Goal: Task Accomplishment & Management: Use online tool/utility

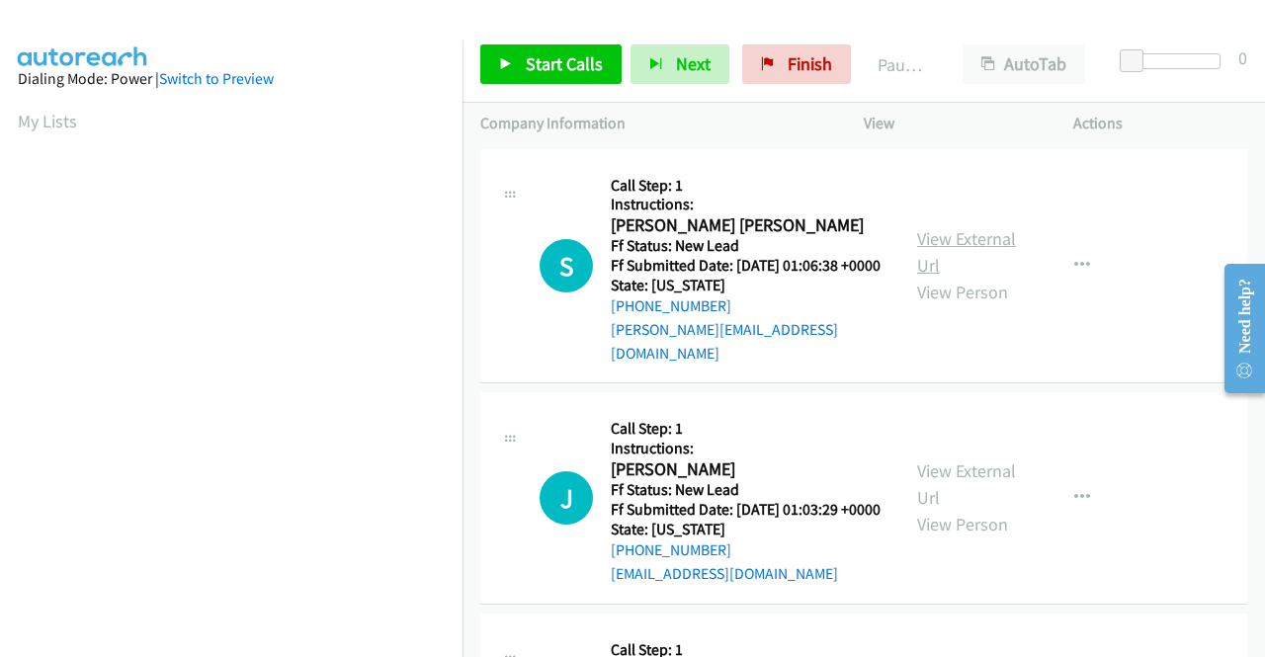
click at [994, 240] on link "View External Url" at bounding box center [966, 251] width 99 height 49
click at [974, 475] on link "View External Url" at bounding box center [966, 483] width 99 height 49
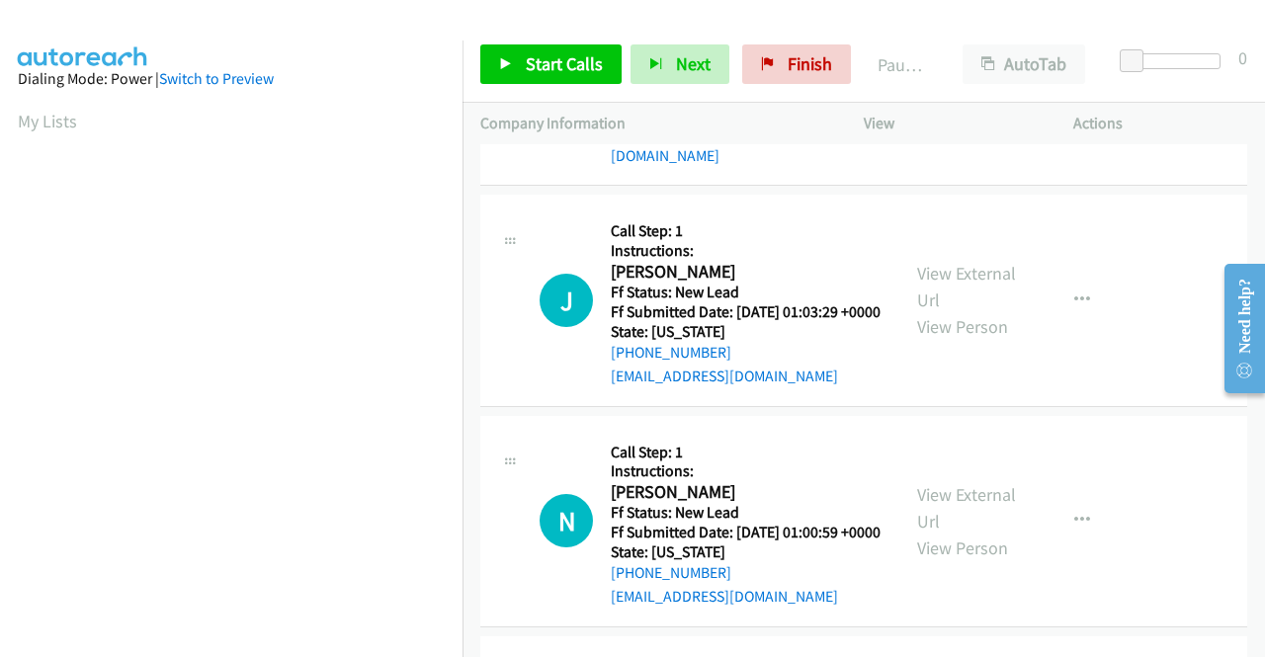
scroll to position [296, 0]
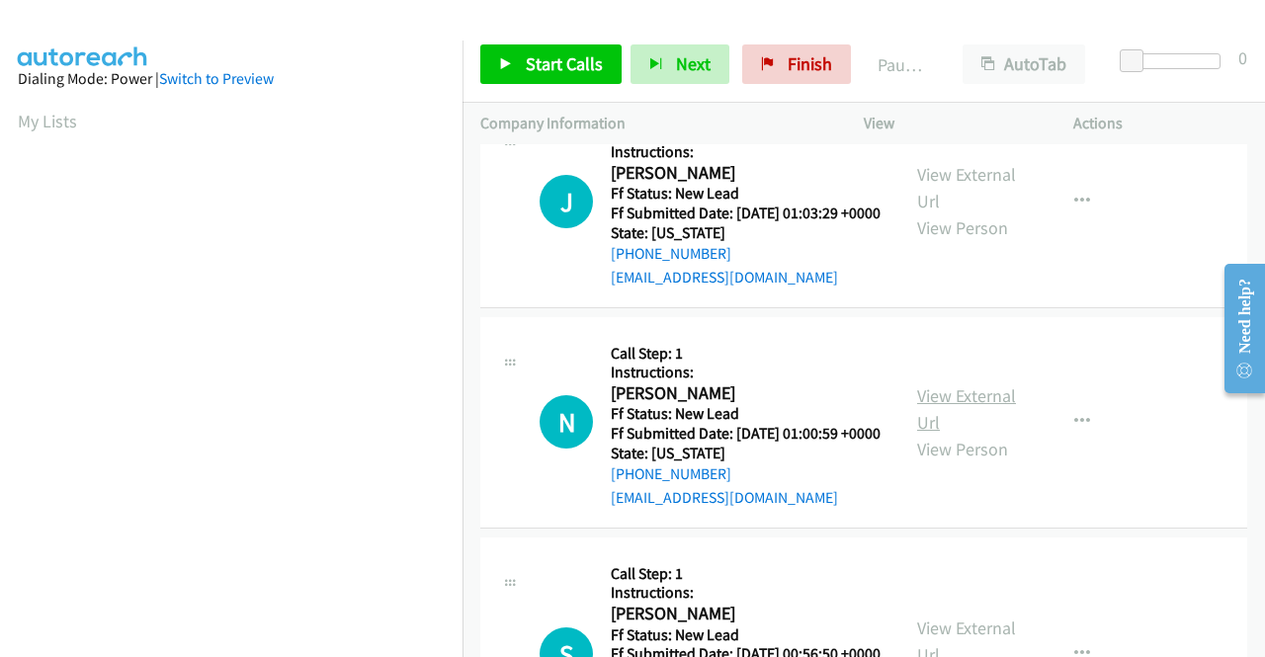
click at [984, 420] on link "View External Url" at bounding box center [966, 408] width 99 height 49
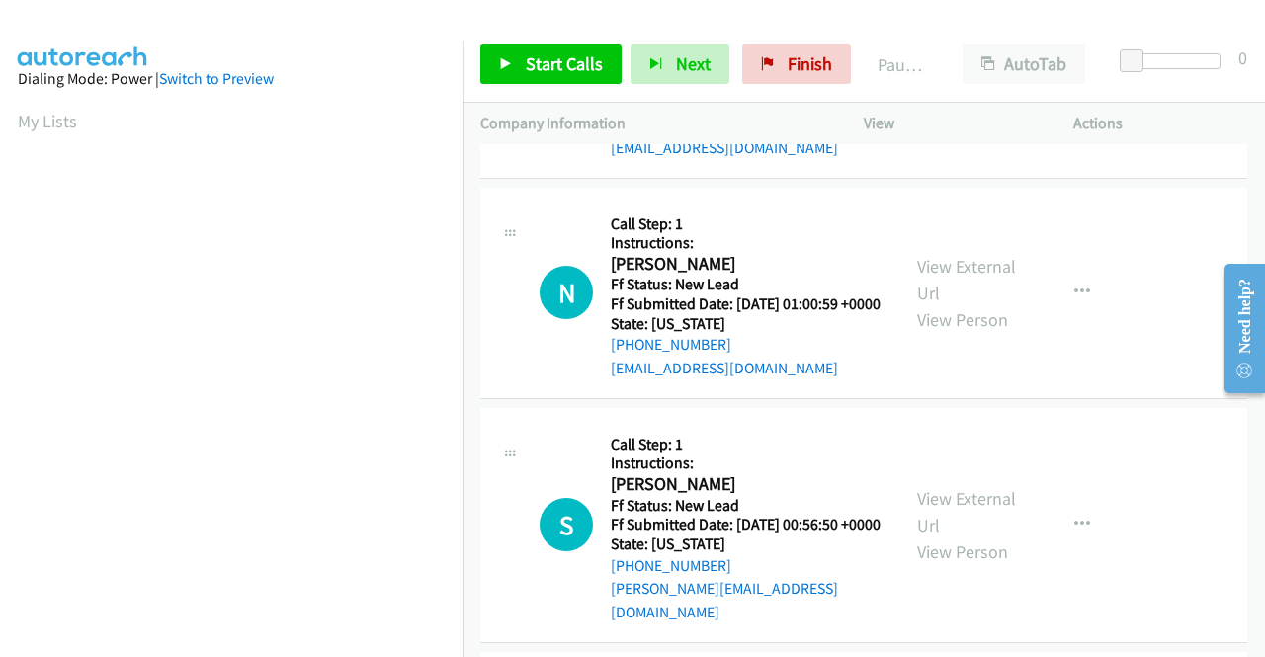
scroll to position [593, 0]
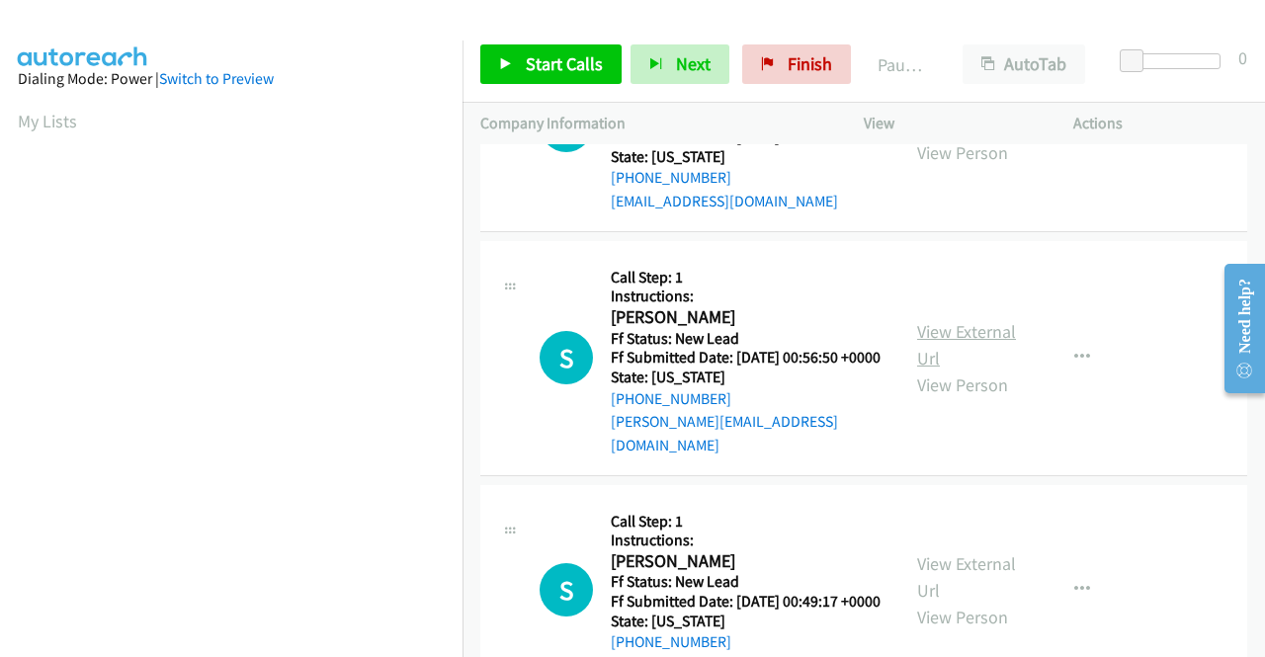
click at [1000, 363] on link "View External Url" at bounding box center [966, 344] width 99 height 49
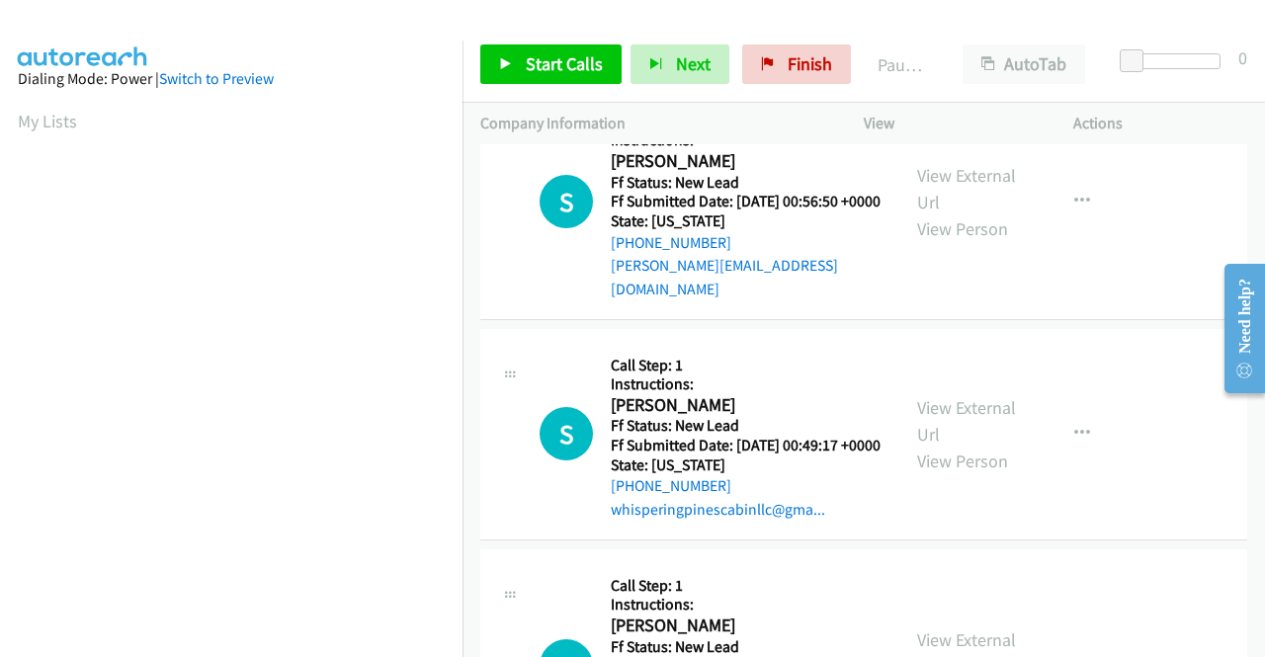
scroll to position [988, 0]
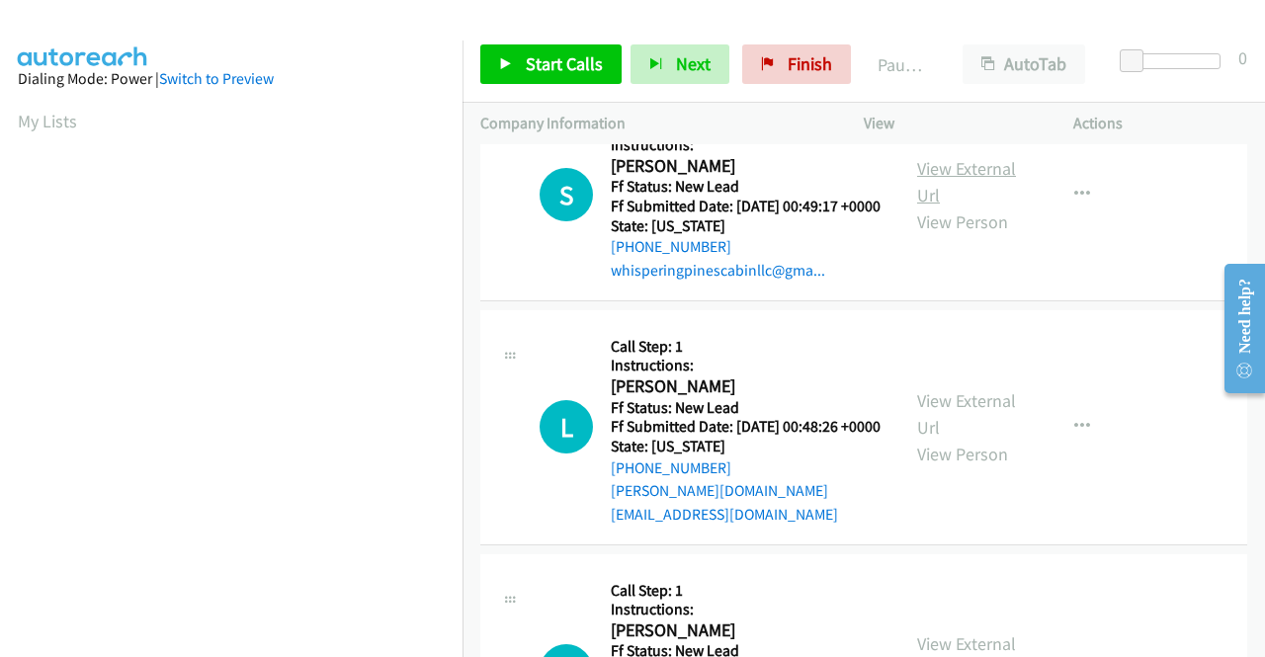
click at [964, 201] on link "View External Url" at bounding box center [966, 181] width 99 height 49
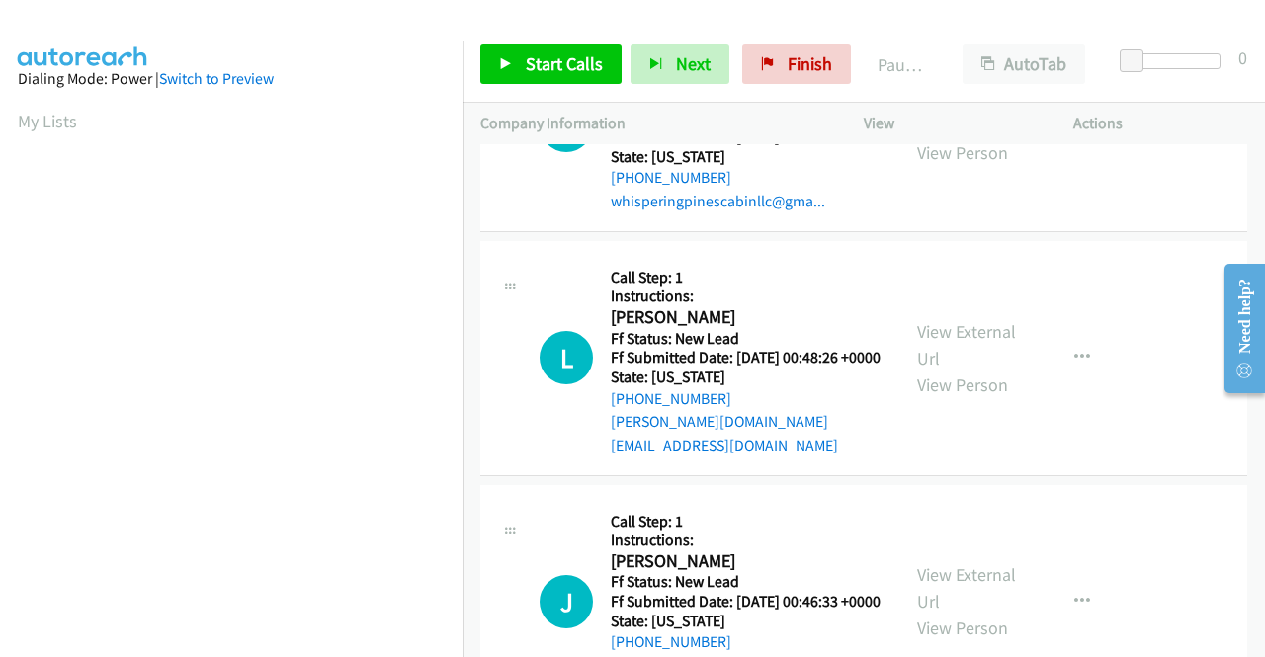
scroll to position [1087, 0]
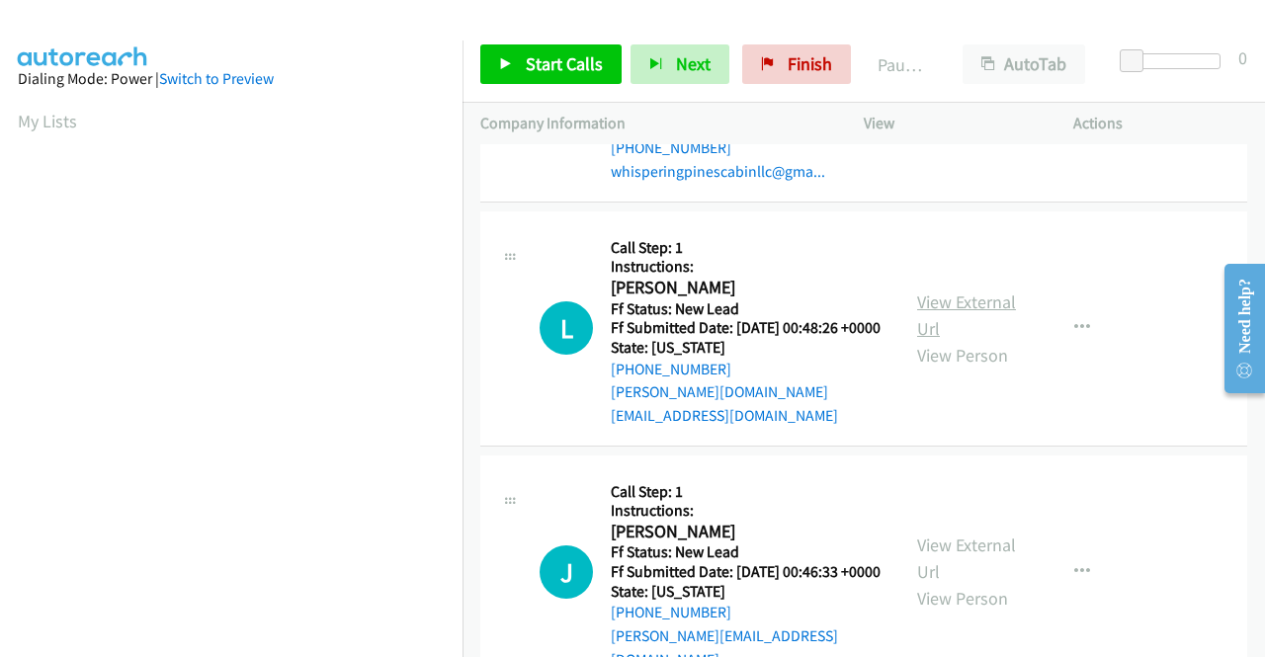
click at [978, 340] on link "View External Url" at bounding box center [966, 314] width 99 height 49
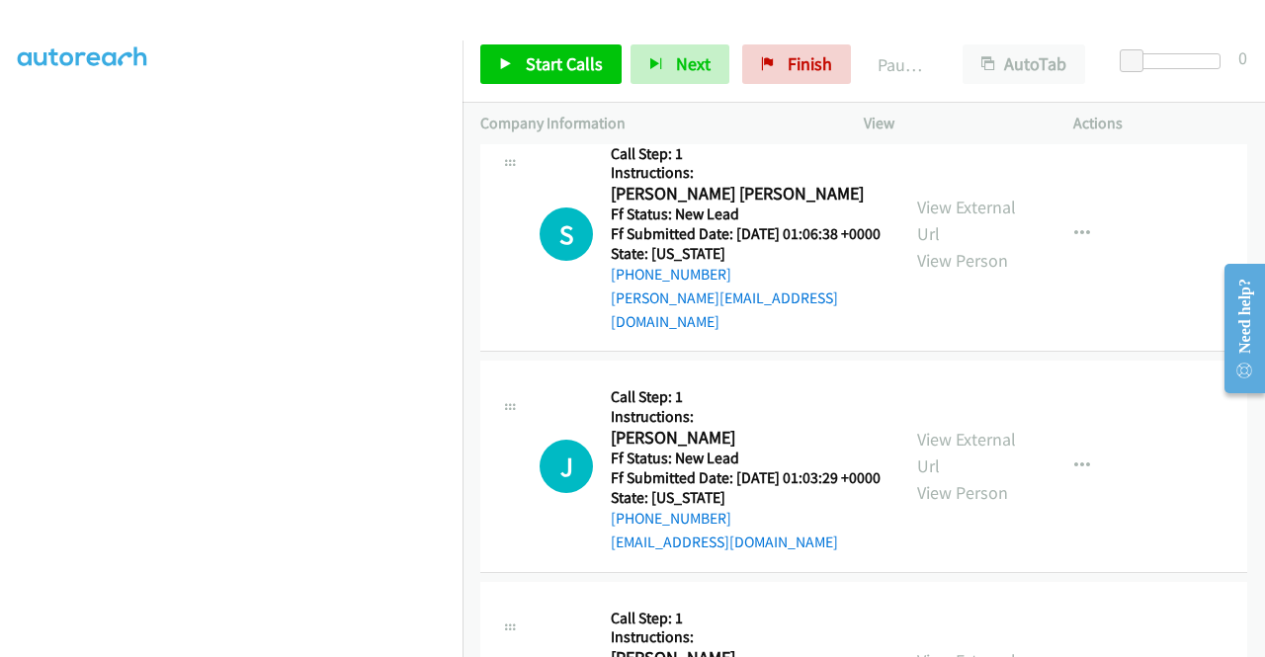
scroll to position [0, 0]
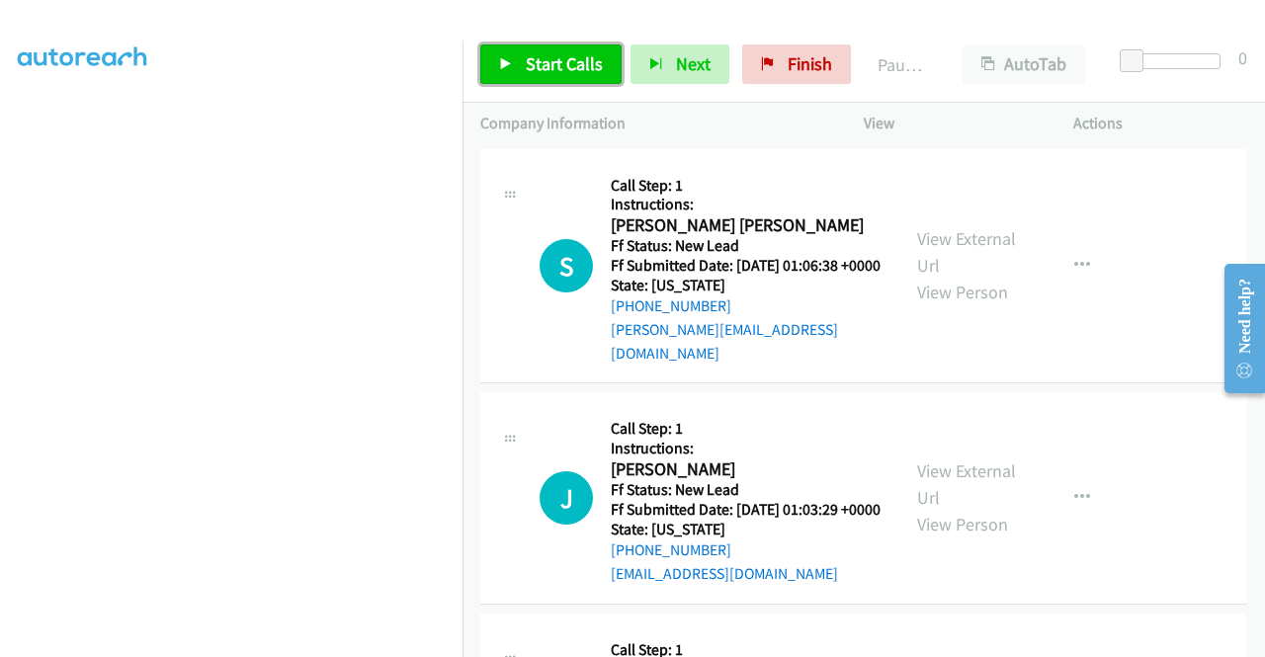
drag, startPoint x: 570, startPoint y: 55, endPoint x: 614, endPoint y: 44, distance: 45.8
click at [570, 55] on span "Start Calls" at bounding box center [564, 63] width 77 height 23
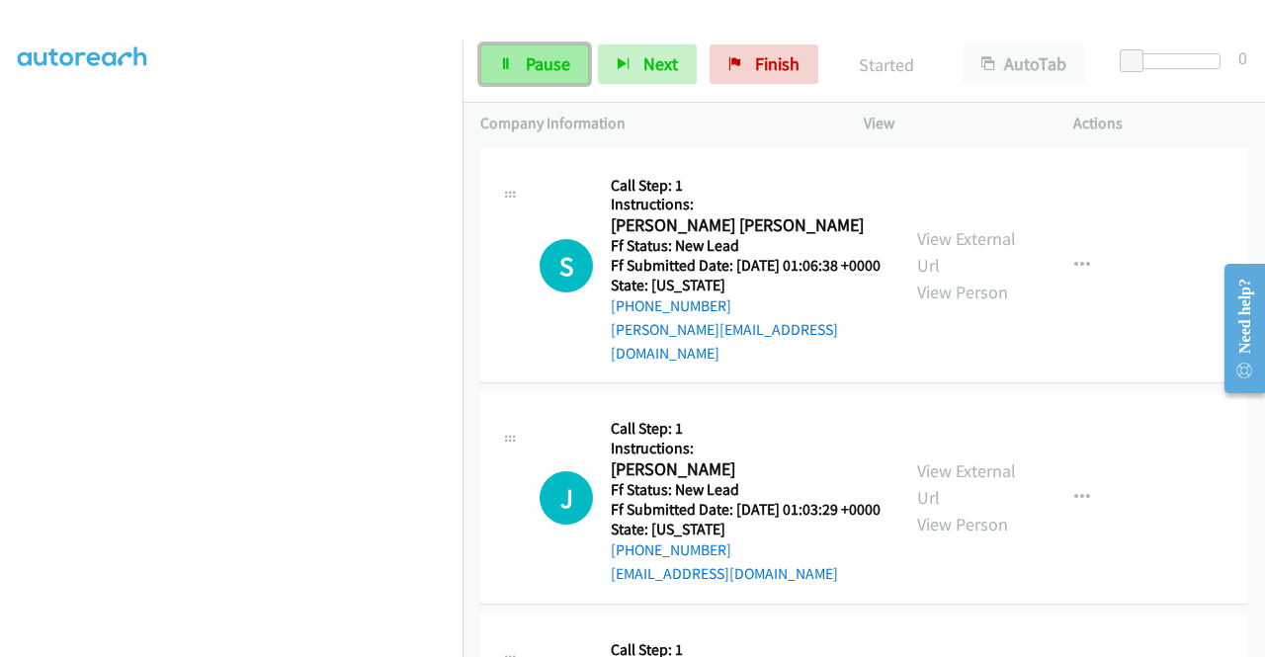
click at [531, 46] on link "Pause" at bounding box center [534, 64] width 109 height 40
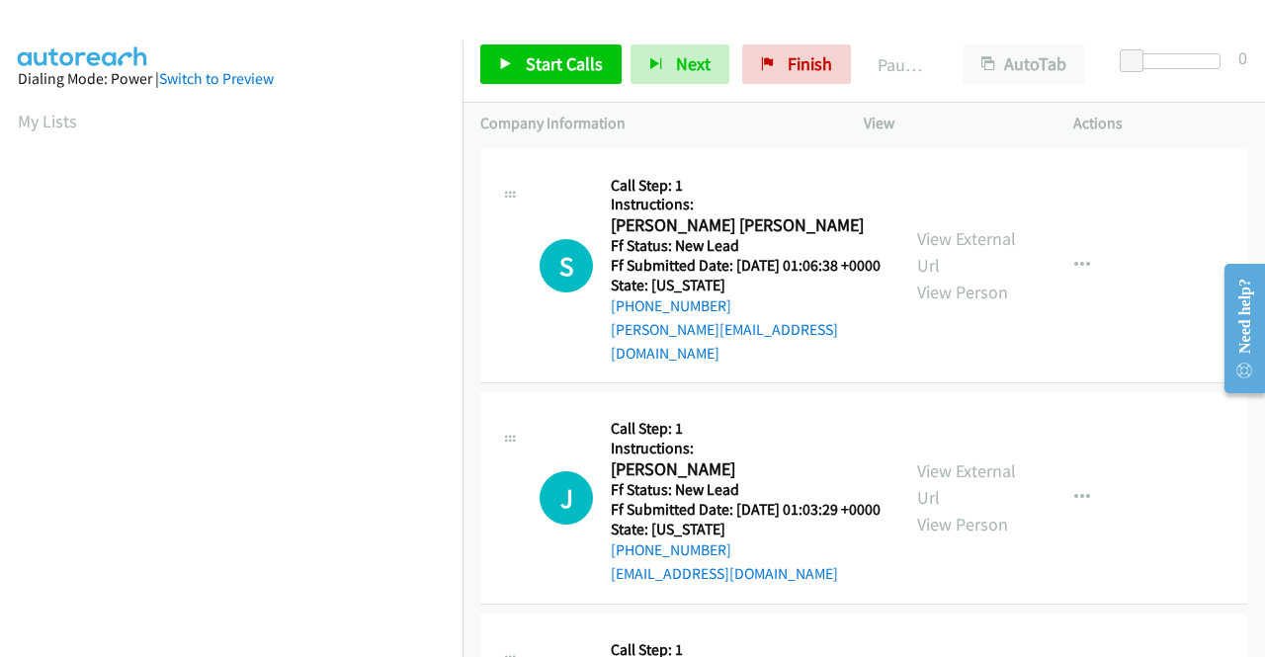
scroll to position [112, 0]
click at [1033, 382] on td "S Callback Scheduled Call Step: 1 Instructions: Susan Moore America/Los_Angeles…" at bounding box center [863, 266] width 802 height 244
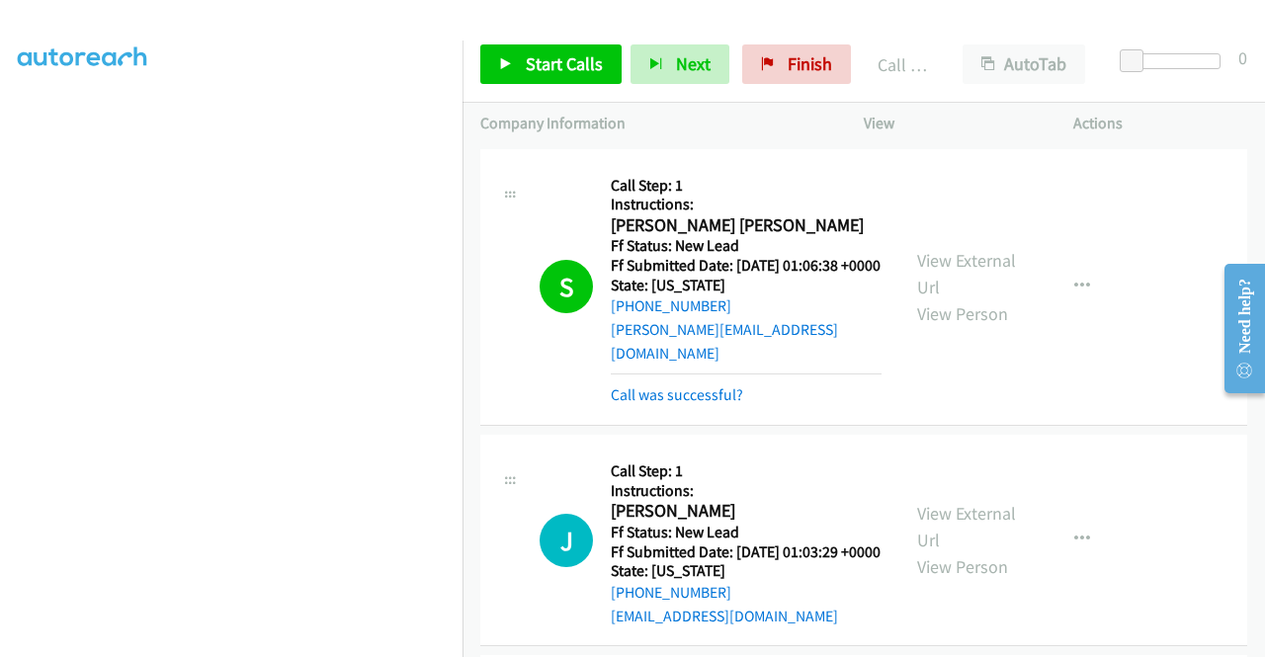
scroll to position [450, 0]
click at [680, 395] on link "Call was successful?" at bounding box center [677, 394] width 132 height 19
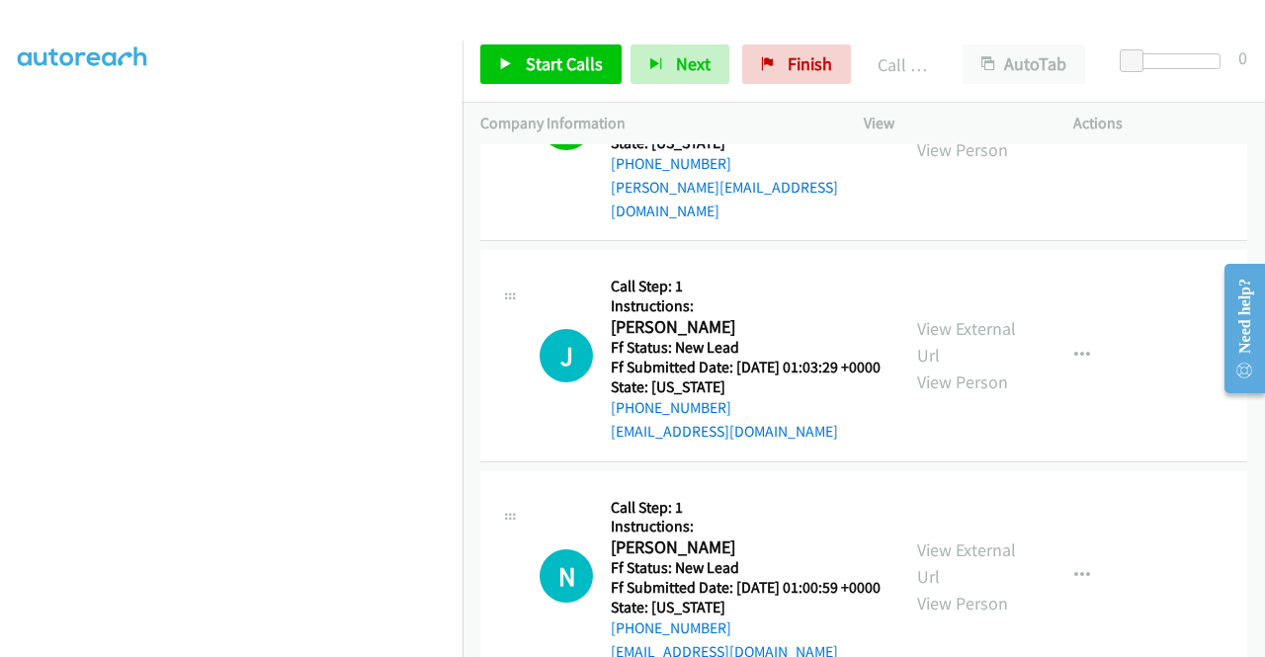
scroll to position [198, 0]
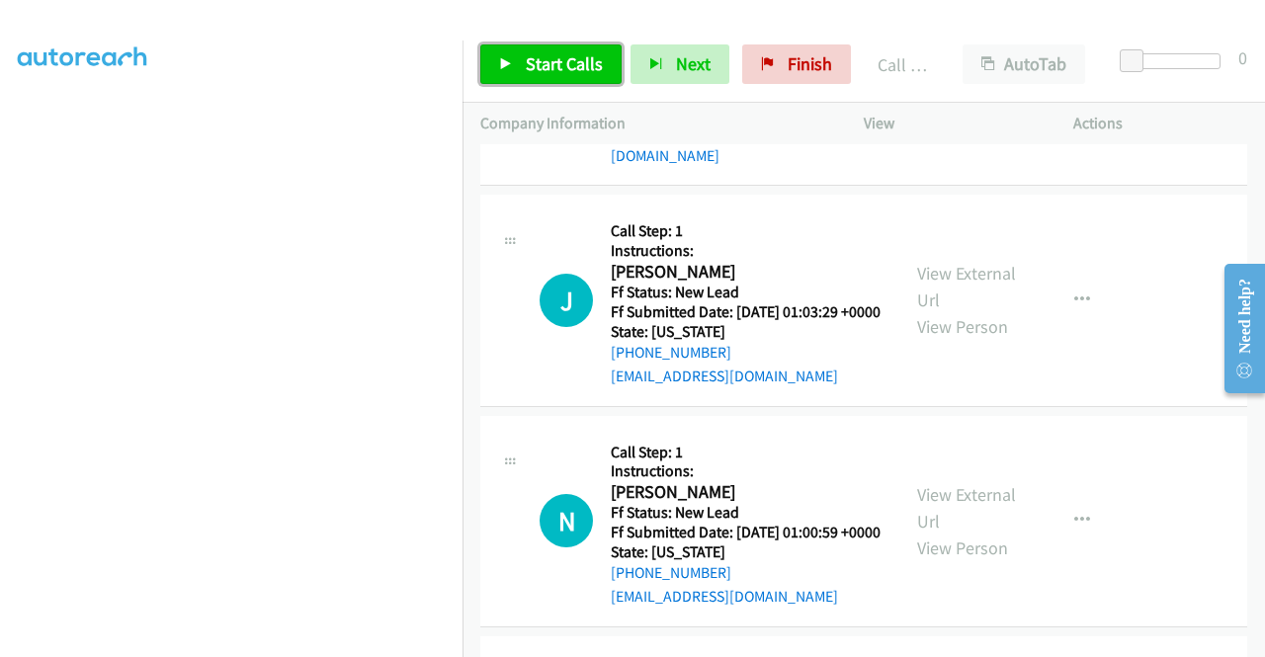
click at [579, 68] on span "Start Calls" at bounding box center [564, 63] width 77 height 23
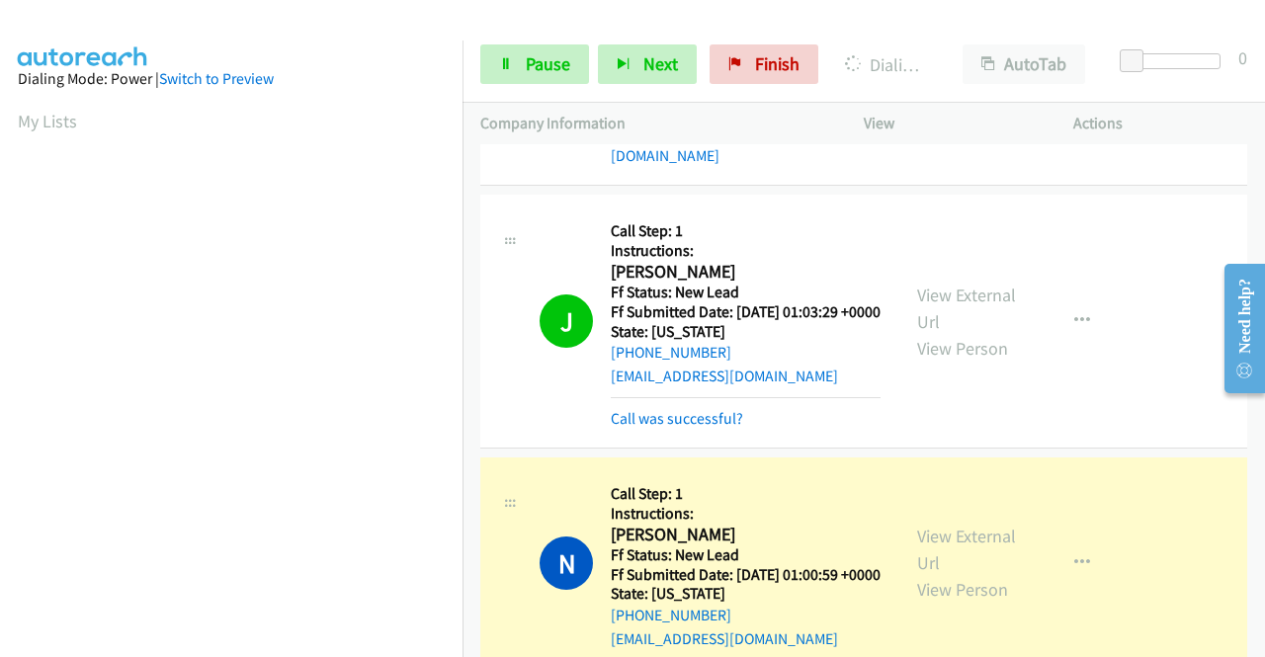
scroll to position [450, 0]
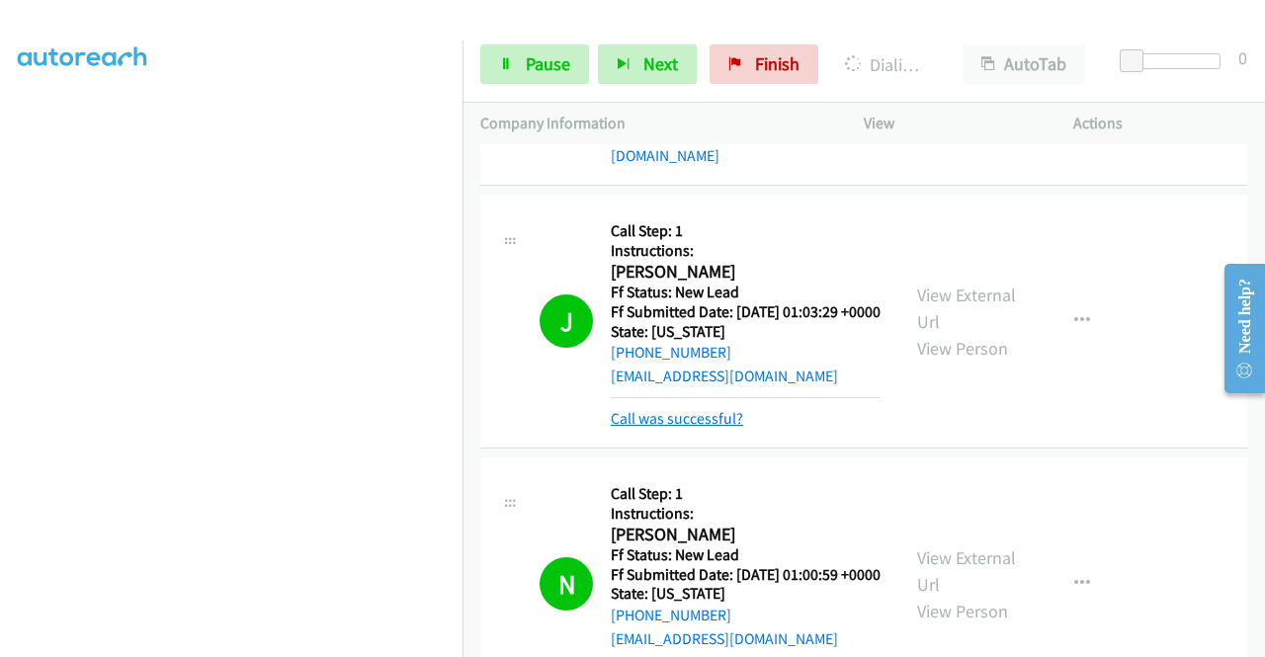
click at [701, 428] on link "Call was successful?" at bounding box center [677, 418] width 132 height 19
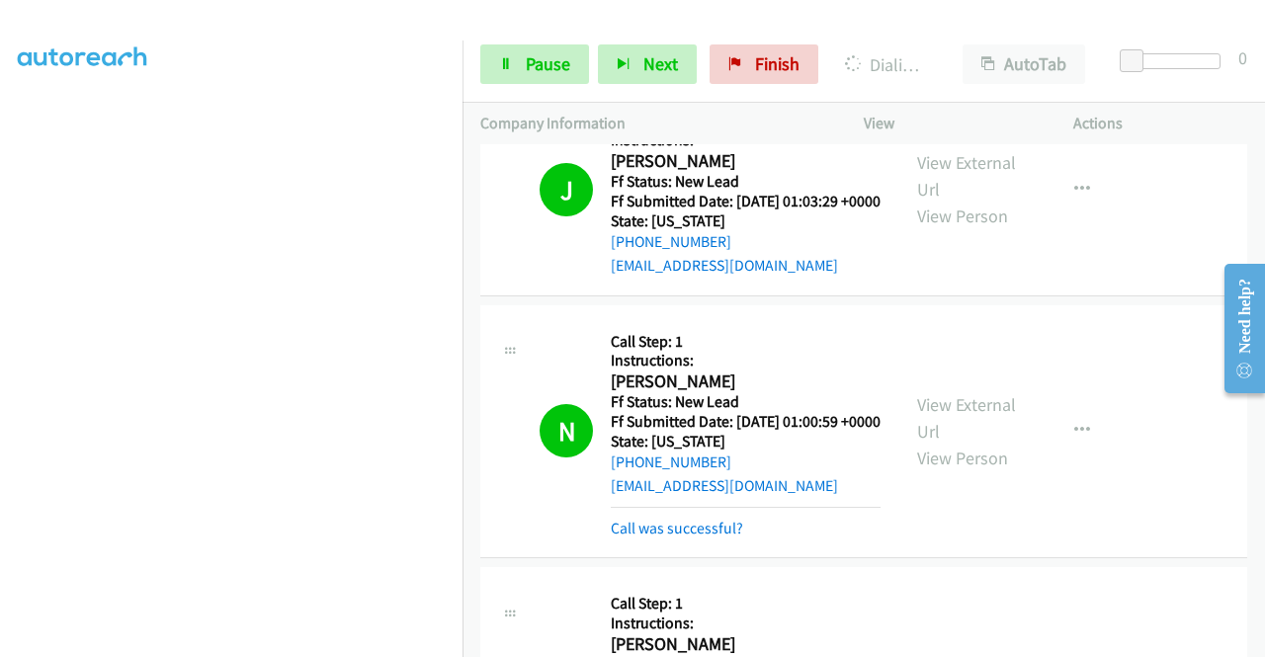
scroll to position [494, 0]
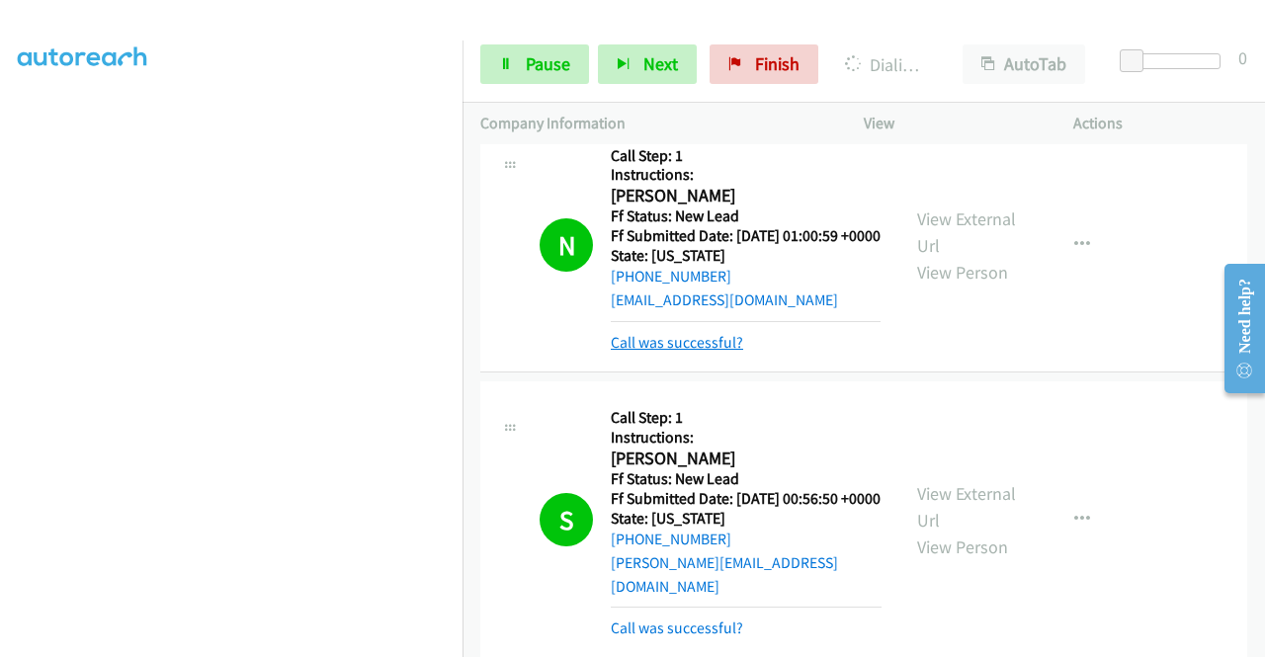
click at [698, 352] on link "Call was successful?" at bounding box center [677, 342] width 132 height 19
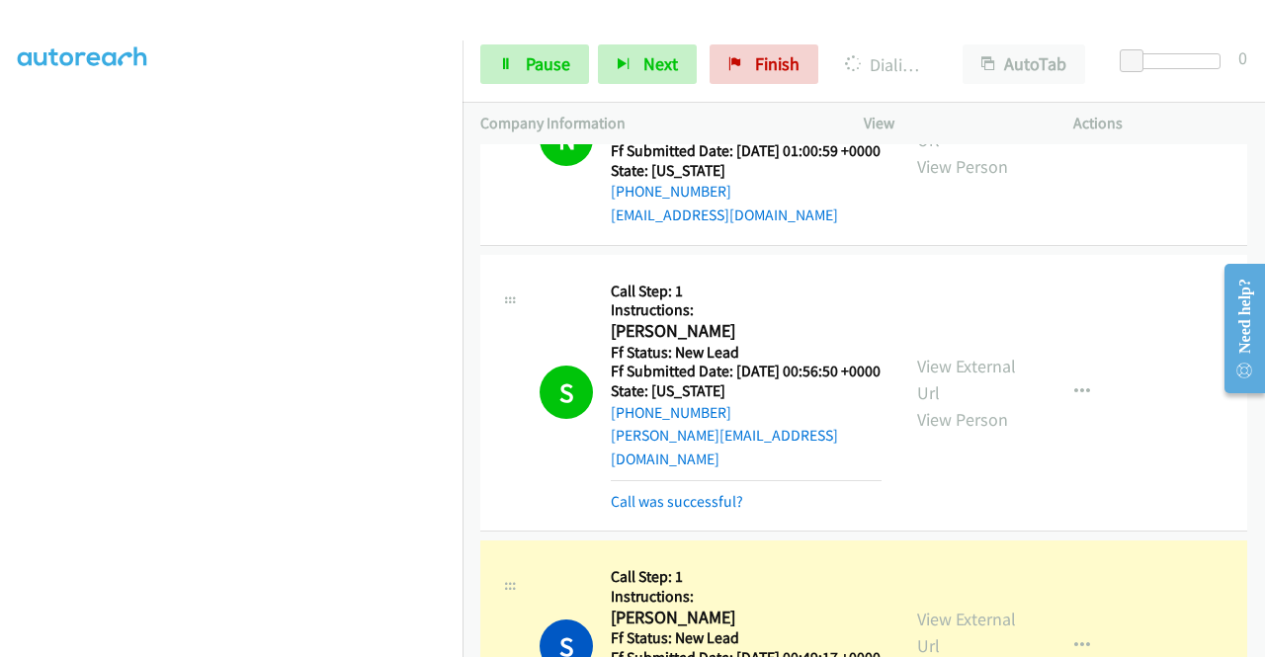
scroll to position [692, 0]
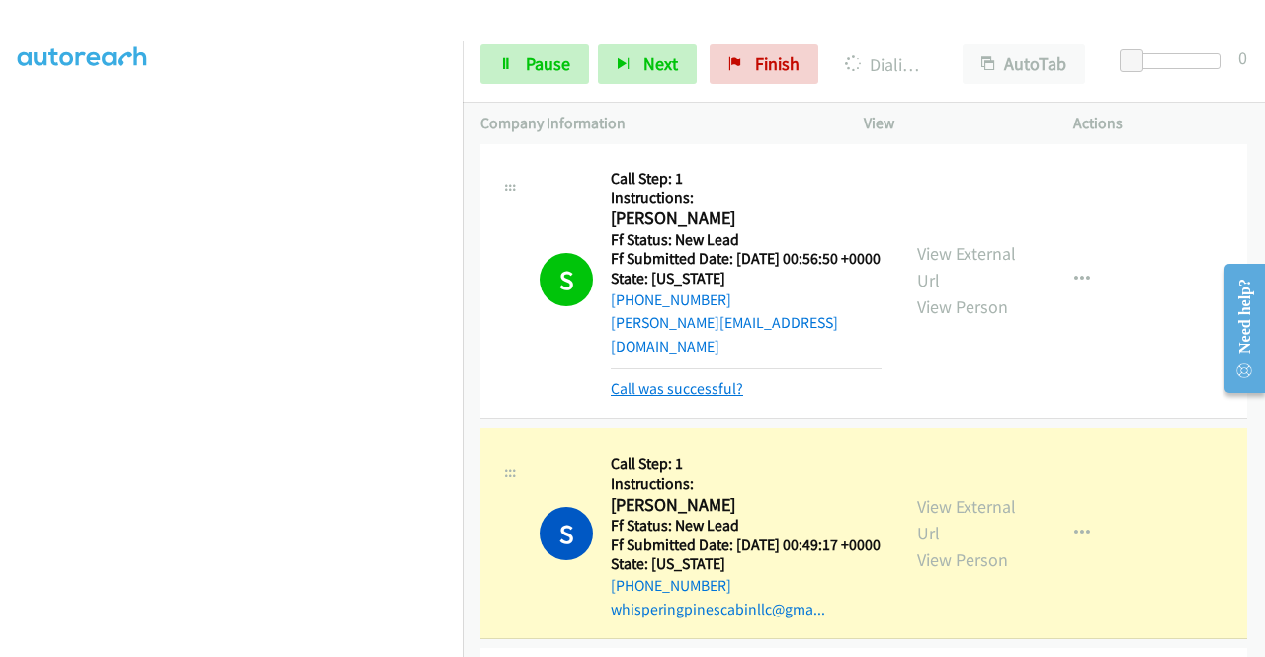
click at [697, 398] on link "Call was successful?" at bounding box center [677, 388] width 132 height 19
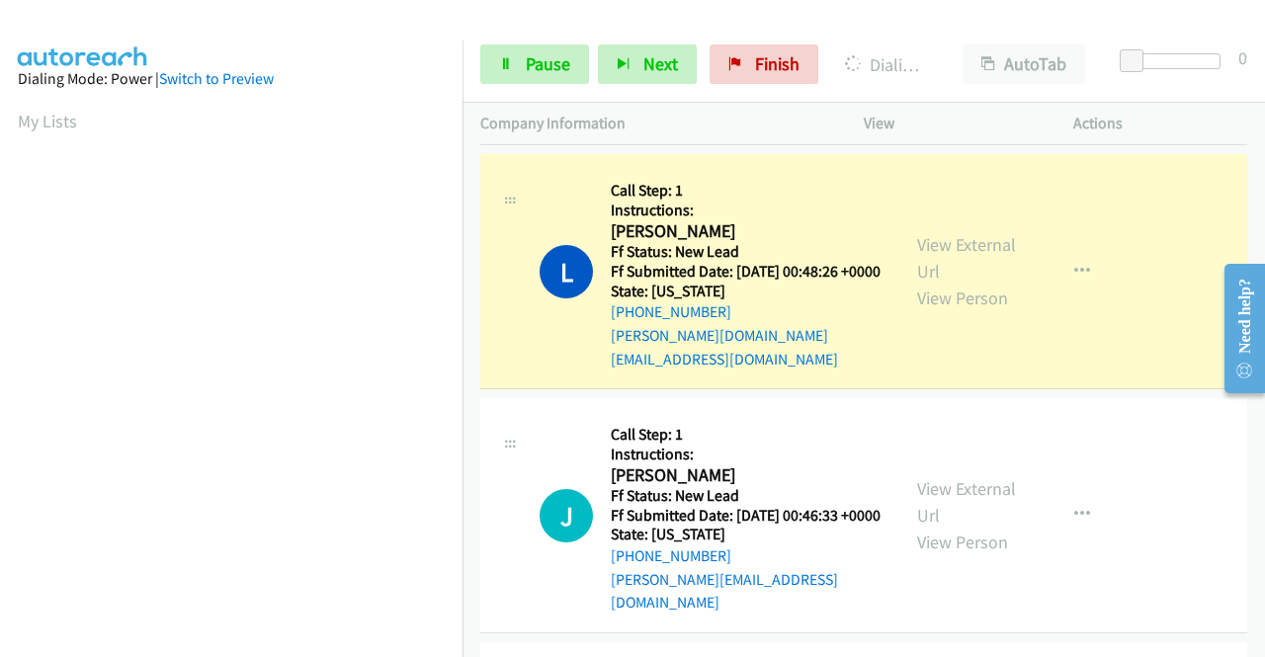
scroll to position [1087, 0]
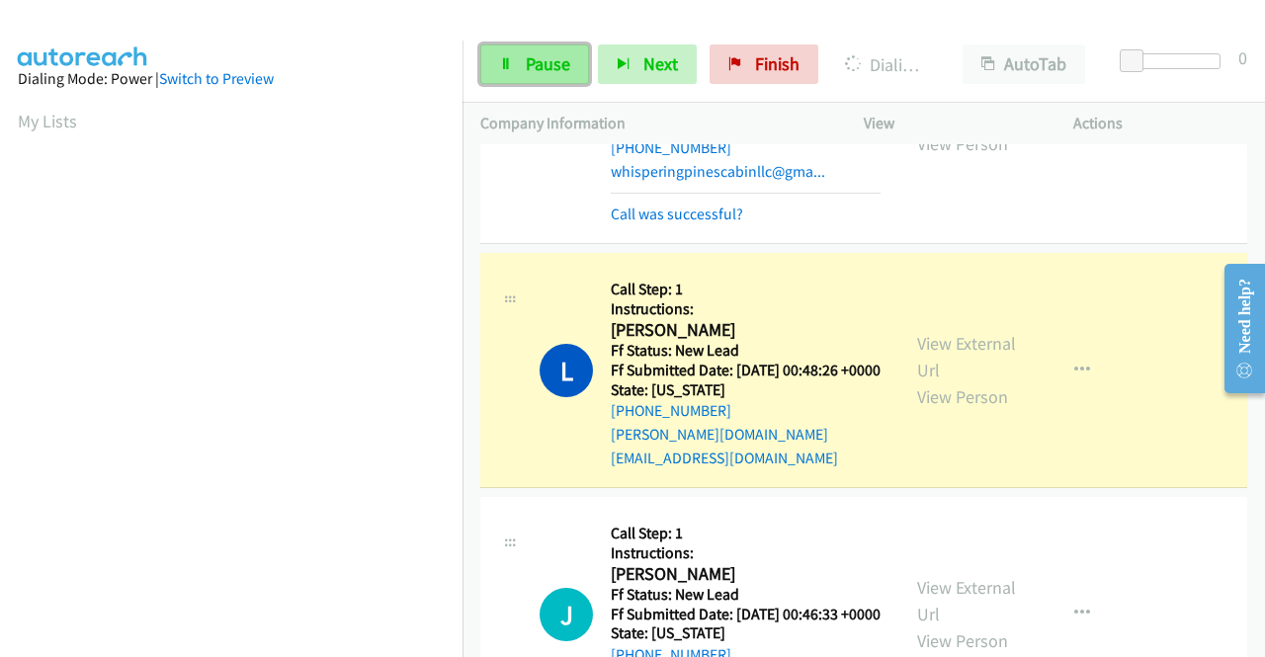
click at [542, 58] on span "Pause" at bounding box center [548, 63] width 44 height 23
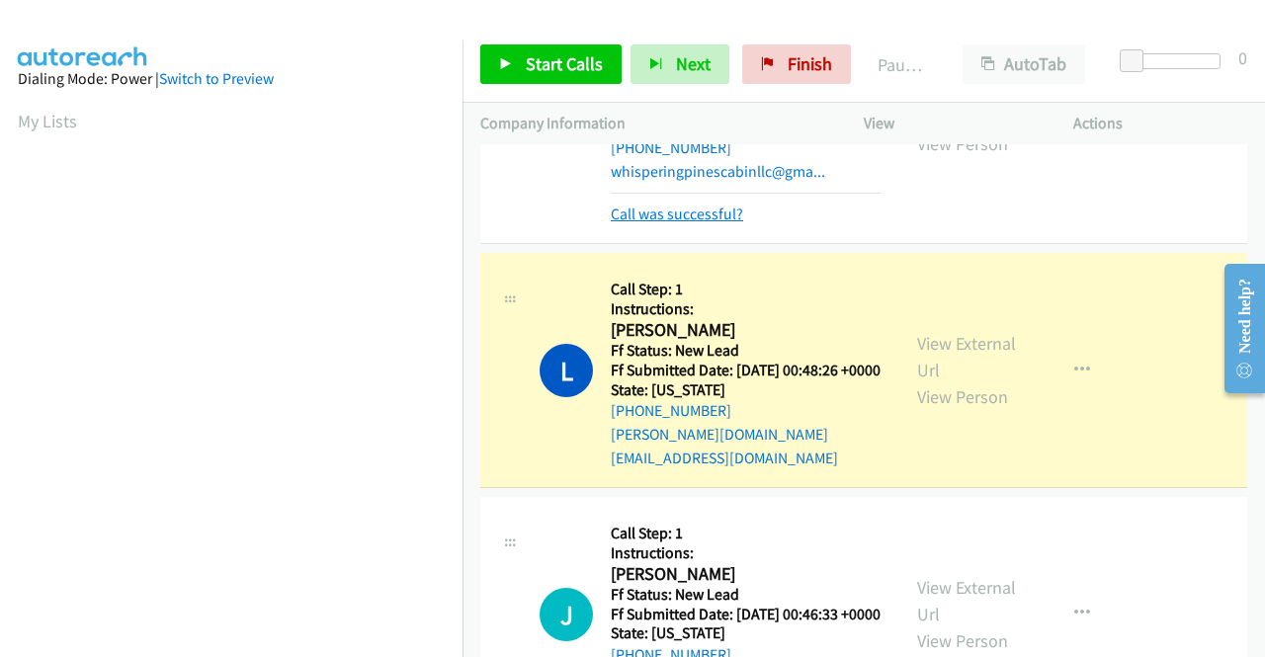
click at [703, 223] on link "Call was successful?" at bounding box center [677, 213] width 132 height 19
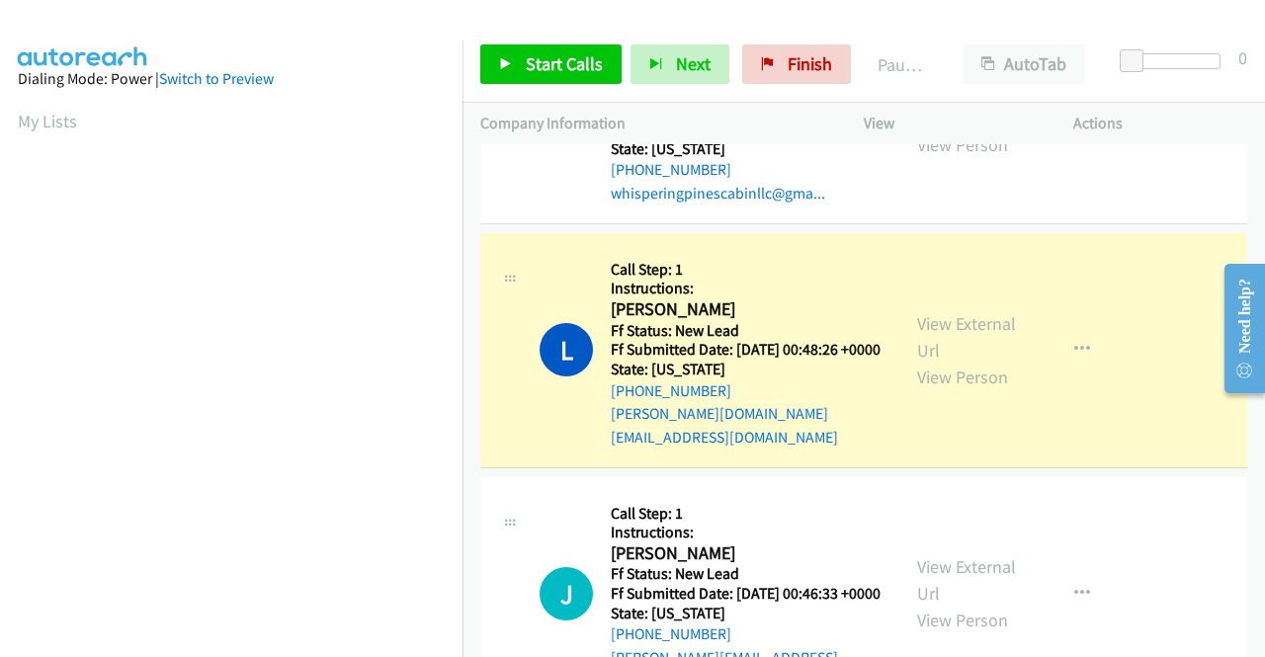
scroll to position [450, 0]
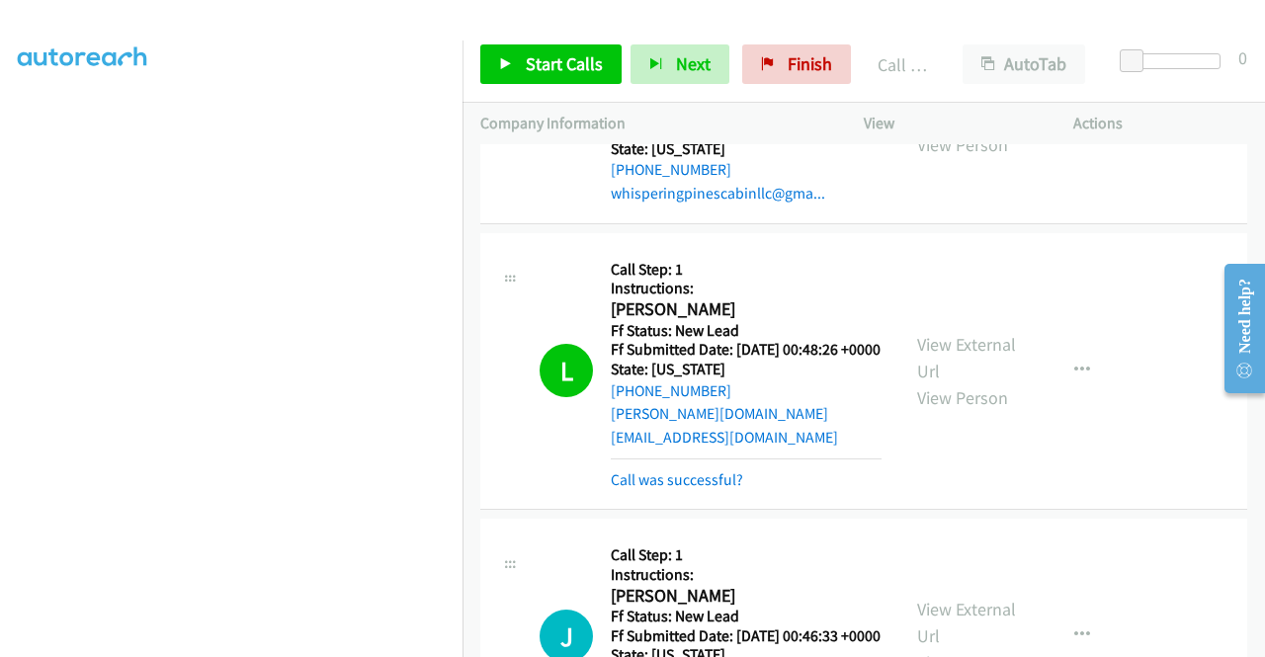
click at [1058, 224] on div "S Callback Scheduled Call Step: 1 Instructions: Sarah Mani America/Chicago Ff S…" at bounding box center [863, 118] width 767 height 211
click at [707, 489] on link "Call was successful?" at bounding box center [677, 479] width 132 height 19
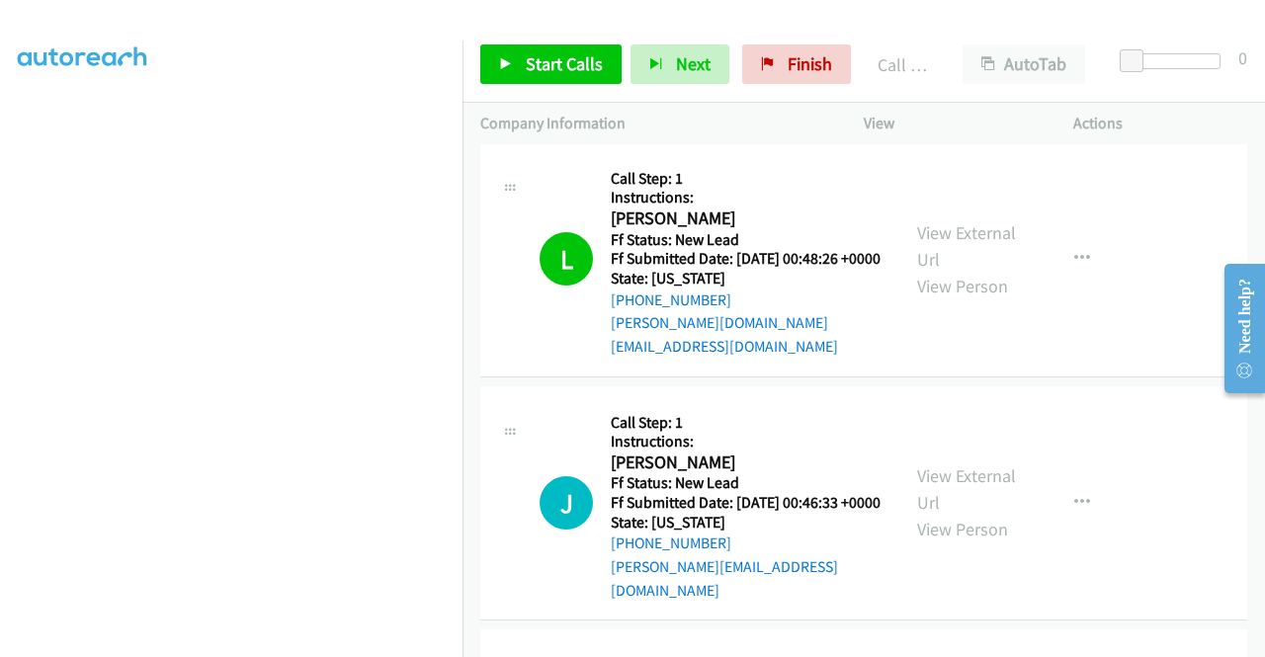
scroll to position [1361, 0]
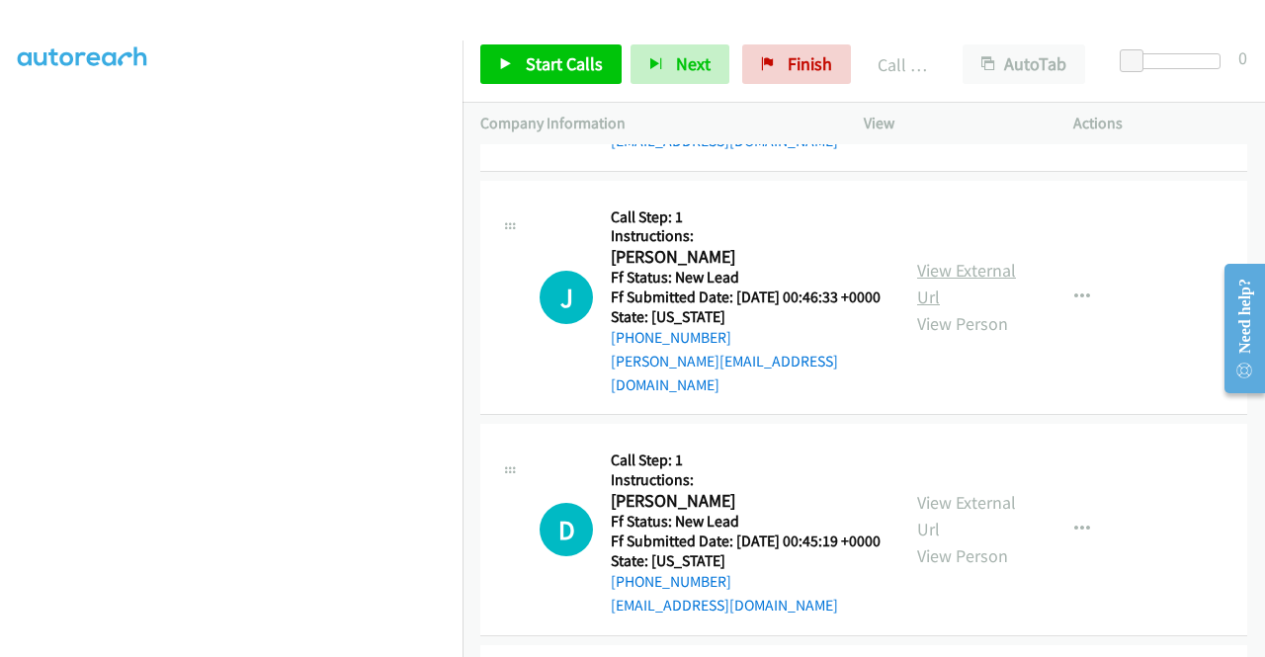
click at [992, 308] on link "View External Url" at bounding box center [966, 283] width 99 height 49
click at [982, 540] on link "View External Url" at bounding box center [966, 515] width 99 height 49
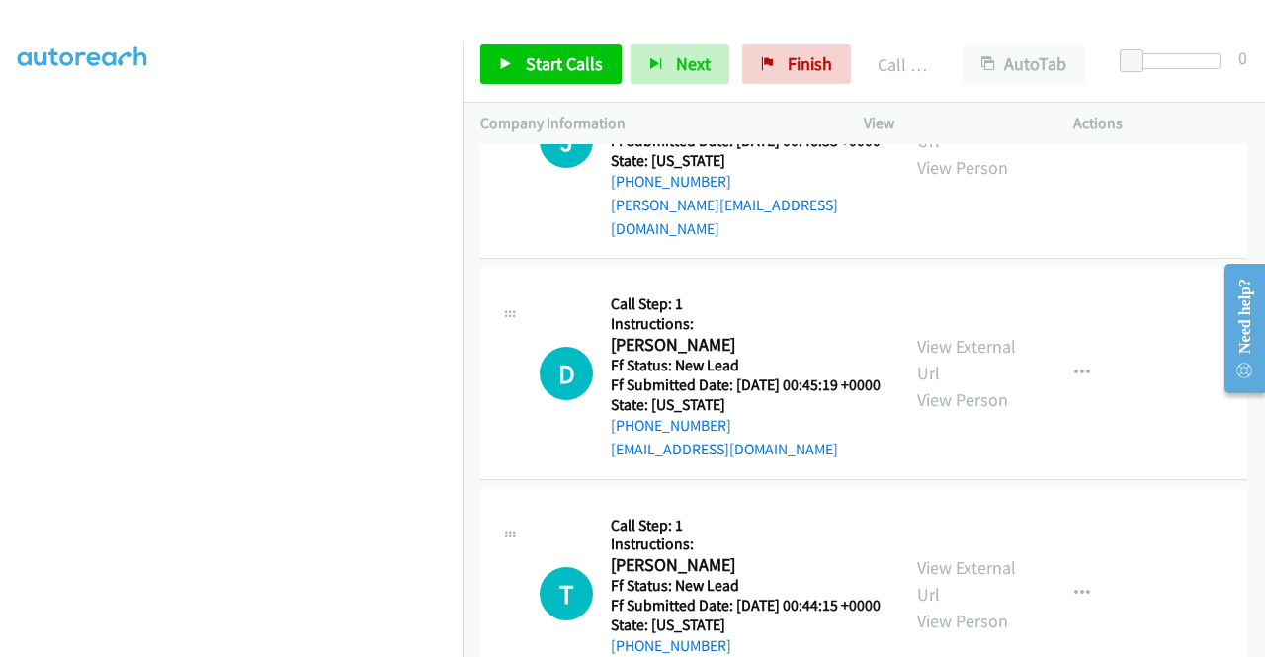
scroll to position [1559, 0]
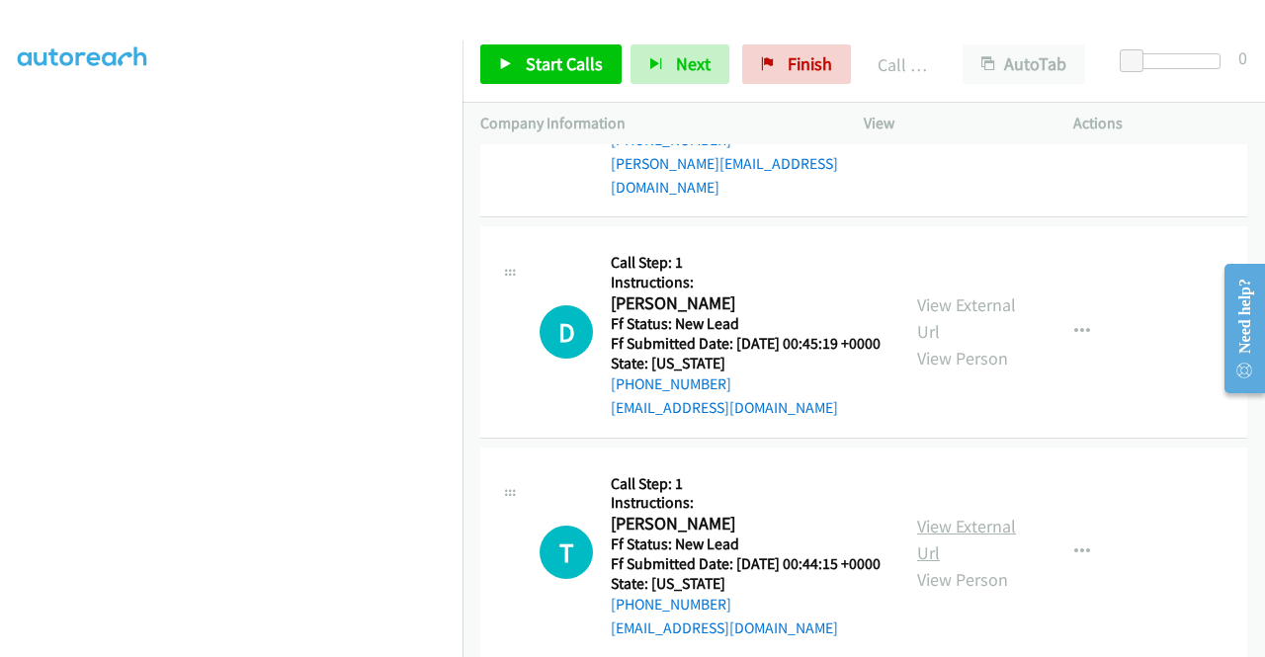
click at [998, 564] on link "View External Url" at bounding box center [966, 539] width 99 height 49
click at [571, 60] on span "Start Calls" at bounding box center [564, 63] width 77 height 23
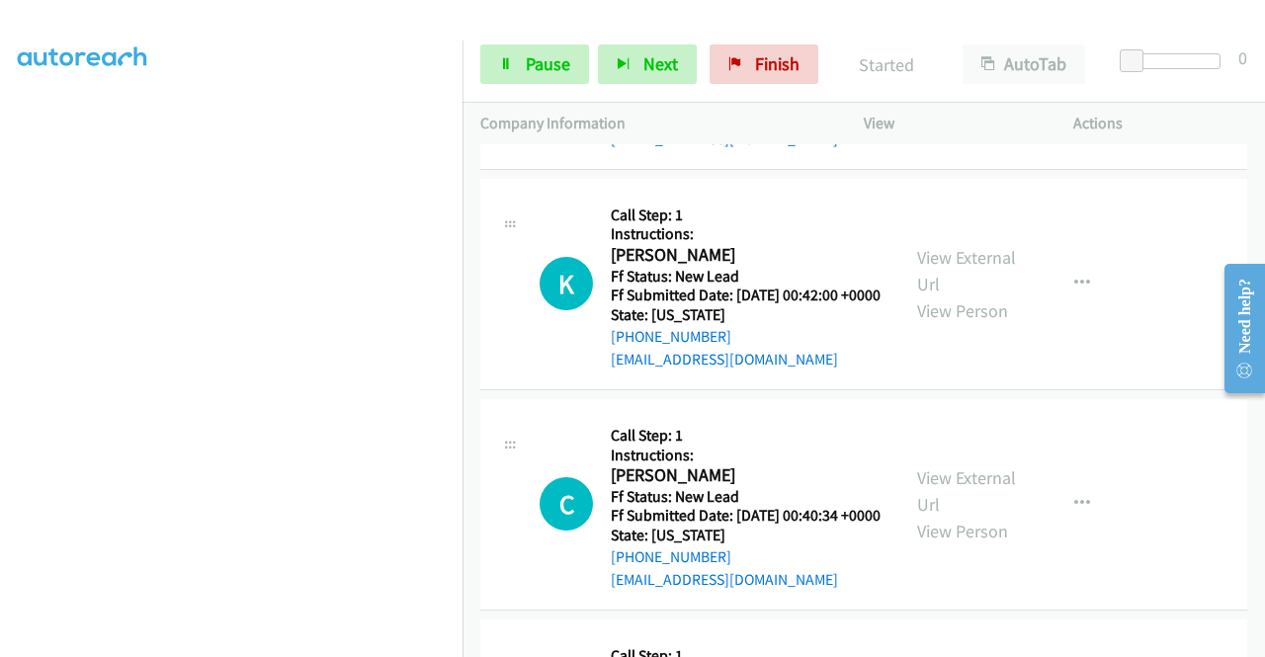
scroll to position [2152, 0]
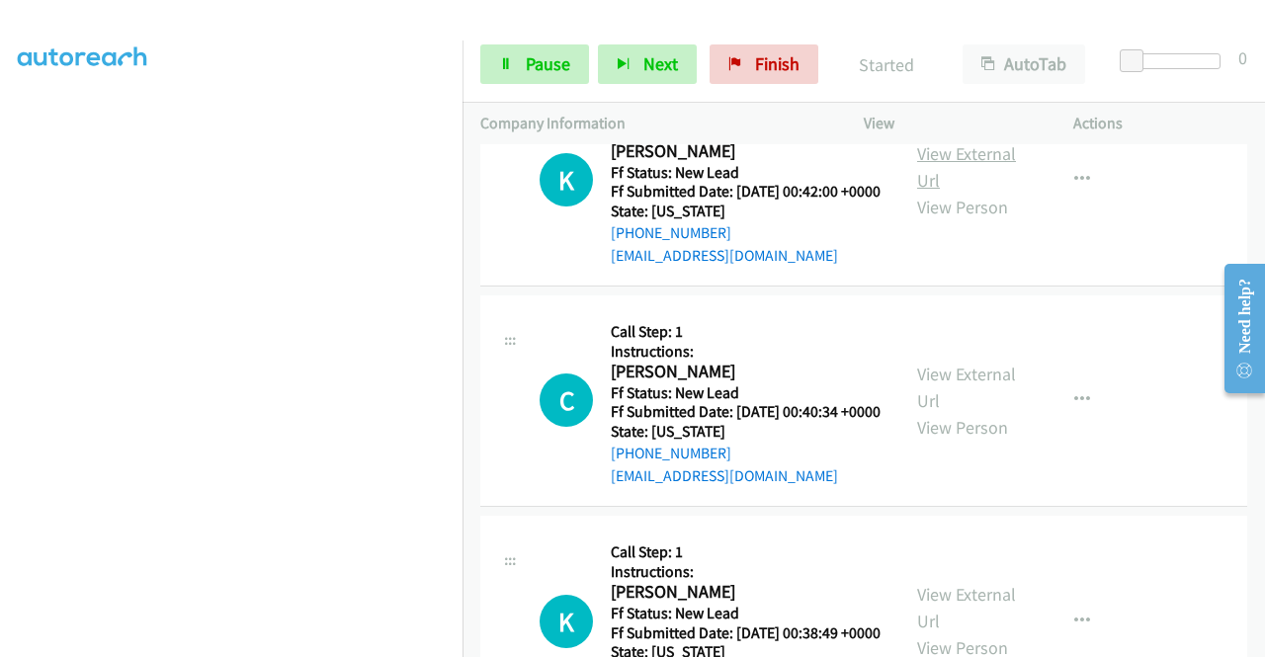
click at [978, 192] on link "View External Url" at bounding box center [966, 166] width 99 height 49
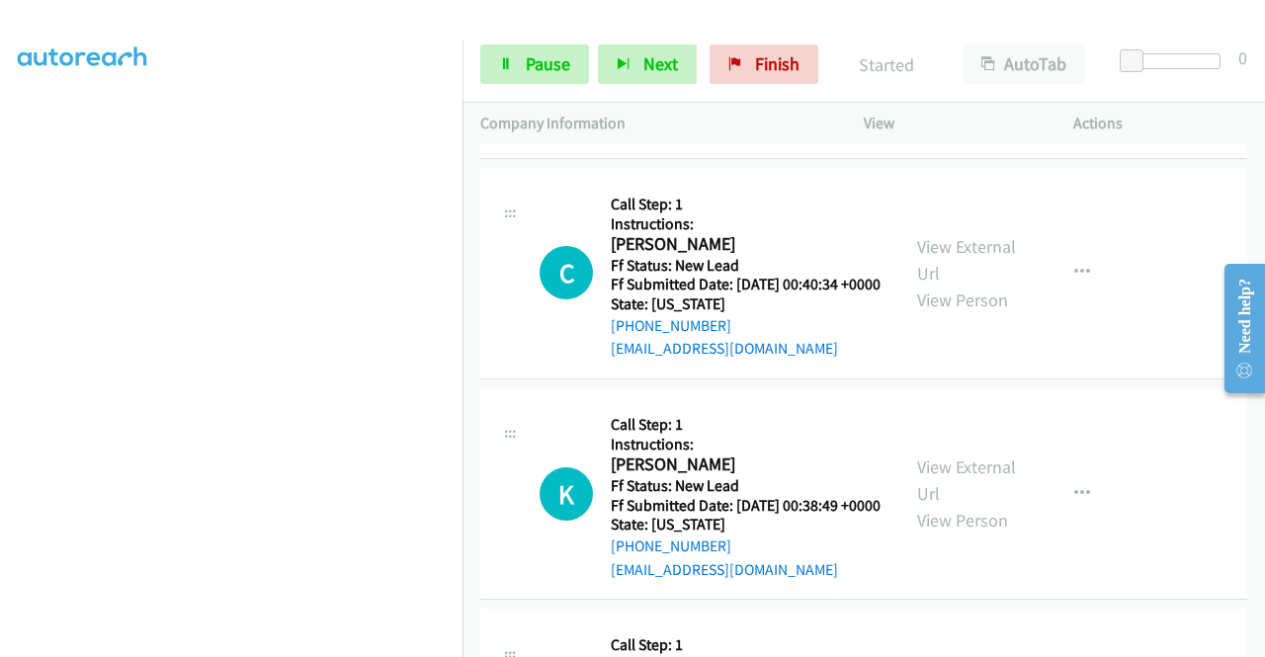
scroll to position [2349, 0]
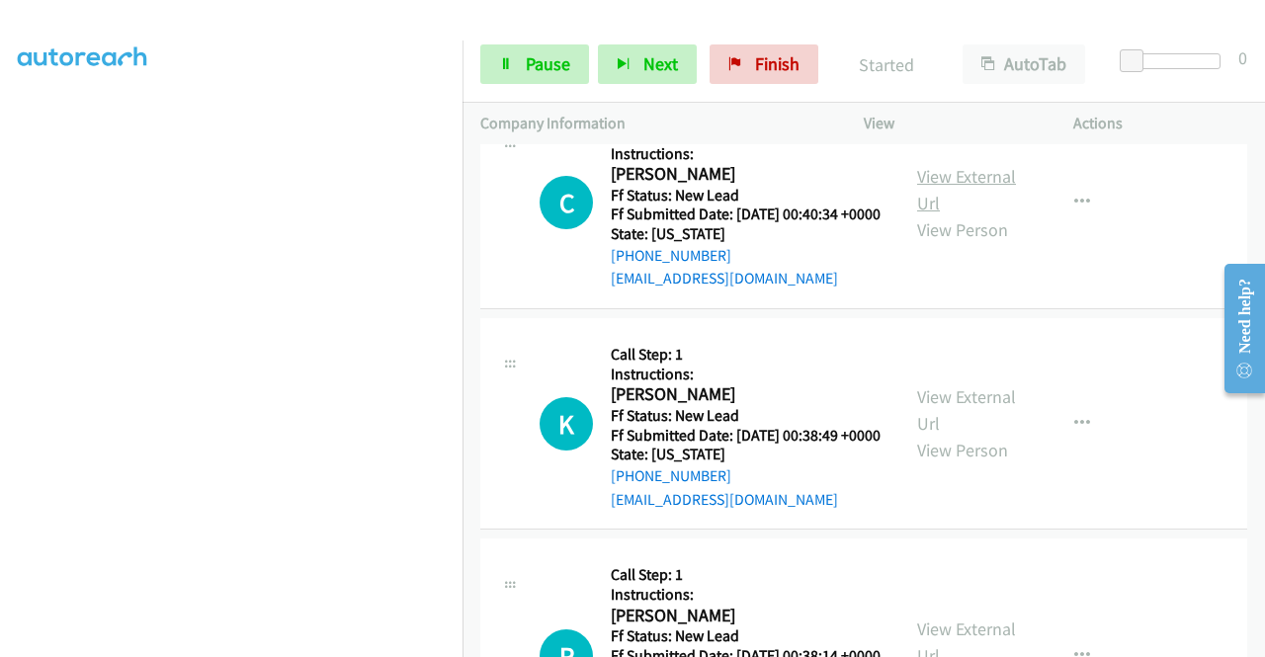
click at [956, 214] on link "View External Url" at bounding box center [966, 189] width 99 height 49
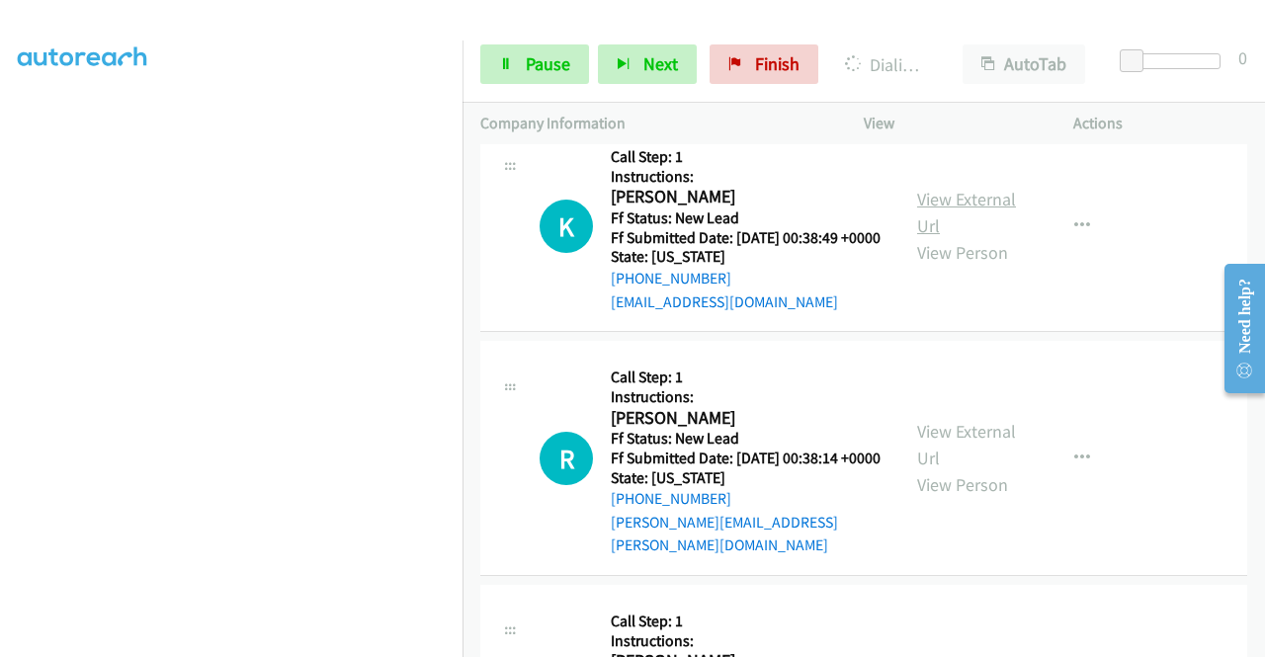
scroll to position [2547, 0]
click at [992, 237] on link "View External Url" at bounding box center [966, 212] width 99 height 49
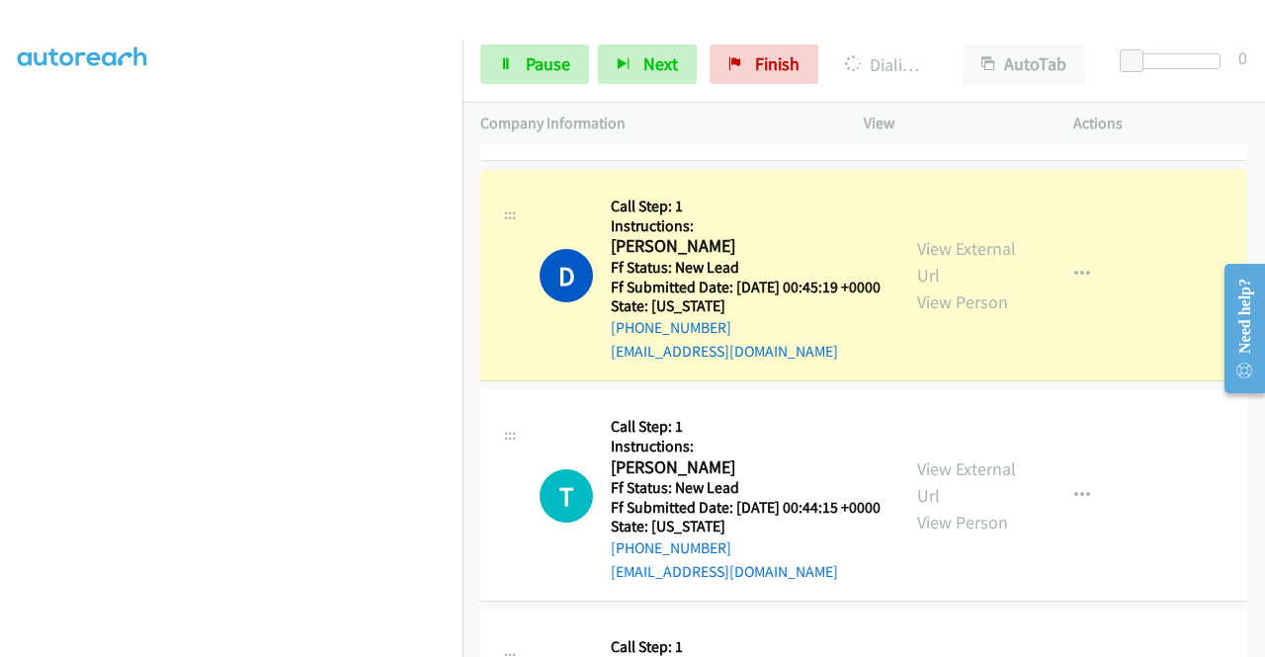
scroll to position [0, 0]
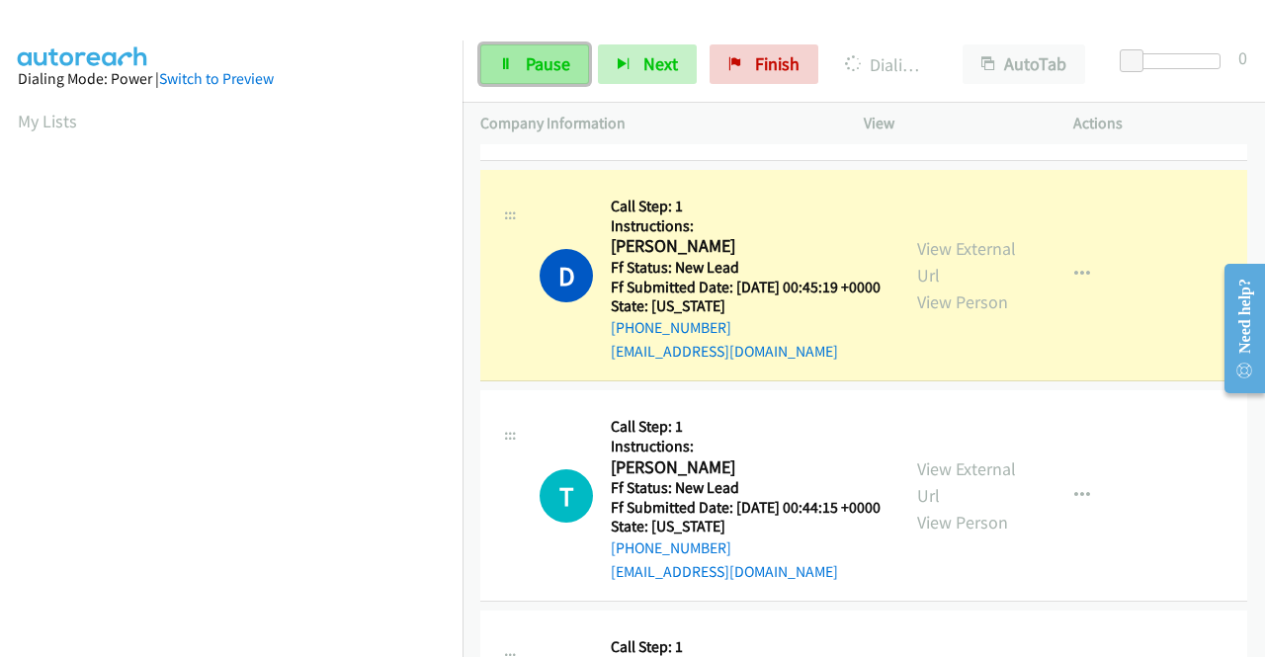
click at [524, 60] on link "Pause" at bounding box center [534, 64] width 109 height 40
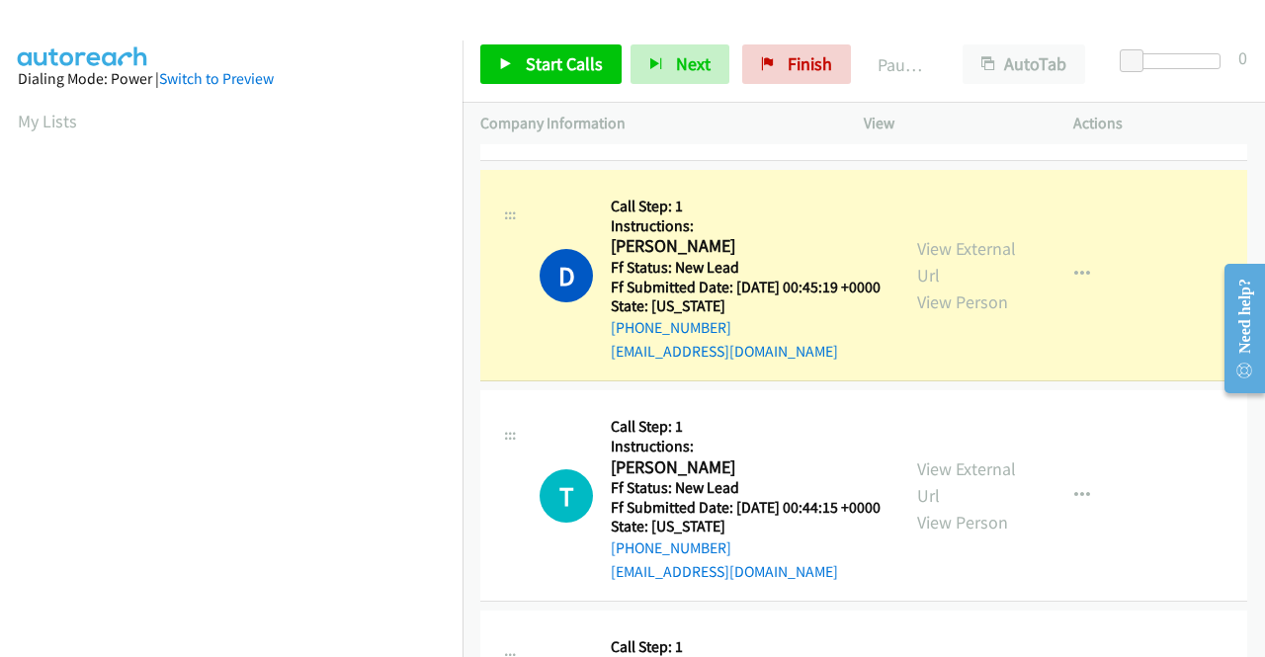
scroll to position [450, 0]
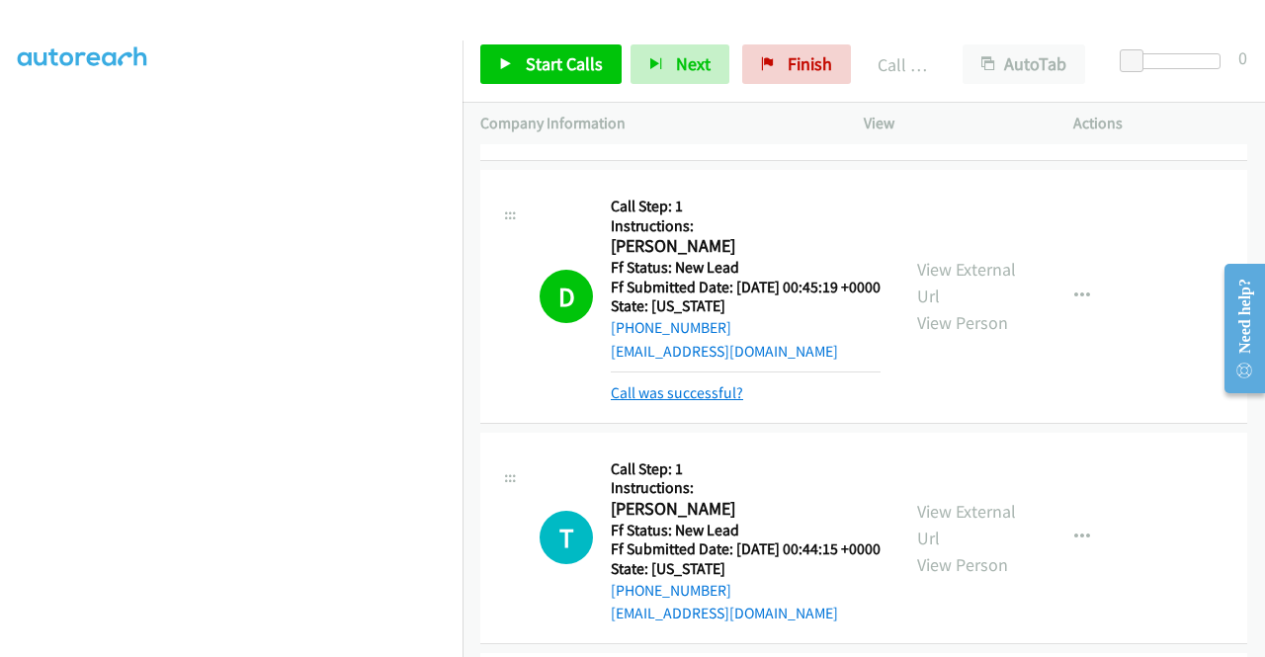
click at [649, 402] on link "Call was successful?" at bounding box center [677, 392] width 132 height 19
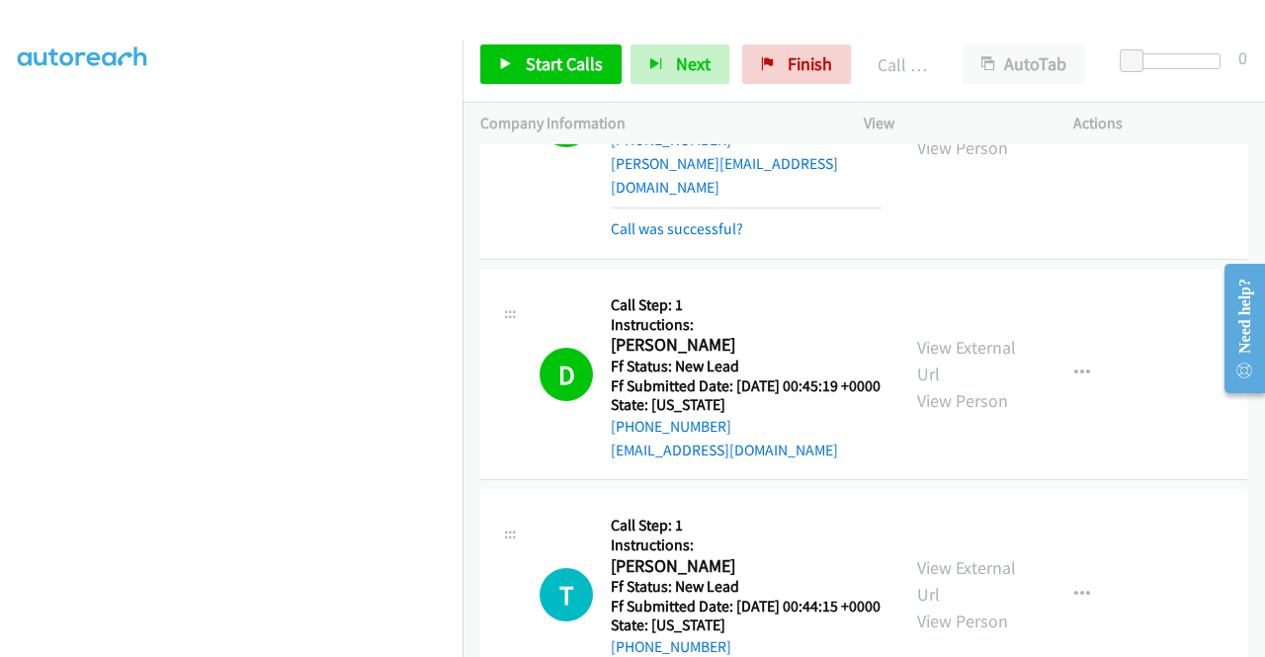
scroll to position [1460, 0]
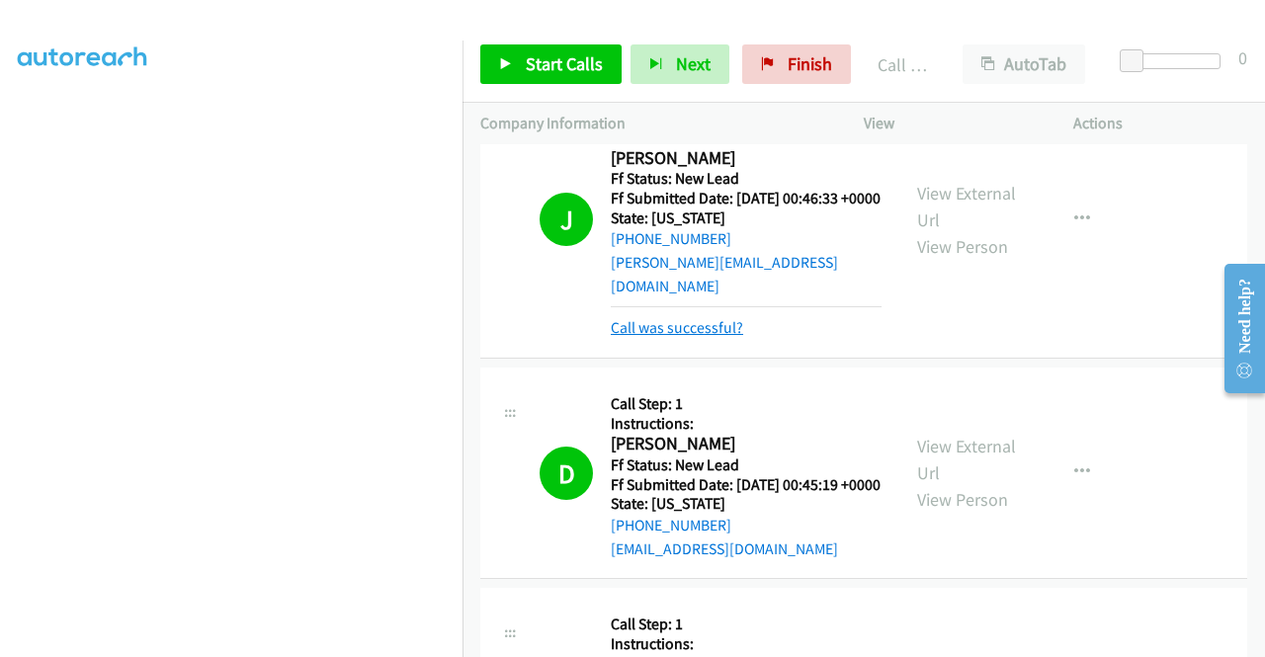
click at [713, 337] on link "Call was successful?" at bounding box center [677, 327] width 132 height 19
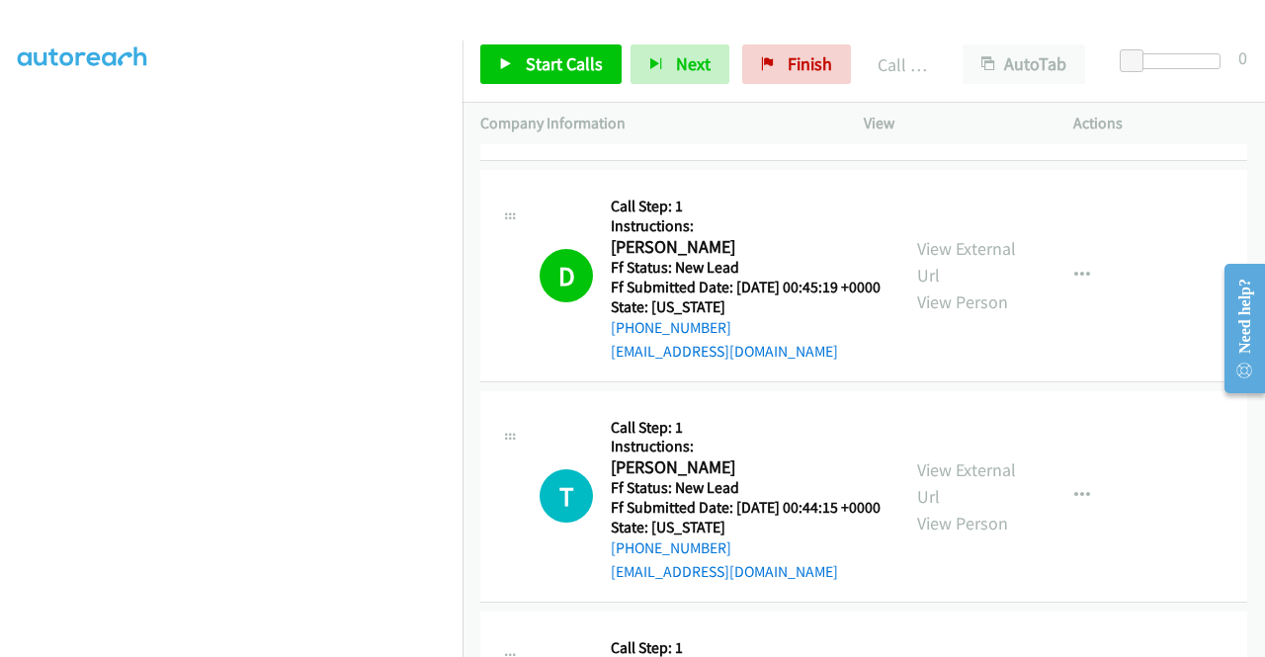
scroll to position [1658, 0]
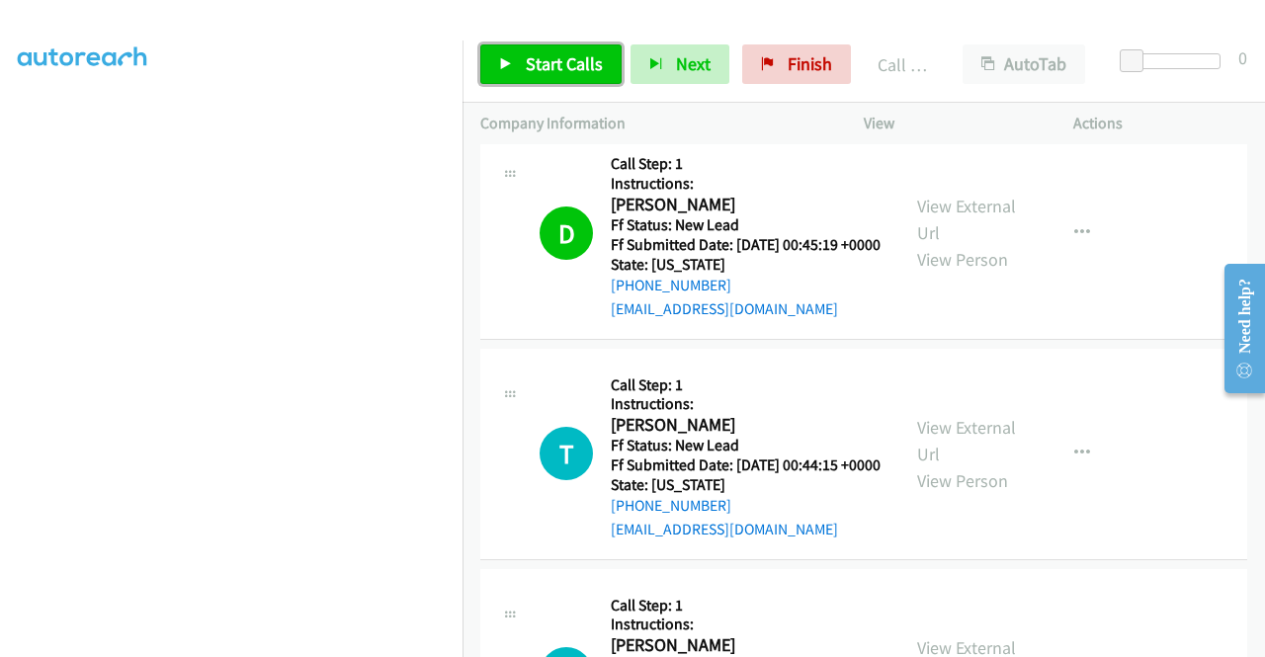
click at [534, 68] on span "Start Calls" at bounding box center [564, 63] width 77 height 23
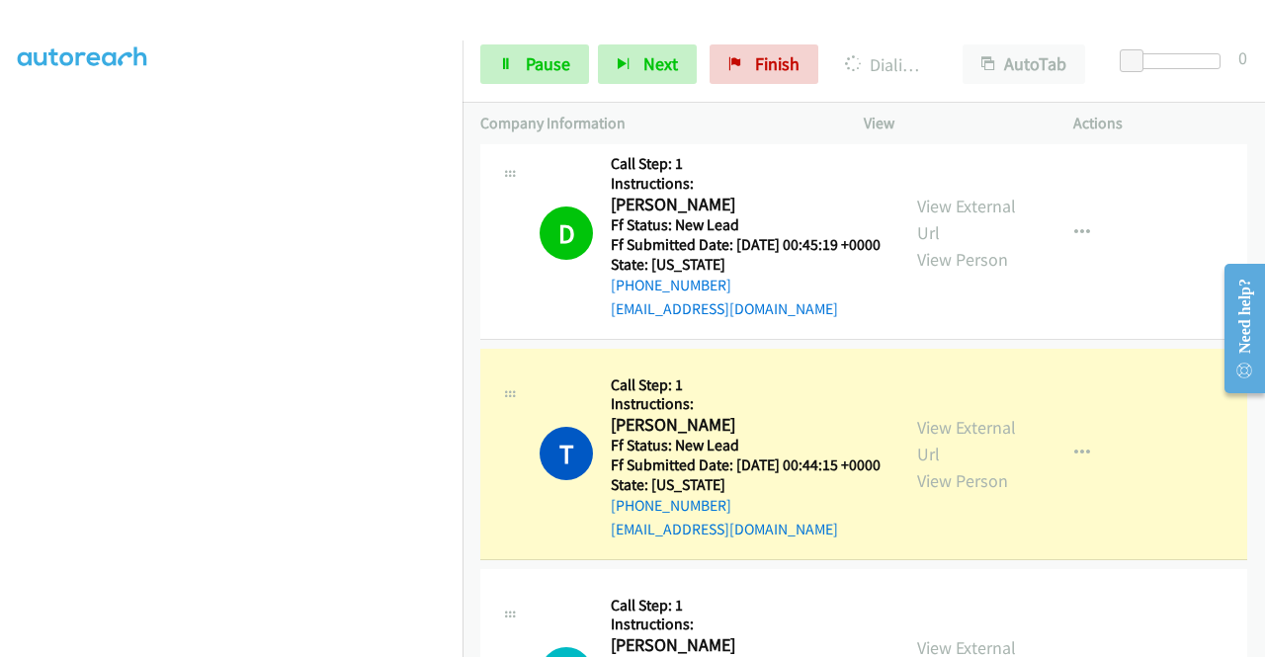
scroll to position [112, 0]
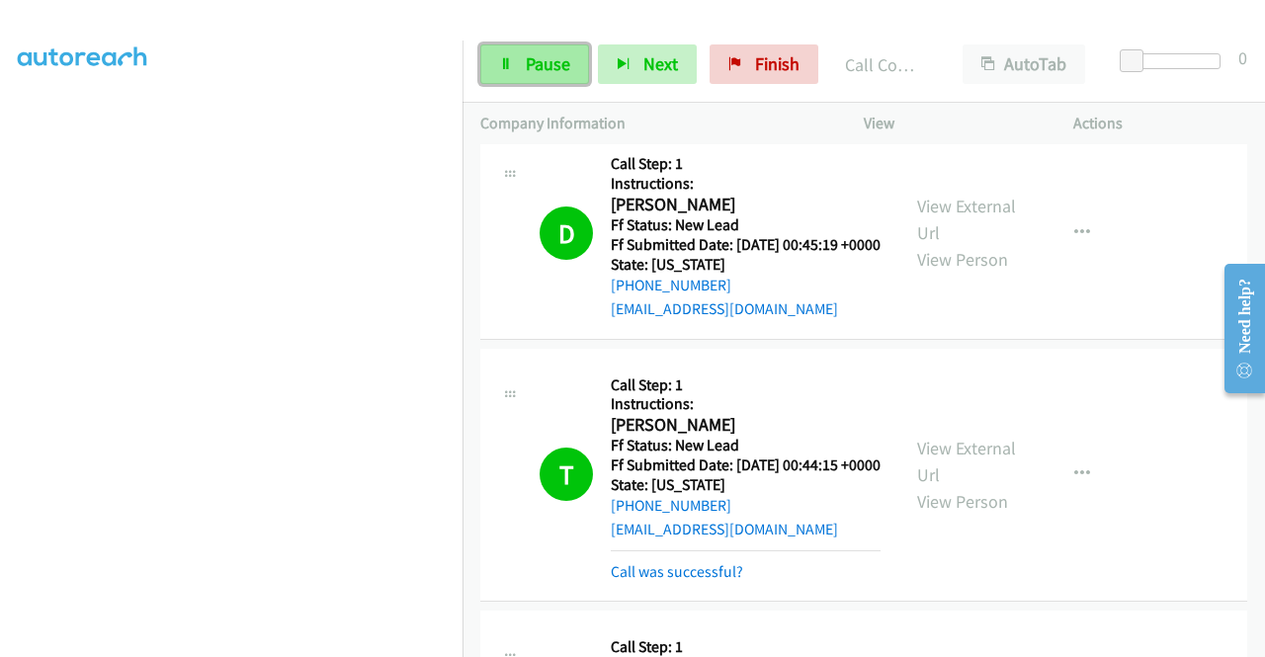
click at [523, 68] on link "Pause" at bounding box center [534, 64] width 109 height 40
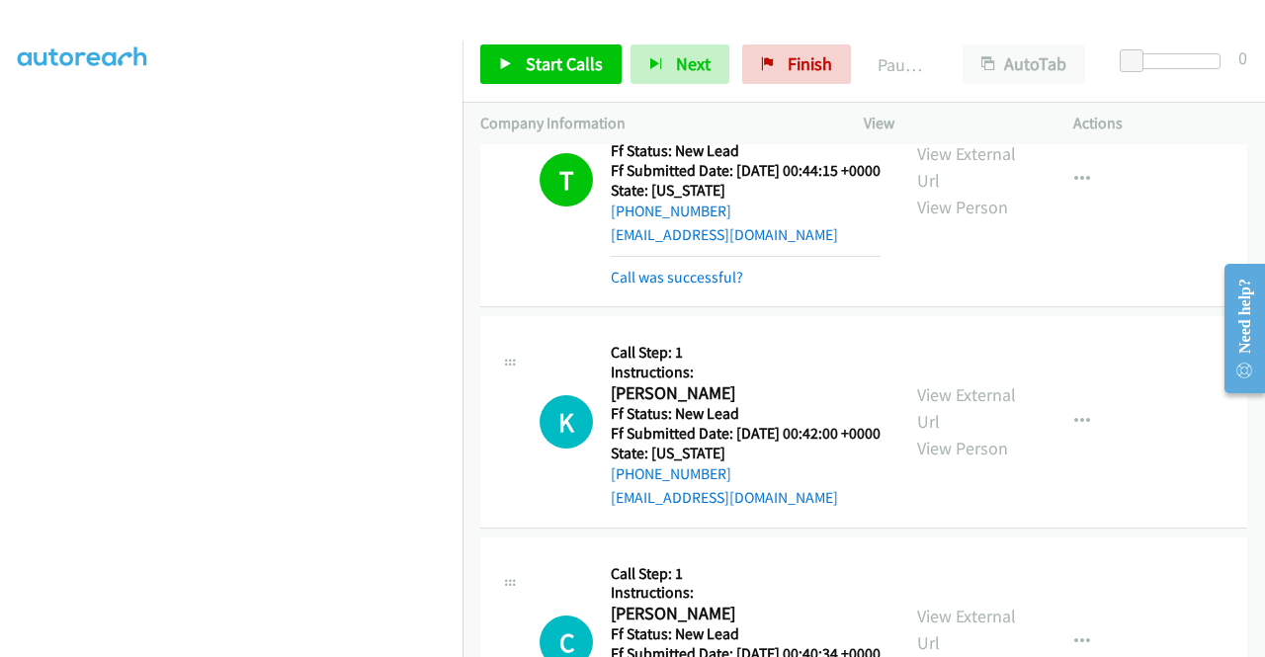
scroll to position [1954, 0]
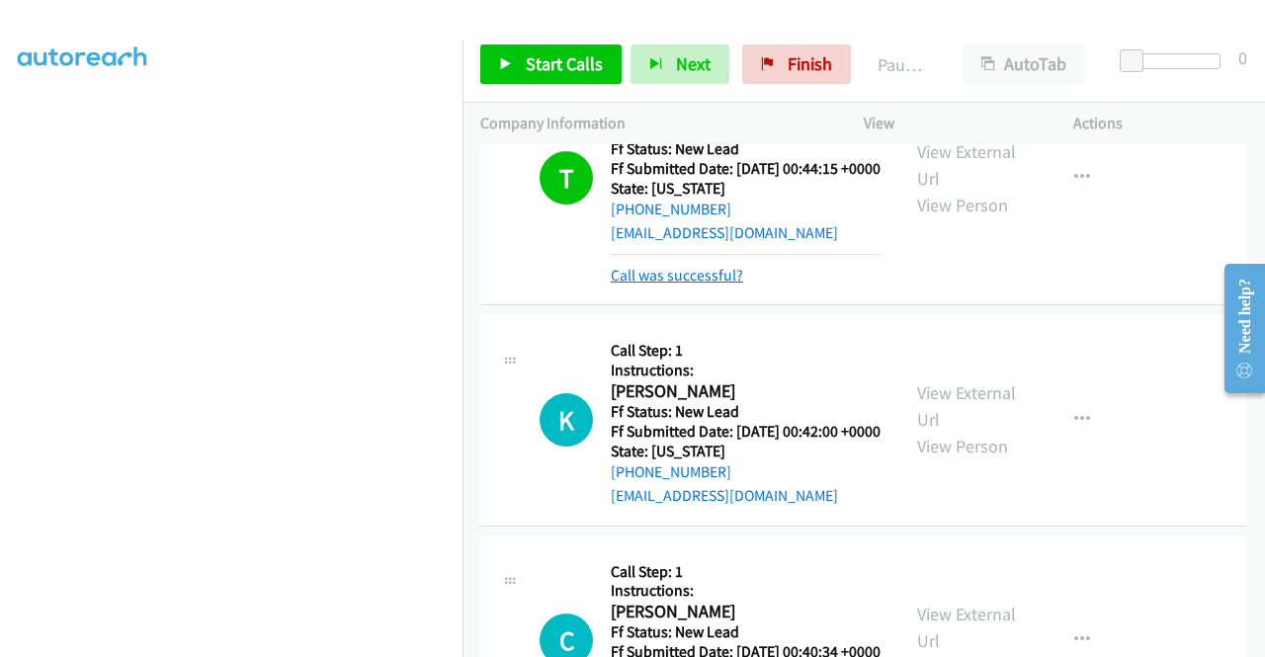
click at [703, 285] on link "Call was successful?" at bounding box center [677, 275] width 132 height 19
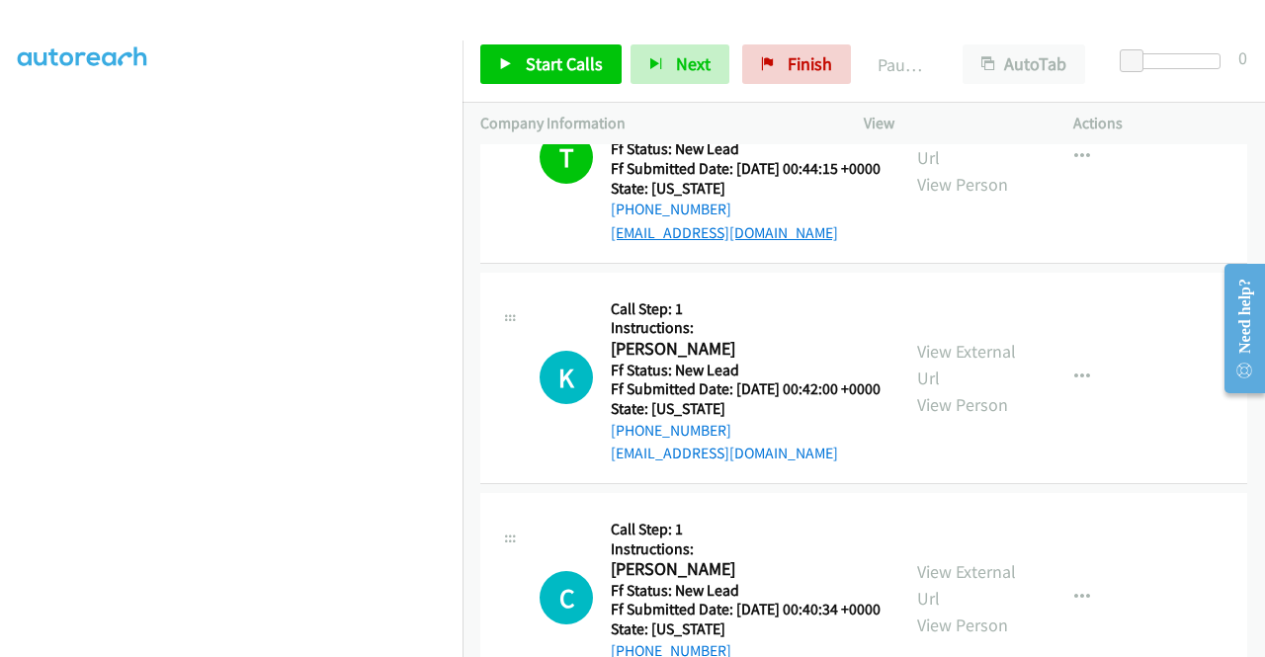
drag, startPoint x: 730, startPoint y: 284, endPoint x: 649, endPoint y: 313, distance: 86.3
click at [628, 221] on div "+1 860-776-4024" at bounding box center [746, 210] width 270 height 24
copy link "860-776-4024"
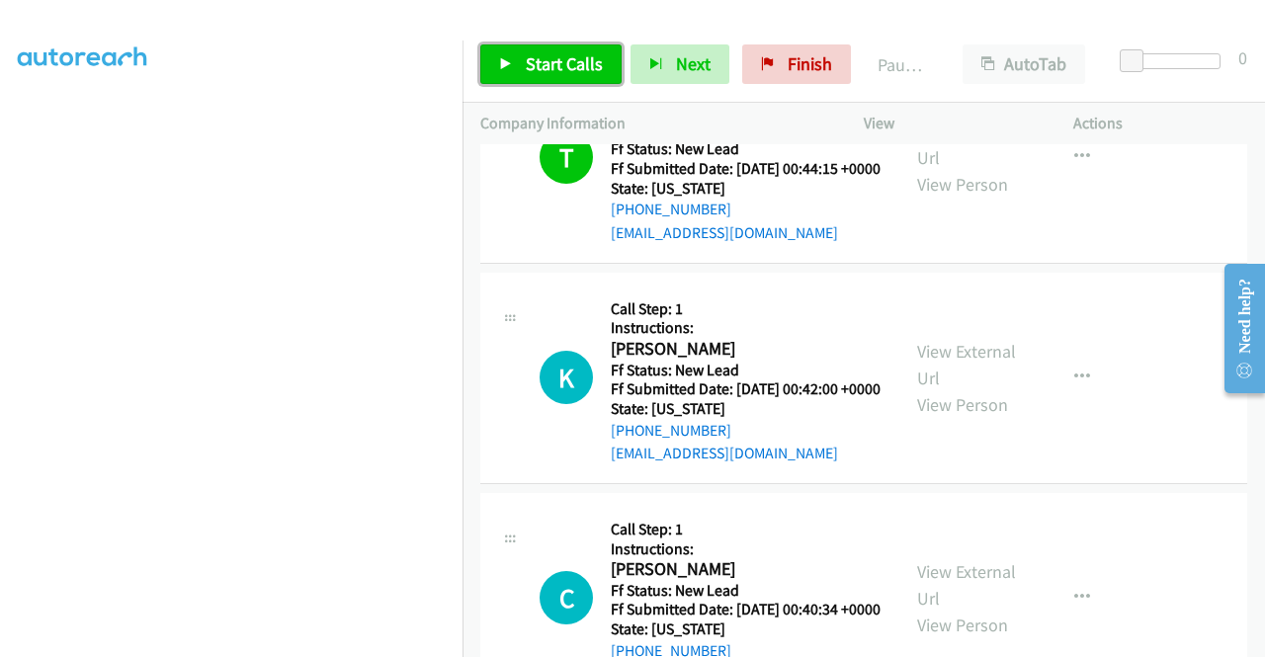
click at [571, 70] on span "Start Calls" at bounding box center [564, 63] width 77 height 23
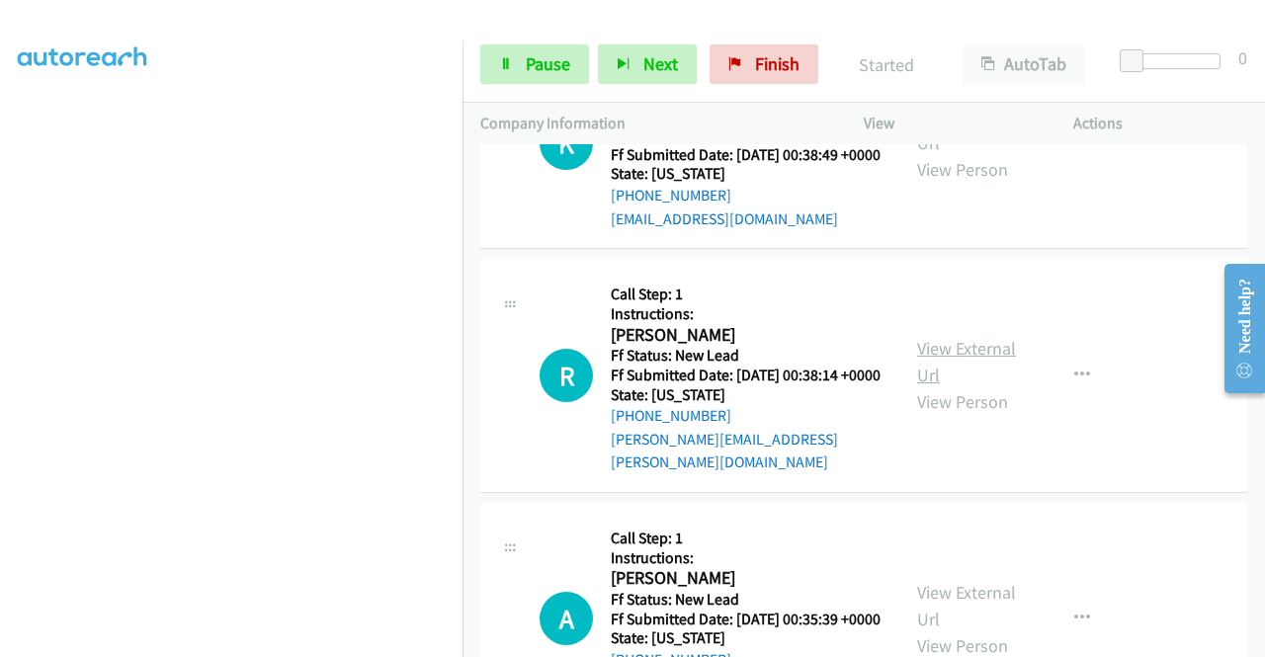
scroll to position [2646, 0]
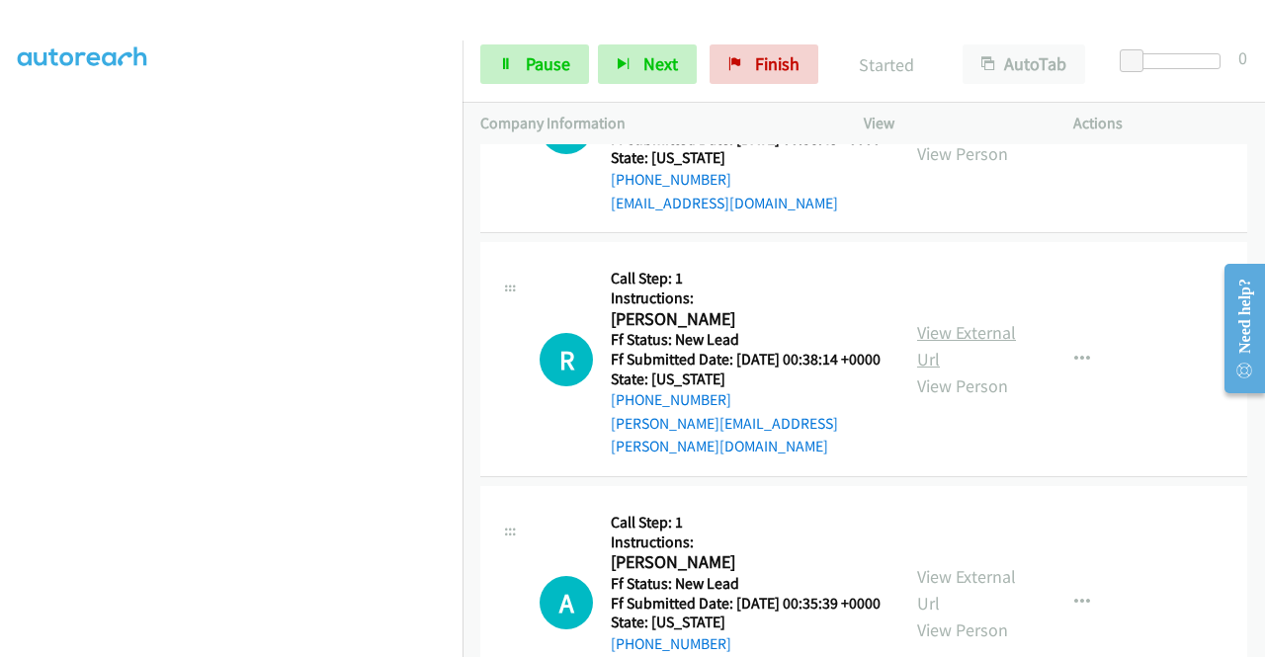
click at [962, 370] on link "View External Url" at bounding box center [966, 345] width 99 height 49
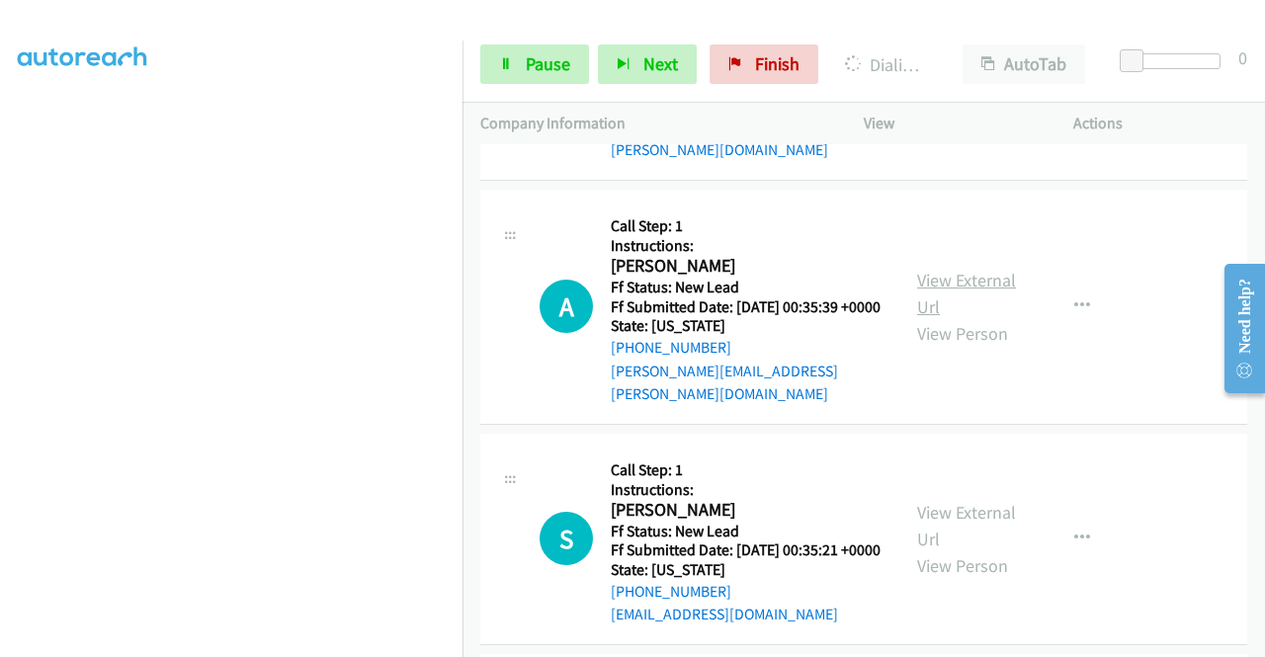
click at [960, 318] on link "View External Url" at bounding box center [966, 293] width 99 height 49
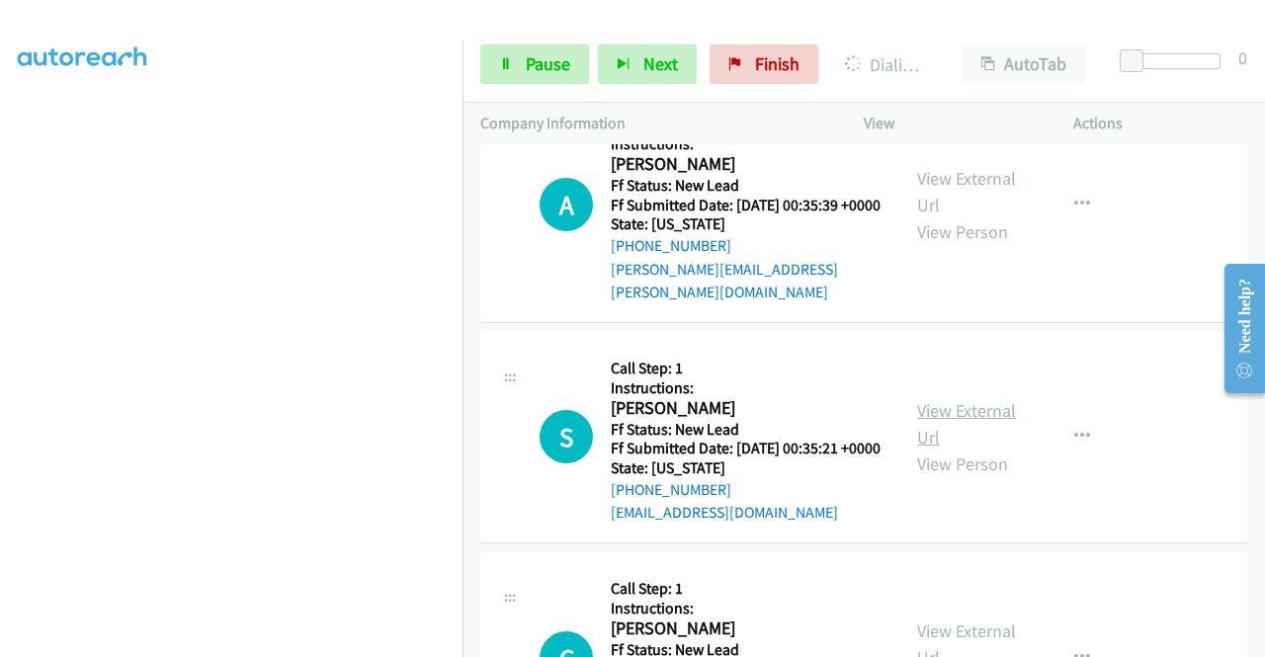
scroll to position [3140, 0]
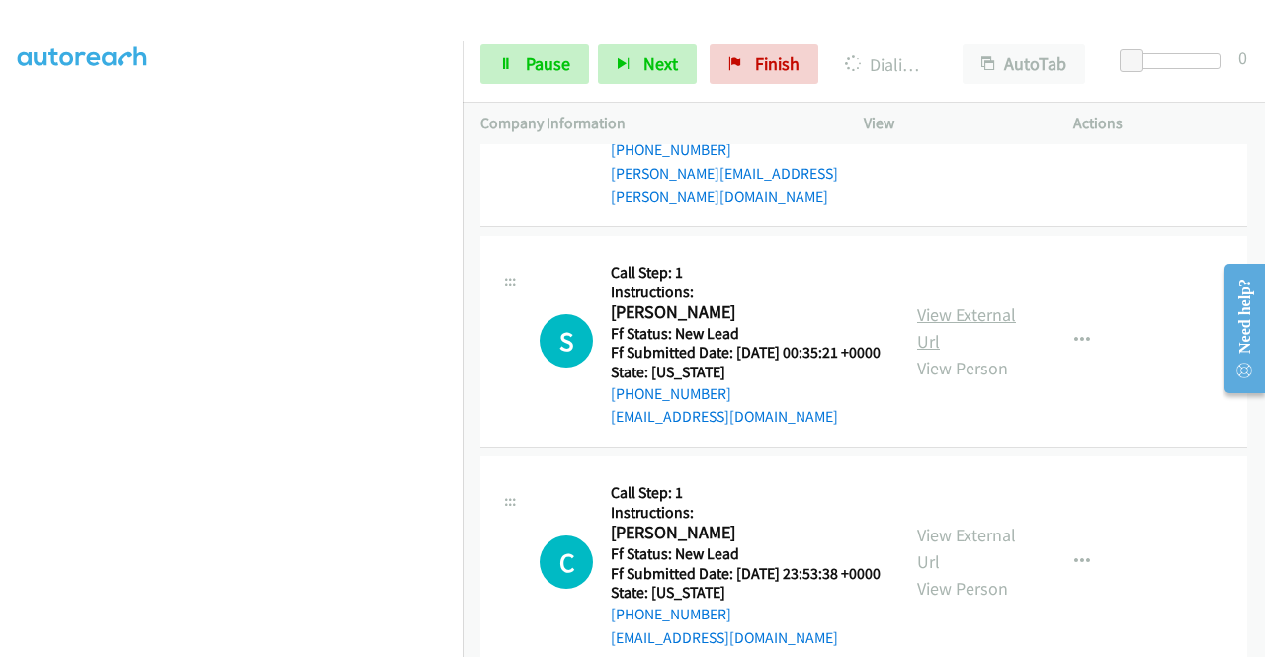
click at [986, 353] on link "View External Url" at bounding box center [966, 327] width 99 height 49
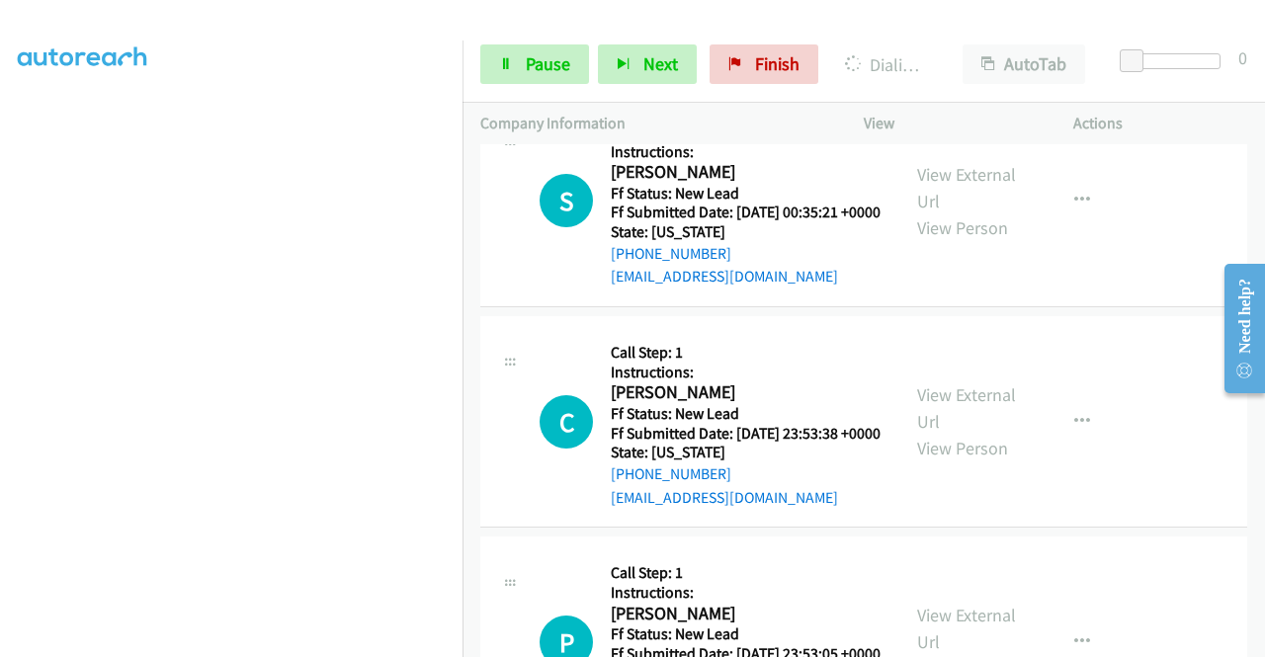
scroll to position [3337, 0]
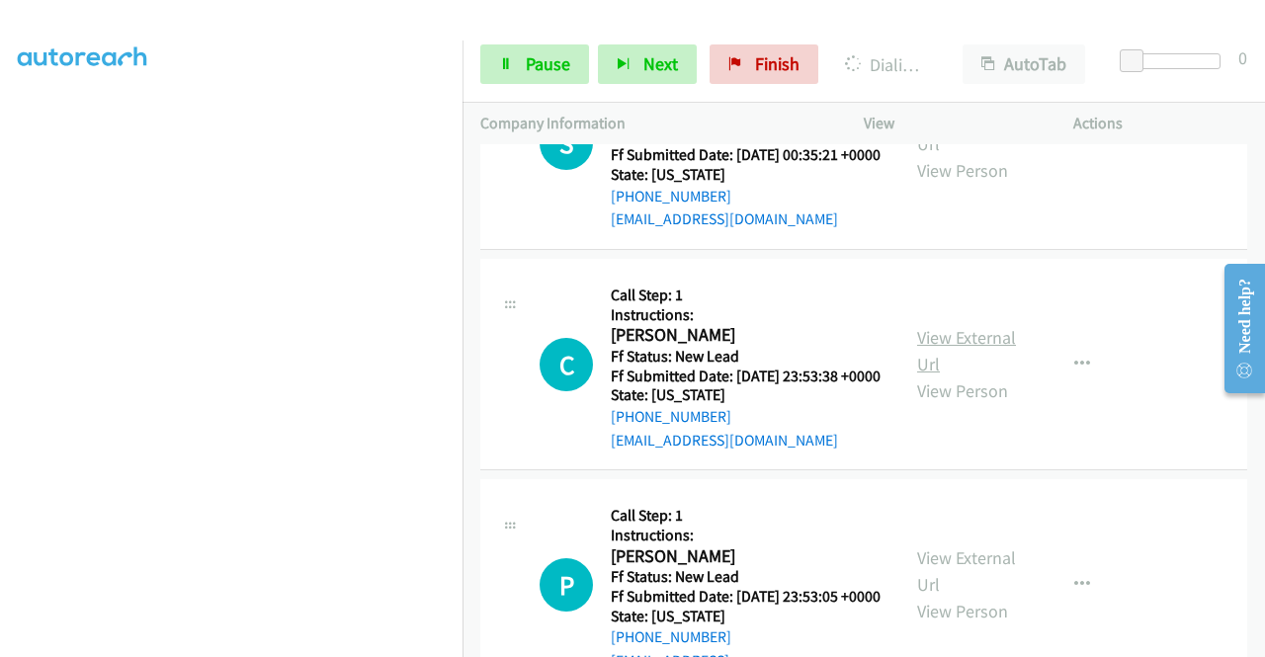
click at [964, 375] on link "View External Url" at bounding box center [966, 350] width 99 height 49
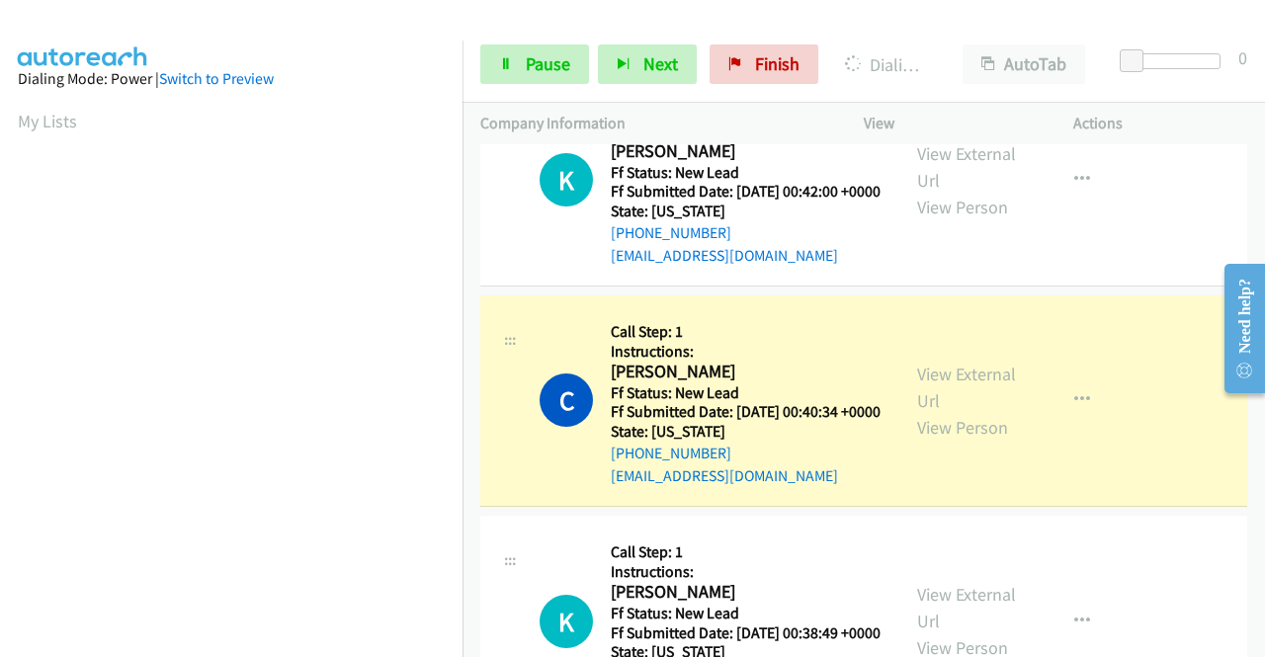
scroll to position [2053, 0]
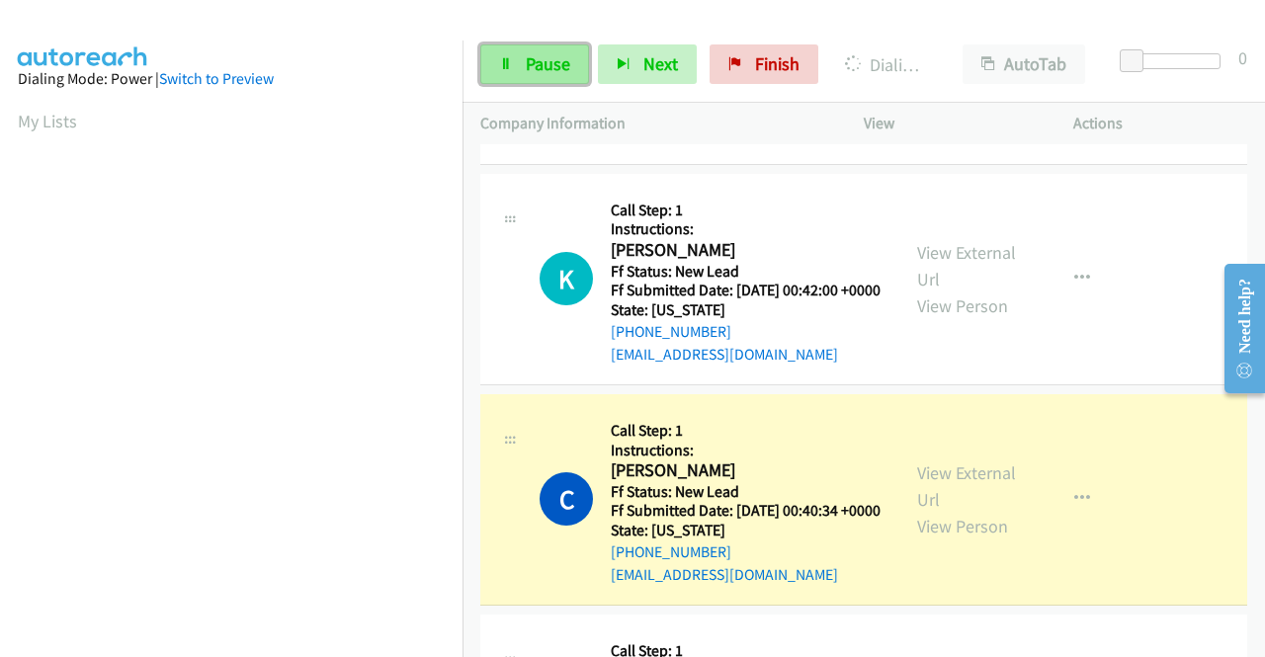
click at [561, 70] on span "Pause" at bounding box center [548, 63] width 44 height 23
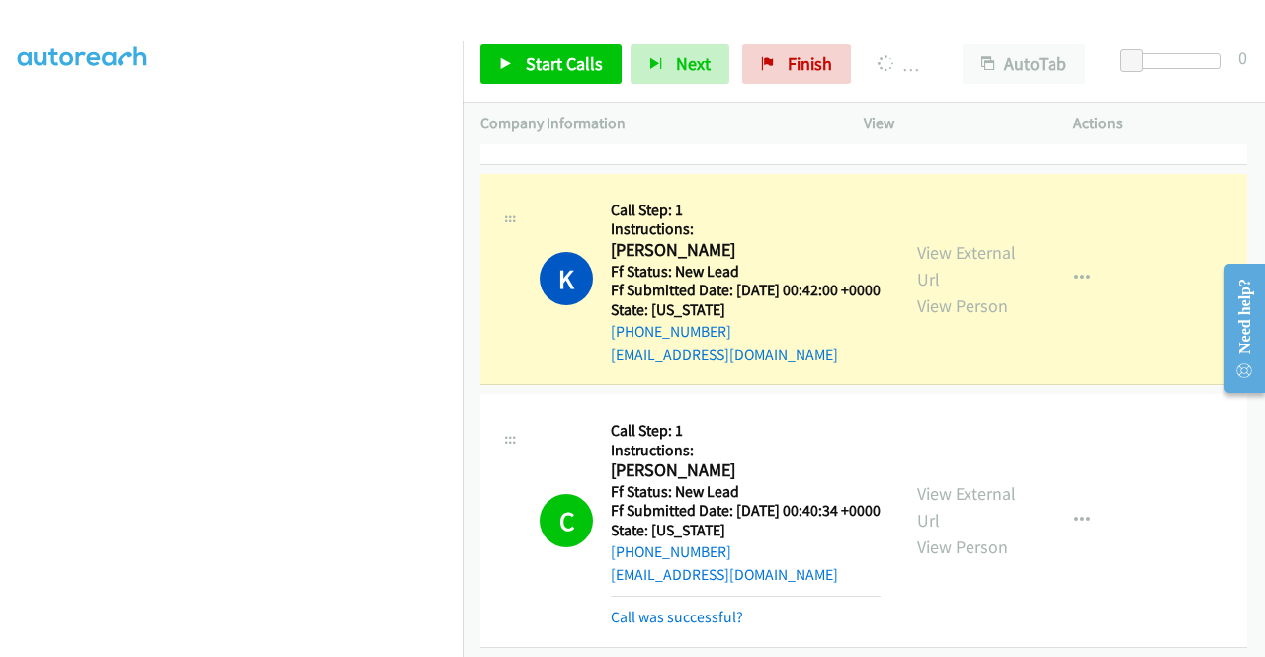
scroll to position [2250, 0]
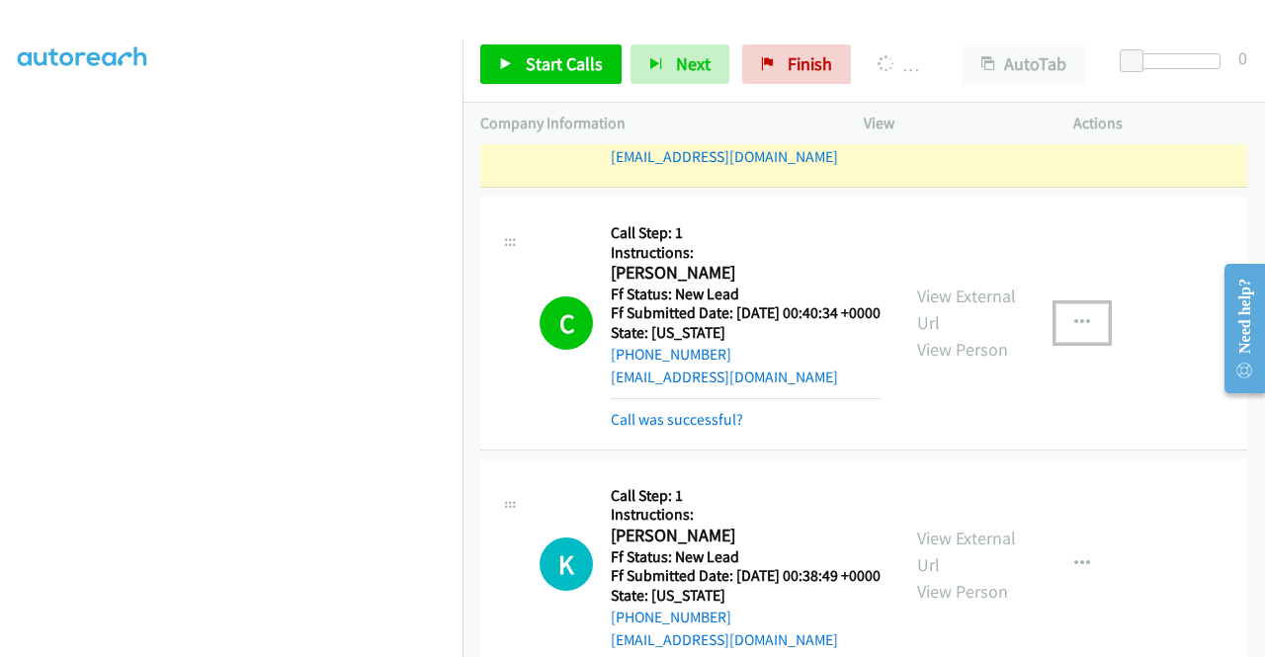
click at [1075, 331] on icon "button" at bounding box center [1082, 323] width 16 height 16
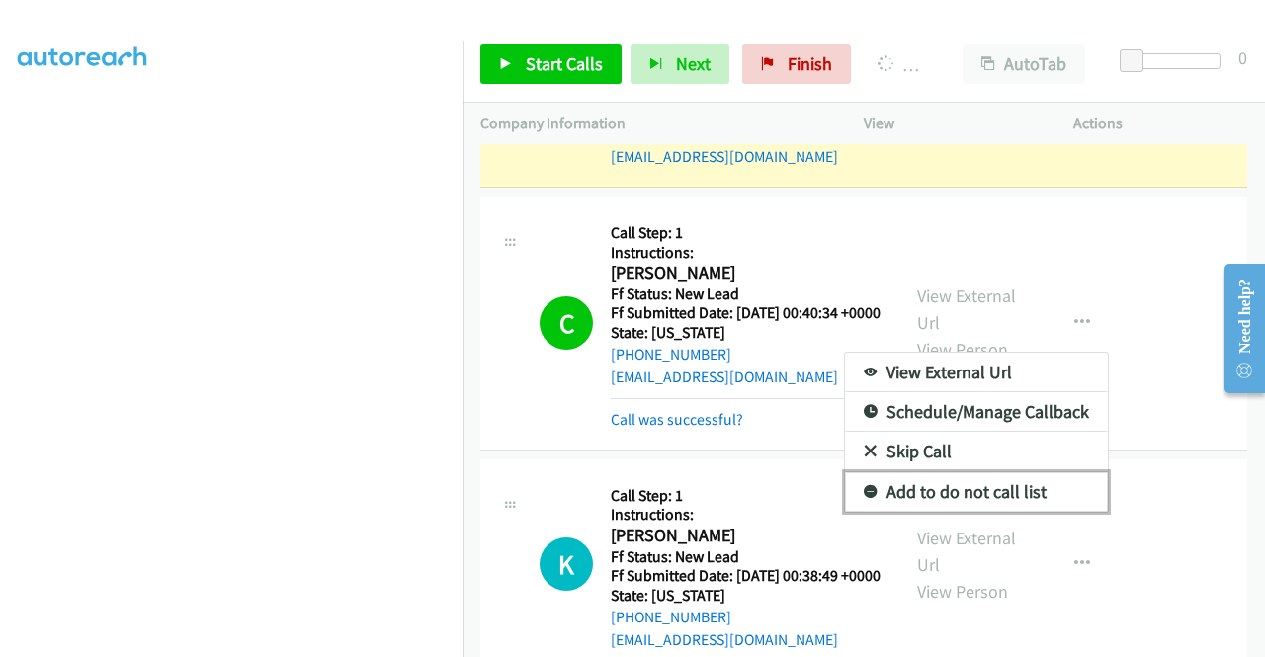
click at [953, 512] on link "Add to do not call list" at bounding box center [976, 492] width 263 height 40
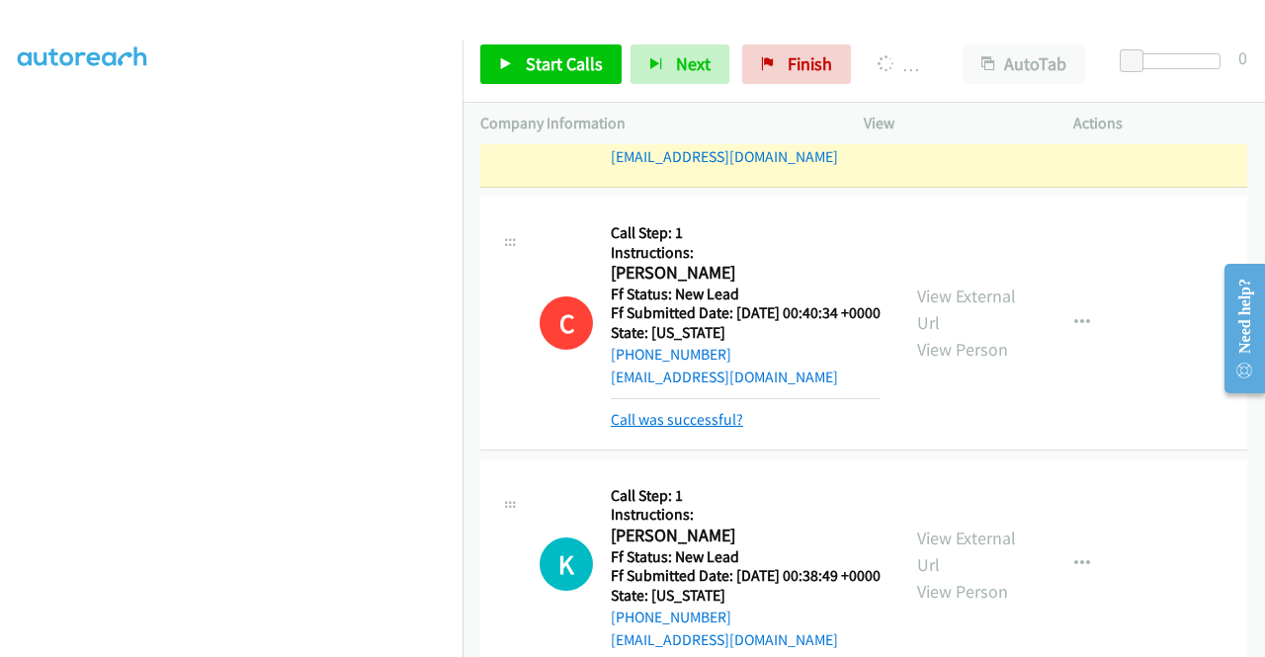
click at [693, 429] on link "Call was successful?" at bounding box center [677, 419] width 132 height 19
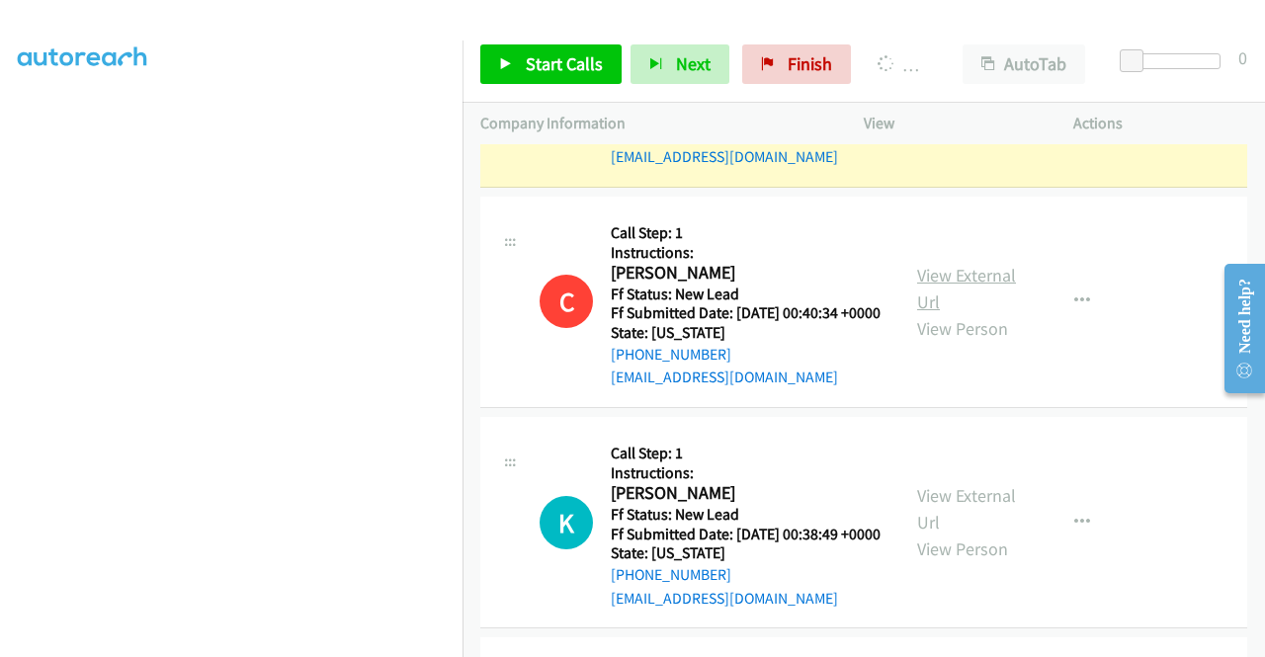
click at [984, 313] on link "View External Url" at bounding box center [966, 288] width 99 height 49
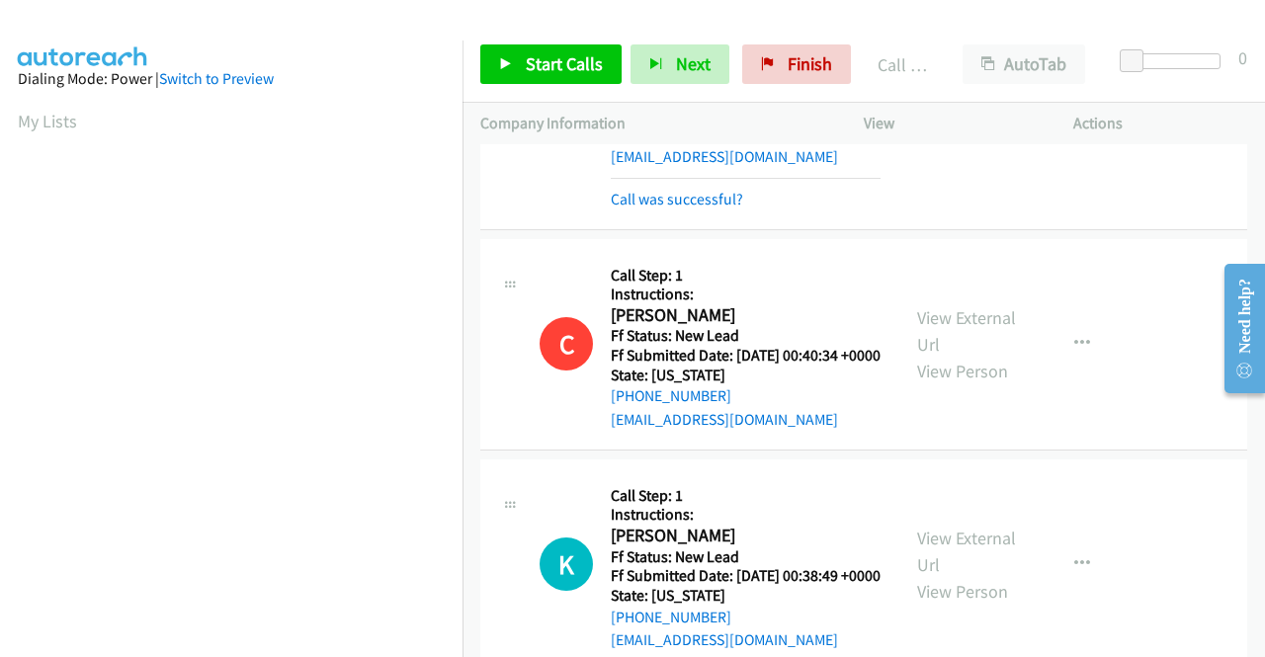
scroll to position [2272, 0]
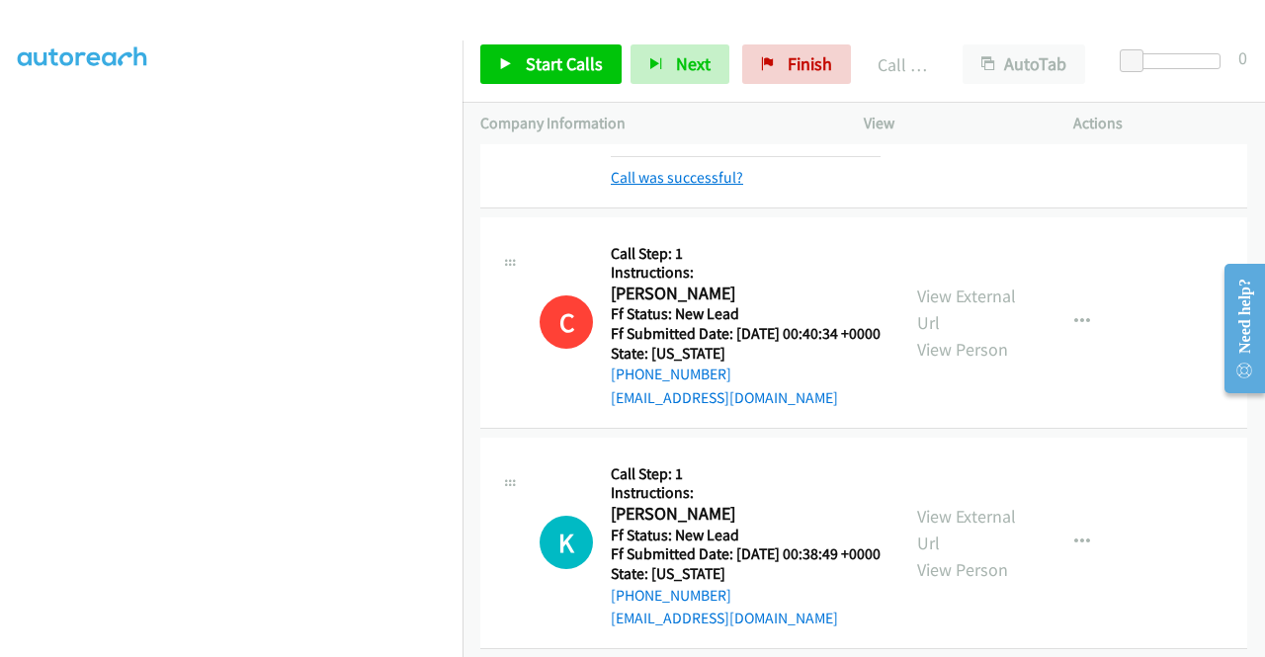
click at [713, 187] on link "Call was successful?" at bounding box center [677, 177] width 132 height 19
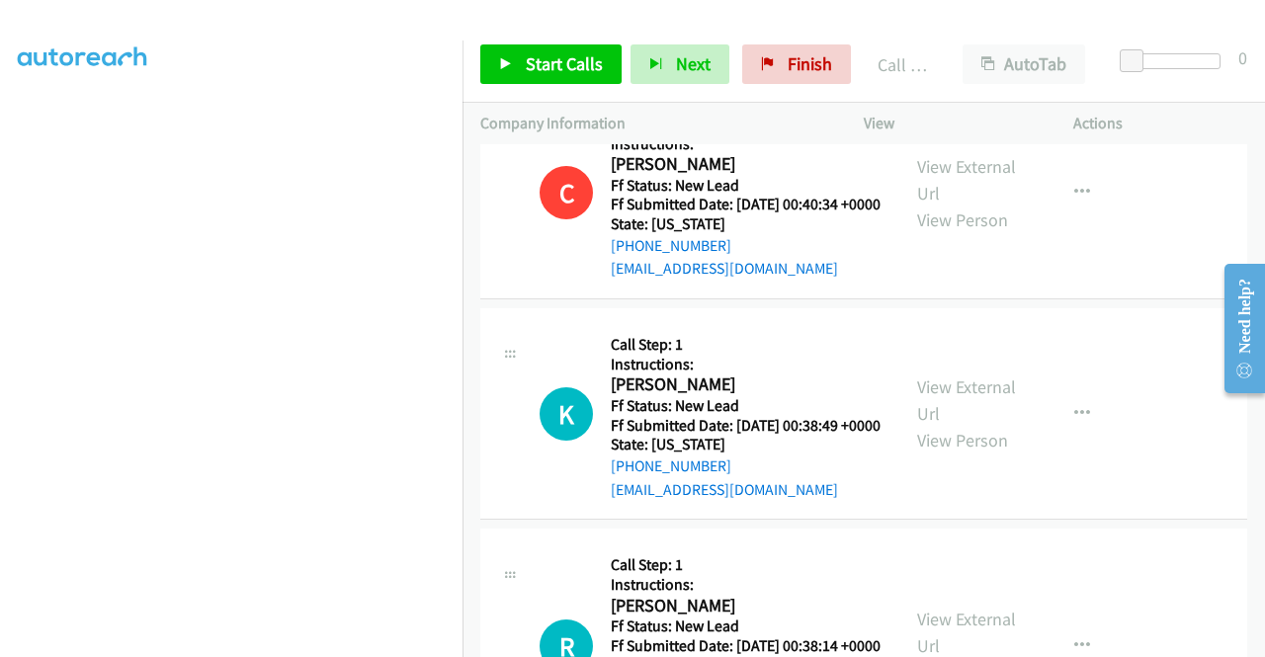
scroll to position [2569, 0]
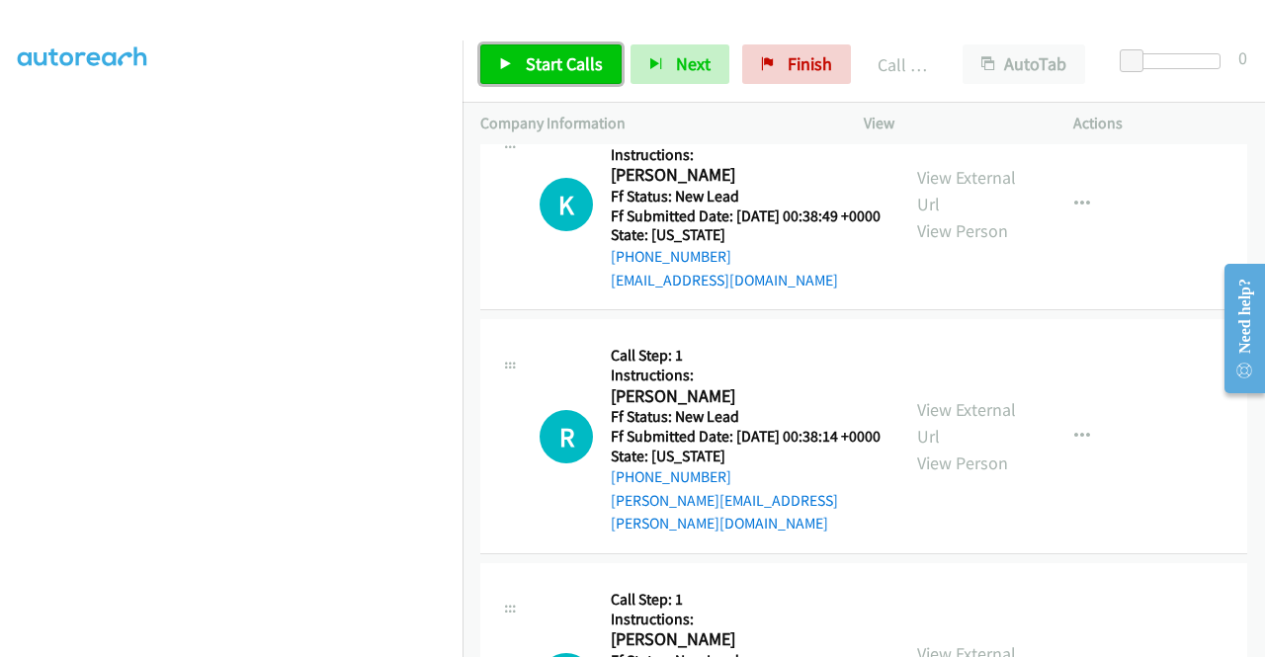
click at [555, 54] on span "Start Calls" at bounding box center [564, 63] width 77 height 23
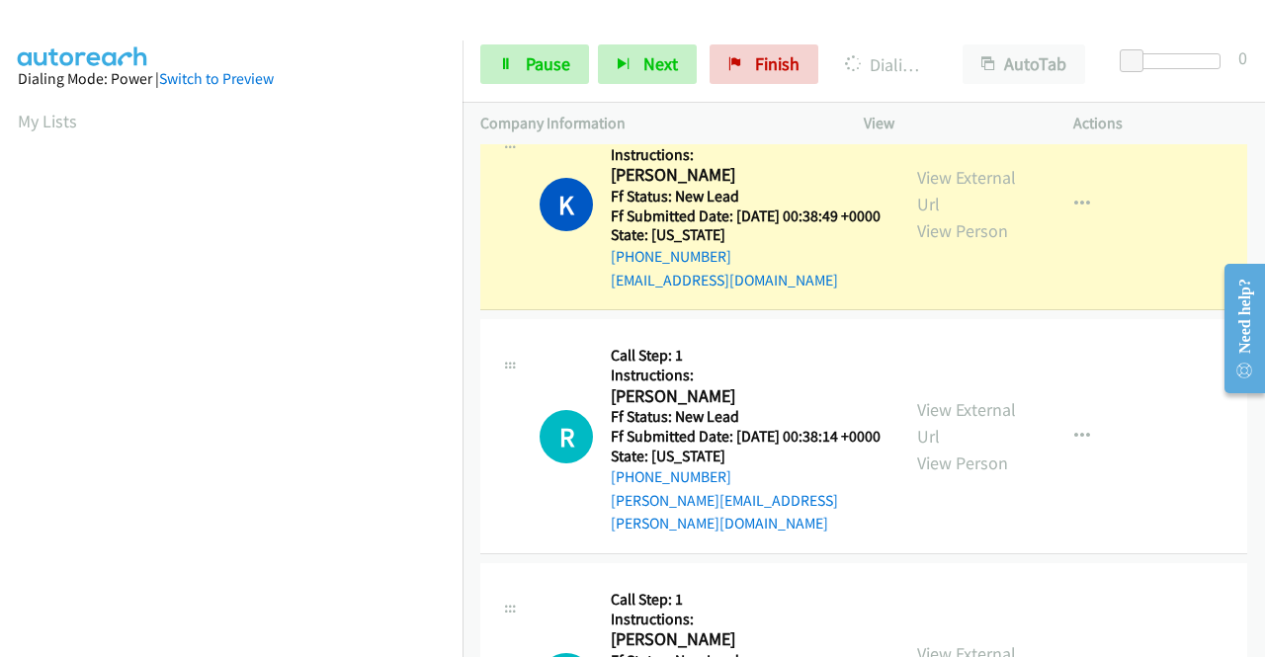
scroll to position [450, 0]
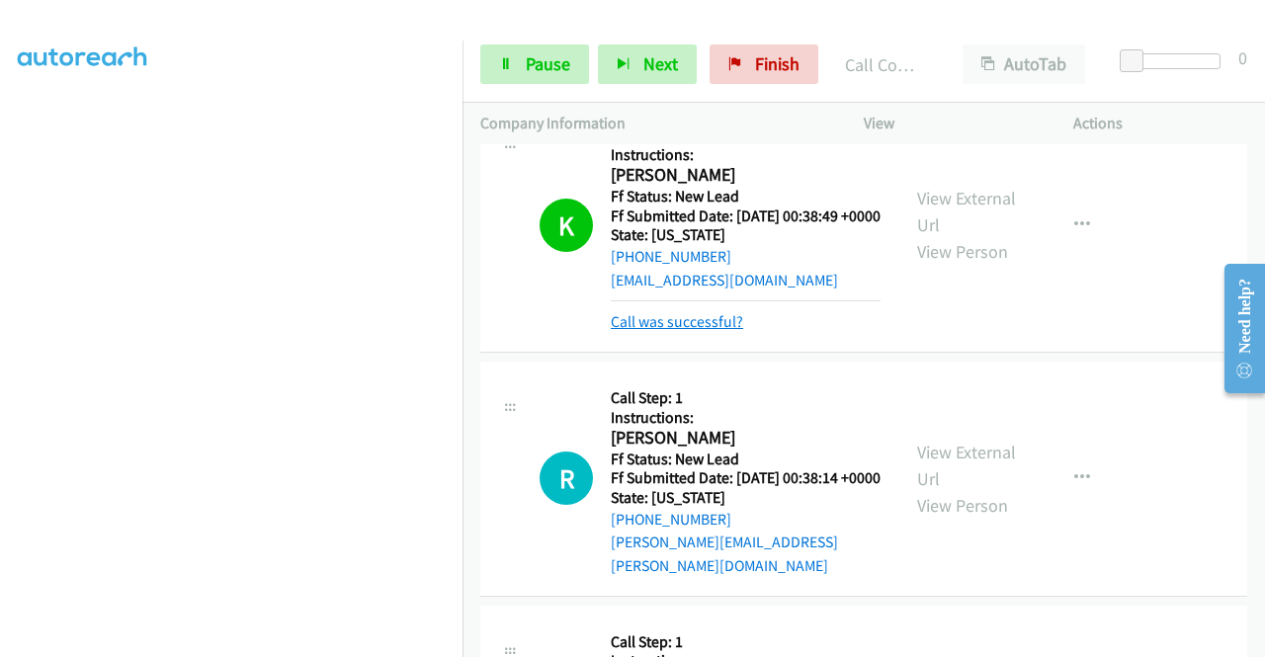
click at [692, 331] on link "Call was successful?" at bounding box center [677, 321] width 132 height 19
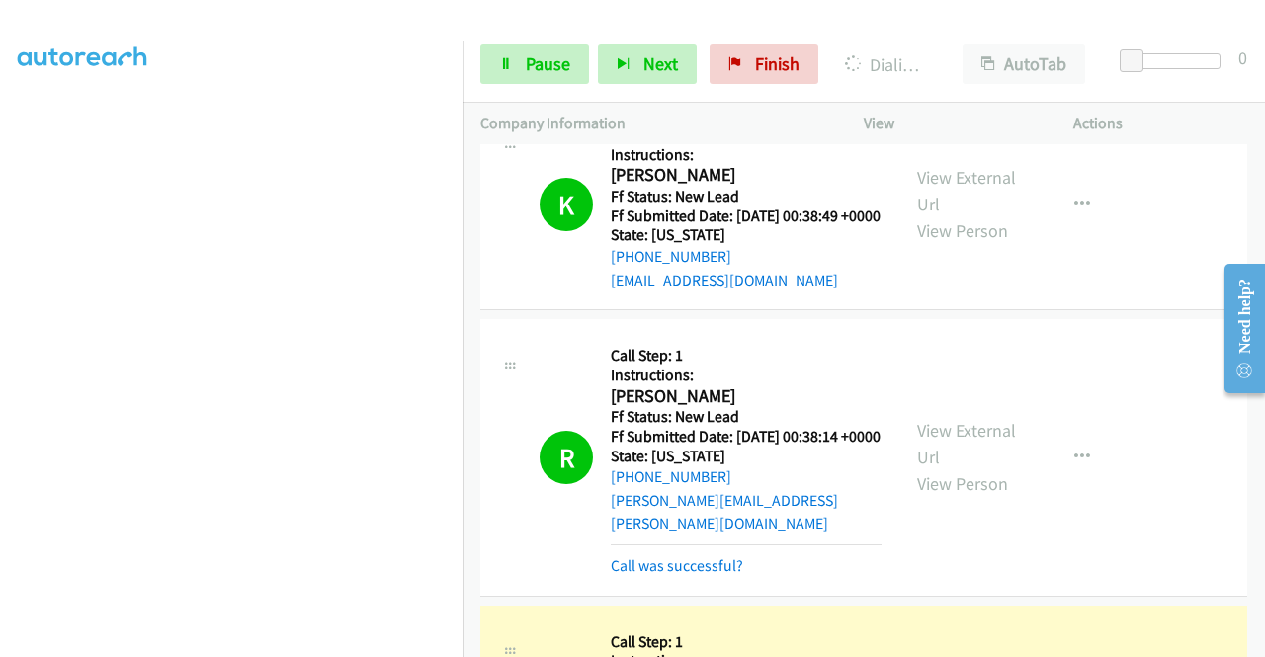
scroll to position [2766, 0]
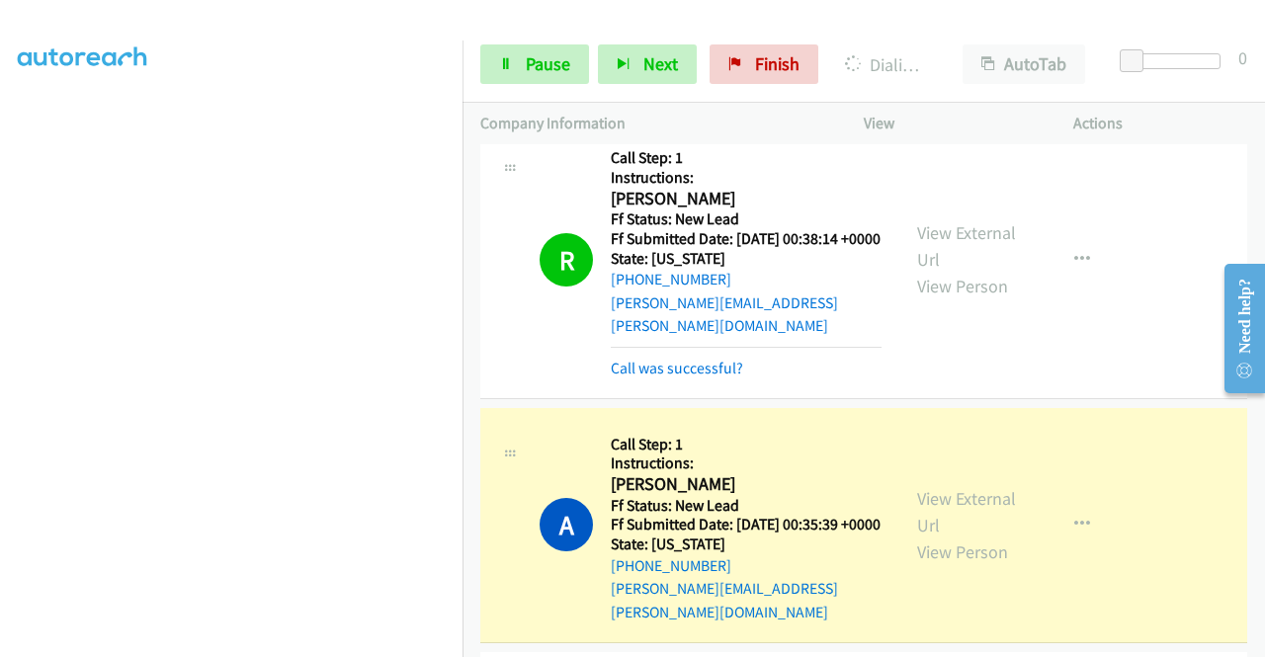
click at [699, 380] on div "Call was successful?" at bounding box center [746, 369] width 271 height 24
click at [695, 377] on link "Call was successful?" at bounding box center [677, 368] width 132 height 19
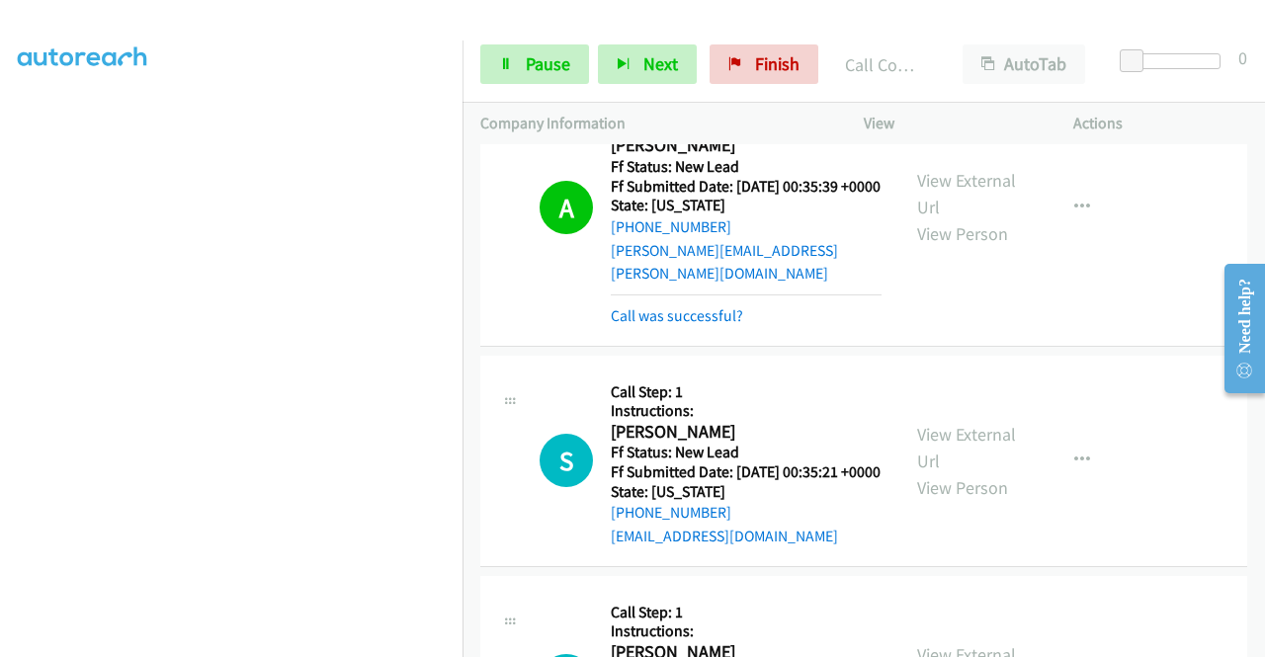
scroll to position [55, 0]
drag, startPoint x: 663, startPoint y: 445, endPoint x: 702, endPoint y: 401, distance: 58.7
click at [664, 325] on link "Call was successful?" at bounding box center [677, 315] width 132 height 19
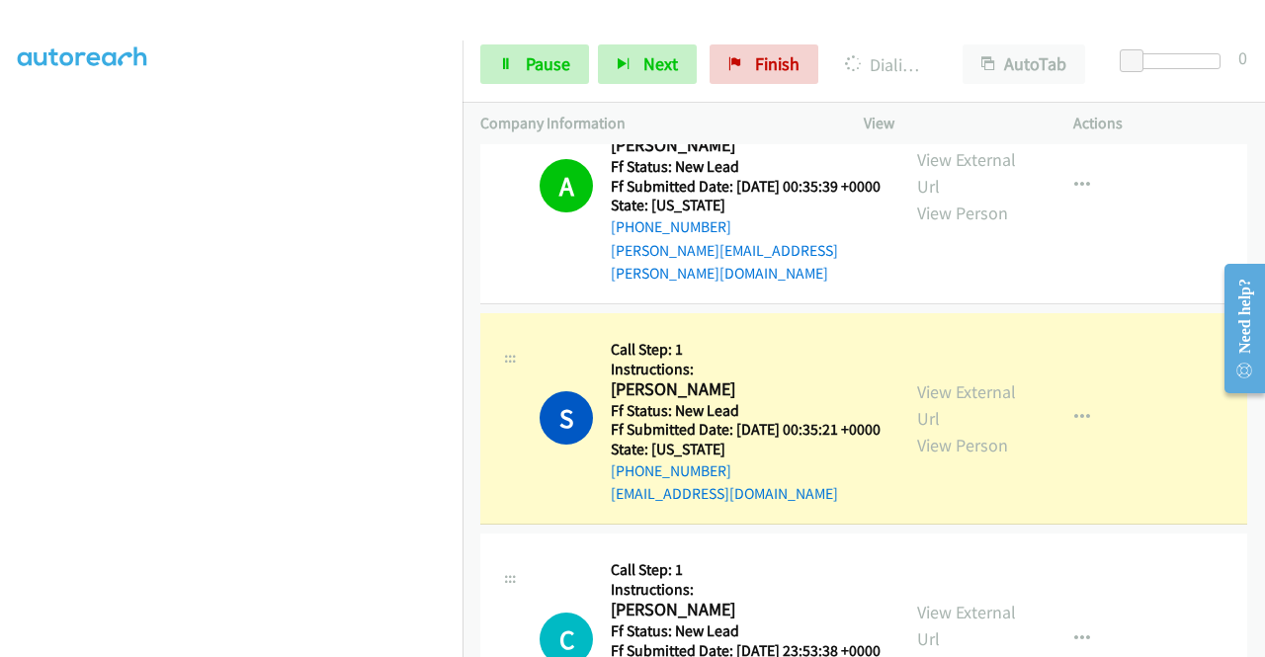
scroll to position [0, 0]
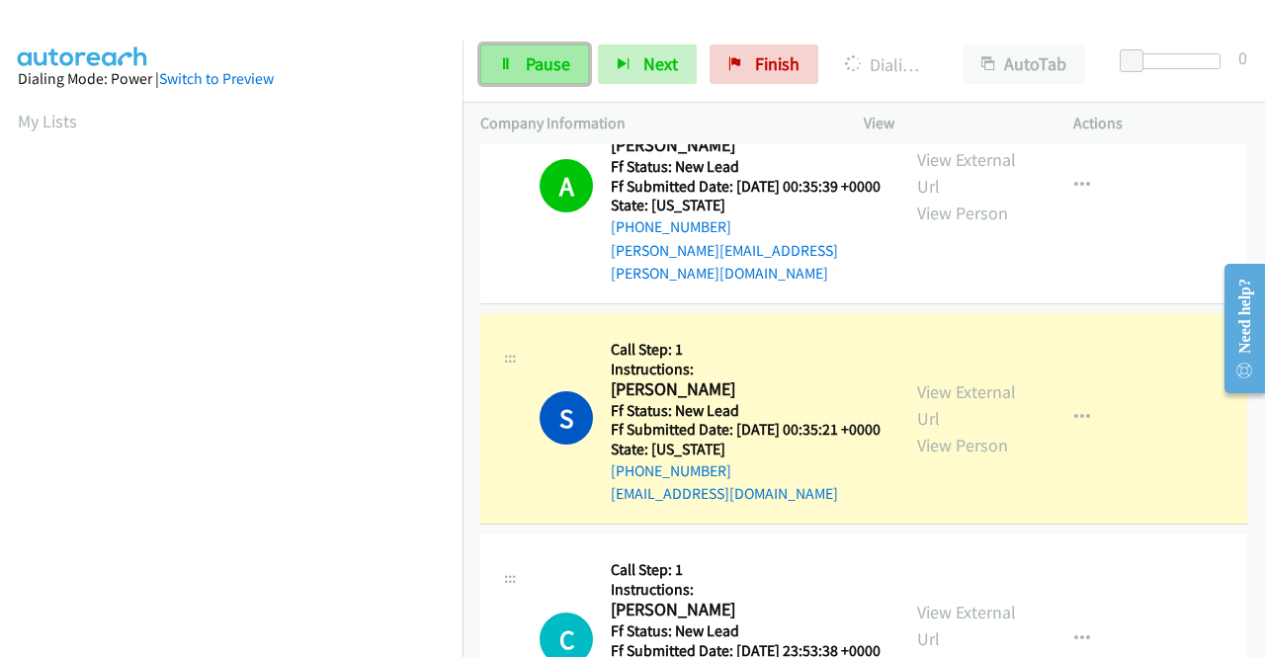
click at [549, 61] on span "Pause" at bounding box center [548, 63] width 44 height 23
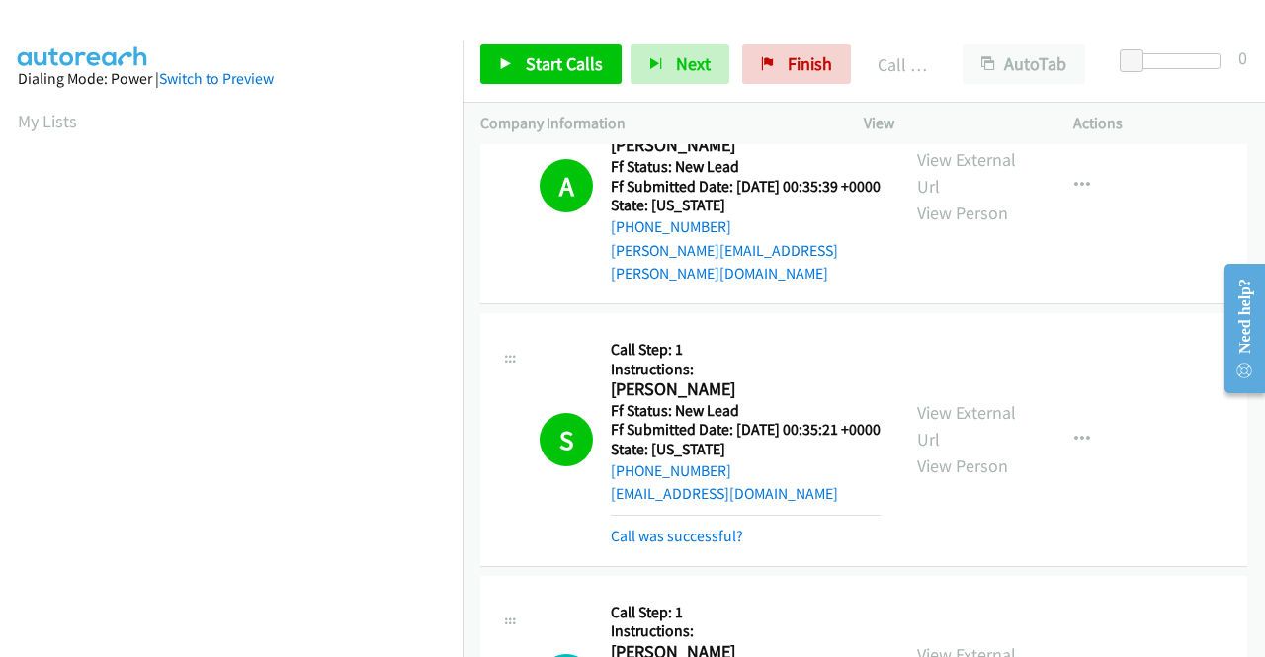
scroll to position [450, 0]
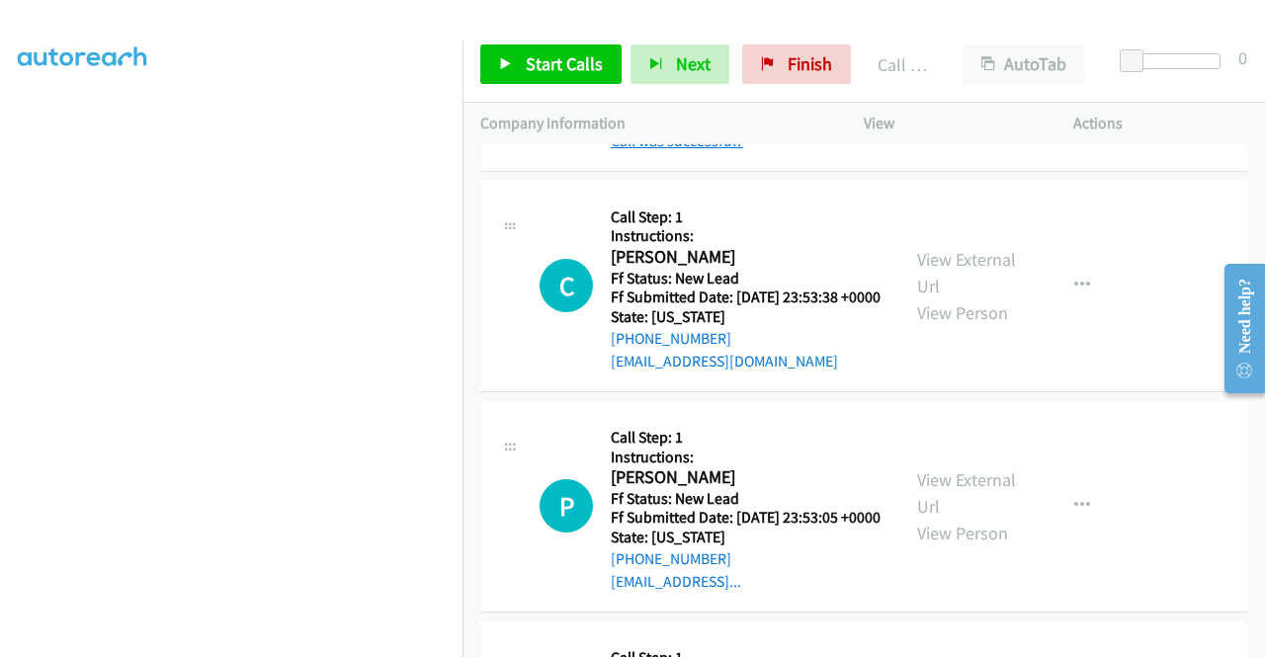
click at [717, 150] on link "Call was successful?" at bounding box center [677, 140] width 132 height 19
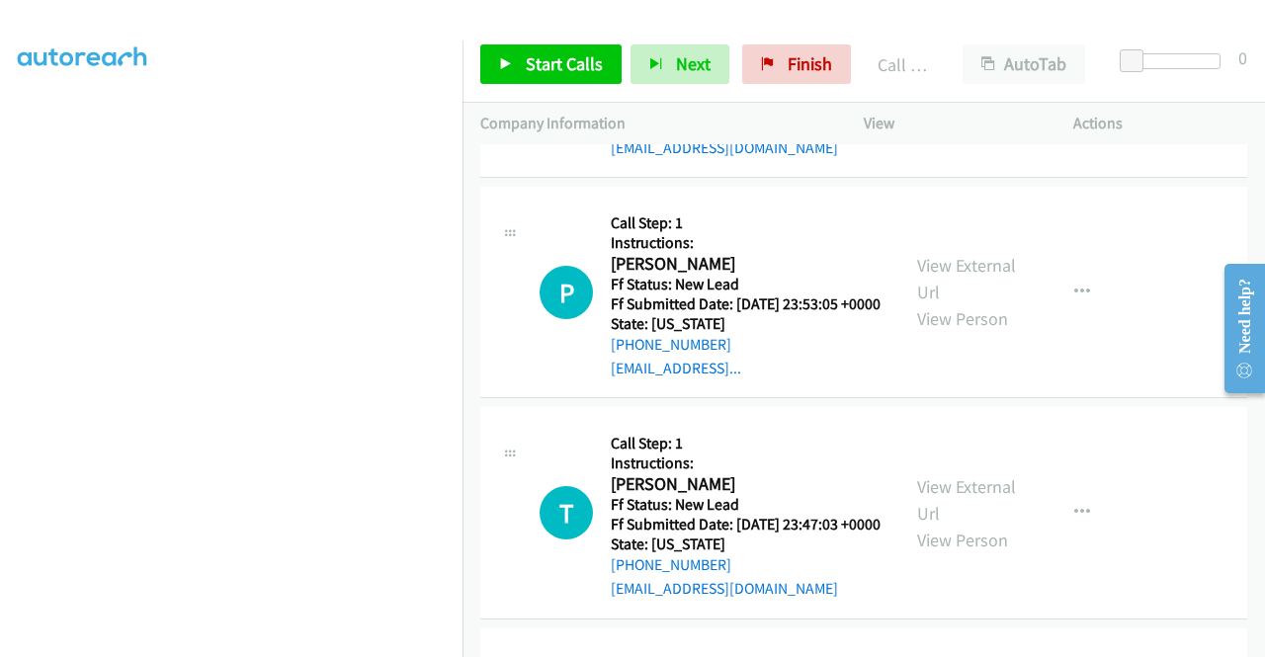
scroll to position [3633, 0]
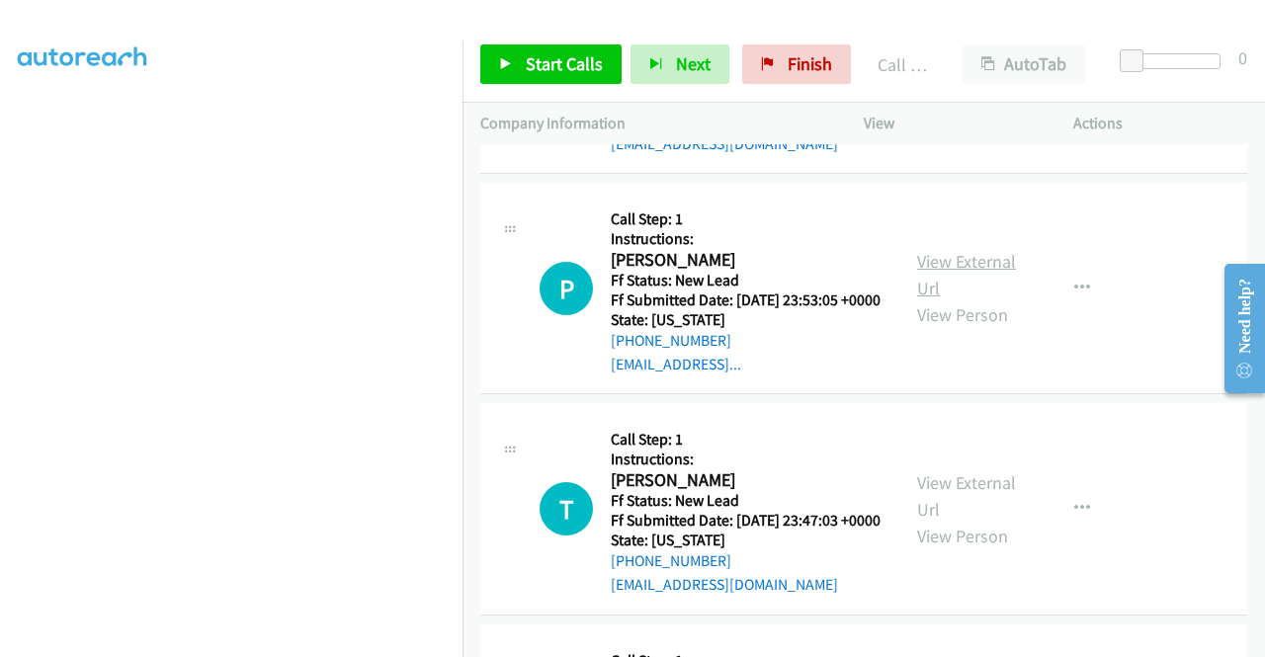
click at [965, 299] on link "View External Url" at bounding box center [966, 274] width 99 height 49
click at [554, 72] on span "Start Calls" at bounding box center [564, 63] width 77 height 23
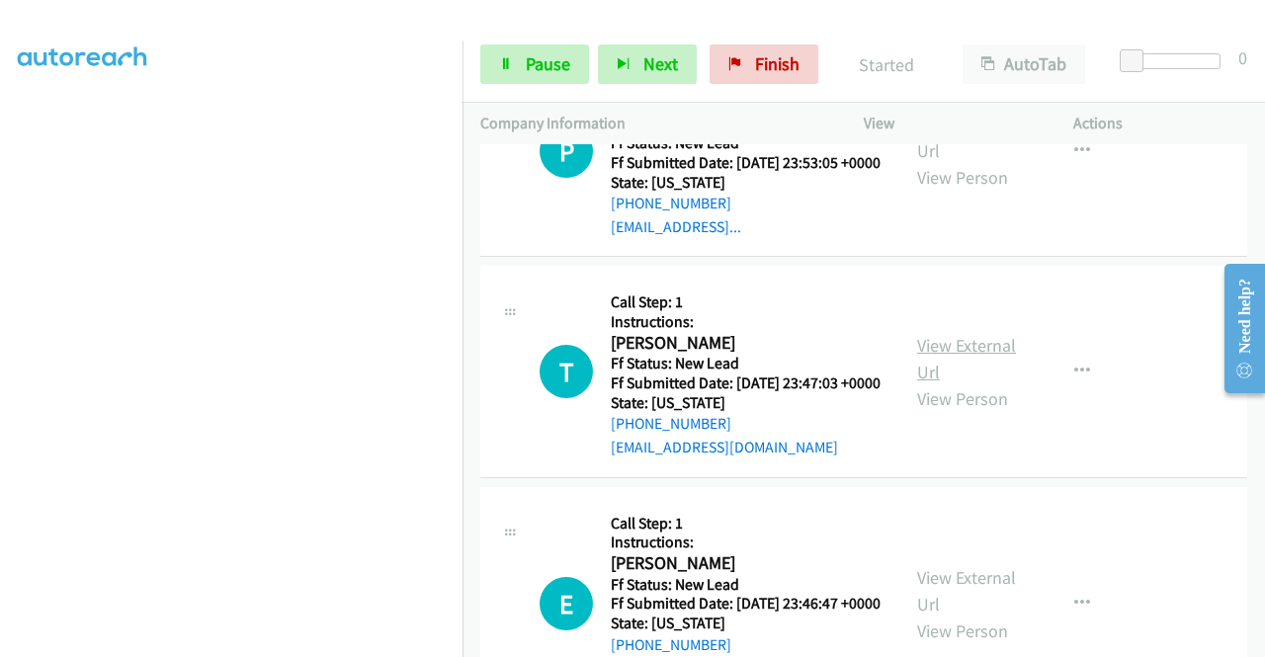
scroll to position [3930, 0]
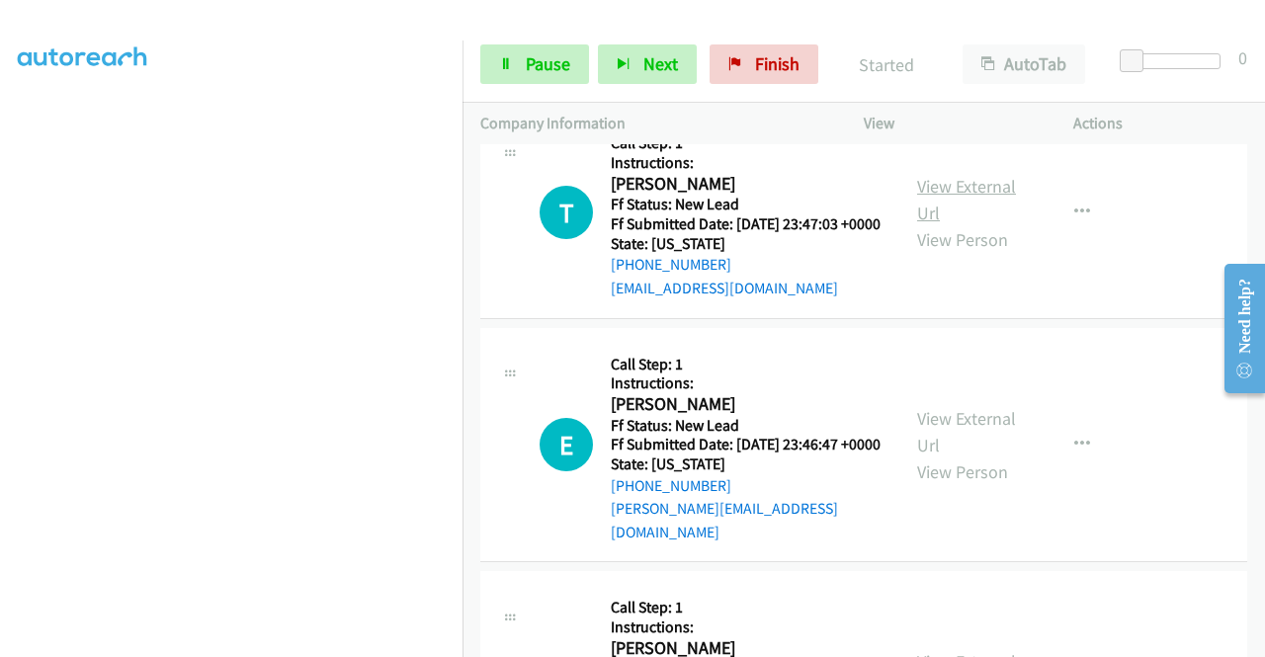
click at [980, 224] on link "View External Url" at bounding box center [966, 199] width 99 height 49
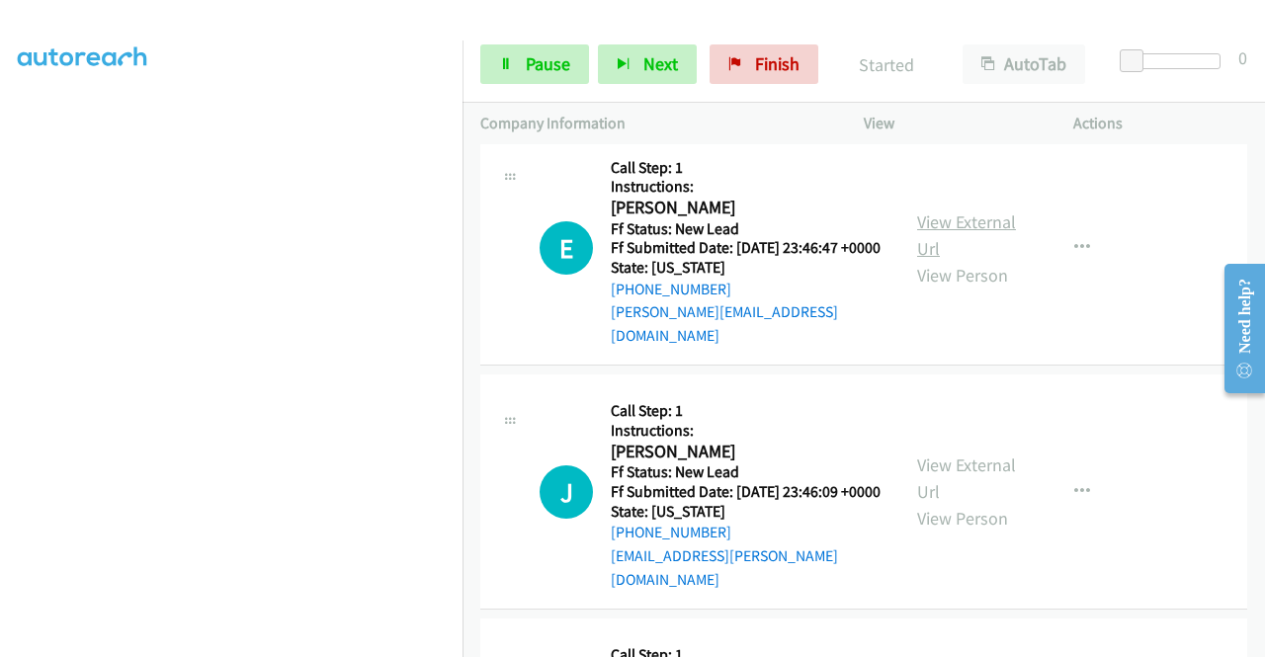
scroll to position [4127, 0]
click at [986, 259] on link "View External Url" at bounding box center [966, 233] width 99 height 49
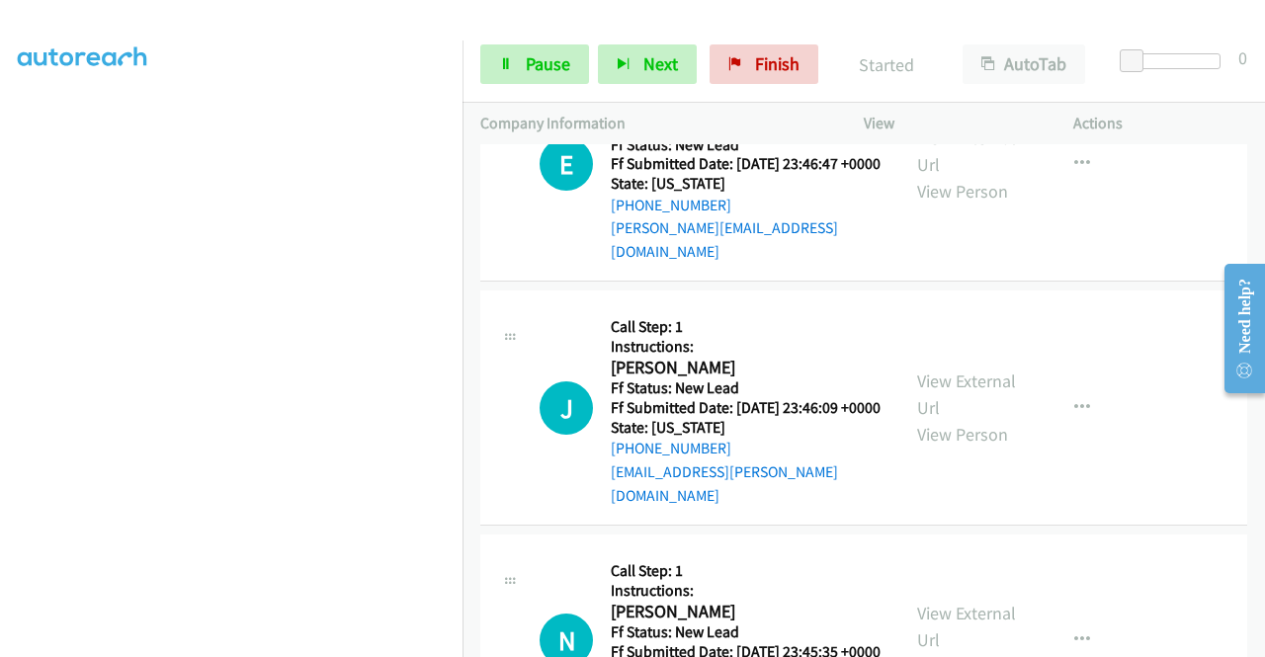
scroll to position [4325, 0]
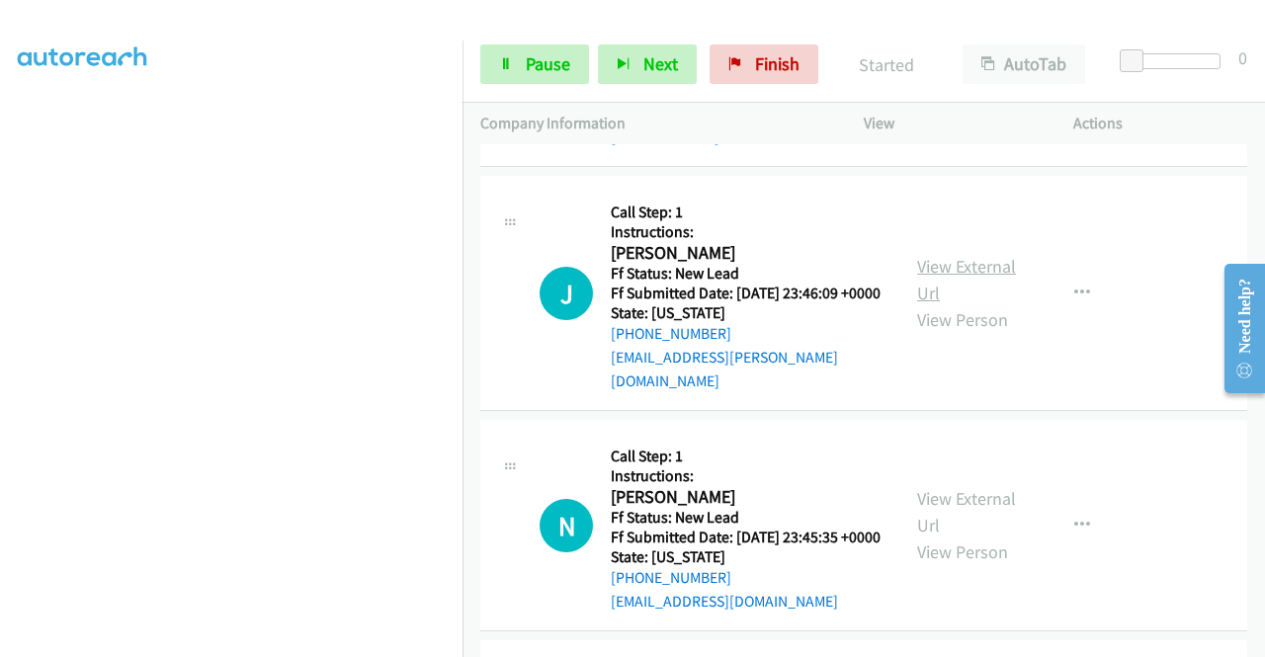
click at [960, 304] on link "View External Url" at bounding box center [966, 279] width 99 height 49
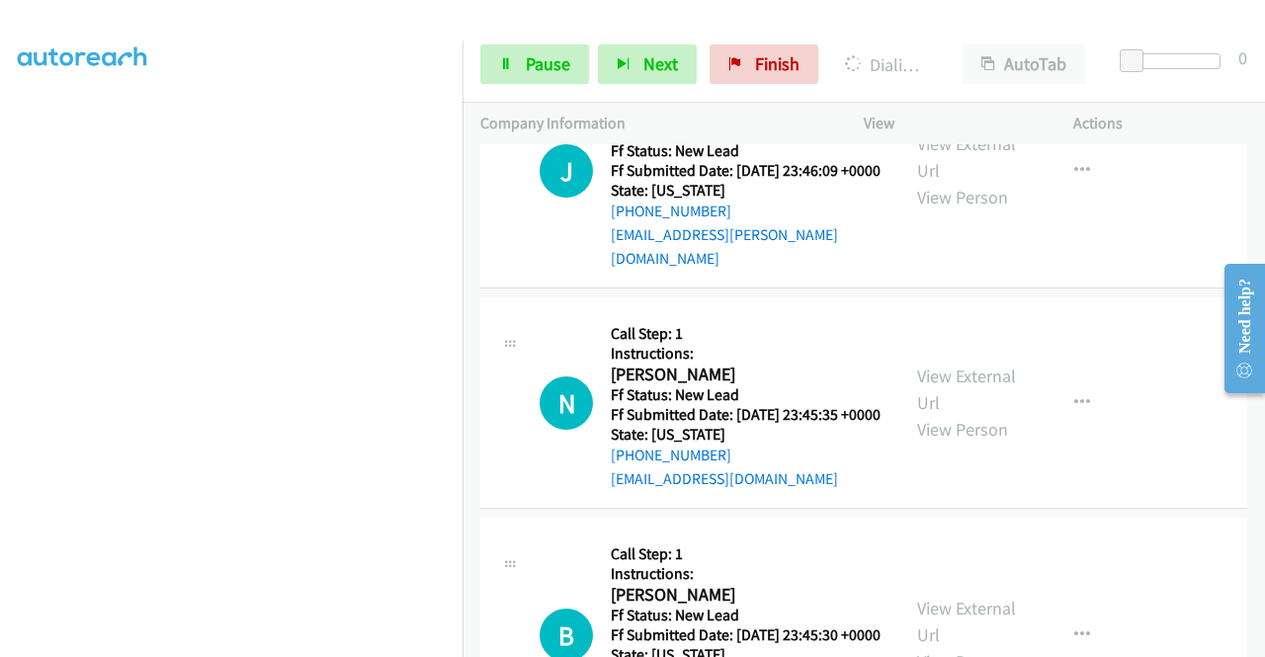
scroll to position [4621, 0]
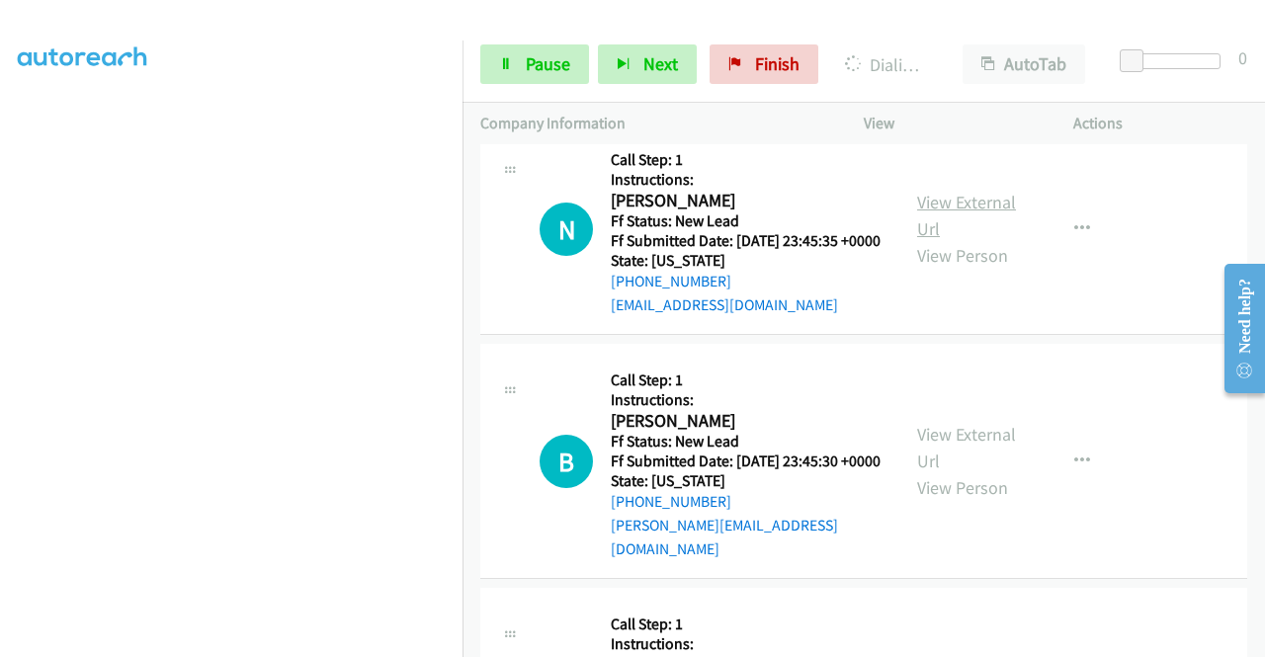
click at [980, 240] on link "View External Url" at bounding box center [966, 215] width 99 height 49
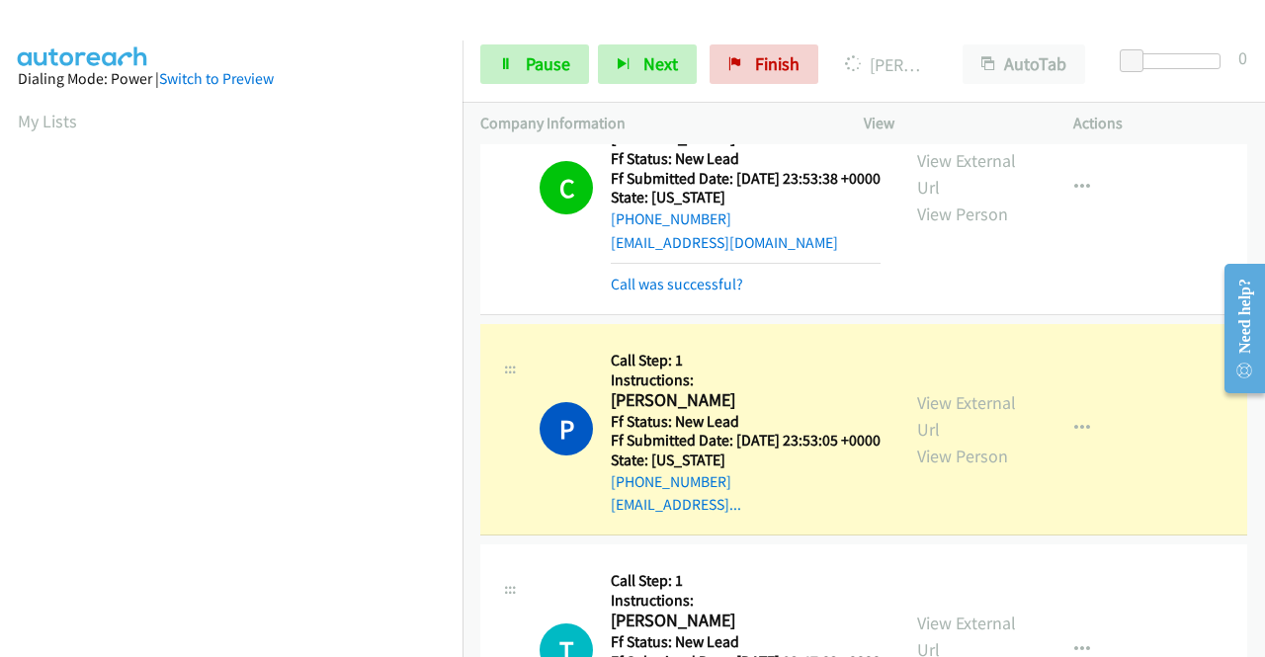
scroll to position [450, 0]
click at [636, 293] on link "Call was successful?" at bounding box center [677, 284] width 132 height 19
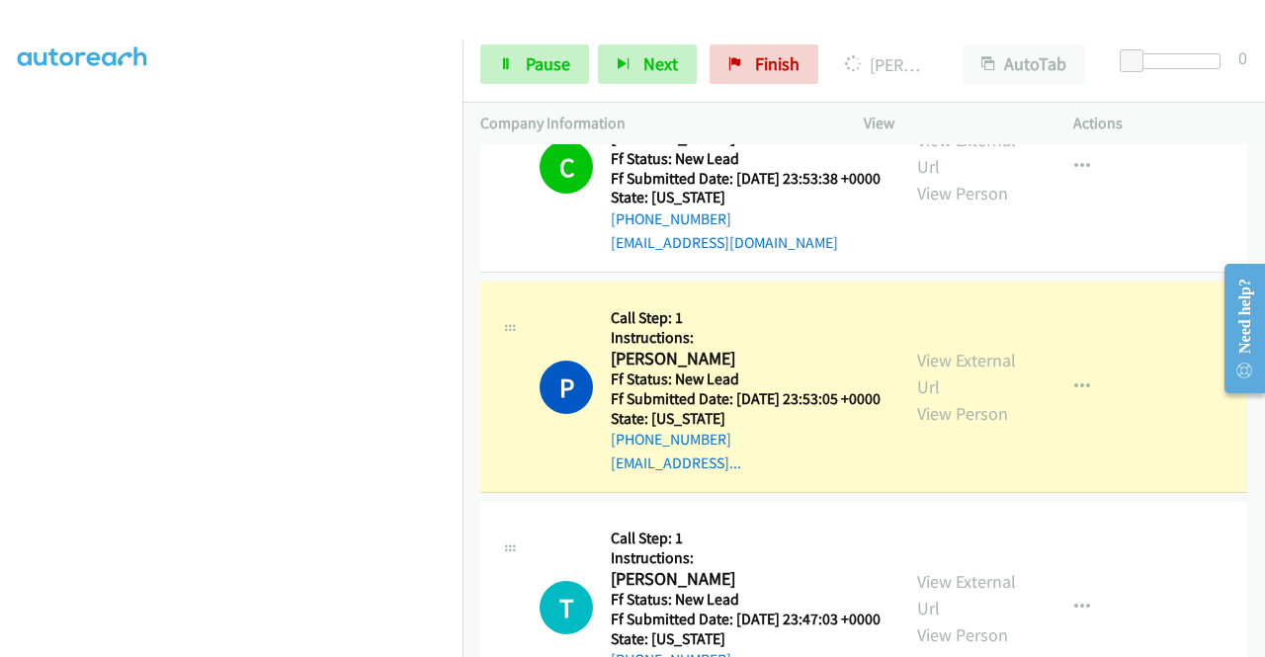
scroll to position [55, 0]
click at [562, 67] on span "Pause" at bounding box center [548, 63] width 44 height 23
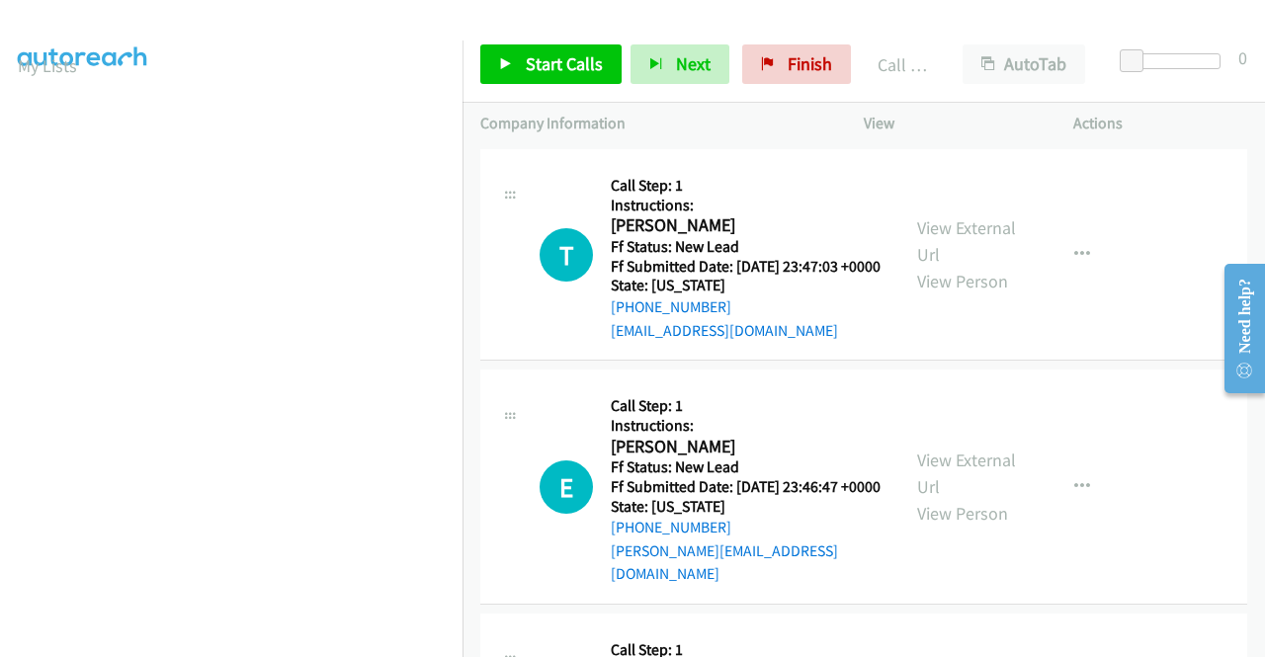
click at [729, 119] on link "Call was successful?" at bounding box center [677, 109] width 132 height 19
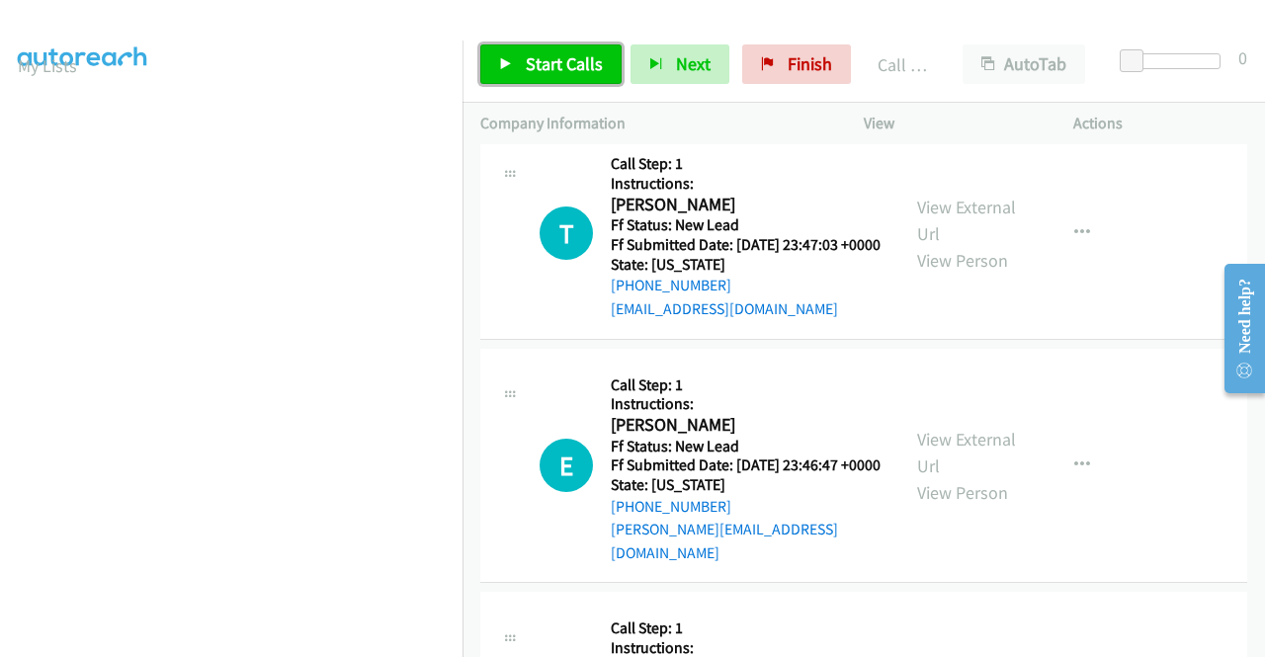
click at [581, 44] on link "Start Calls" at bounding box center [550, 64] width 141 height 40
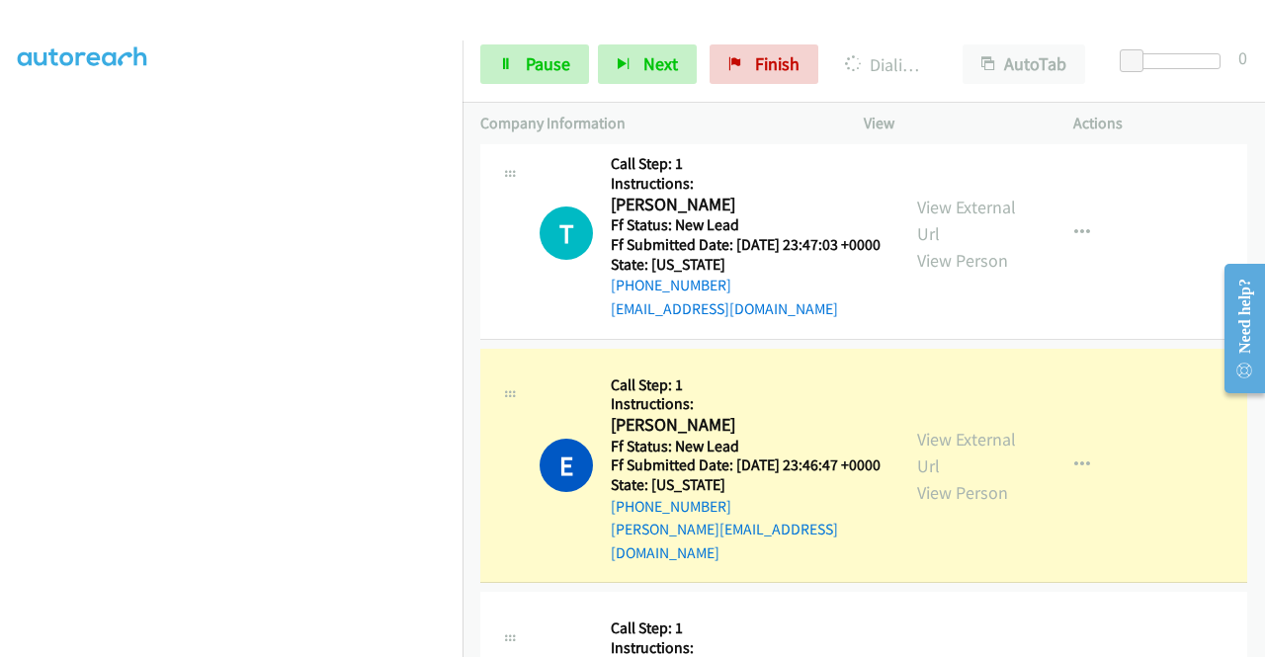
scroll to position [0, 0]
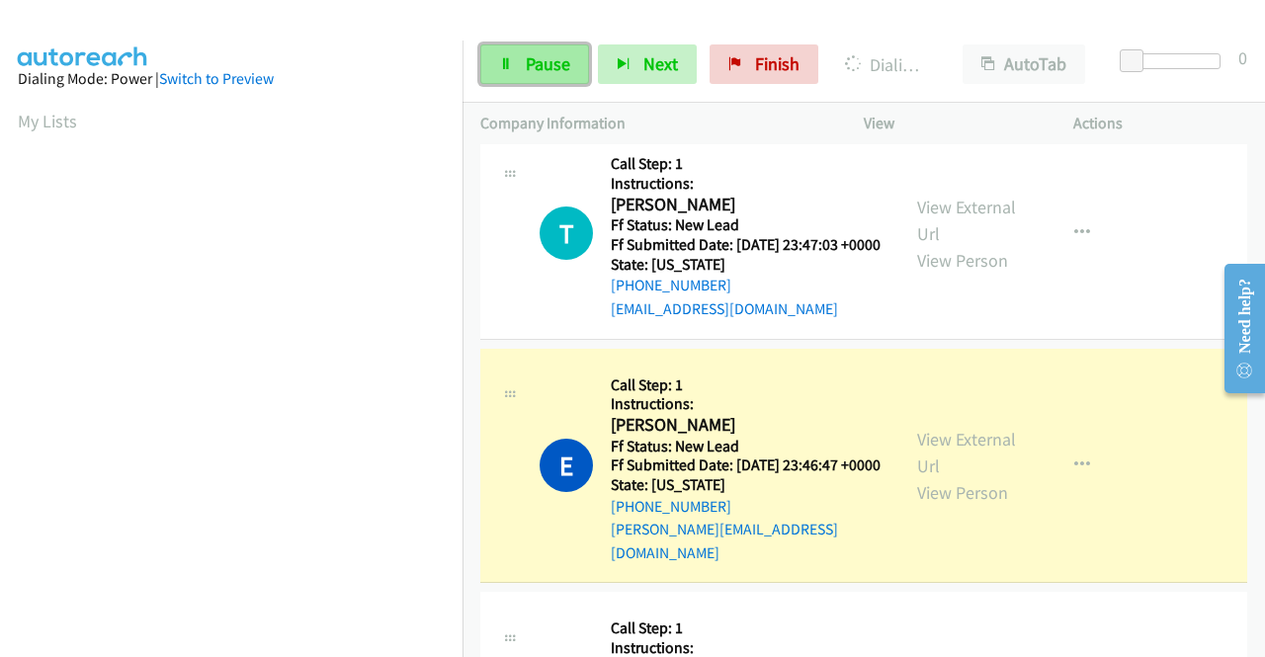
click at [567, 64] on span "Pause" at bounding box center [548, 63] width 44 height 23
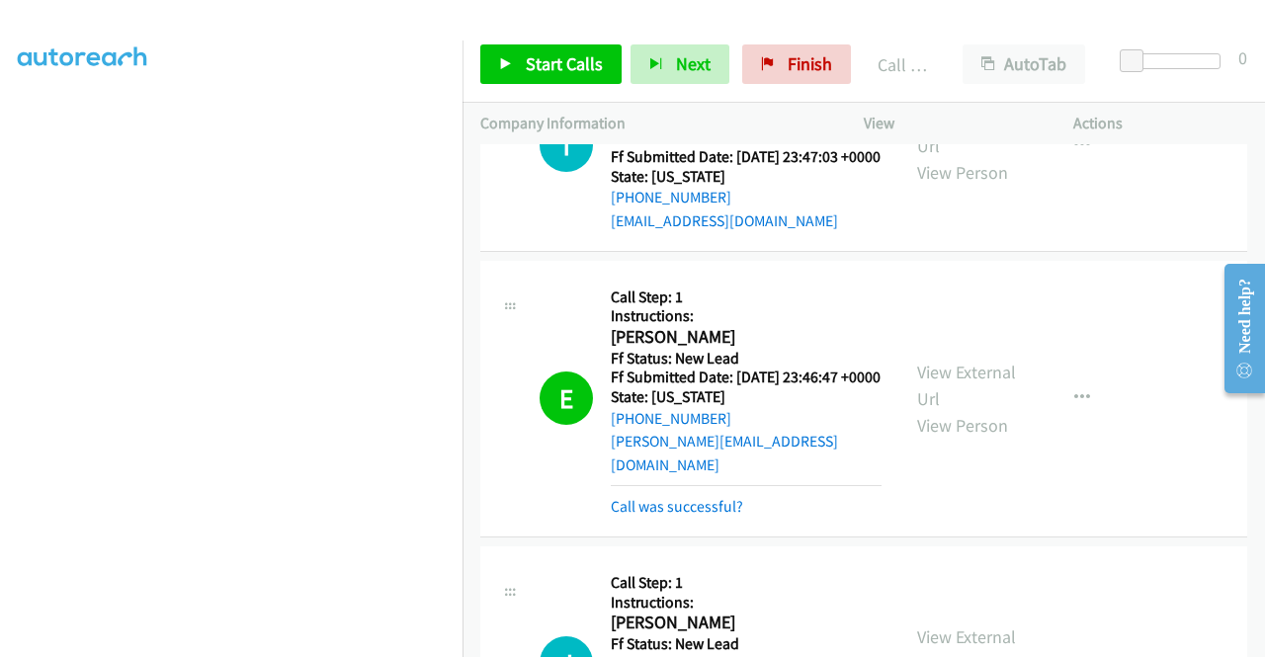
scroll to position [4107, 0]
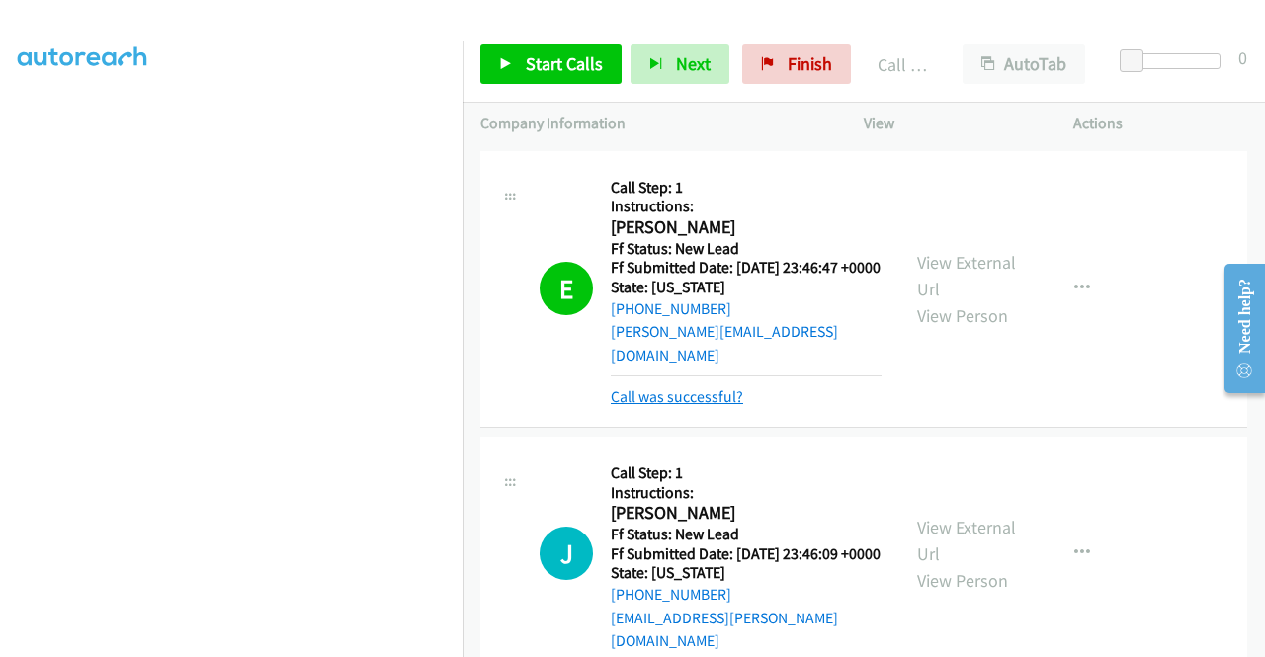
click at [672, 406] on link "Call was successful?" at bounding box center [677, 396] width 132 height 19
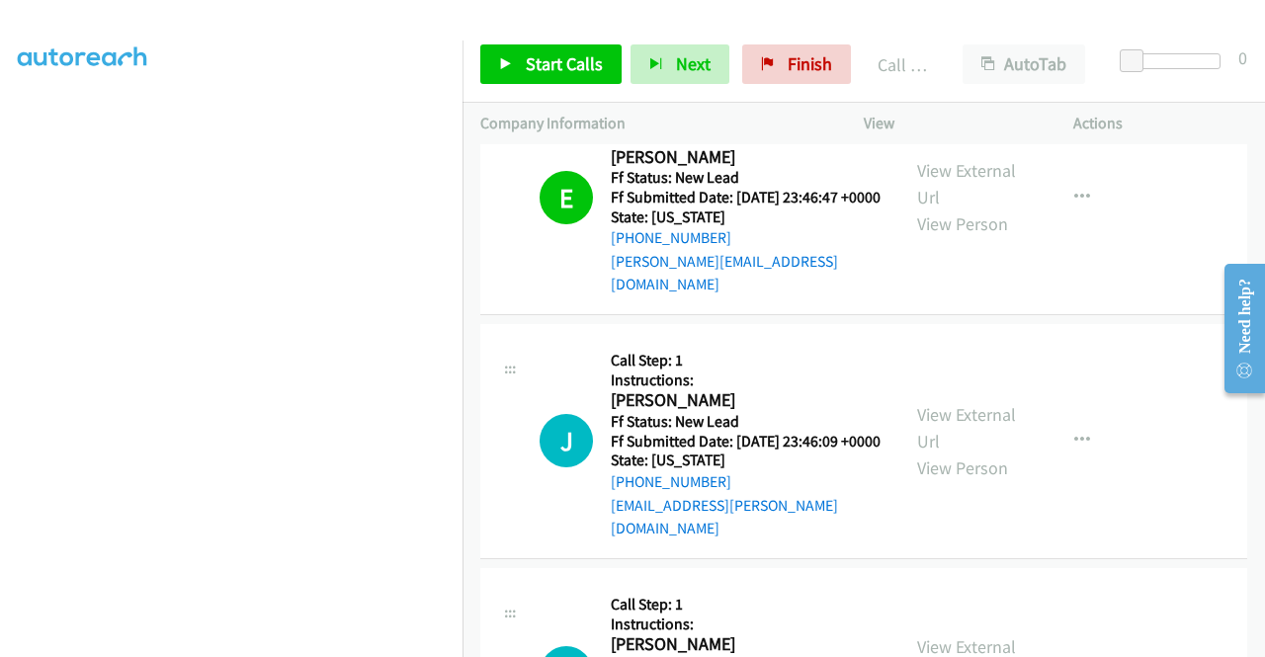
scroll to position [4304, 0]
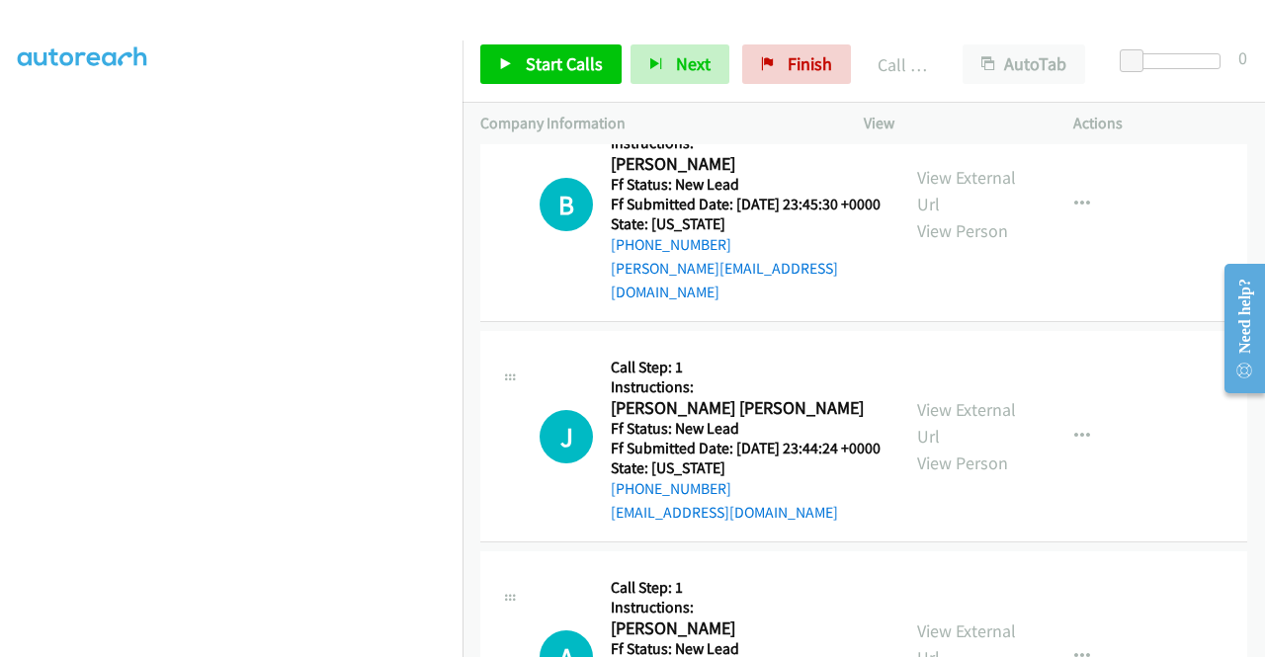
scroll to position [4897, 0]
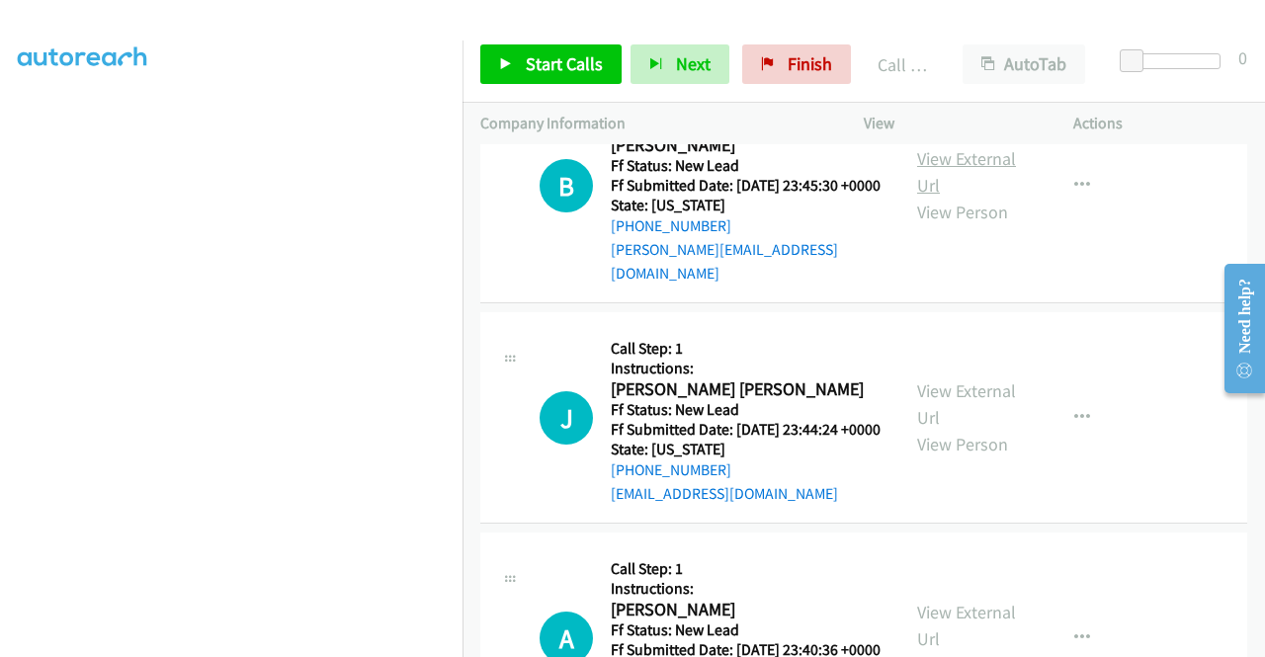
click at [975, 197] on link "View External Url" at bounding box center [966, 171] width 99 height 49
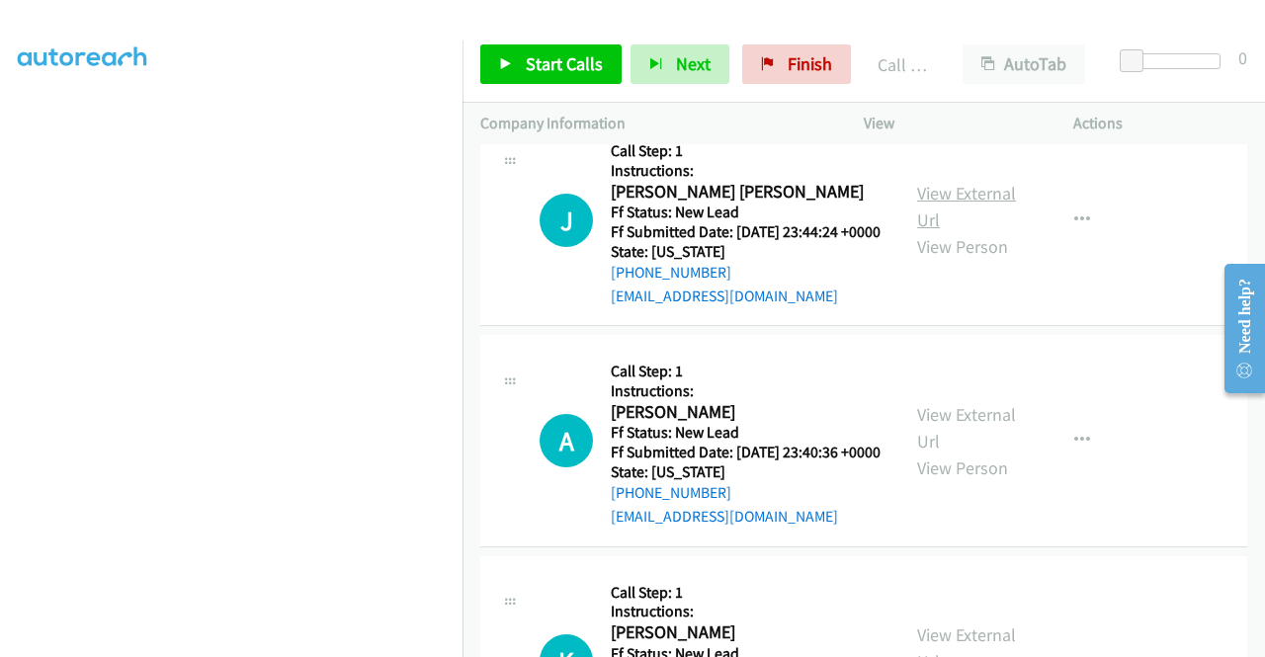
click at [970, 231] on link "View External Url" at bounding box center [966, 206] width 99 height 49
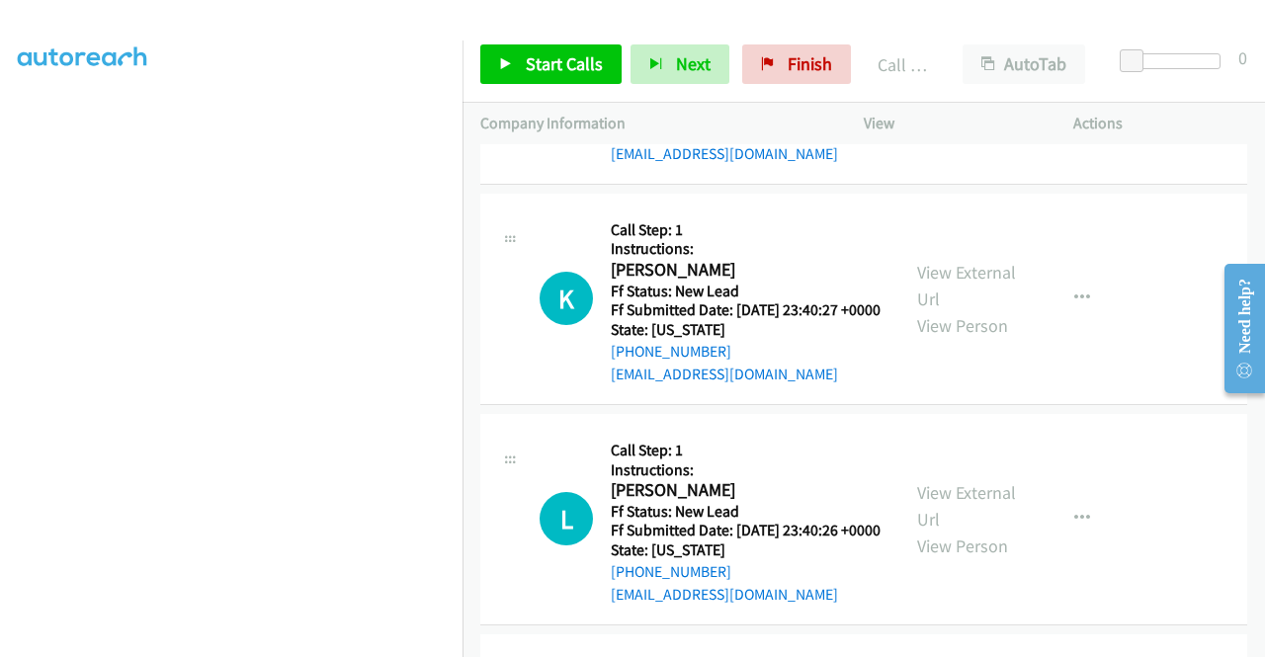
scroll to position [5490, 0]
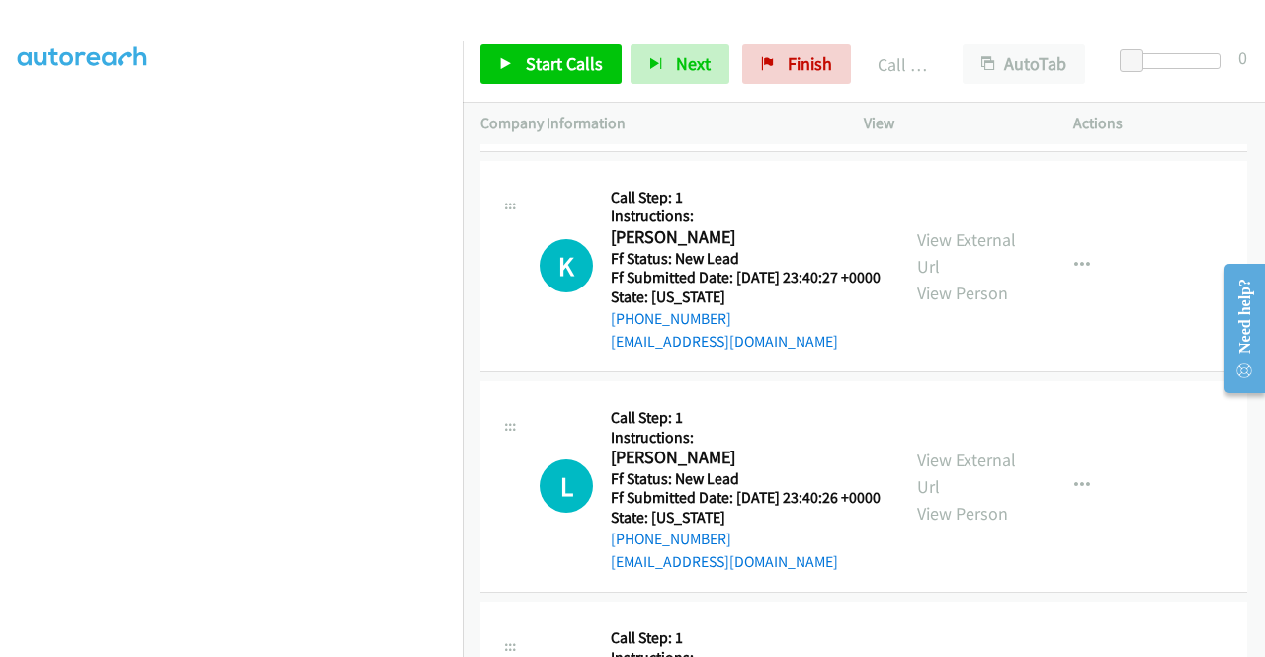
click at [964, 57] on link "View External Url" at bounding box center [966, 32] width 99 height 49
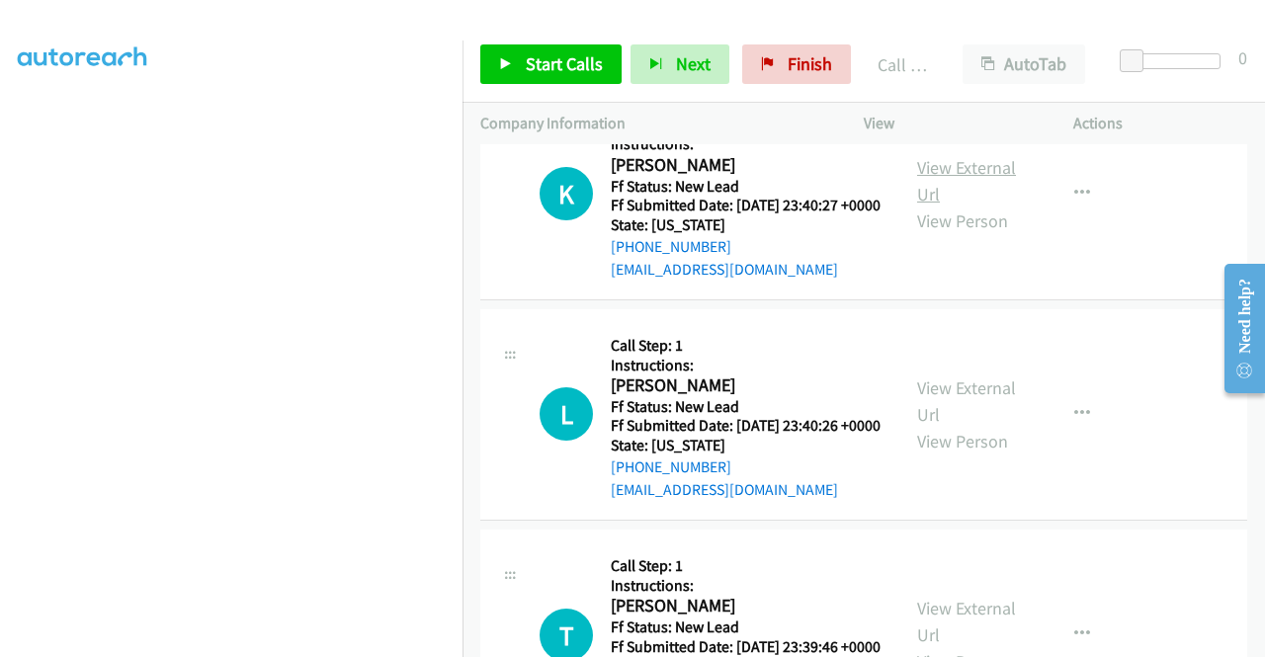
scroll to position [5687, 0]
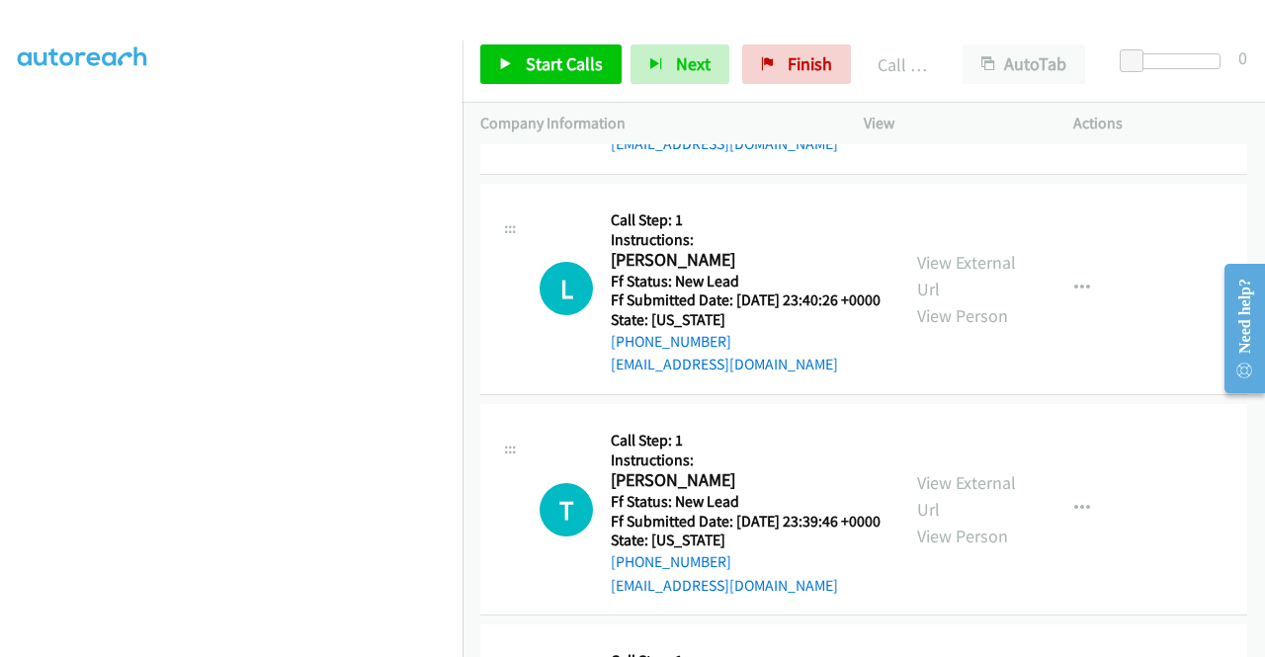
click at [959, 80] on link "View External Url" at bounding box center [966, 55] width 99 height 49
click at [520, 62] on link "Start Calls" at bounding box center [550, 64] width 141 height 40
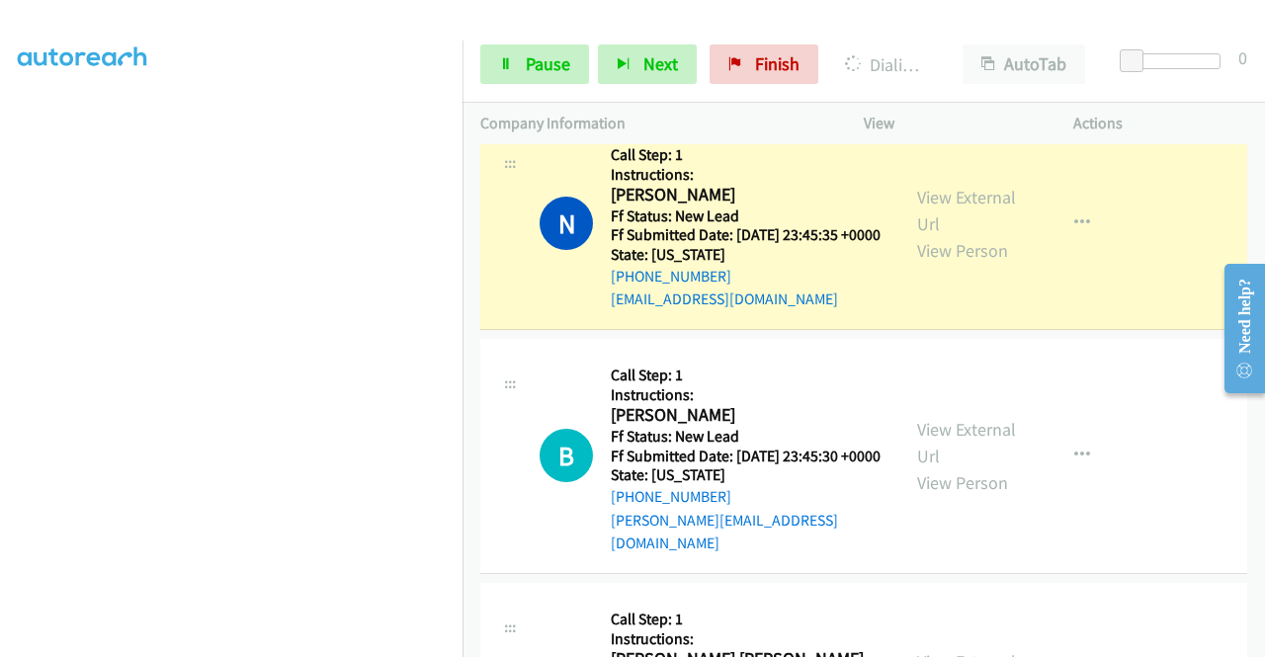
scroll to position [4699, 0]
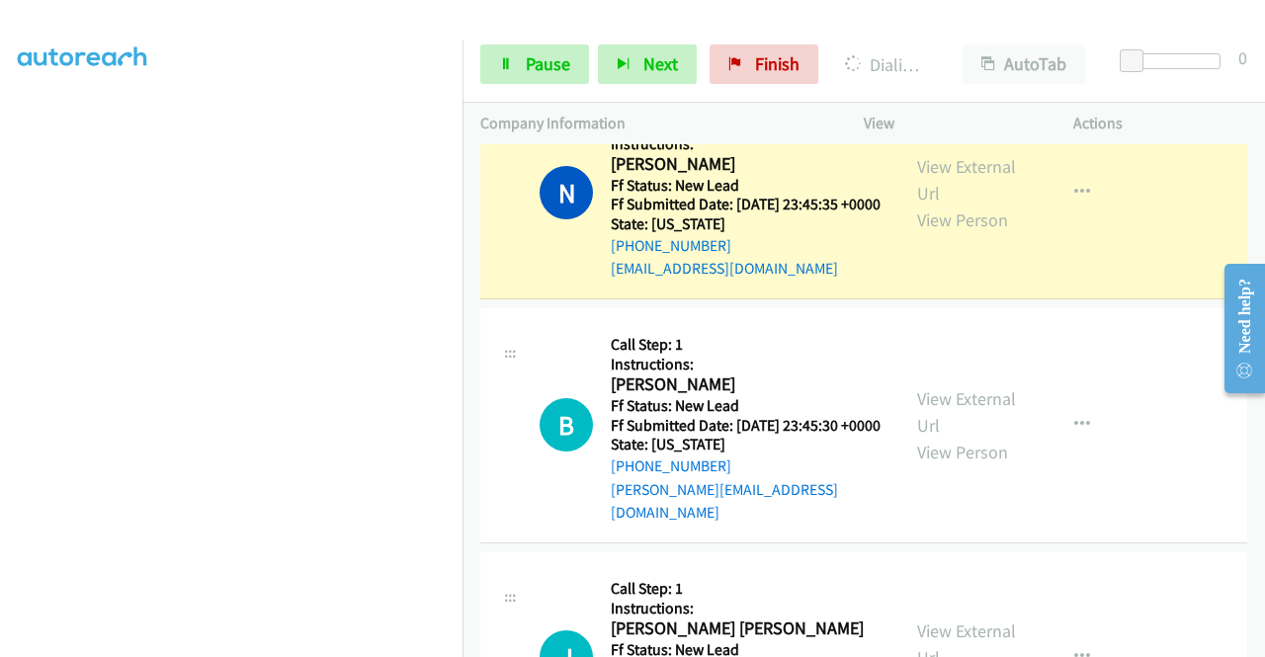
click at [670, 57] on link "Call was successful?" at bounding box center [677, 48] width 132 height 19
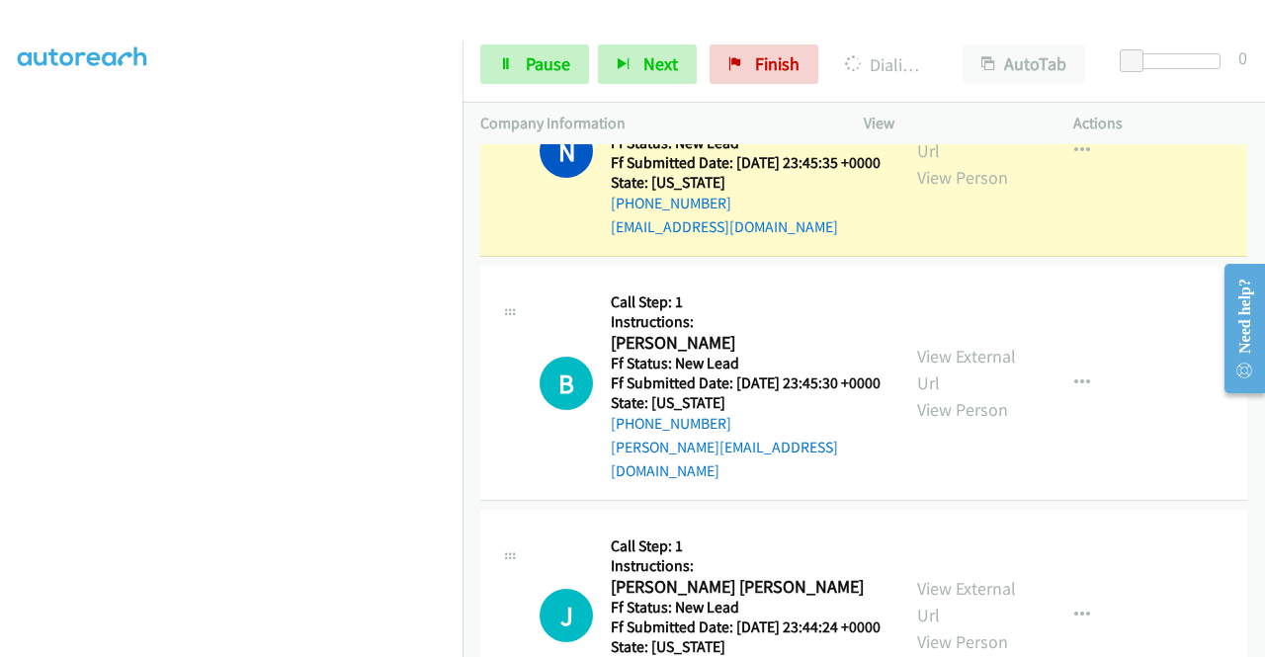
scroll to position [4679, 0]
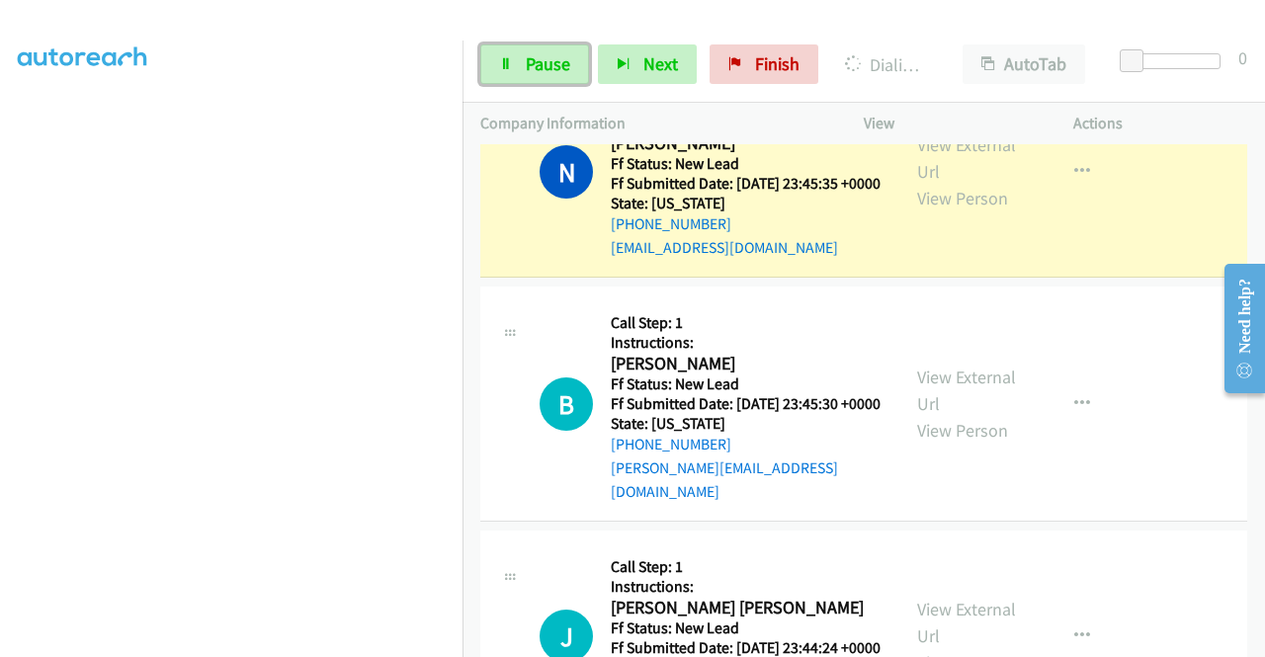
drag, startPoint x: 506, startPoint y: 51, endPoint x: 441, endPoint y: 77, distance: 70.1
click at [506, 51] on link "Pause" at bounding box center [534, 64] width 109 height 40
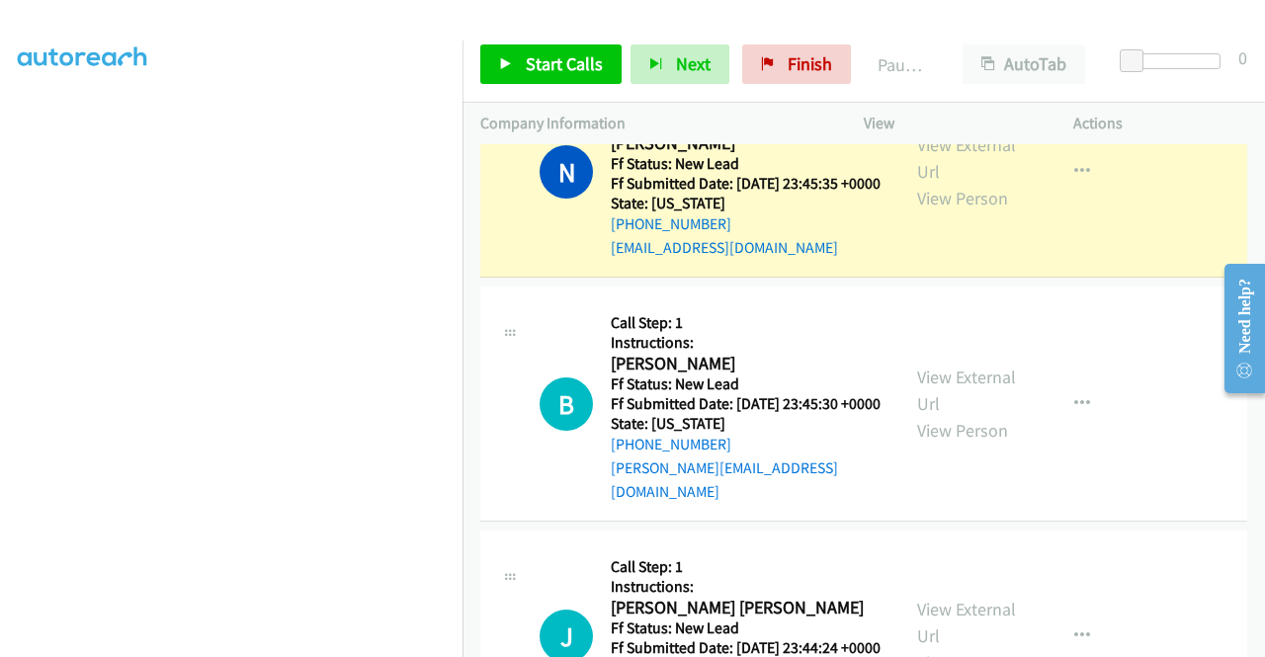
scroll to position [154, 0]
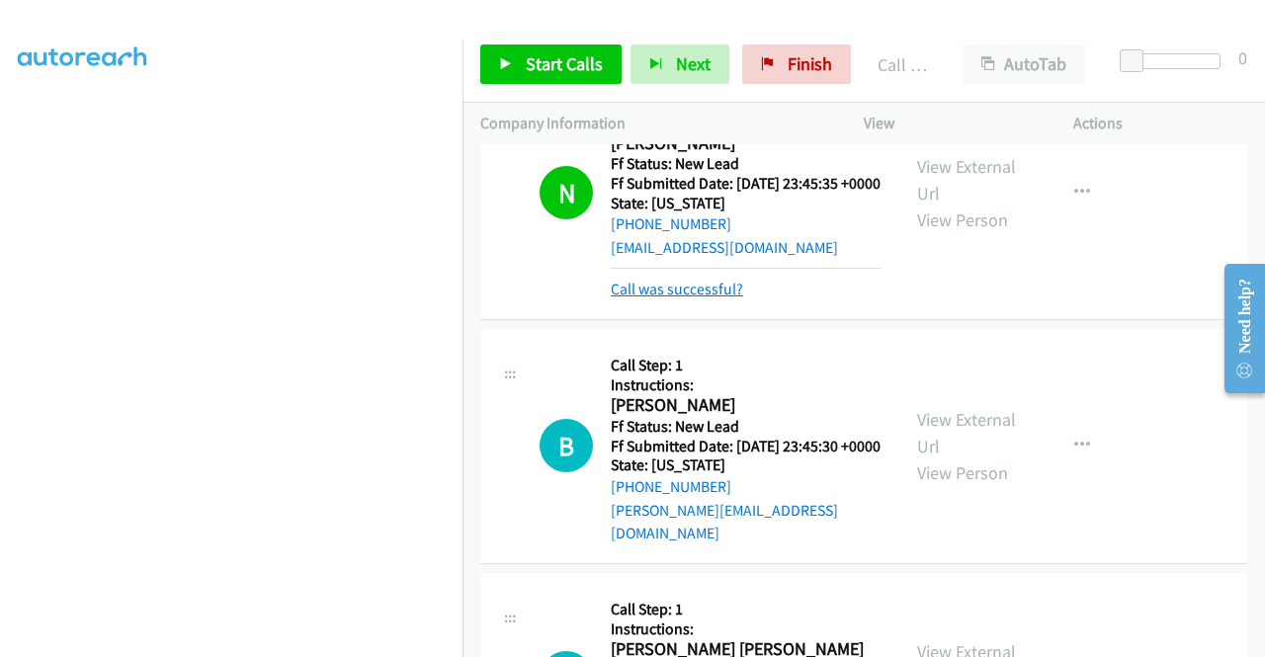
click at [662, 298] on link "Call was successful?" at bounding box center [677, 289] width 132 height 19
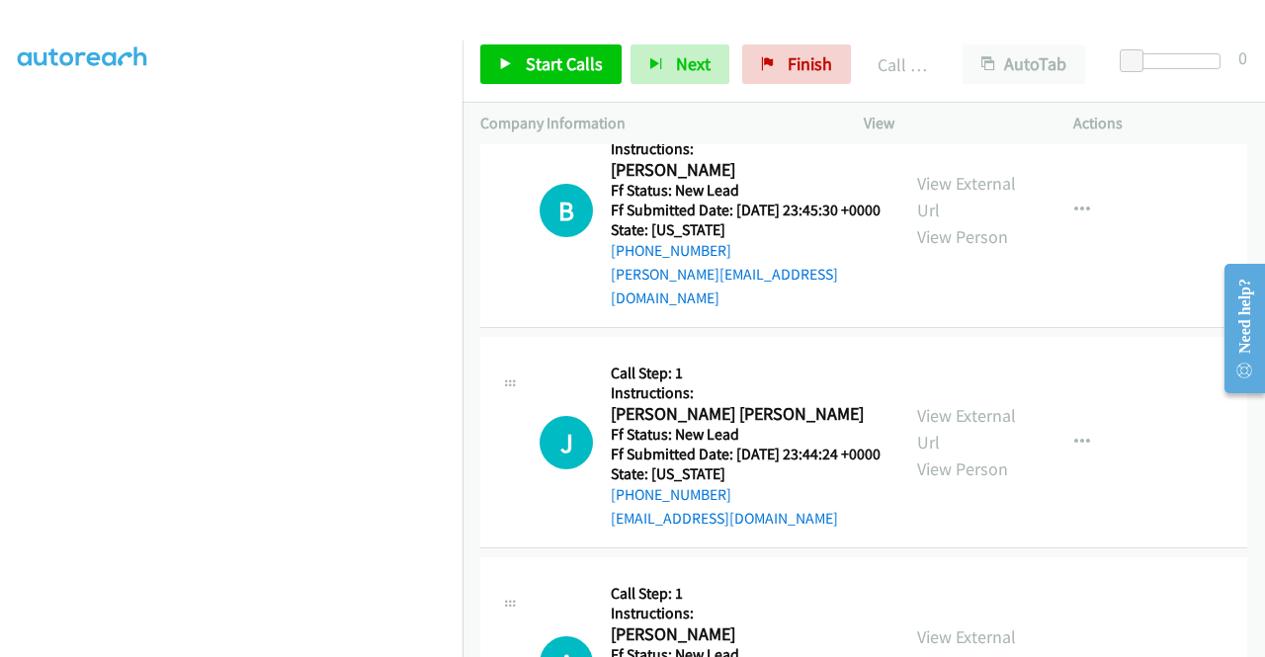
scroll to position [4876, 0]
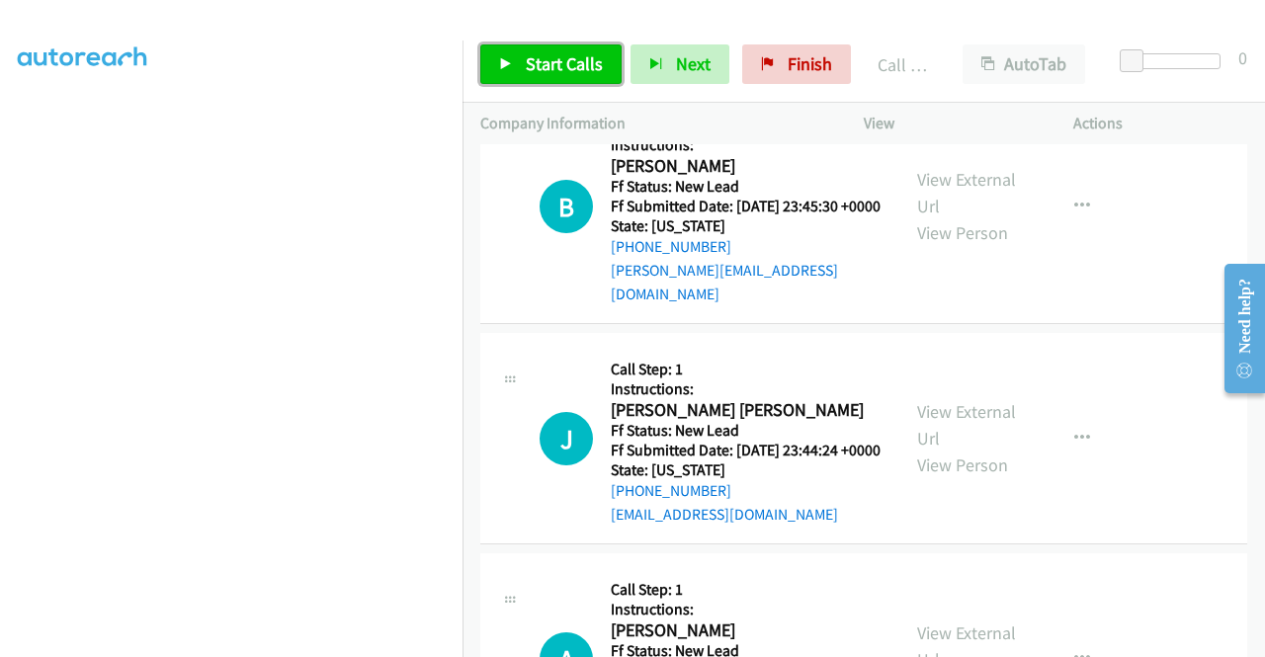
click at [575, 66] on span "Start Calls" at bounding box center [564, 63] width 77 height 23
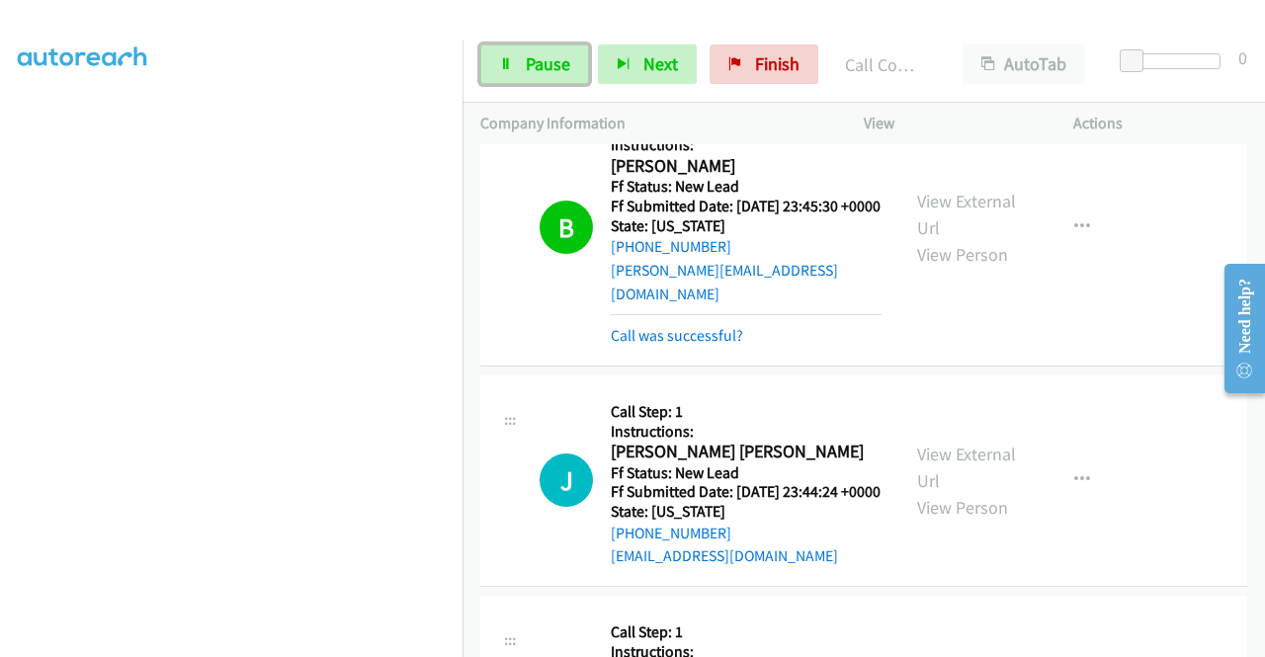
scroll to position [154, 0]
click at [539, 69] on span "Pause" at bounding box center [548, 63] width 44 height 23
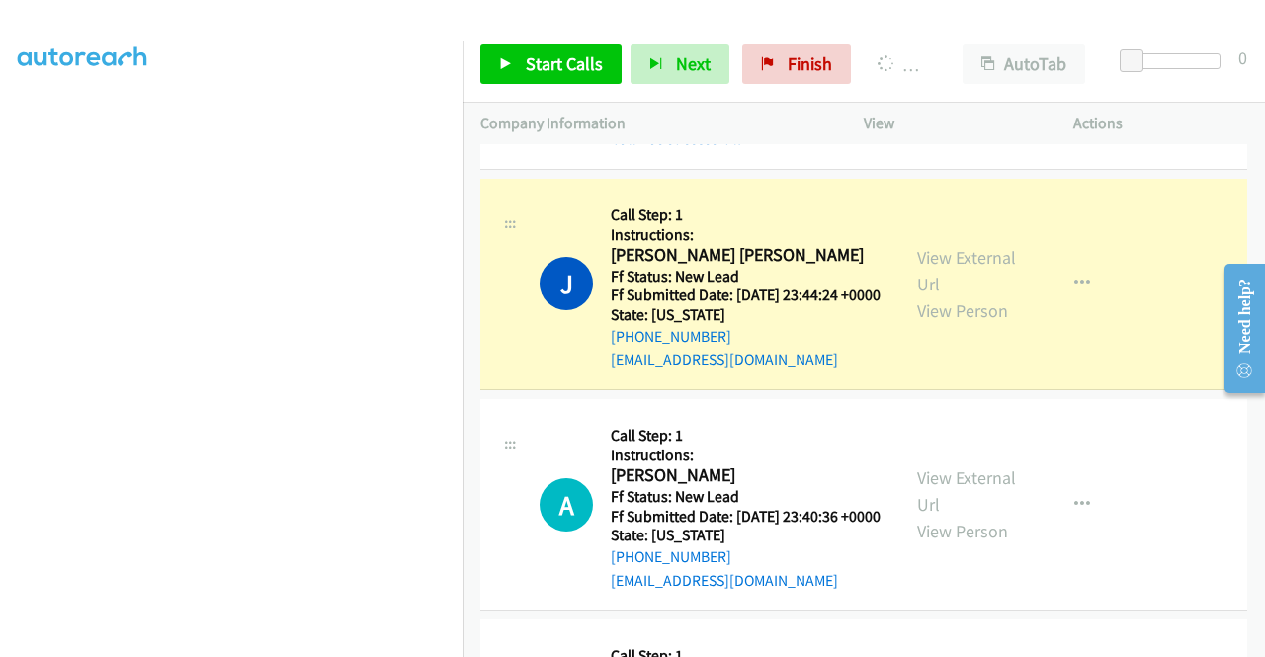
scroll to position [5074, 0]
click at [738, 147] on link "Call was successful?" at bounding box center [677, 137] width 132 height 19
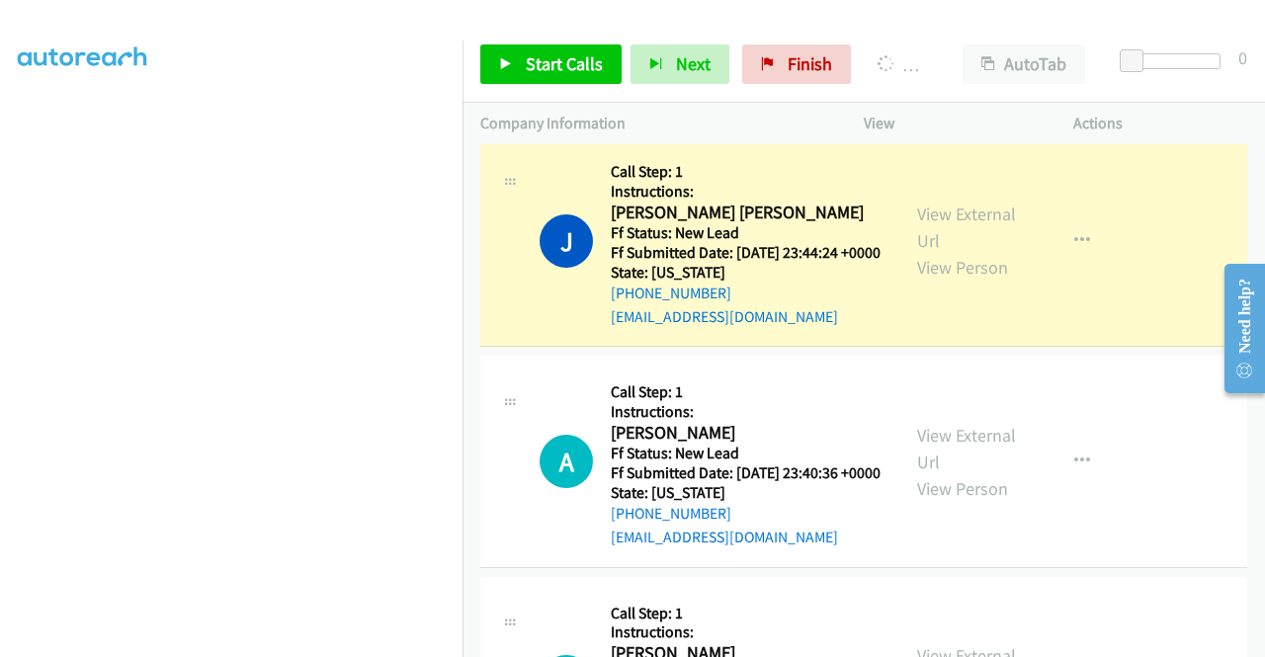
drag, startPoint x: 729, startPoint y: 280, endPoint x: 630, endPoint y: 287, distance: 99.1
click at [630, 61] on div "+1 404-408-2301" at bounding box center [746, 50] width 271 height 24
copy link "404-408-2301"
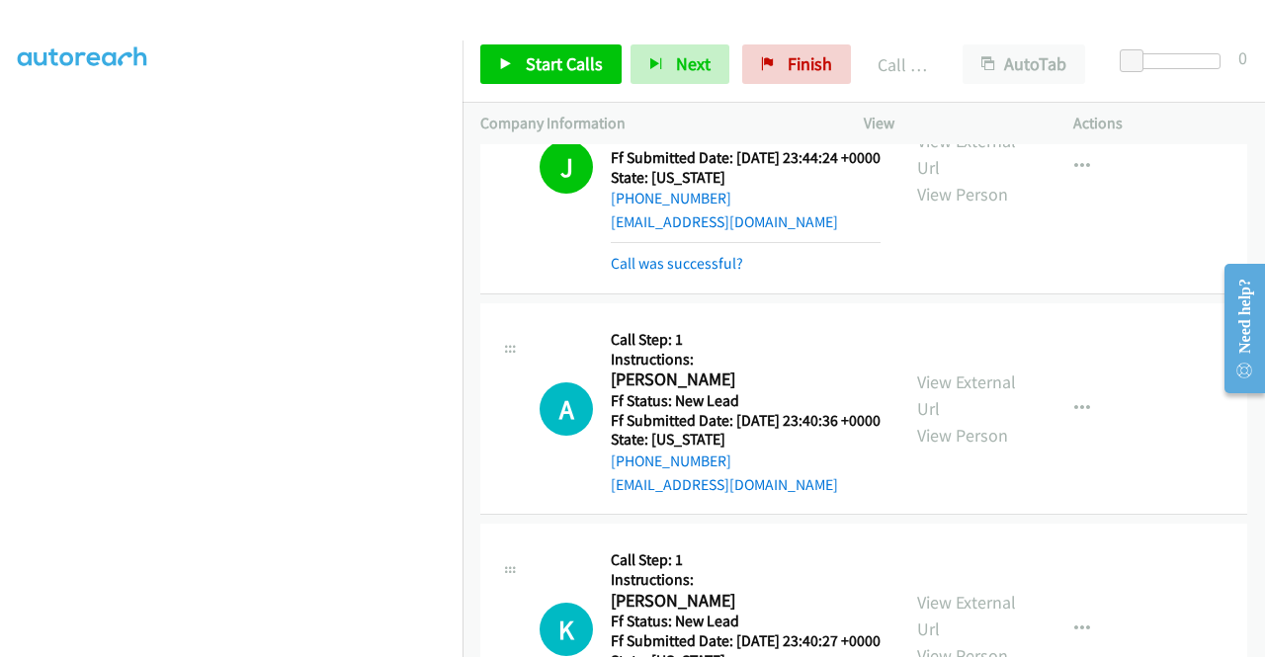
scroll to position [5271, 0]
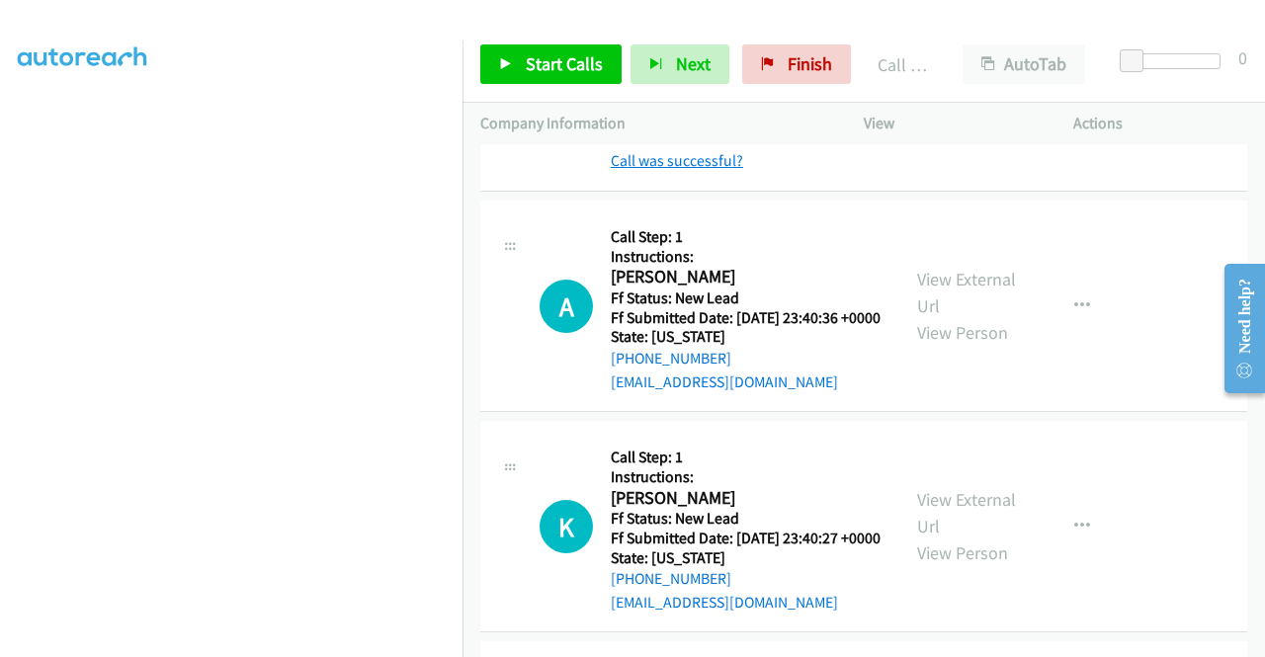
click at [706, 170] on link "Call was successful?" at bounding box center [677, 160] width 132 height 19
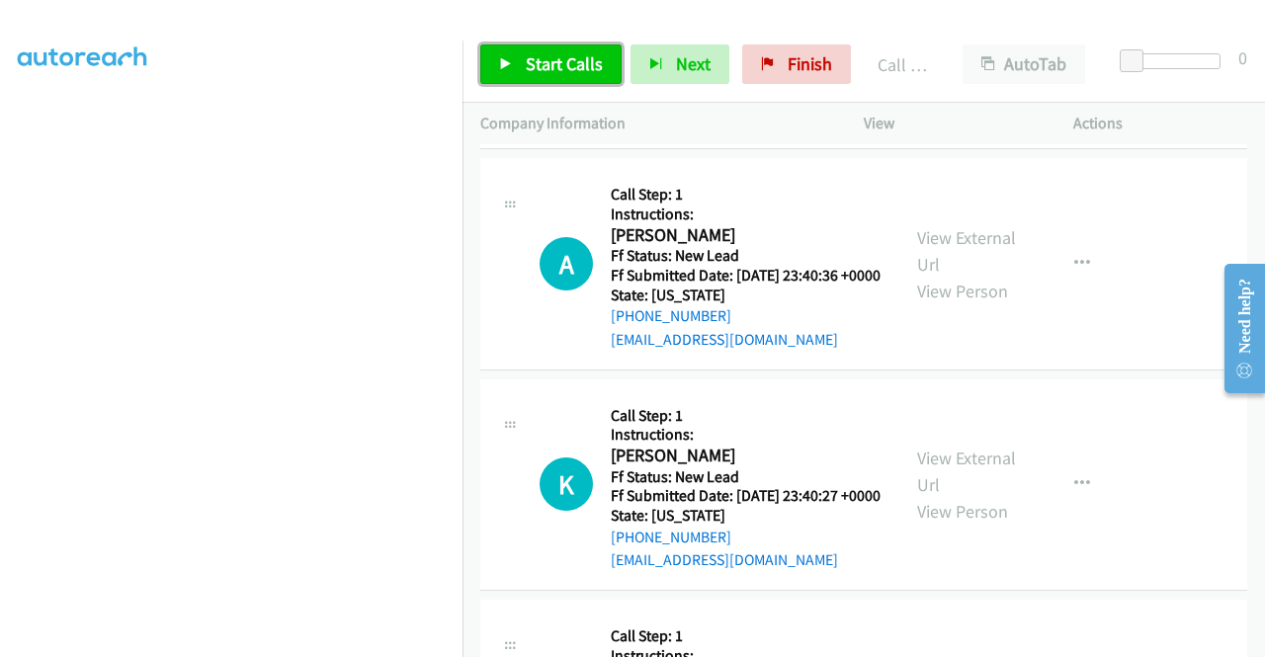
click at [537, 63] on span "Start Calls" at bounding box center [564, 63] width 77 height 23
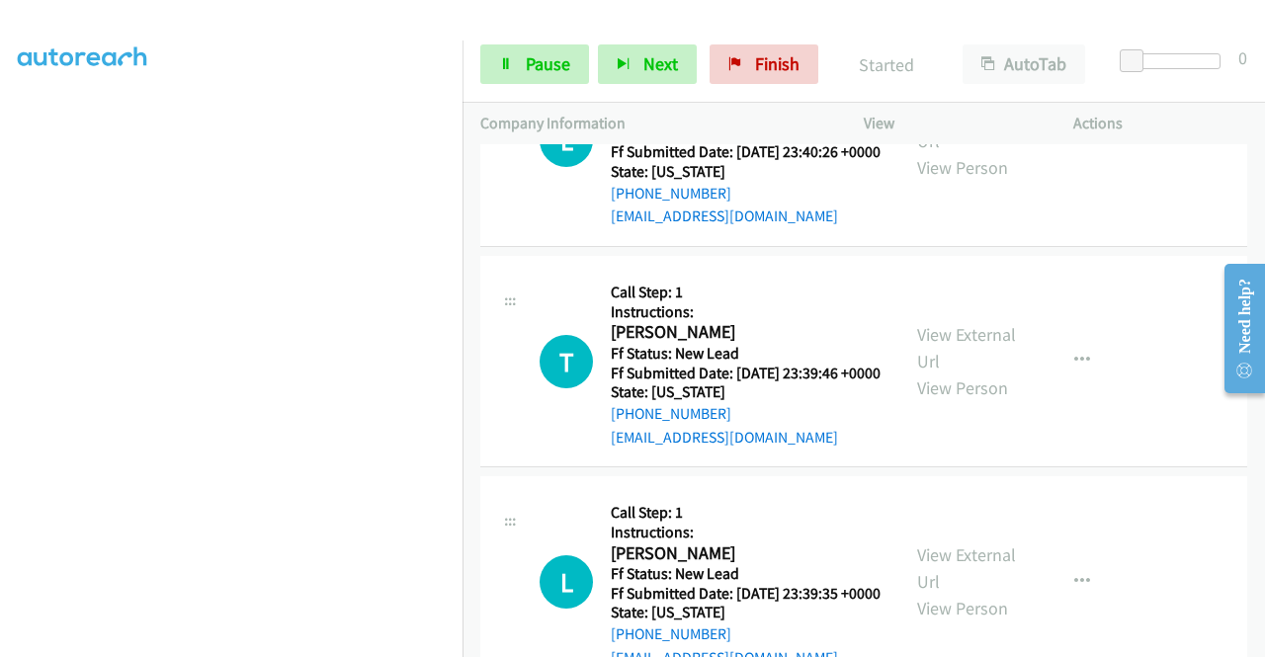
scroll to position [5864, 0]
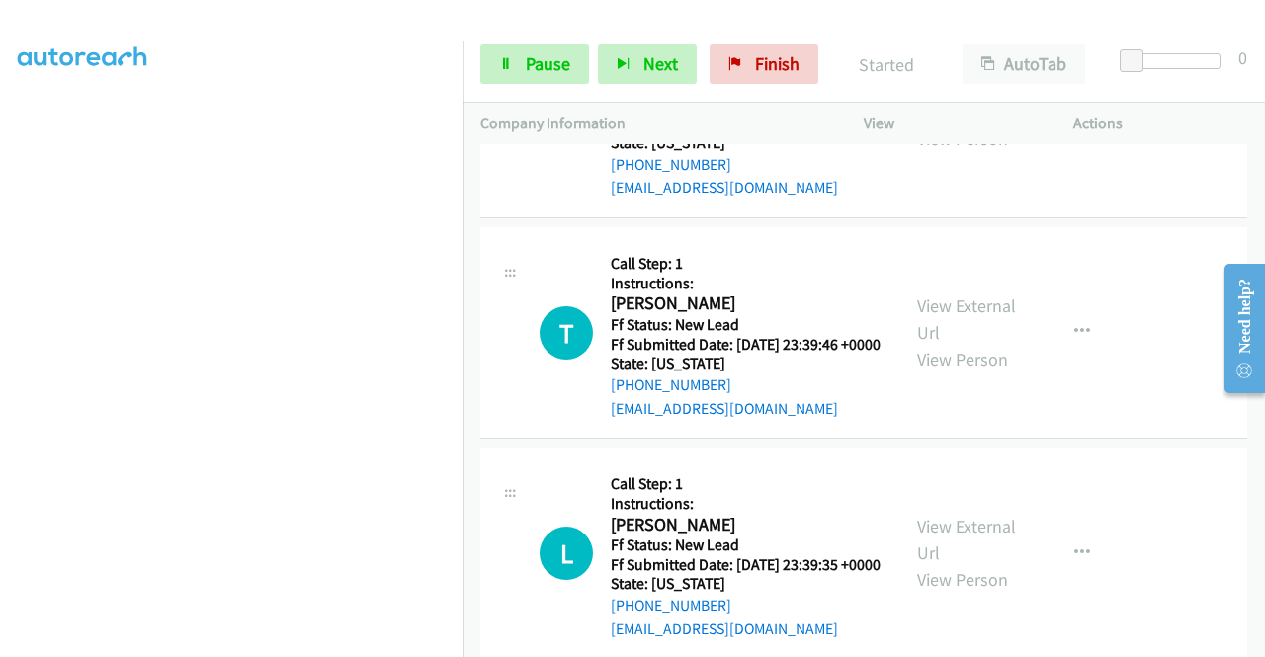
click at [970, 123] on link "View External Url" at bounding box center [966, 98] width 99 height 49
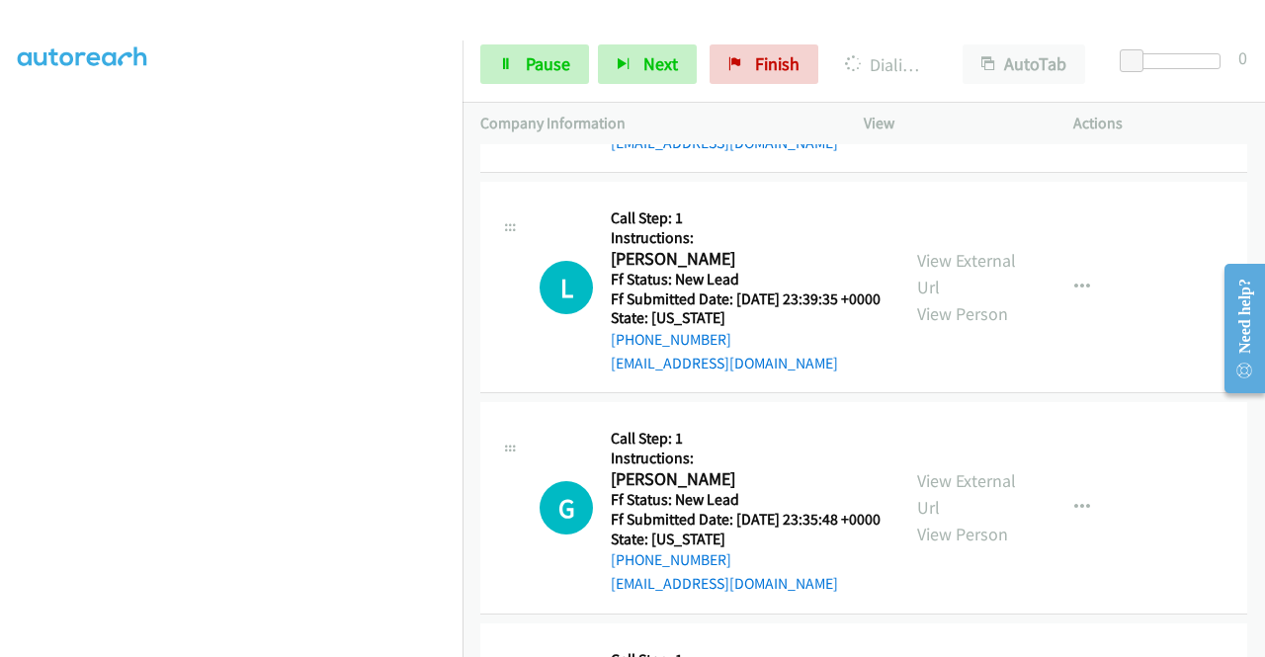
scroll to position [6161, 0]
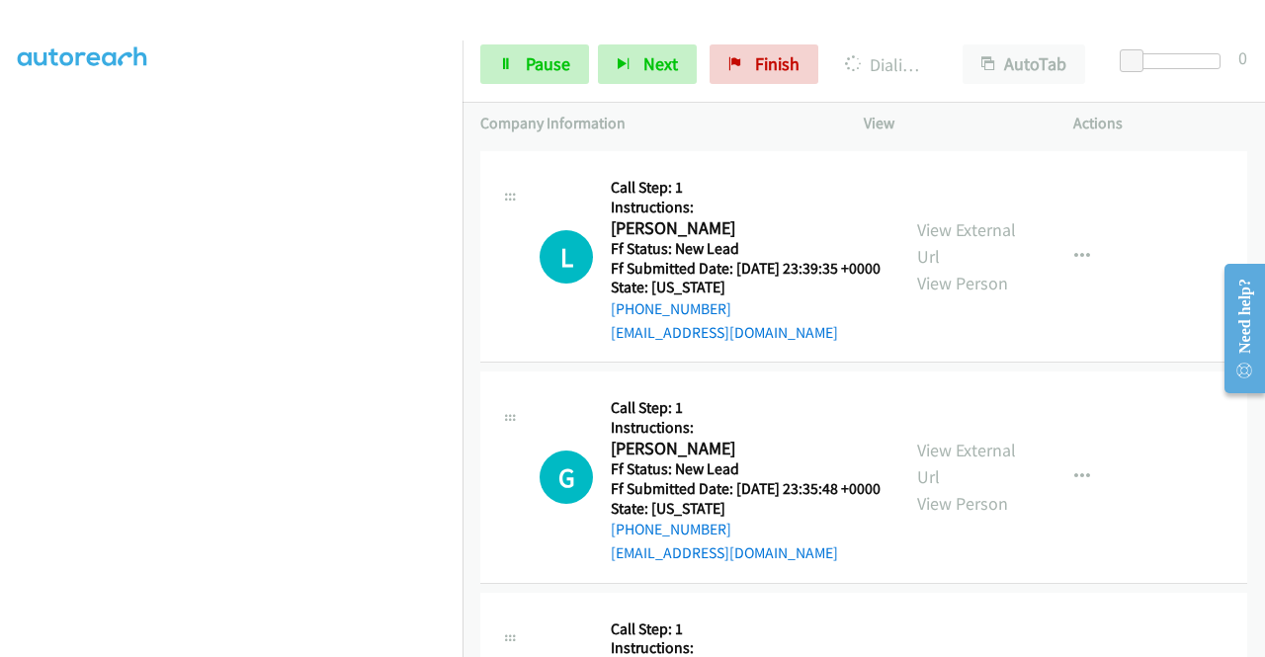
click at [968, 47] on link "View External Url" at bounding box center [966, 22] width 99 height 49
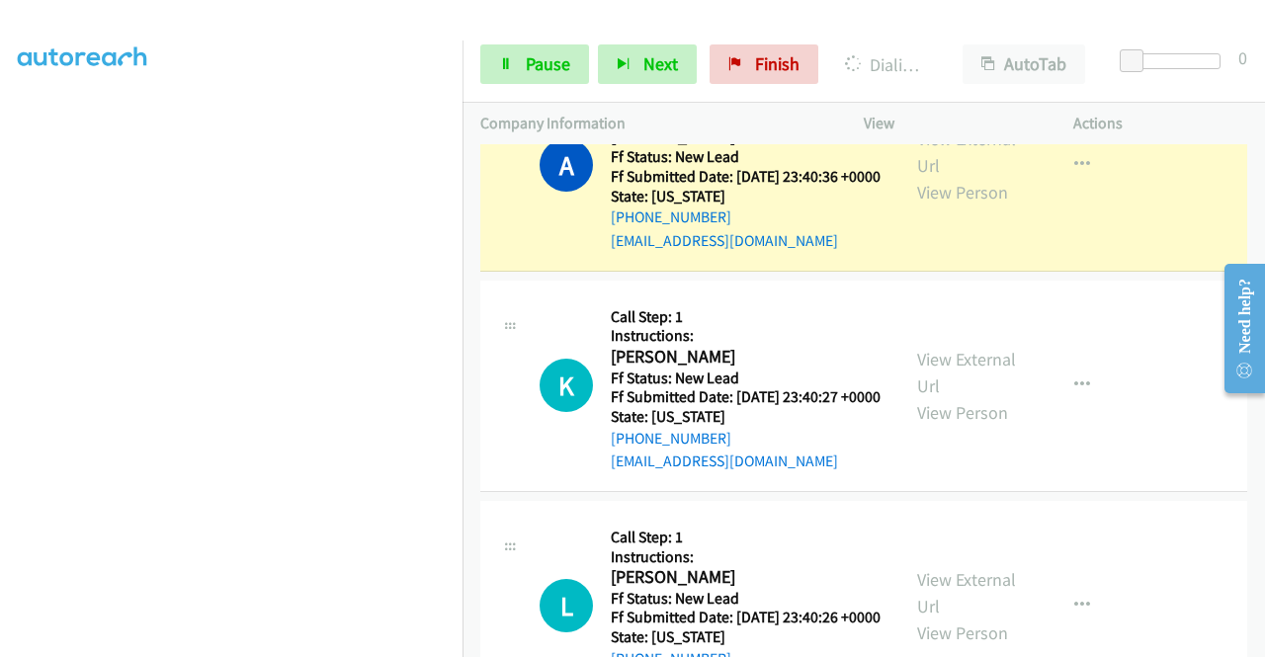
scroll to position [0, 0]
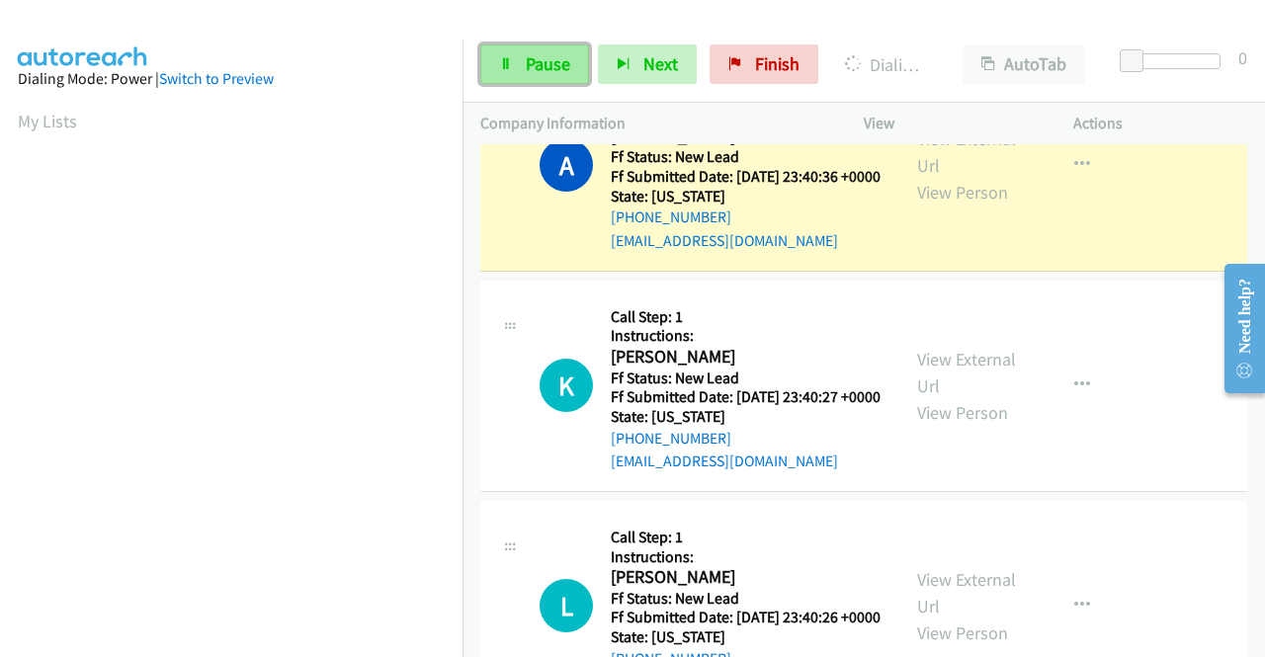
click at [530, 70] on span "Pause" at bounding box center [548, 63] width 44 height 23
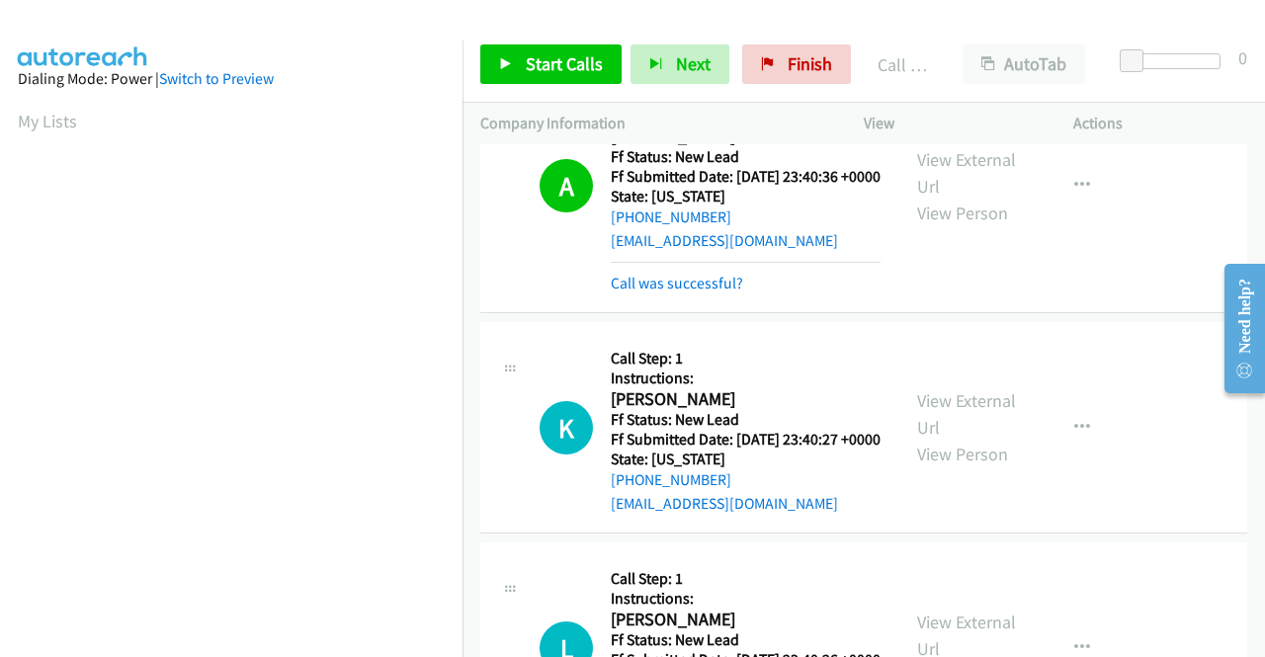
scroll to position [450, 0]
click at [678, 292] on link "Call was successful?" at bounding box center [677, 283] width 132 height 19
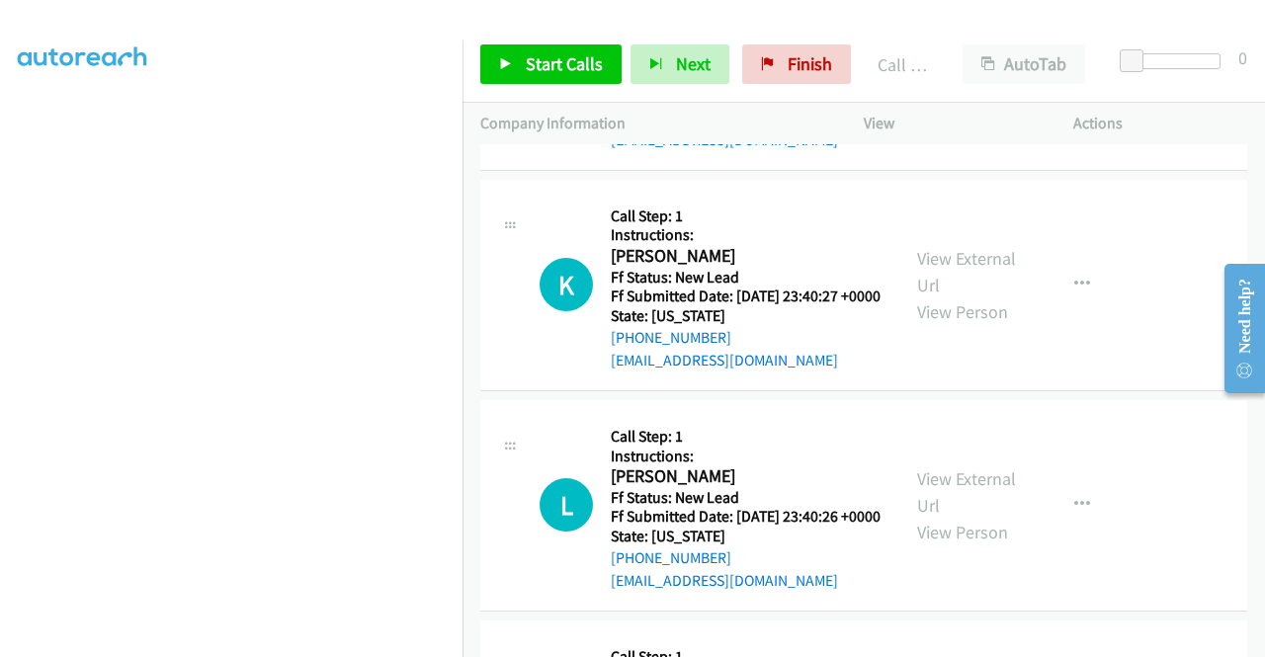
scroll to position [5568, 0]
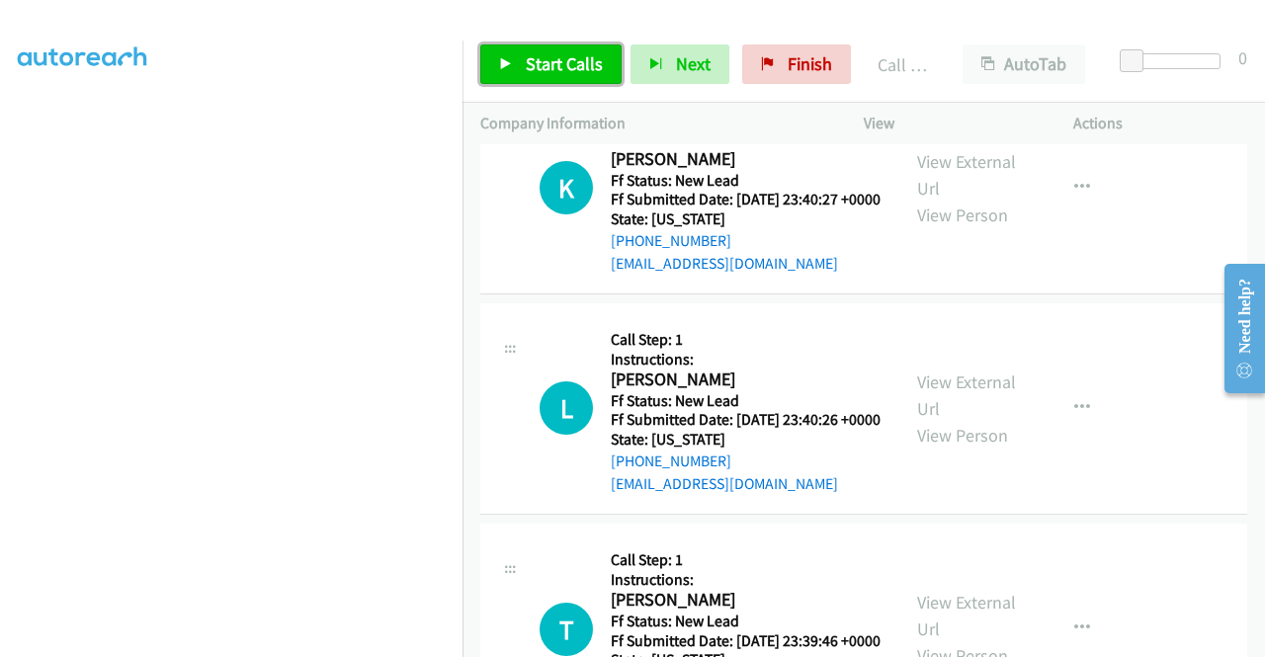
click at [574, 64] on span "Start Calls" at bounding box center [564, 63] width 77 height 23
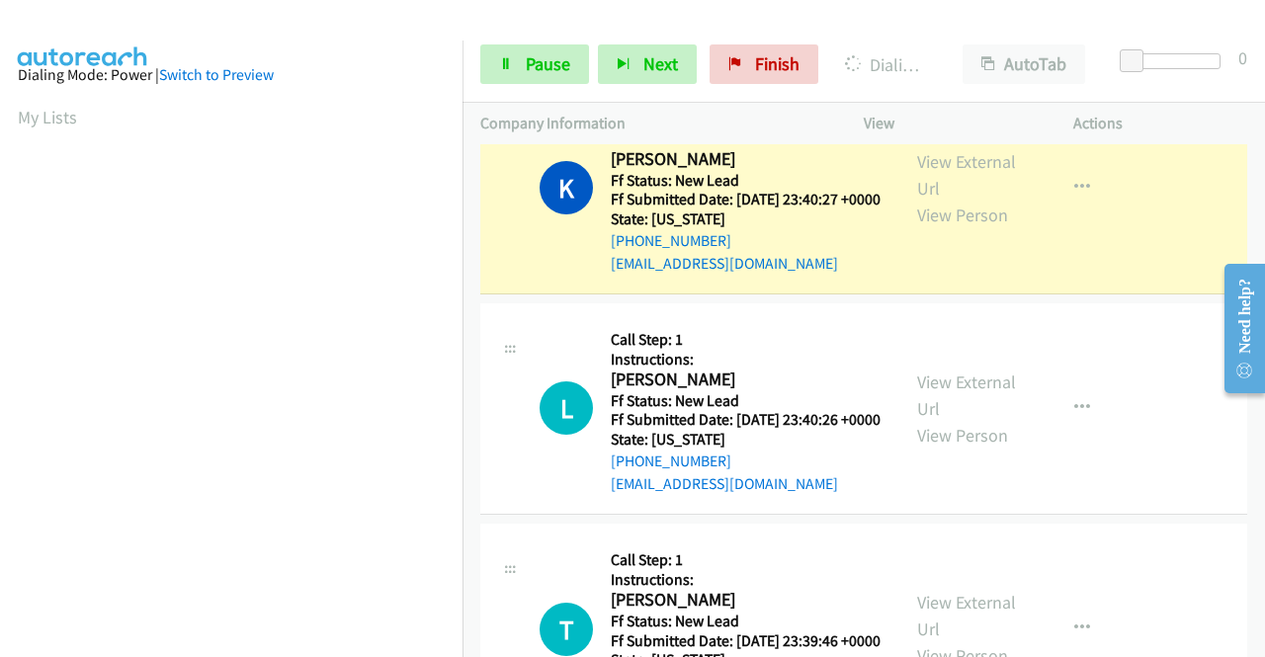
scroll to position [0, 0]
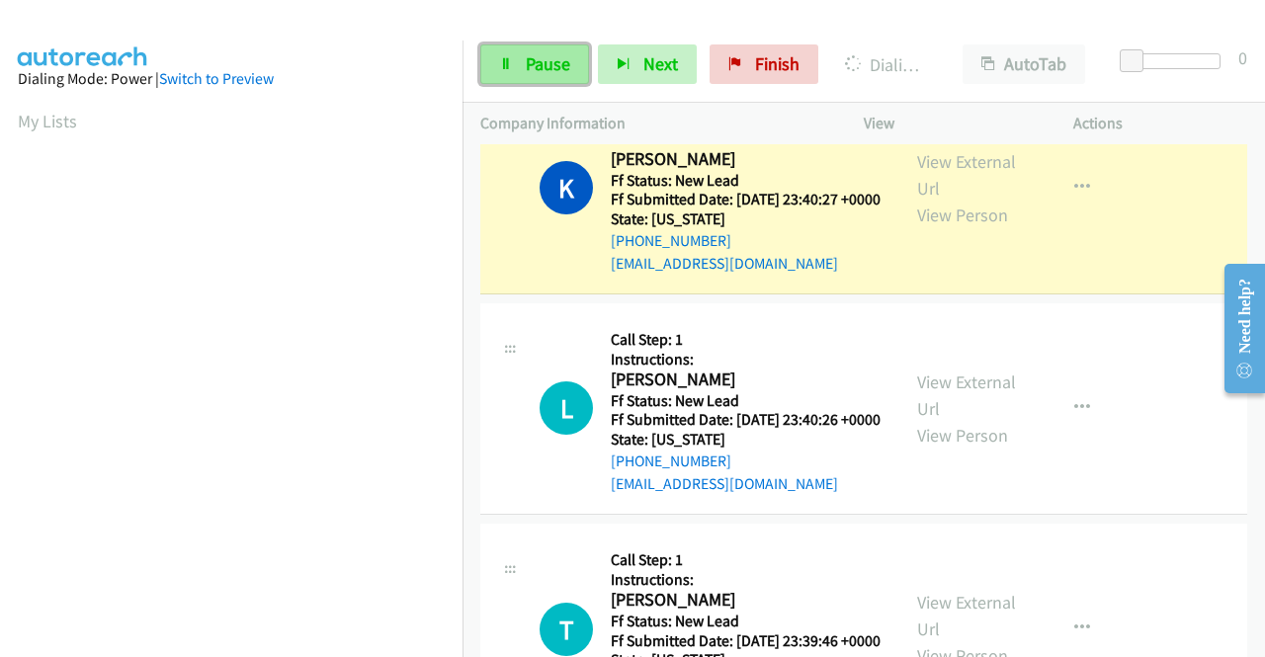
click at [532, 66] on span "Pause" at bounding box center [548, 63] width 44 height 23
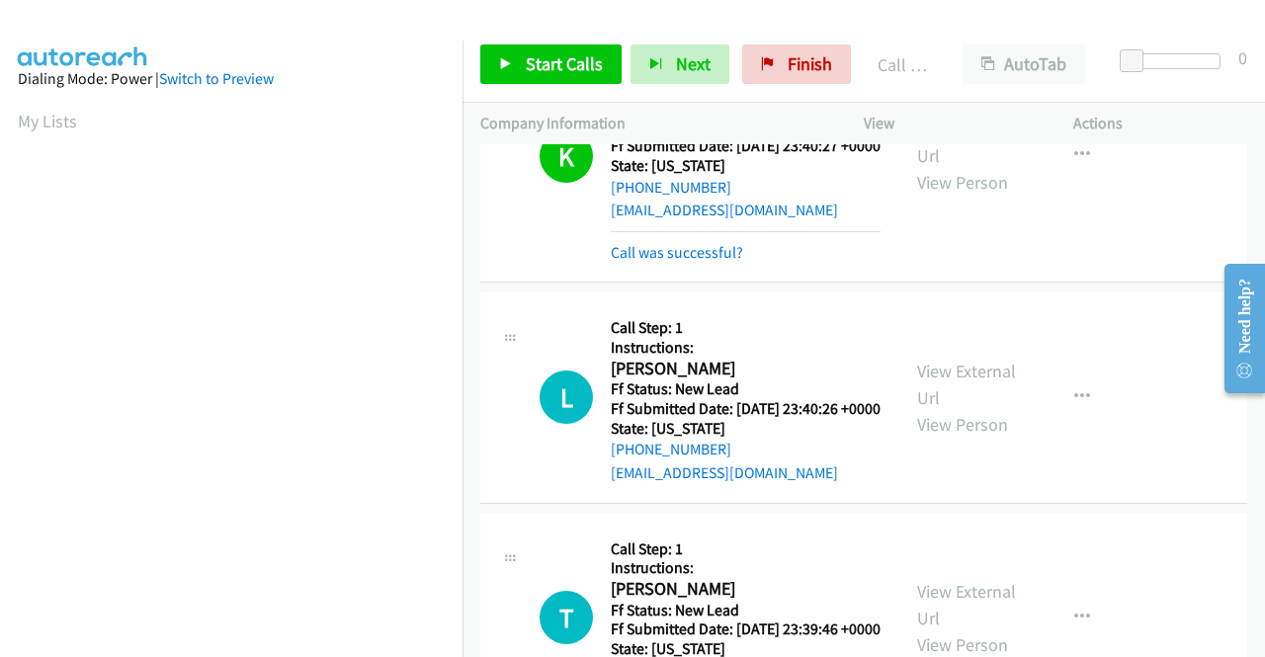
scroll to position [5667, 0]
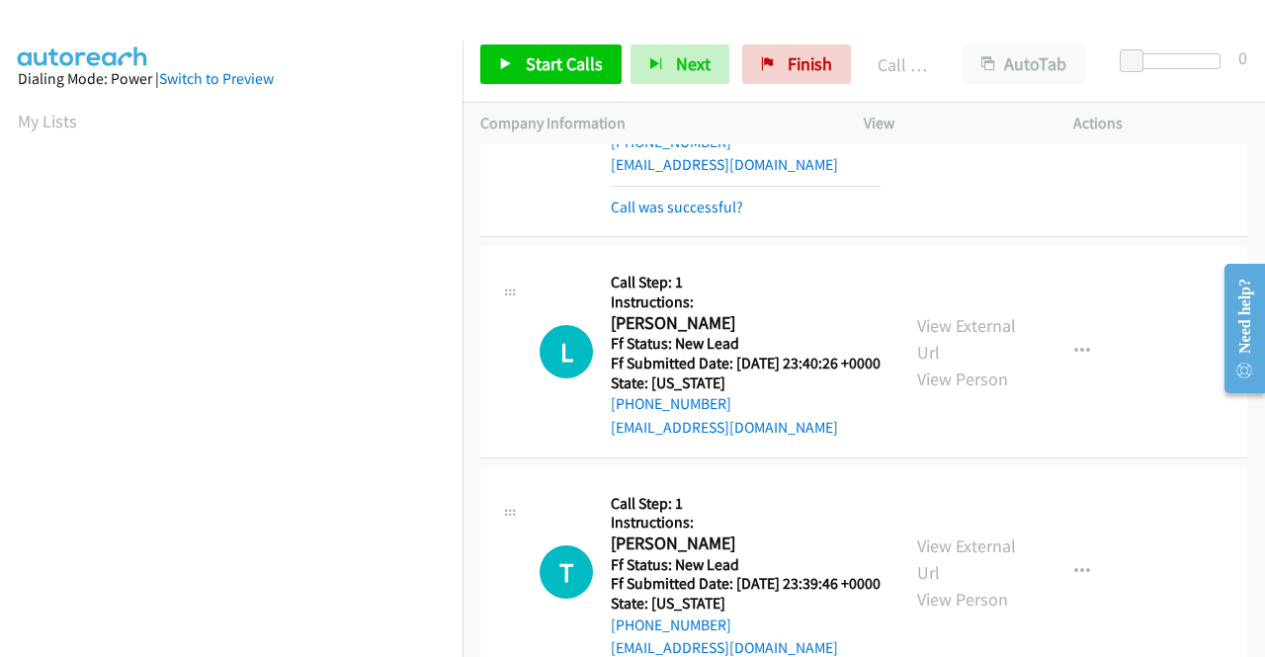
drag, startPoint x: 731, startPoint y: 473, endPoint x: 698, endPoint y: 378, distance: 100.3
click at [731, 216] on link "Call was successful?" at bounding box center [677, 207] width 132 height 19
click at [591, 71] on span "Start Calls" at bounding box center [564, 63] width 77 height 23
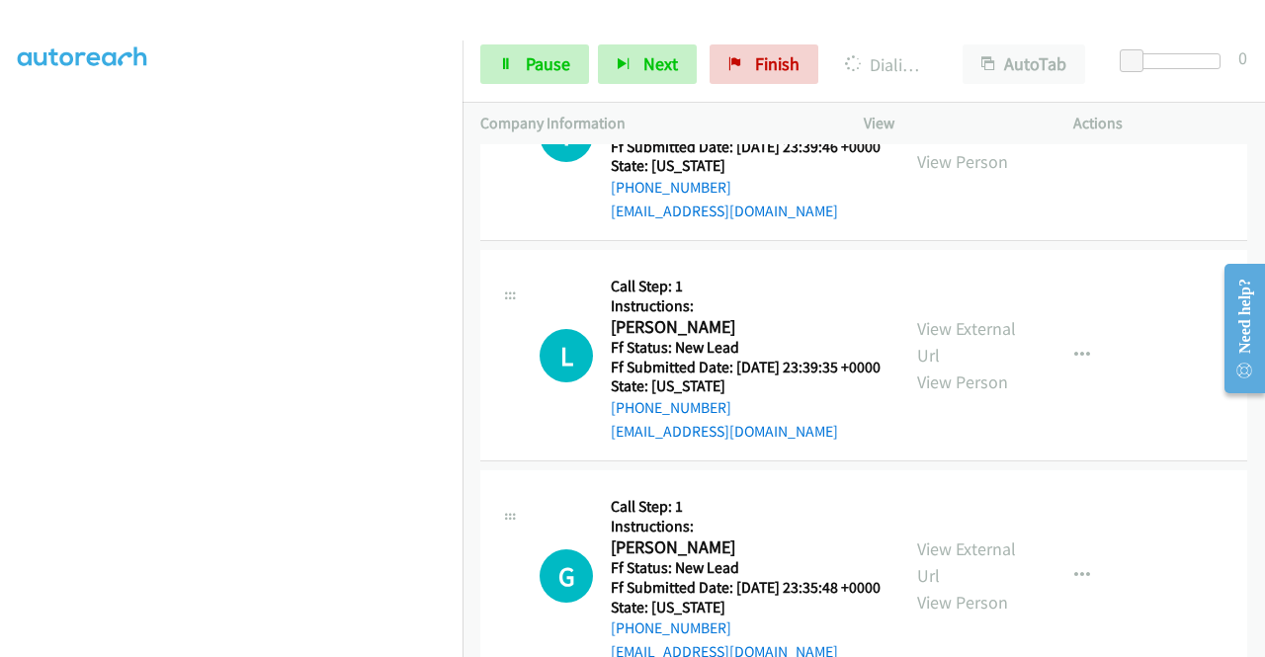
scroll to position [6161, 0]
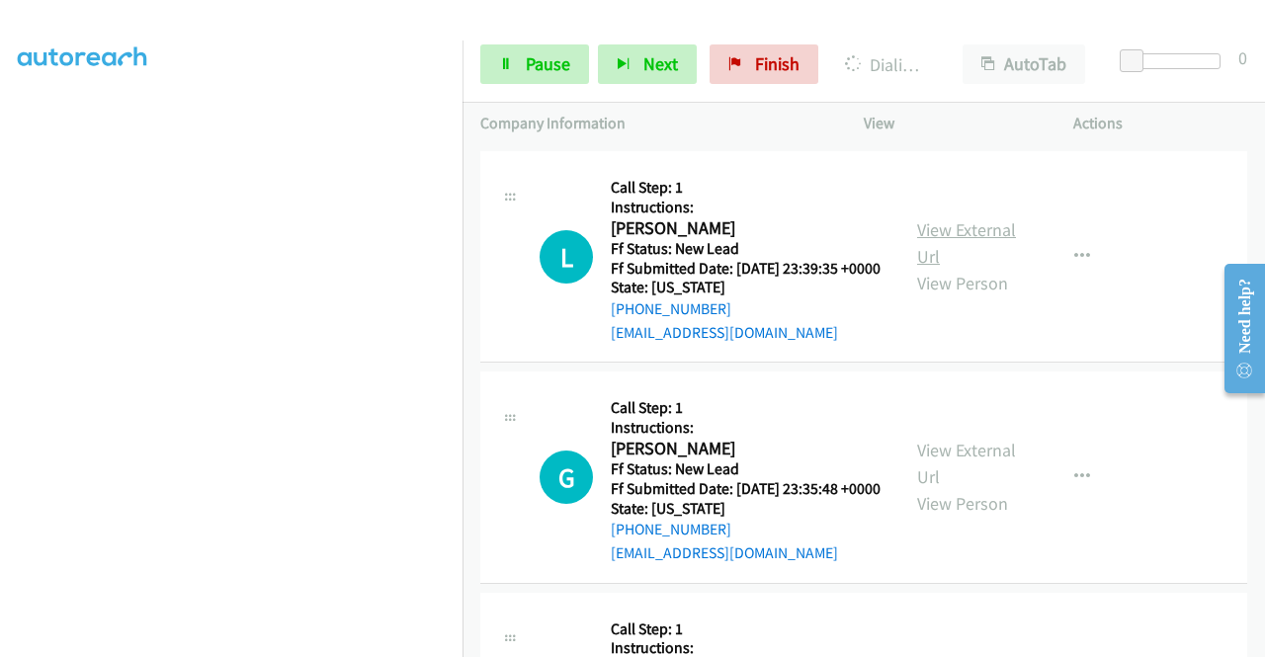
click at [939, 268] on link "View External Url" at bounding box center [966, 242] width 99 height 49
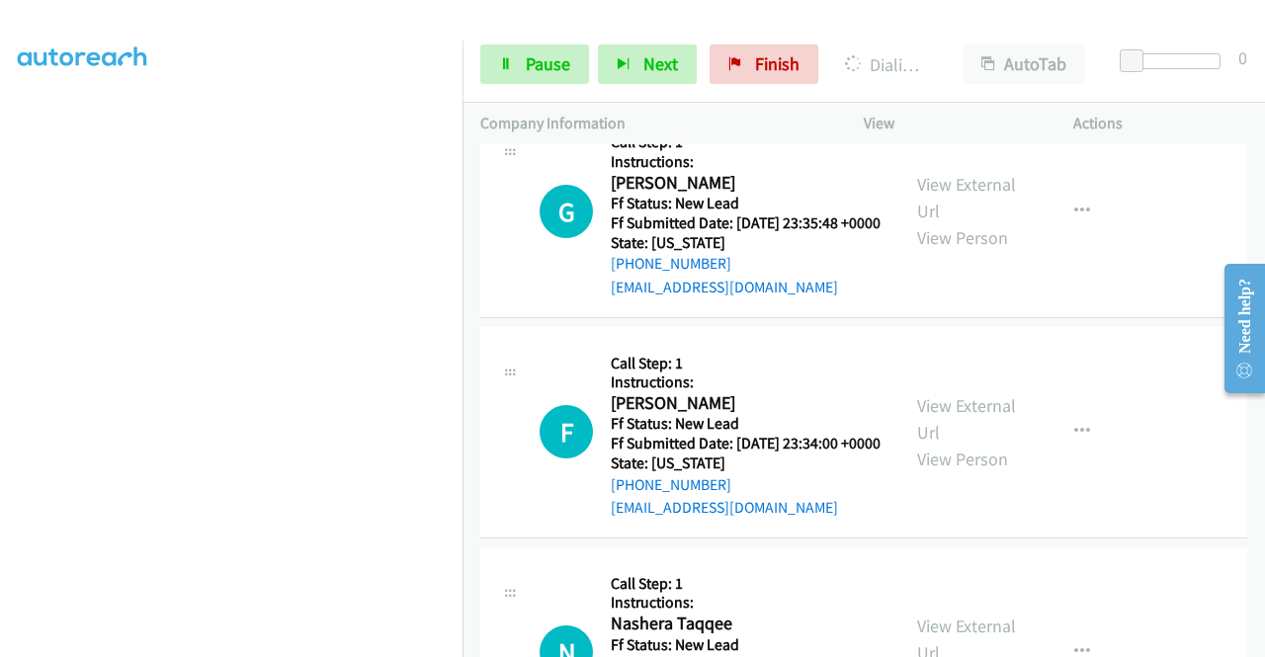
scroll to position [6457, 0]
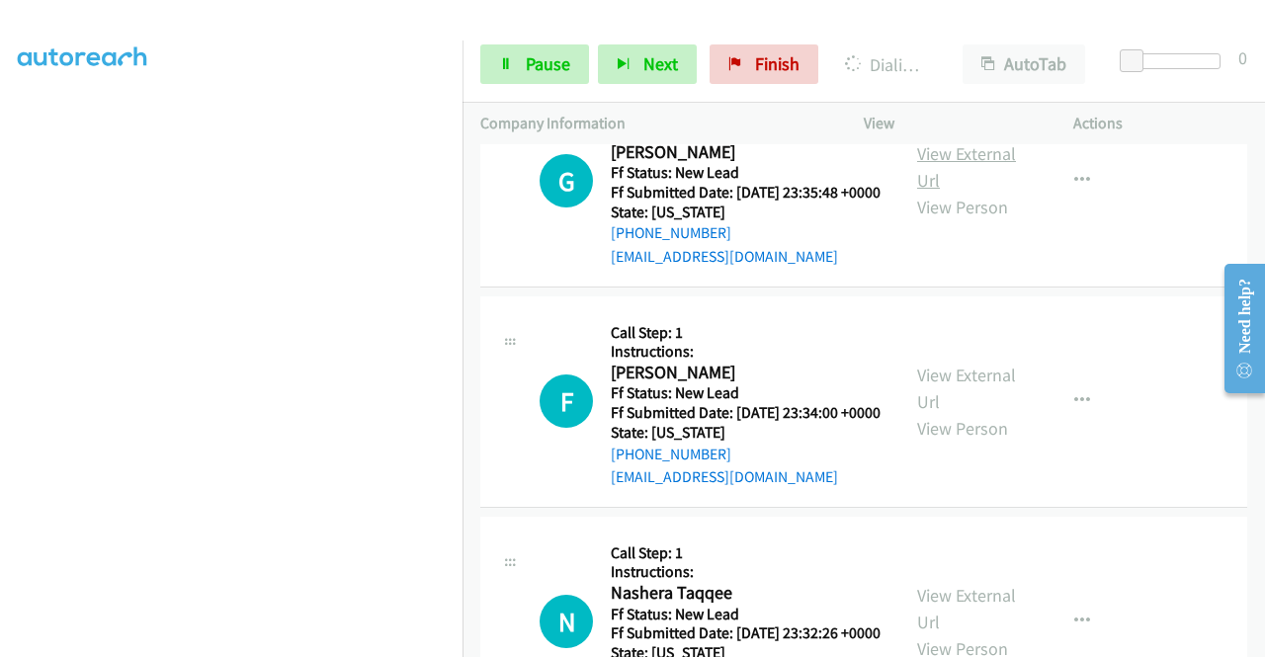
click at [973, 192] on link "View External Url" at bounding box center [966, 166] width 99 height 49
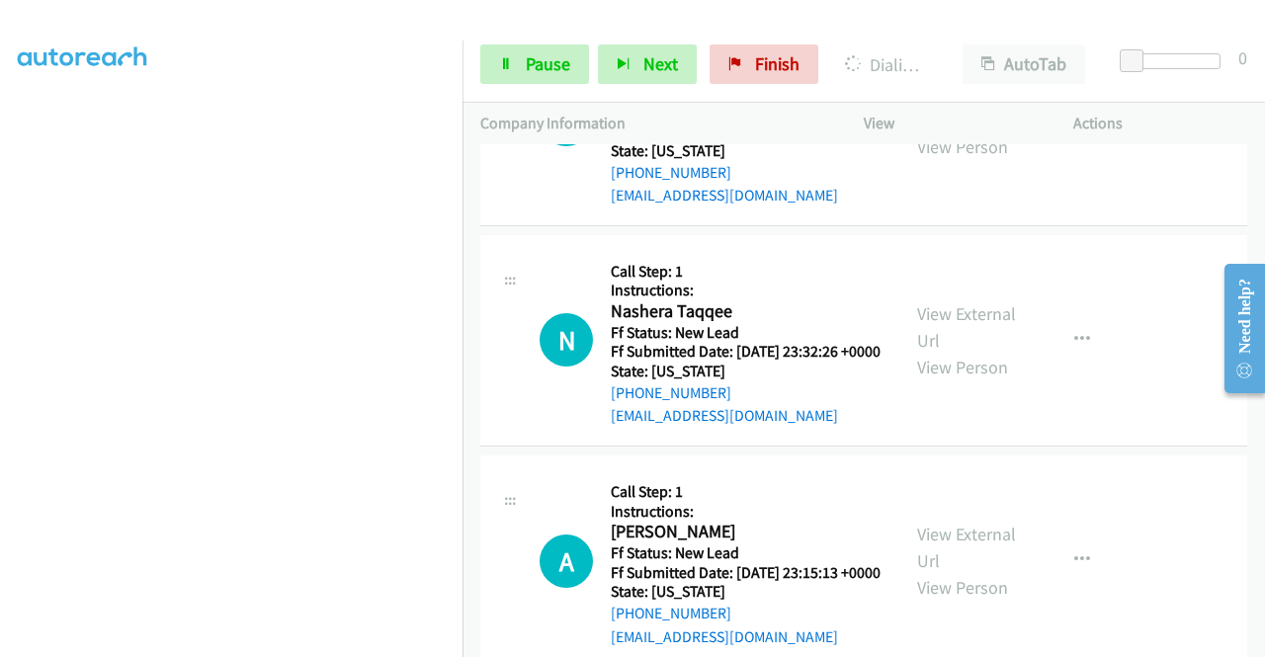
scroll to position [6753, 0]
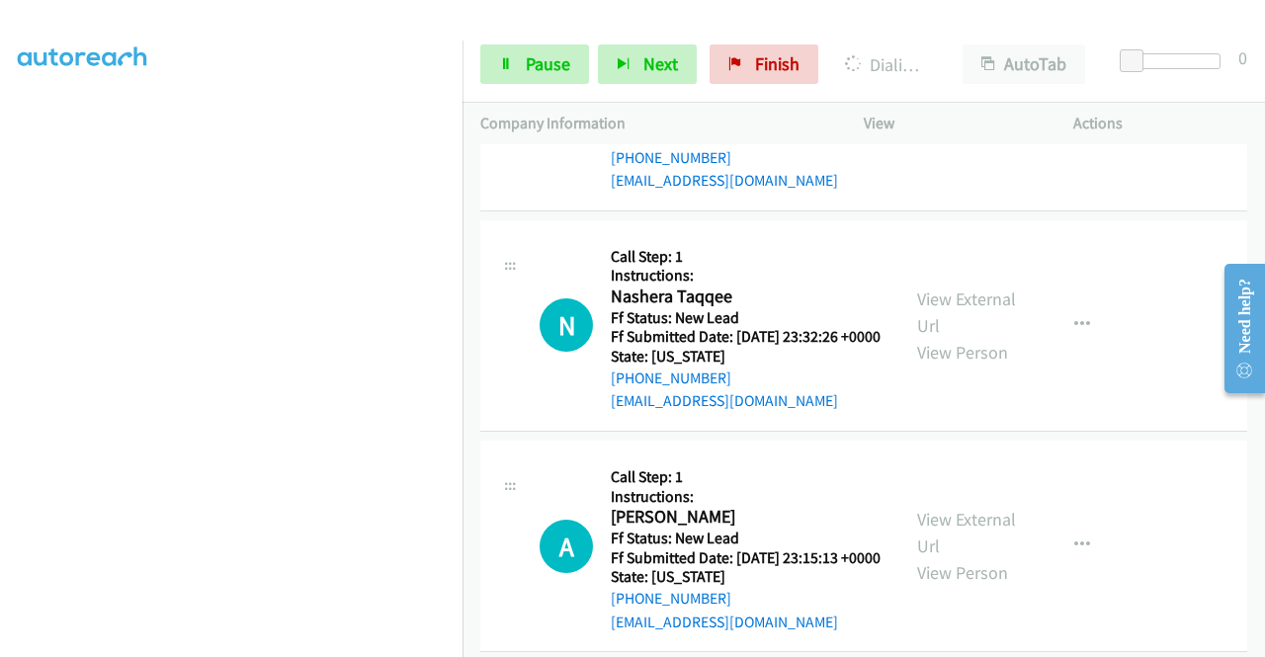
click at [968, 117] on link "View External Url" at bounding box center [966, 91] width 99 height 49
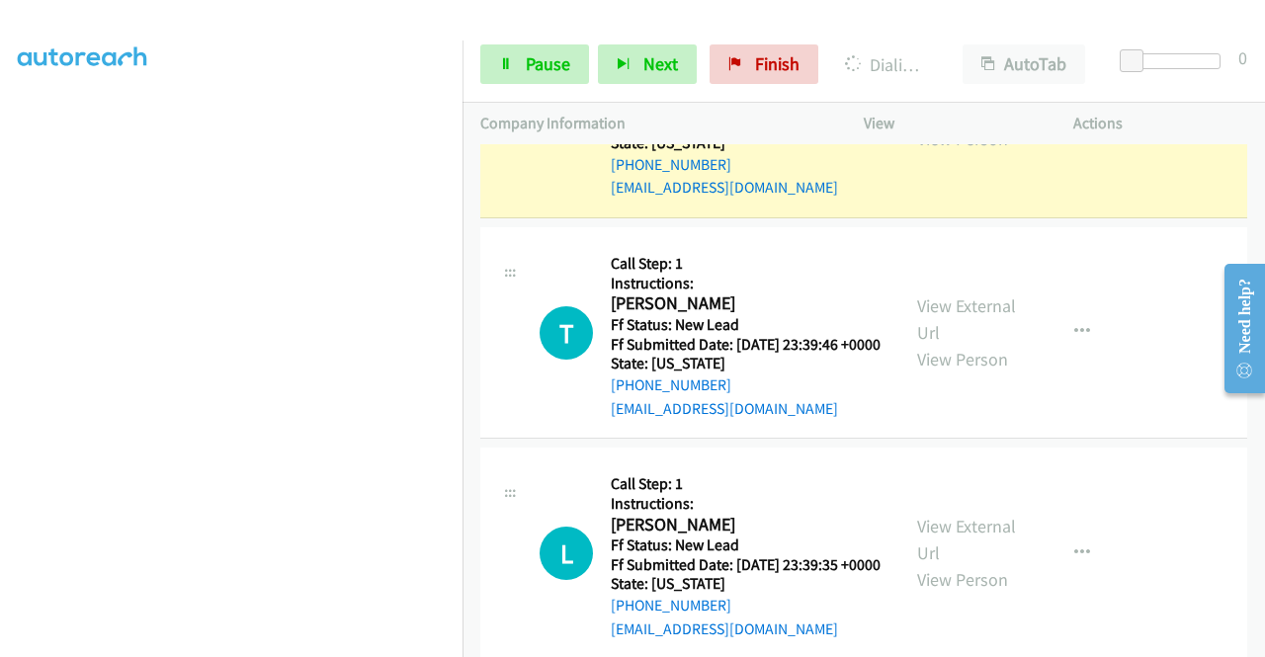
scroll to position [450, 0]
click at [761, 15] on div at bounding box center [623, 38] width 1247 height 76
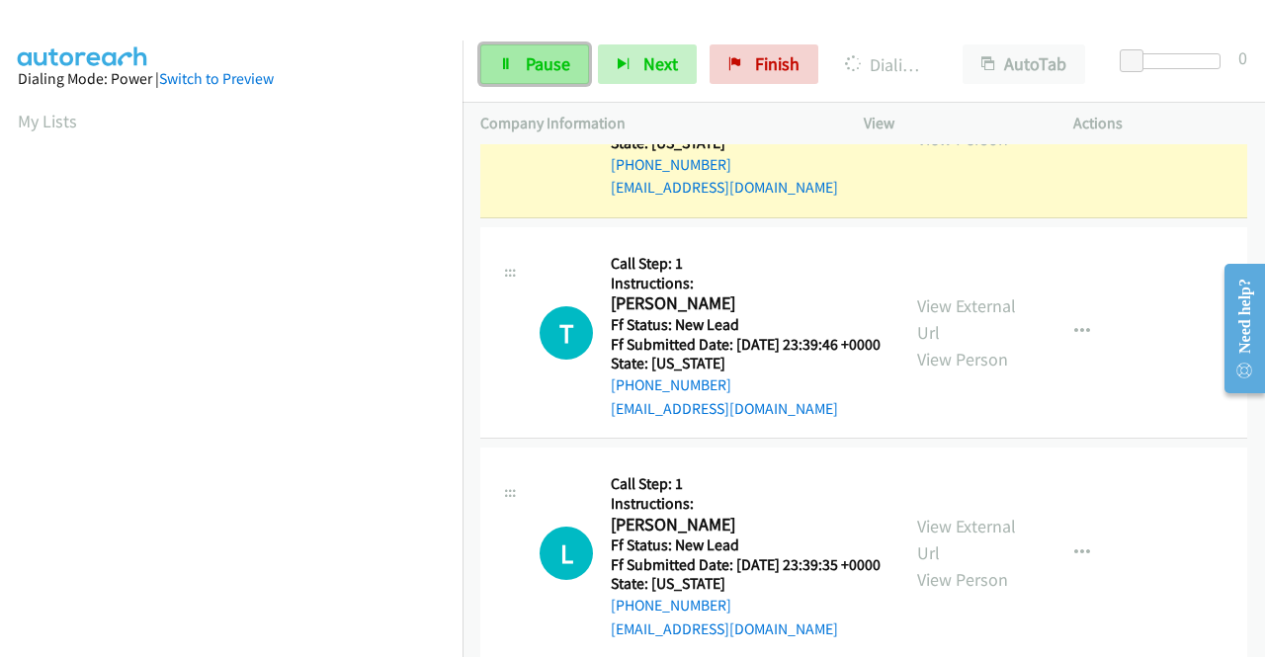
click at [499, 70] on icon at bounding box center [506, 65] width 14 height 14
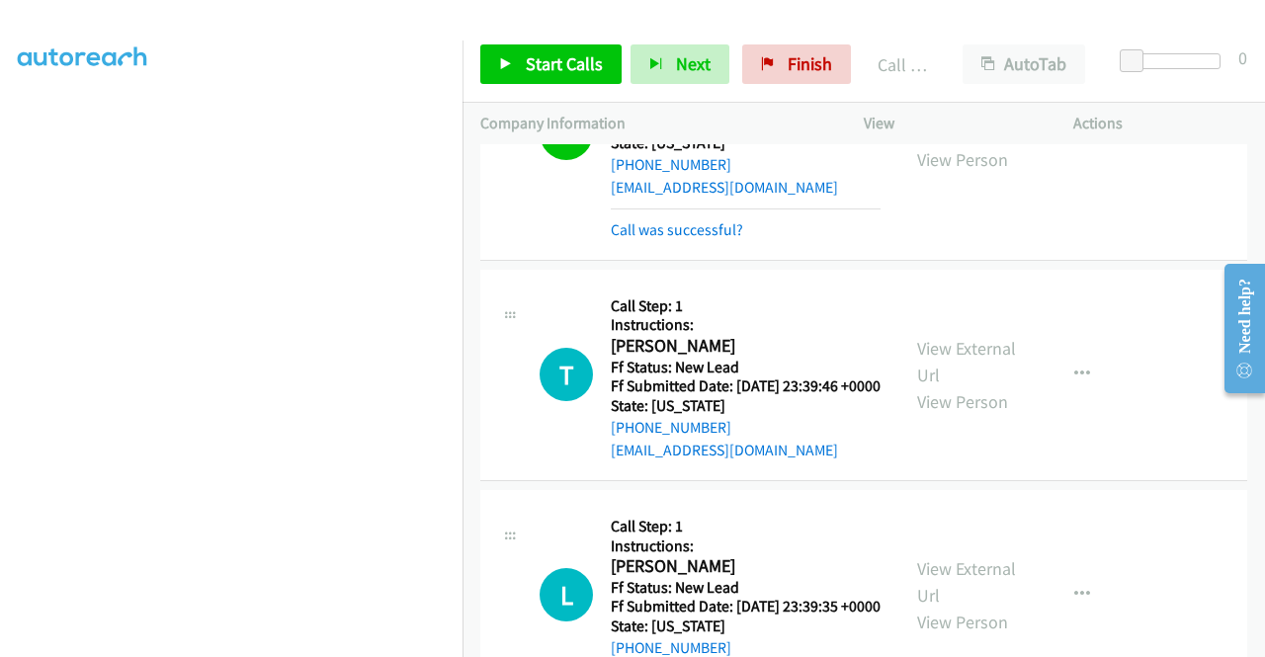
scroll to position [55, 0]
drag, startPoint x: 667, startPoint y: 517, endPoint x: 709, endPoint y: 465, distance: 66.7
click at [668, 239] on link "Call was successful?" at bounding box center [677, 229] width 132 height 19
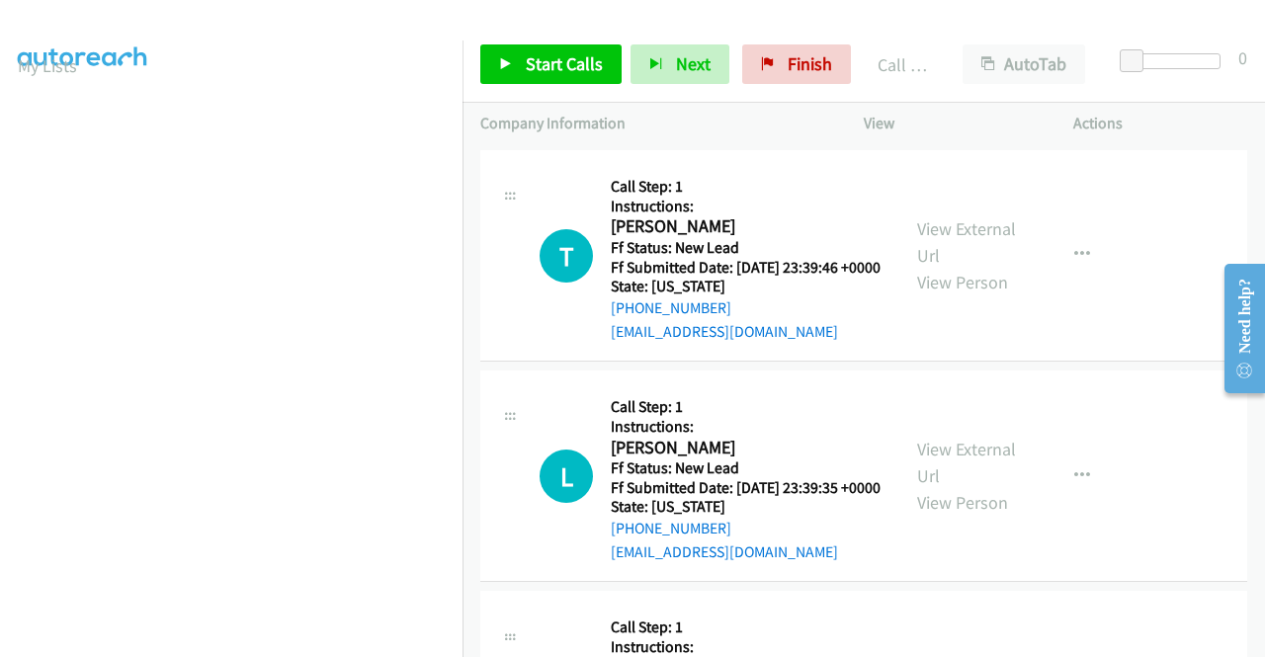
scroll to position [6062, 0]
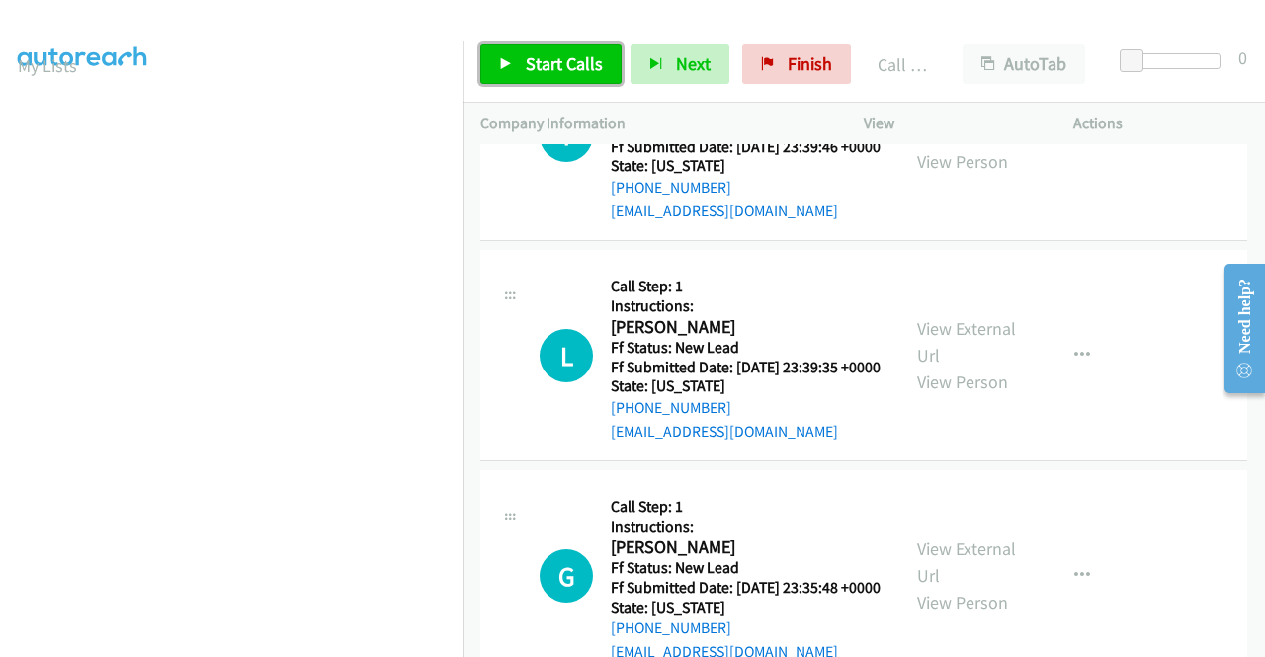
drag, startPoint x: 531, startPoint y: 48, endPoint x: 544, endPoint y: 48, distance: 12.8
click at [531, 48] on link "Start Calls" at bounding box center [550, 64] width 141 height 40
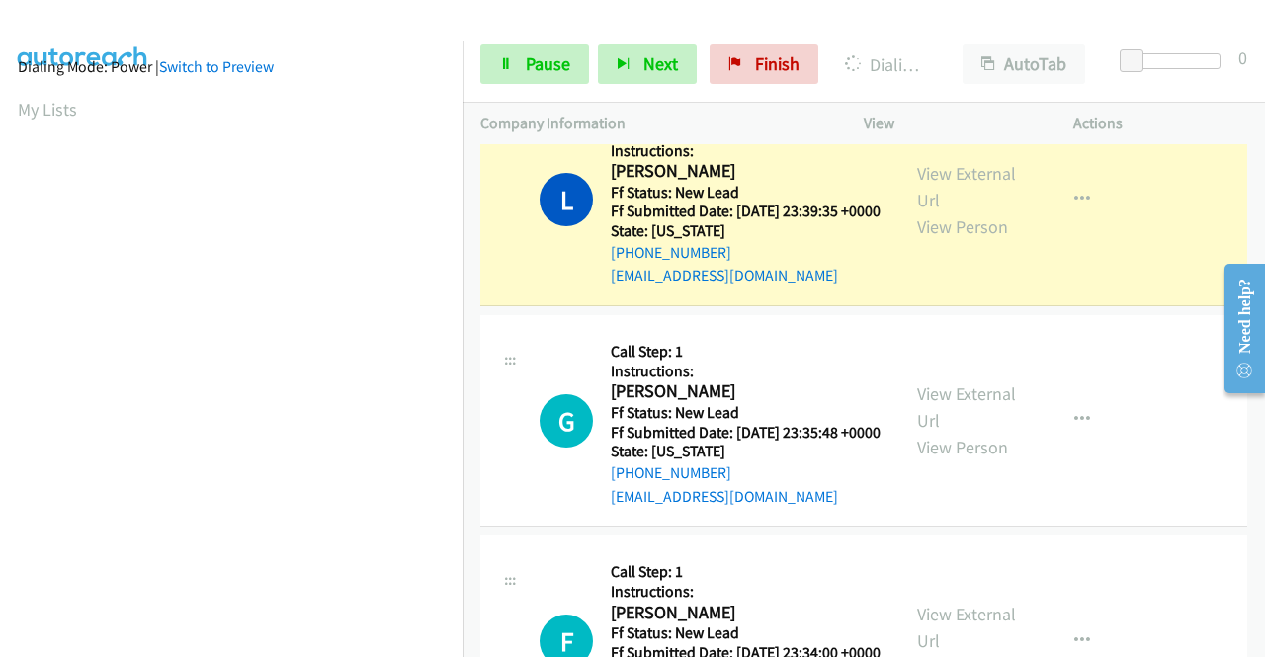
scroll to position [0, 0]
click at [685, 64] on link "Call was successful?" at bounding box center [677, 54] width 132 height 19
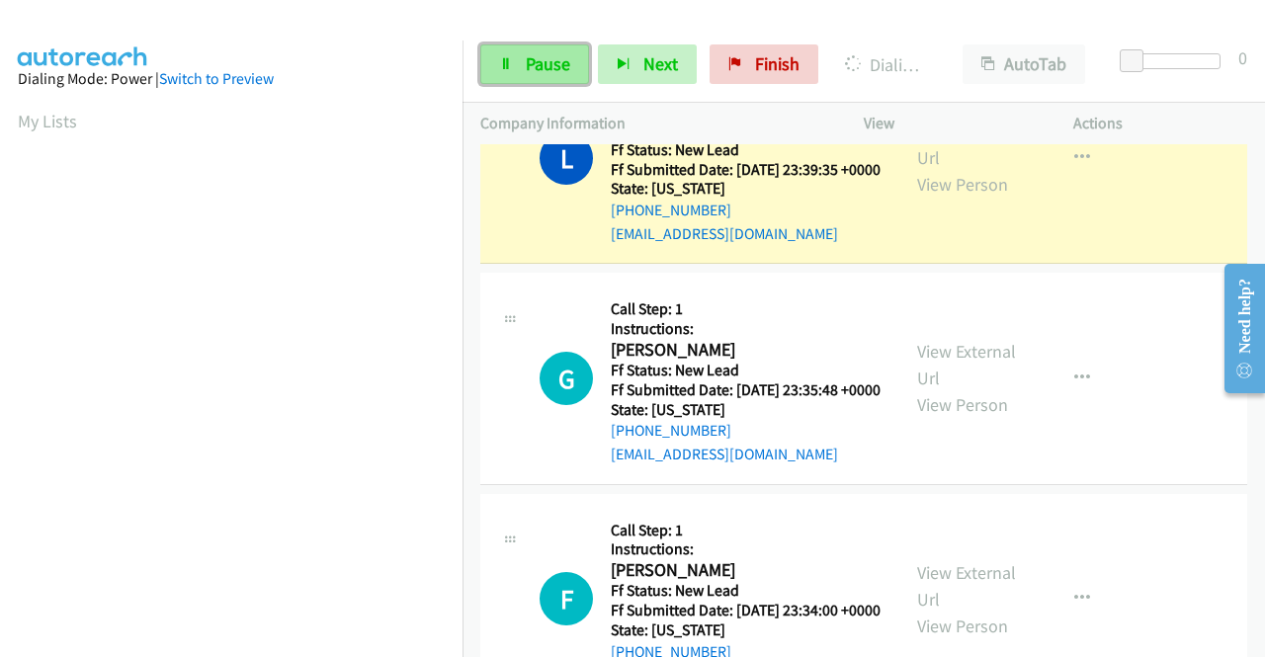
click at [531, 74] on span "Pause" at bounding box center [548, 63] width 44 height 23
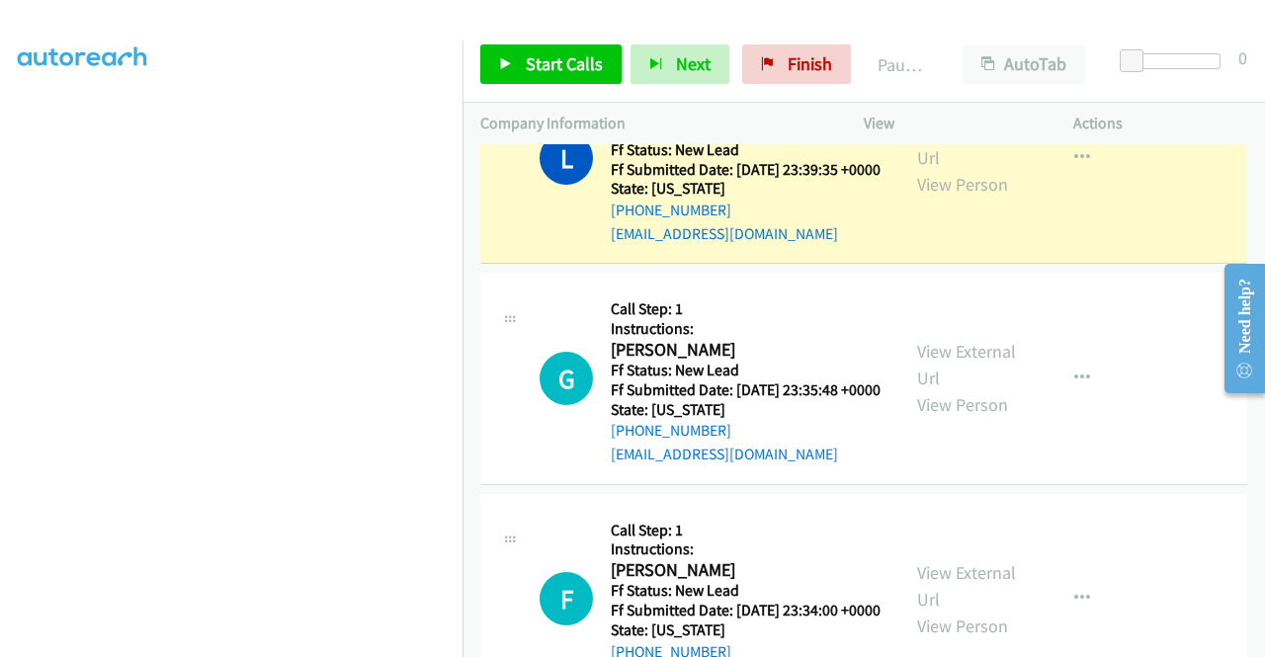
scroll to position [450, 0]
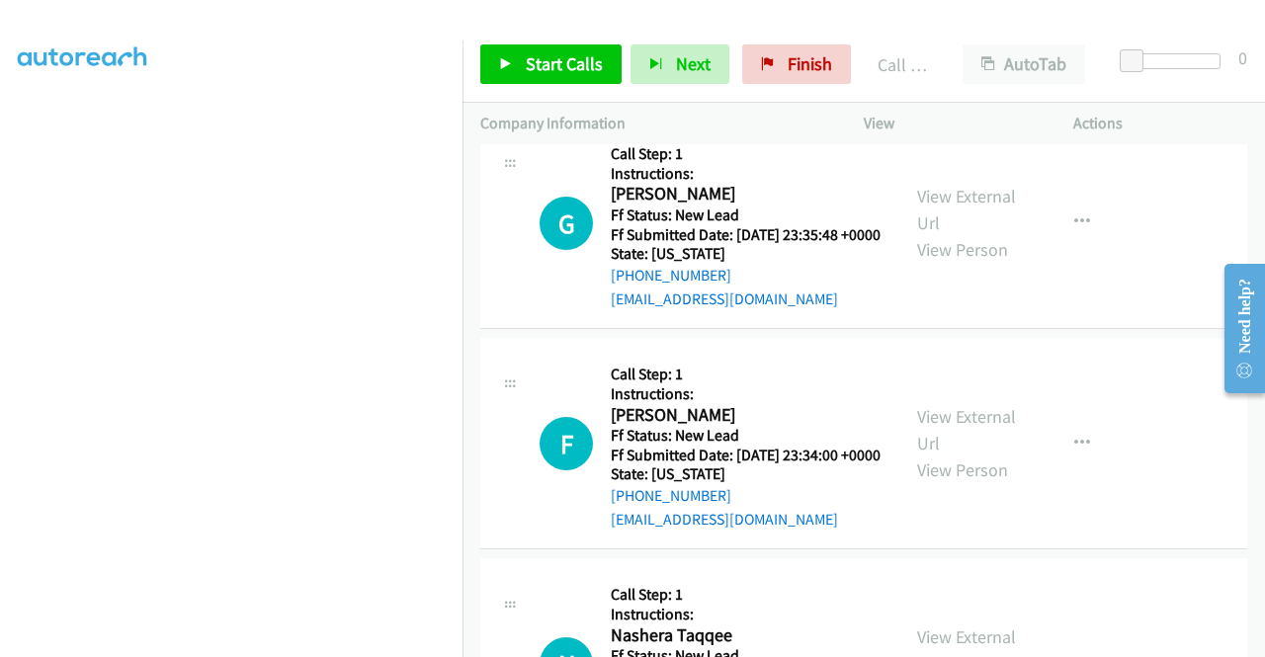
click at [736, 87] on link "Call was successful?" at bounding box center [677, 77] width 132 height 19
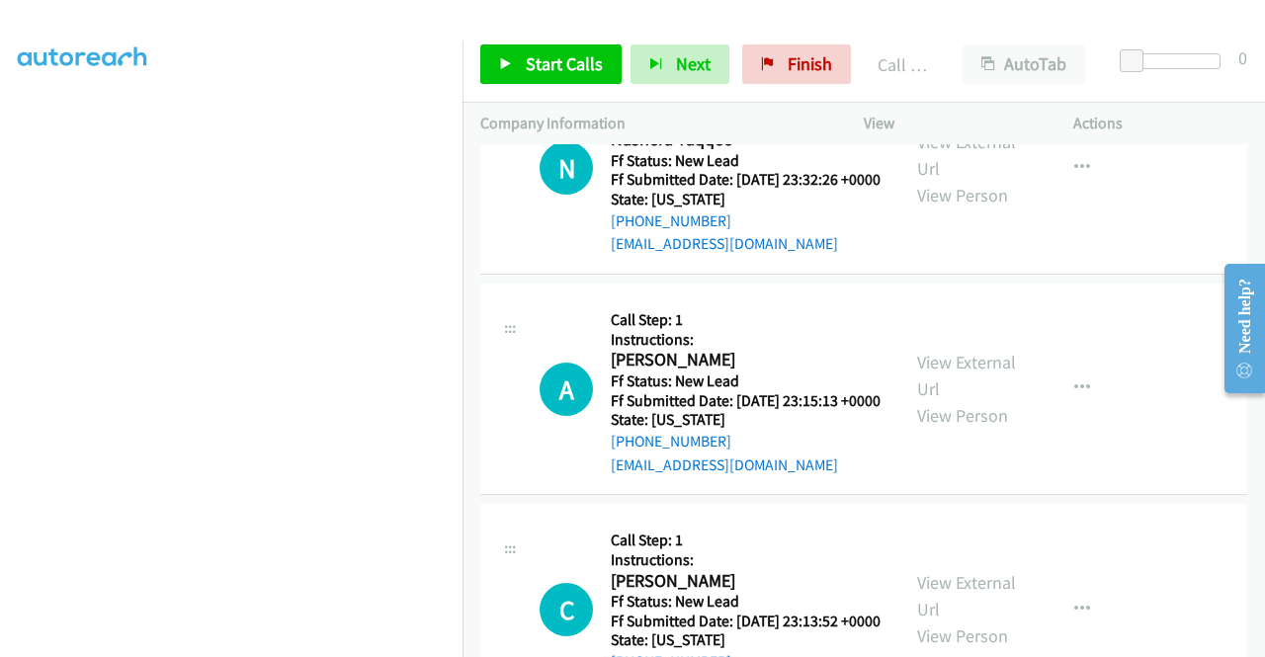
scroll to position [6951, 0]
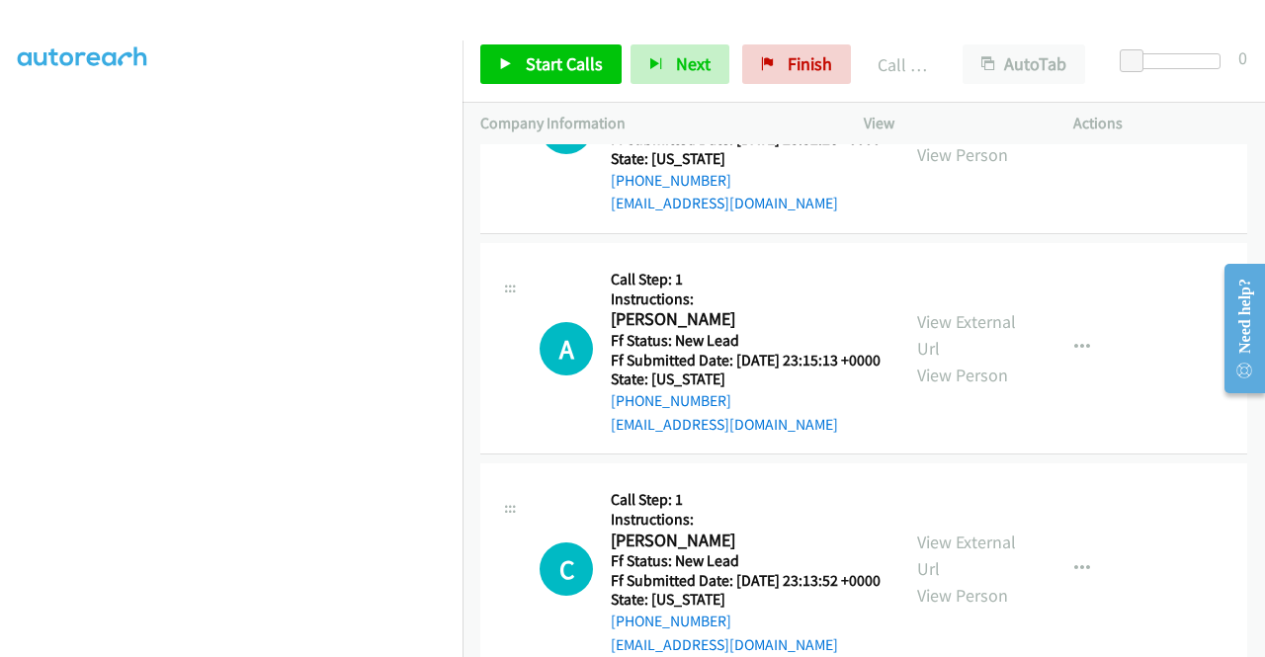
click at [963, 139] on link "View External Url" at bounding box center [966, 114] width 99 height 49
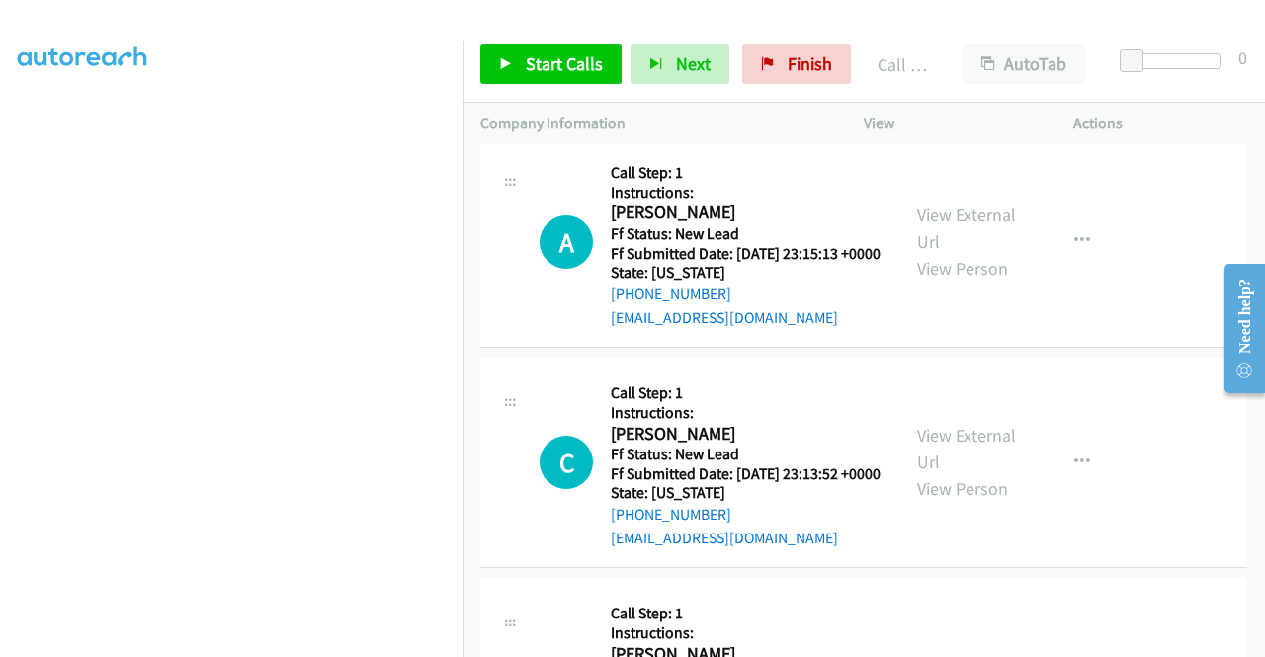
scroll to position [7148, 0]
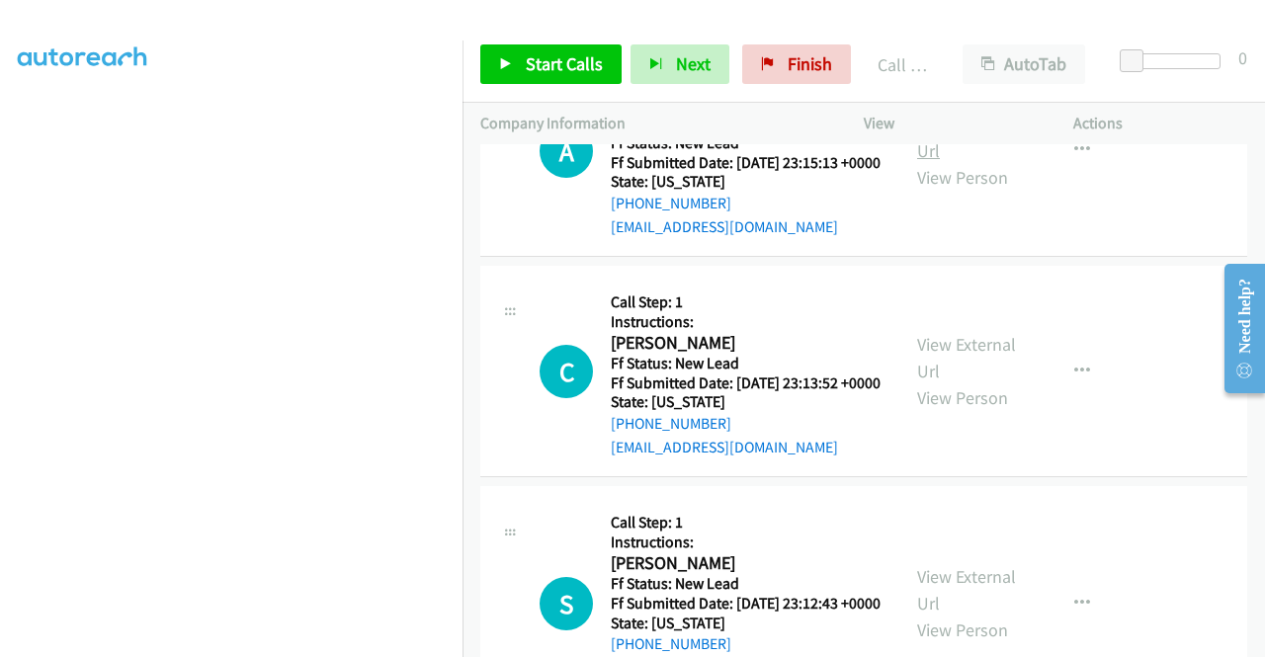
click at [952, 162] on link "View External Url" at bounding box center [966, 137] width 99 height 49
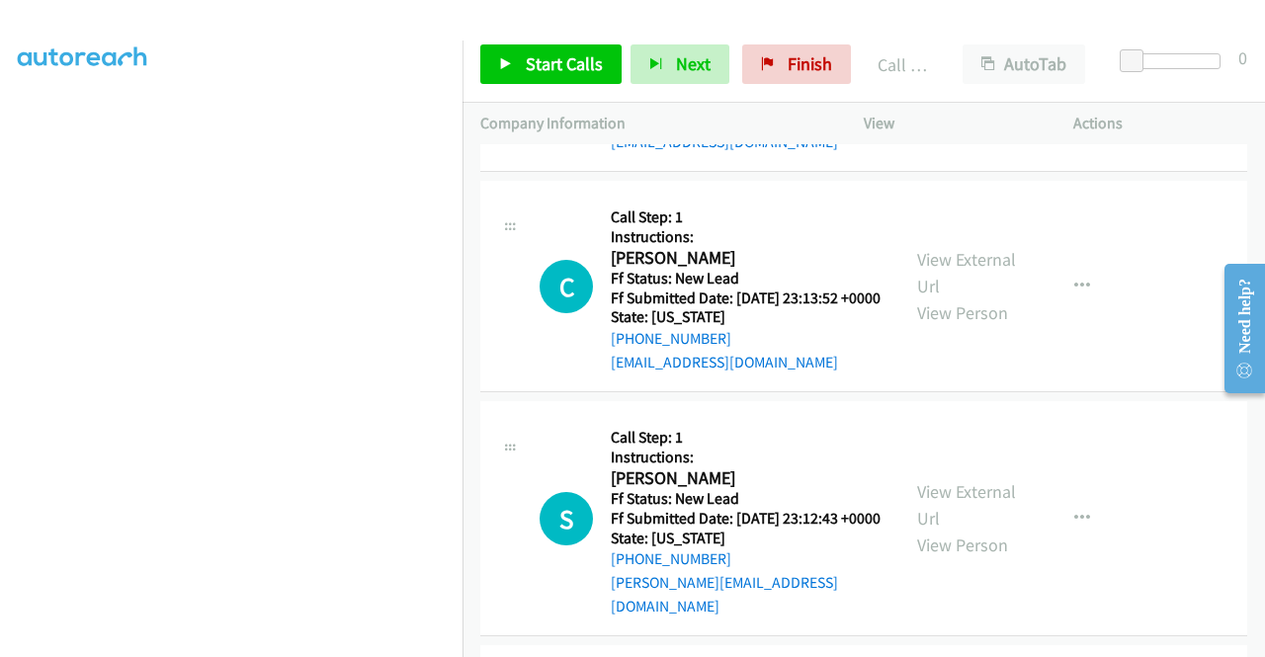
scroll to position [7346, 0]
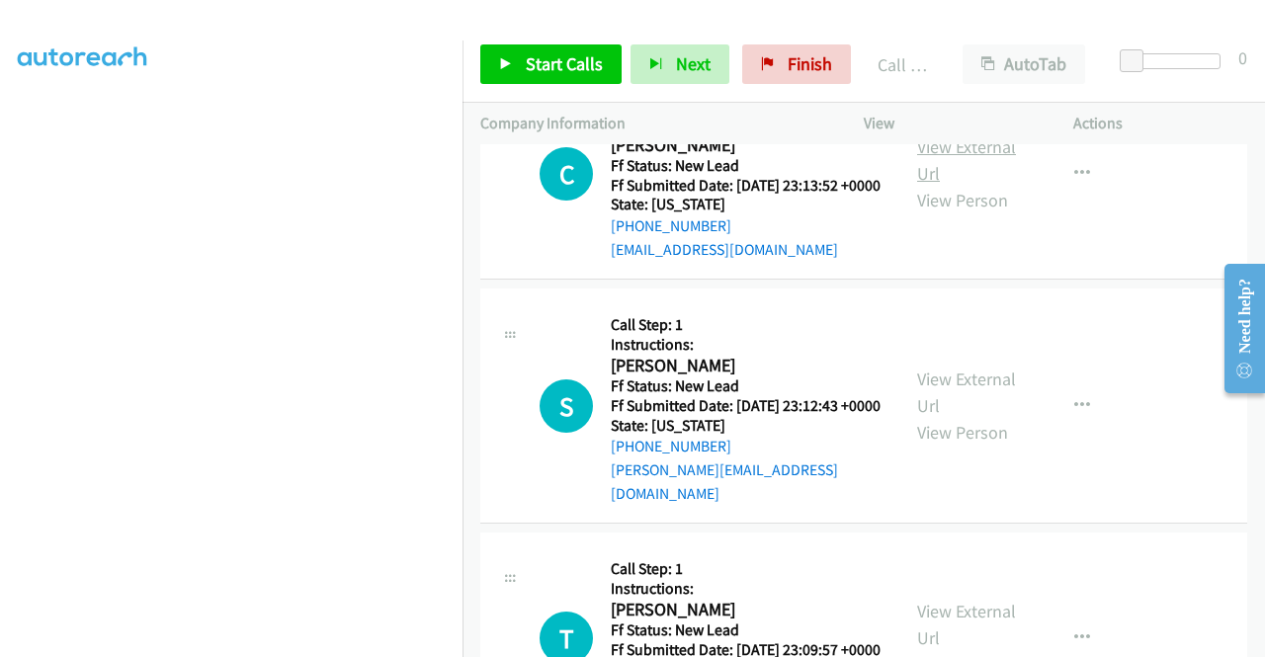
click at [954, 185] on link "View External Url" at bounding box center [966, 159] width 99 height 49
click at [551, 56] on span "Start Calls" at bounding box center [564, 63] width 77 height 23
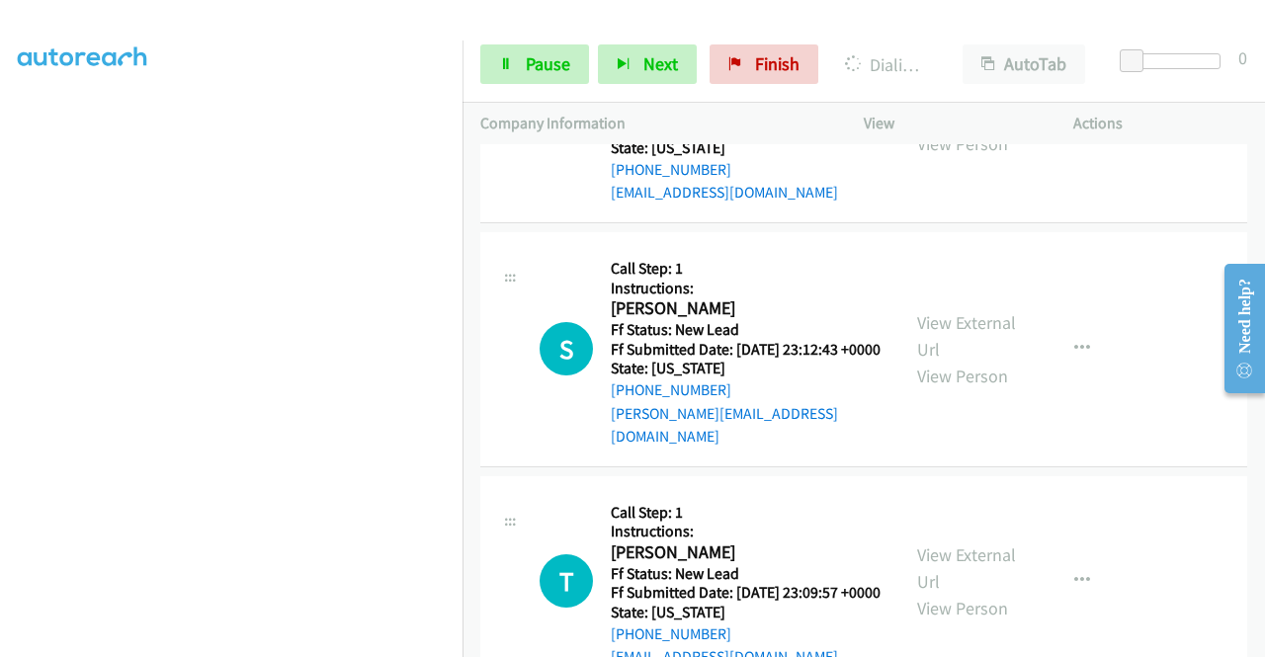
scroll to position [7486, 0]
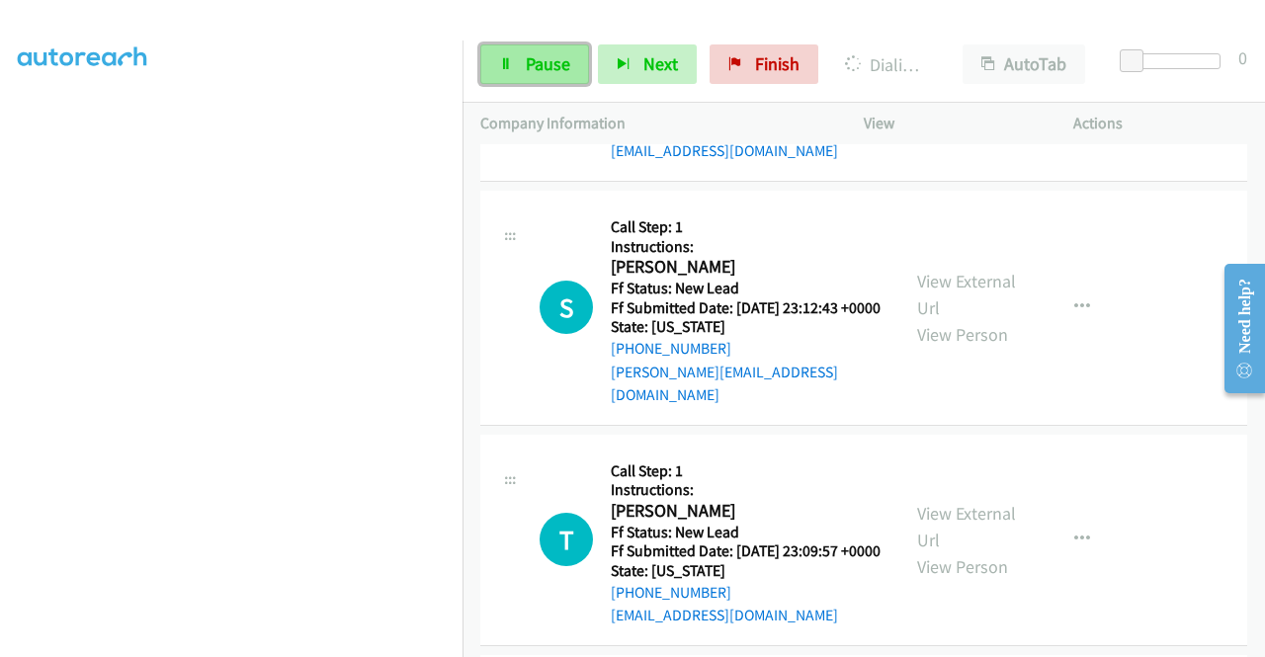
click at [567, 53] on link "Pause" at bounding box center [534, 64] width 109 height 40
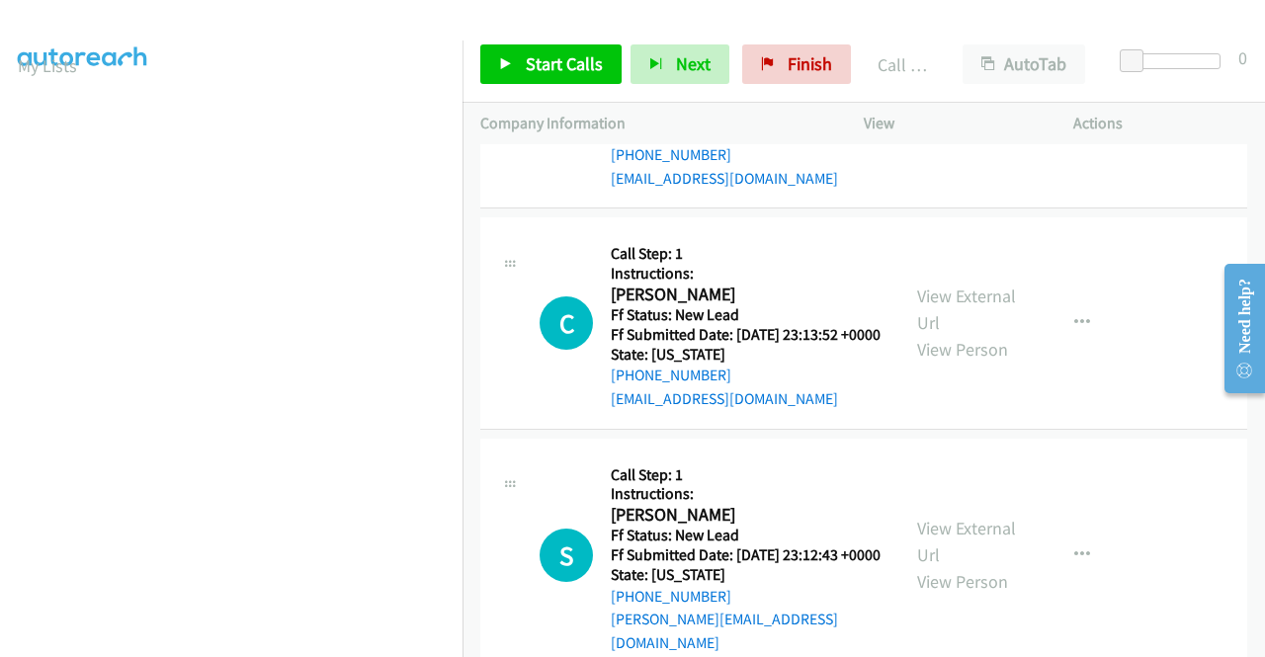
scroll to position [6935, 0]
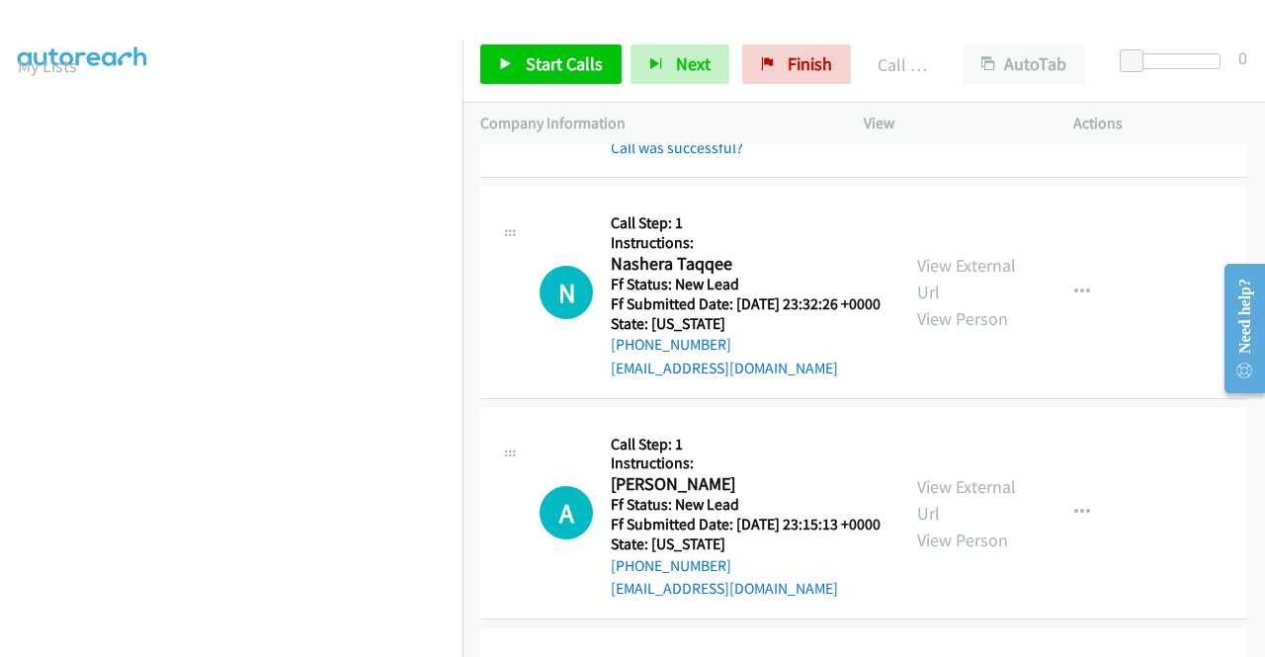
scroll to position [6836, 0]
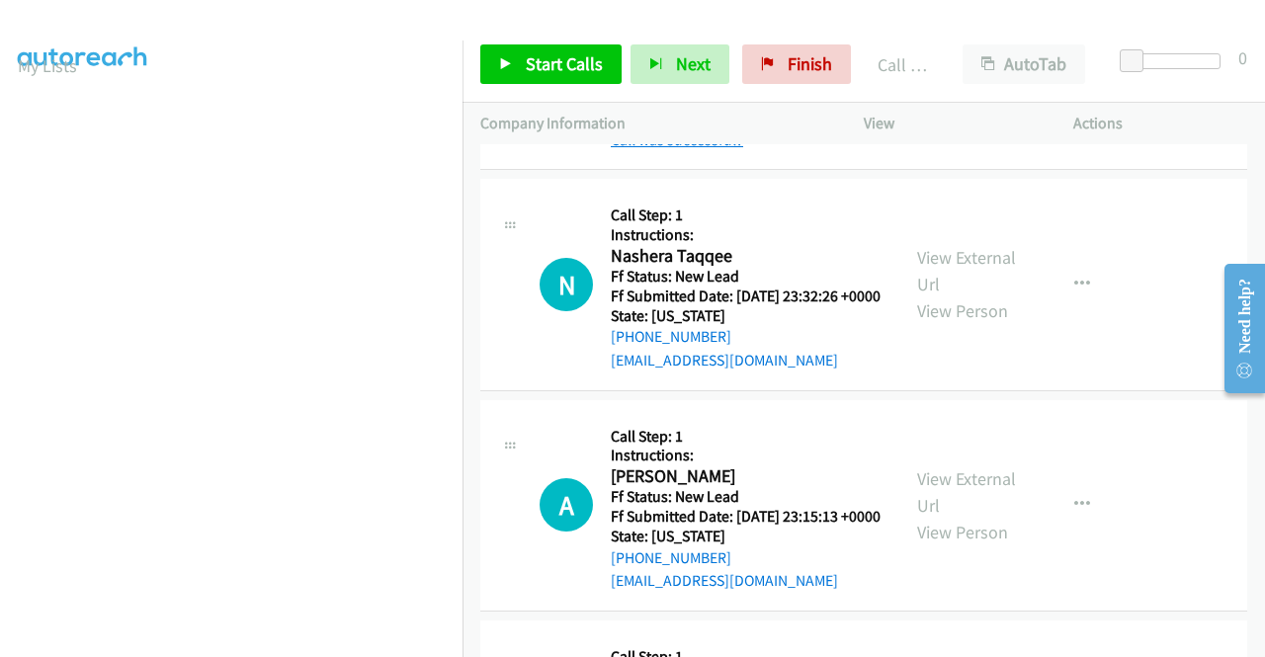
click at [713, 149] on link "Call was successful?" at bounding box center [677, 139] width 132 height 19
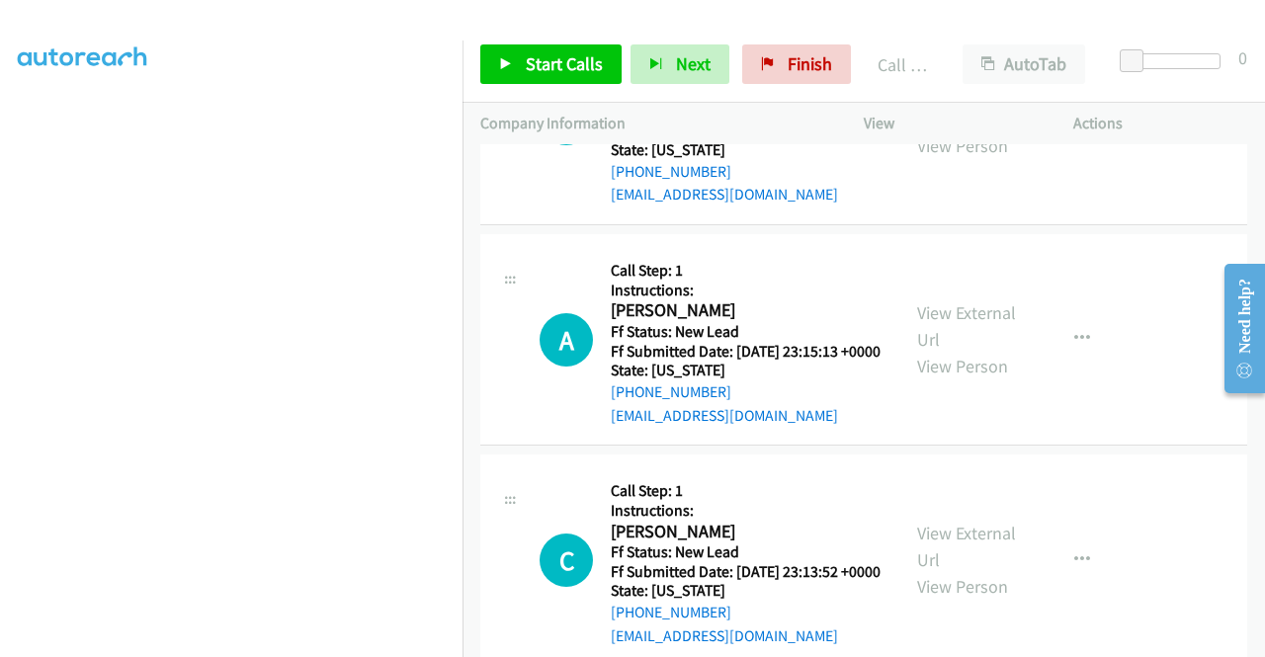
scroll to position [7133, 0]
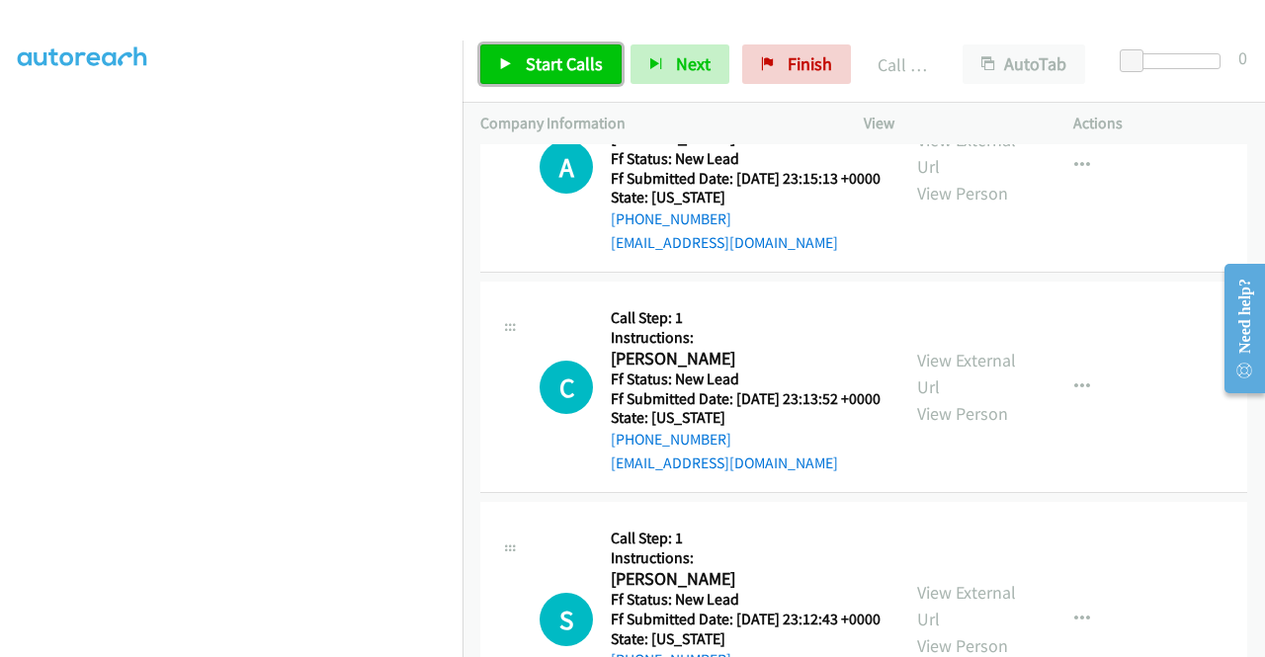
click at [583, 48] on link "Start Calls" at bounding box center [550, 64] width 141 height 40
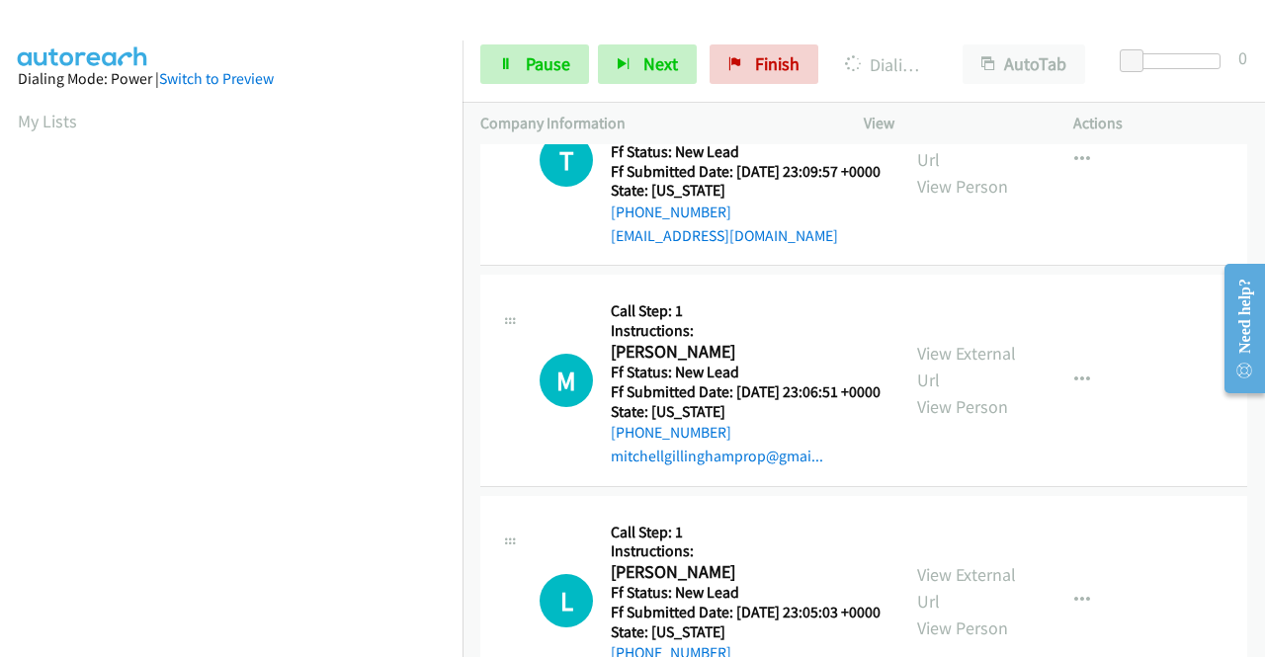
scroll to position [7824, 0]
click at [941, 171] on link "View External Url" at bounding box center [966, 146] width 99 height 49
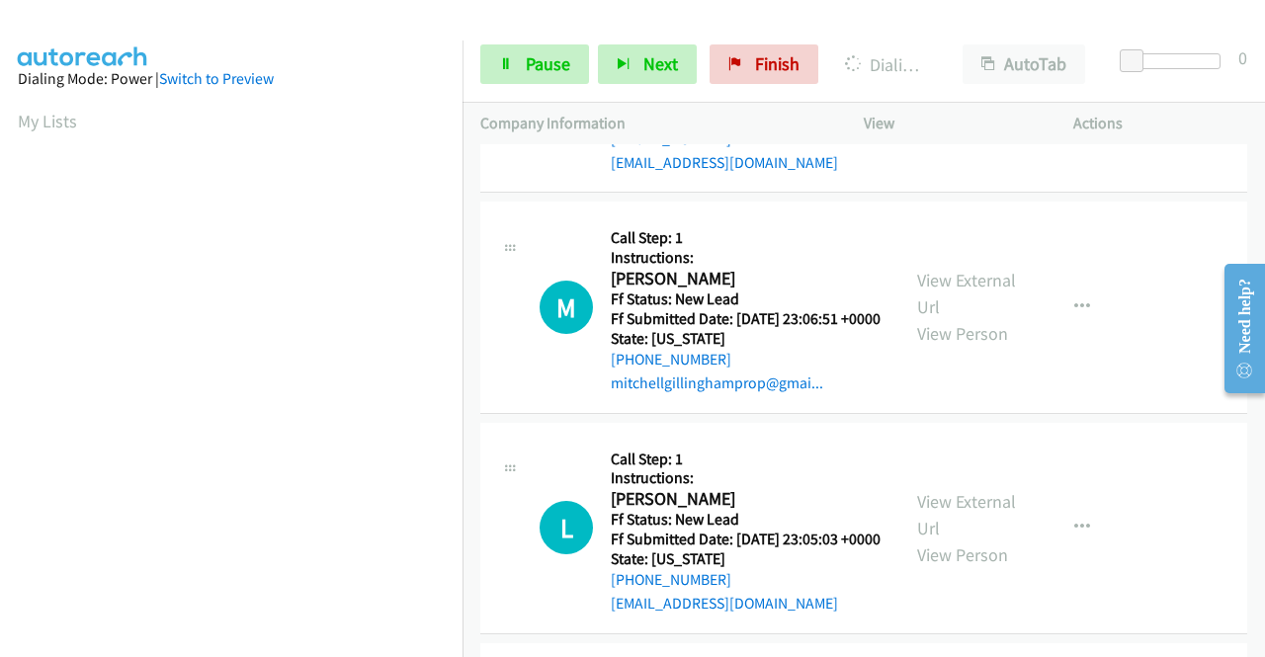
scroll to position [8022, 0]
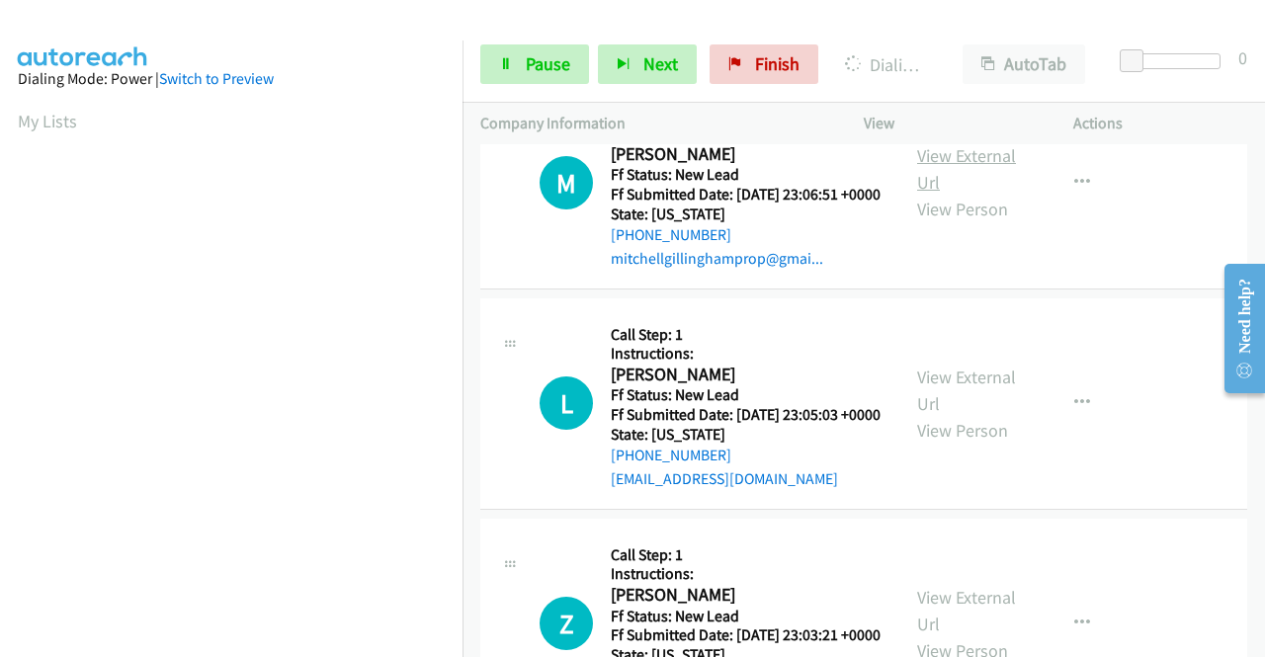
click at [948, 194] on link "View External Url" at bounding box center [966, 168] width 99 height 49
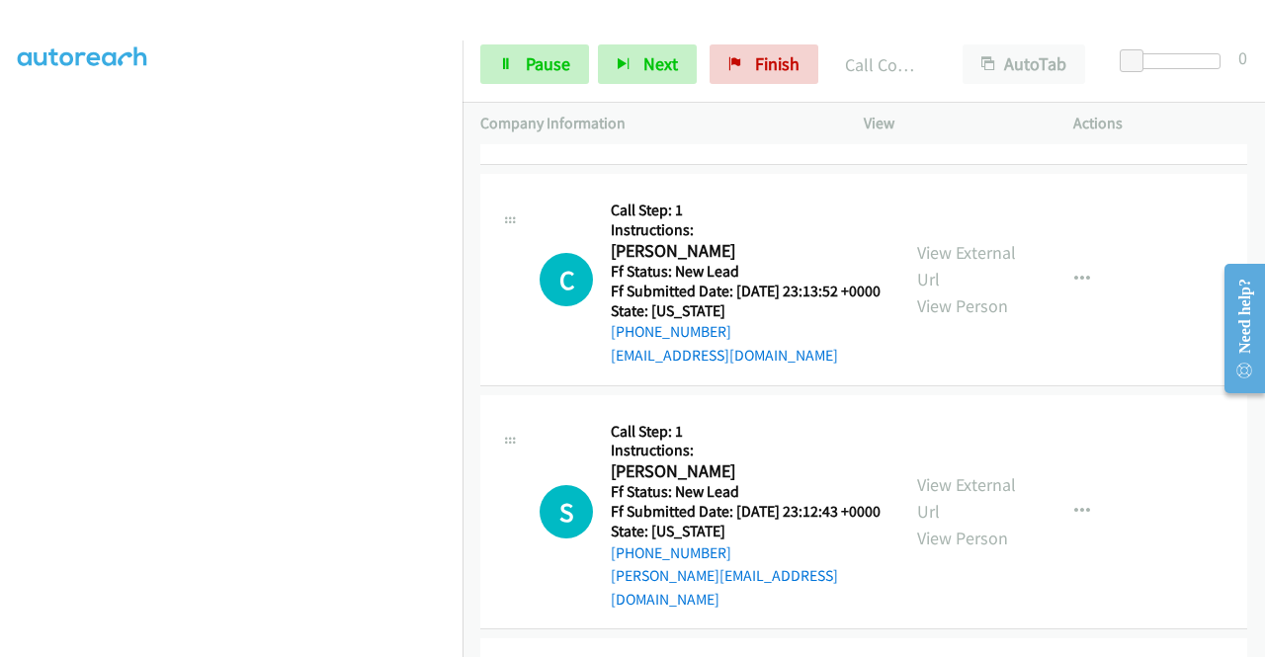
scroll to position [7513, 0]
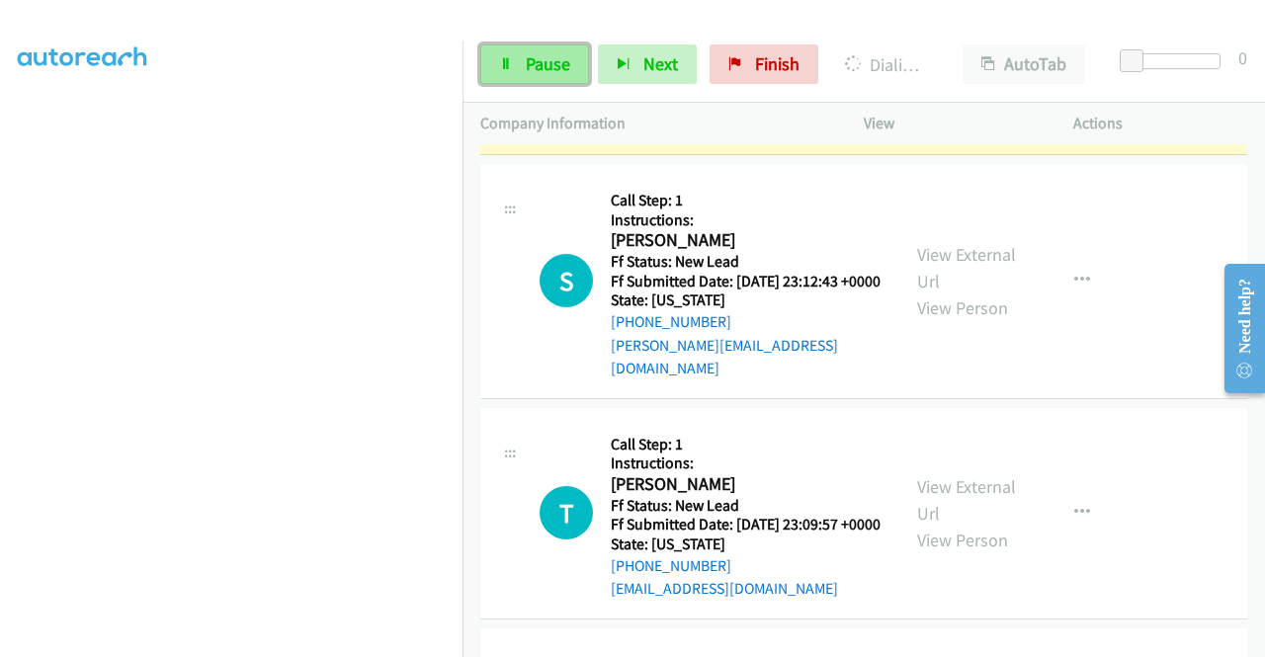
click at [535, 72] on span "Pause" at bounding box center [548, 63] width 44 height 23
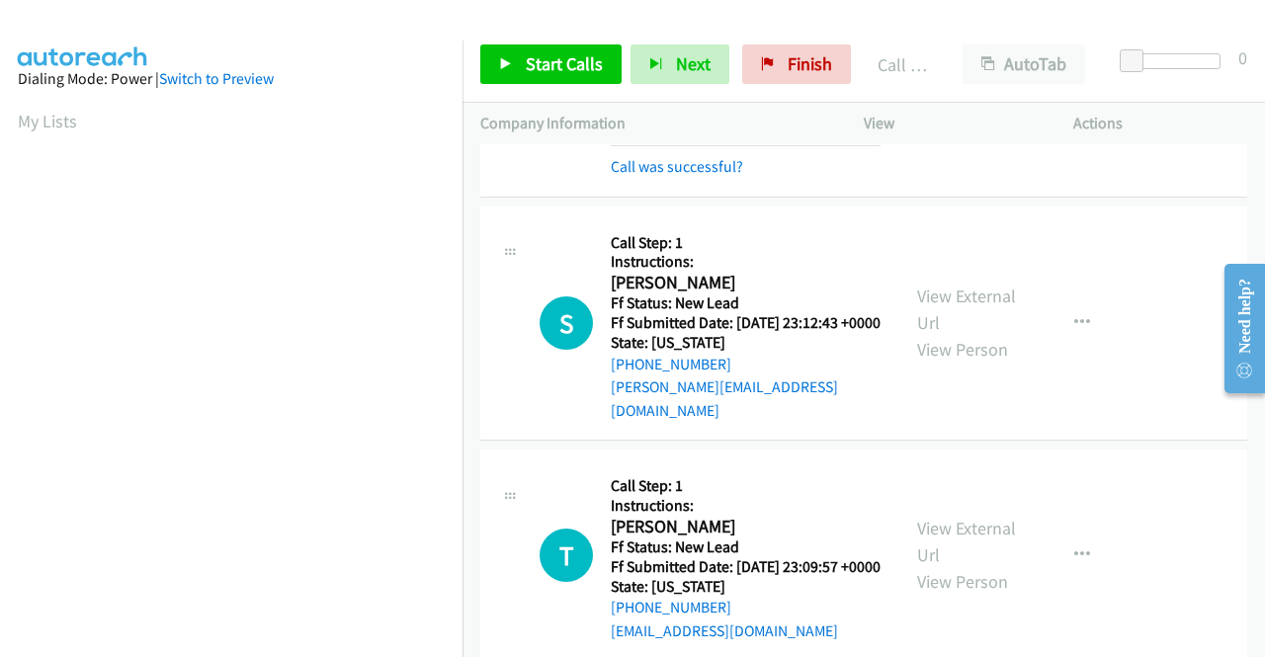
scroll to position [450, 0]
click at [648, 176] on link "Call was successful?" at bounding box center [677, 166] width 132 height 19
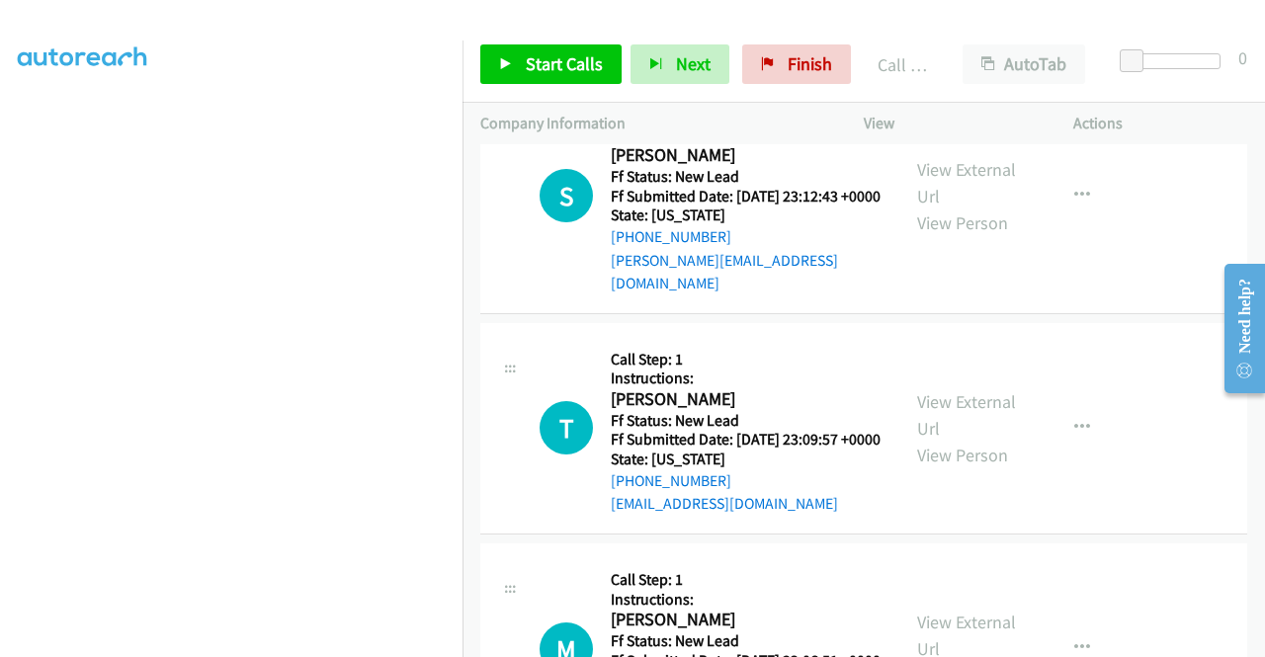
scroll to position [7809, 0]
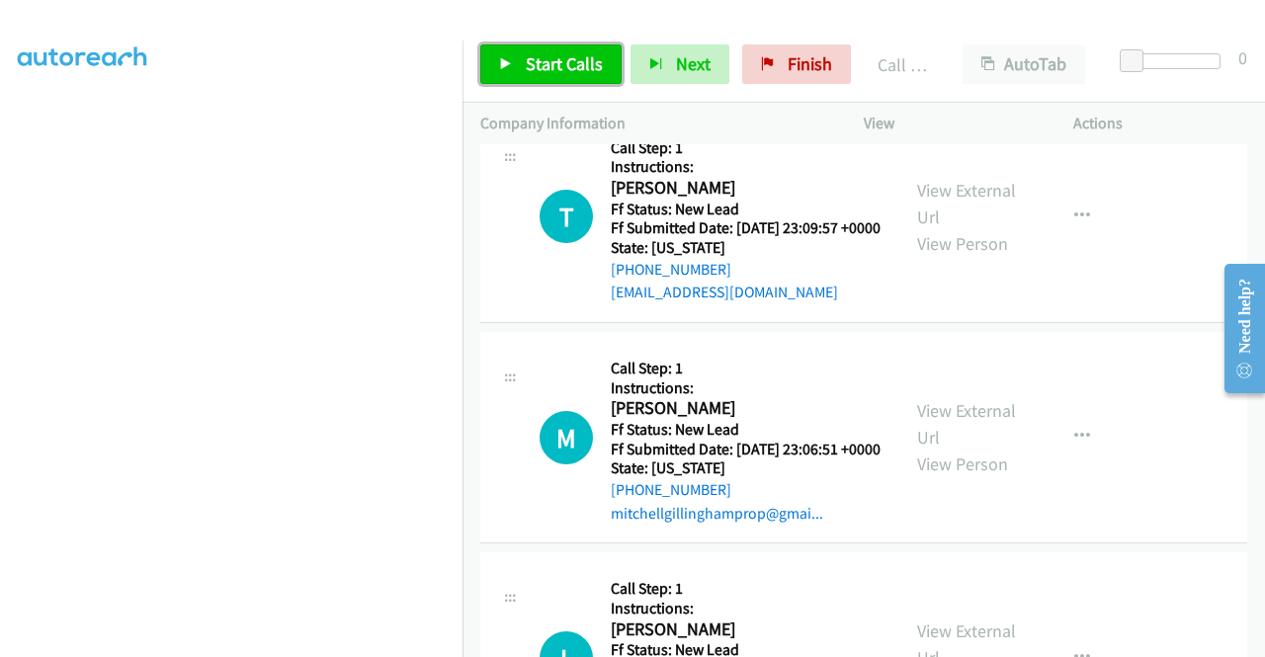
click at [557, 67] on span "Start Calls" at bounding box center [564, 63] width 77 height 23
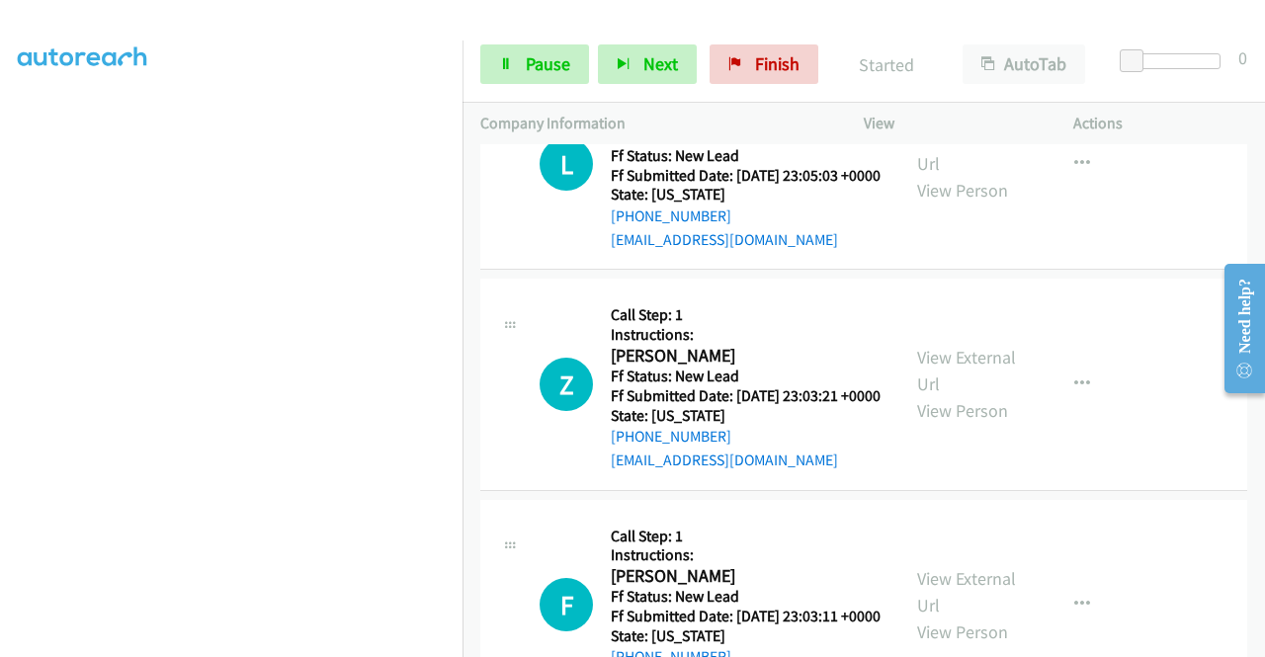
scroll to position [8402, 0]
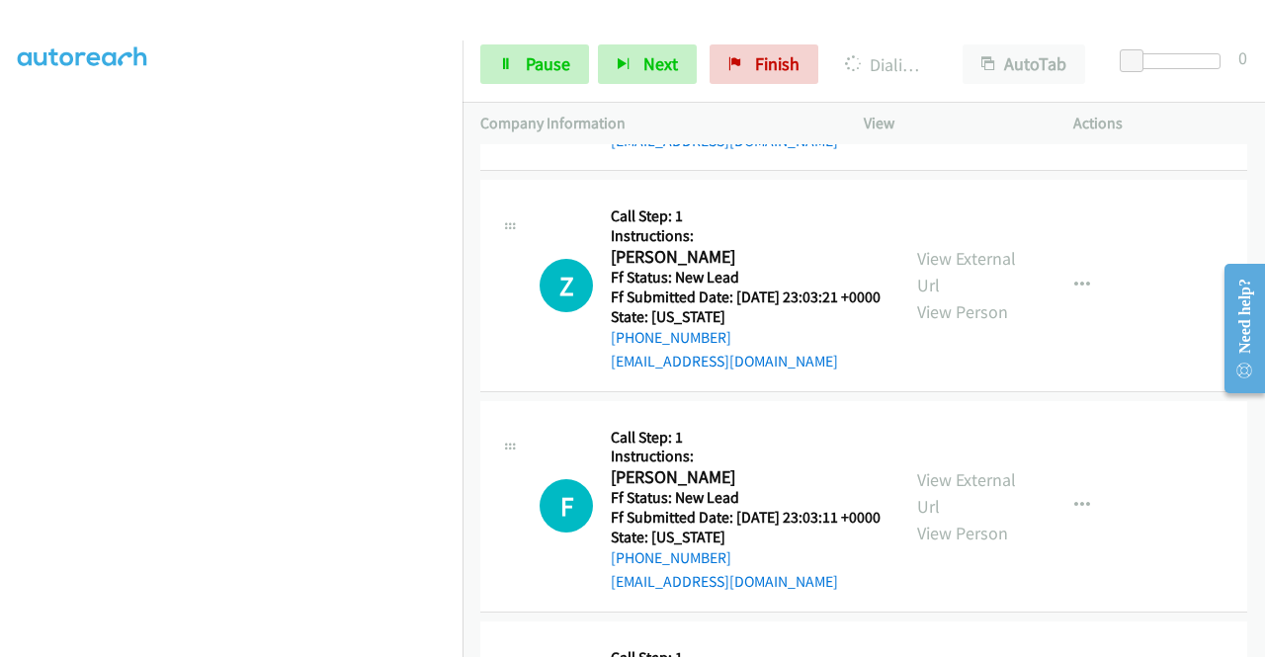
click at [977, 76] on link "View External Url" at bounding box center [966, 51] width 99 height 49
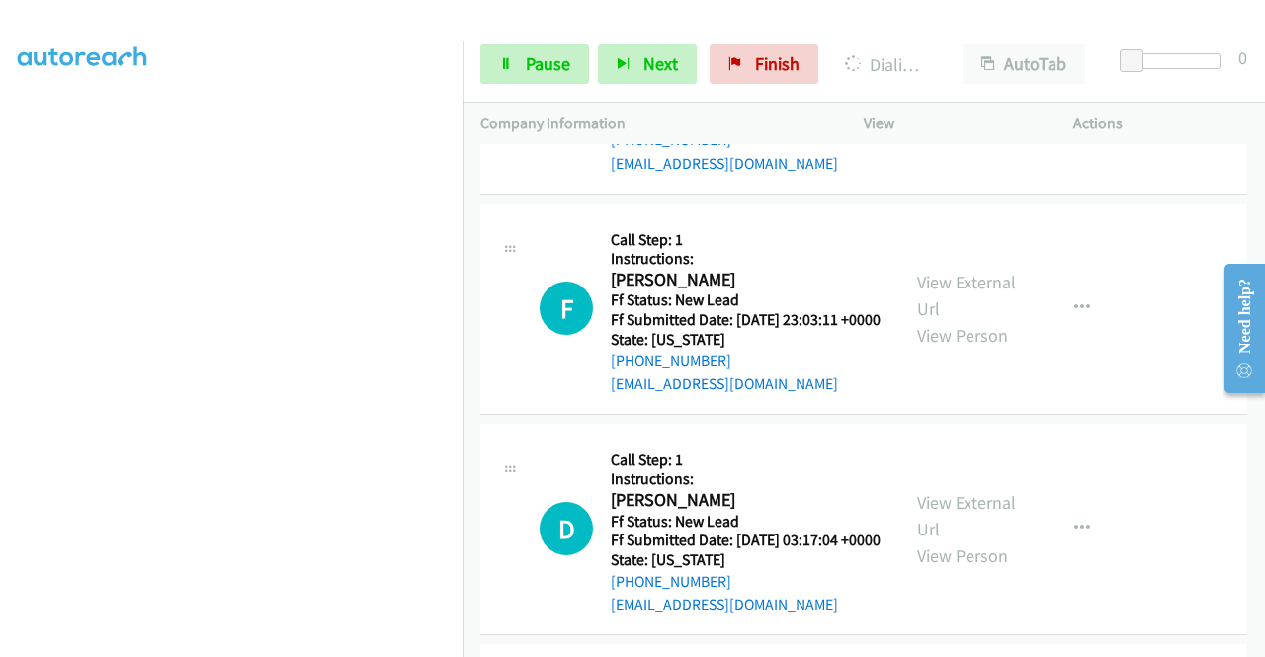
click at [941, 99] on link "View External Url" at bounding box center [966, 73] width 99 height 49
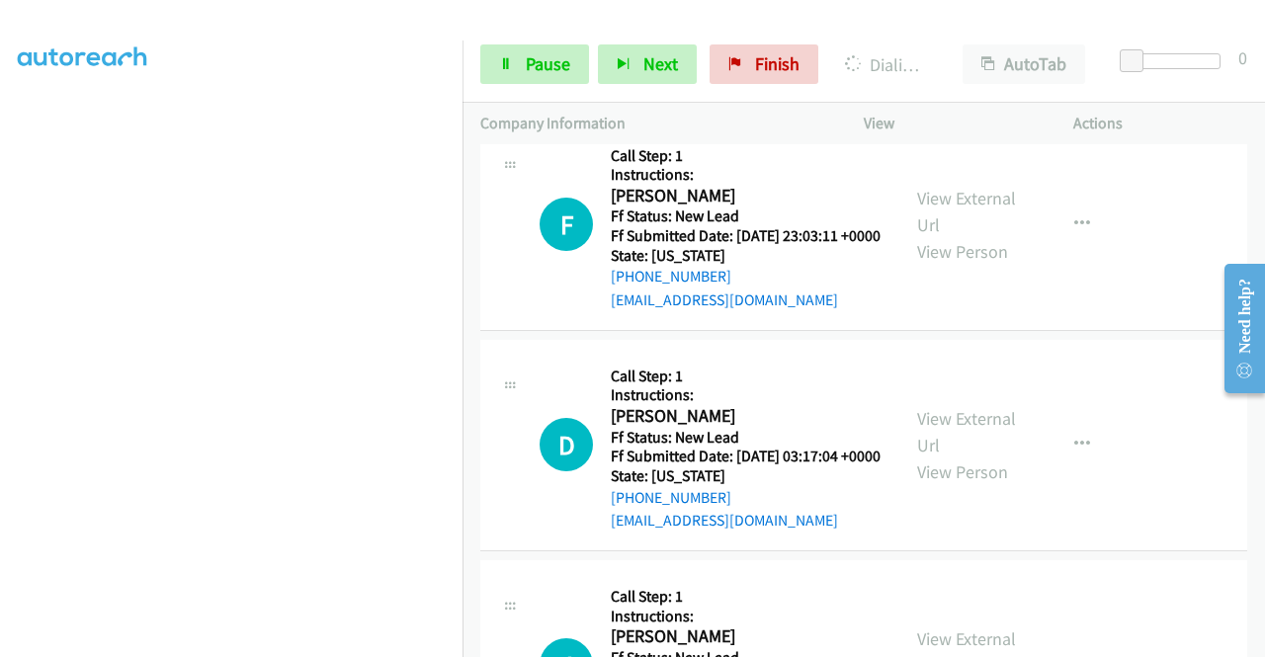
scroll to position [8797, 0]
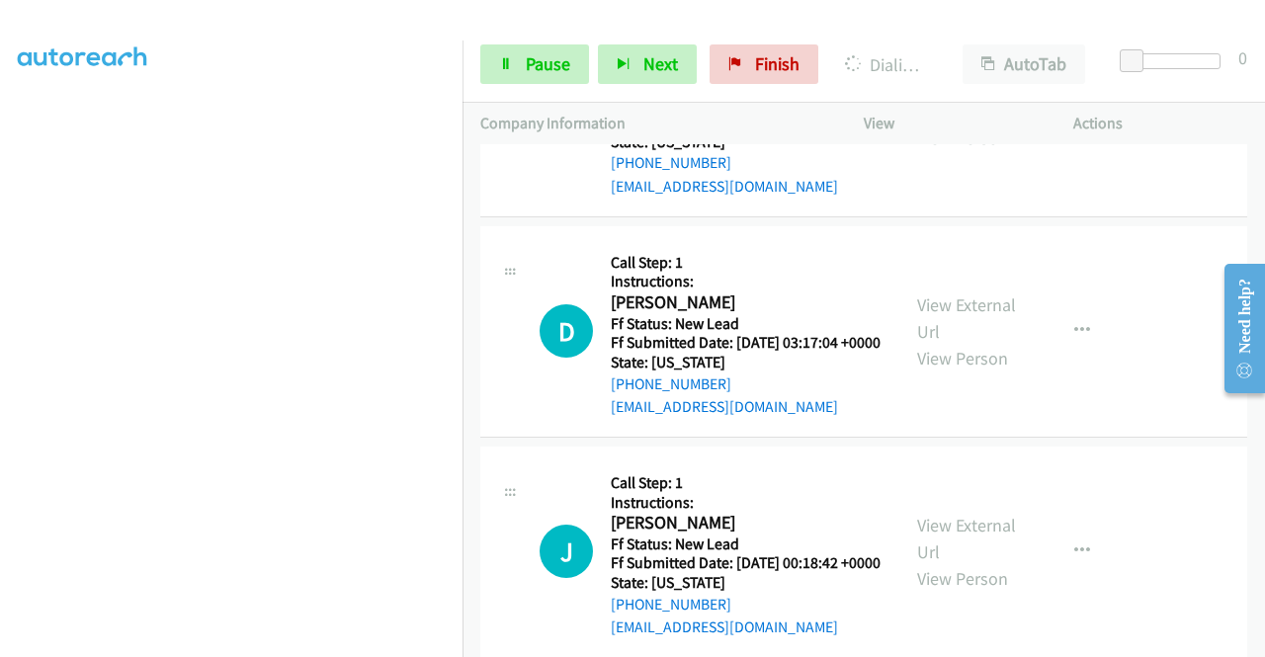
click at [980, 122] on link "View External Url" at bounding box center [966, 97] width 99 height 49
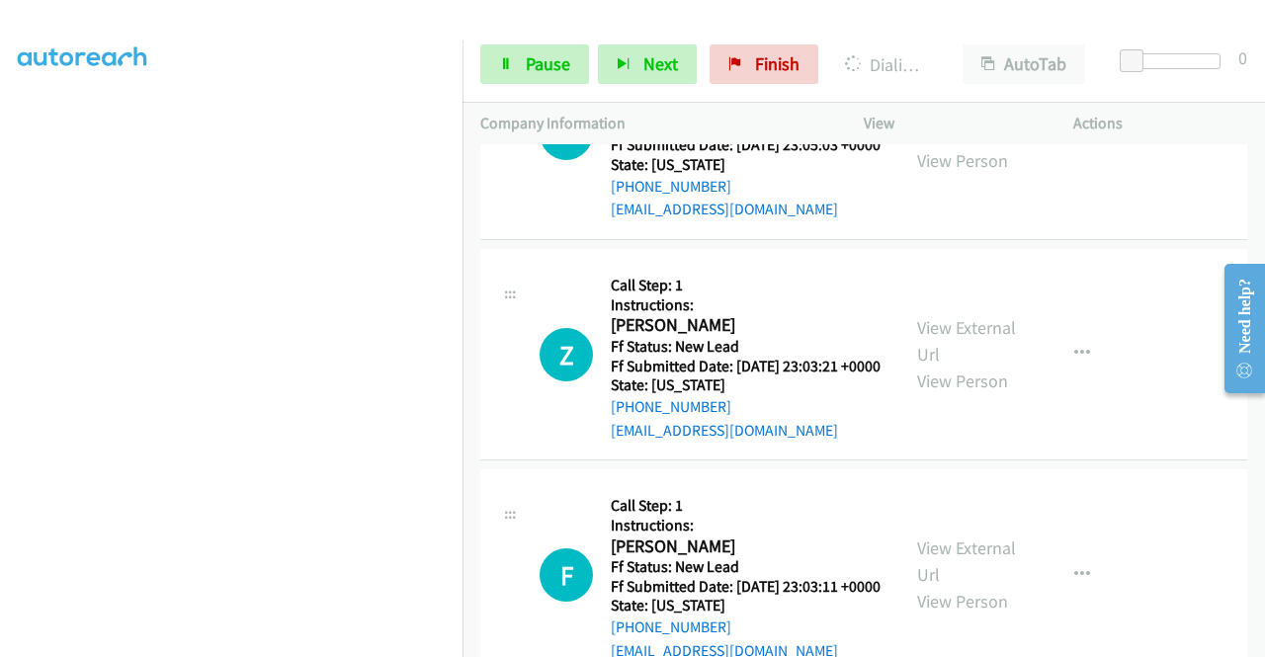
scroll to position [8345, 0]
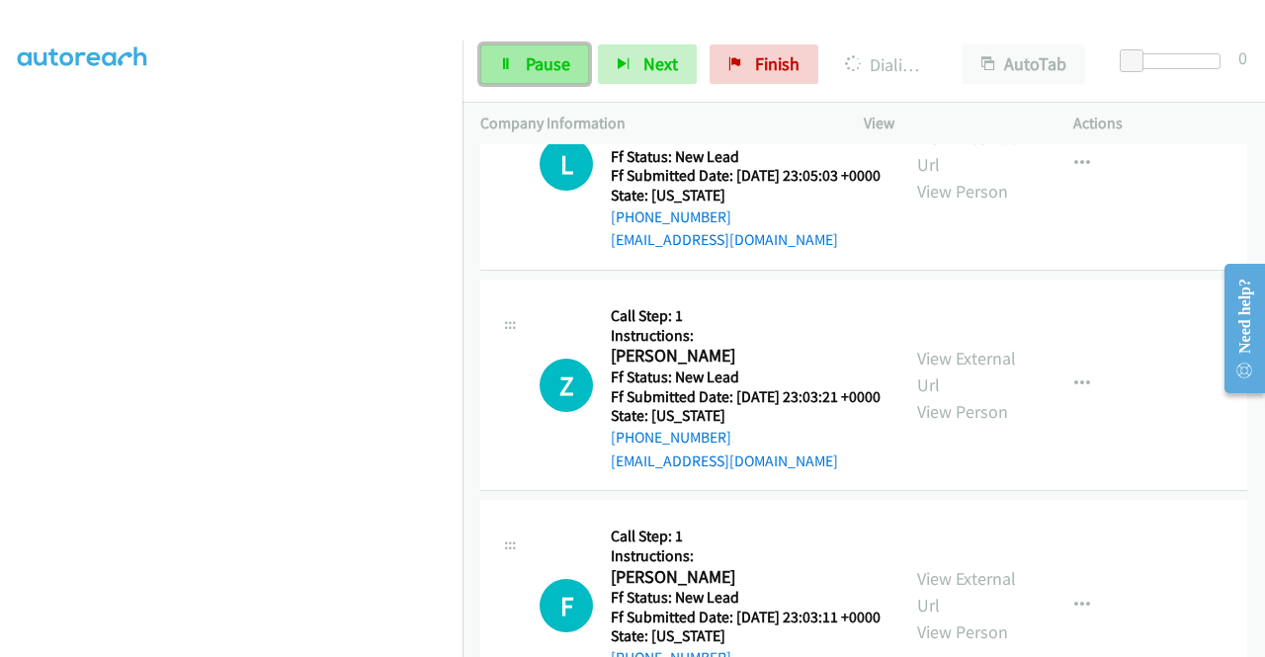
click at [535, 74] on span "Pause" at bounding box center [548, 63] width 44 height 23
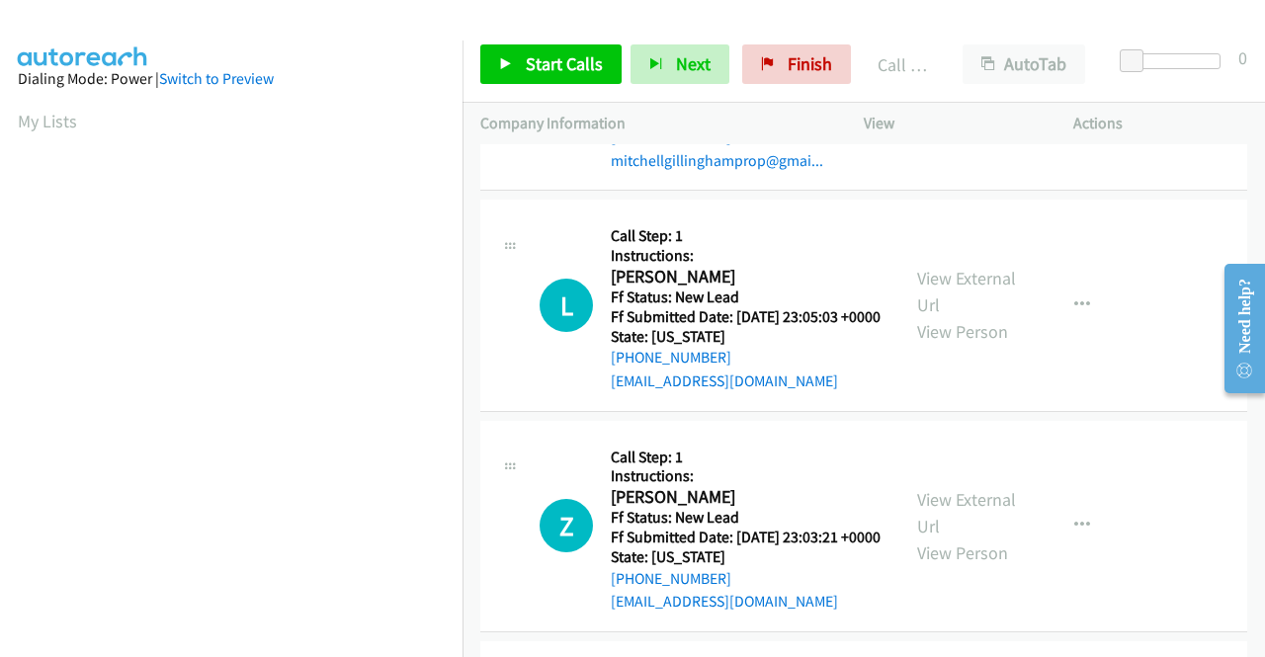
scroll to position [450, 0]
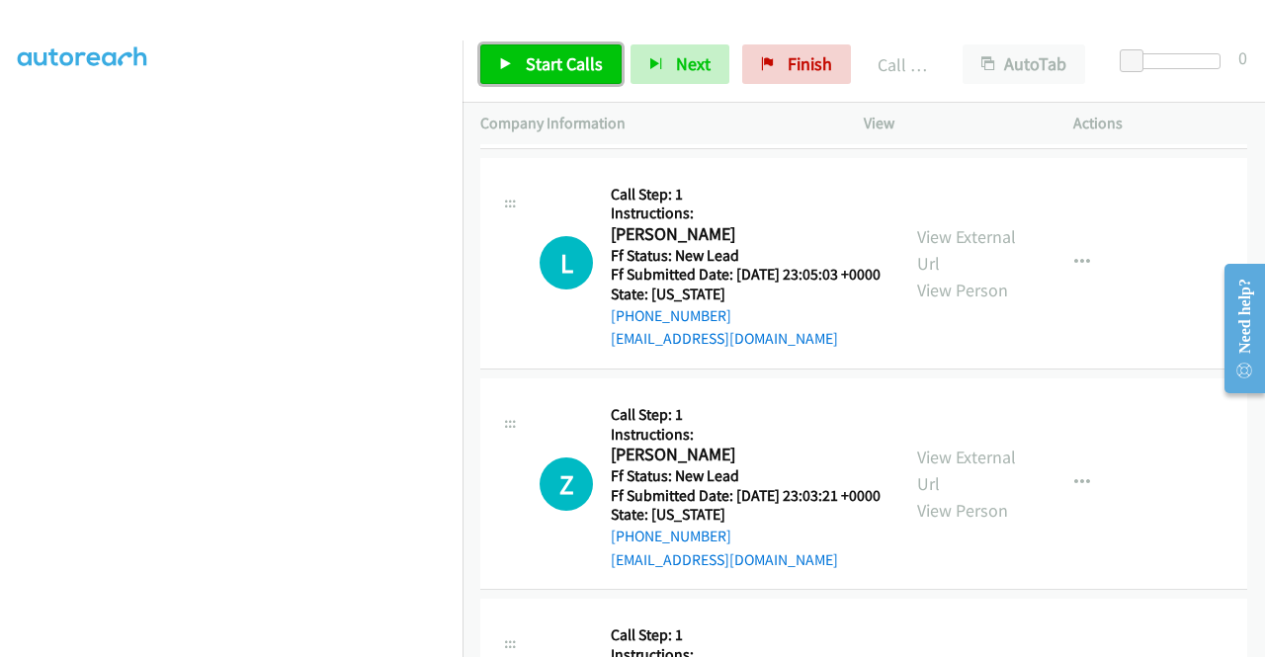
click at [540, 71] on span "Start Calls" at bounding box center [564, 63] width 77 height 23
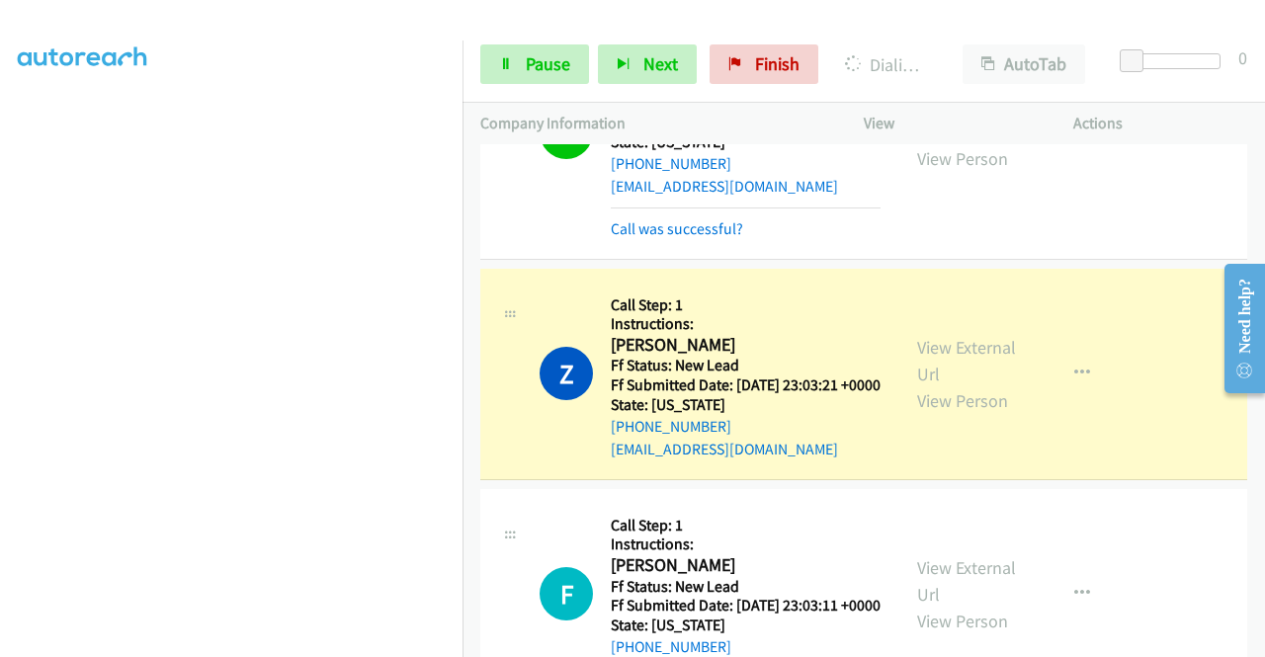
scroll to position [8444, 0]
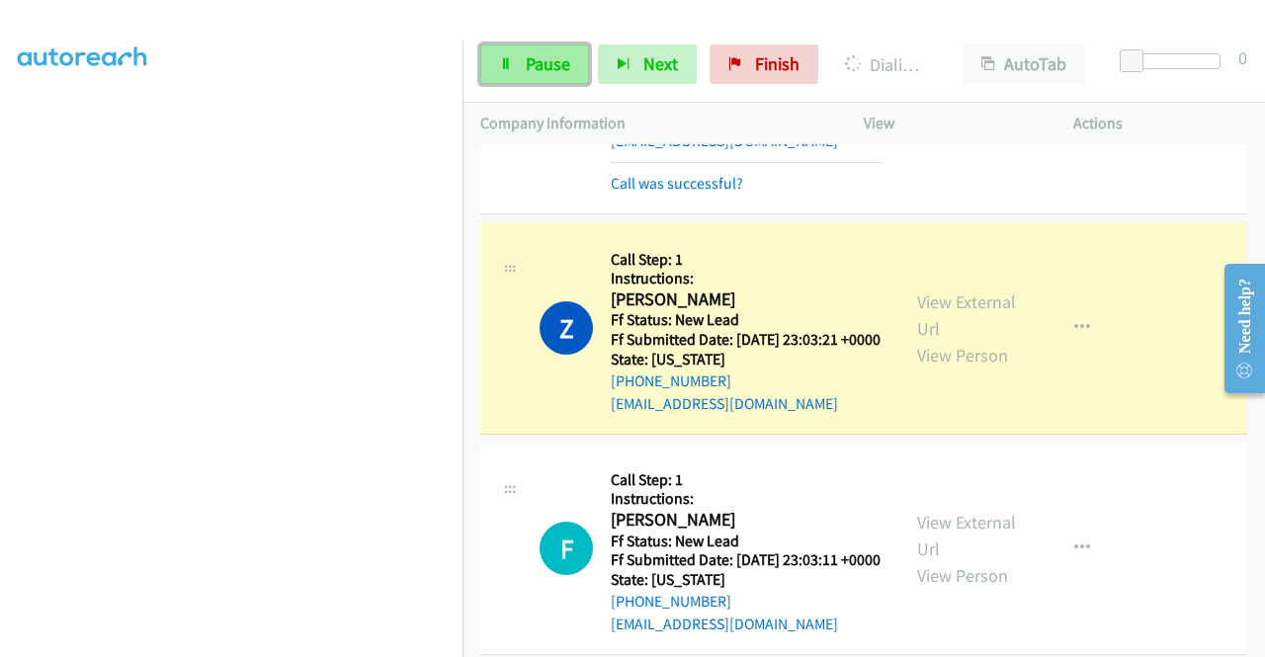
click at [540, 70] on span "Pause" at bounding box center [548, 63] width 44 height 23
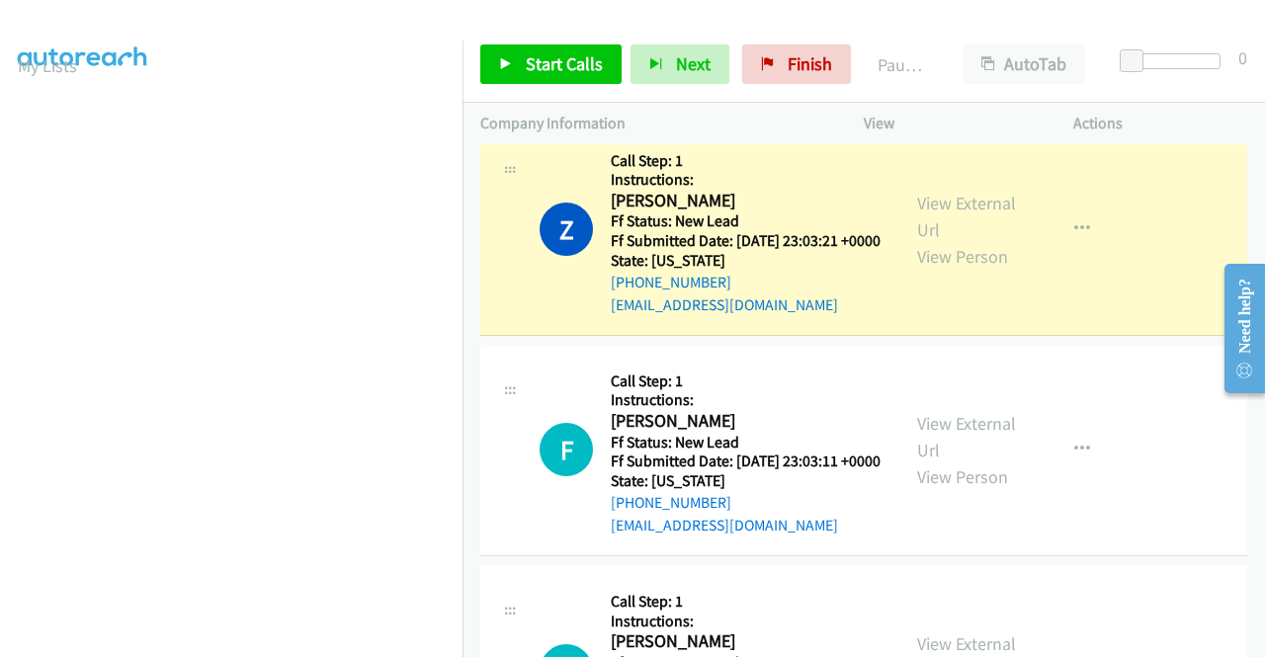
scroll to position [450, 0]
click at [731, 94] on link "Call was successful?" at bounding box center [677, 84] width 132 height 19
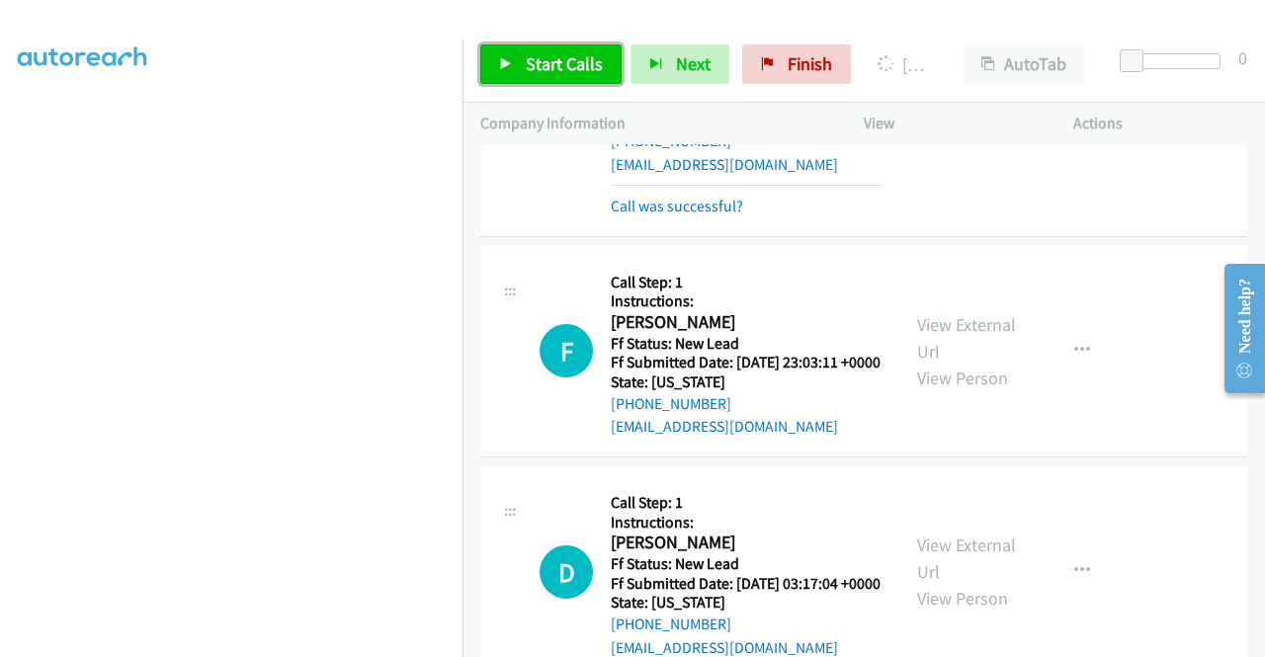
click at [553, 59] on span "Start Calls" at bounding box center [564, 63] width 77 height 23
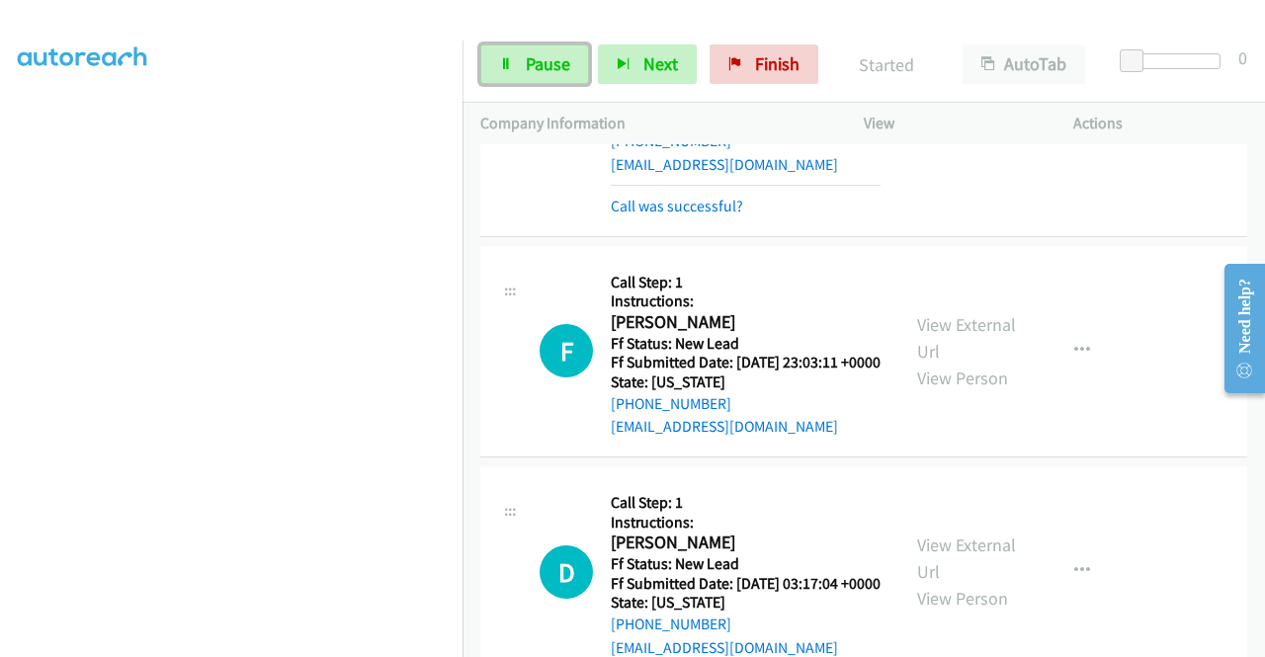
click at [553, 59] on span "Pause" at bounding box center [548, 63] width 44 height 23
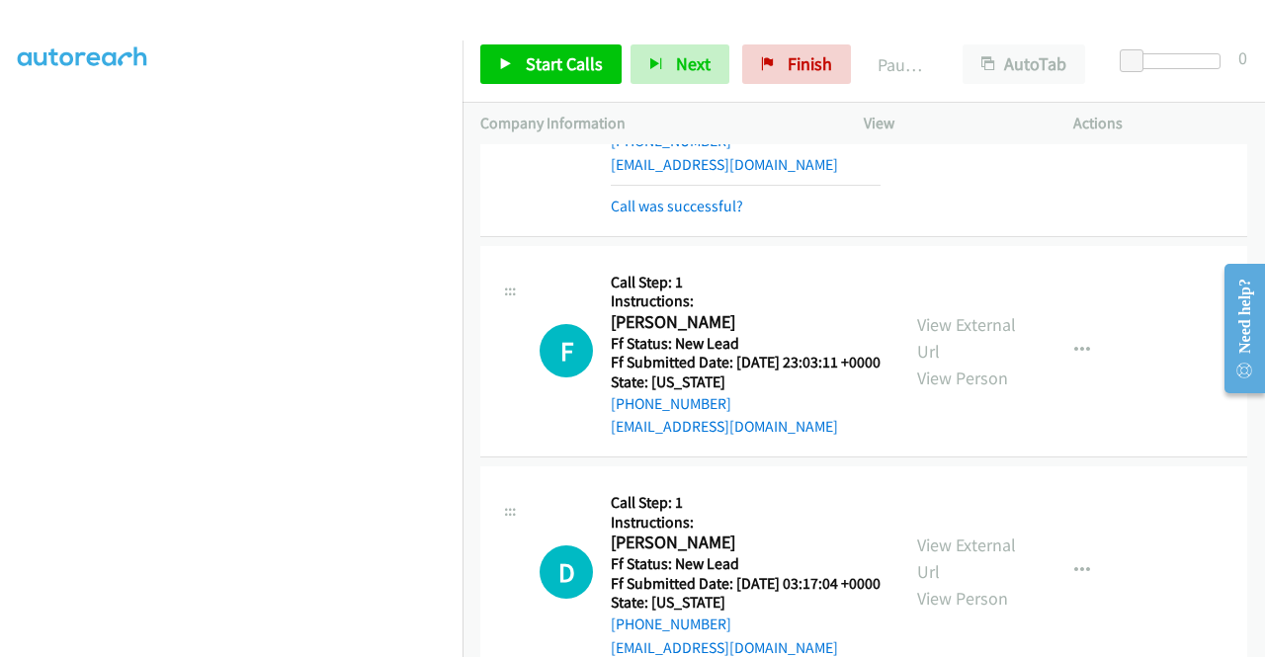
scroll to position [154, 0]
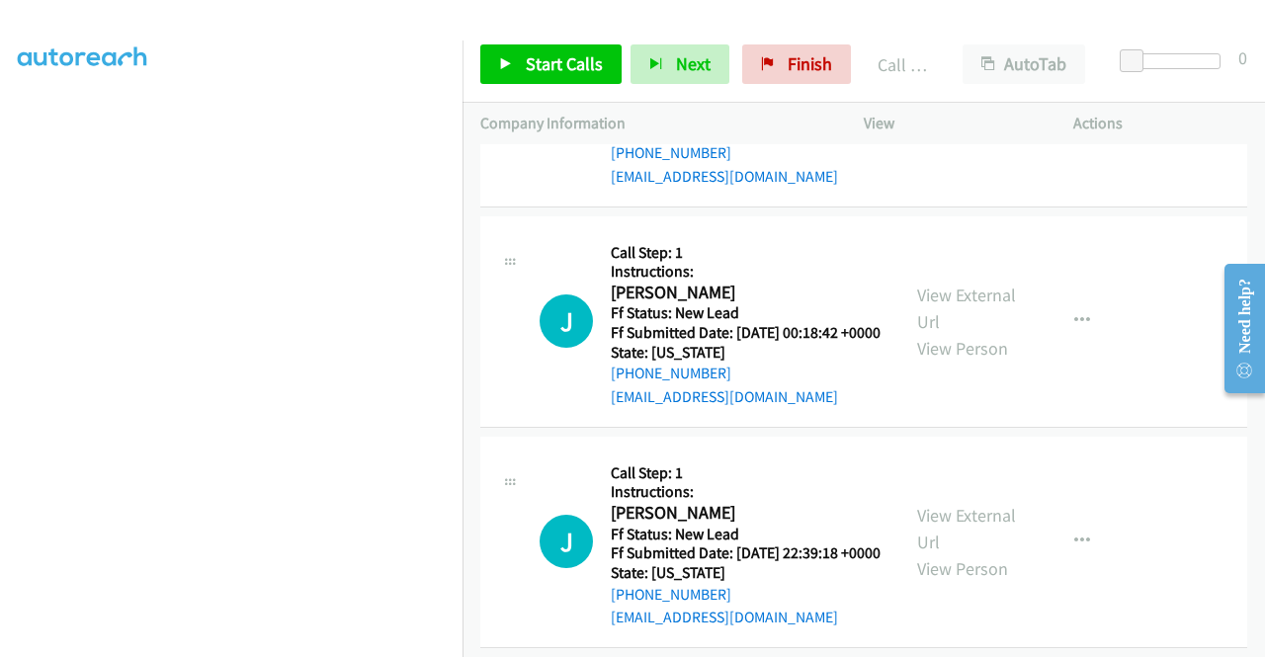
scroll to position [9234, 0]
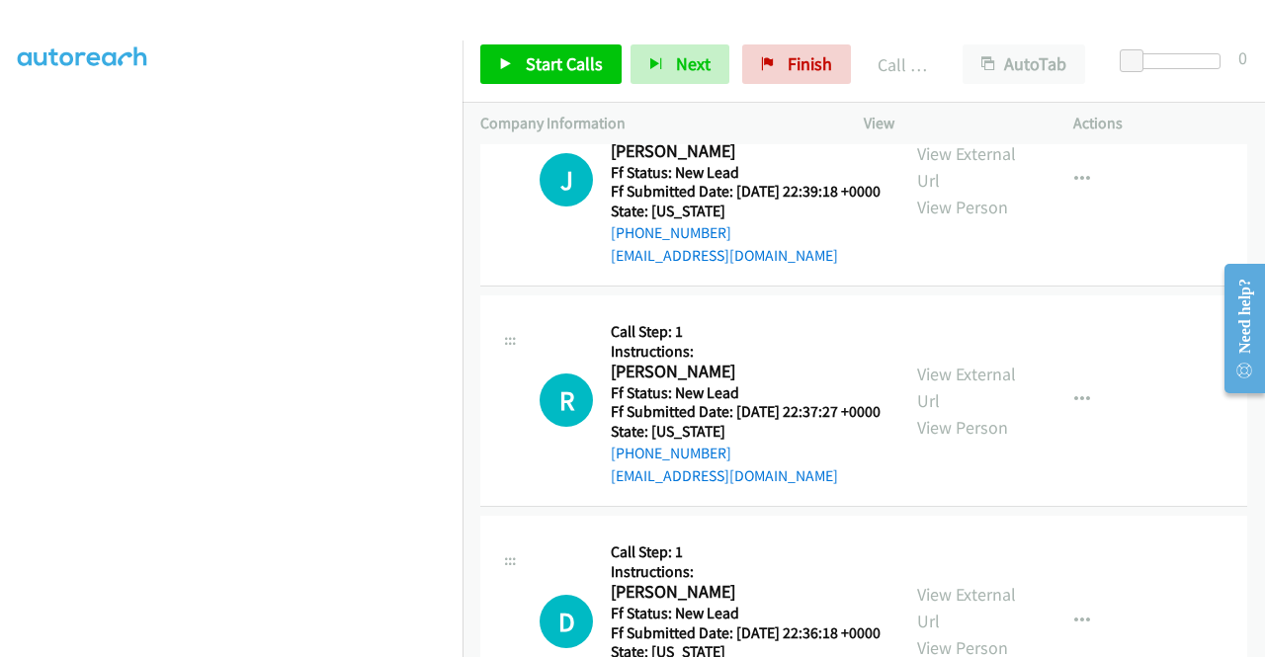
scroll to position [9135, 0]
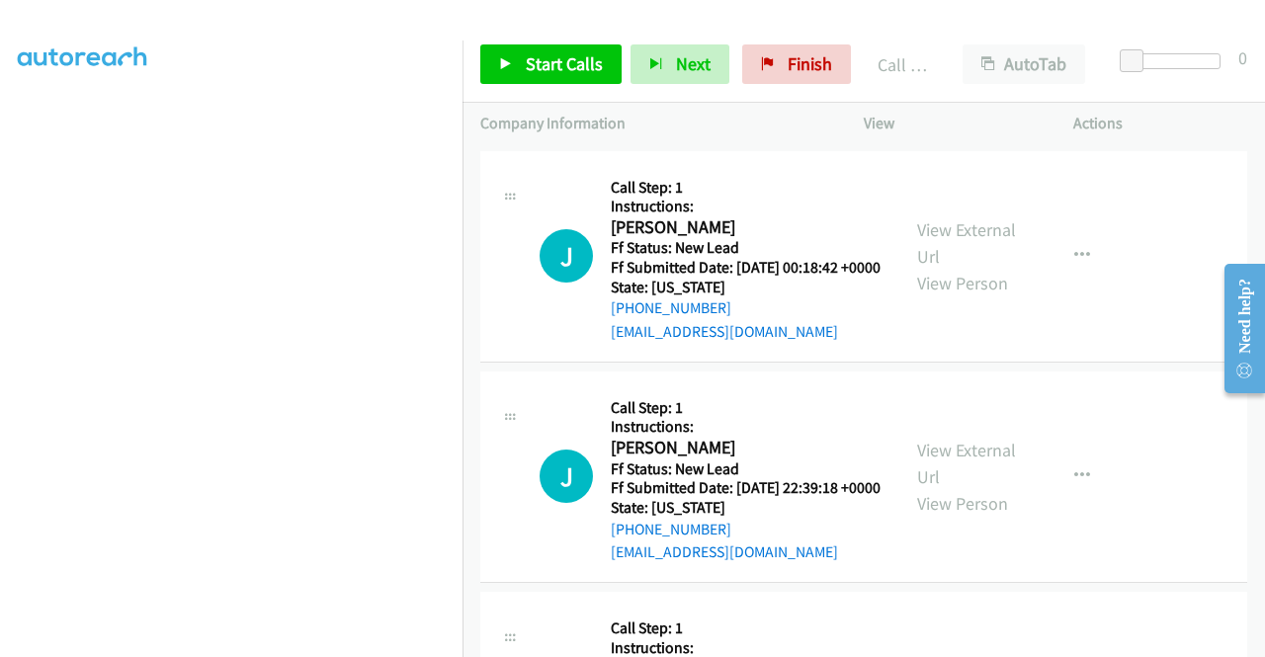
click at [968, 46] on link "View External Url" at bounding box center [966, 21] width 99 height 49
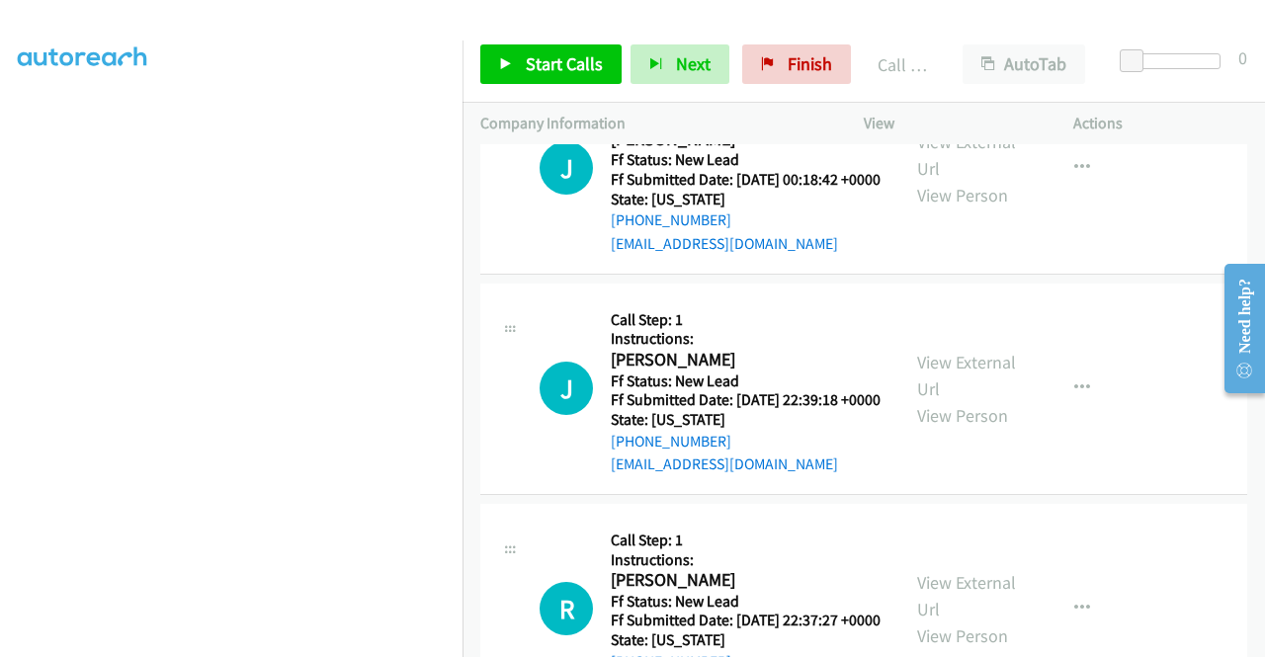
scroll to position [9333, 0]
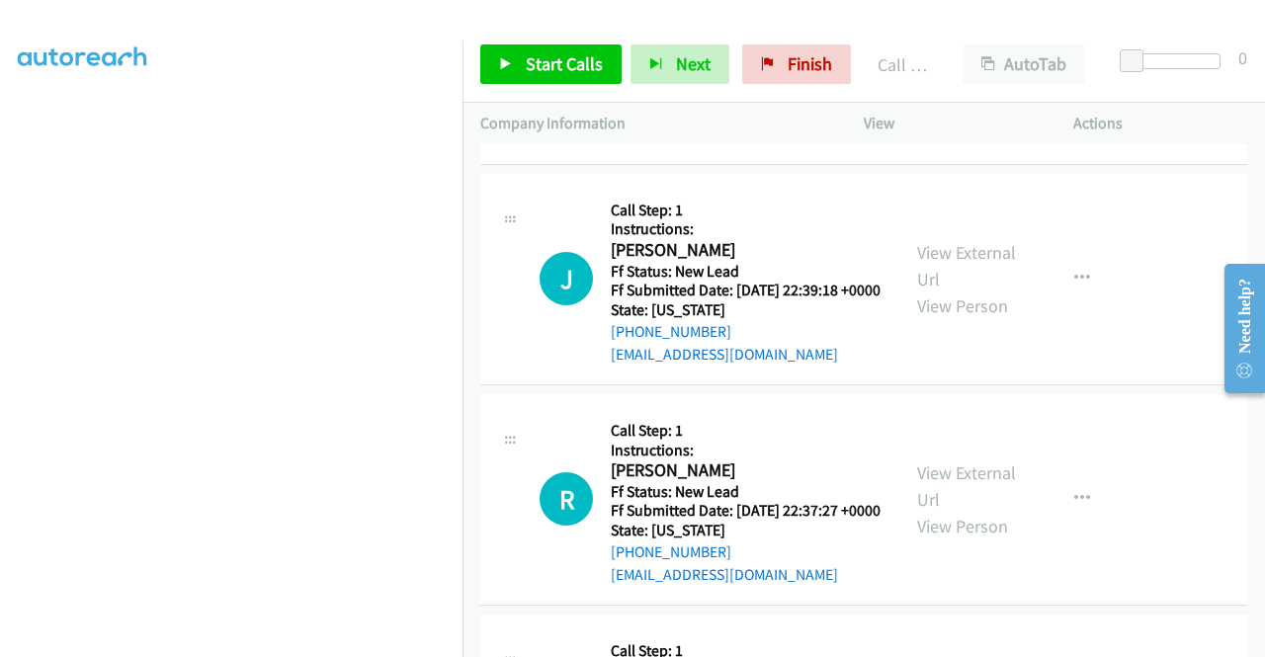
click at [982, 70] on link "View External Url" at bounding box center [966, 45] width 99 height 49
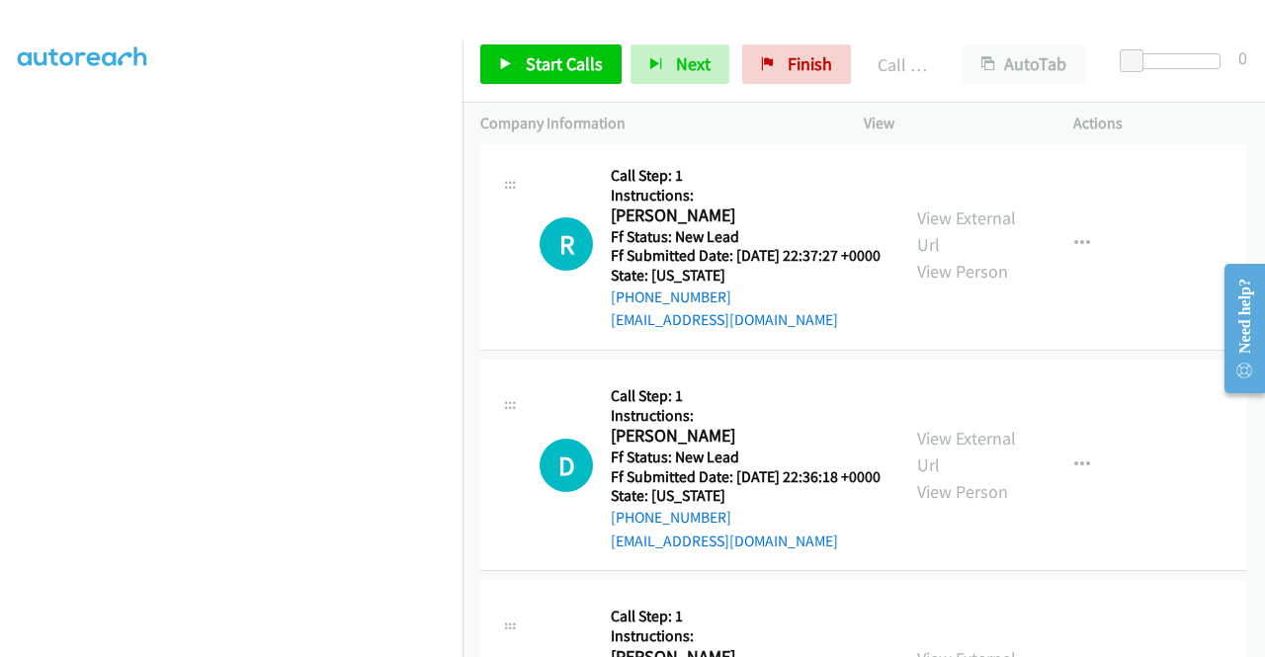
scroll to position [9629, 0]
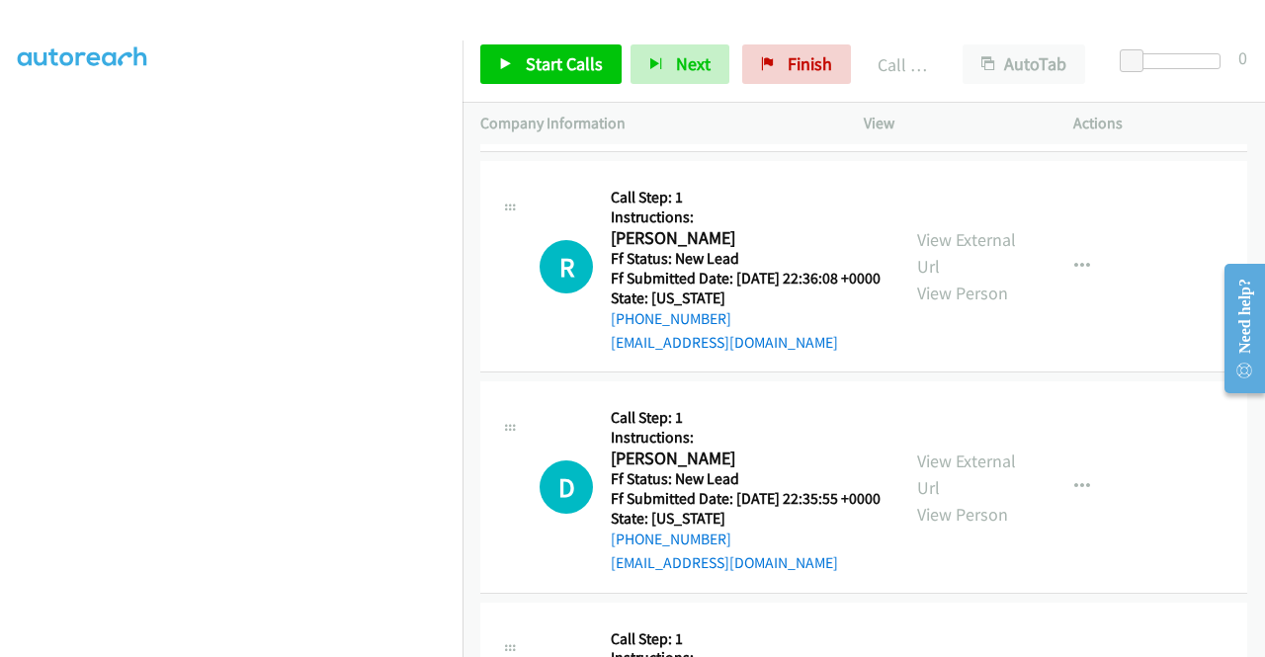
scroll to position [10222, 0]
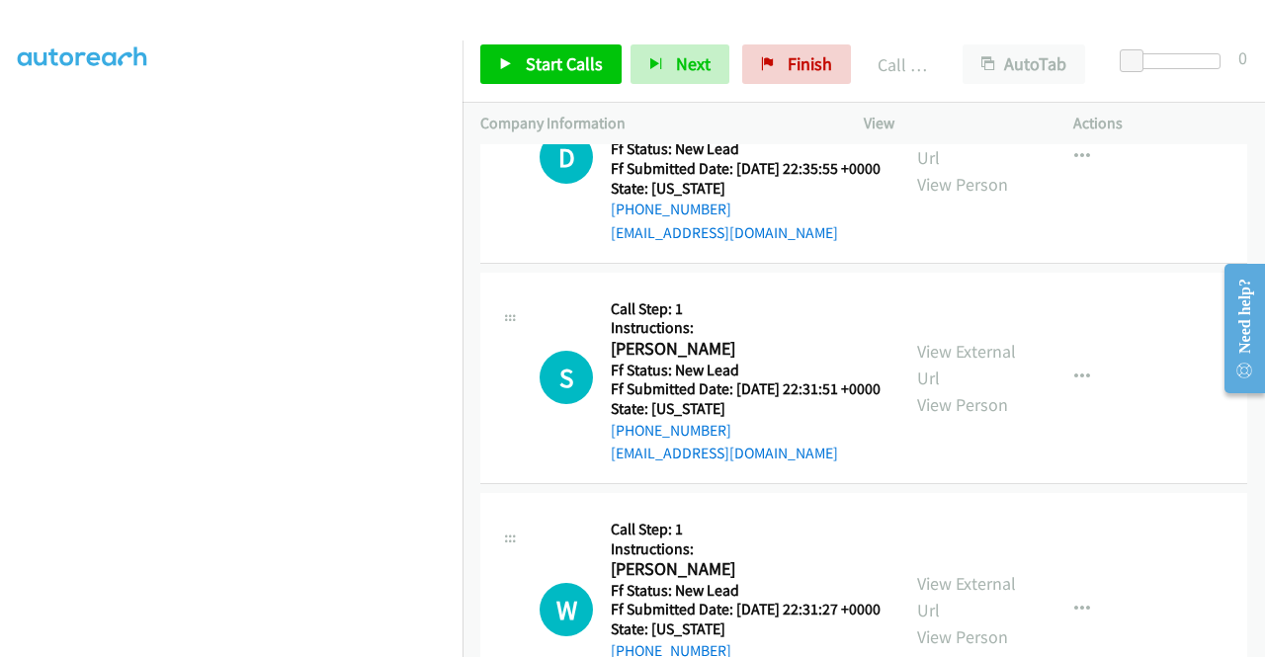
scroll to position [10419, 0]
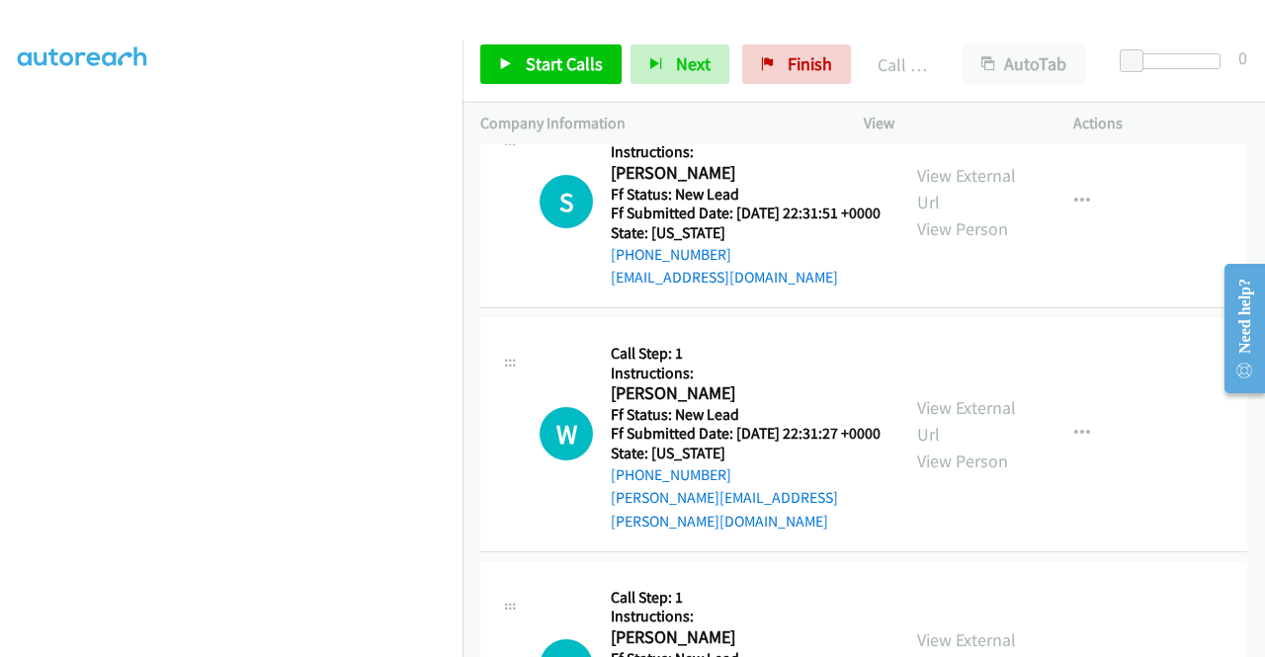
scroll to position [10617, 0]
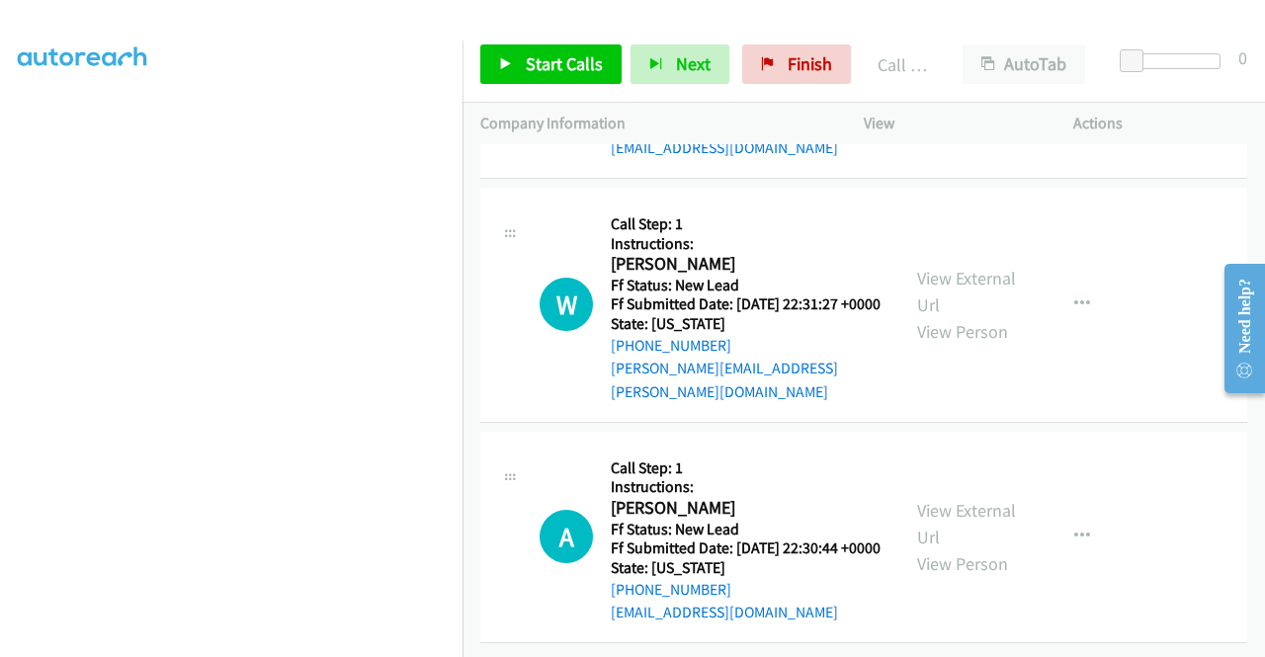
scroll to position [10815, 0]
click at [953, 84] on link "View External Url" at bounding box center [966, 59] width 99 height 49
click at [535, 68] on span "Start Calls" at bounding box center [564, 63] width 77 height 23
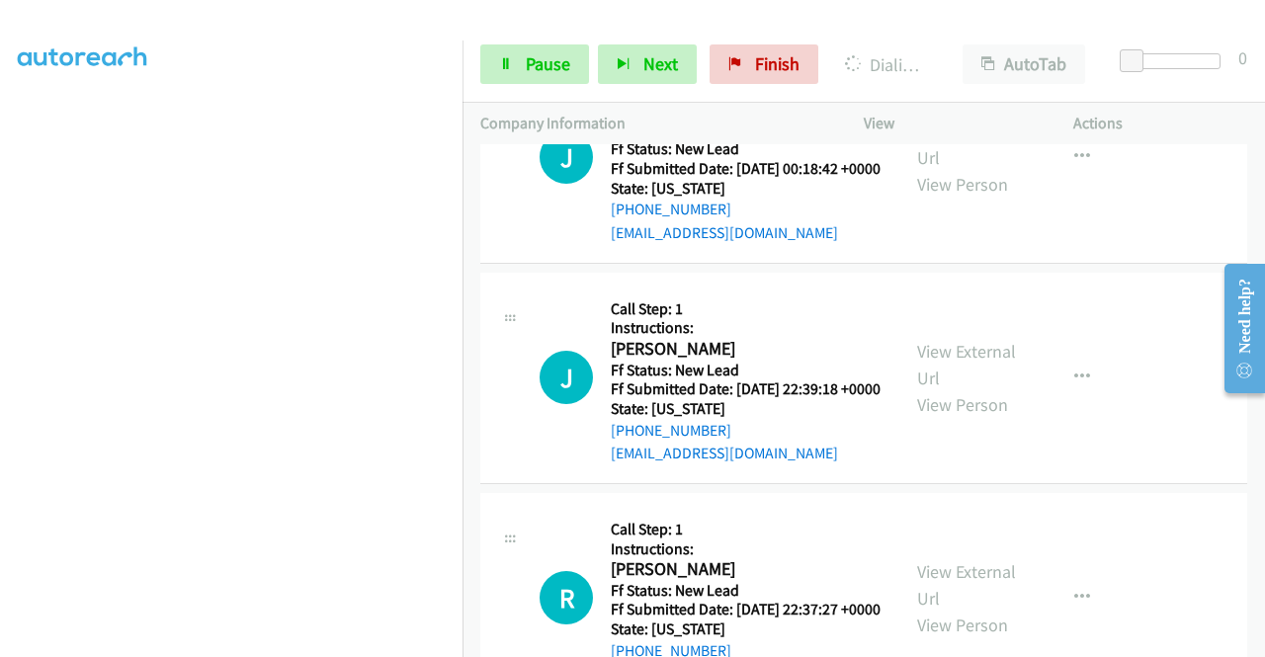
scroll to position [450, 0]
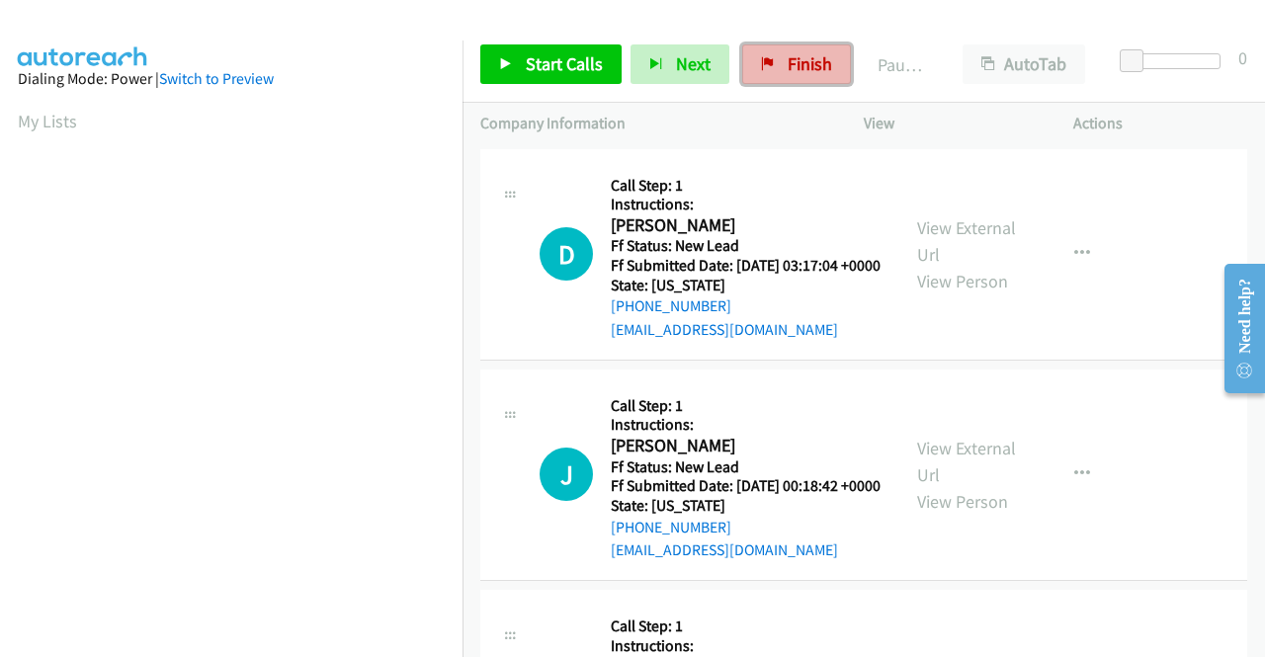
click at [749, 67] on link "Finish" at bounding box center [796, 64] width 109 height 40
click at [948, 244] on link "View External Url" at bounding box center [966, 240] width 99 height 49
click at [965, 479] on link "View External Url" at bounding box center [966, 461] width 99 height 49
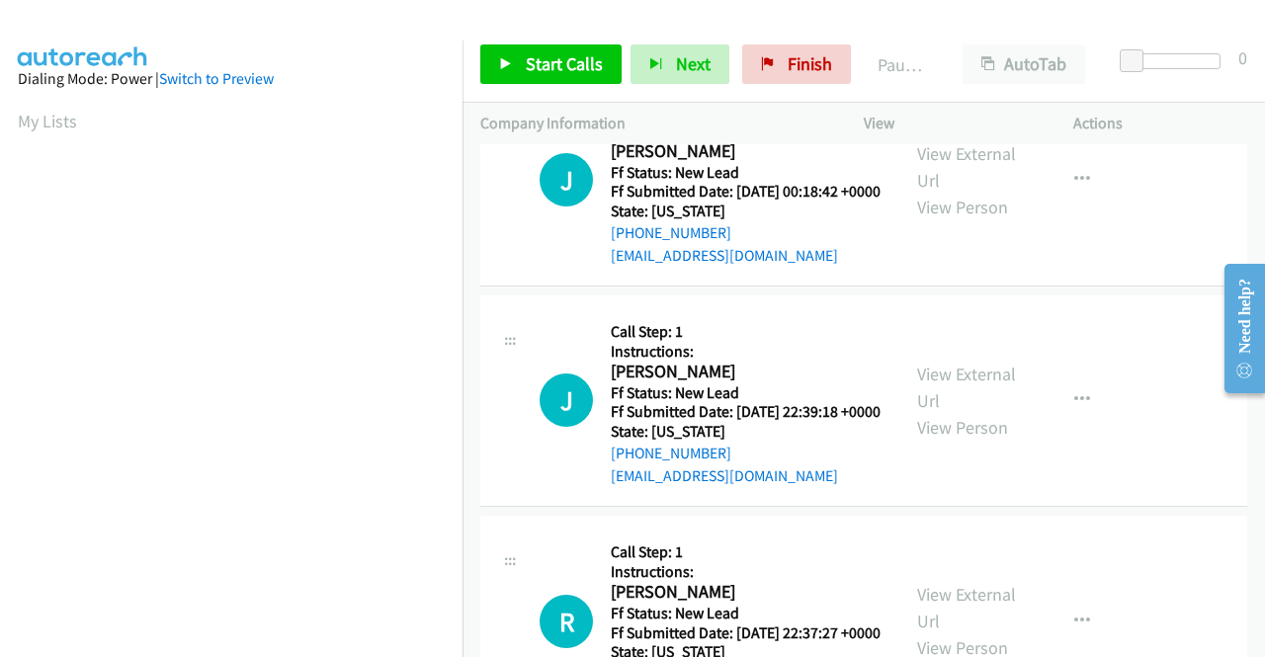
scroll to position [296, 0]
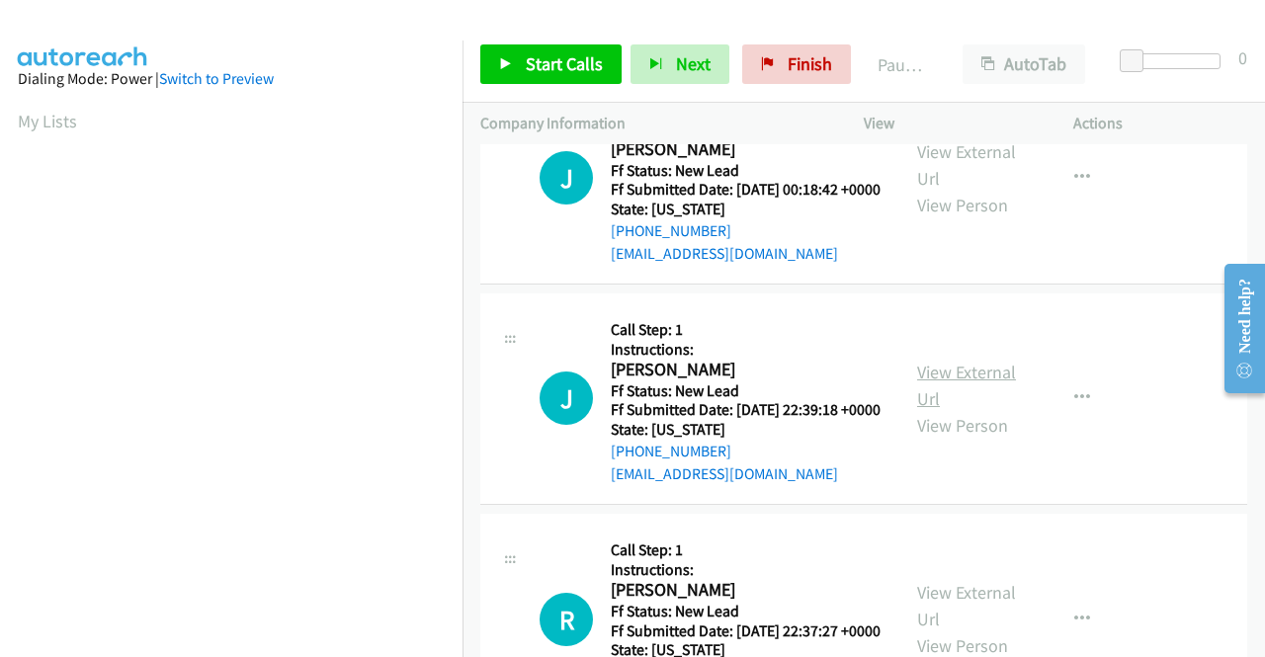
click at [971, 410] on link "View External Url" at bounding box center [966, 385] width 99 height 49
click at [562, 65] on span "Start Calls" at bounding box center [564, 63] width 77 height 23
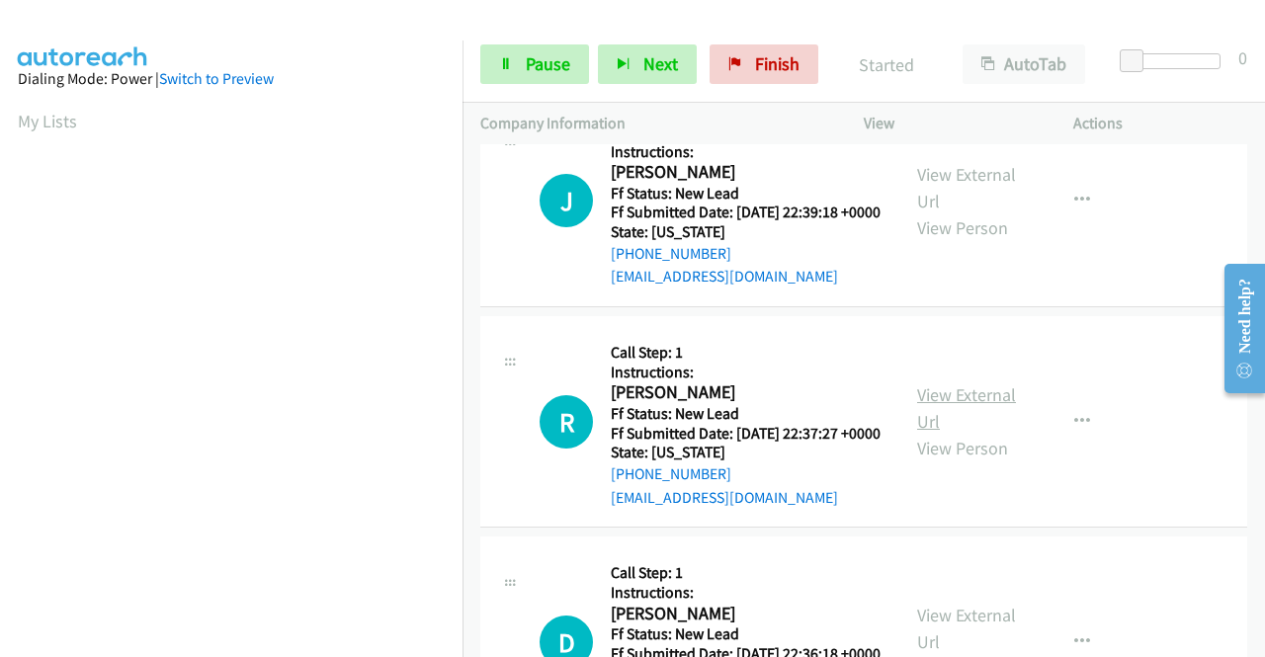
click at [966, 433] on link "View External Url" at bounding box center [966, 407] width 99 height 49
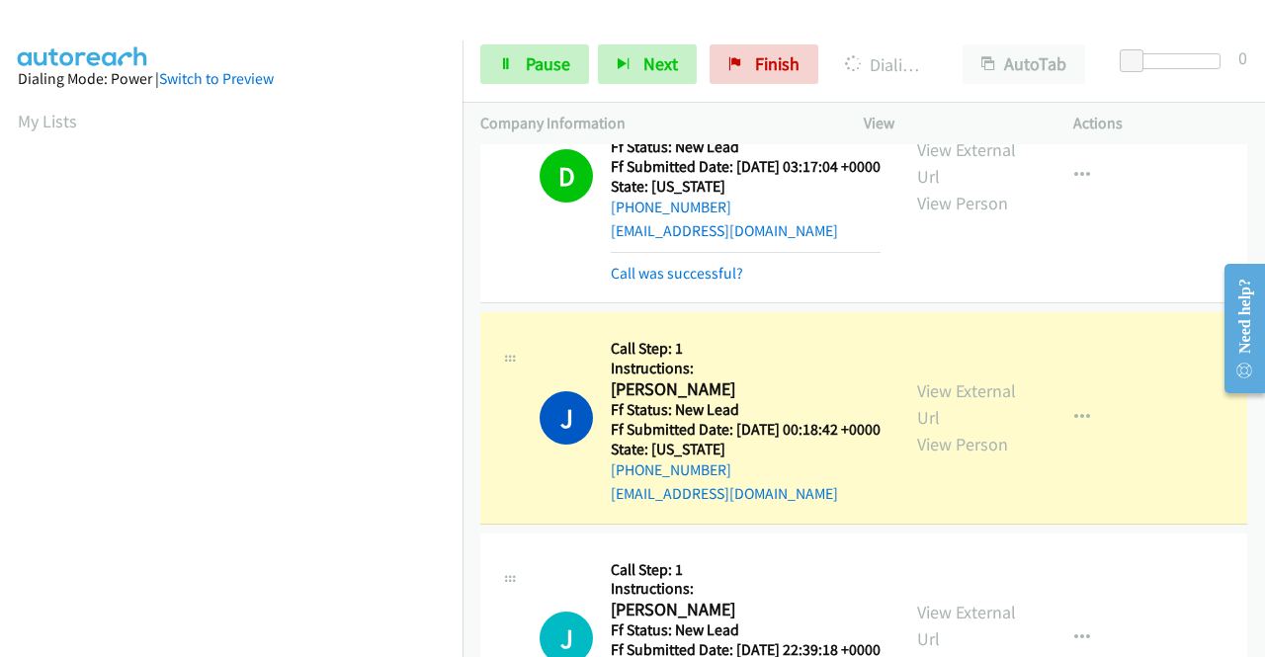
scroll to position [120, 0]
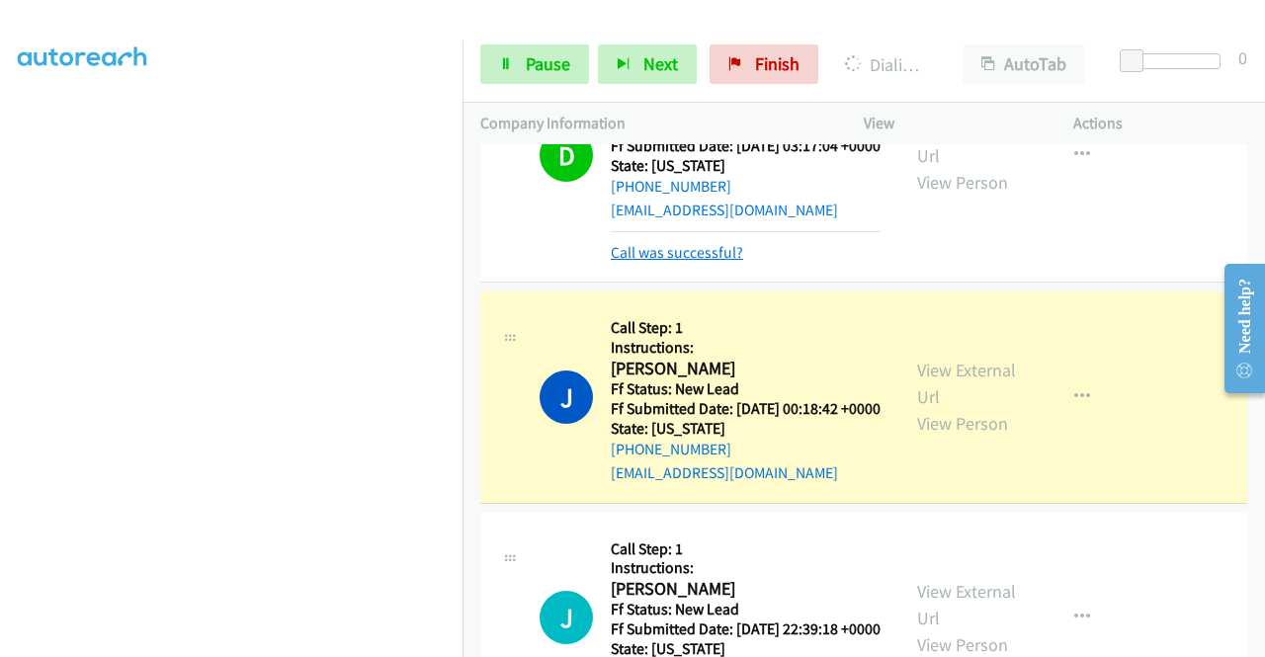
click at [687, 262] on link "Call was successful?" at bounding box center [677, 252] width 132 height 19
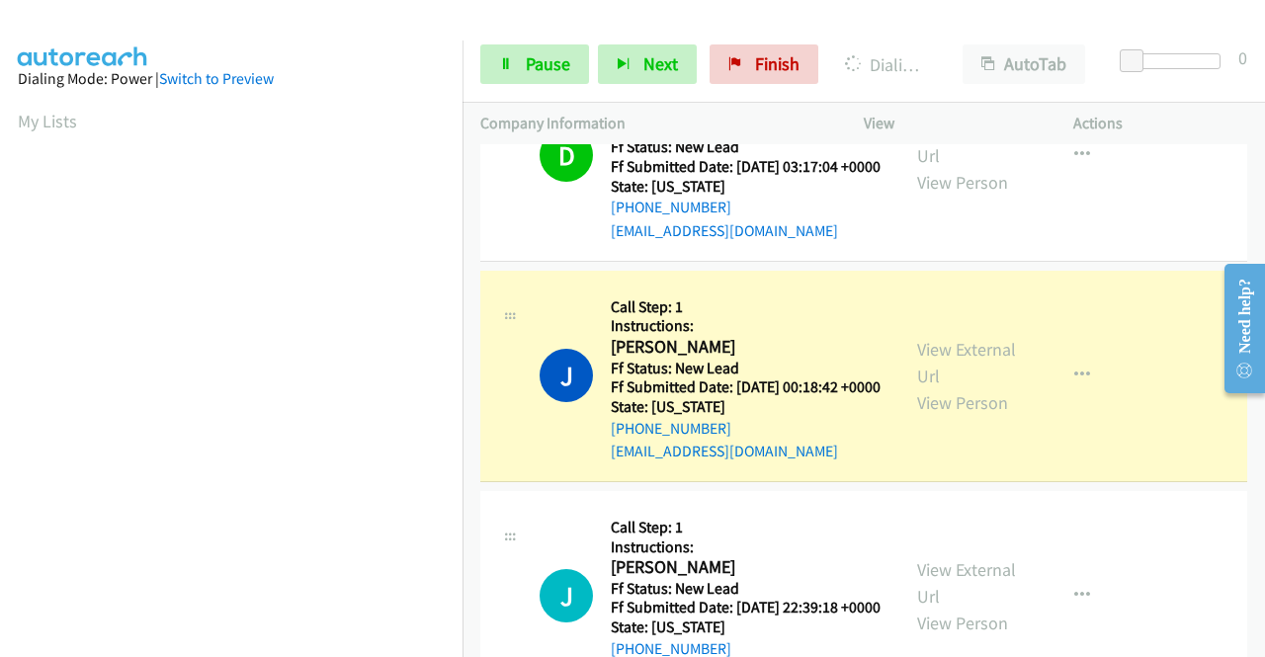
scroll to position [450, 0]
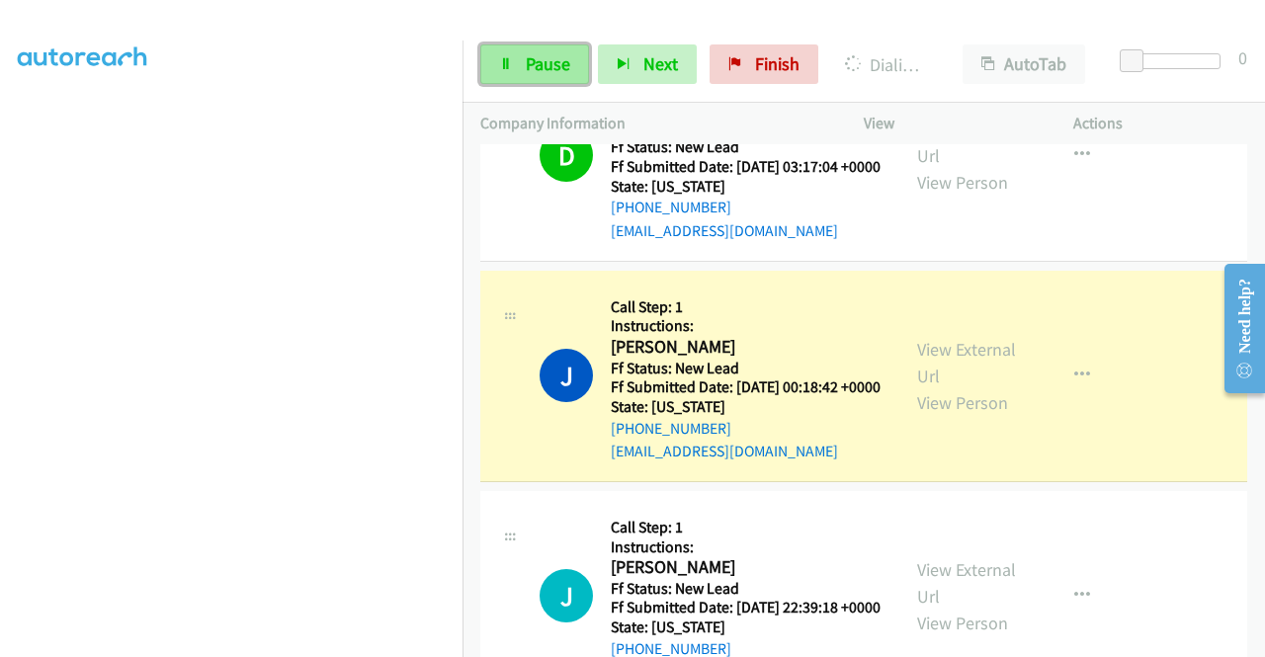
click at [555, 64] on span "Pause" at bounding box center [548, 63] width 44 height 23
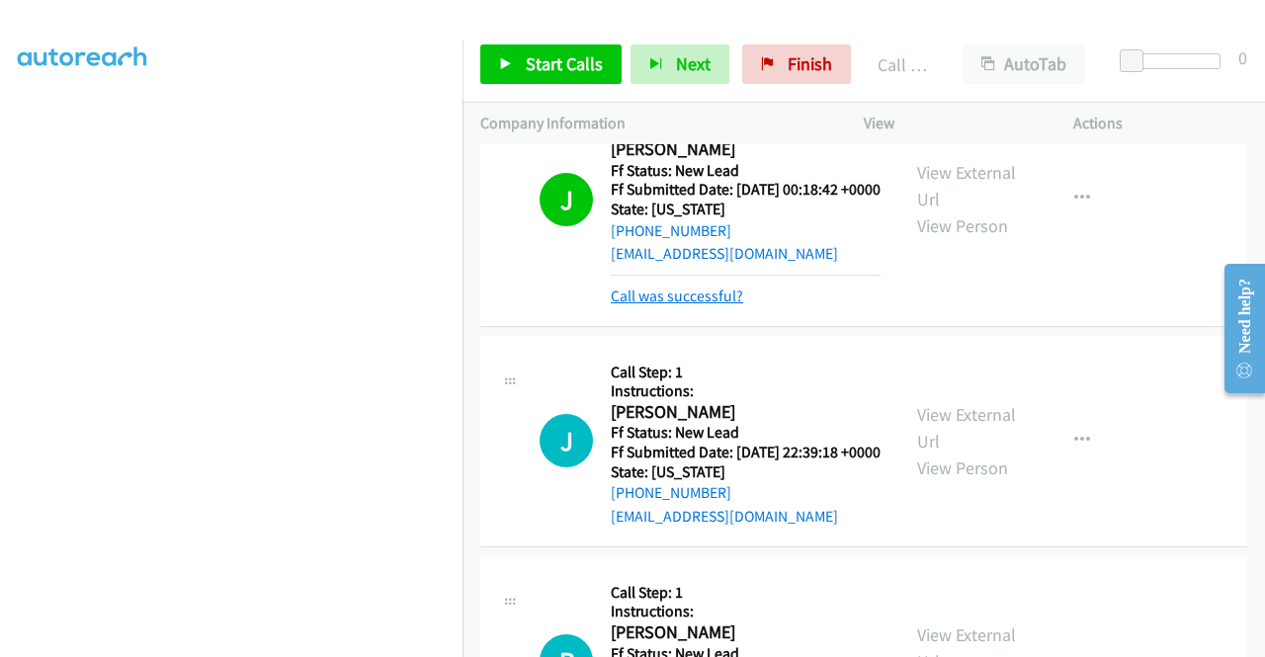
click at [725, 305] on link "Call was successful?" at bounding box center [677, 295] width 132 height 19
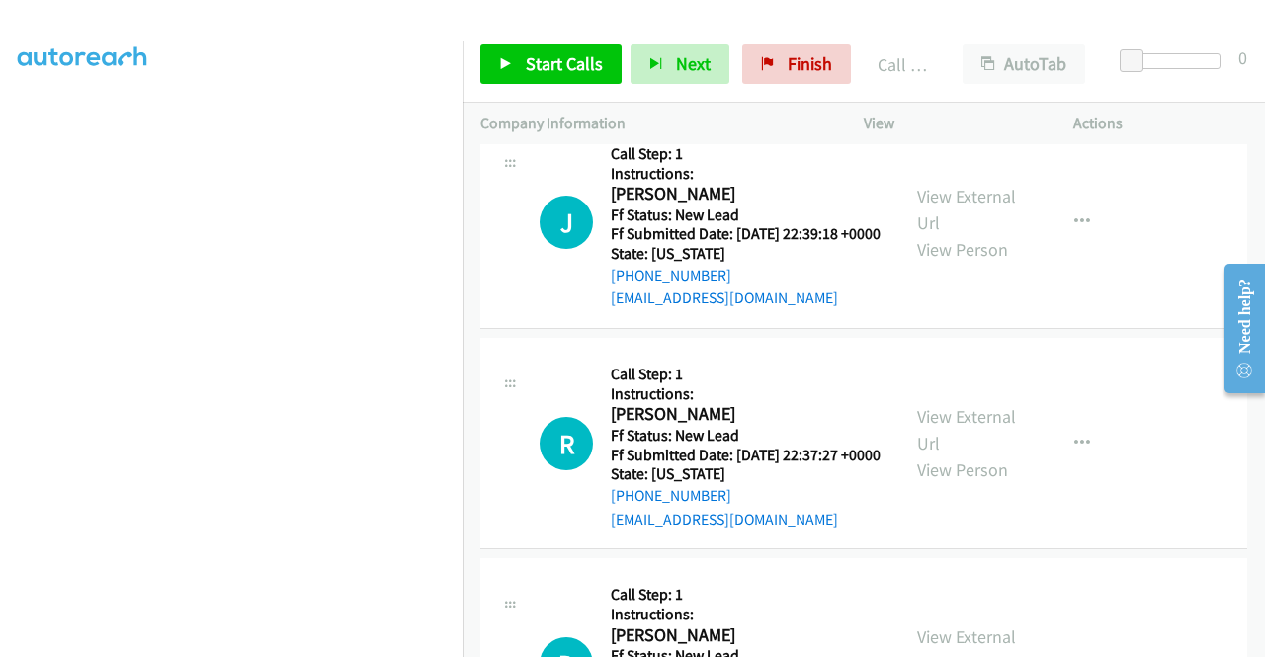
scroll to position [593, 0]
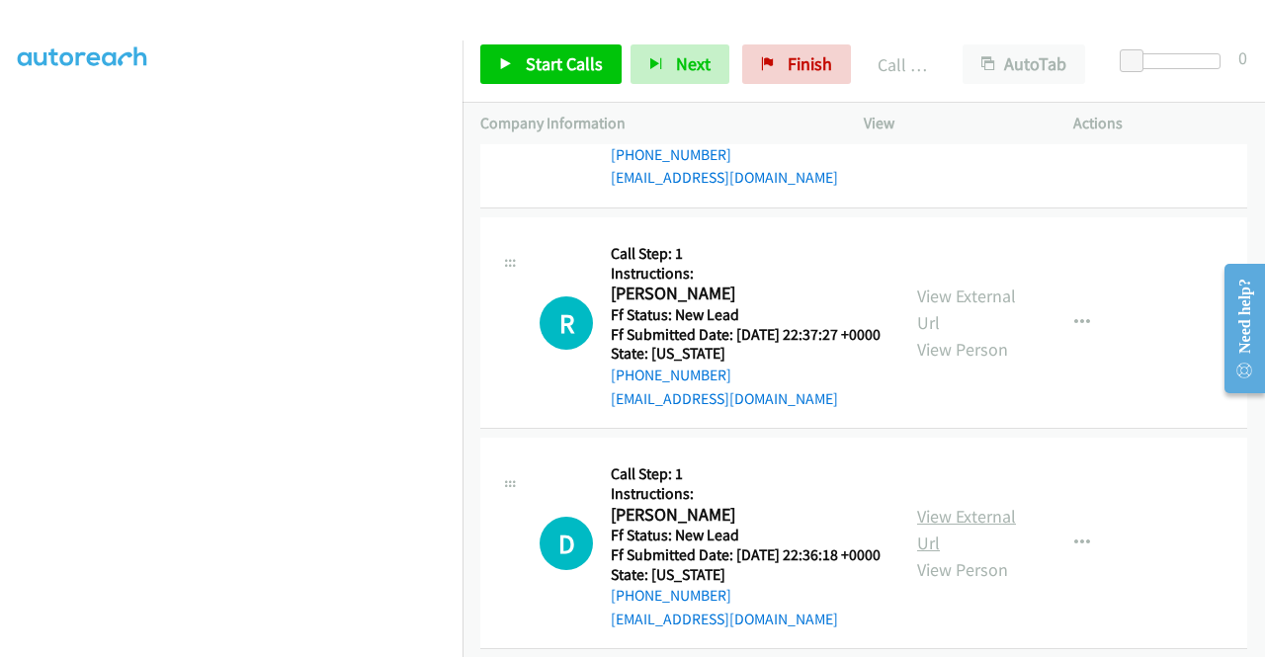
click at [976, 554] on link "View External Url" at bounding box center [966, 529] width 99 height 49
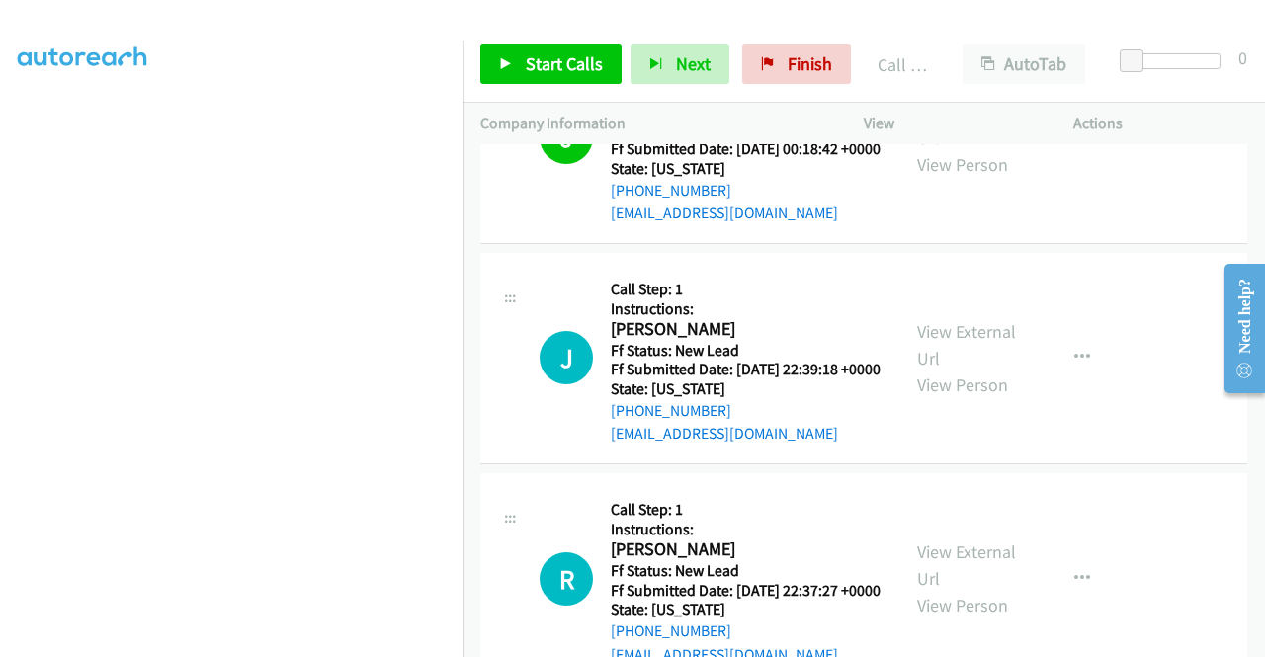
scroll to position [296, 0]
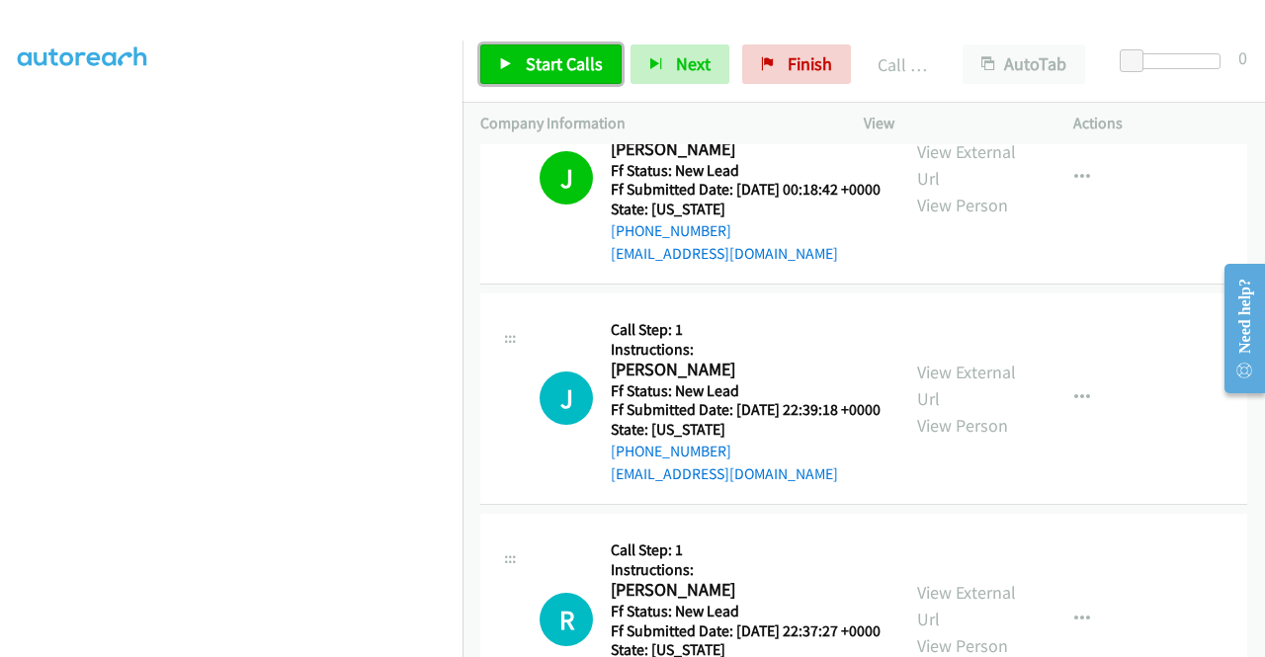
click at [596, 68] on span "Start Calls" at bounding box center [564, 63] width 77 height 23
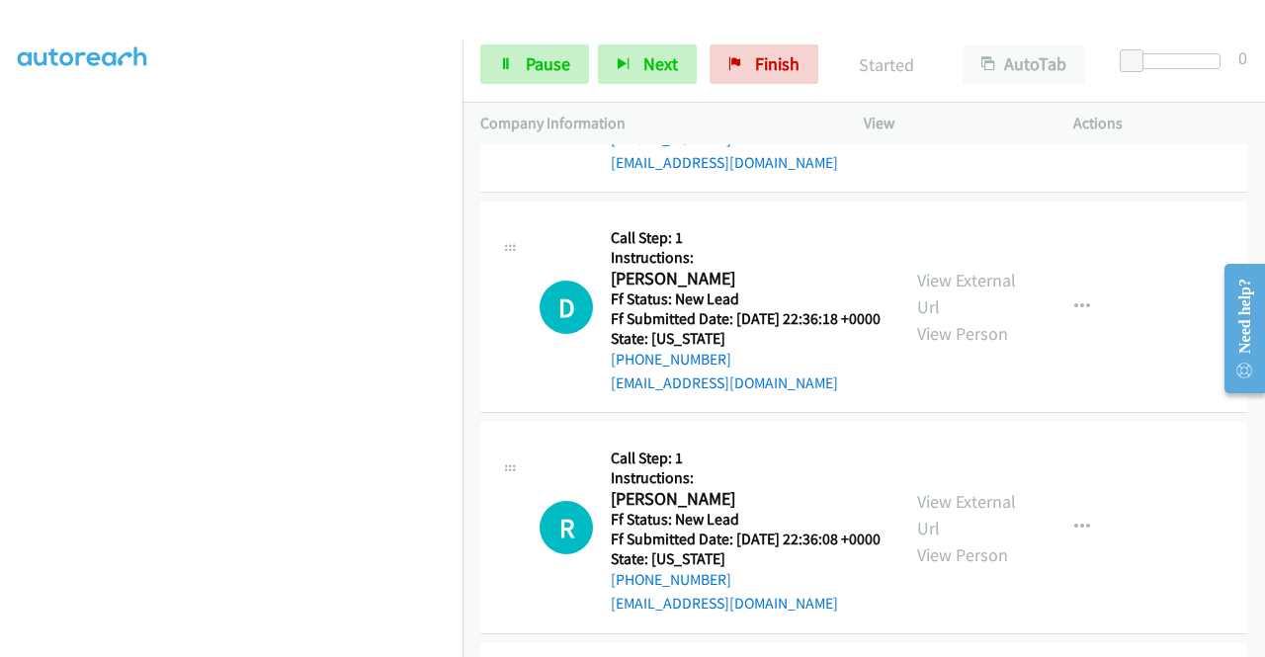
scroll to position [889, 0]
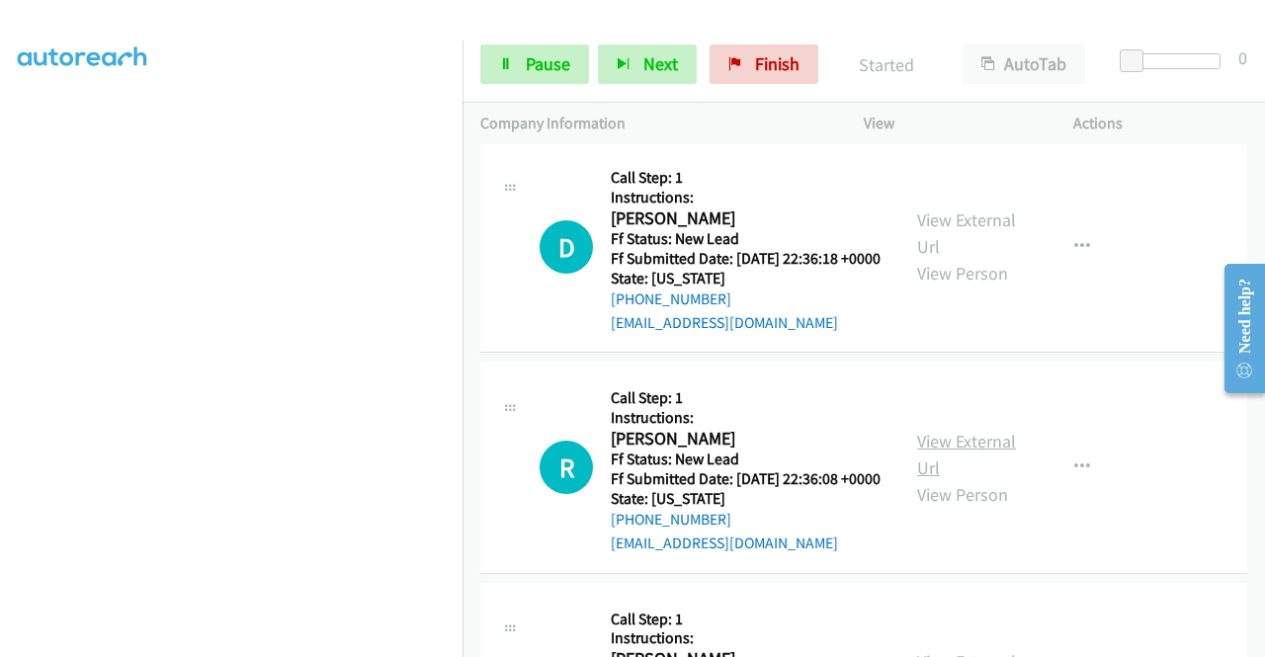
click at [954, 479] on link "View External Url" at bounding box center [966, 454] width 99 height 49
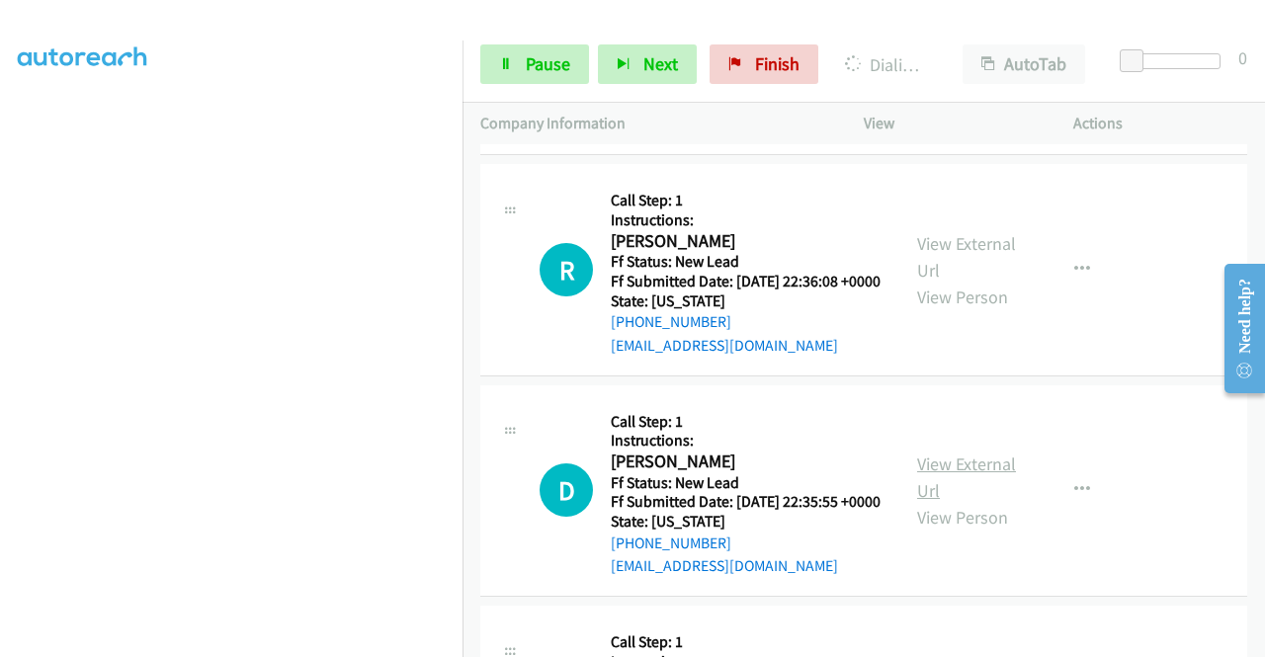
click at [981, 502] on link "View External Url" at bounding box center [966, 476] width 99 height 49
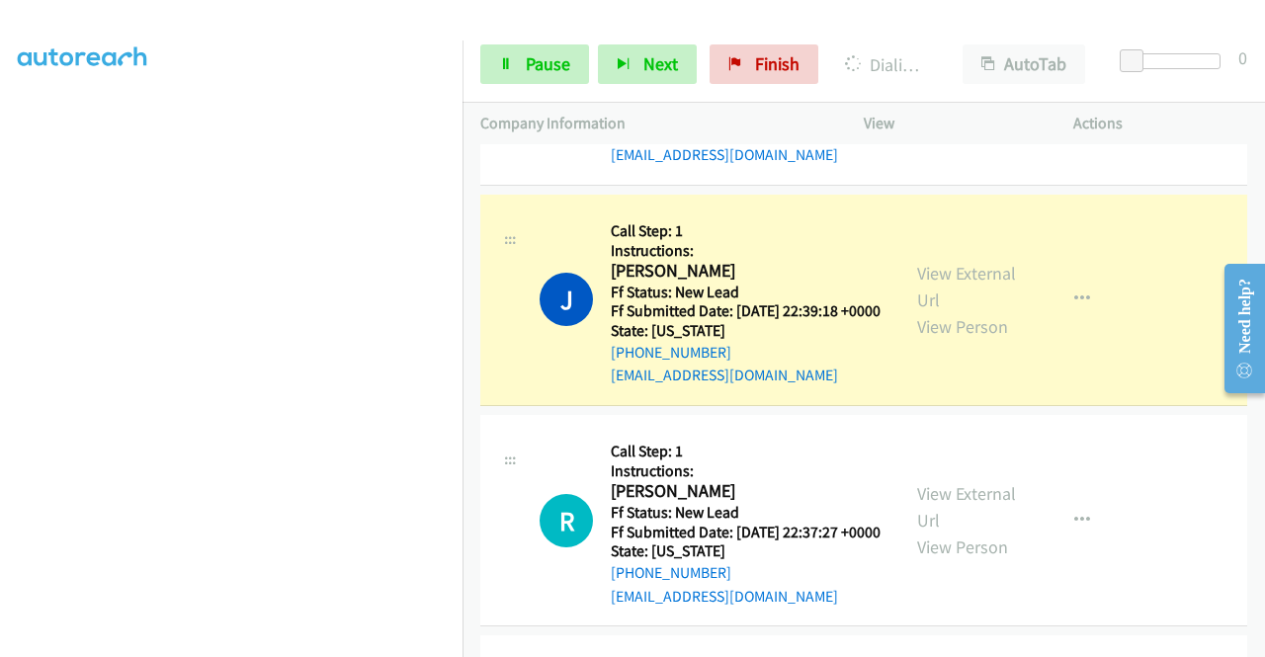
scroll to position [0, 0]
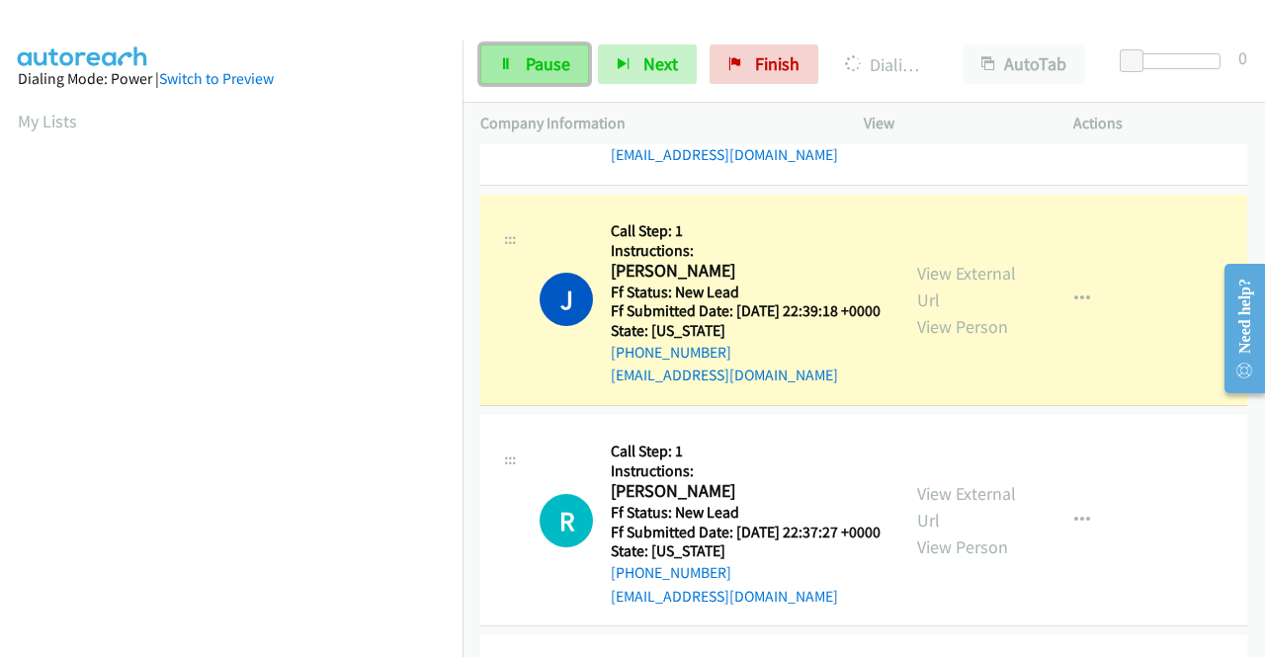
drag, startPoint x: 549, startPoint y: 62, endPoint x: 646, endPoint y: 8, distance: 111.0
click at [550, 62] on span "Pause" at bounding box center [548, 63] width 44 height 23
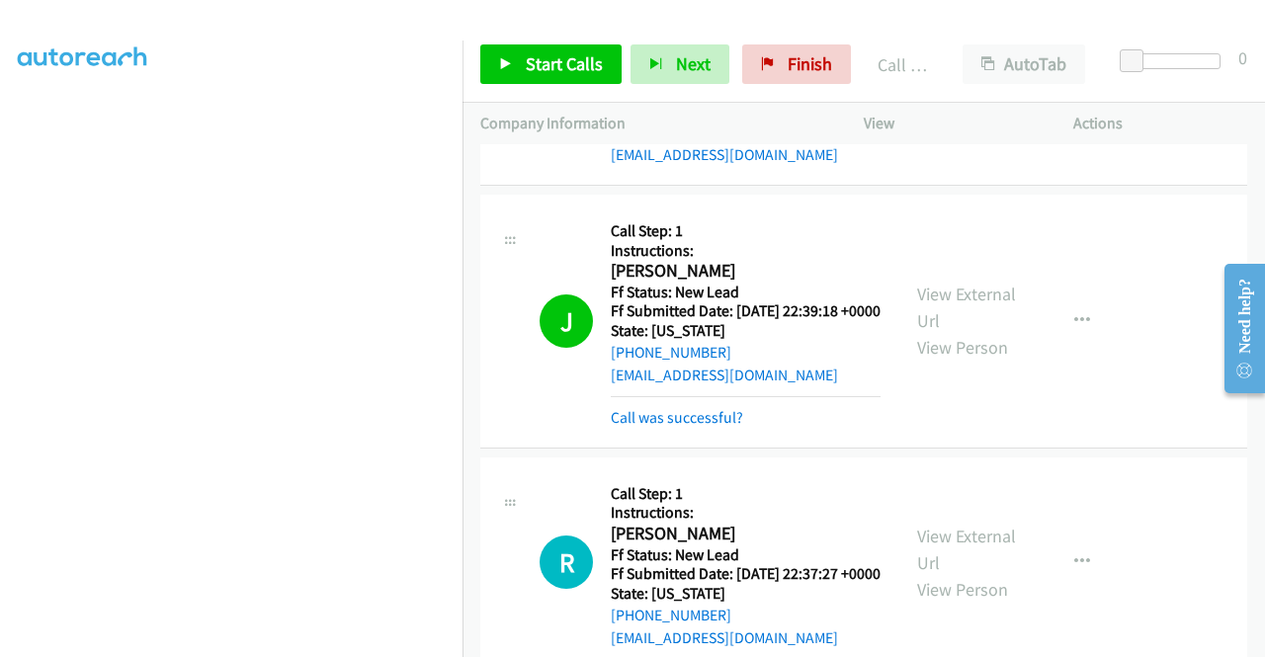
scroll to position [593, 0]
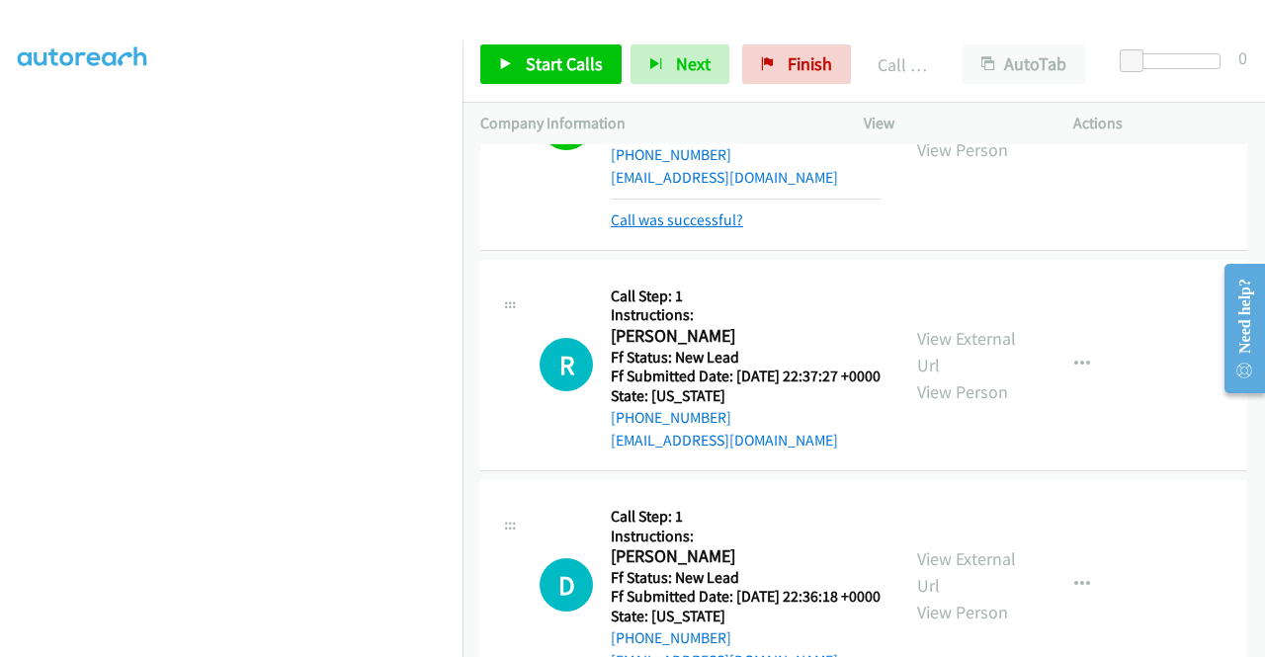
click at [709, 229] on link "Call was successful?" at bounding box center [677, 219] width 132 height 19
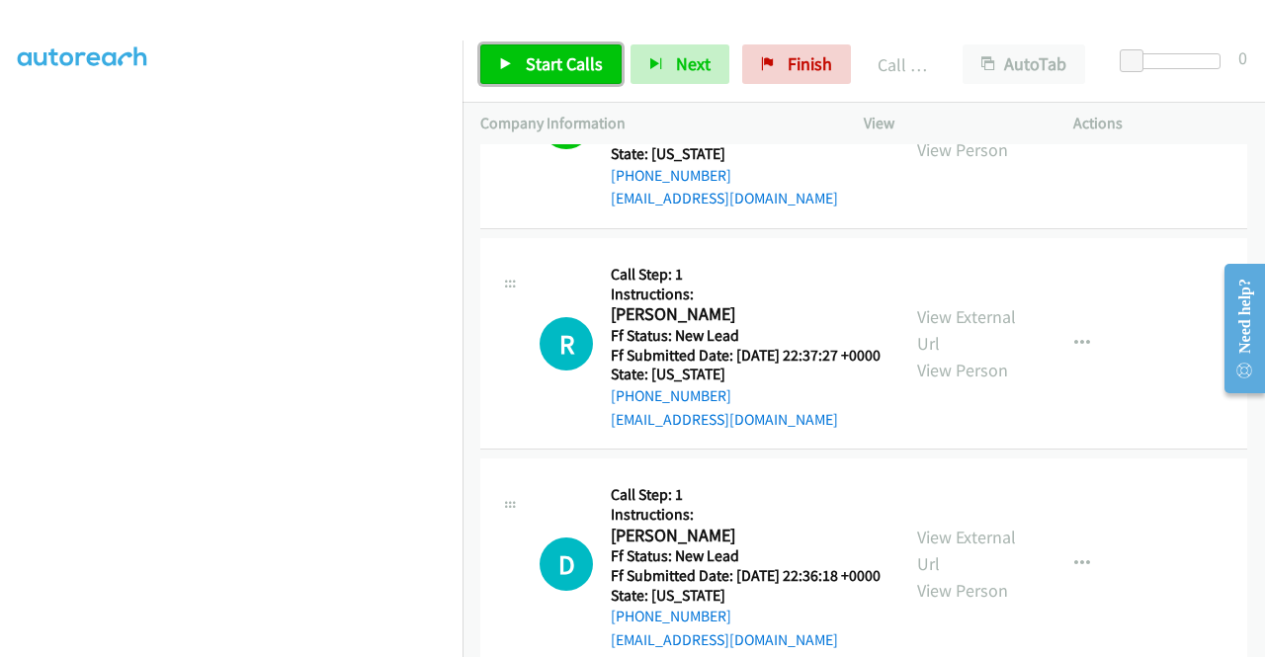
click at [561, 53] on span "Start Calls" at bounding box center [564, 63] width 77 height 23
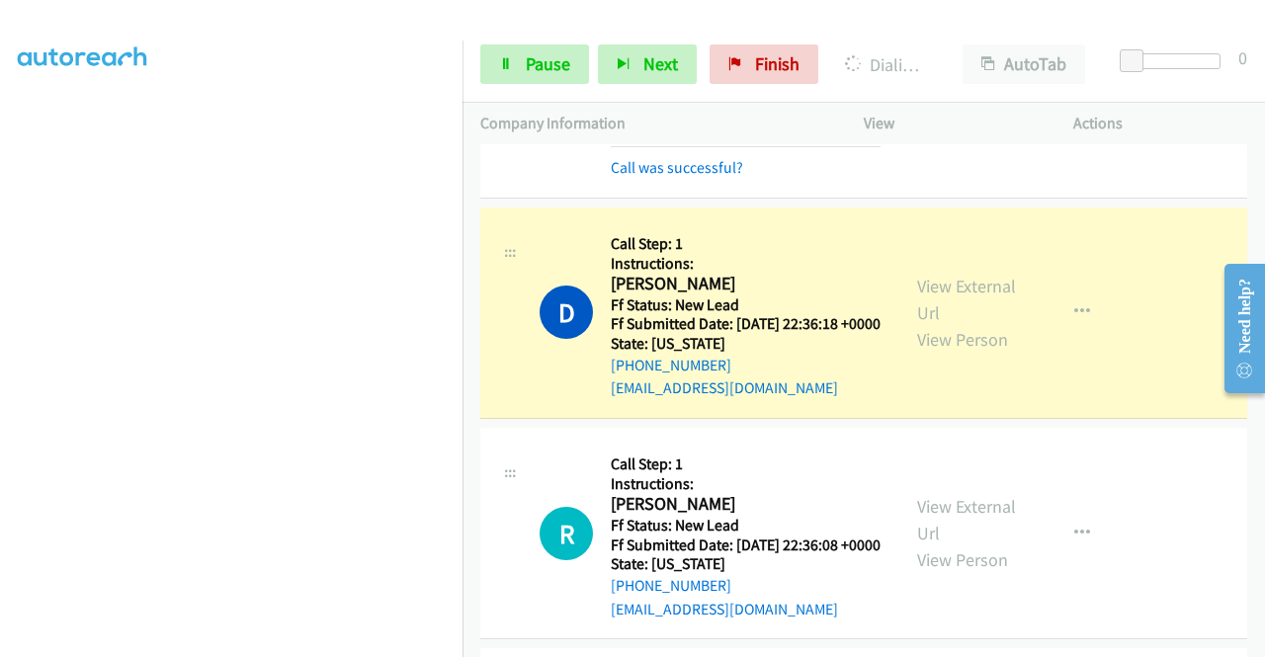
scroll to position [868, 0]
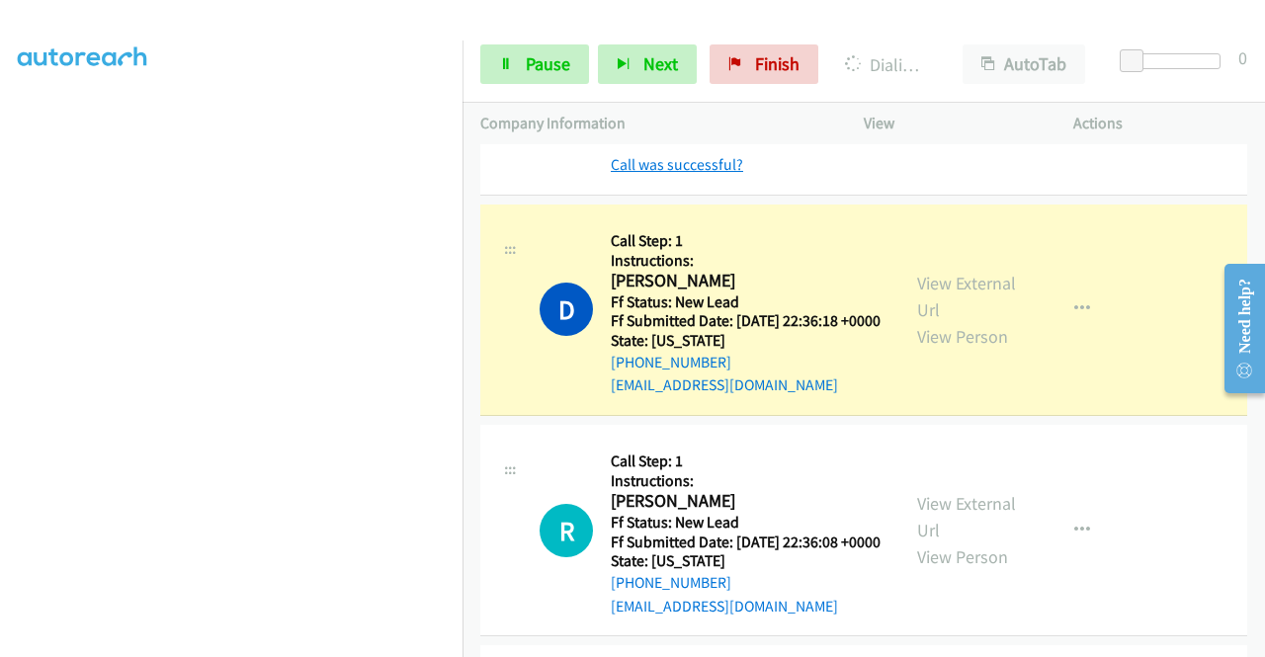
click at [687, 174] on link "Call was successful?" at bounding box center [677, 164] width 132 height 19
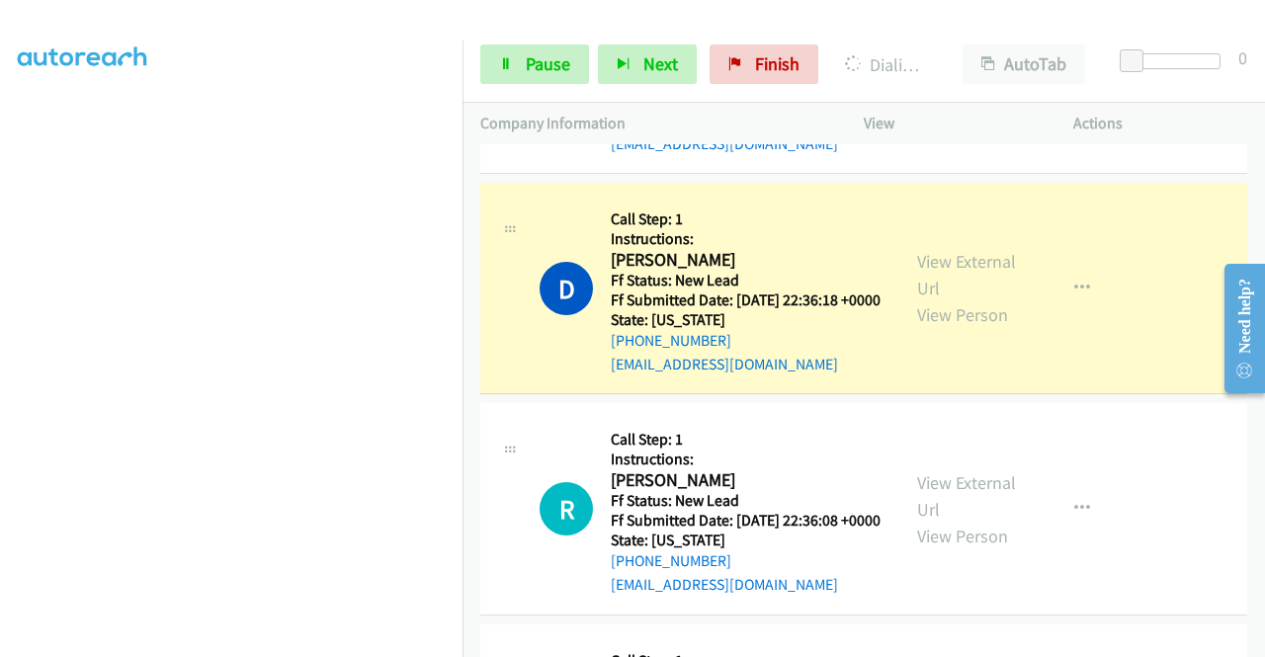
scroll to position [0, 0]
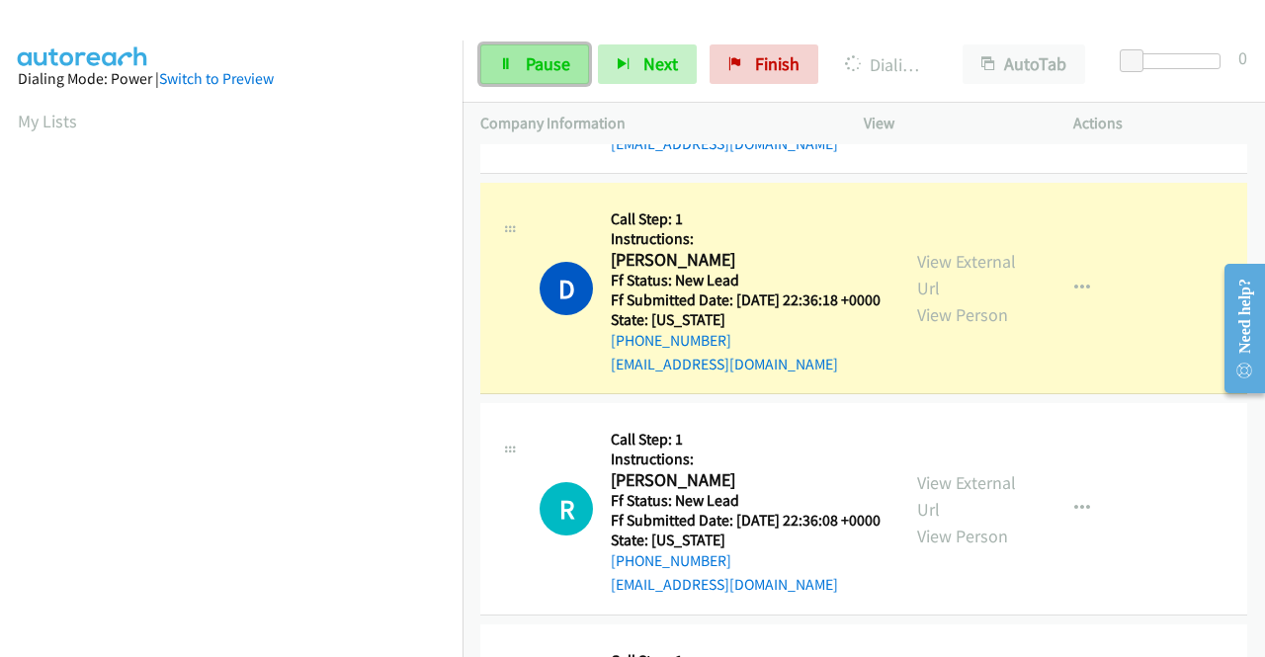
click at [520, 64] on link "Pause" at bounding box center [534, 64] width 109 height 40
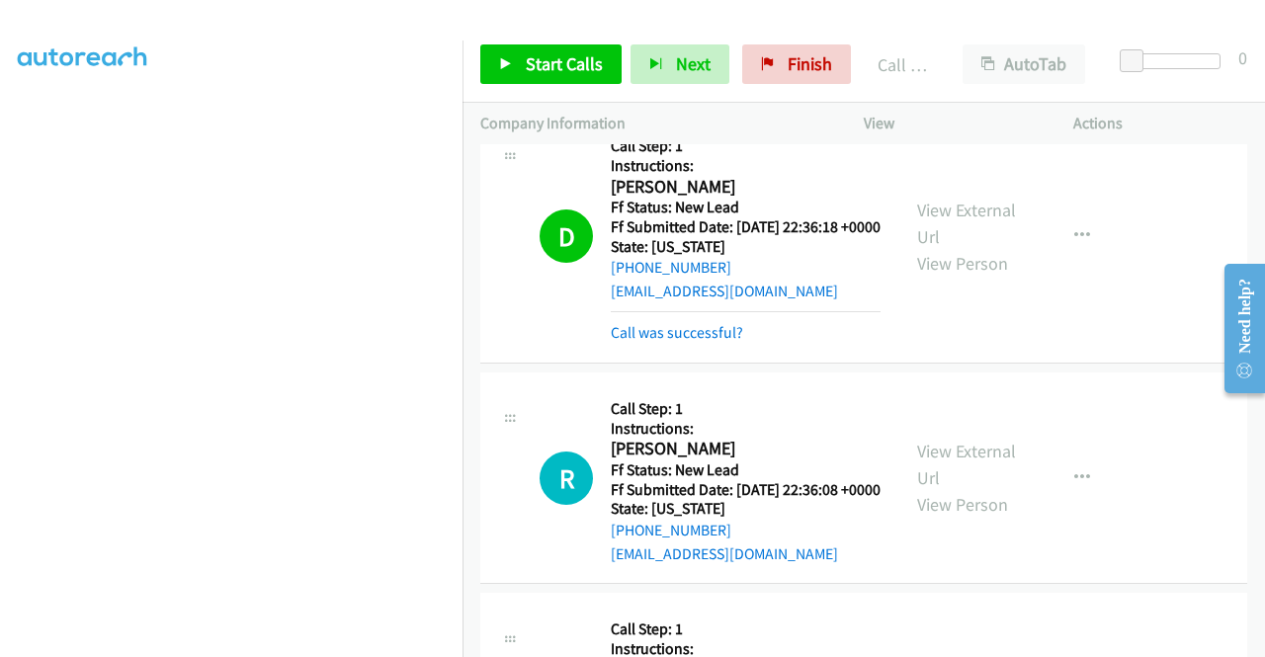
scroll to position [946, 0]
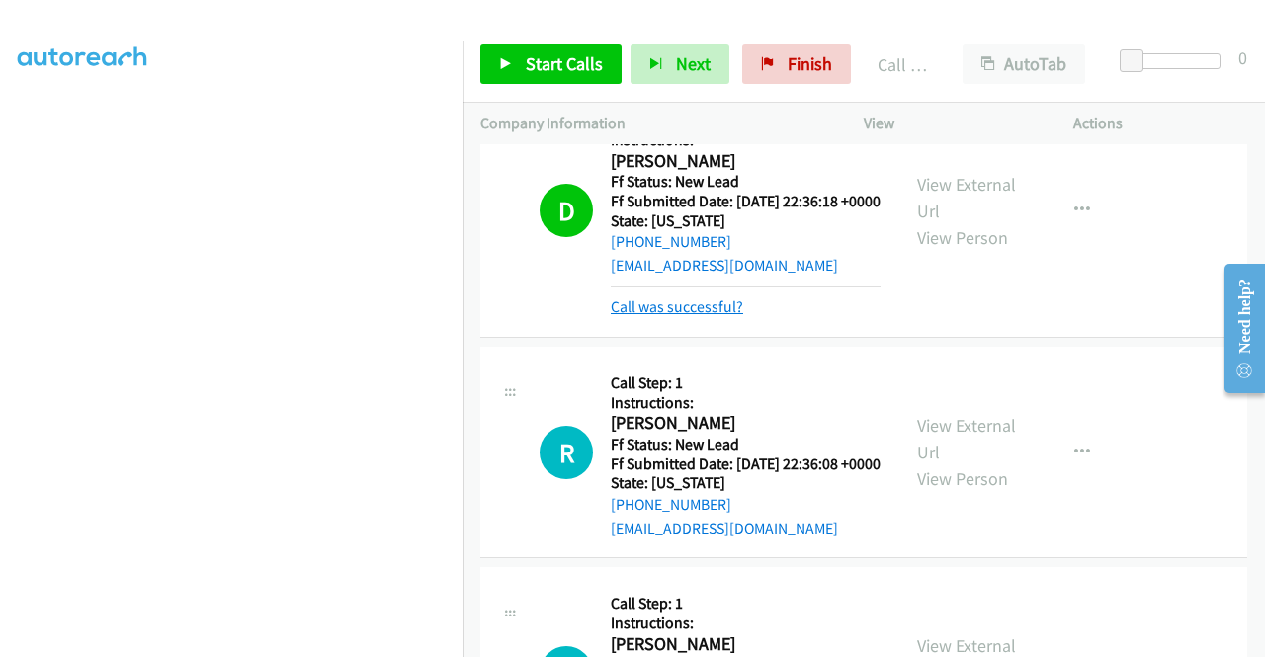
click at [688, 316] on link "Call was successful?" at bounding box center [677, 306] width 132 height 19
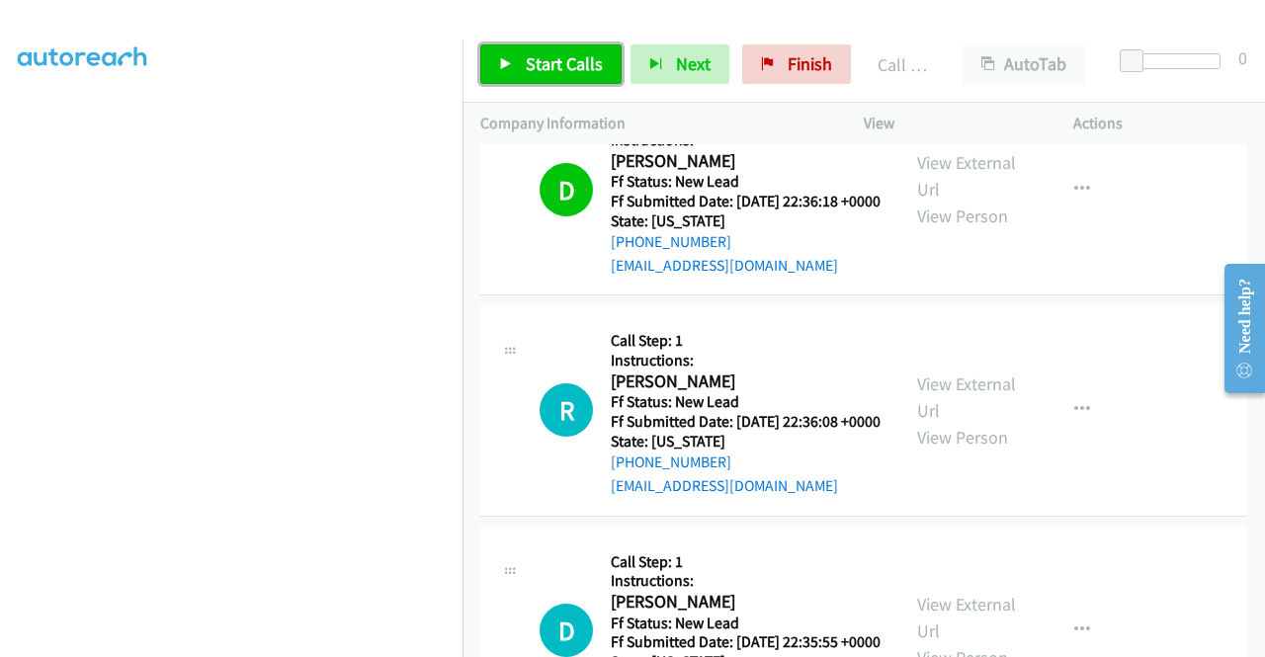
click at [553, 57] on span "Start Calls" at bounding box center [564, 63] width 77 height 23
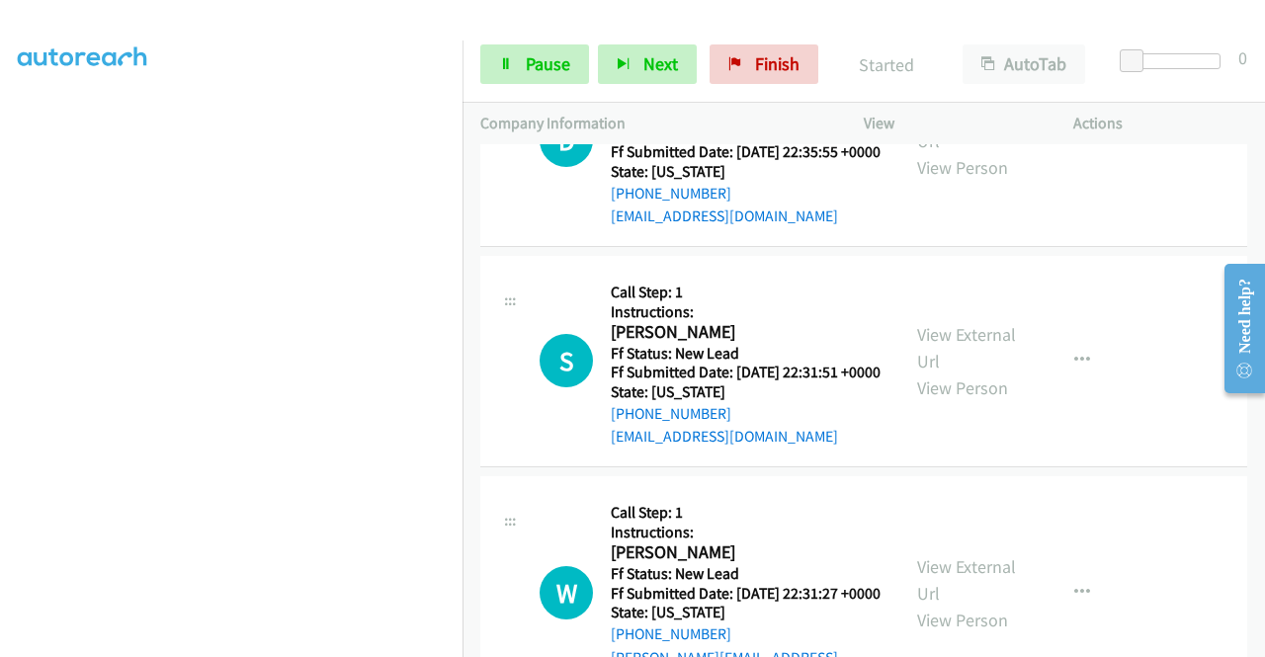
scroll to position [1440, 0]
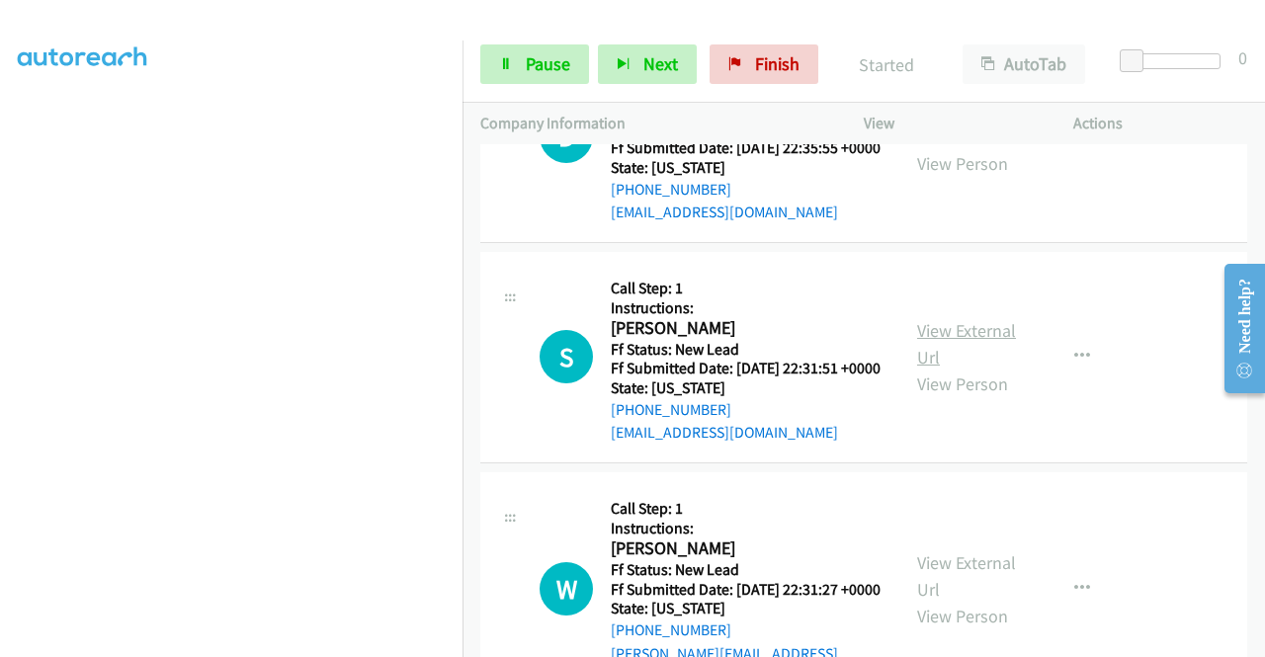
click at [977, 368] on link "View External Url" at bounding box center [966, 343] width 99 height 49
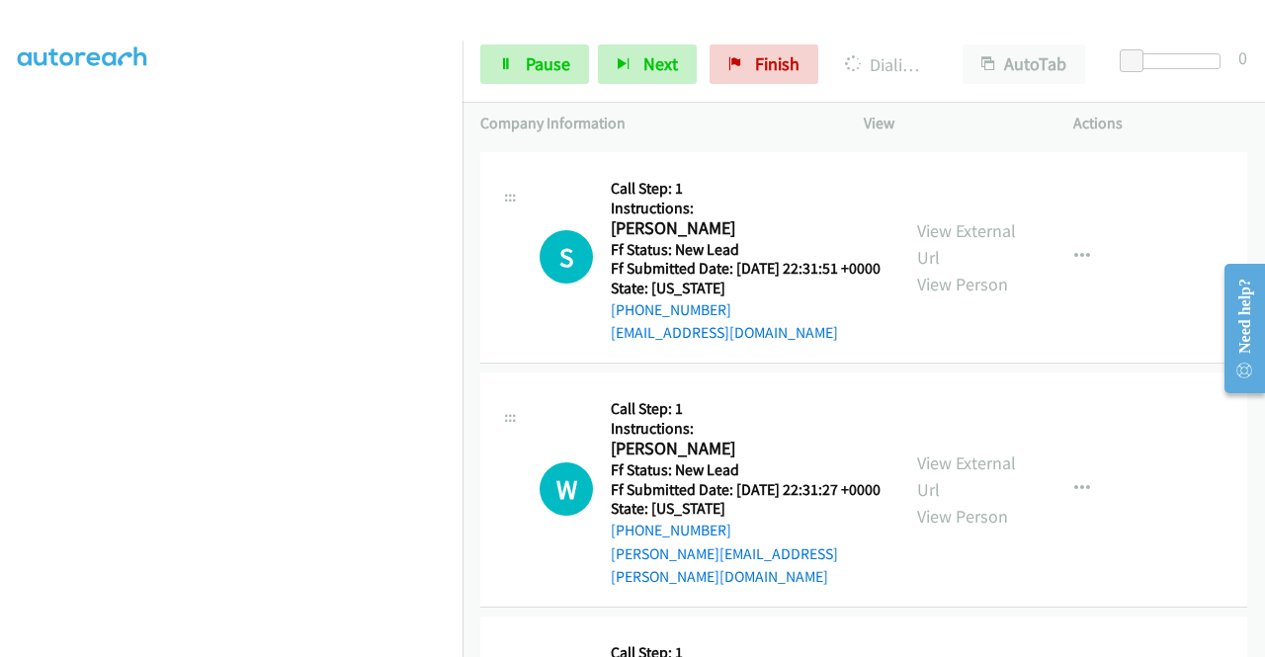
scroll to position [1638, 0]
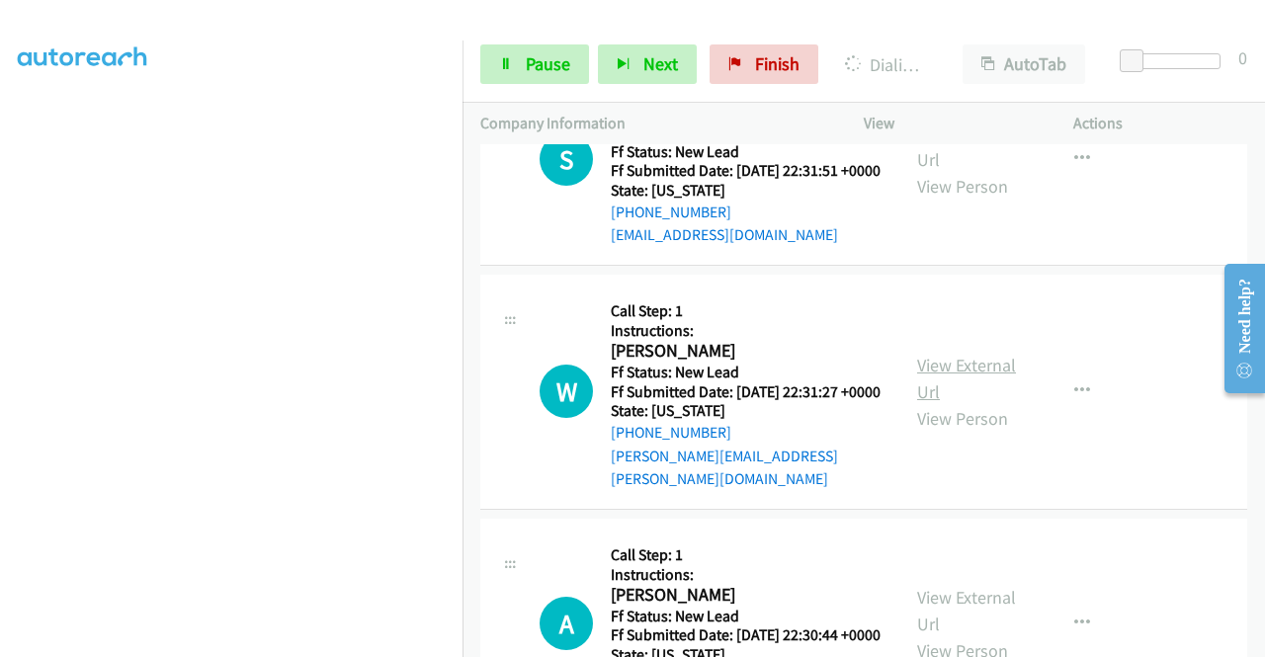
click at [993, 403] on link "View External Url" at bounding box center [966, 378] width 99 height 49
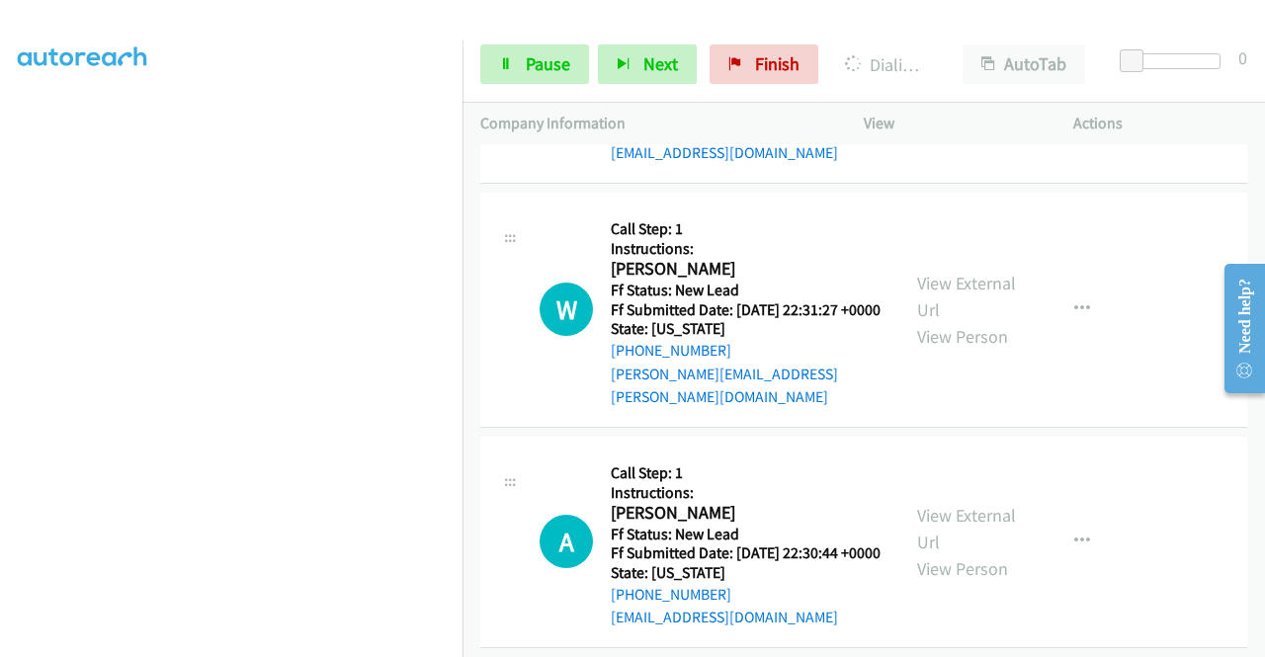
scroll to position [1934, 0]
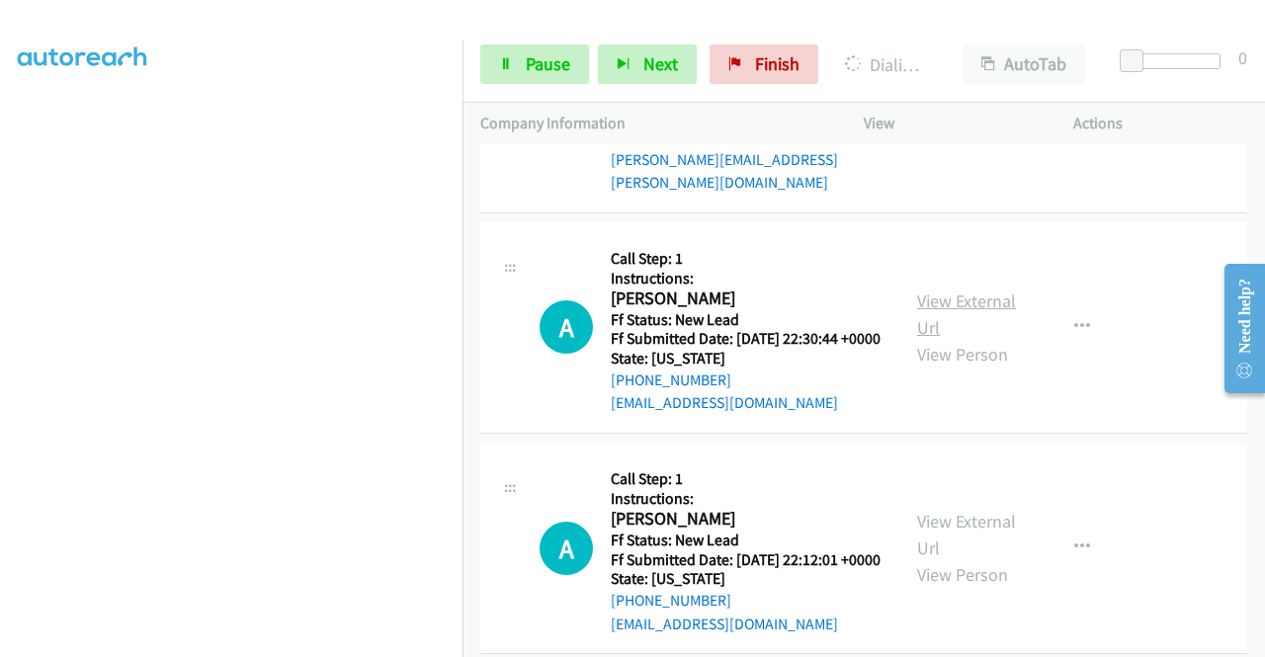
click at [960, 339] on link "View External Url" at bounding box center [966, 313] width 99 height 49
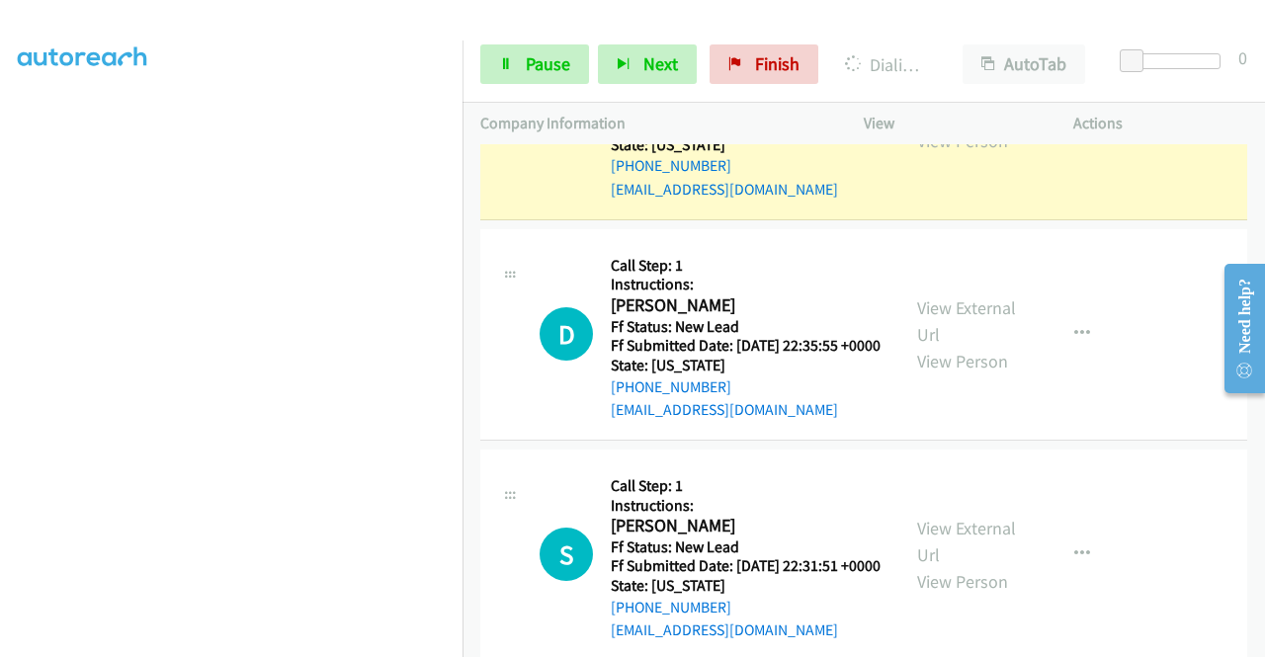
scroll to position [1045, 0]
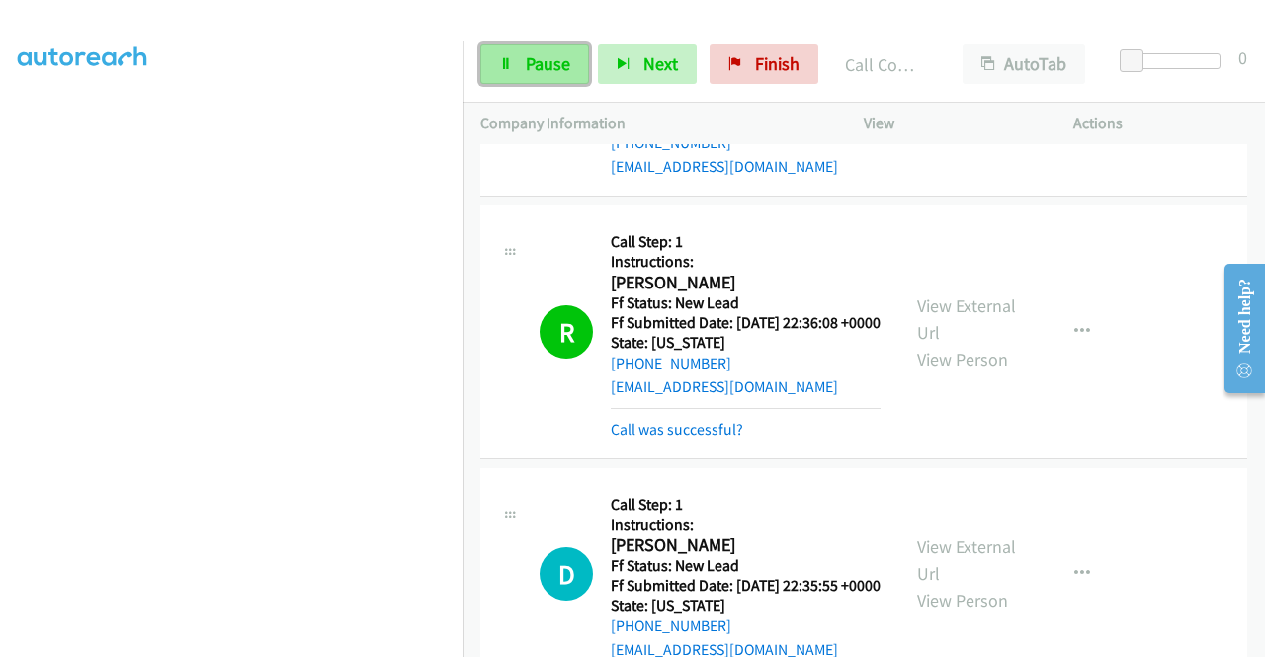
click at [524, 47] on link "Pause" at bounding box center [534, 64] width 109 height 40
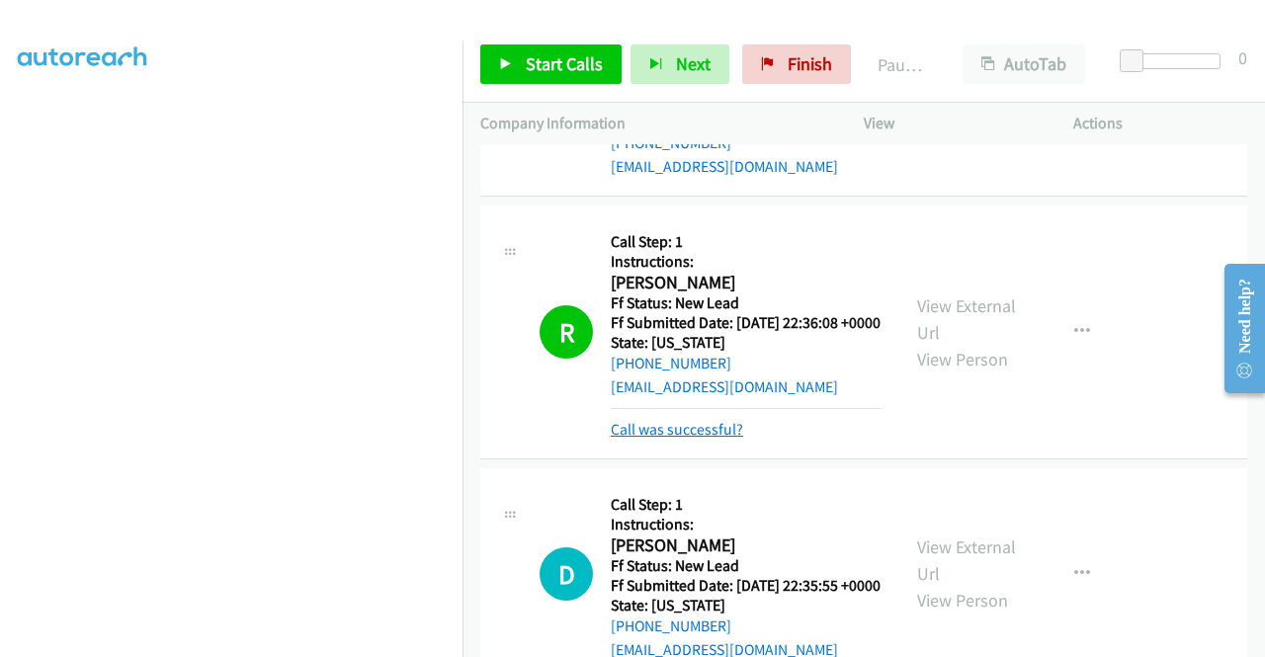
click at [639, 439] on link "Call was successful?" at bounding box center [677, 429] width 132 height 19
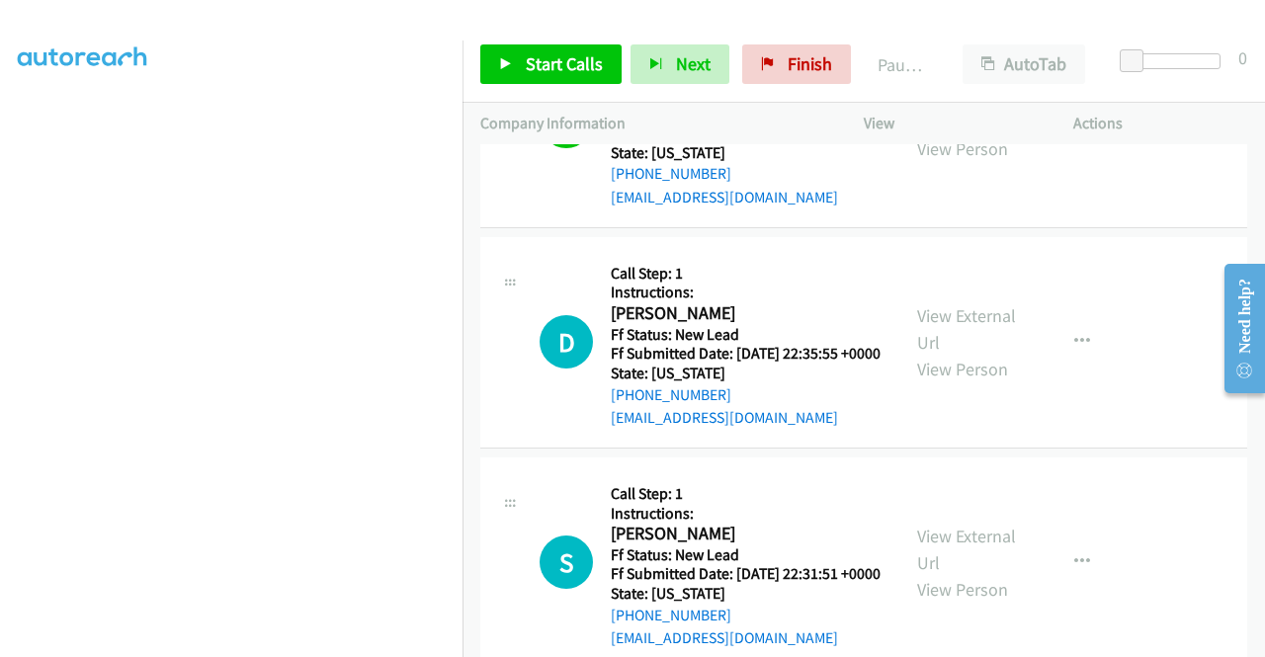
scroll to position [1243, 0]
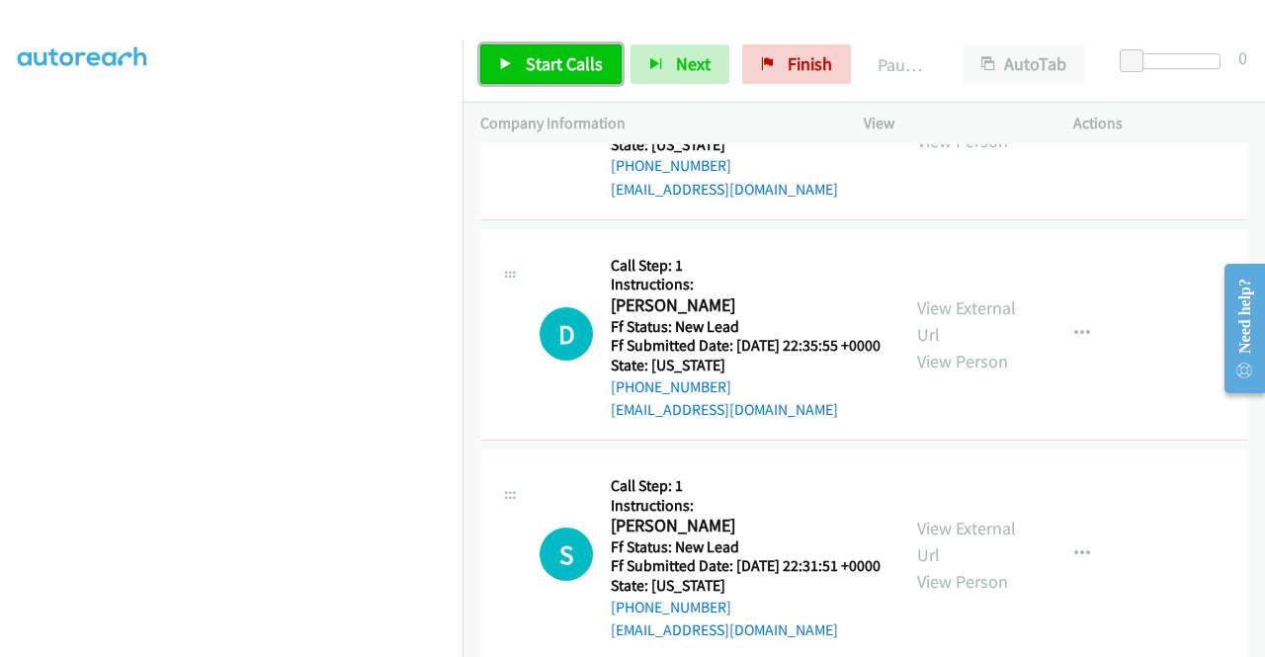
click at [575, 61] on span "Start Calls" at bounding box center [564, 63] width 77 height 23
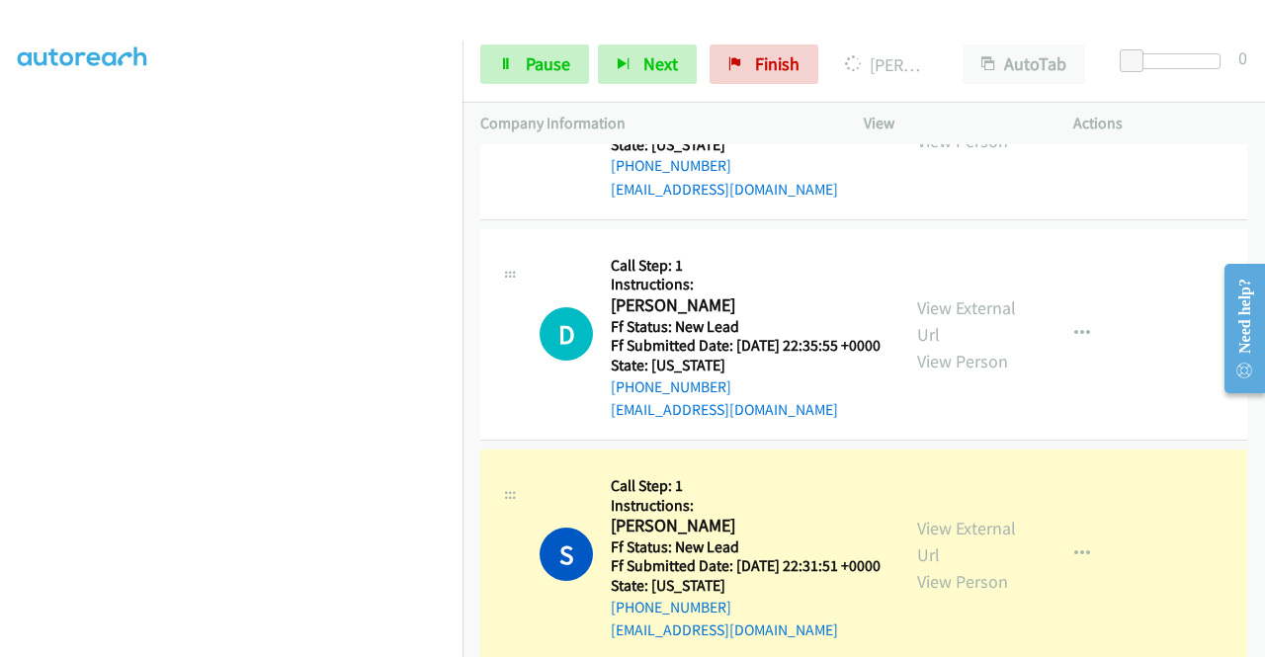
scroll to position [0, 0]
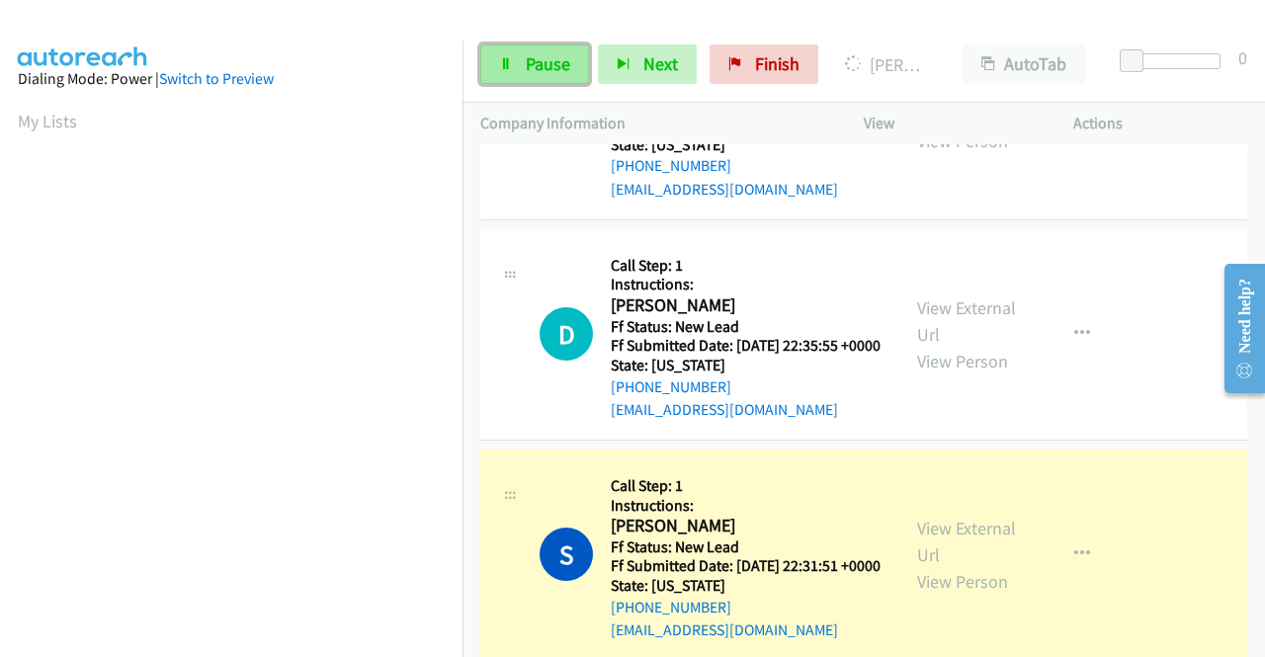
click at [547, 68] on span "Pause" at bounding box center [548, 63] width 44 height 23
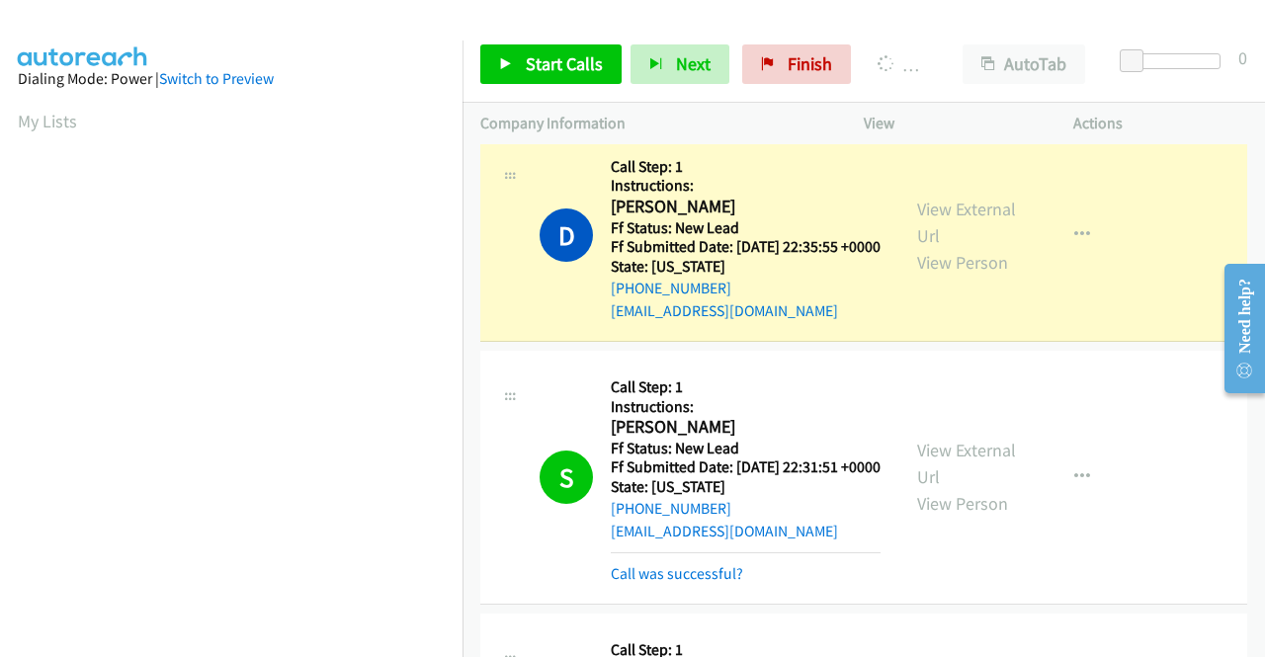
scroll to position [450, 0]
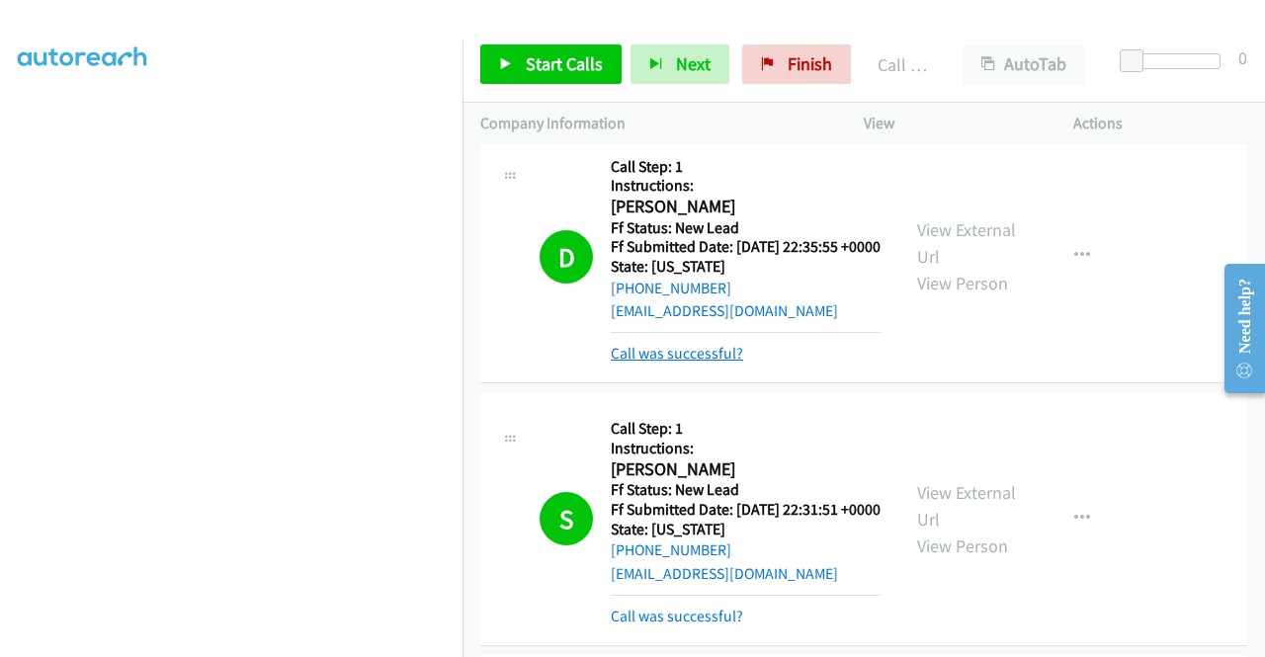
drag, startPoint x: 652, startPoint y: 489, endPoint x: 652, endPoint y: 478, distance: 10.9
click at [652, 363] on link "Call was successful?" at bounding box center [677, 353] width 132 height 19
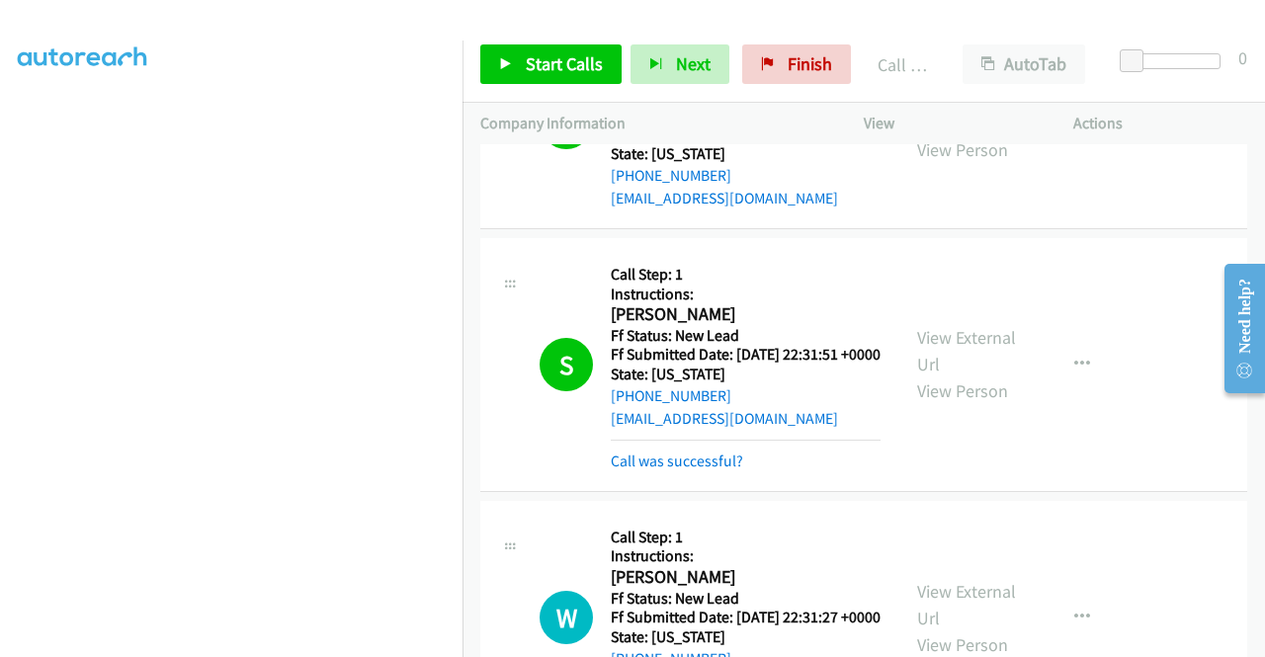
scroll to position [1539, 0]
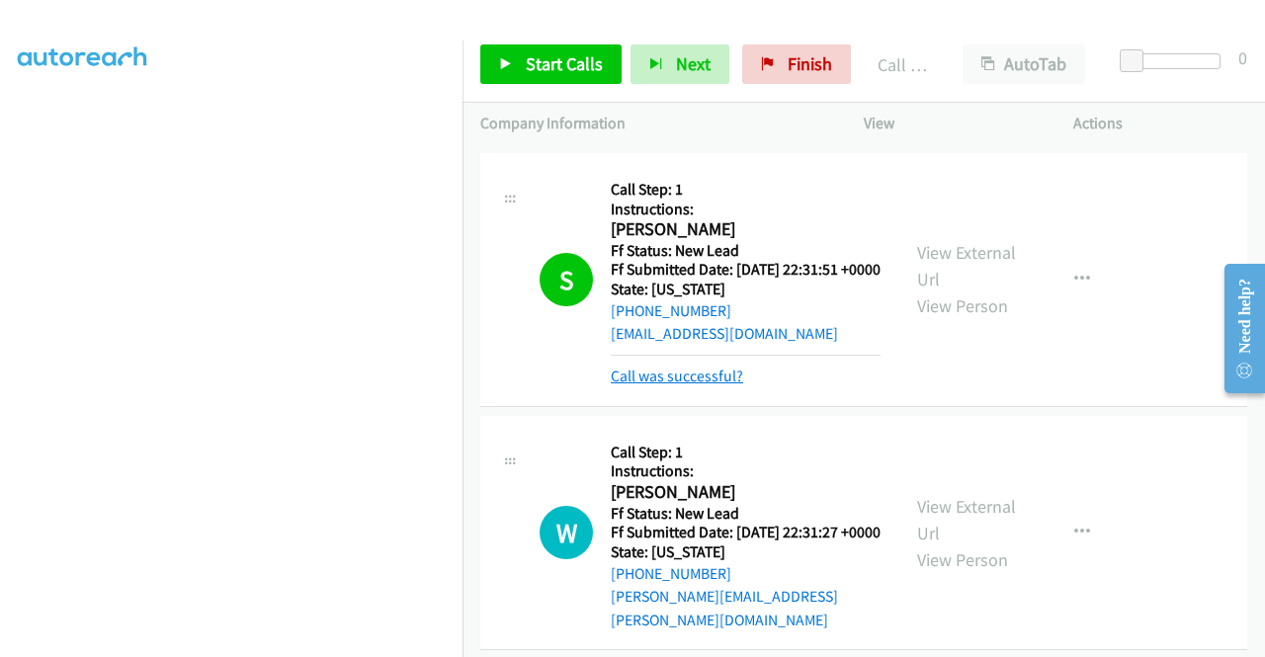
click at [678, 385] on link "Call was successful?" at bounding box center [677, 376] width 132 height 19
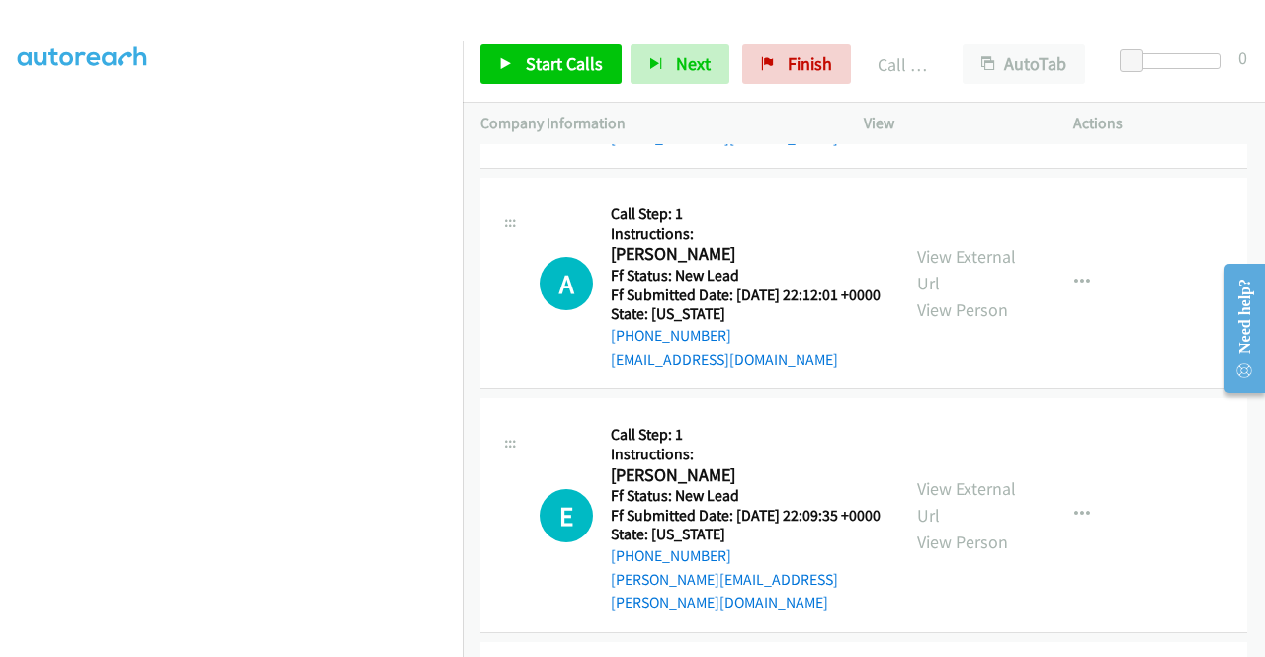
scroll to position [2231, 0]
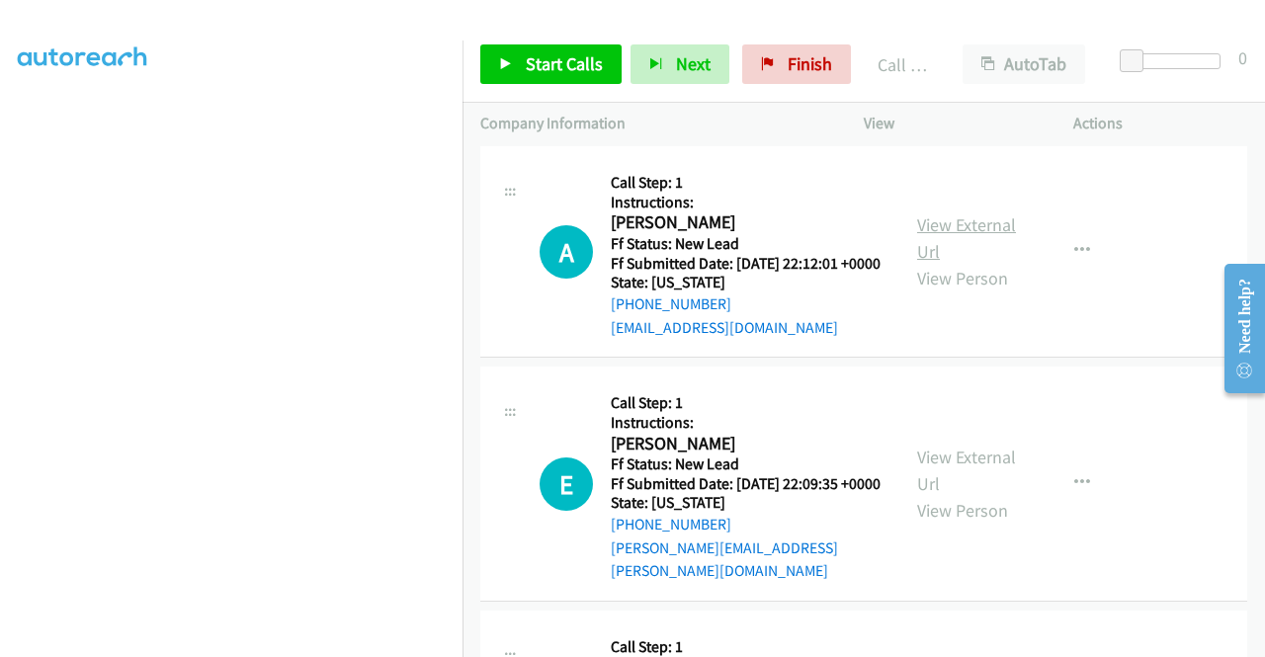
click at [976, 263] on link "View External Url" at bounding box center [966, 237] width 99 height 49
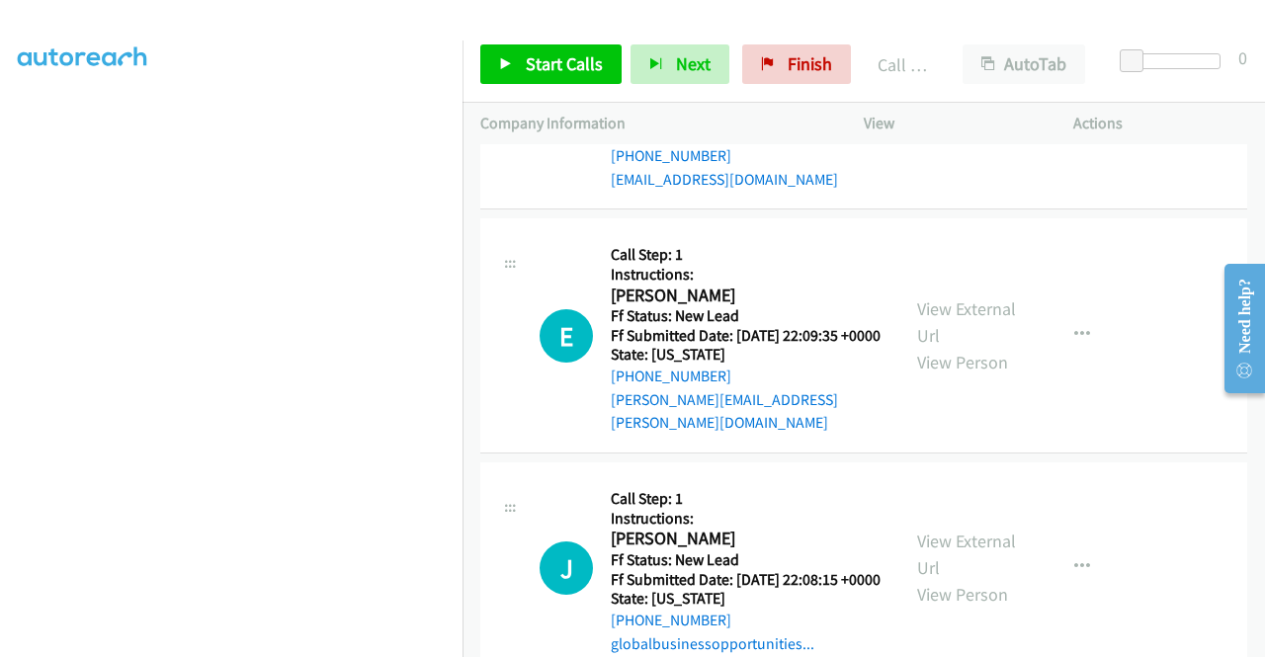
scroll to position [2527, 0]
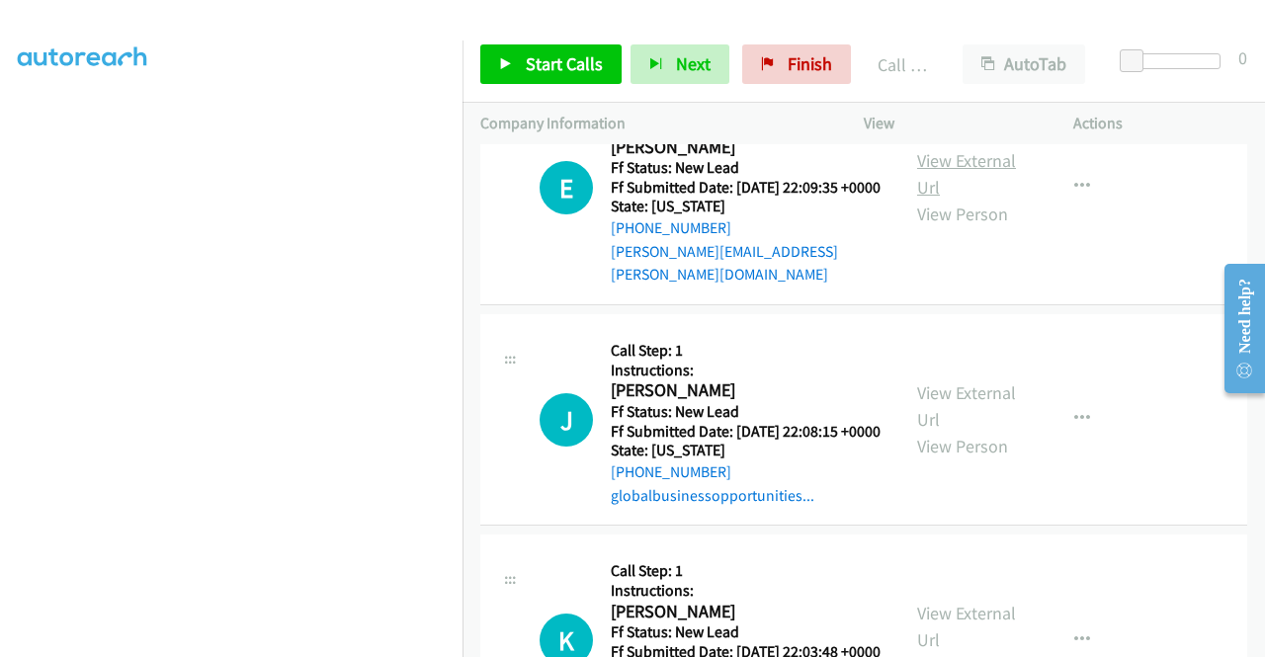
click at [944, 199] on link "View External Url" at bounding box center [966, 173] width 99 height 49
click at [570, 84] on div "Start Calls Pause Next Finish Call Completed AutoTab AutoTab 0" at bounding box center [863, 65] width 802 height 76
click at [570, 75] on link "Start Calls" at bounding box center [550, 64] width 141 height 40
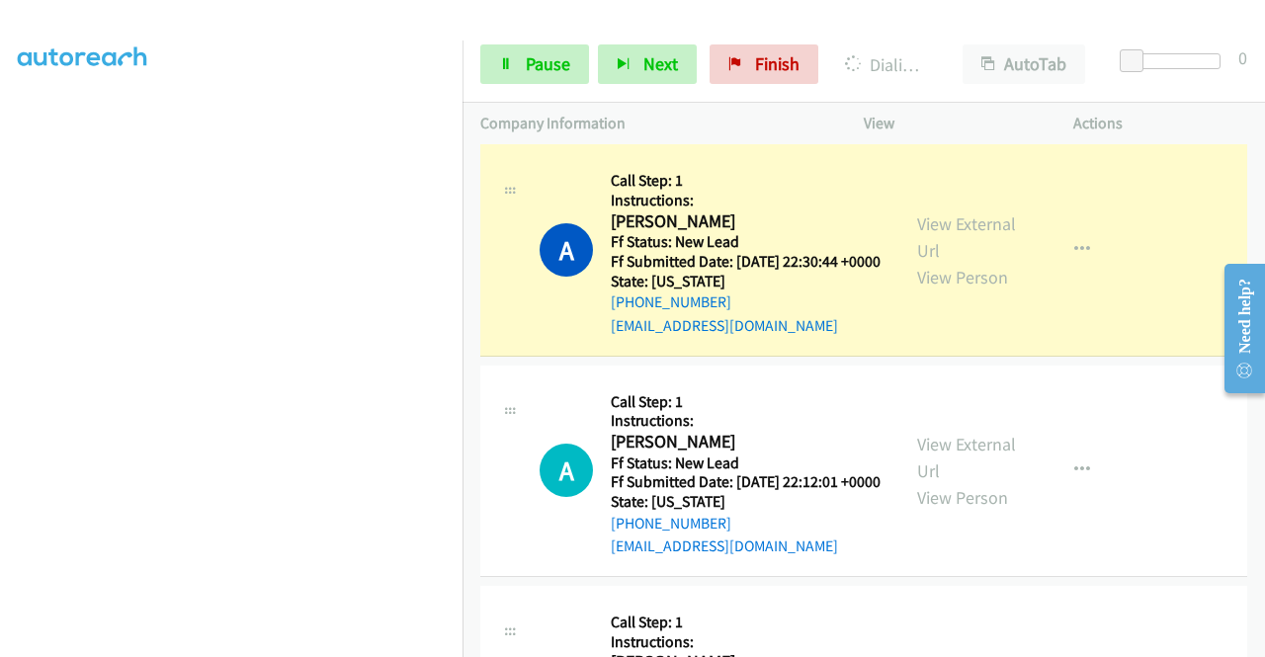
scroll to position [0, 0]
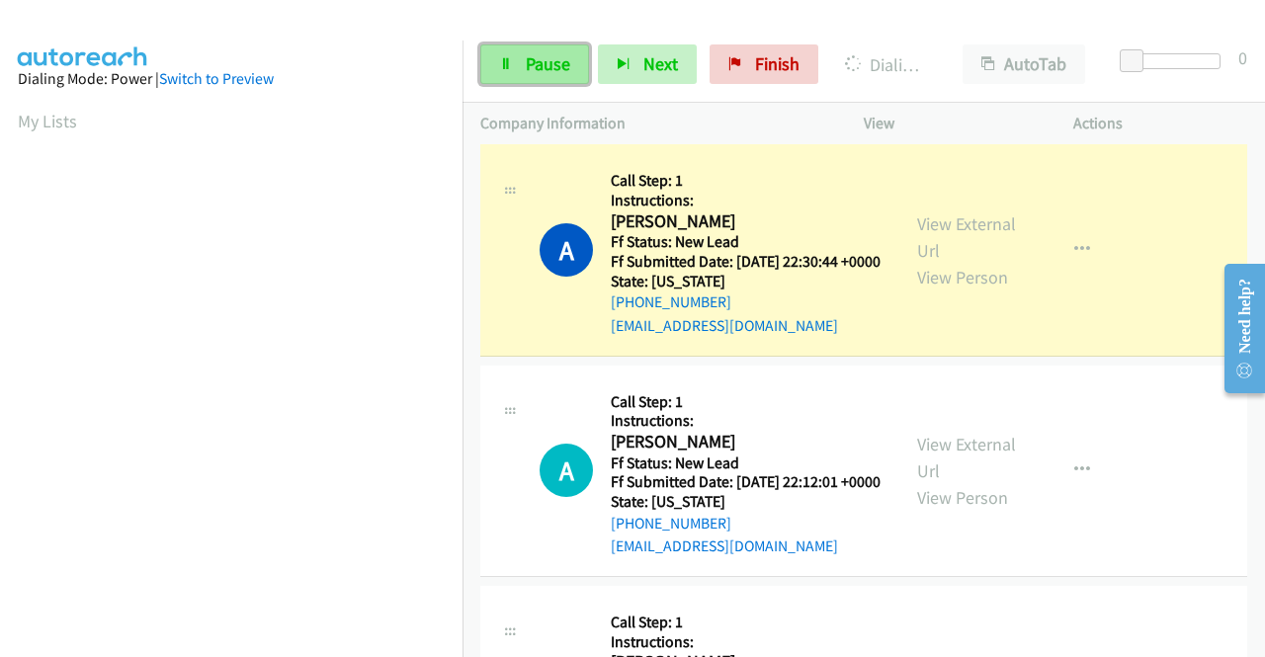
click at [534, 62] on span "Pause" at bounding box center [548, 63] width 44 height 23
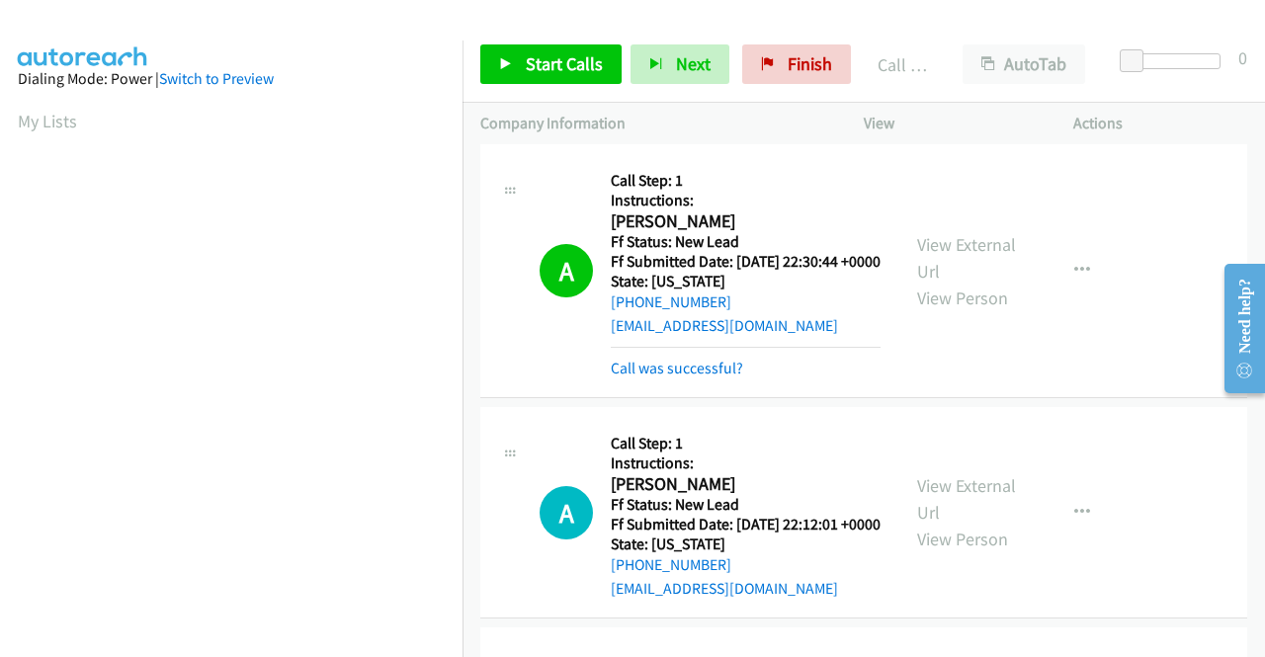
scroll to position [450, 0]
click at [715, 115] on link "Call was successful?" at bounding box center [677, 105] width 132 height 19
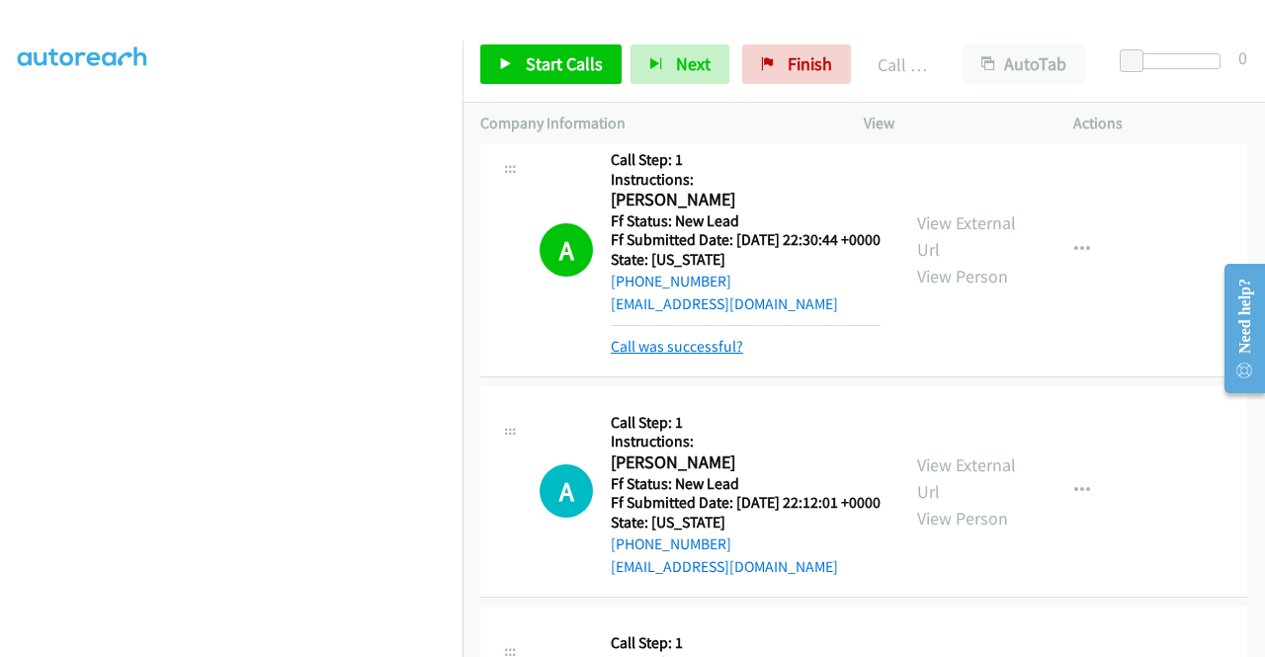
click at [722, 356] on link "Call was successful?" at bounding box center [677, 346] width 132 height 19
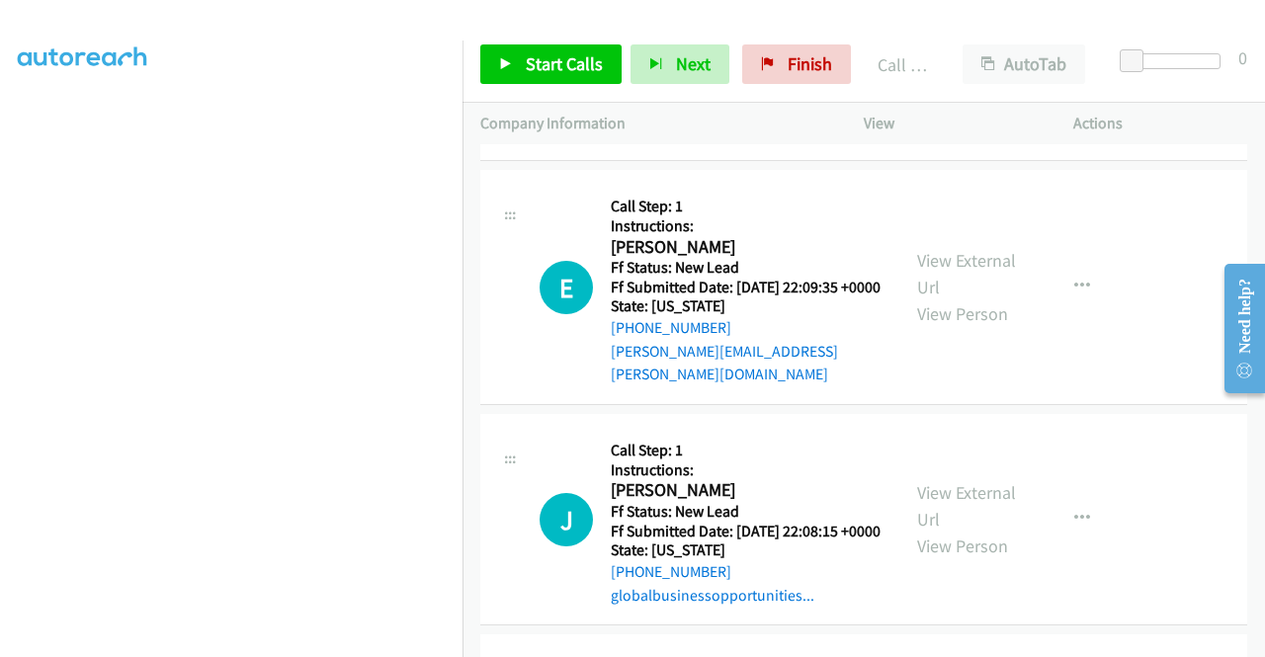
scroll to position [2428, 0]
click at [579, 53] on span "Start Calls" at bounding box center [564, 63] width 77 height 23
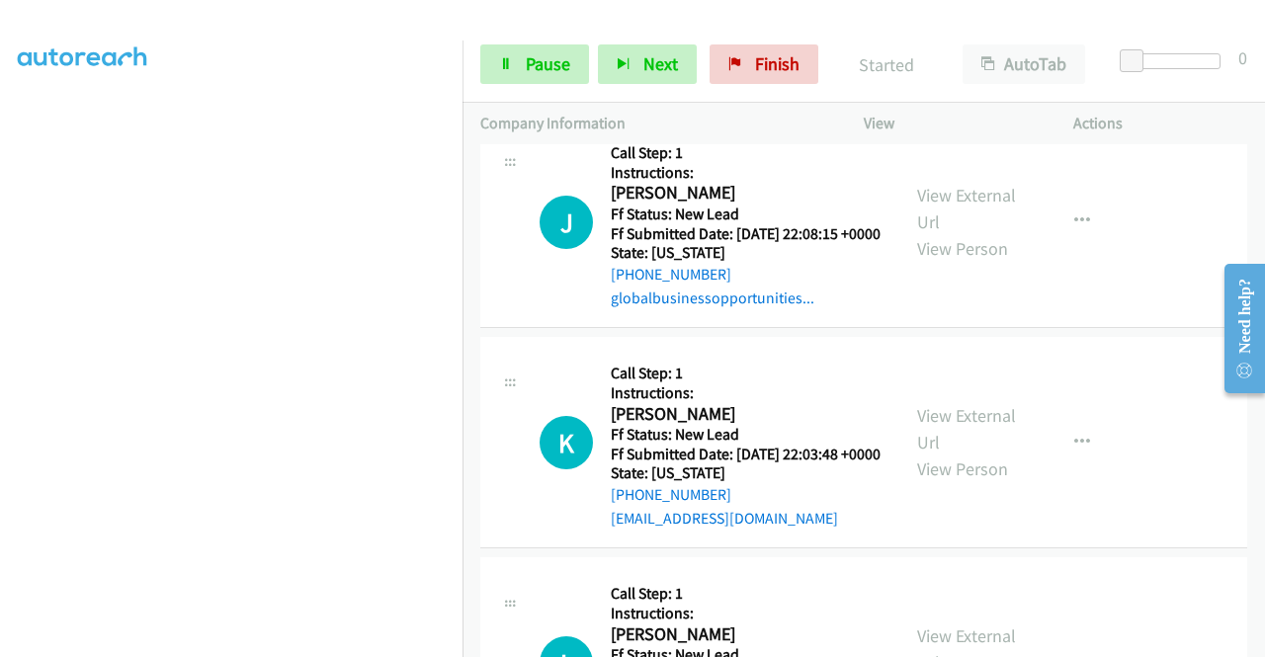
scroll to position [2823, 0]
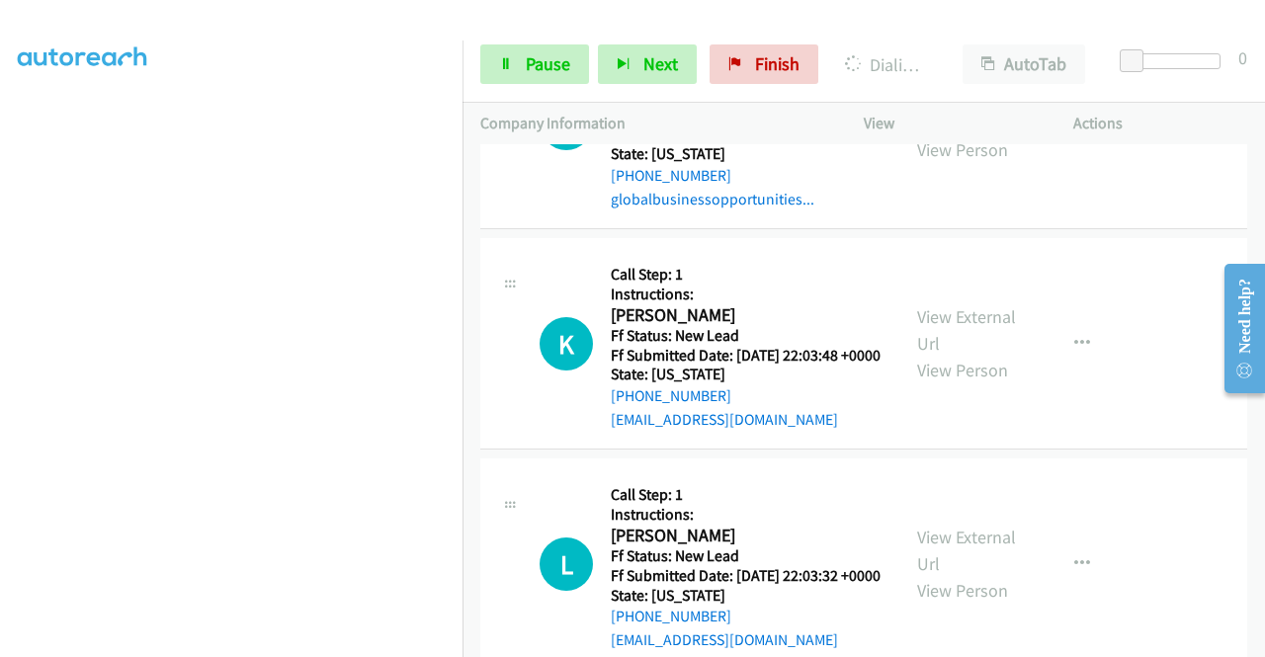
click at [958, 134] on link "View External Url" at bounding box center [966, 109] width 99 height 49
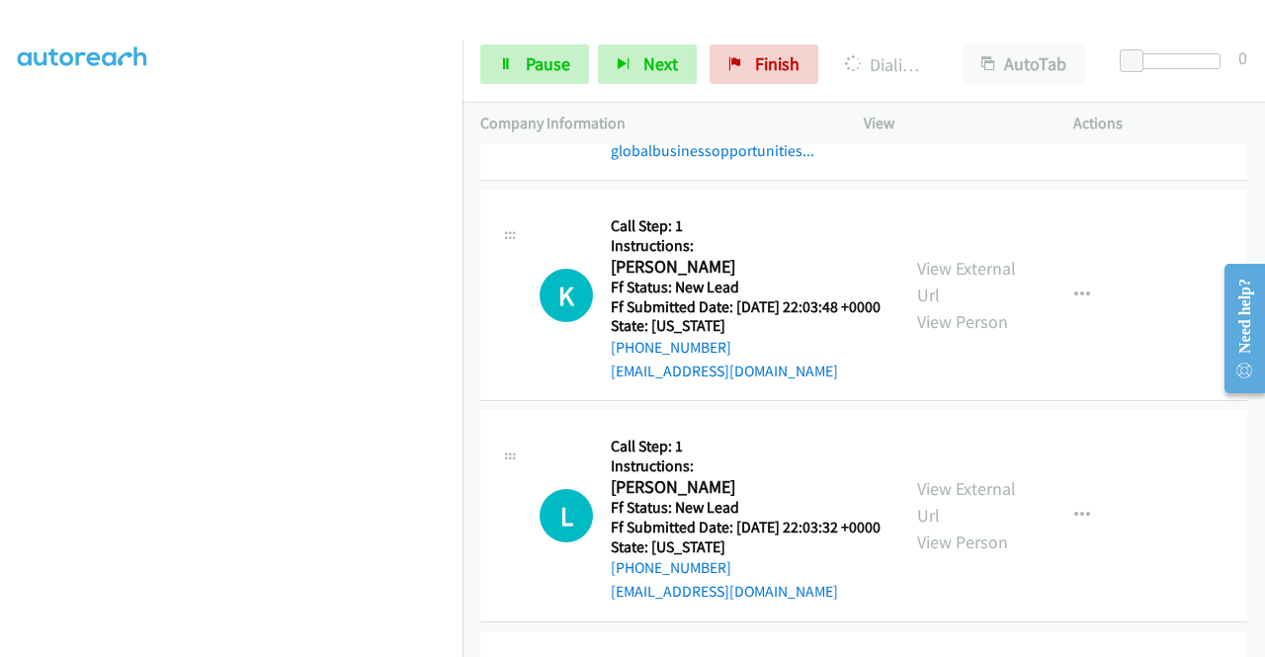
scroll to position [3021, 0]
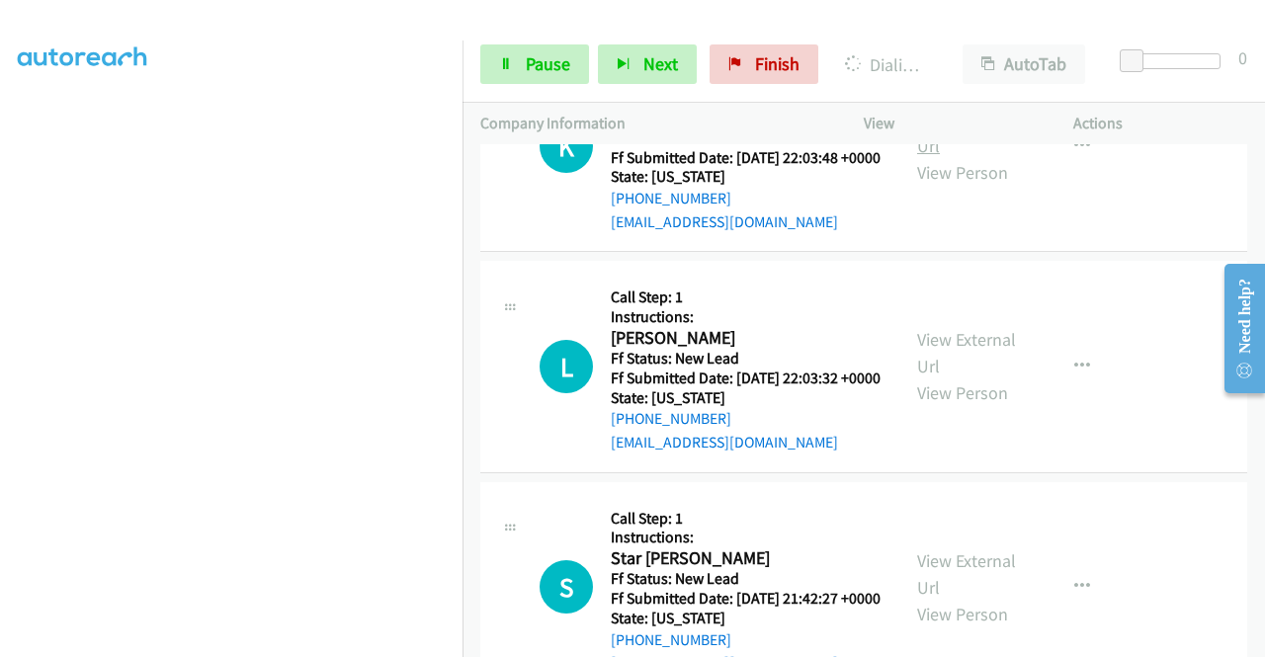
click at [956, 157] on link "View External Url" at bounding box center [966, 132] width 99 height 49
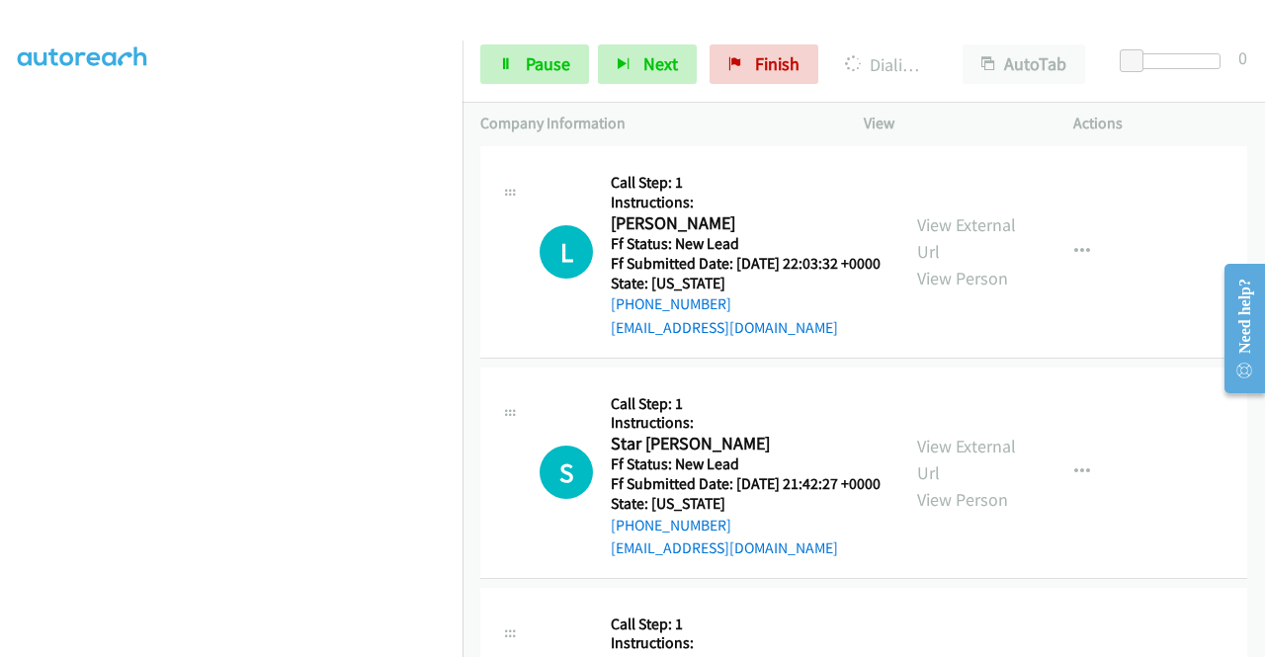
scroll to position [3219, 0]
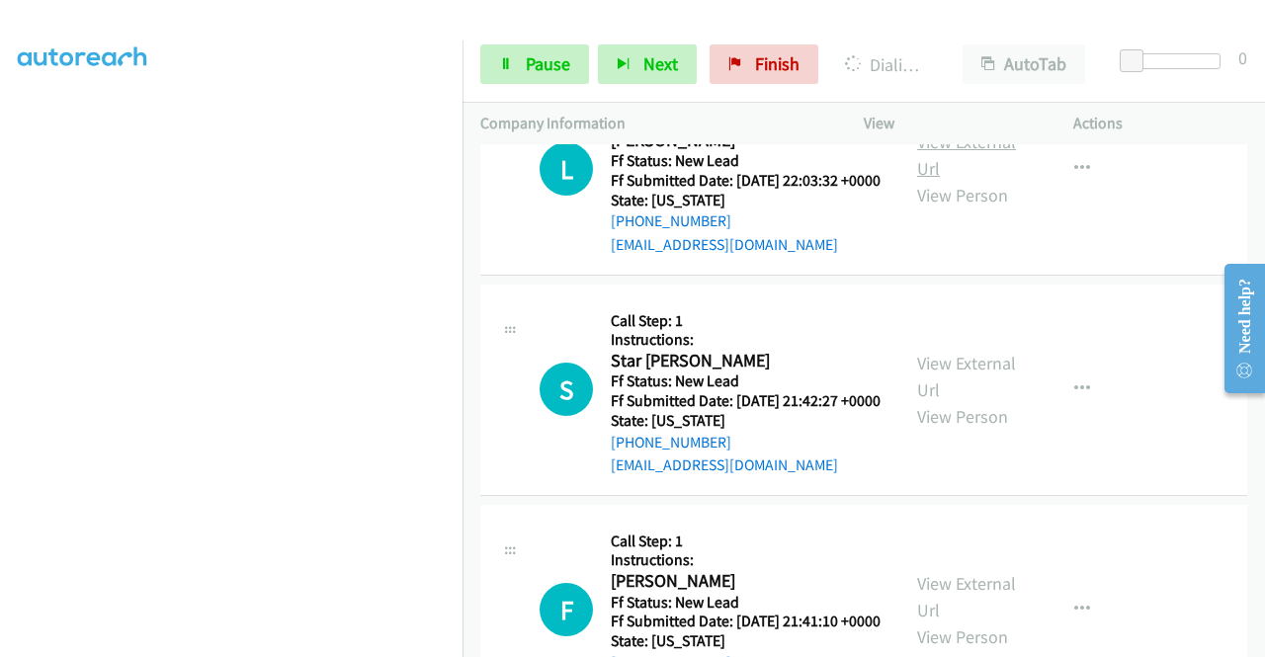
click at [935, 180] on link "View External Url" at bounding box center [966, 154] width 99 height 49
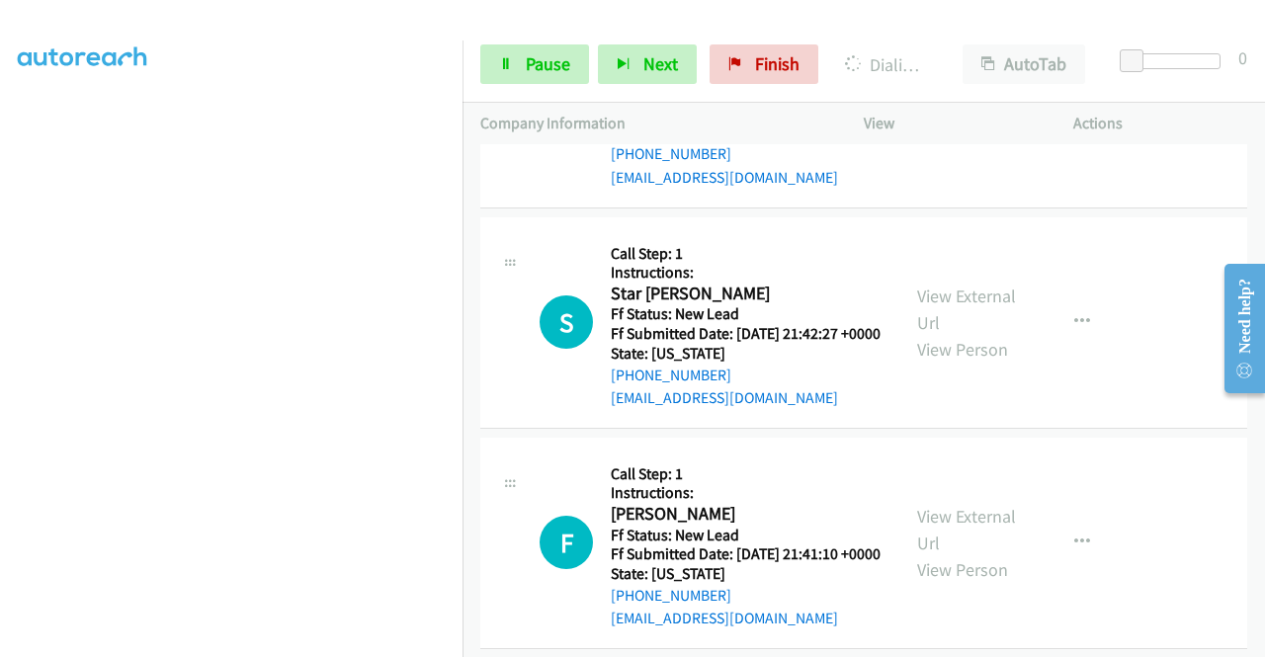
scroll to position [3317, 0]
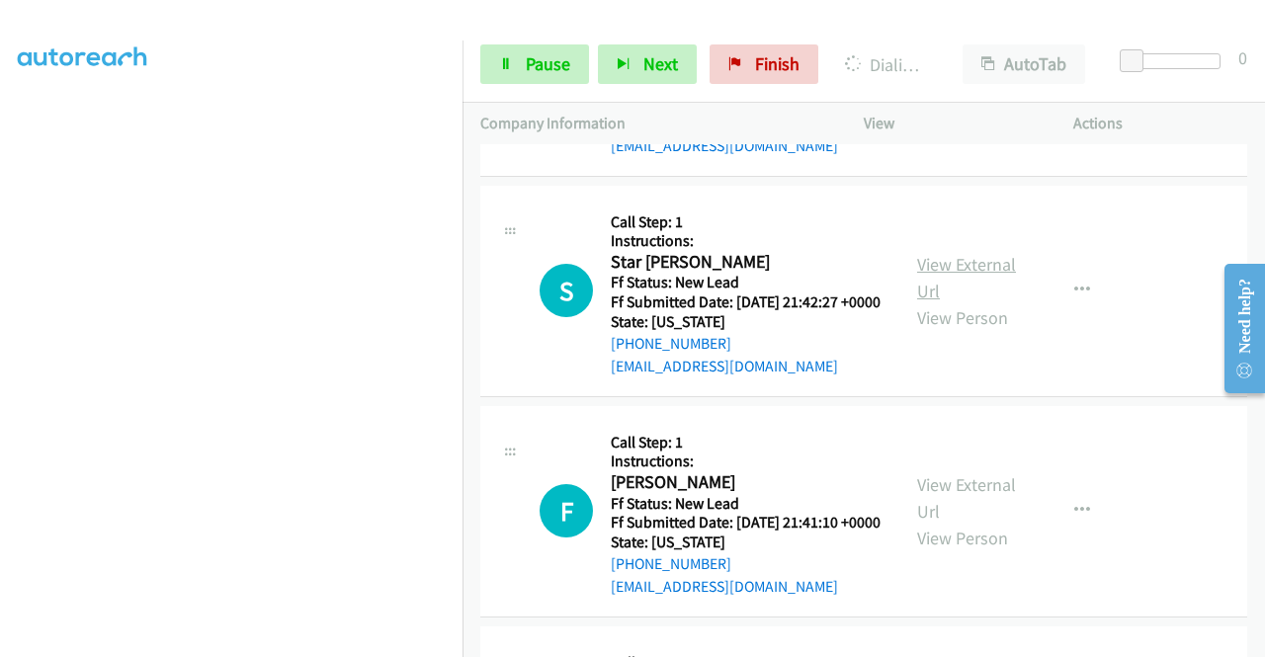
click at [942, 302] on link "View External Url" at bounding box center [966, 277] width 99 height 49
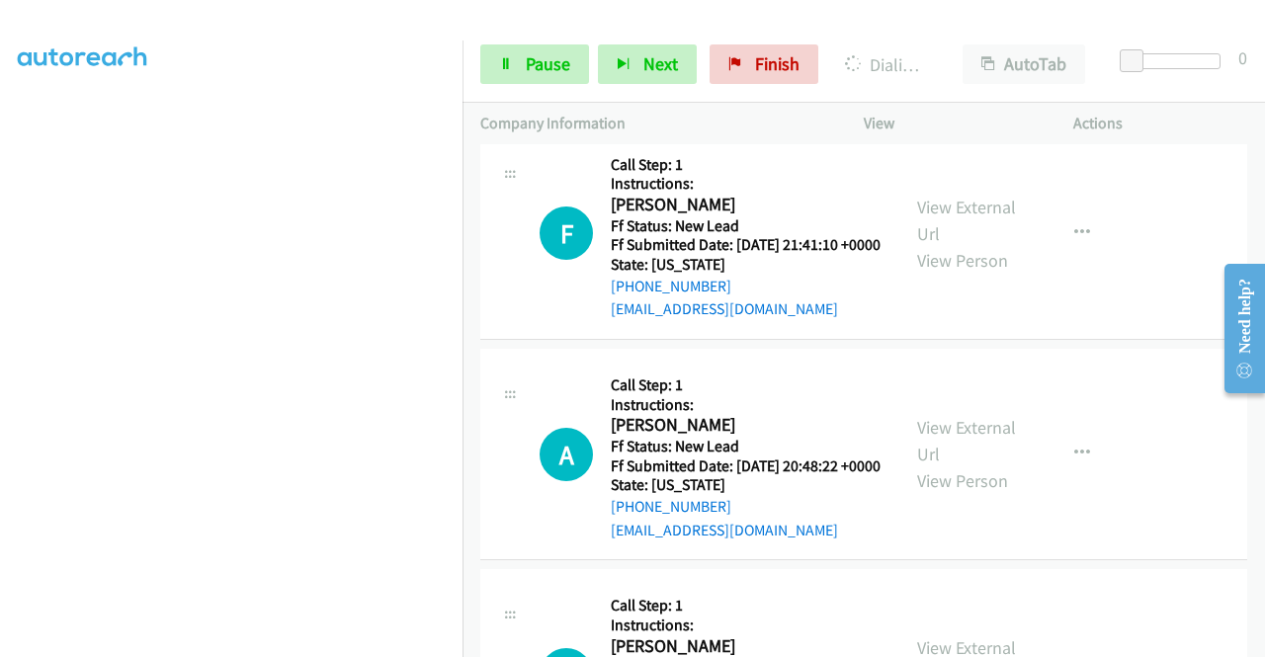
scroll to position [3614, 0]
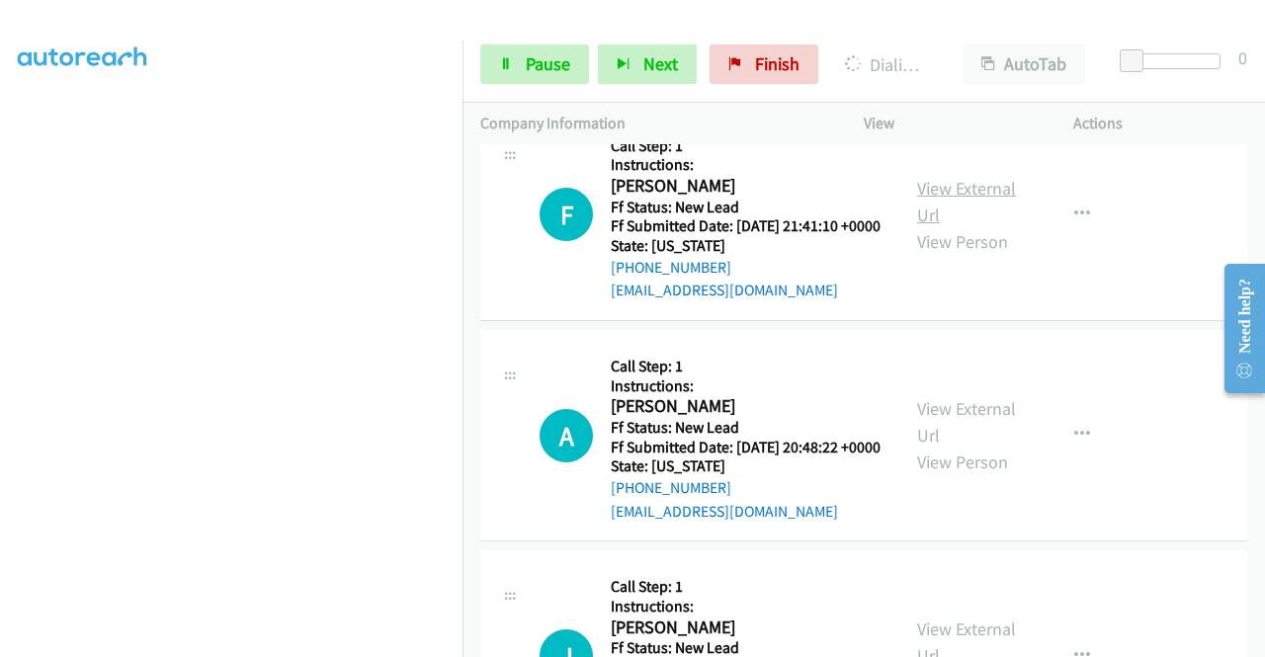
click at [971, 226] on link "View External Url" at bounding box center [966, 201] width 99 height 49
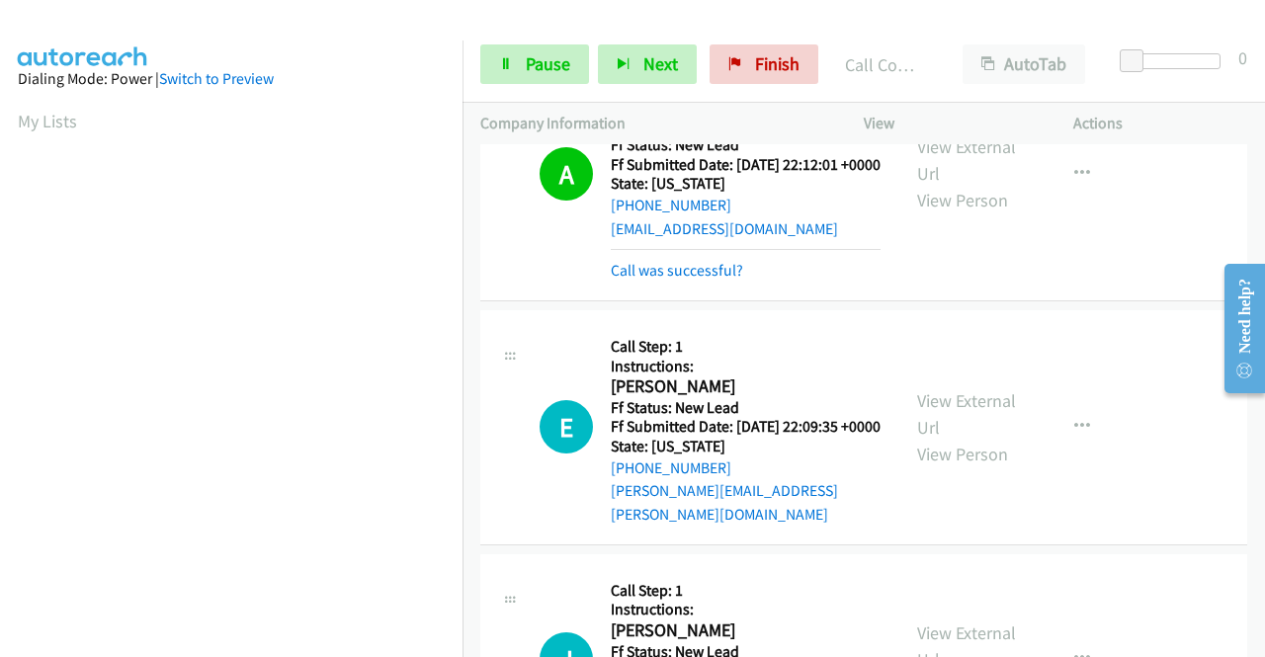
scroll to position [450, 0]
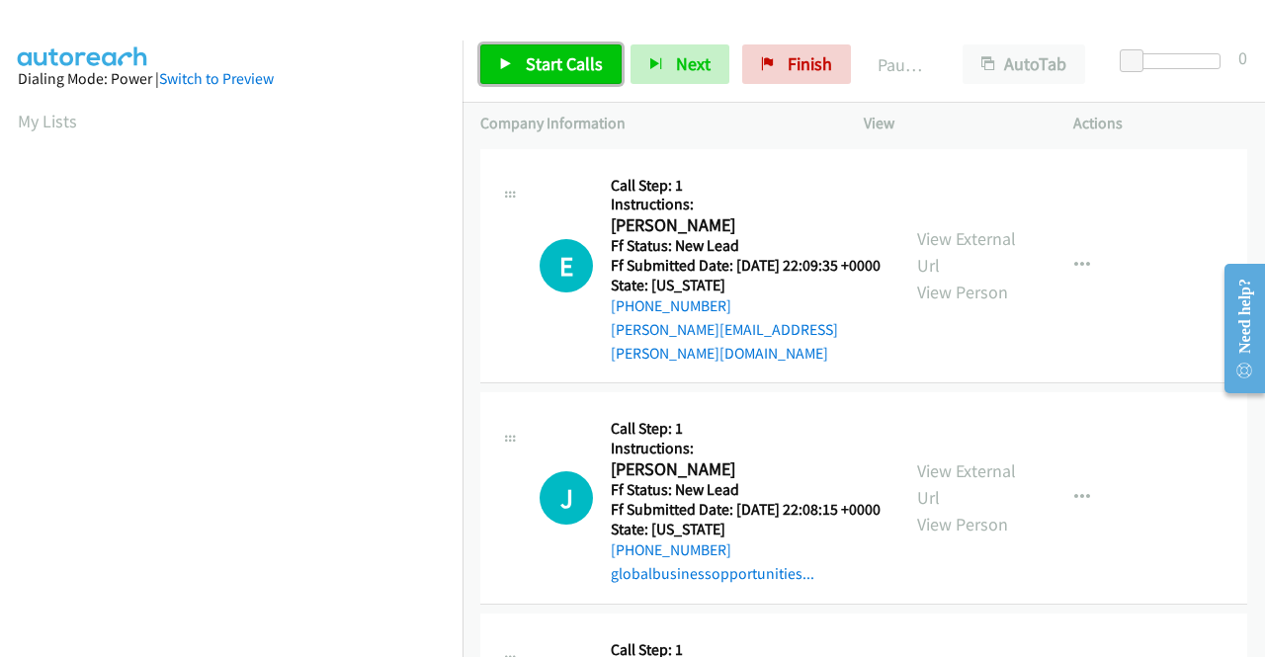
click at [539, 61] on span "Start Calls" at bounding box center [564, 63] width 77 height 23
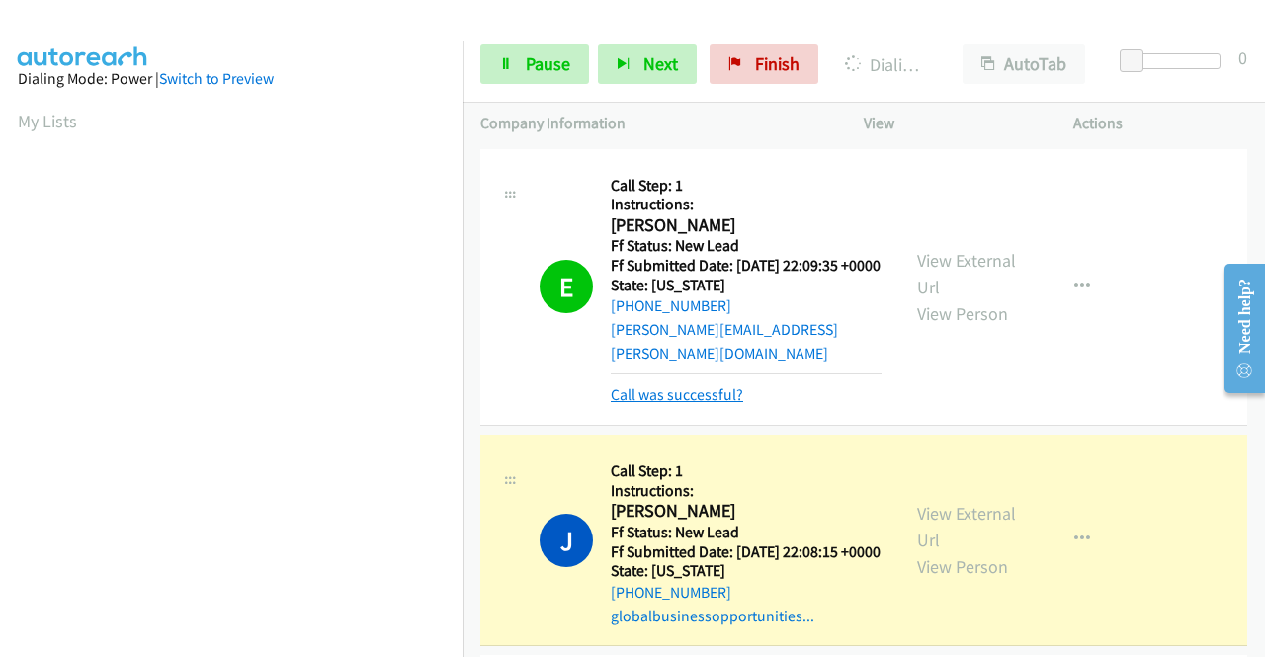
click at [694, 392] on link "Call was successful?" at bounding box center [677, 394] width 132 height 19
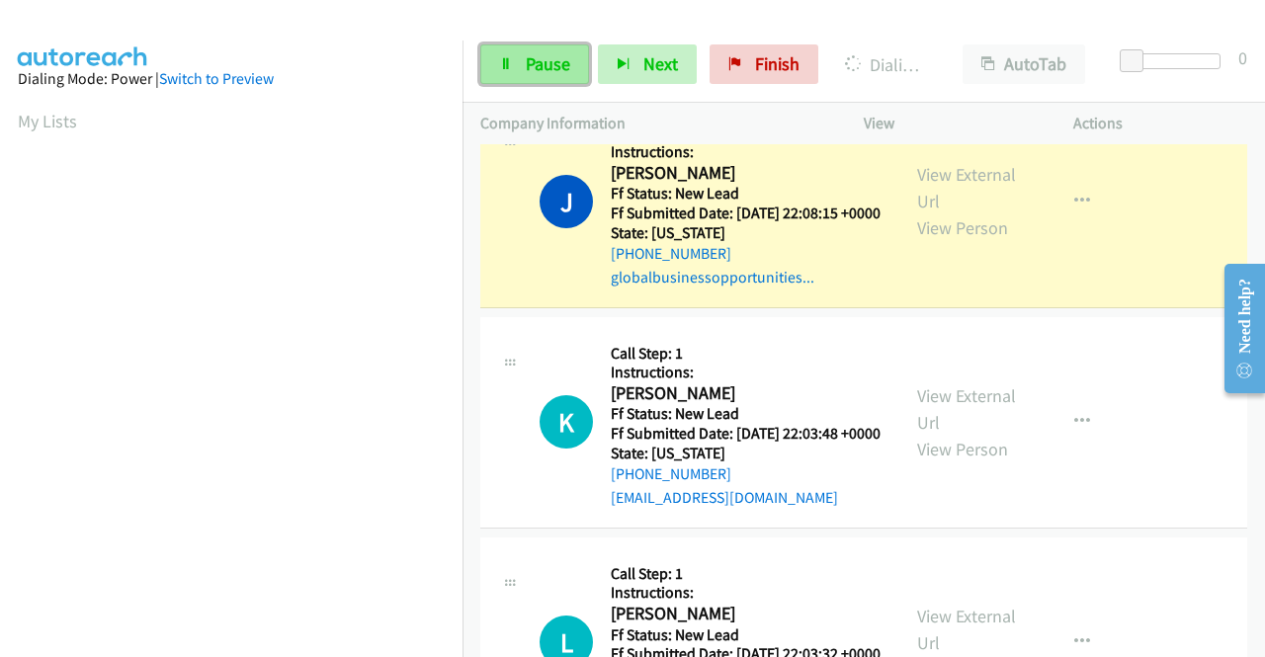
click at [515, 58] on link "Pause" at bounding box center [534, 64] width 109 height 40
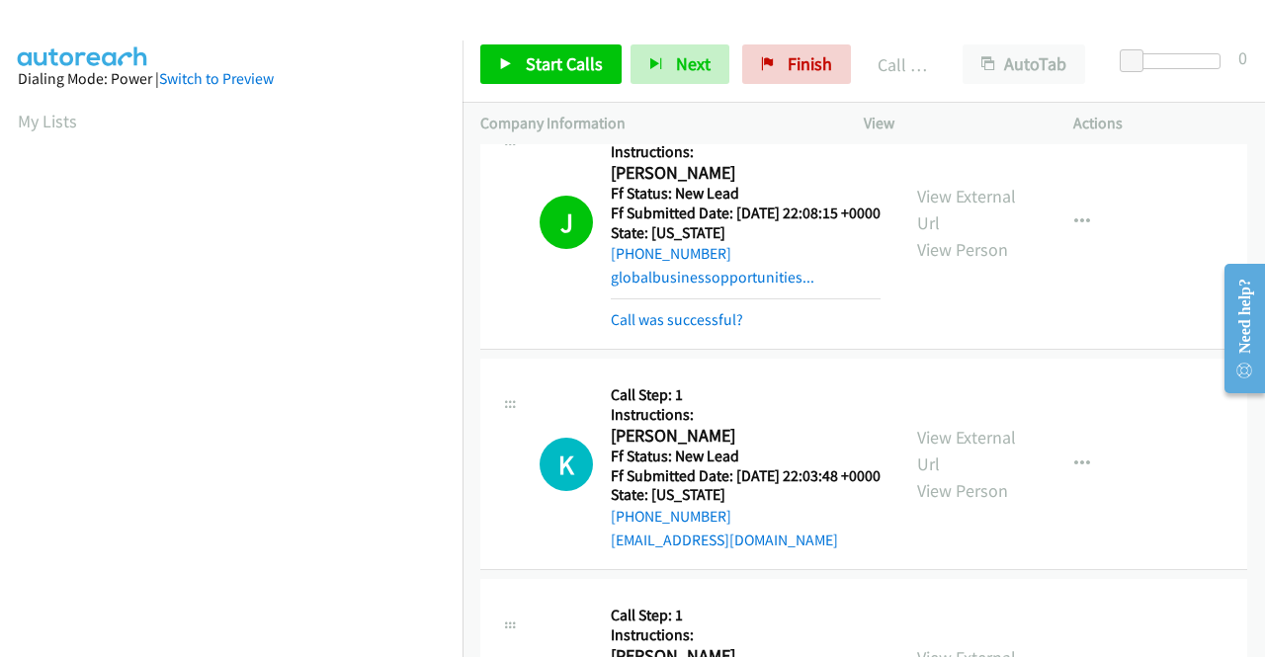
scroll to position [450, 0]
click at [653, 329] on link "Call was successful?" at bounding box center [677, 319] width 132 height 19
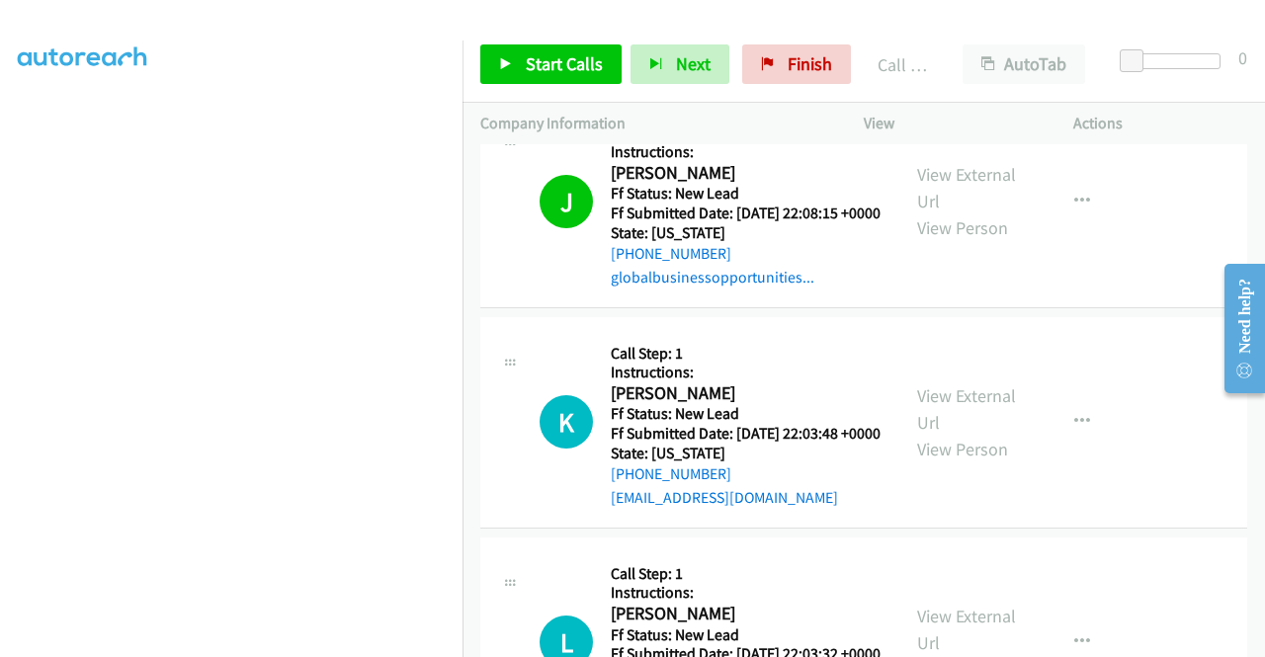
click at [572, 41] on div "Start Calls Pause Next Finish Call Completed AutoTab AutoTab 0" at bounding box center [863, 65] width 802 height 76
click at [526, 64] on span "Start Calls" at bounding box center [564, 63] width 77 height 23
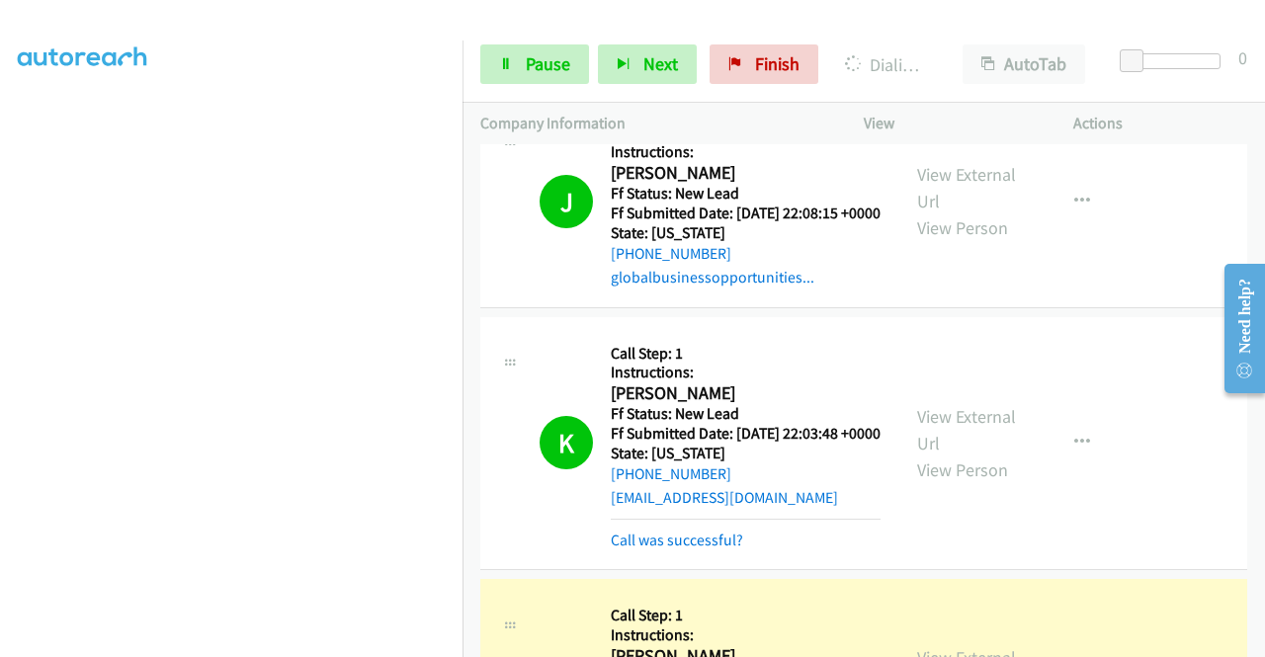
scroll to position [395, 0]
click at [657, 549] on link "Call was successful?" at bounding box center [677, 540] width 132 height 19
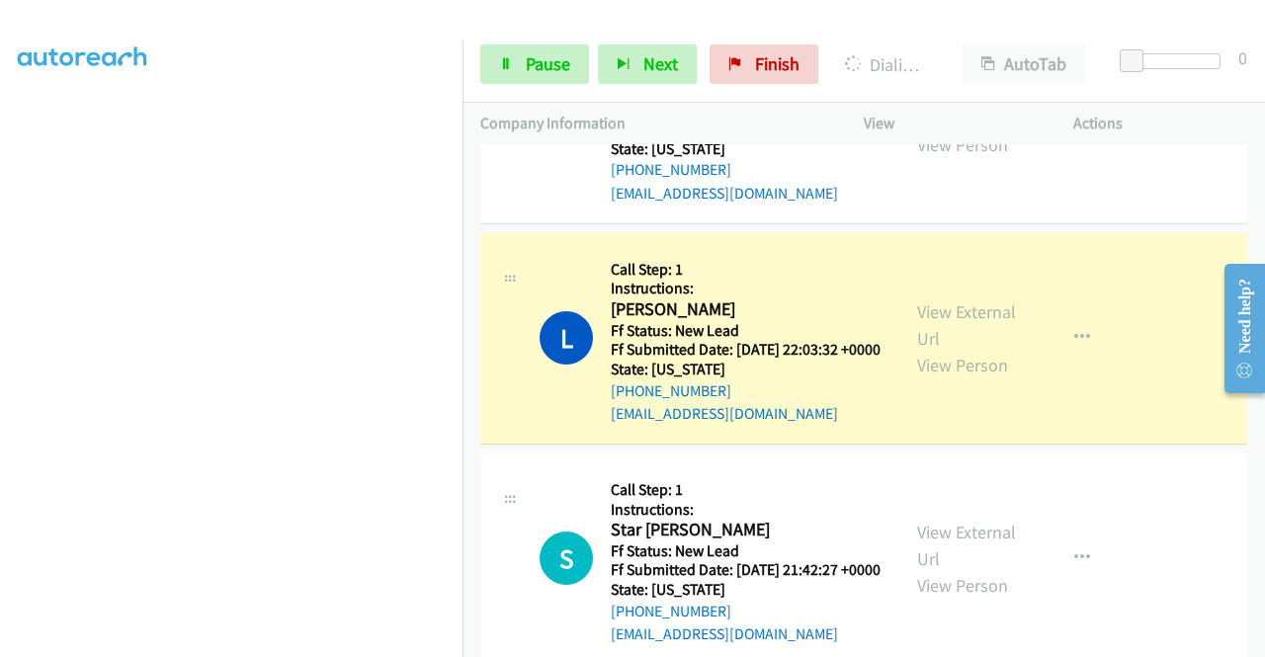
scroll to position [692, 0]
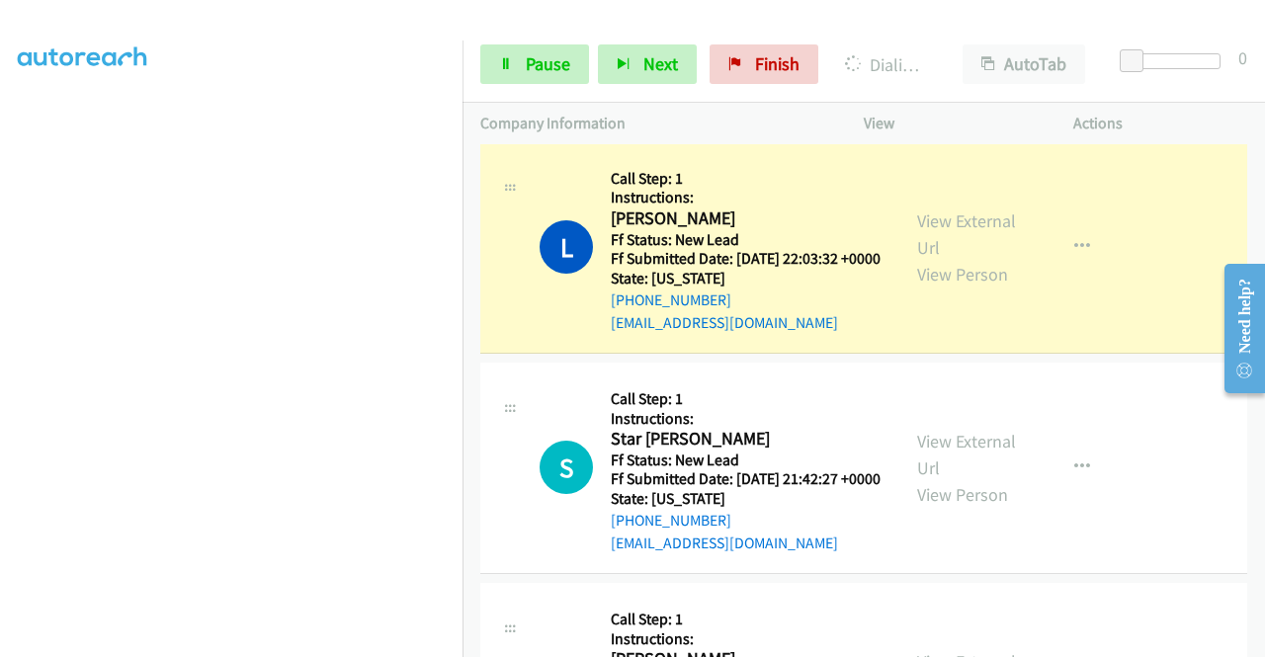
click at [467, 578] on td "S Callback Scheduled Call Step: 1 Instructions: Star Dierking America/Los_Angel…" at bounding box center [863, 468] width 802 height 220
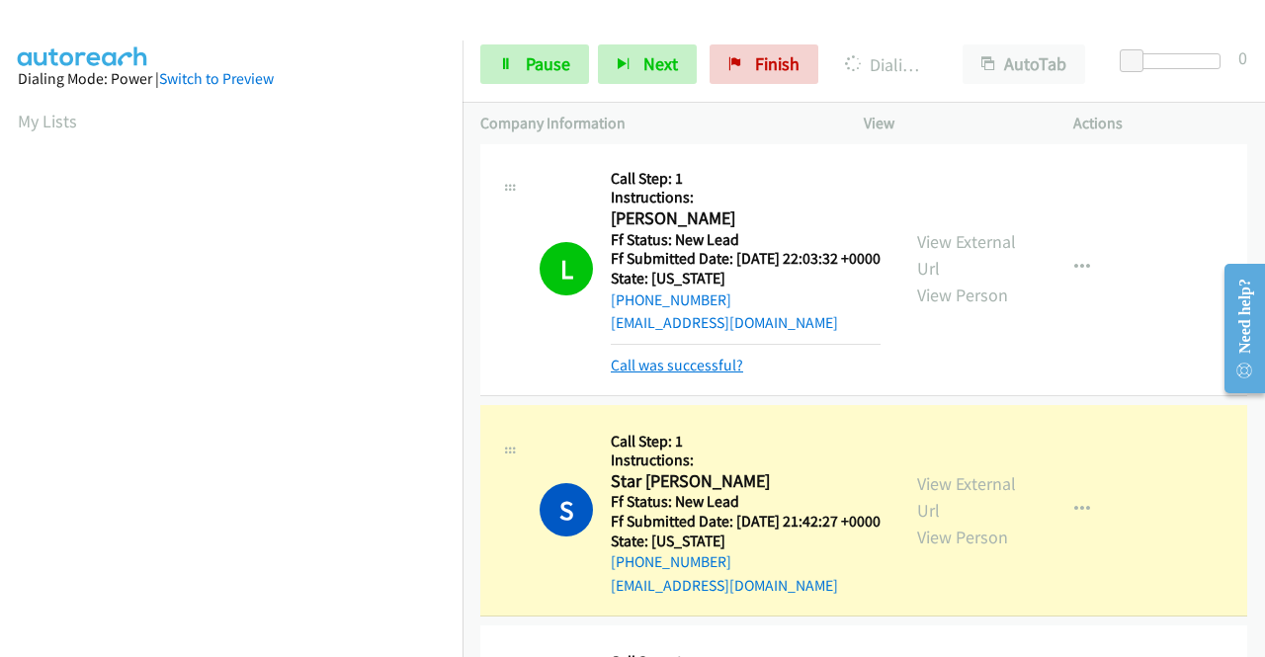
click at [713, 374] on link "Call was successful?" at bounding box center [677, 365] width 132 height 19
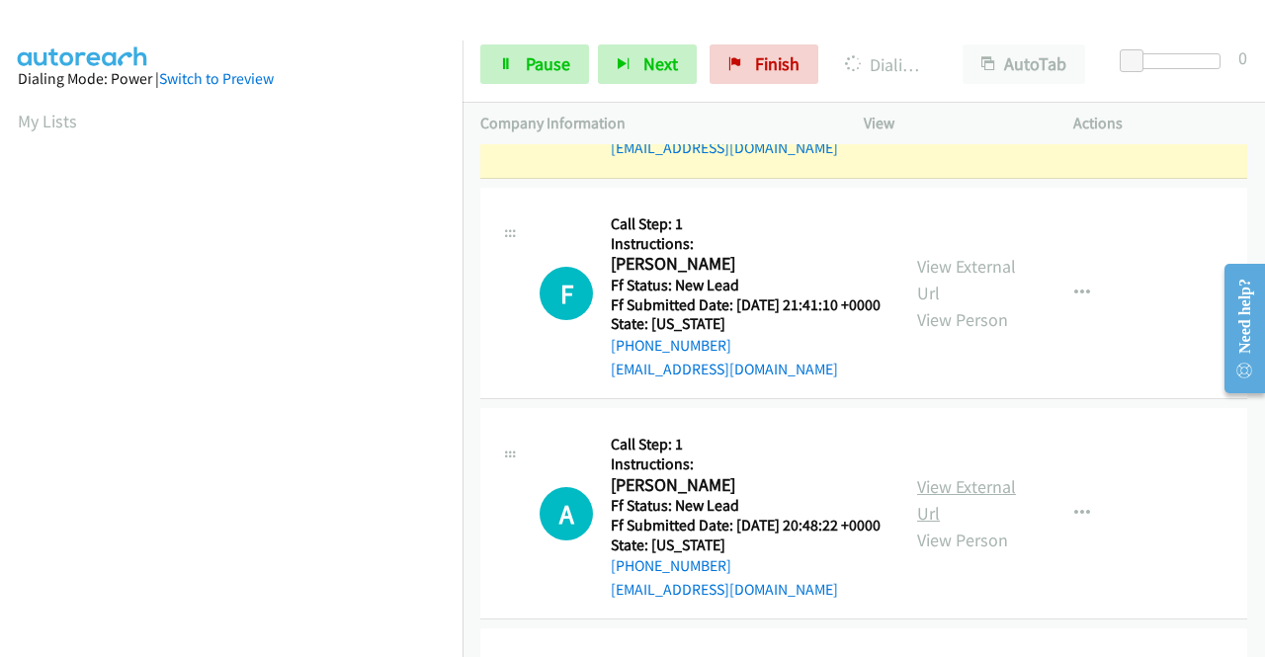
scroll to position [1185, 0]
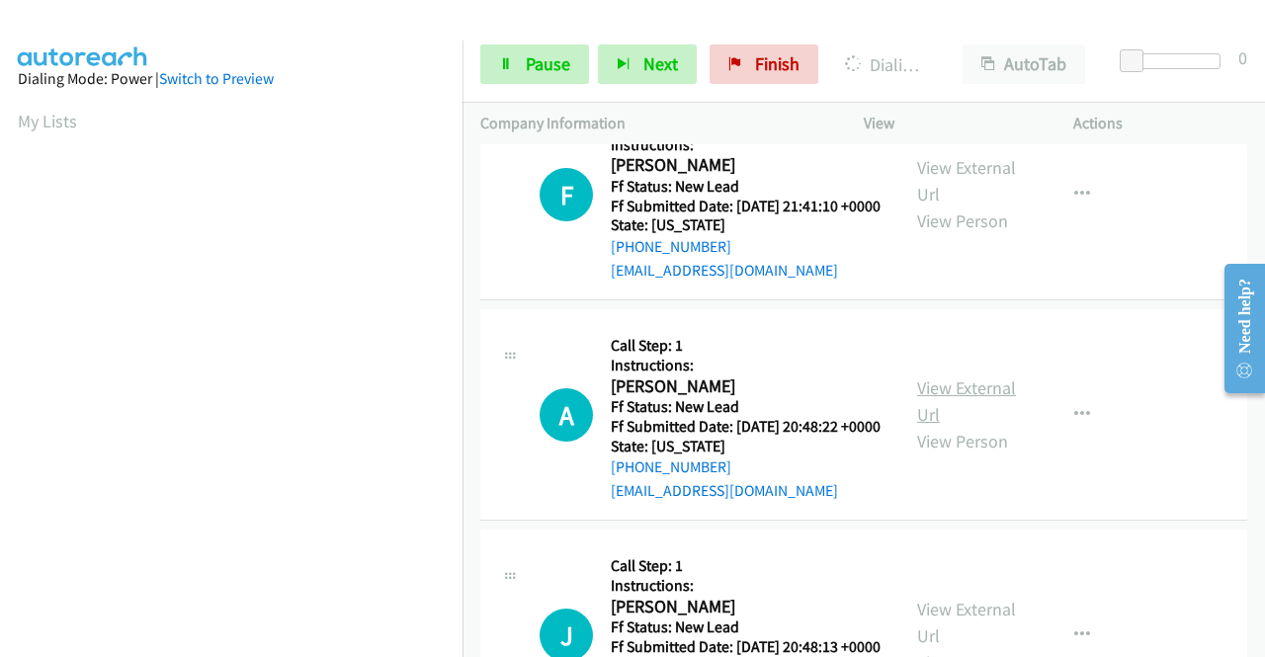
click at [984, 426] on link "View External Url" at bounding box center [966, 400] width 99 height 49
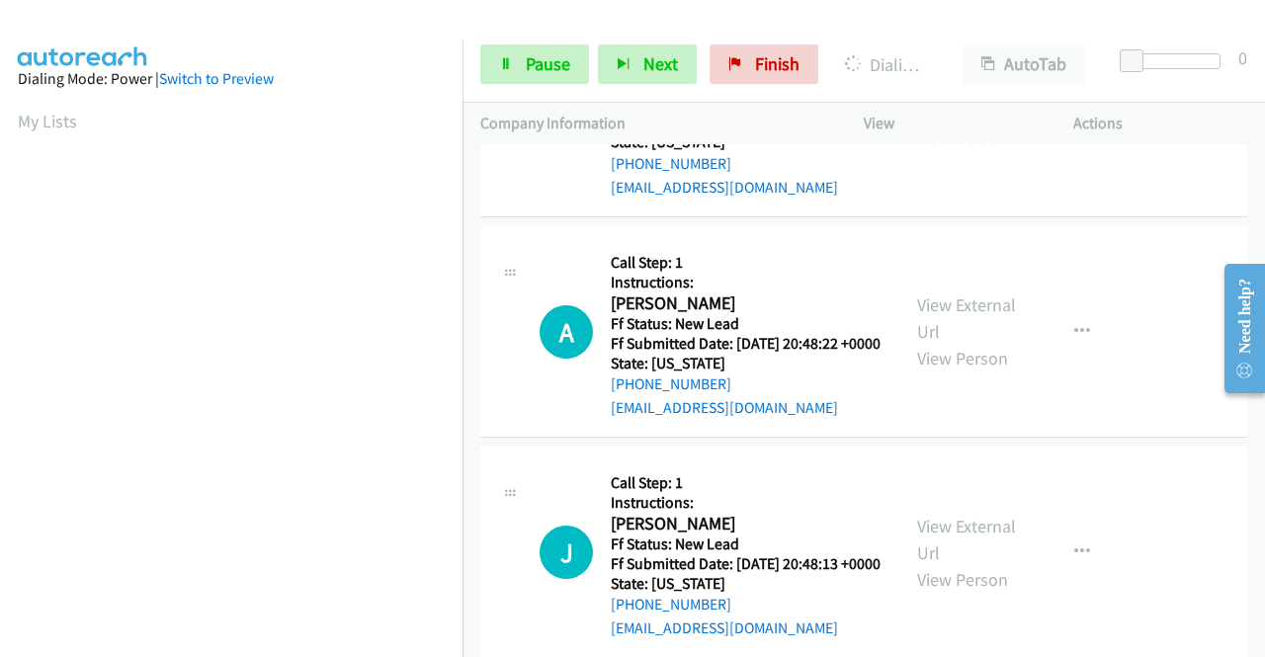
scroll to position [1383, 0]
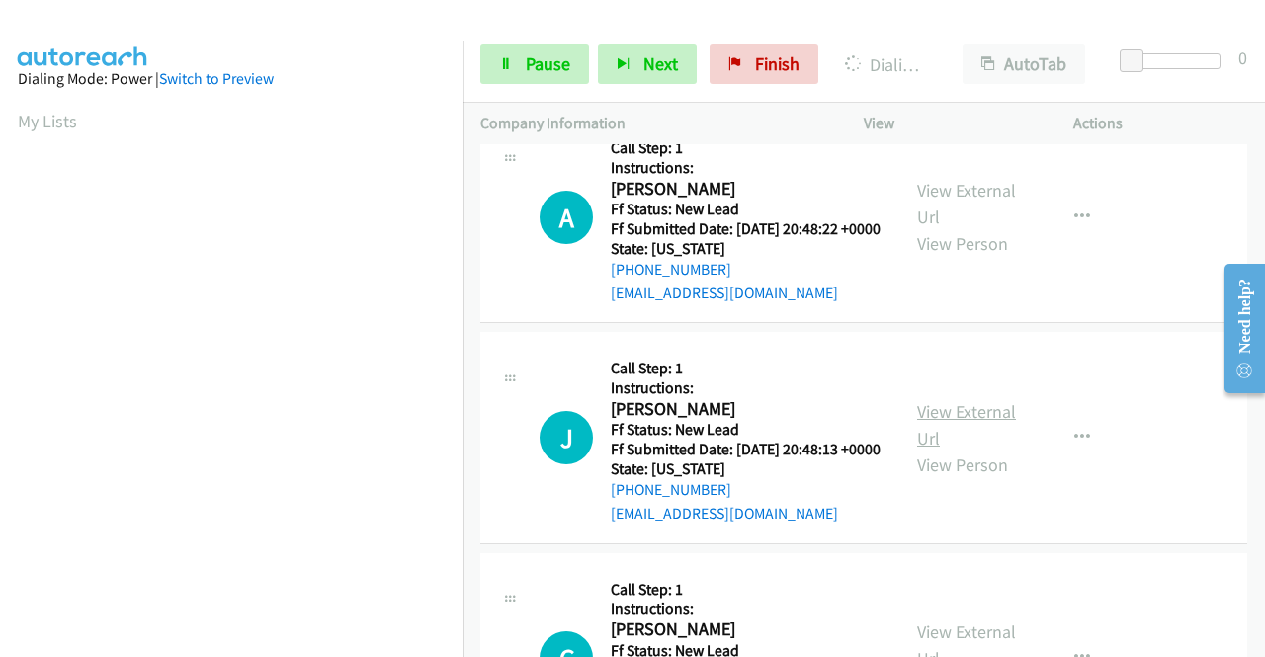
click at [951, 449] on link "View External Url" at bounding box center [966, 424] width 99 height 49
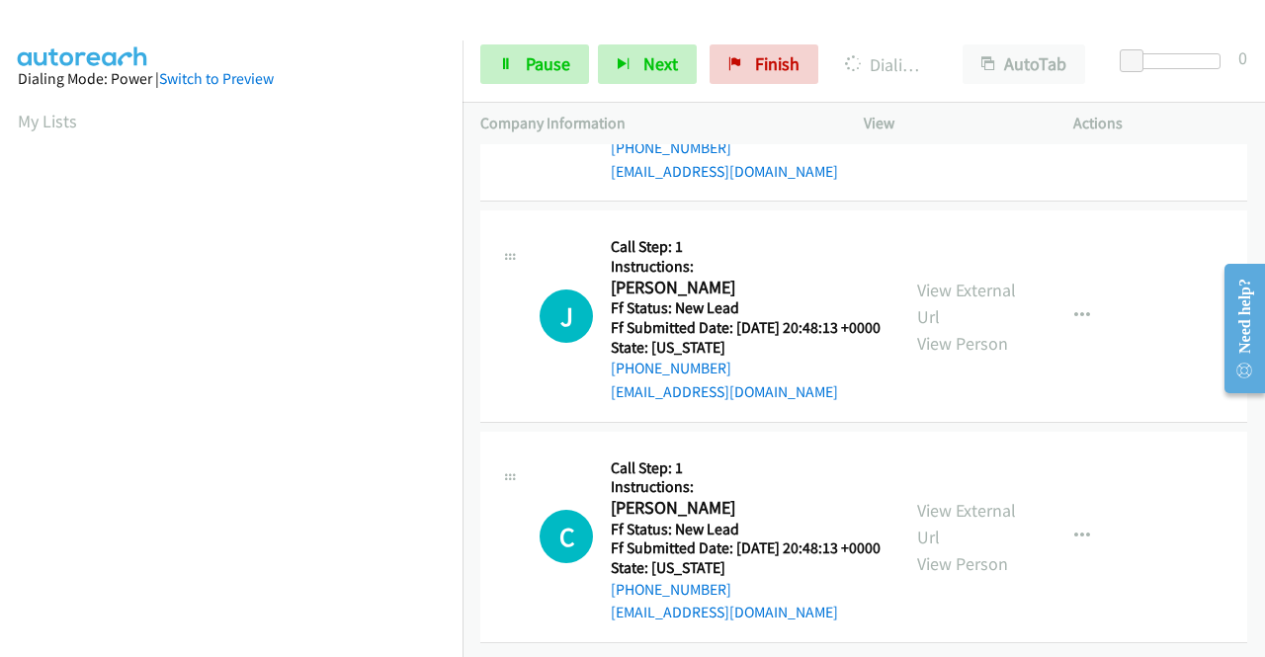
scroll to position [1581, 0]
click at [986, 548] on link "View External Url" at bounding box center [966, 523] width 99 height 49
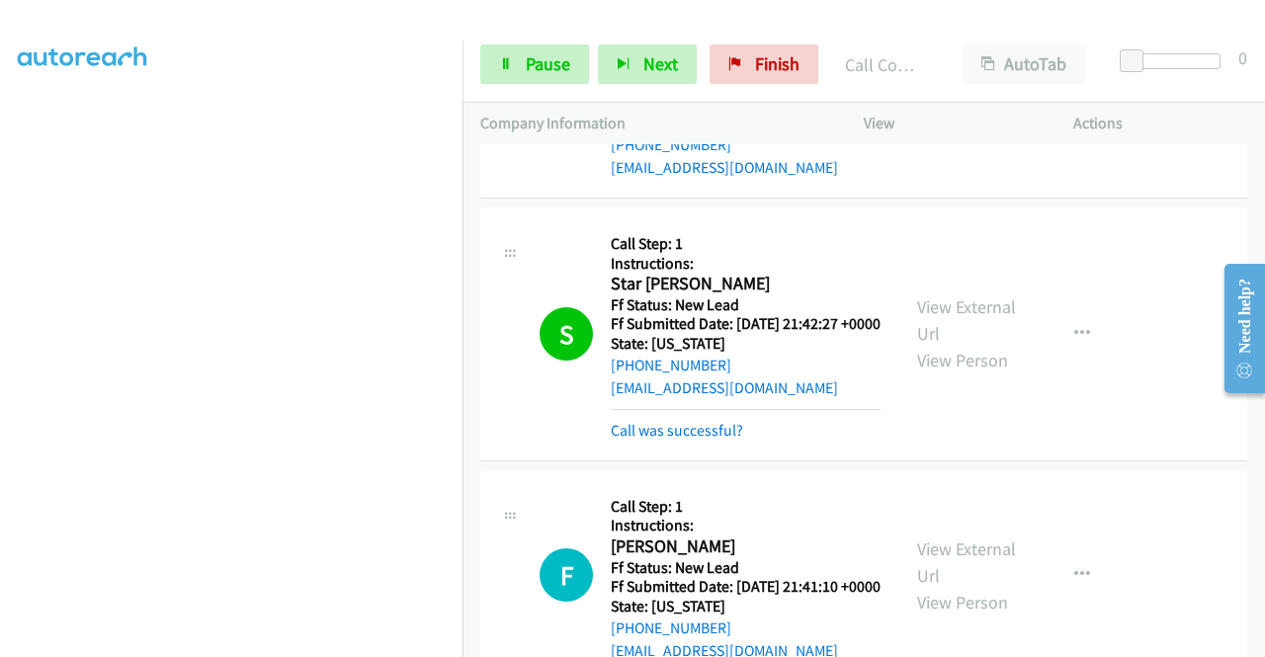
scroll to position [820, 0]
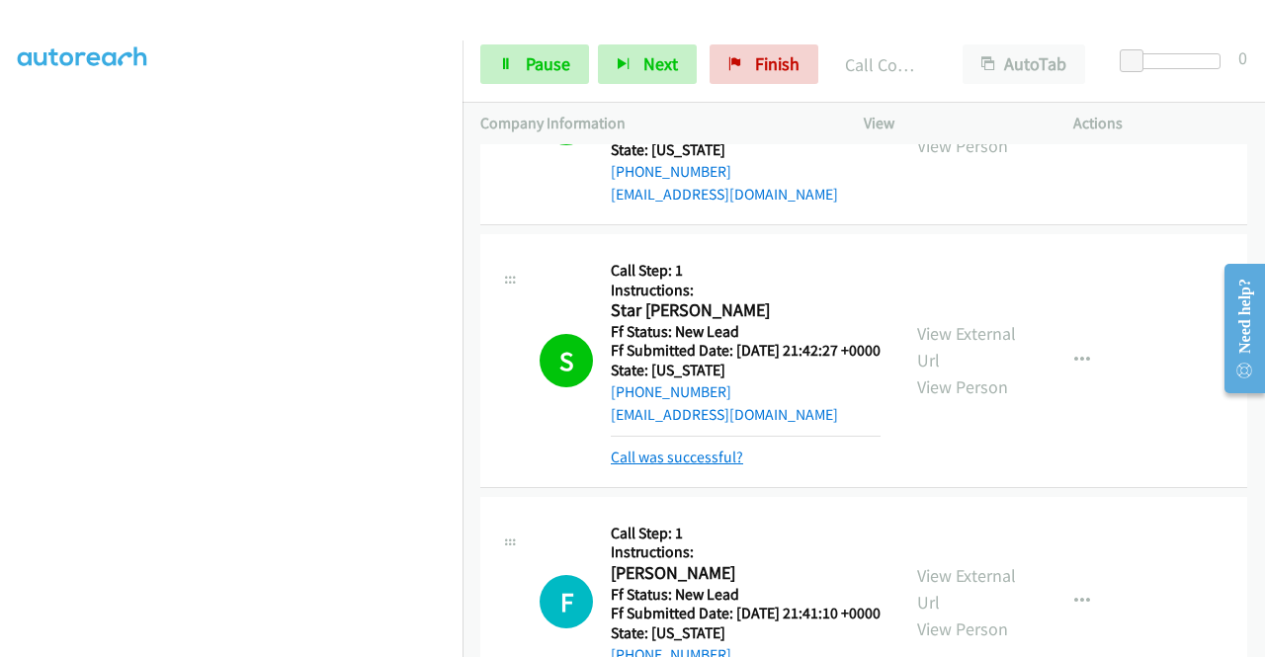
click at [683, 466] on link "Call was successful?" at bounding box center [677, 457] width 132 height 19
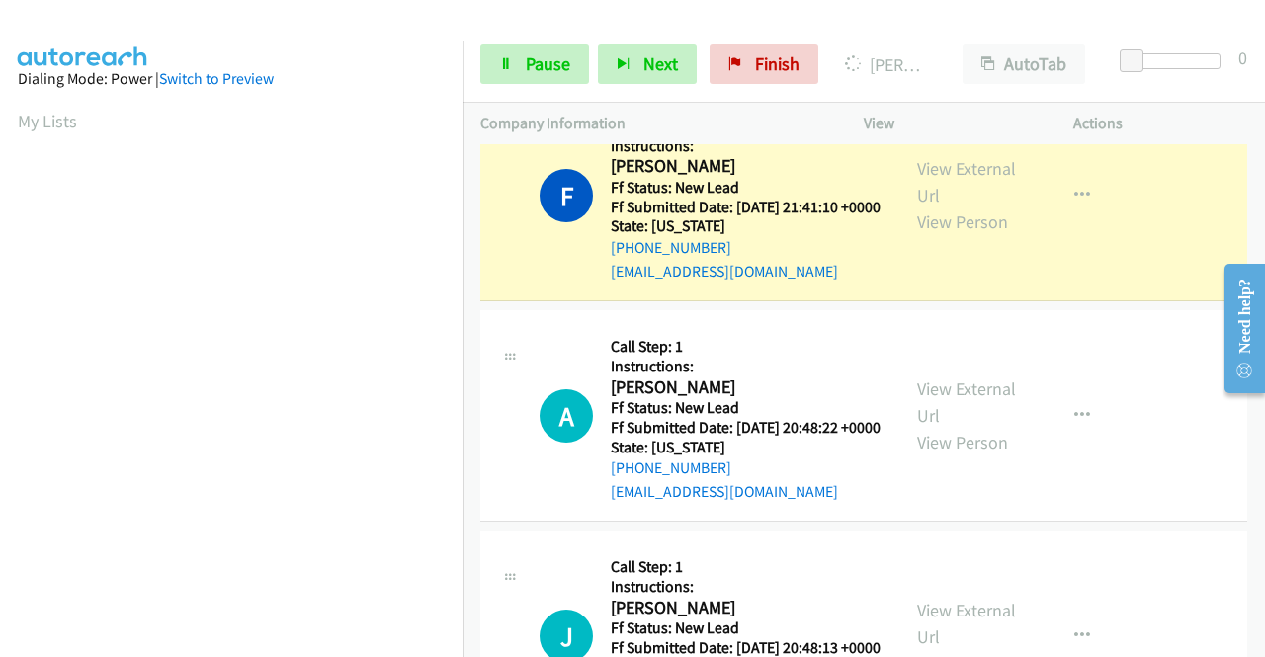
scroll to position [1215, 0]
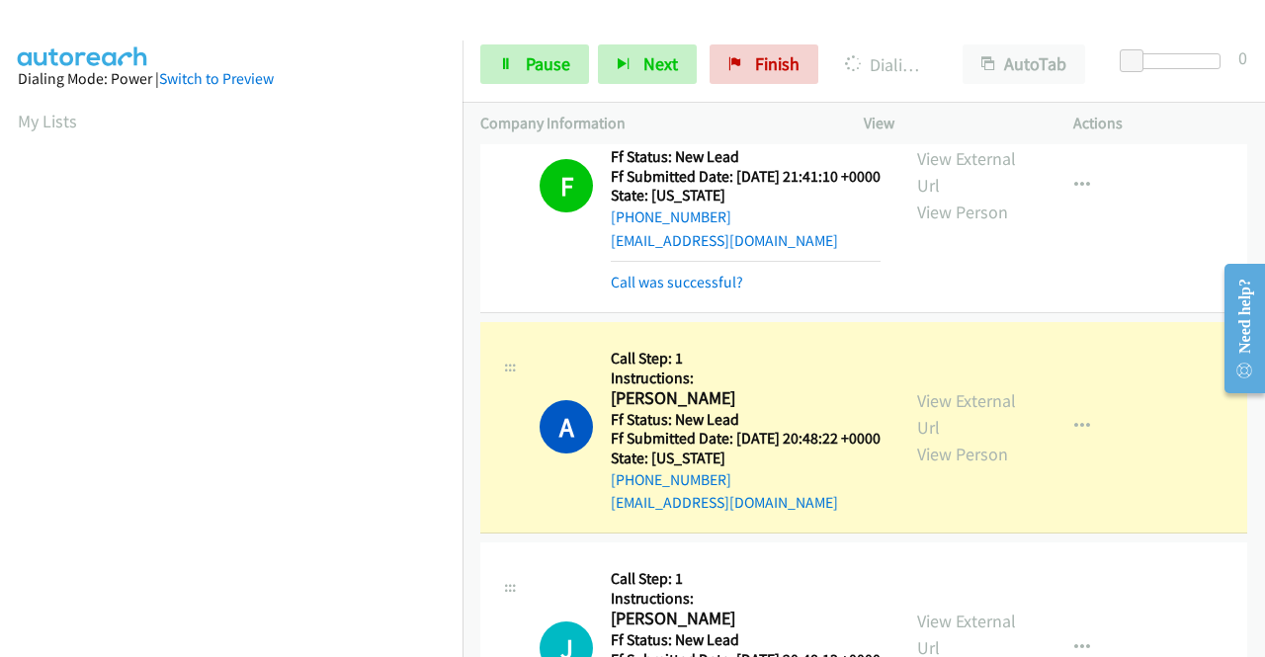
click at [677, 313] on div "F Callback Scheduled Call Step: 1 Instructions: Francis Nott America/New_York F…" at bounding box center [863, 186] width 767 height 254
click at [668, 291] on link "Call was successful?" at bounding box center [677, 282] width 132 height 19
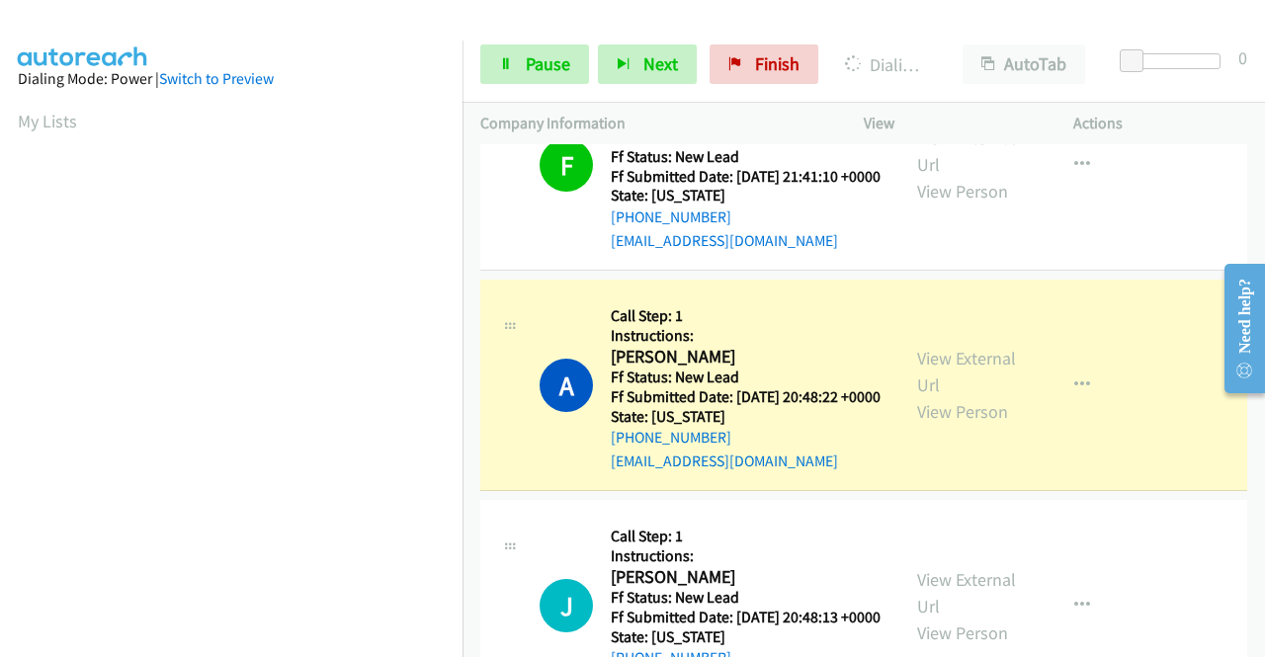
scroll to position [450, 0]
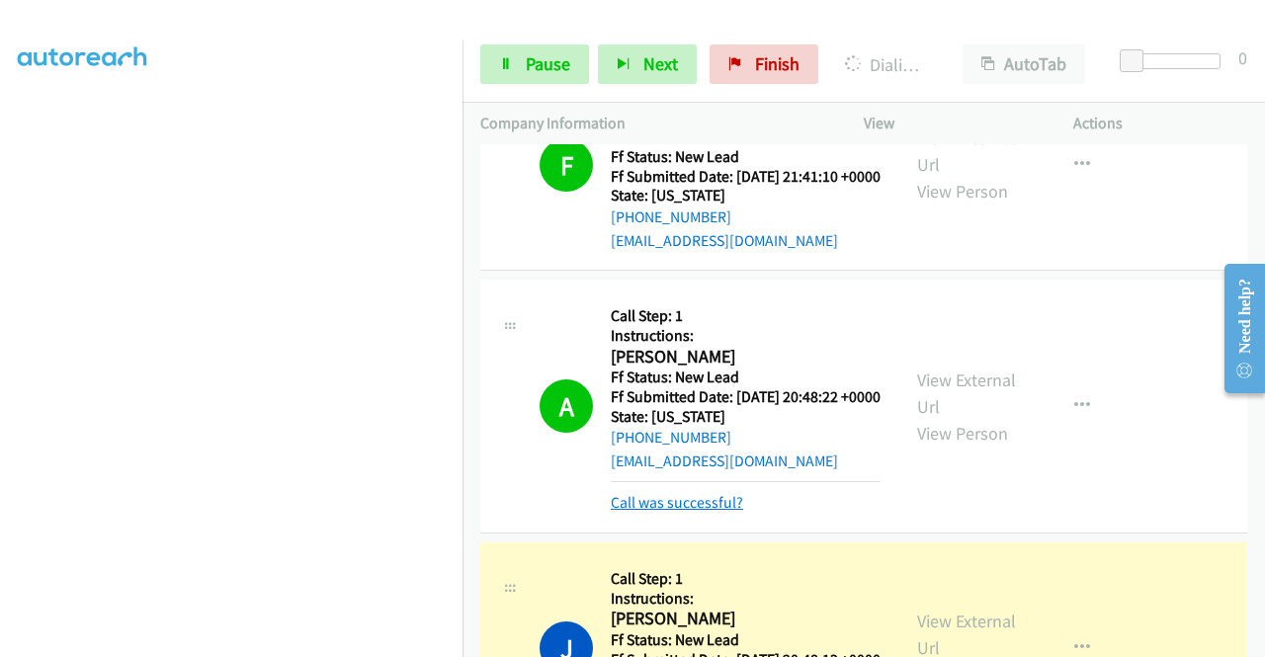
drag, startPoint x: 715, startPoint y: 618, endPoint x: 705, endPoint y: 604, distance: 17.8
click at [714, 512] on link "Call was successful?" at bounding box center [677, 502] width 132 height 19
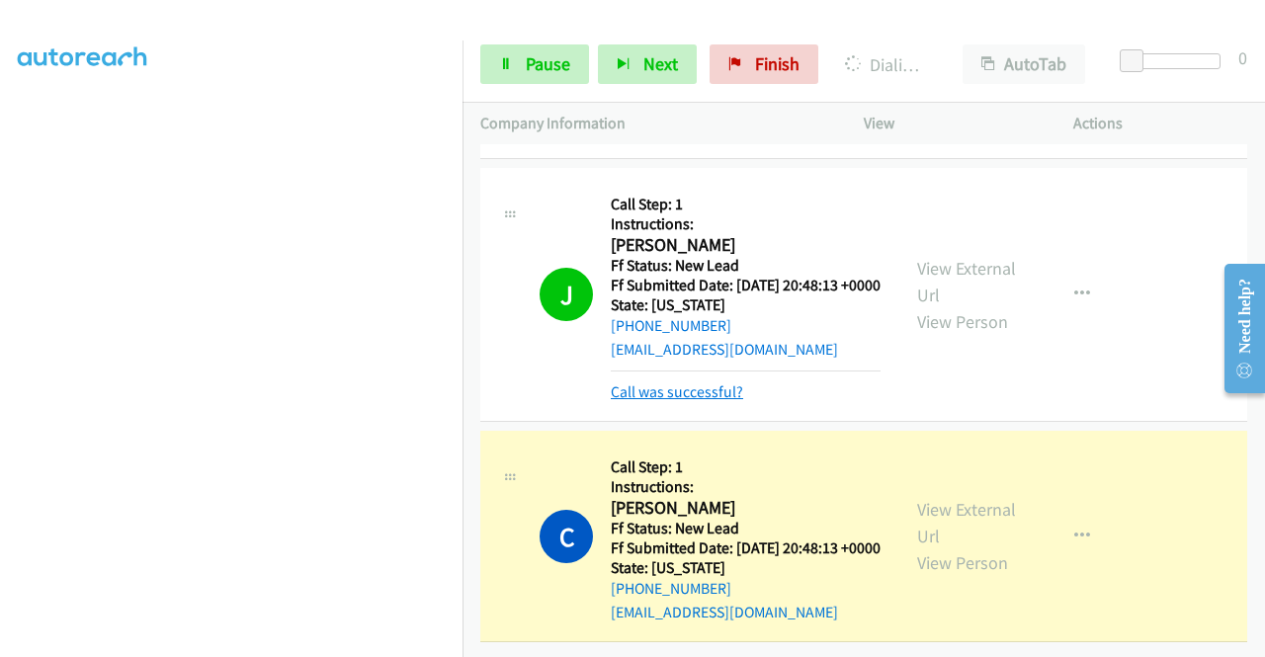
click at [697, 382] on link "Call was successful?" at bounding box center [677, 391] width 132 height 19
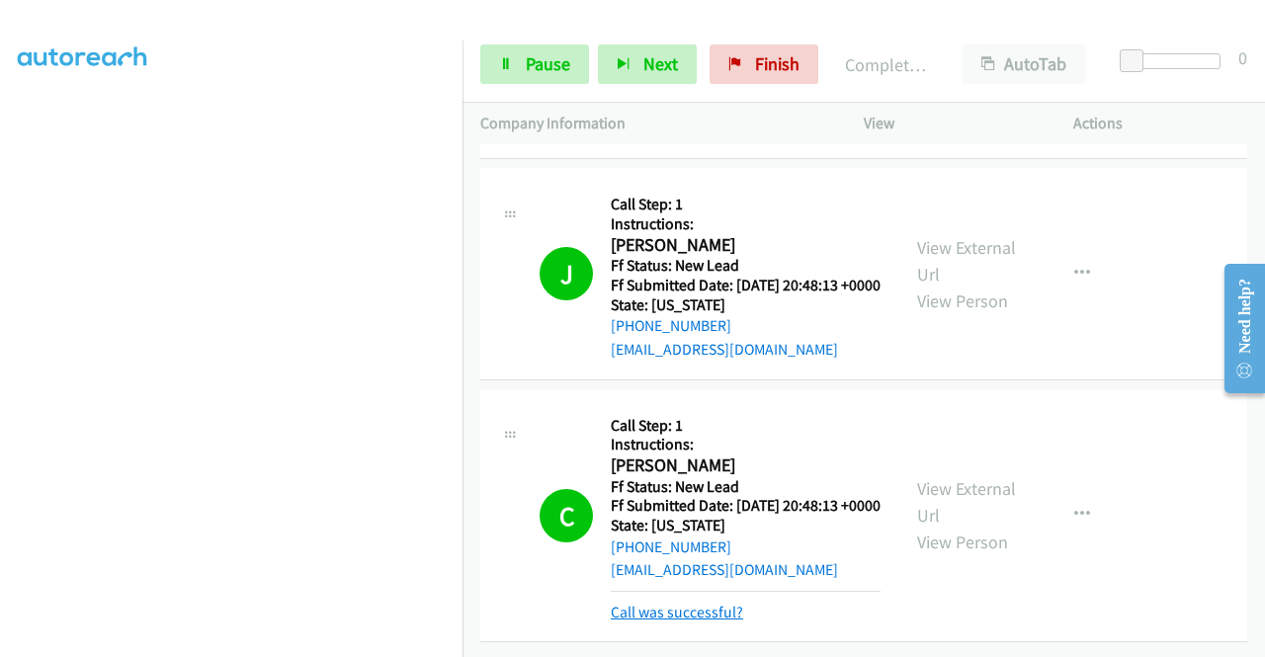
click at [711, 603] on link "Call was successful?" at bounding box center [677, 612] width 132 height 19
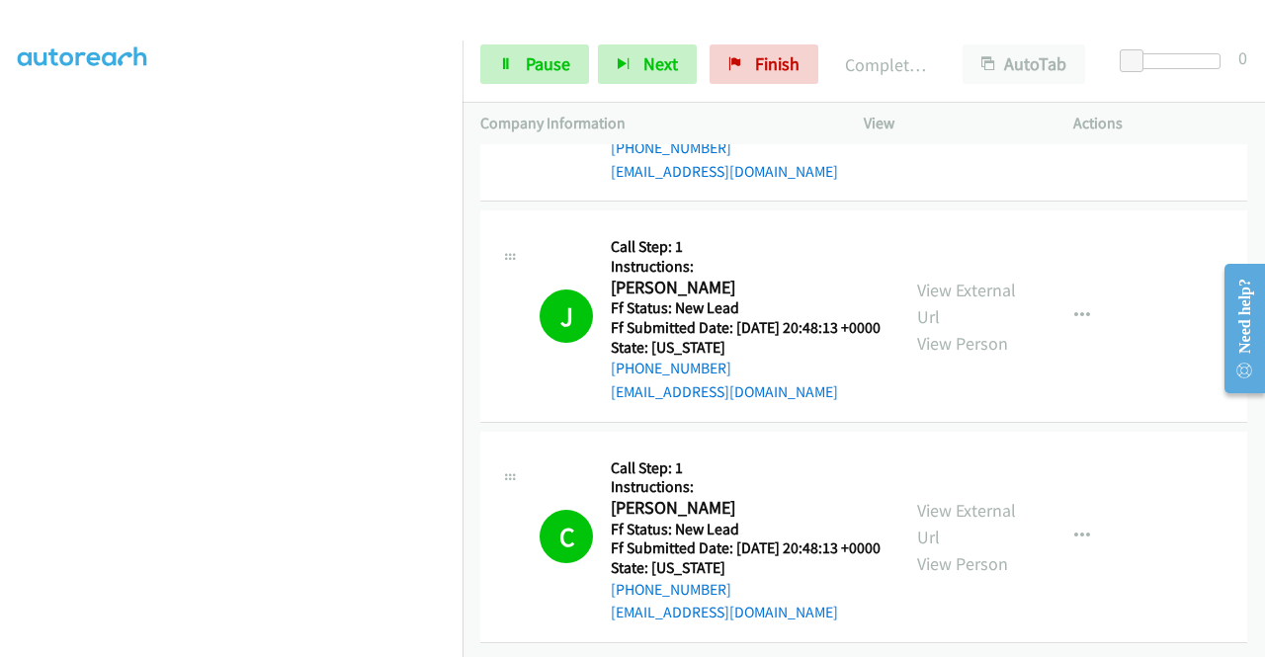
scroll to position [1757, 0]
click at [748, 41] on div "Start Calls Pause Next Finish Completed All Calls AutoTab AutoTab 0" at bounding box center [863, 65] width 802 height 76
click at [755, 54] on span "Finish" at bounding box center [777, 63] width 44 height 23
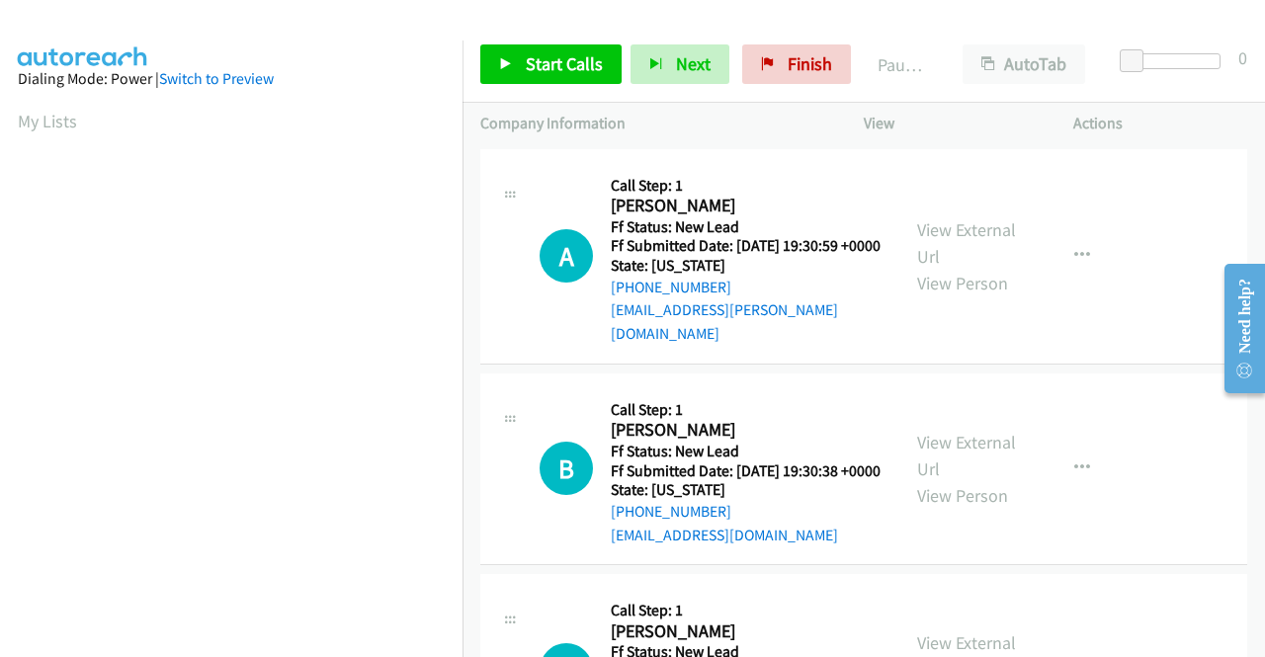
click at [1037, 368] on td "B Callback Scheduled Call Step: 1 [PERSON_NAME] America/[GEOGRAPHIC_DATA] Ff St…" at bounding box center [863, 469] width 802 height 202
drag, startPoint x: 790, startPoint y: 48, endPoint x: 731, endPoint y: 102, distance: 79.7
click at [790, 48] on link "Finish" at bounding box center [796, 64] width 109 height 40
click at [977, 226] on link "View External Url" at bounding box center [966, 242] width 99 height 49
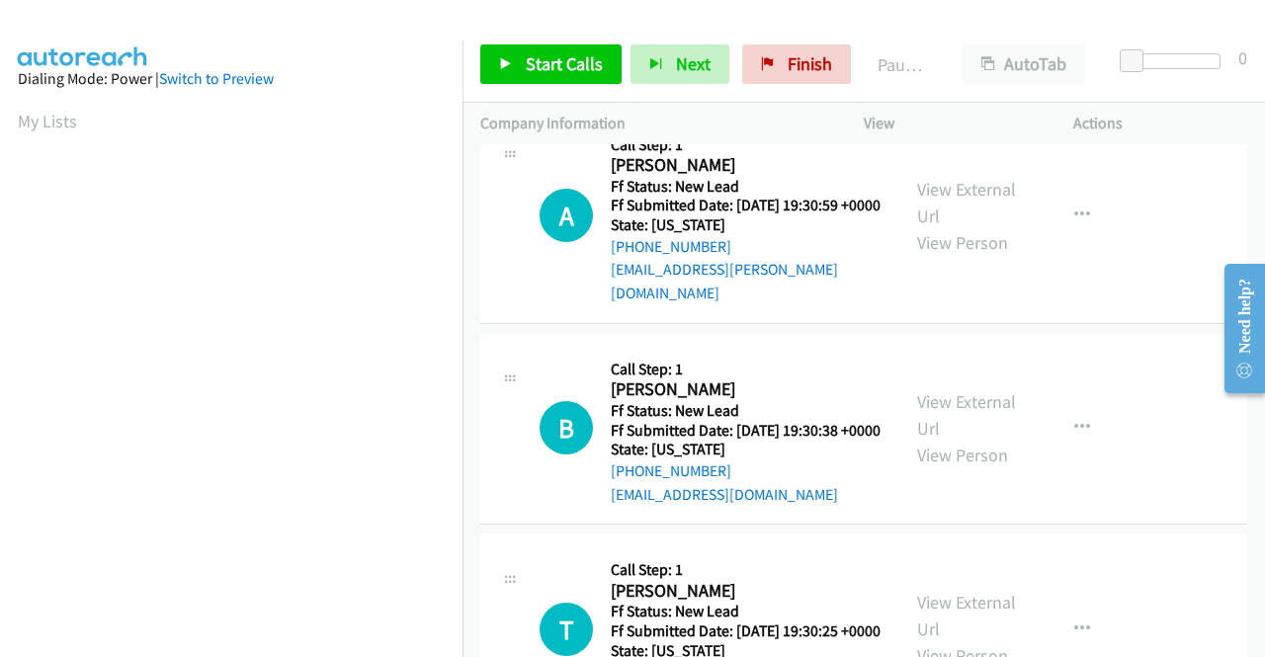
scroll to position [99, 0]
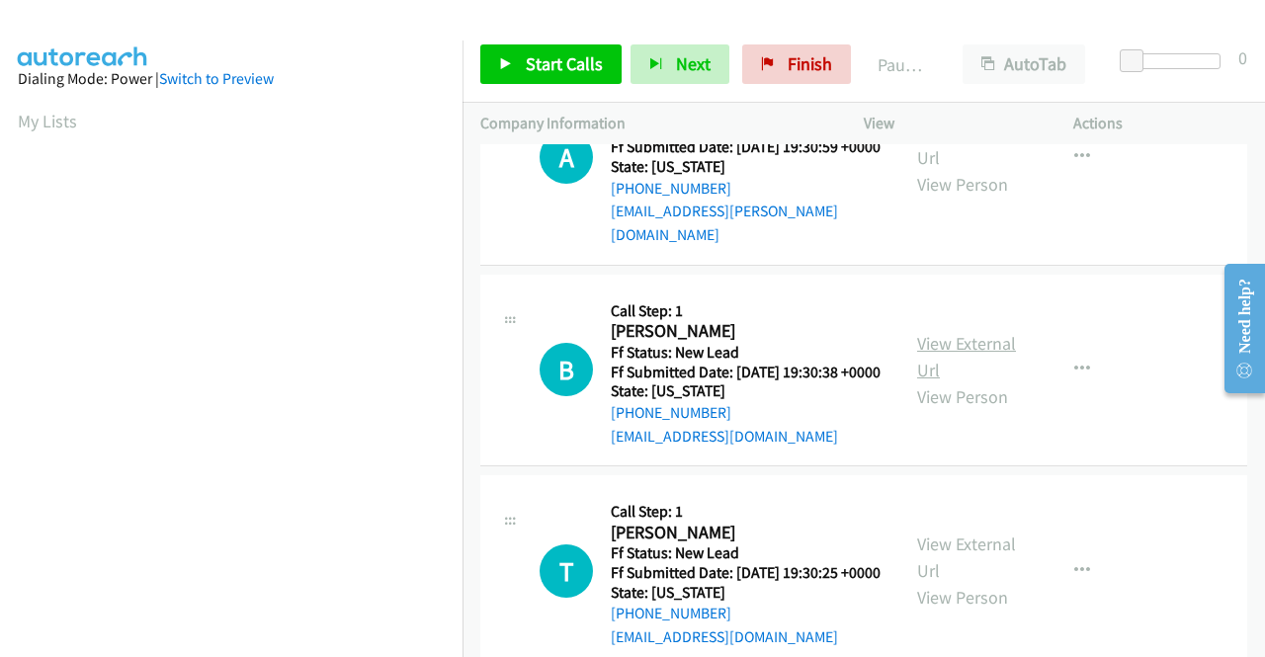
click at [995, 355] on link "View External Url" at bounding box center [966, 356] width 99 height 49
click at [583, 46] on link "Start Calls" at bounding box center [550, 64] width 141 height 40
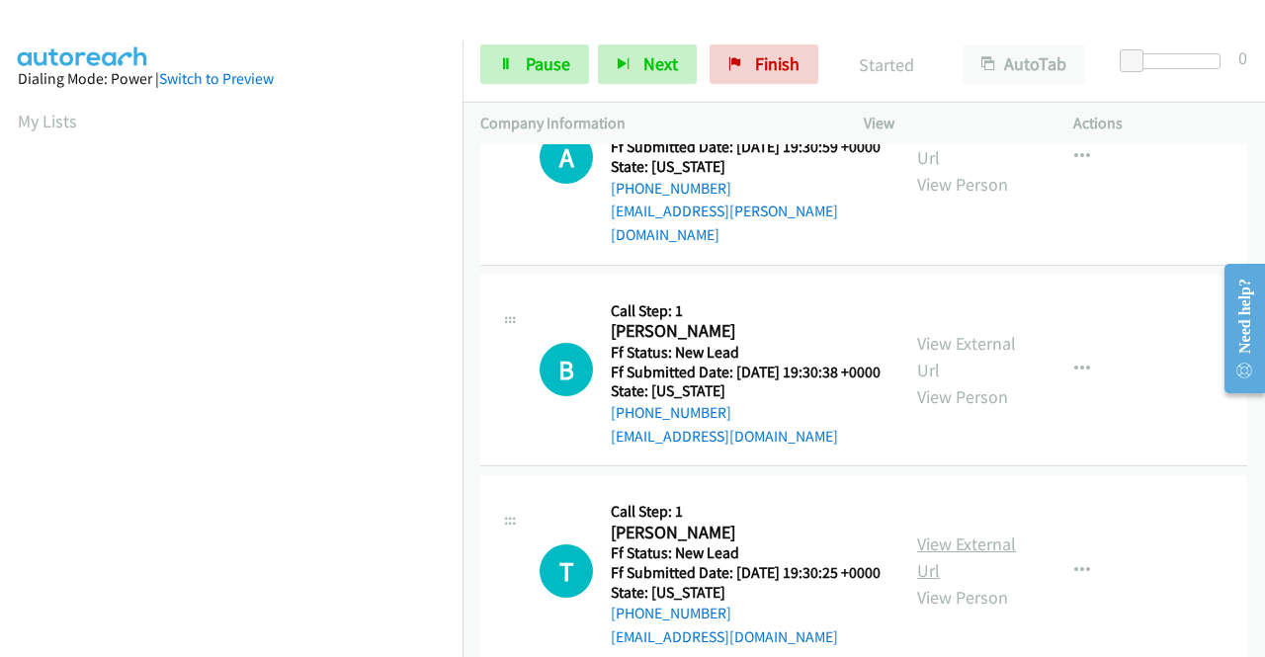
click at [940, 574] on link "View External Url" at bounding box center [966, 556] width 99 height 49
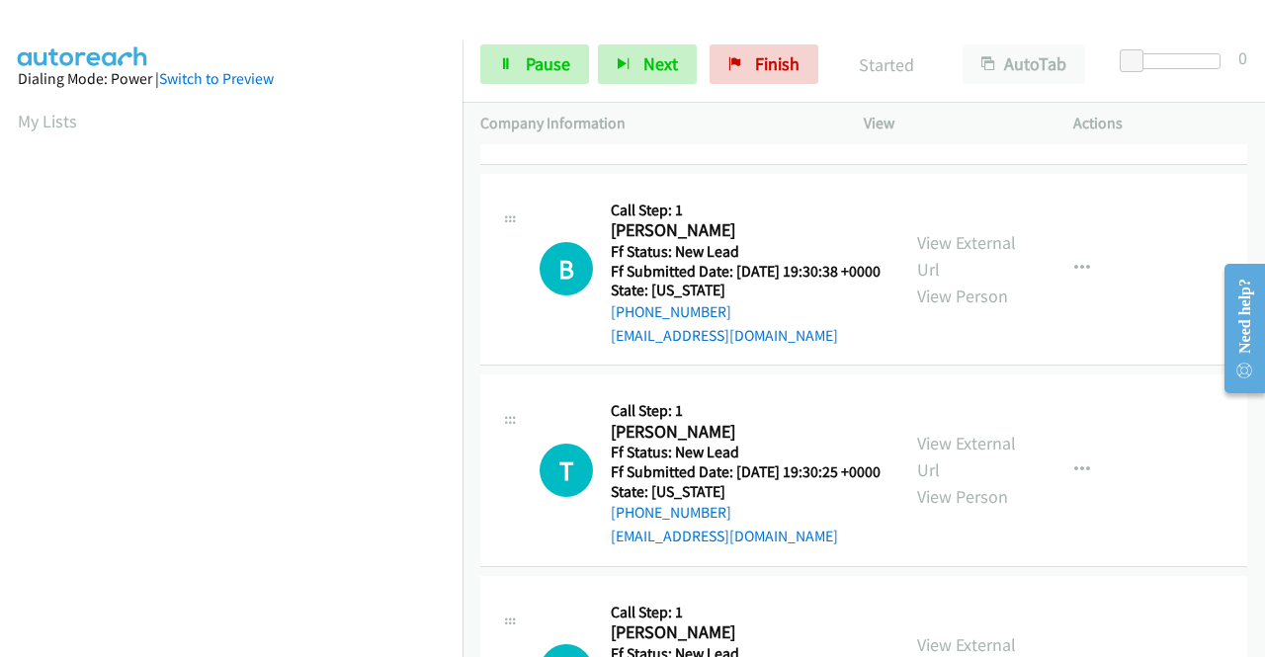
scroll to position [296, 0]
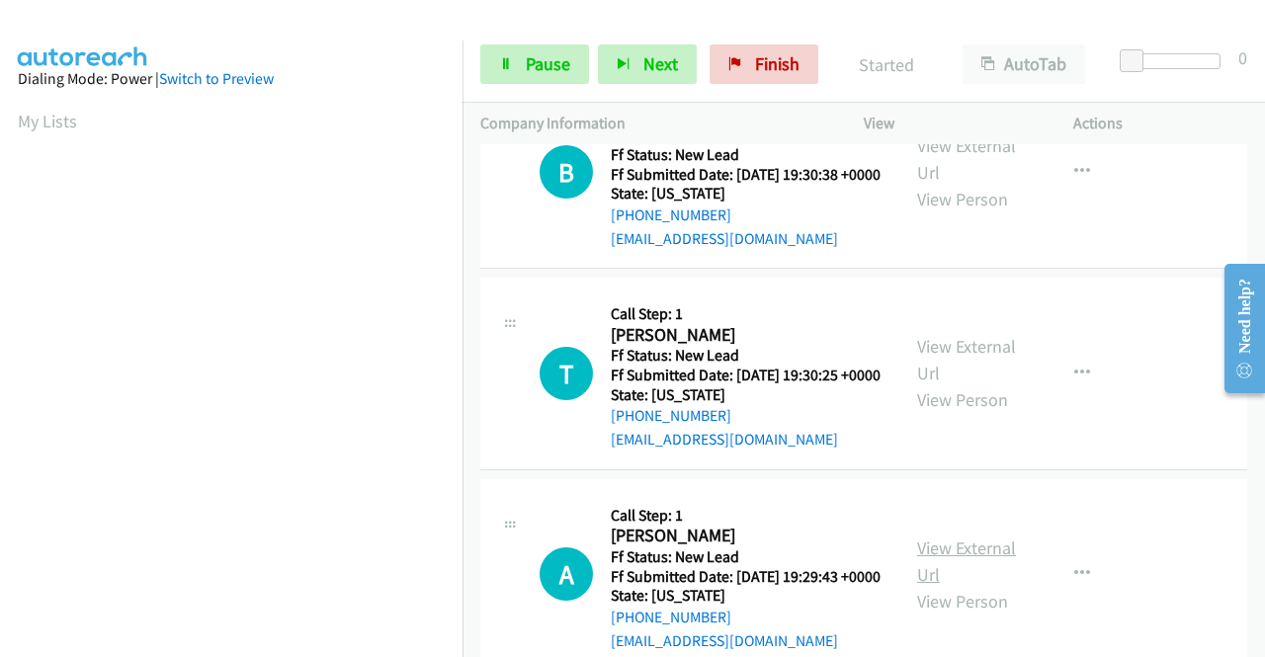
click at [975, 586] on link "View External Url" at bounding box center [966, 560] width 99 height 49
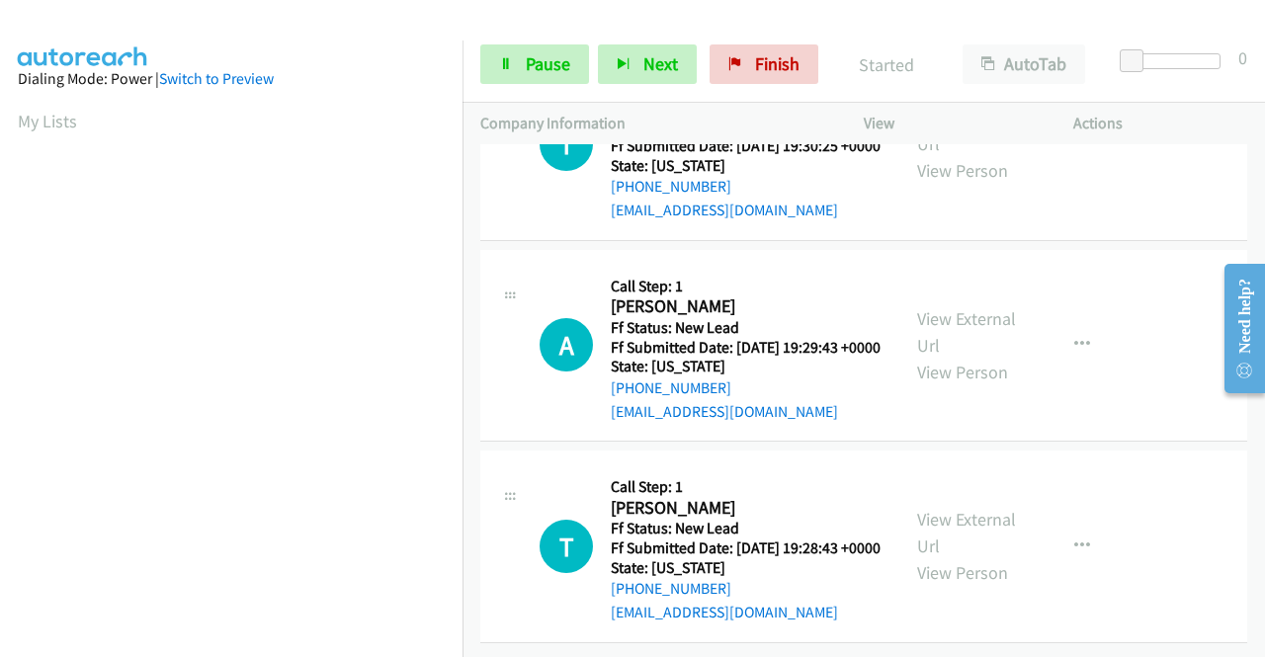
scroll to position [593, 0]
click at [959, 508] on link "View External Url" at bounding box center [966, 532] width 99 height 49
click at [4, 262] on aside "Dialing Mode: Power | Switch to Preview My Lists" at bounding box center [231, 588] width 462 height 1094
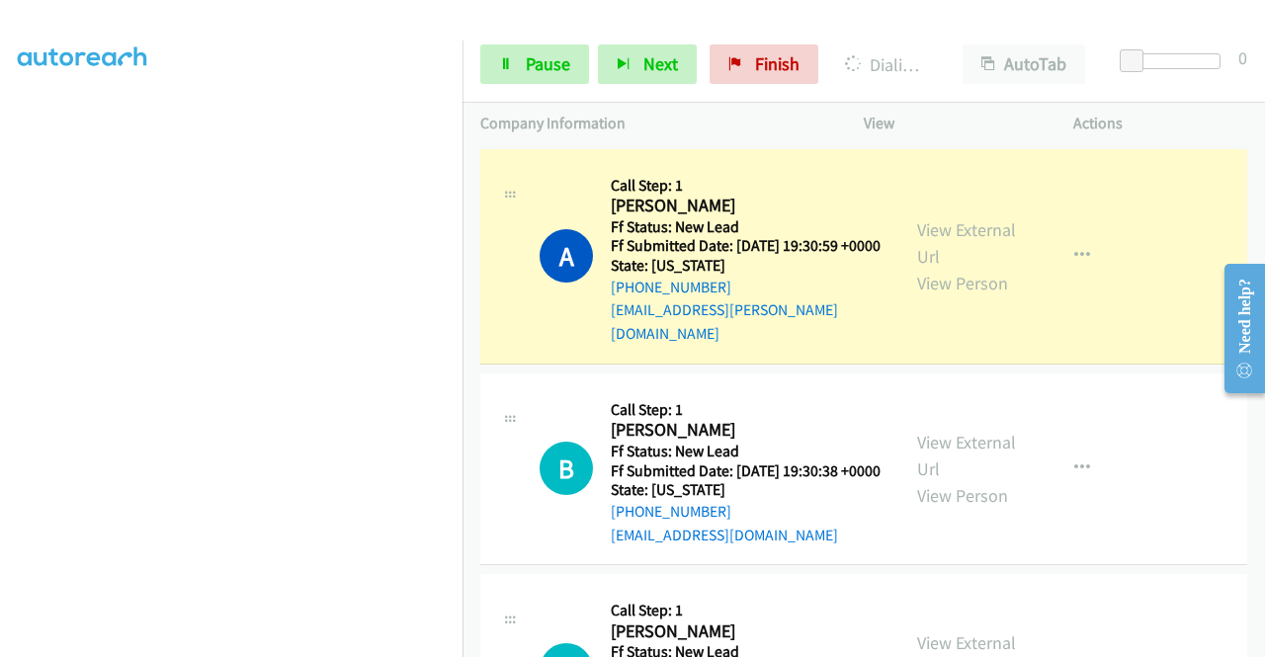
click at [283, 642] on section at bounding box center [231, 187] width 427 height 945
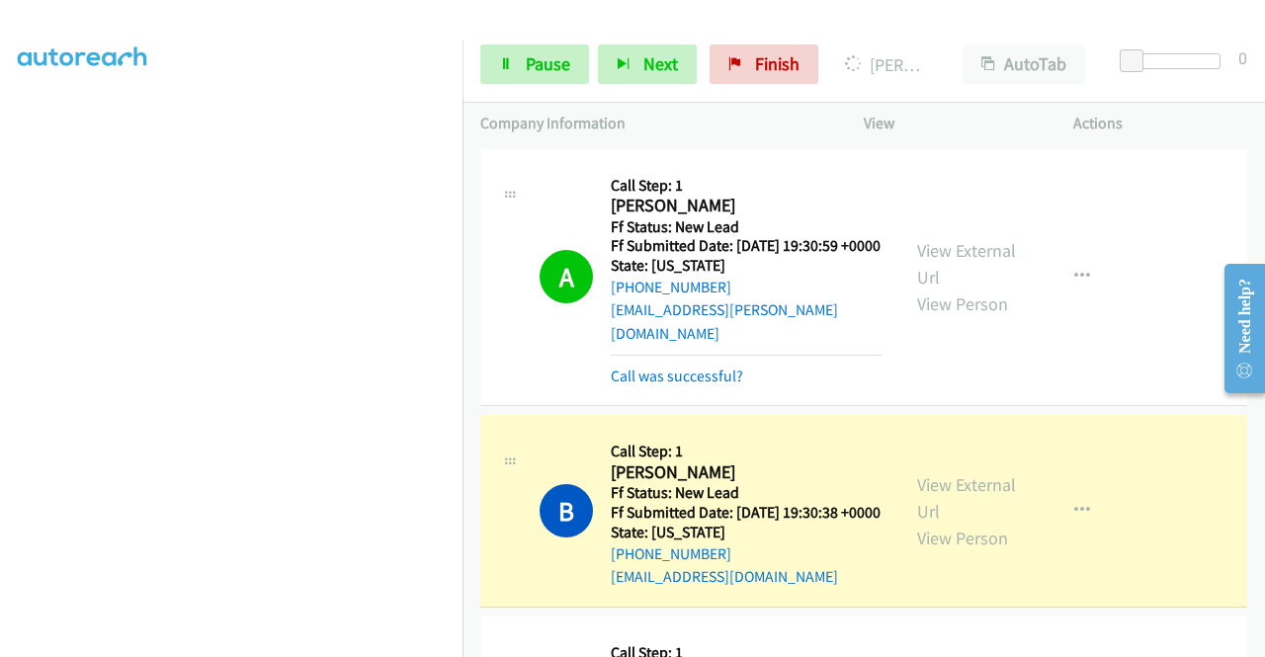
click at [352, 640] on section at bounding box center [231, 187] width 427 height 945
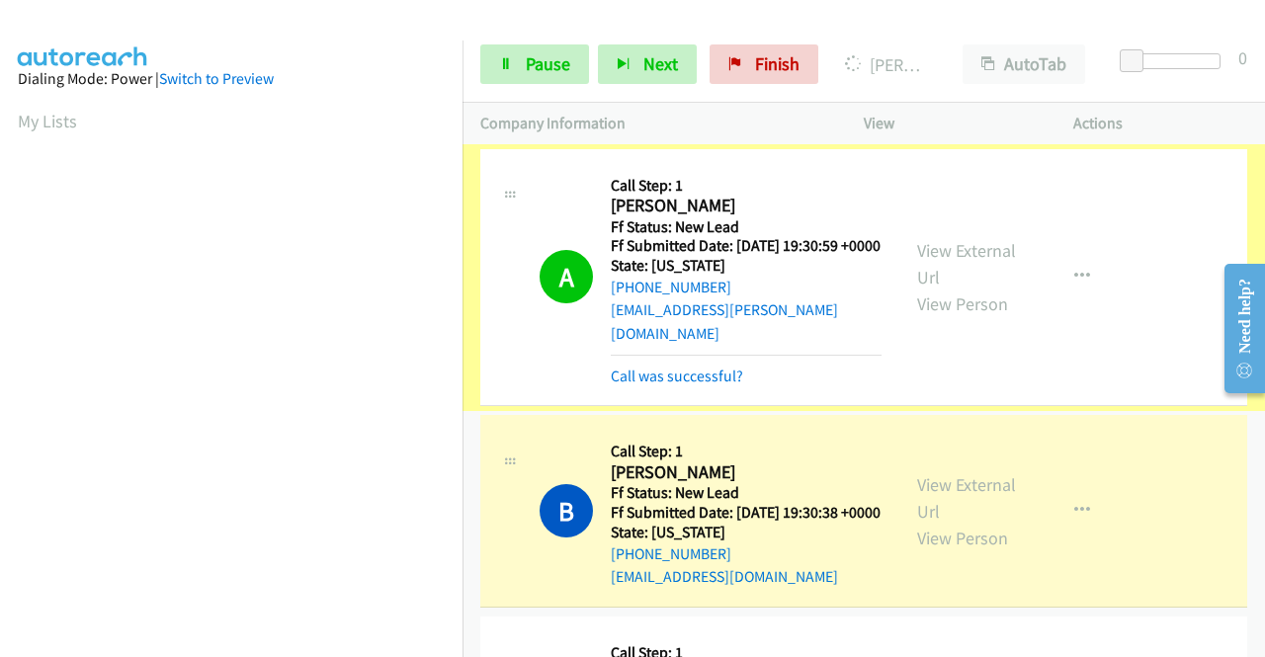
click at [676, 376] on link "Call was successful?" at bounding box center [677, 376] width 132 height 19
click at [719, 370] on link "Call was successful?" at bounding box center [677, 376] width 132 height 19
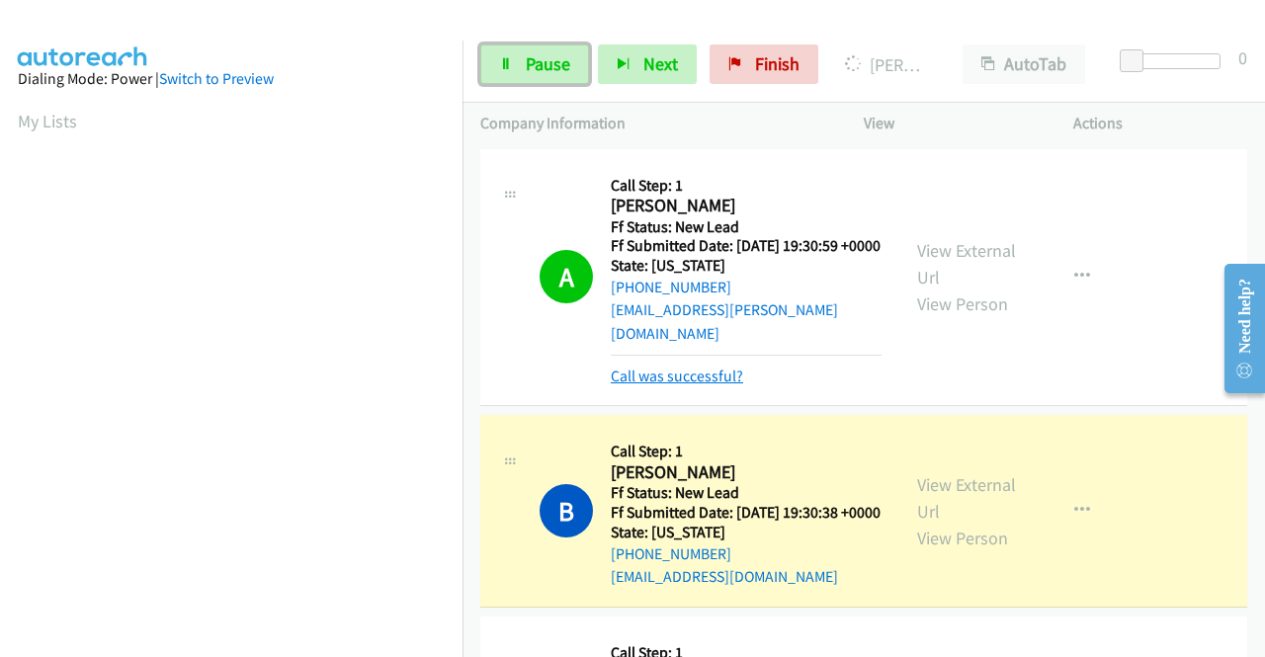
click at [563, 61] on span "Pause" at bounding box center [548, 63] width 44 height 23
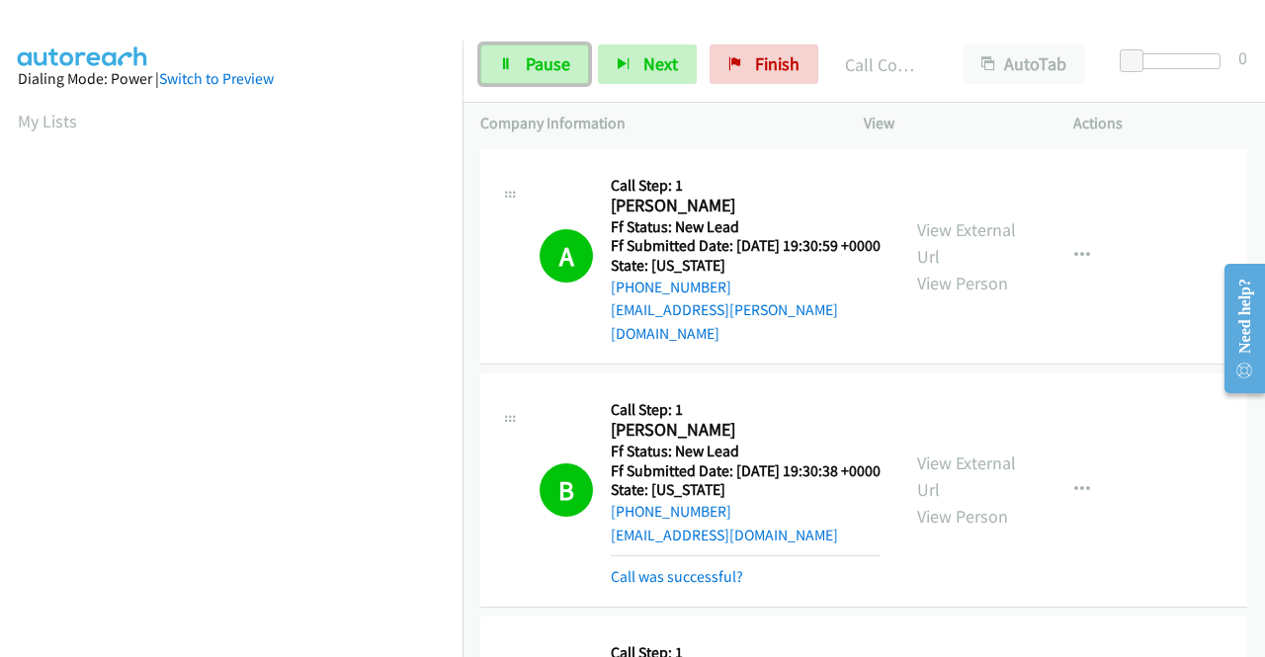
drag, startPoint x: 720, startPoint y: 372, endPoint x: 856, endPoint y: 9, distance: 387.9
click at [720, 373] on div "B Callback Scheduled Call Step: 1 [PERSON_NAME] America/[GEOGRAPHIC_DATA] Ff St…" at bounding box center [863, 490] width 767 height 234
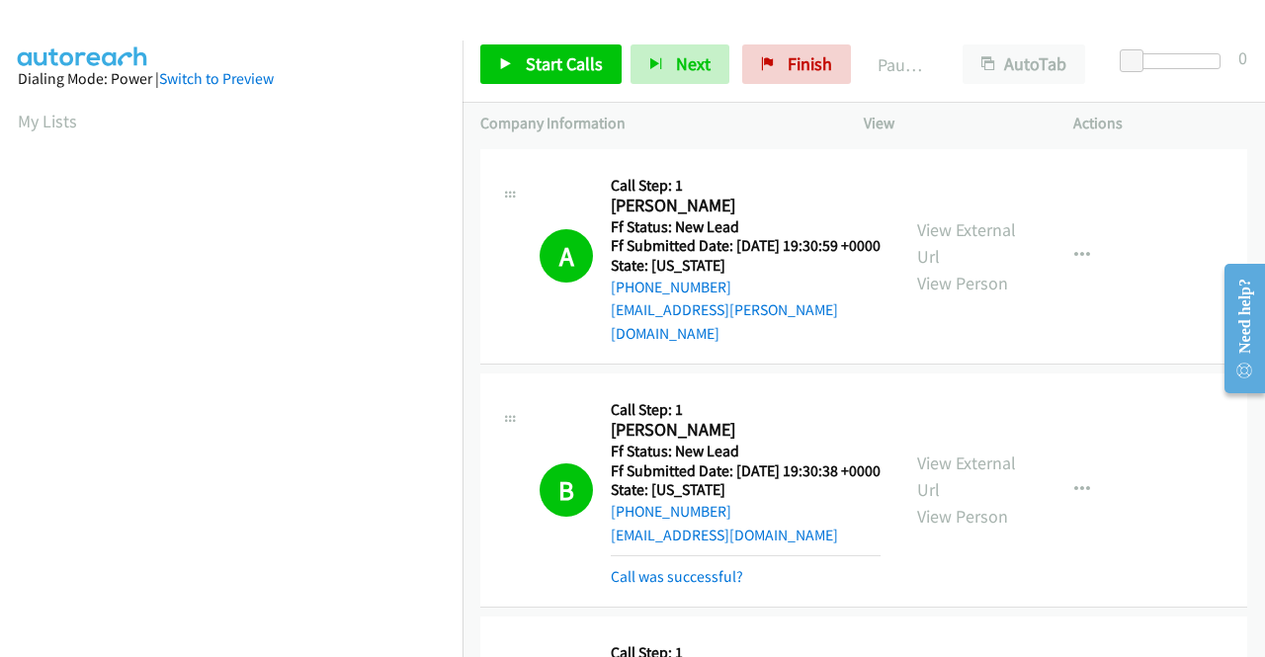
scroll to position [450, 0]
drag, startPoint x: 730, startPoint y: 591, endPoint x: 761, endPoint y: 551, distance: 50.0
click at [730, 586] on link "Call was successful?" at bounding box center [677, 576] width 132 height 19
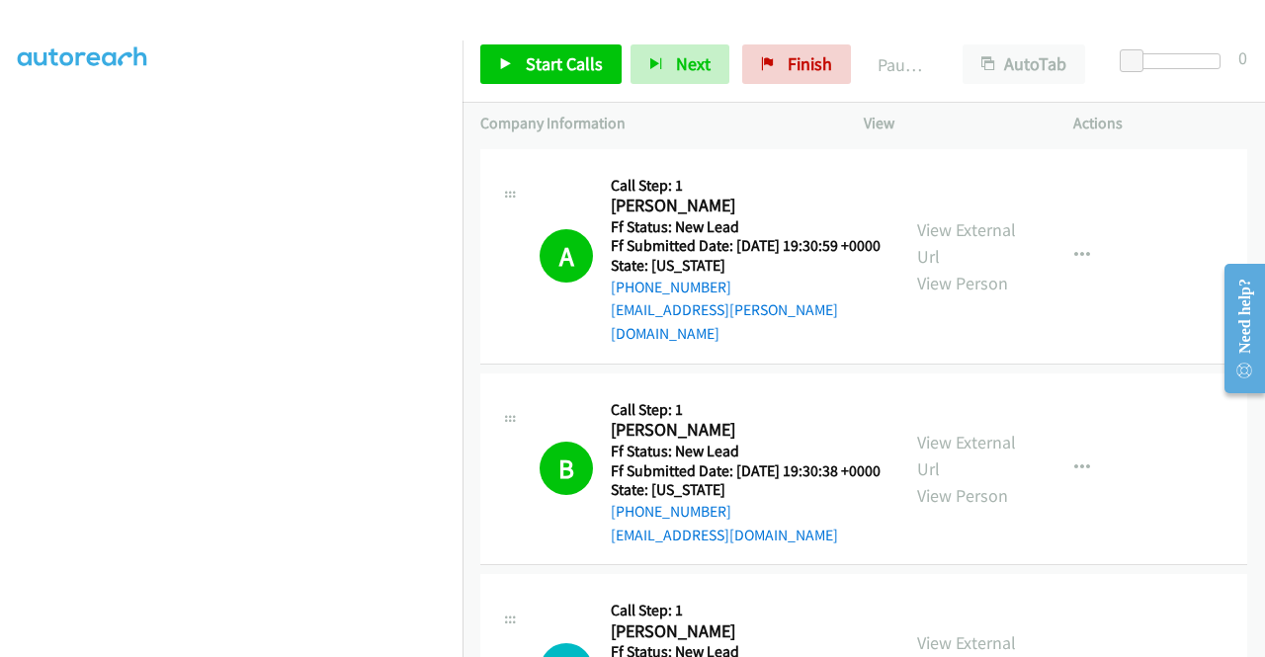
scroll to position [198, 0]
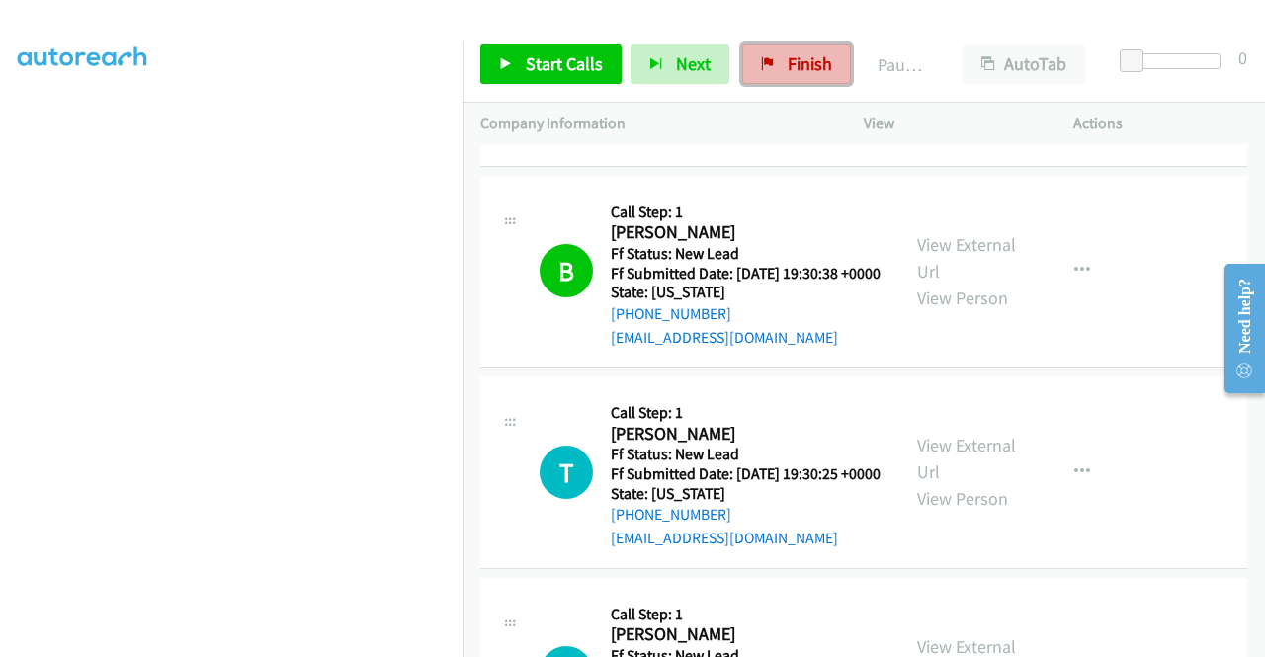
click at [798, 67] on span "Finish" at bounding box center [809, 63] width 44 height 23
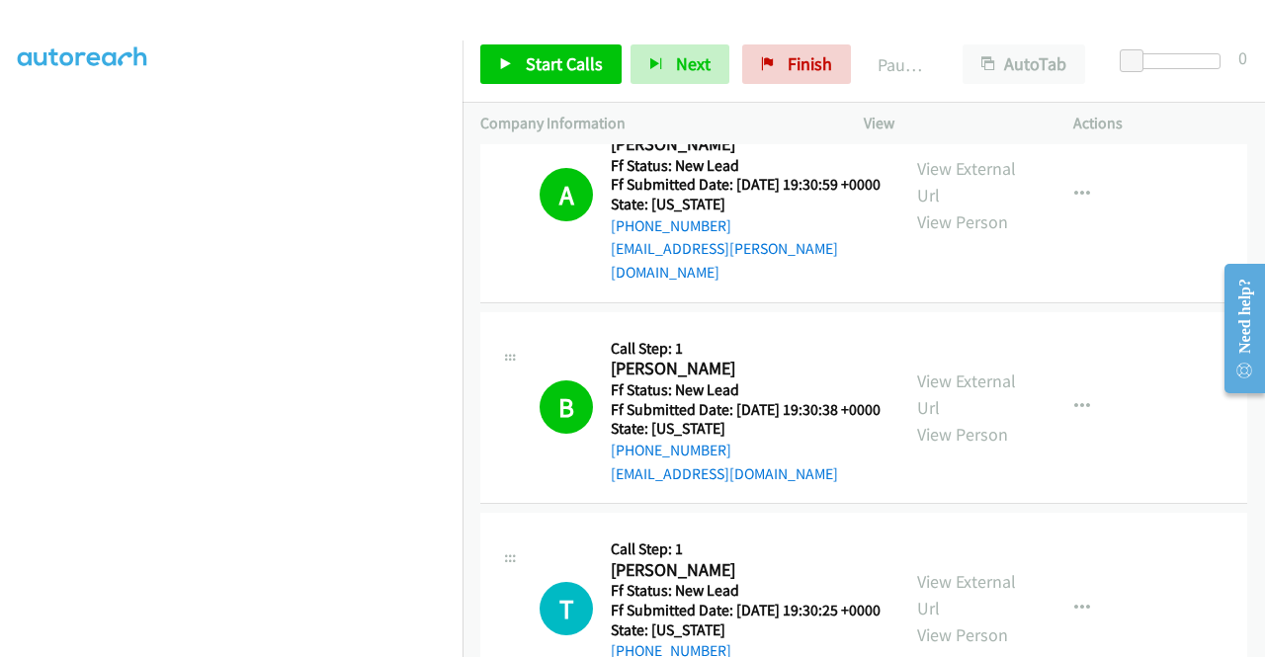
scroll to position [0, 0]
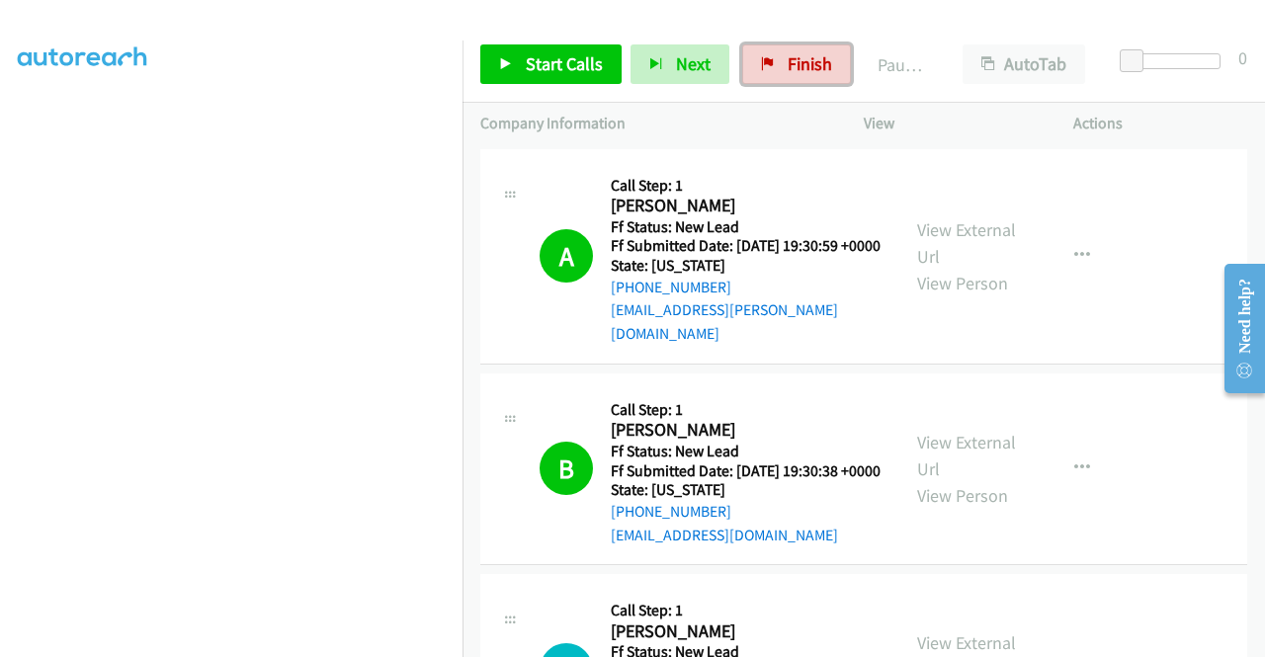
drag, startPoint x: 799, startPoint y: 71, endPoint x: 723, endPoint y: 105, distance: 83.2
click at [799, 71] on span "Finish" at bounding box center [809, 63] width 44 height 23
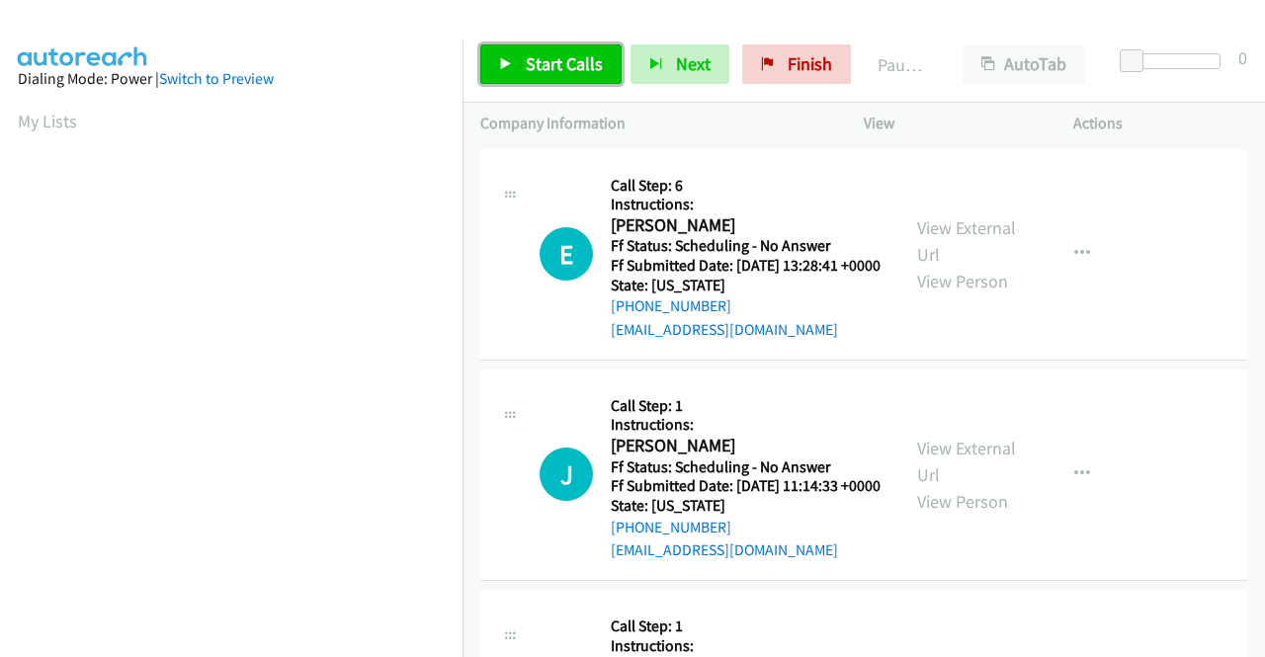
click at [577, 72] on span "Start Calls" at bounding box center [564, 63] width 77 height 23
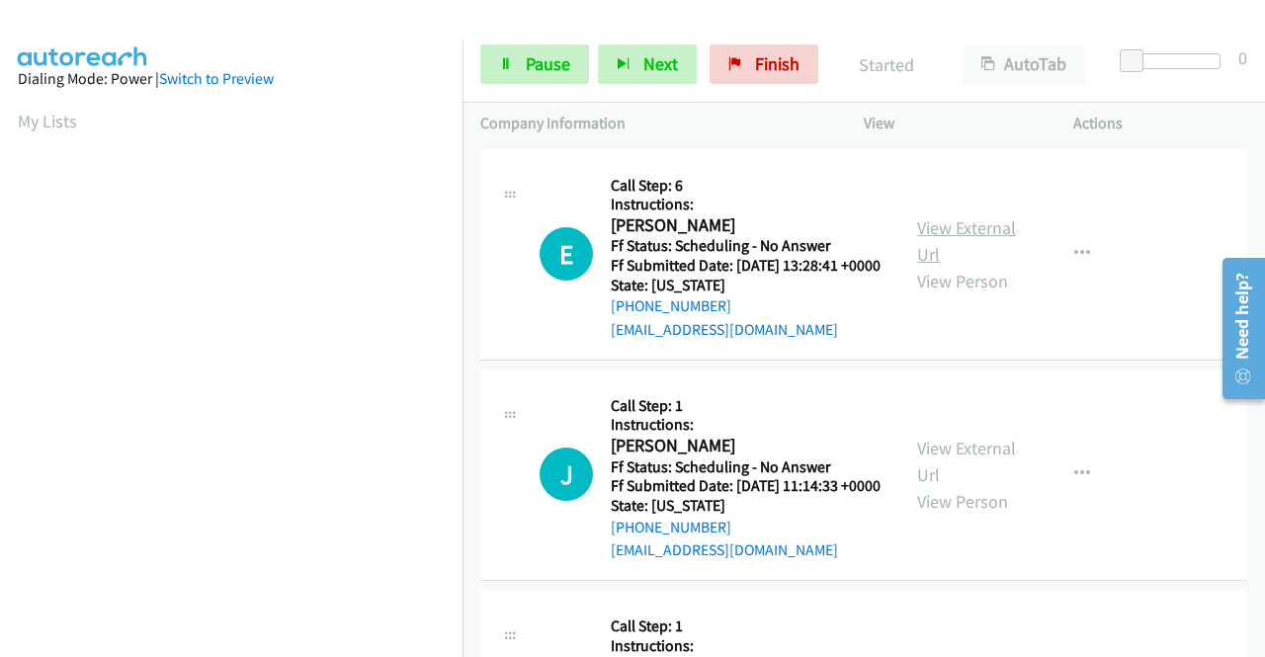
click at [985, 247] on link "View External Url" at bounding box center [966, 240] width 99 height 49
click at [966, 482] on link "View External Url" at bounding box center [966, 461] width 99 height 49
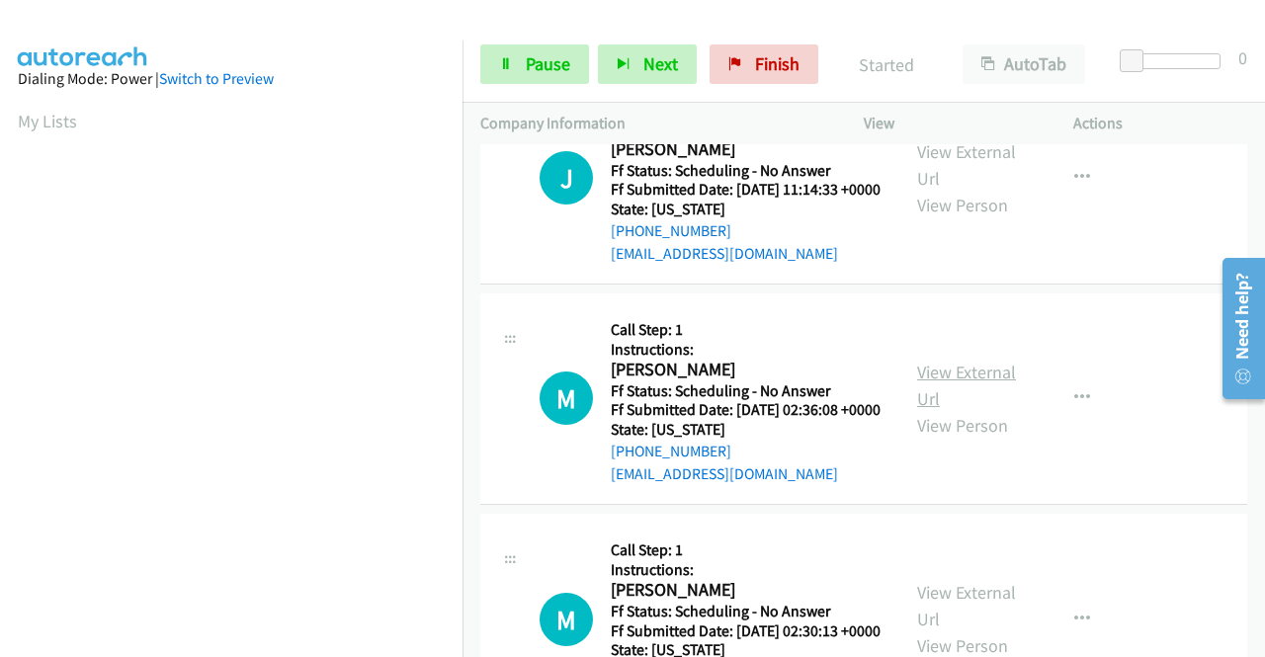
drag, startPoint x: 972, startPoint y: 438, endPoint x: 964, endPoint y: 423, distance: 16.8
click at [972, 438] on div "View External Url View Person" at bounding box center [968, 399] width 103 height 80
click at [964, 410] on link "View External Url" at bounding box center [966, 385] width 99 height 49
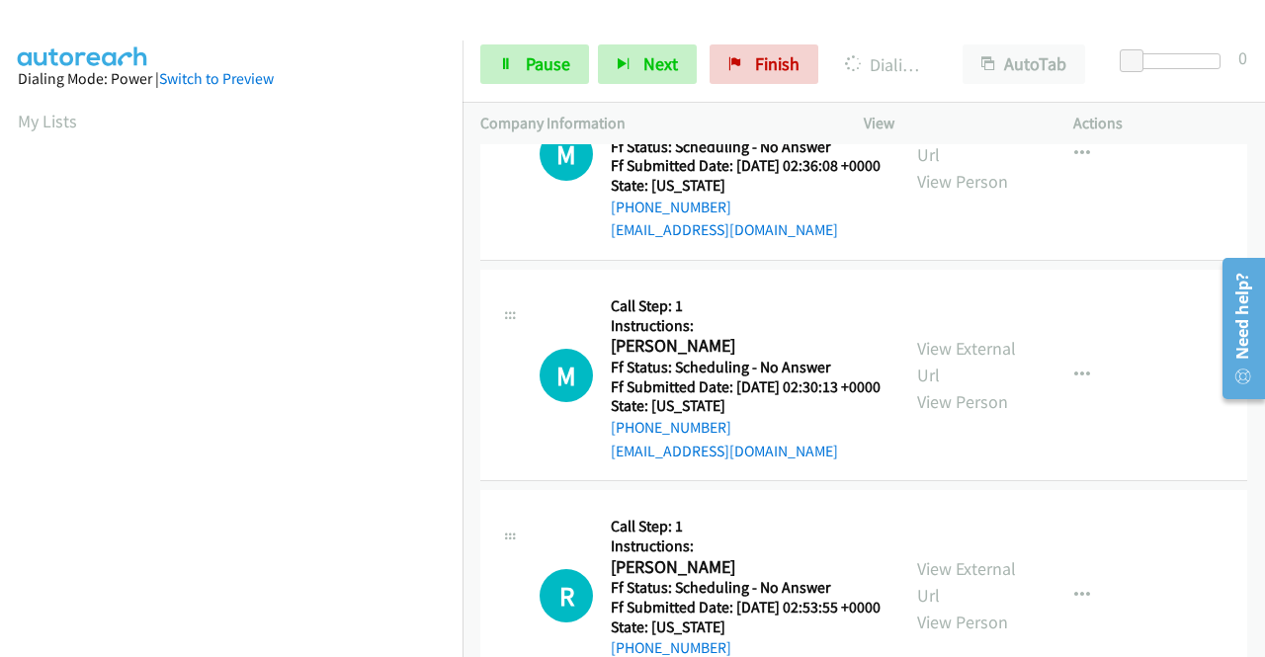
scroll to position [593, 0]
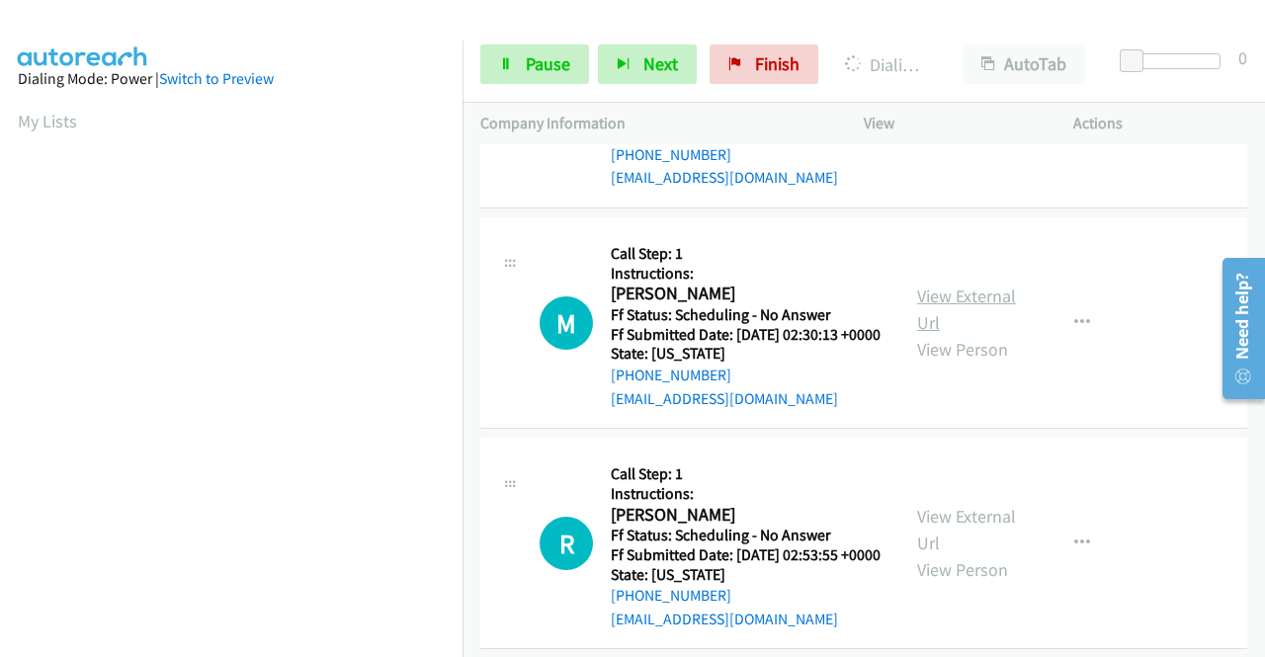
click at [956, 334] on link "View External Url" at bounding box center [966, 309] width 99 height 49
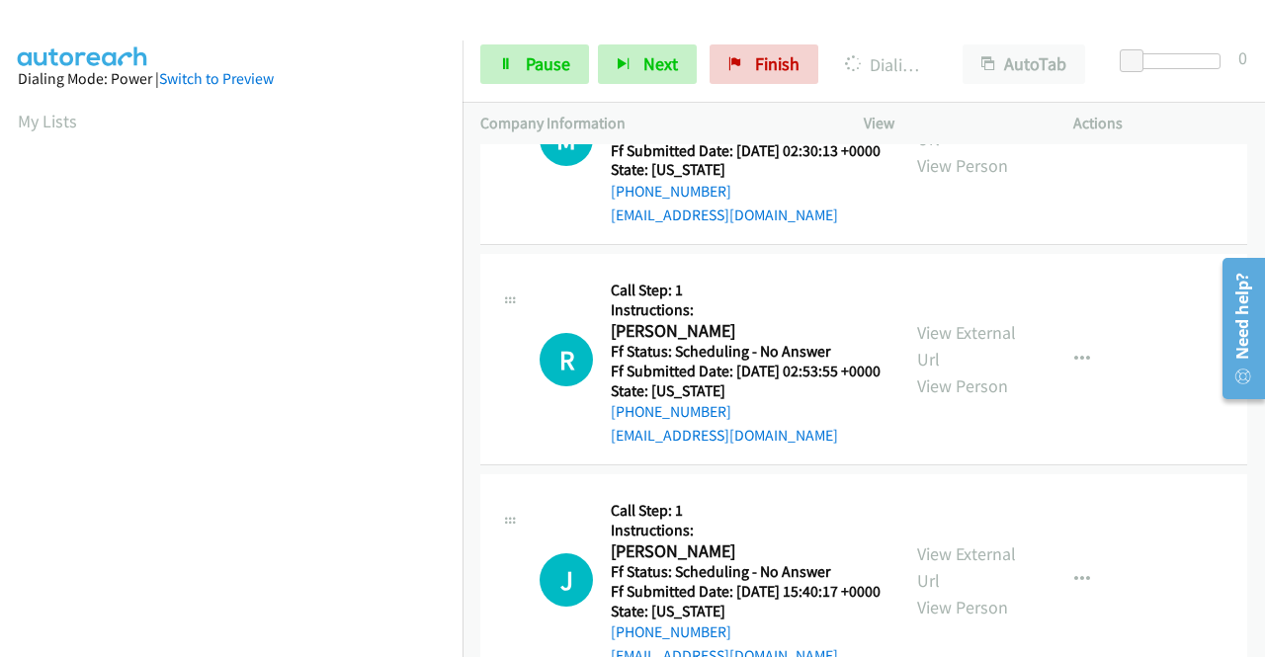
scroll to position [790, 0]
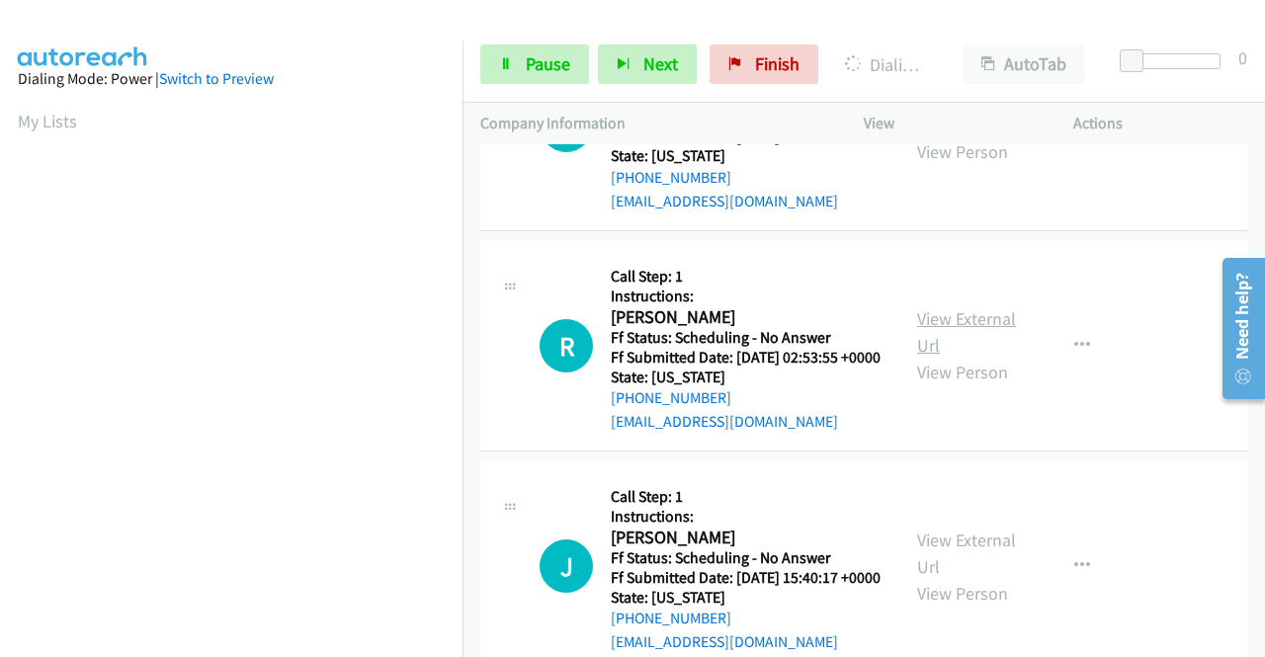
click at [969, 357] on link "View External Url" at bounding box center [966, 331] width 99 height 49
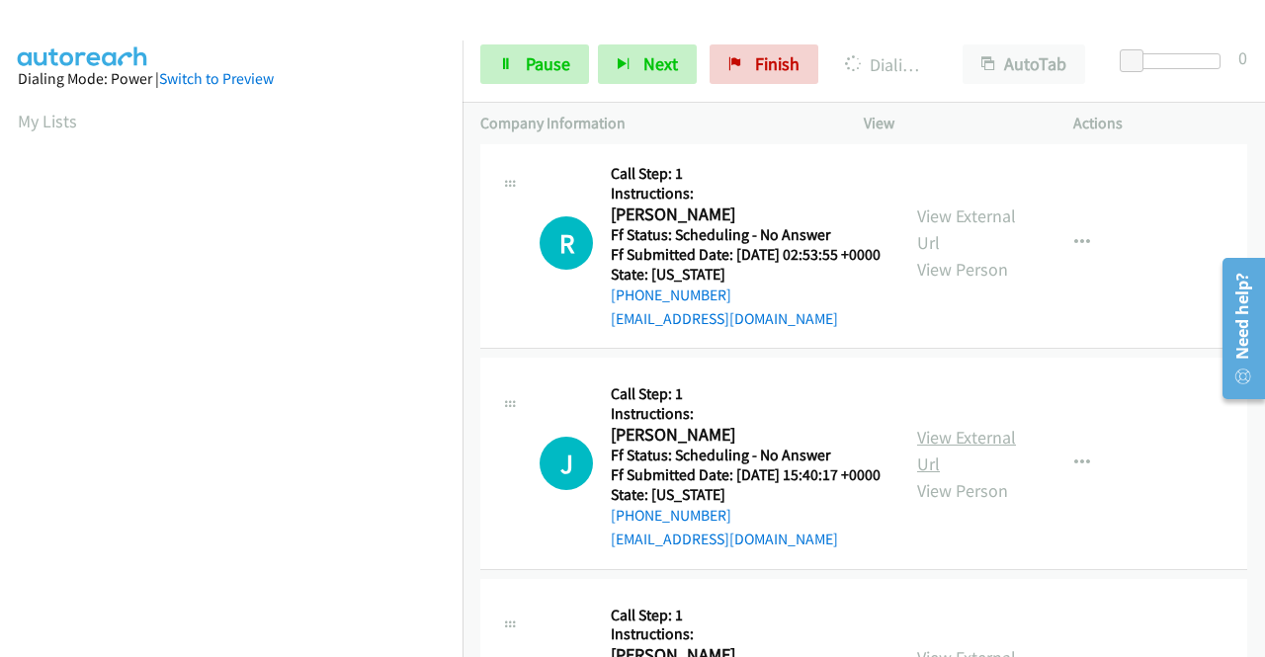
scroll to position [988, 0]
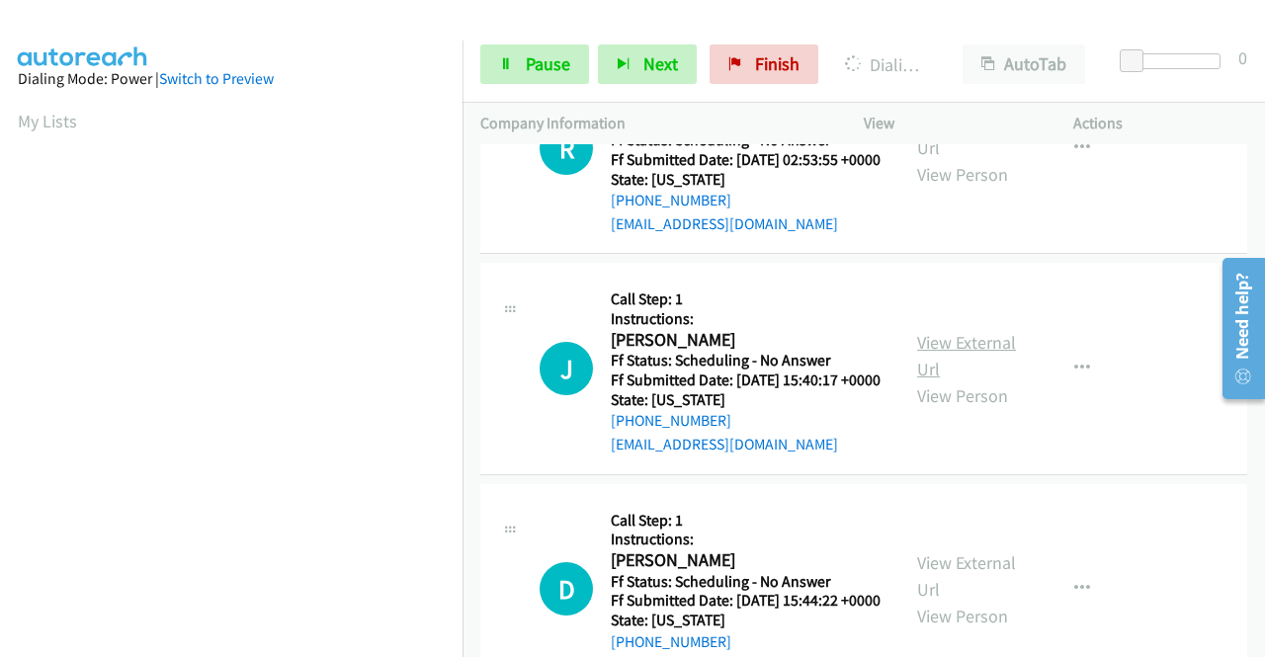
click at [955, 380] on link "View External Url" at bounding box center [966, 355] width 99 height 49
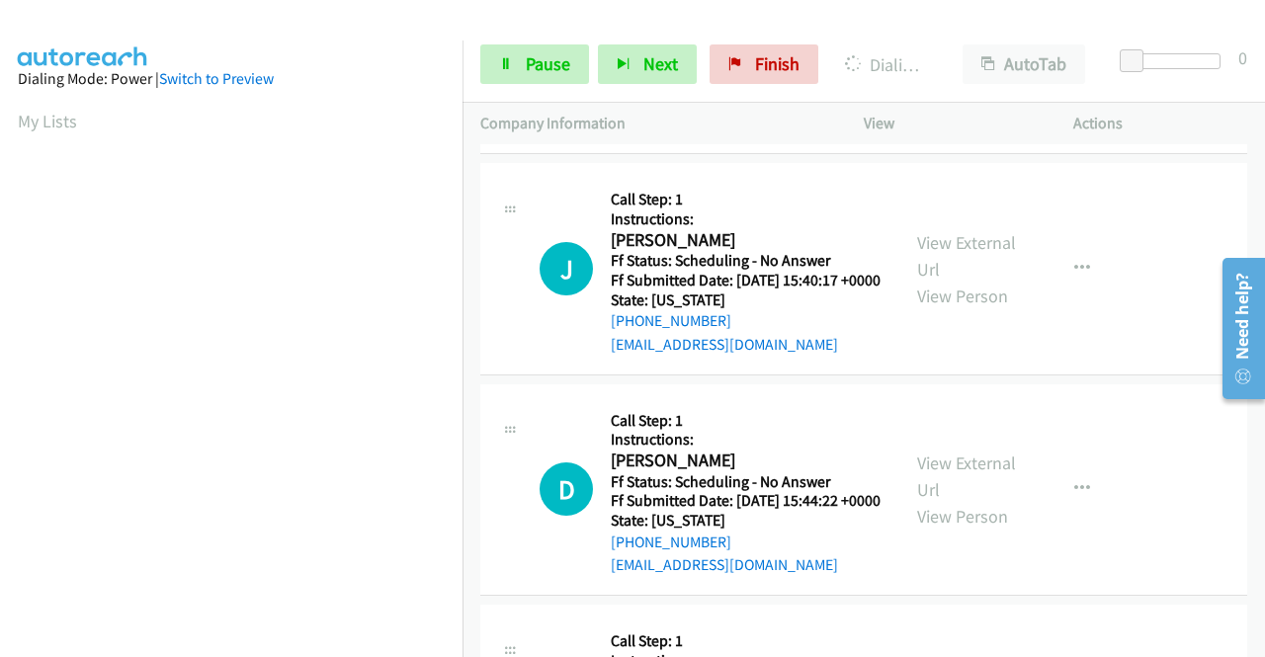
scroll to position [1185, 0]
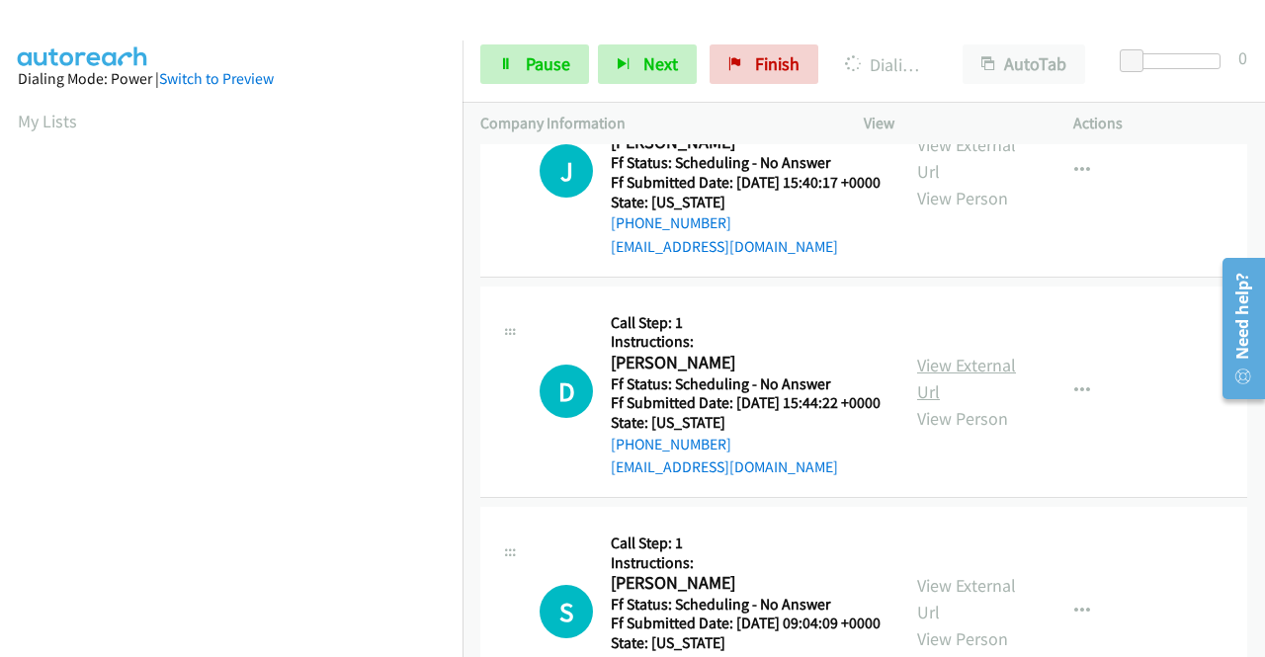
click at [972, 403] on link "View External Url" at bounding box center [966, 378] width 99 height 49
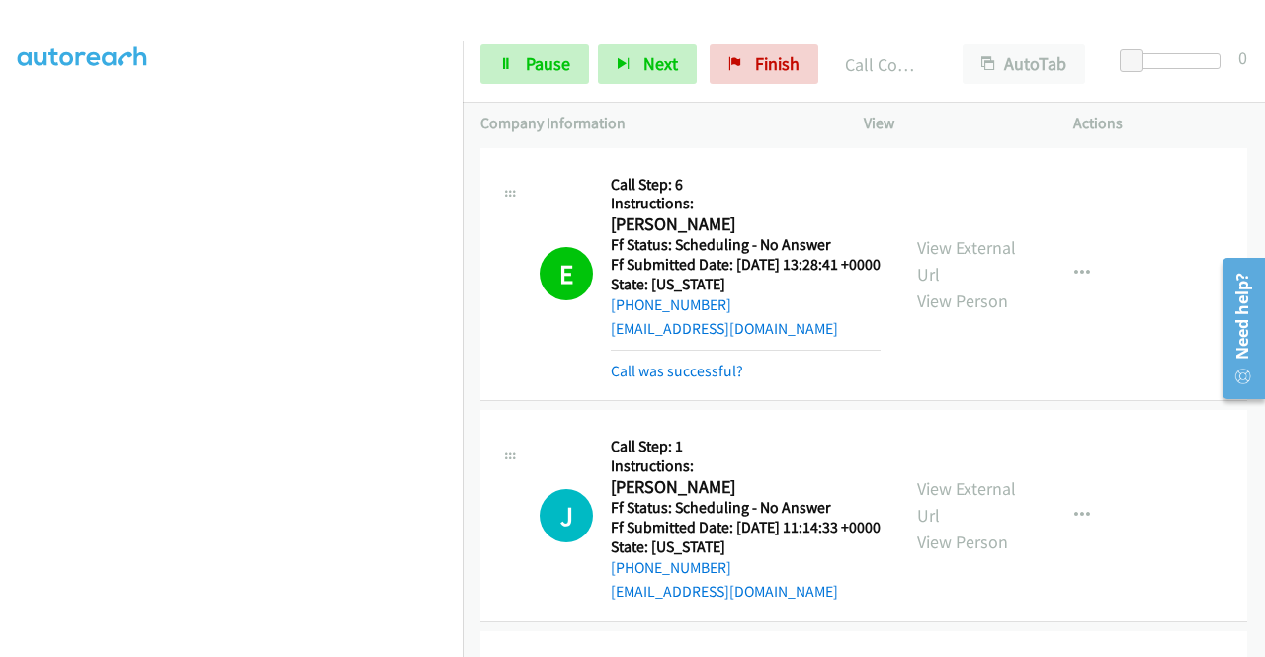
scroll to position [0, 0]
drag, startPoint x: 725, startPoint y: 382, endPoint x: 700, endPoint y: 381, distance: 24.7
click at [725, 381] on link "Call was successful?" at bounding box center [677, 372] width 132 height 19
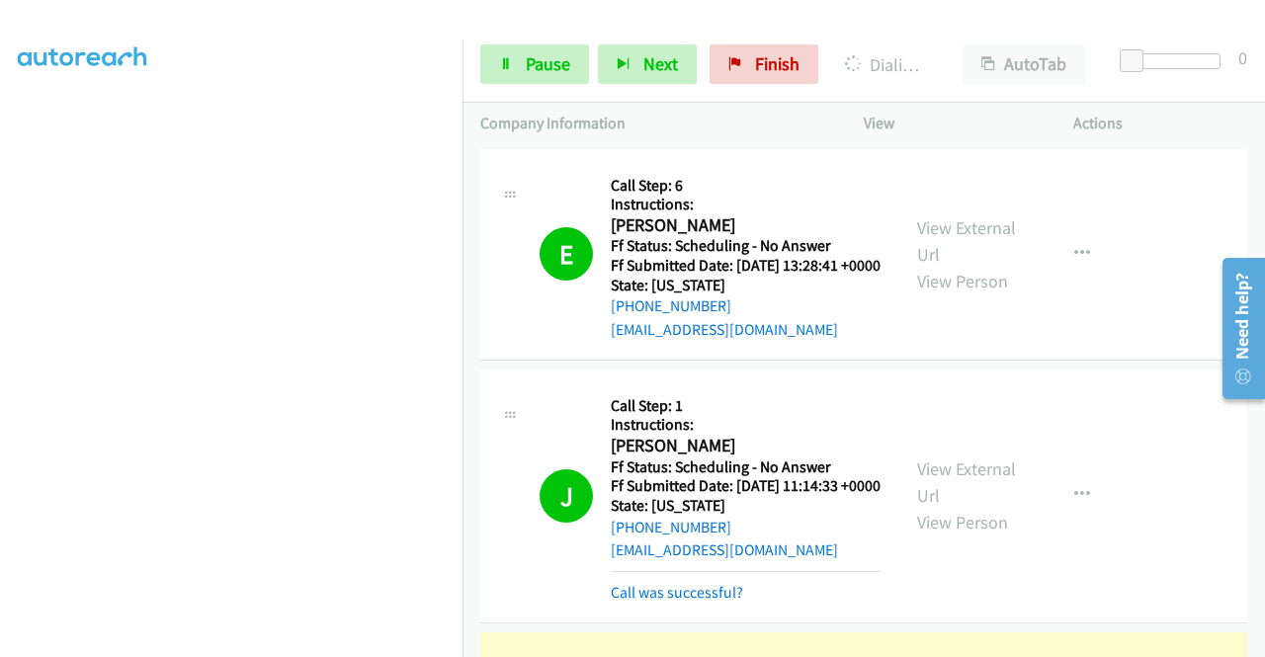
scroll to position [296, 0]
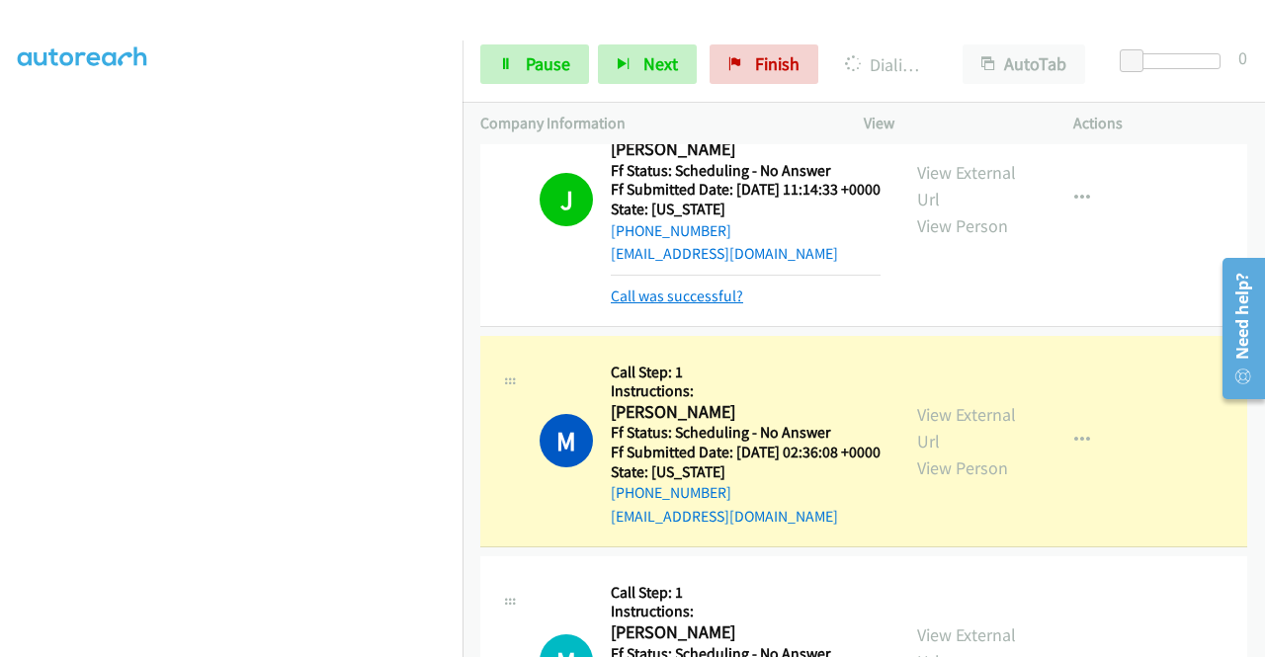
click at [733, 305] on link "Call was successful?" at bounding box center [677, 295] width 132 height 19
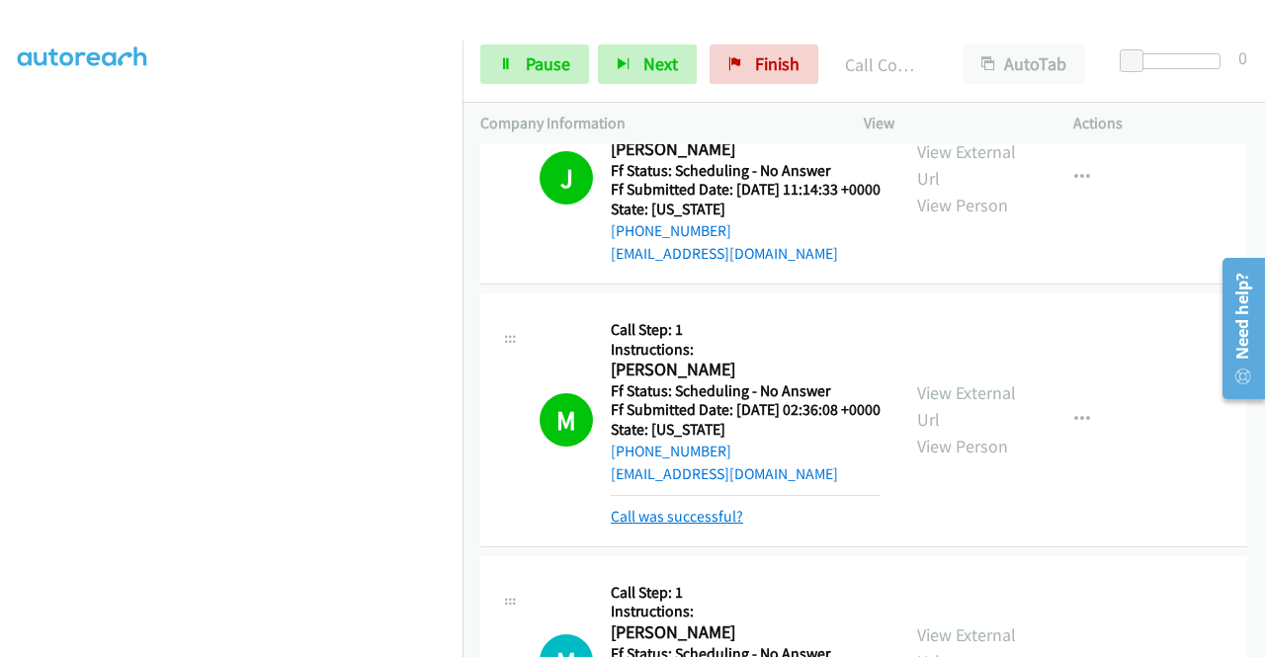
click at [700, 526] on link "Call was successful?" at bounding box center [677, 516] width 132 height 19
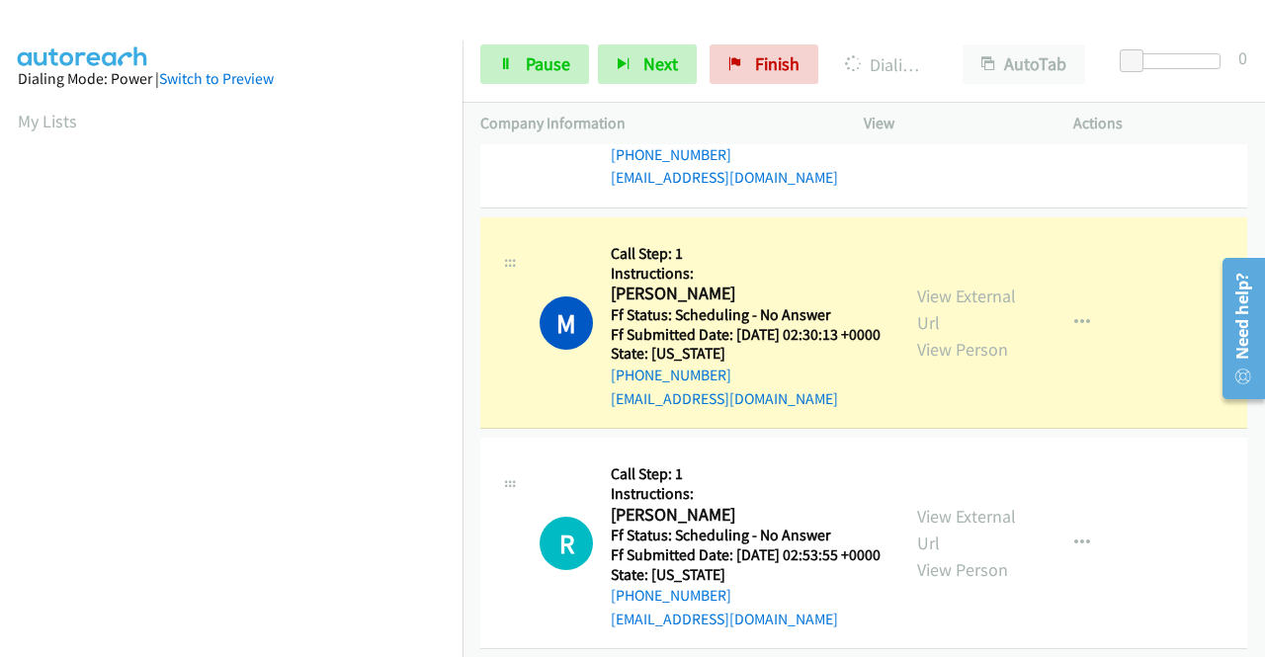
scroll to position [450, 0]
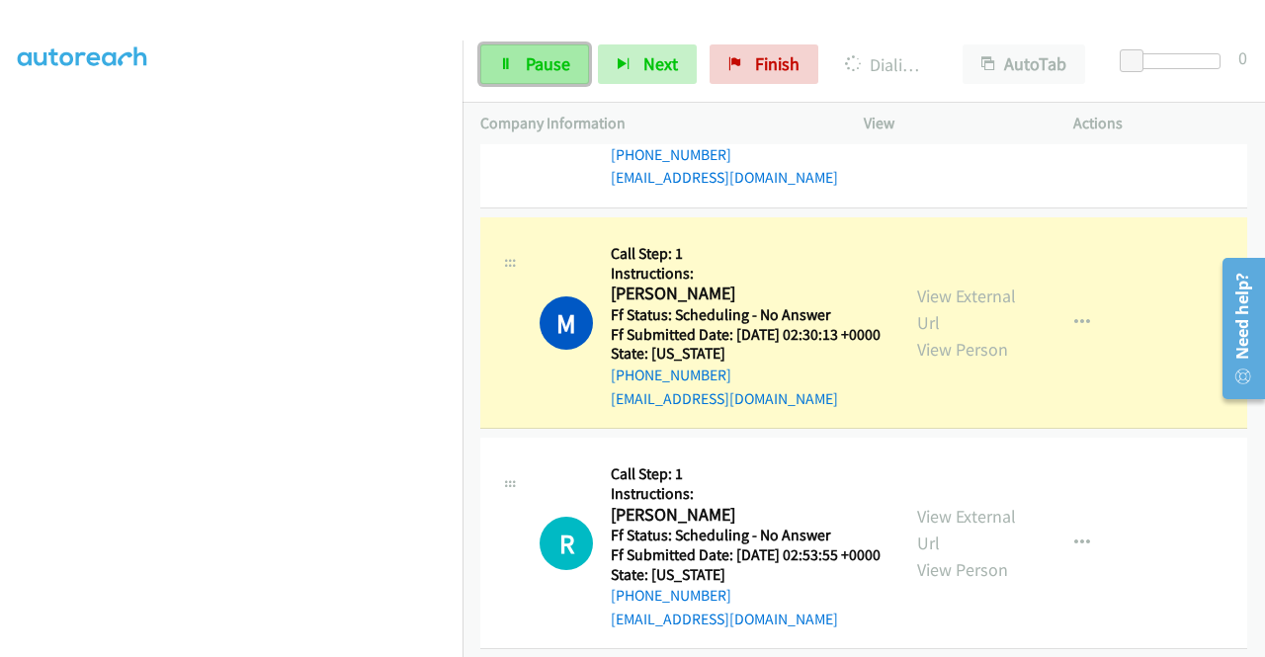
click at [559, 56] on span "Pause" at bounding box center [548, 63] width 44 height 23
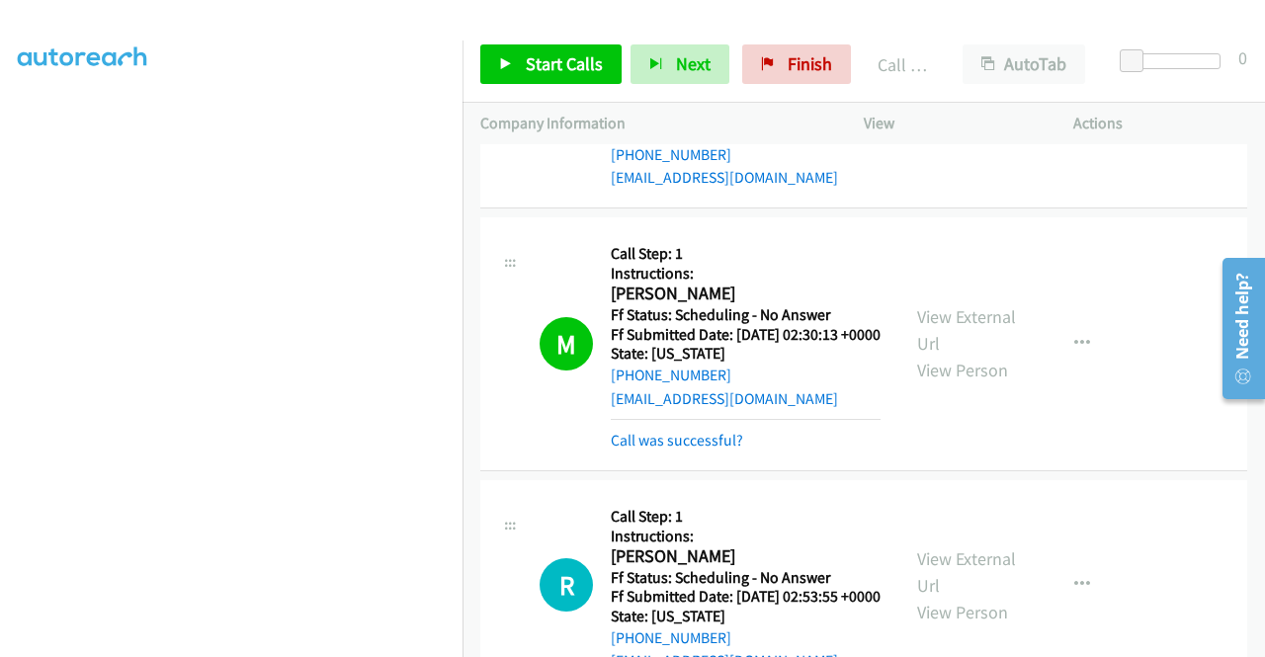
click at [1170, 212] on td "M Callback Scheduled Call Step: 1 Instructions: [PERSON_NAME] America/[GEOGRAPH…" at bounding box center [863, 102] width 802 height 220
click at [707, 449] on link "Call was successful?" at bounding box center [677, 440] width 132 height 19
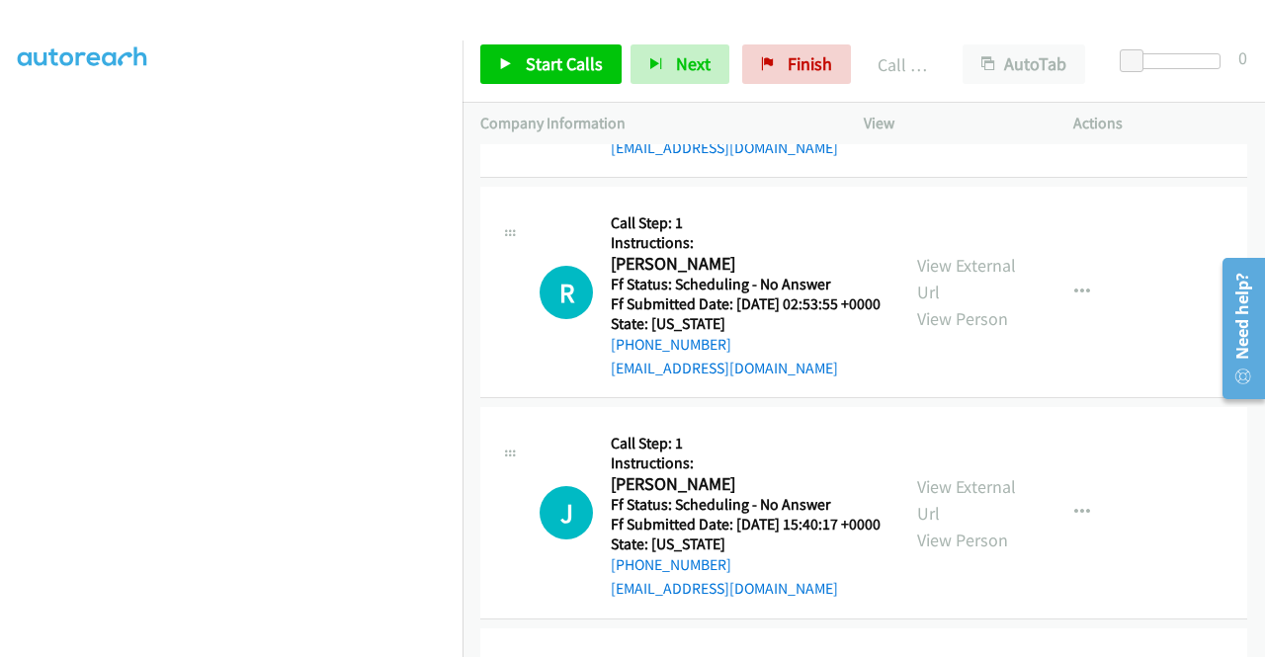
scroll to position [889, 0]
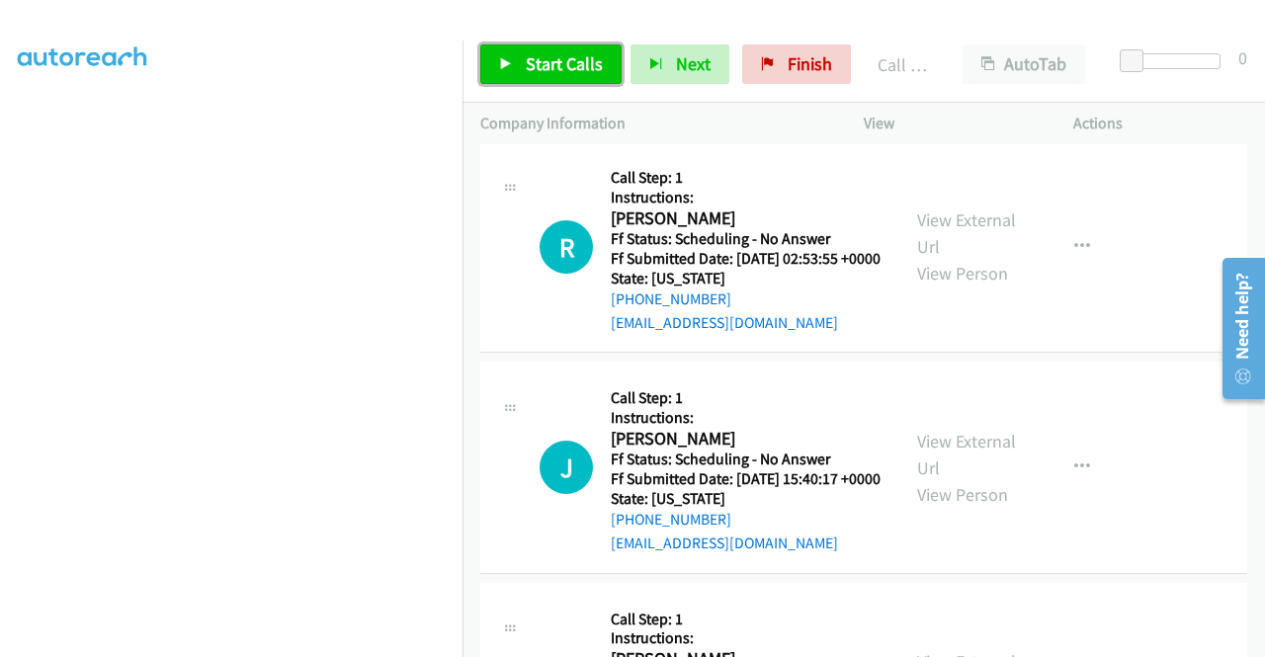
click at [591, 67] on span "Start Calls" at bounding box center [564, 63] width 77 height 23
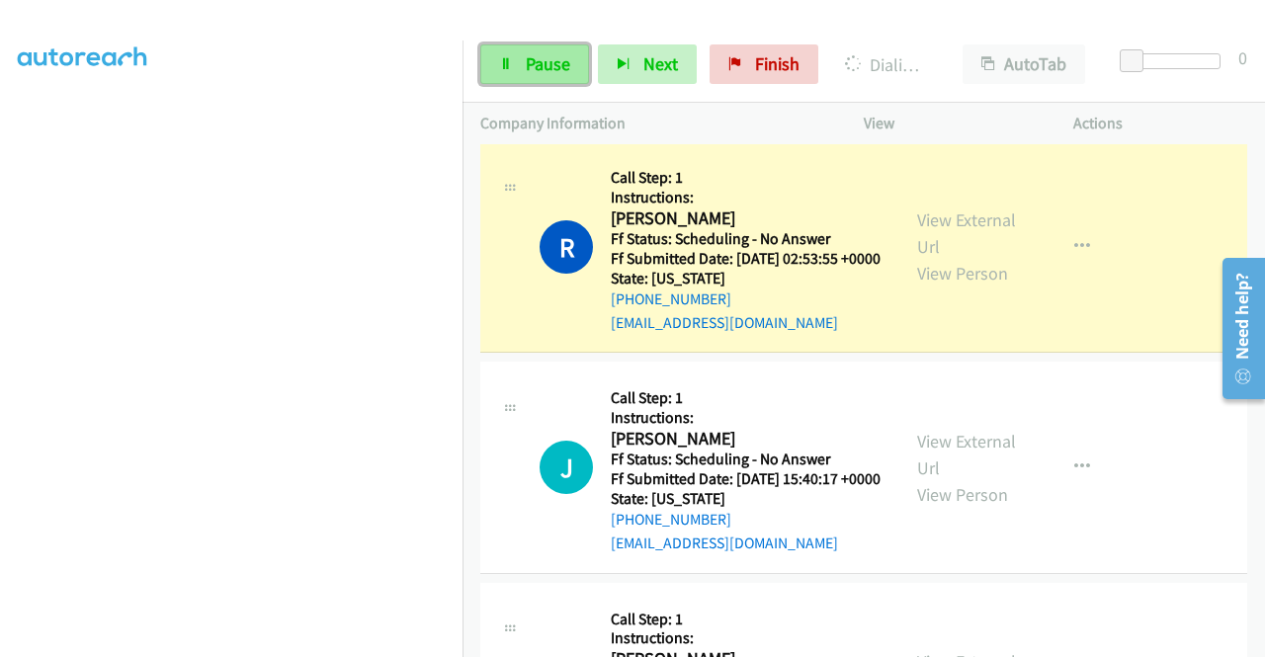
click at [520, 71] on link "Pause" at bounding box center [534, 64] width 109 height 40
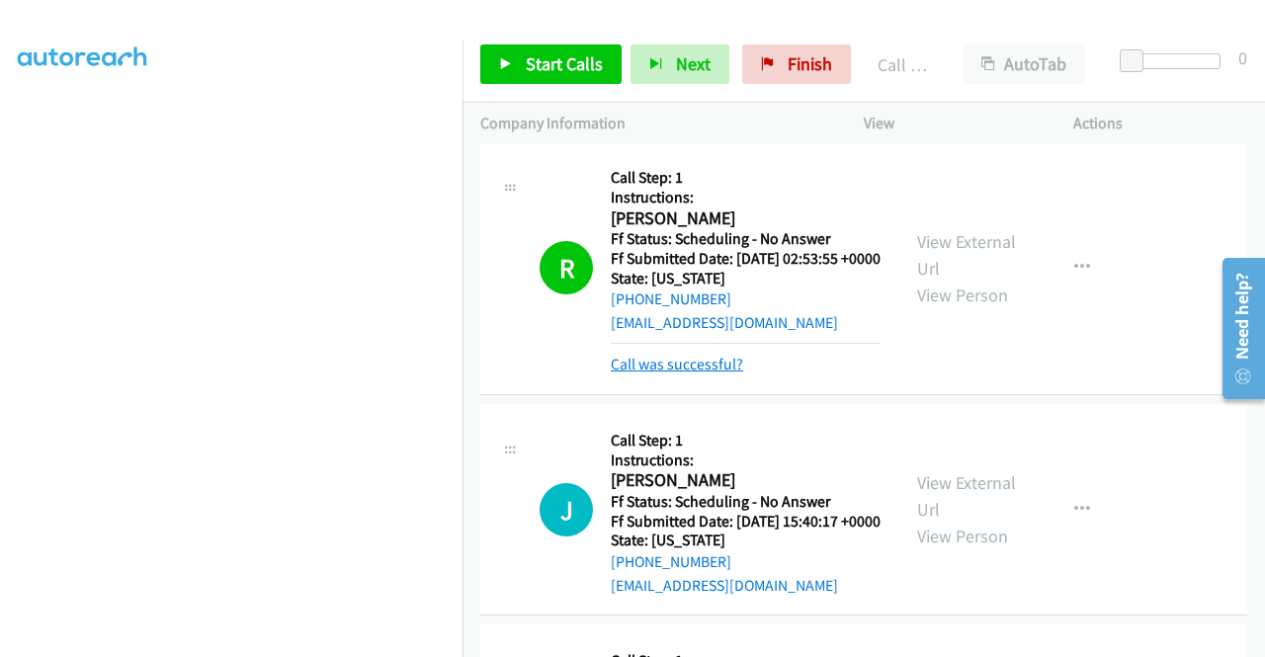
click at [671, 373] on link "Call was successful?" at bounding box center [677, 364] width 132 height 19
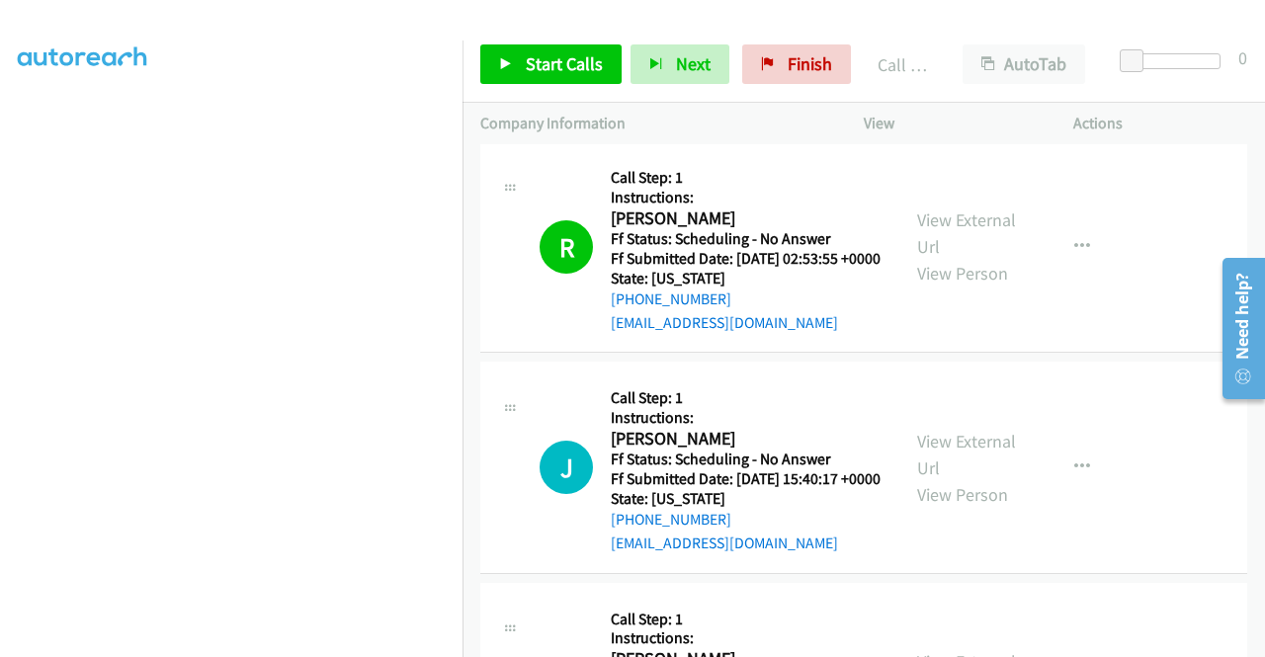
click at [557, 43] on div "Start Calls Pause Next Finish Call Completed AutoTab AutoTab 0" at bounding box center [863, 65] width 802 height 76
click at [577, 52] on span "Start Calls" at bounding box center [564, 63] width 77 height 23
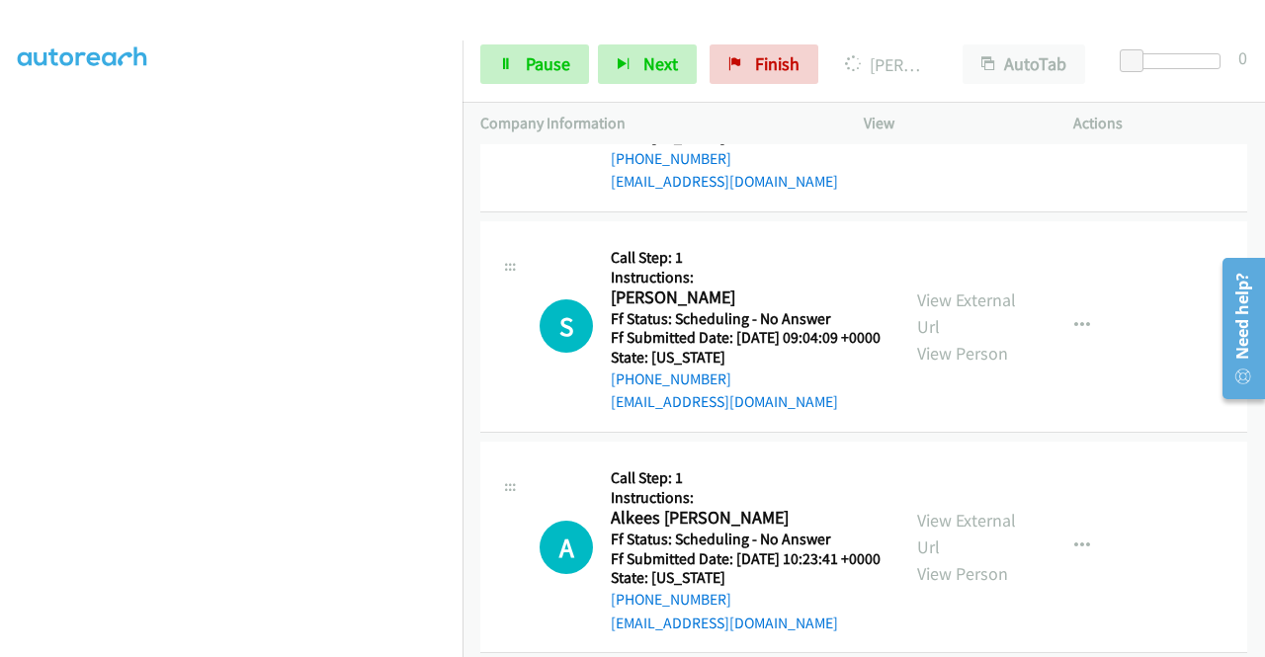
scroll to position [1482, 0]
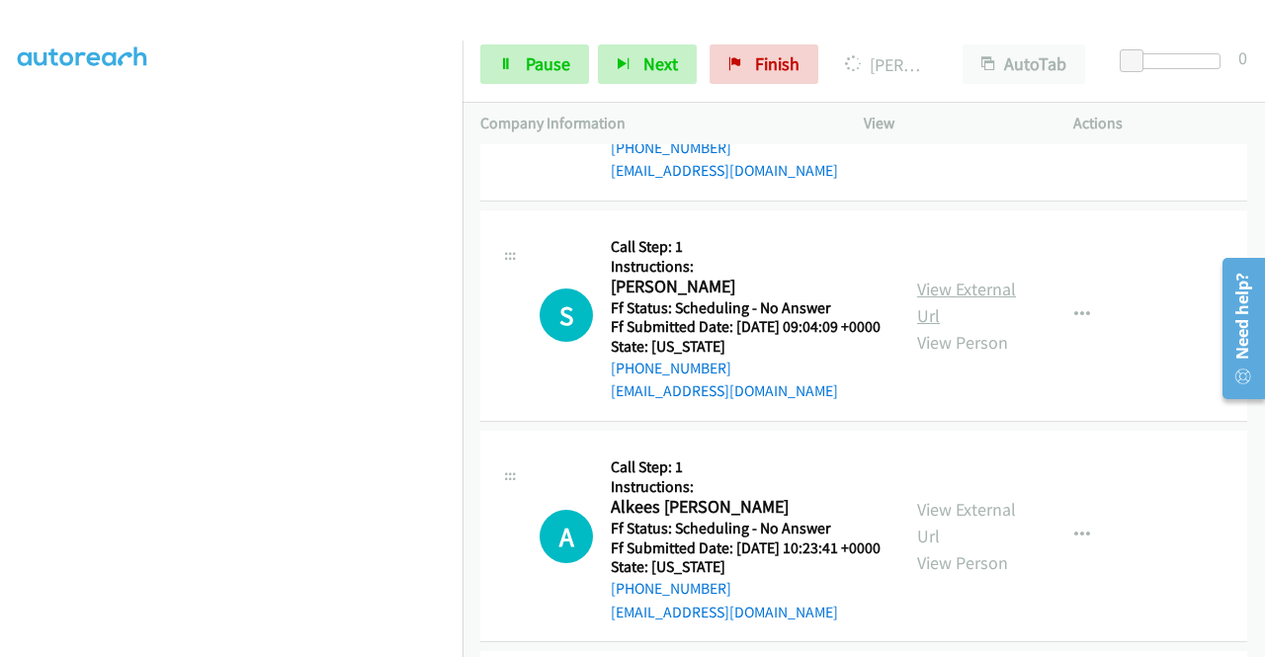
click at [974, 327] on link "View External Url" at bounding box center [966, 302] width 99 height 49
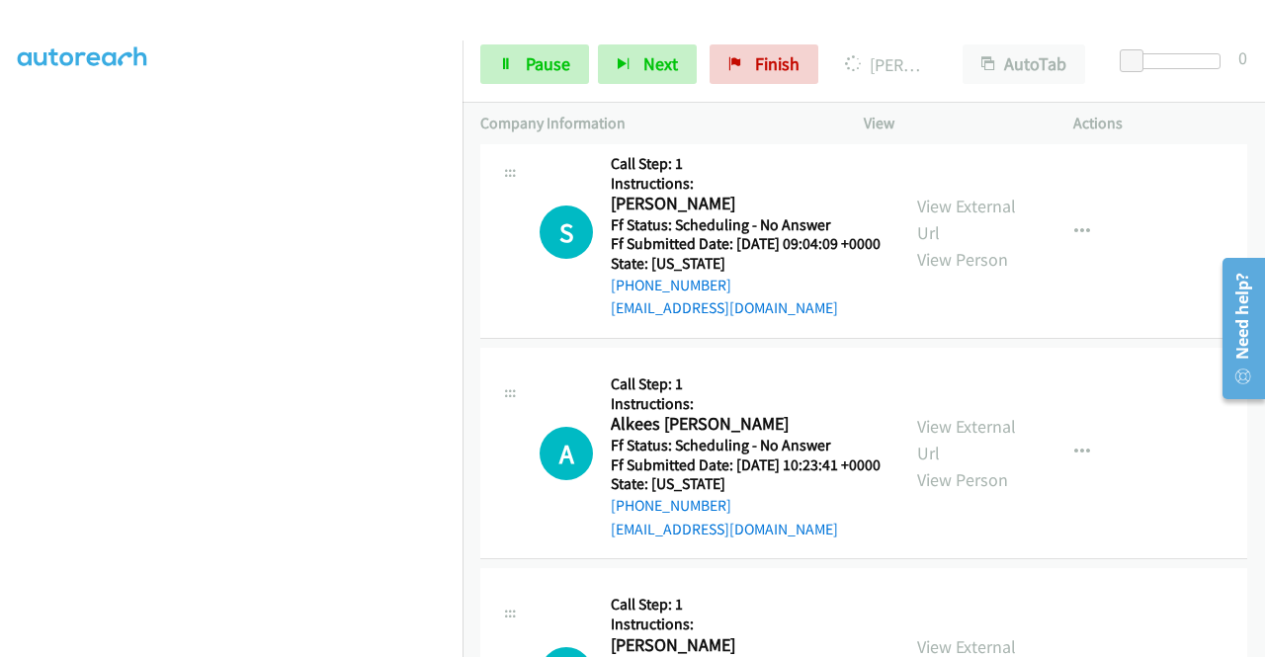
scroll to position [1679, 0]
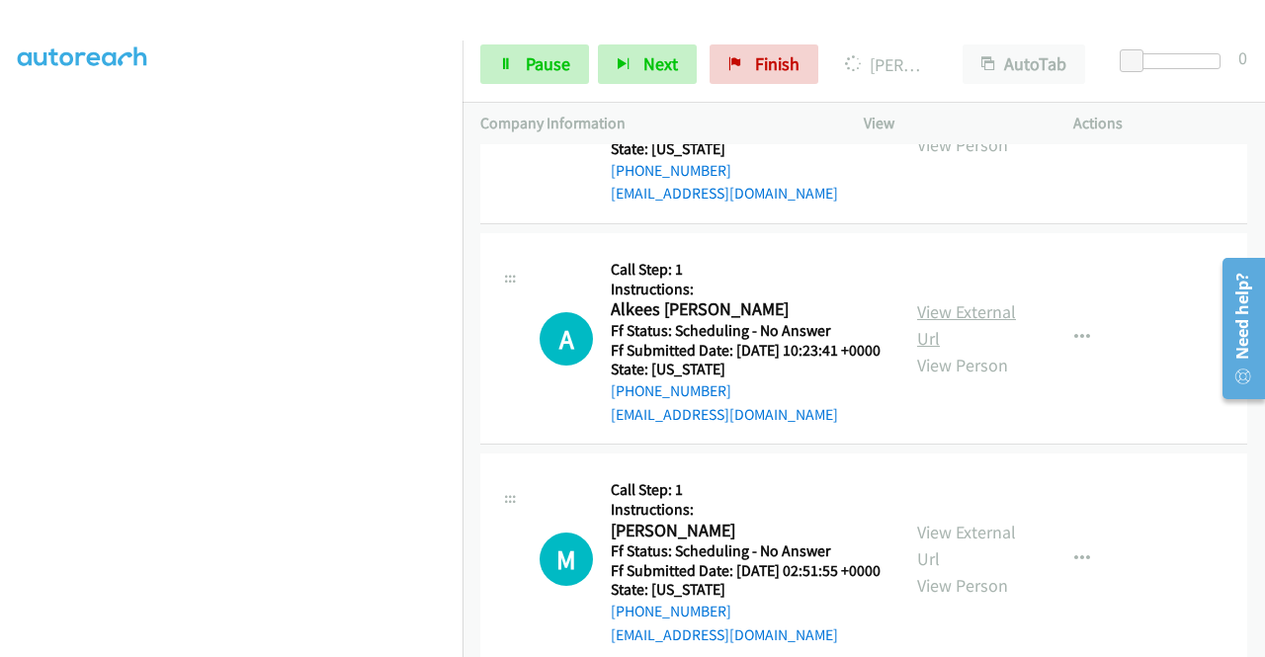
click at [990, 350] on link "View External Url" at bounding box center [966, 324] width 99 height 49
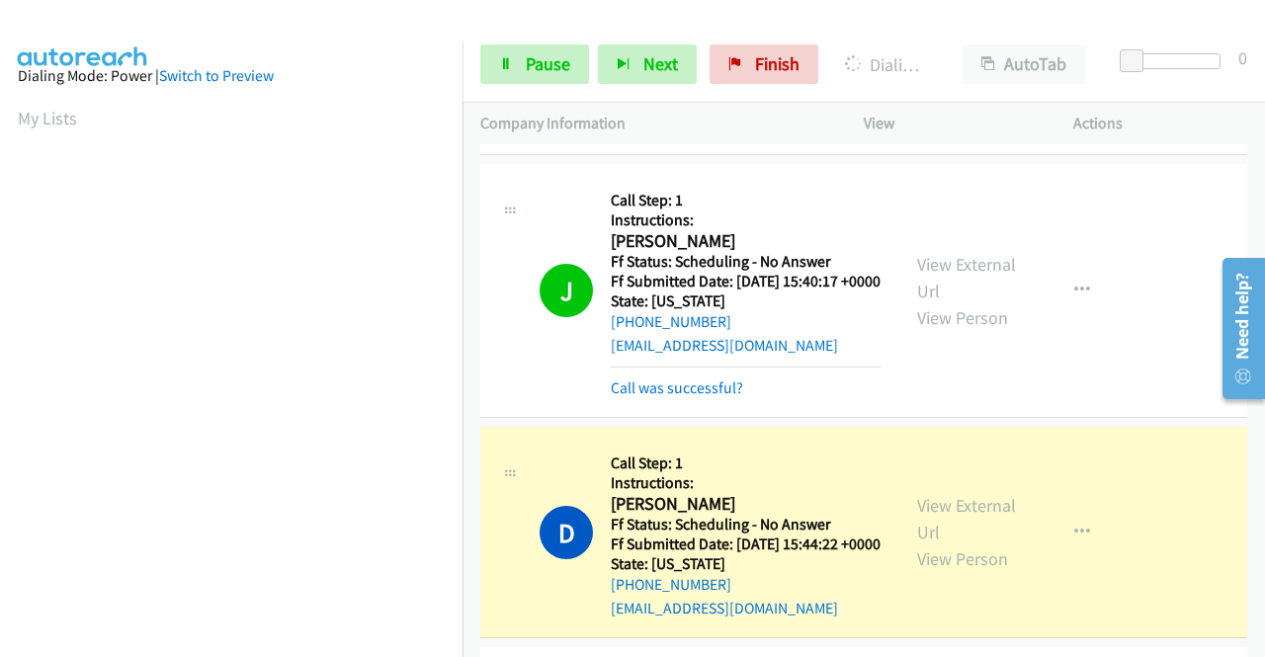
scroll to position [0, 0]
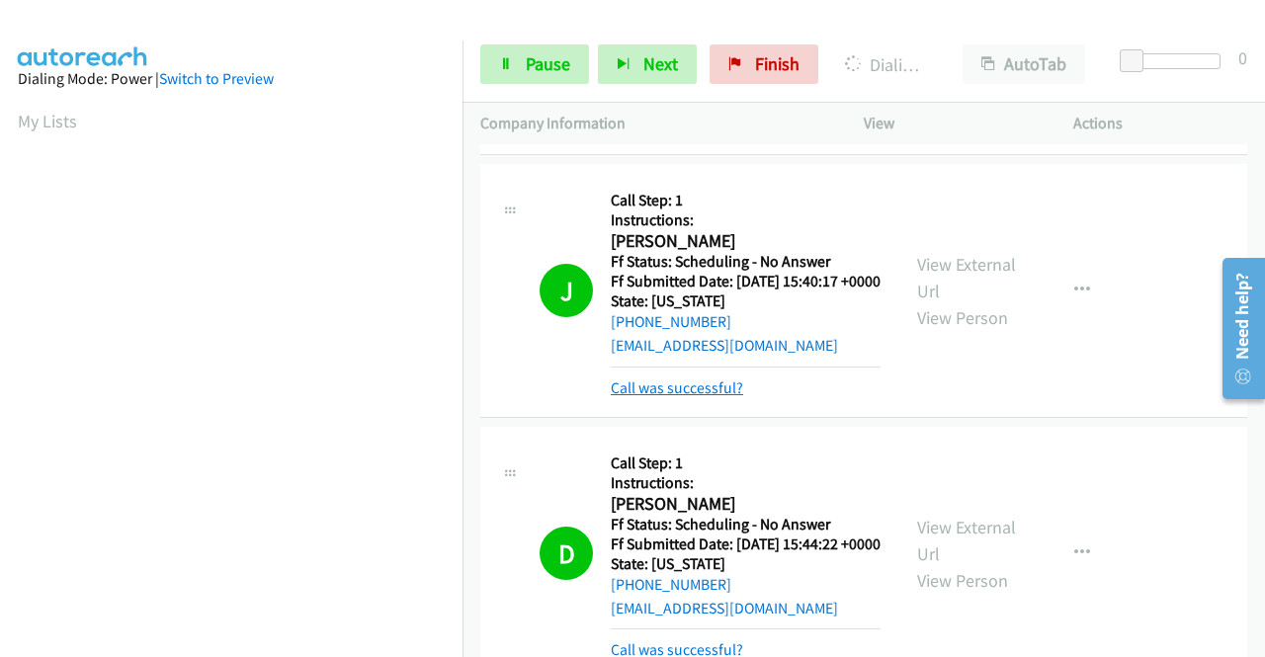
click at [641, 397] on link "Call was successful?" at bounding box center [677, 387] width 132 height 19
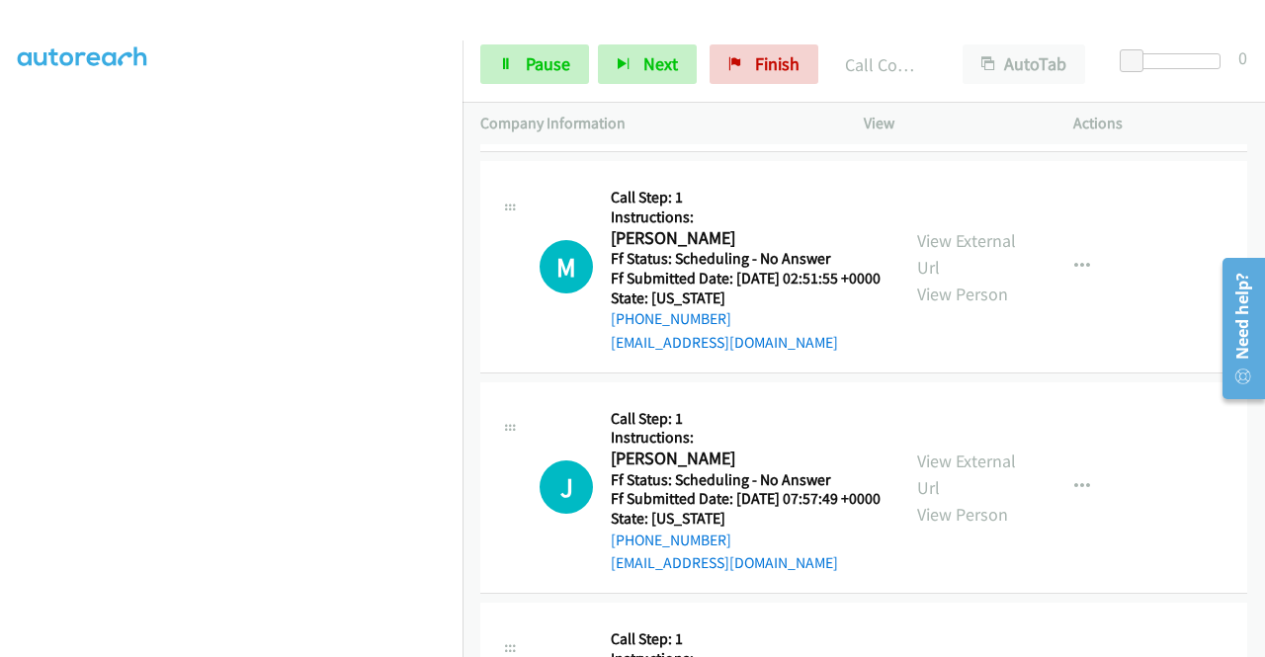
scroll to position [2075, 0]
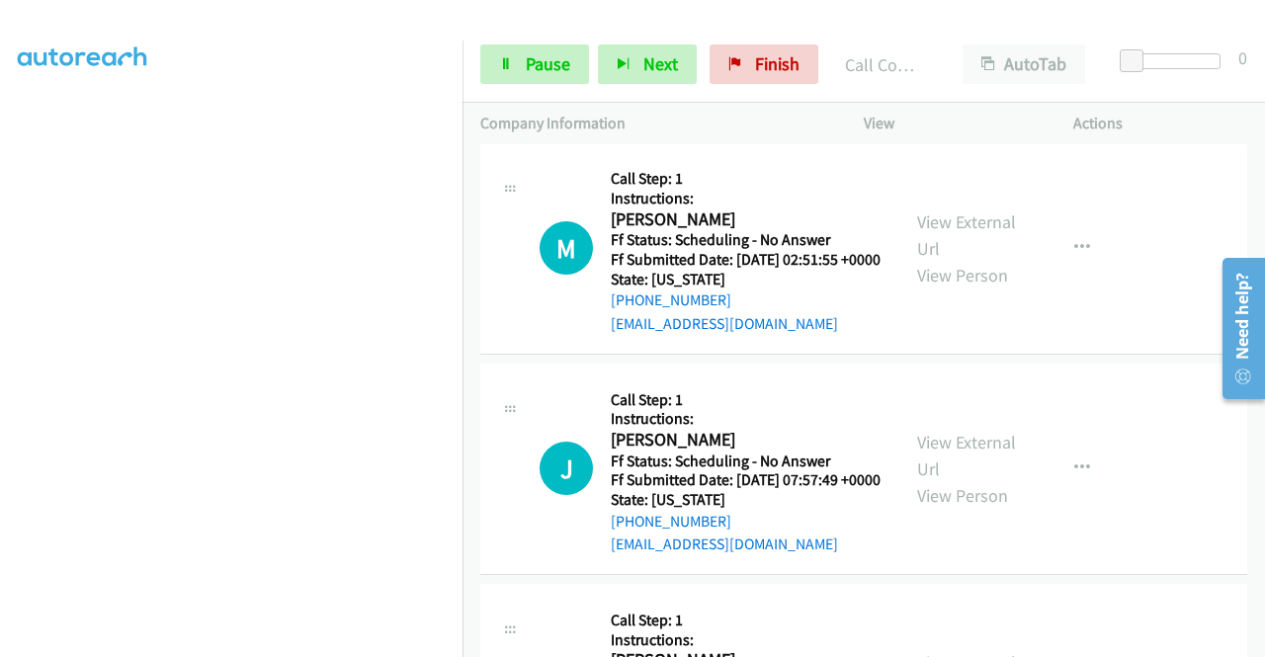
click at [972, 359] on td "M Callback Scheduled Call Step: 1 Instructions: [PERSON_NAME] America/Los_Angel…" at bounding box center [863, 248] width 802 height 220
click at [992, 260] on link "View External Url" at bounding box center [966, 234] width 99 height 49
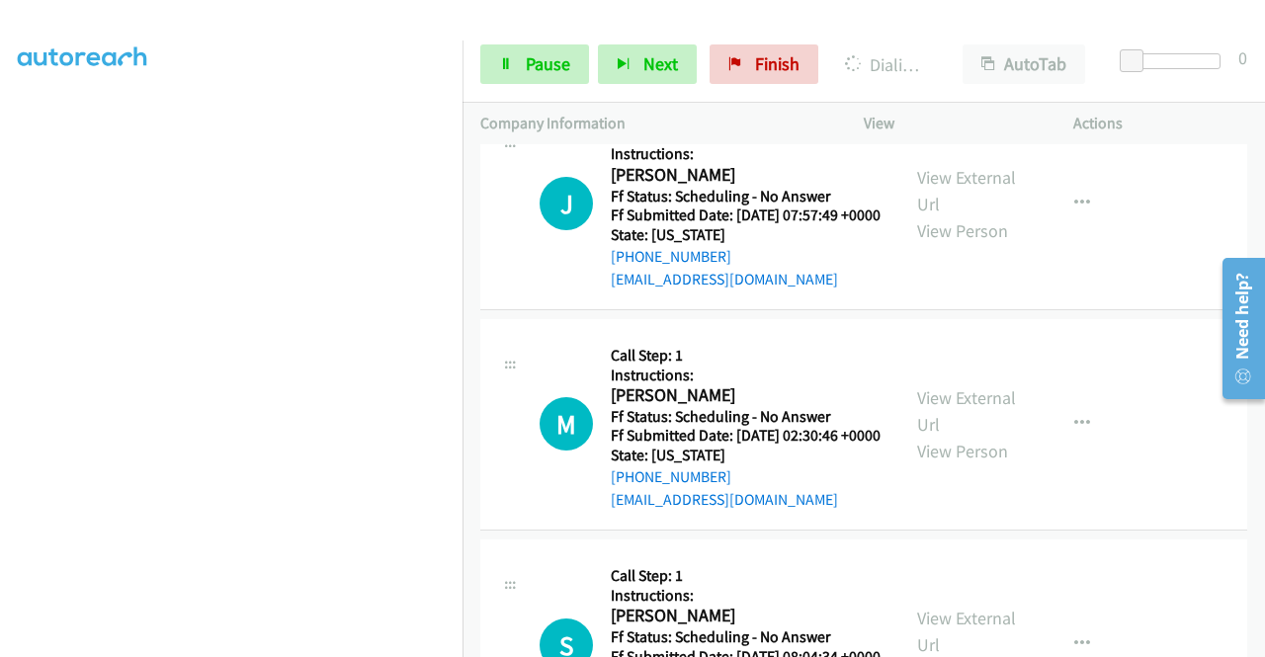
scroll to position [2371, 0]
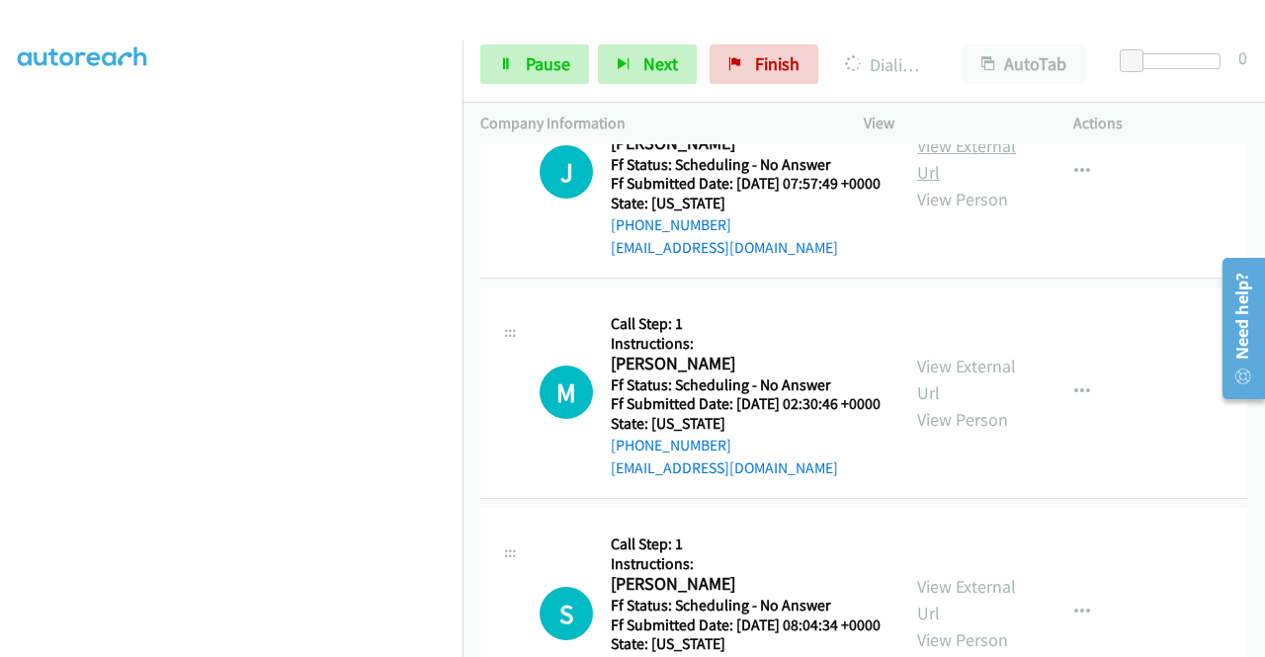
click at [952, 184] on link "View External Url" at bounding box center [966, 158] width 99 height 49
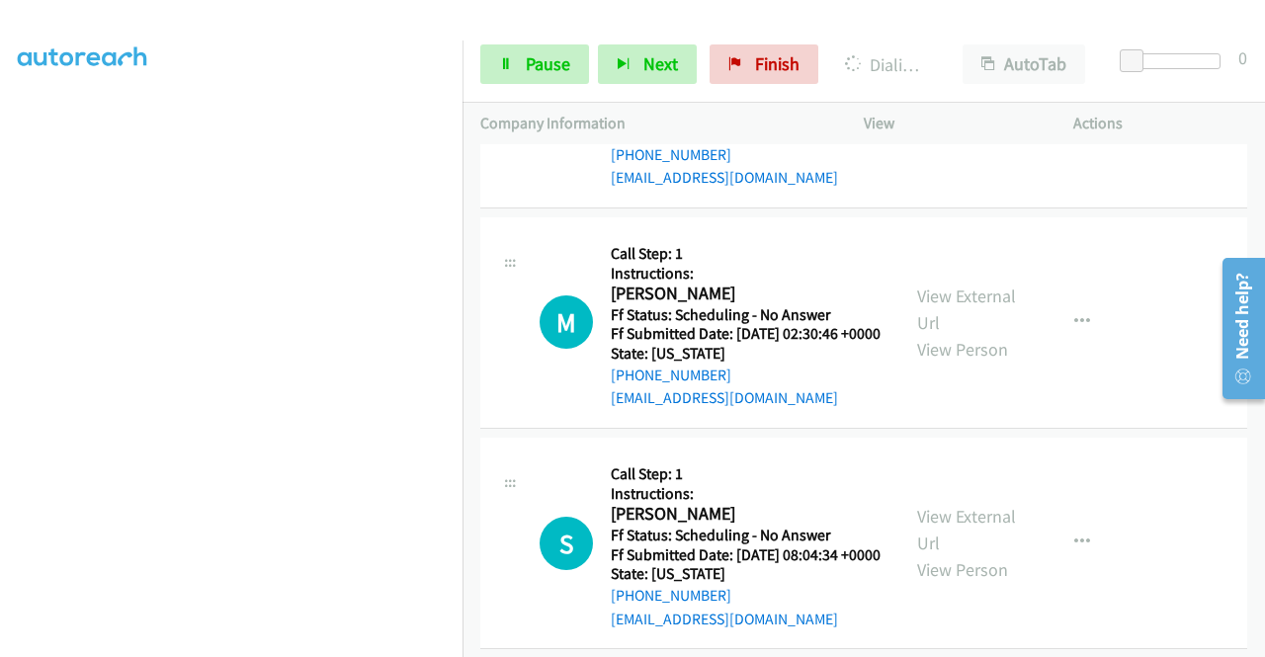
scroll to position [2569, 0]
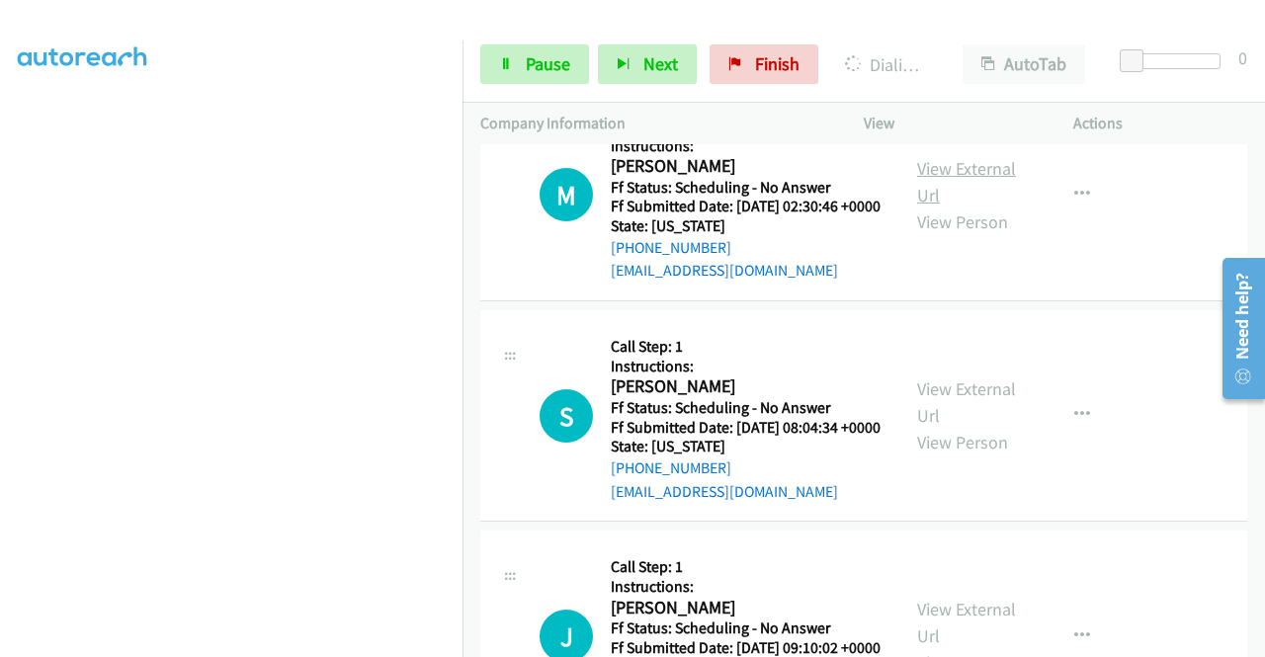
click at [951, 206] on link "View External Url" at bounding box center [966, 181] width 99 height 49
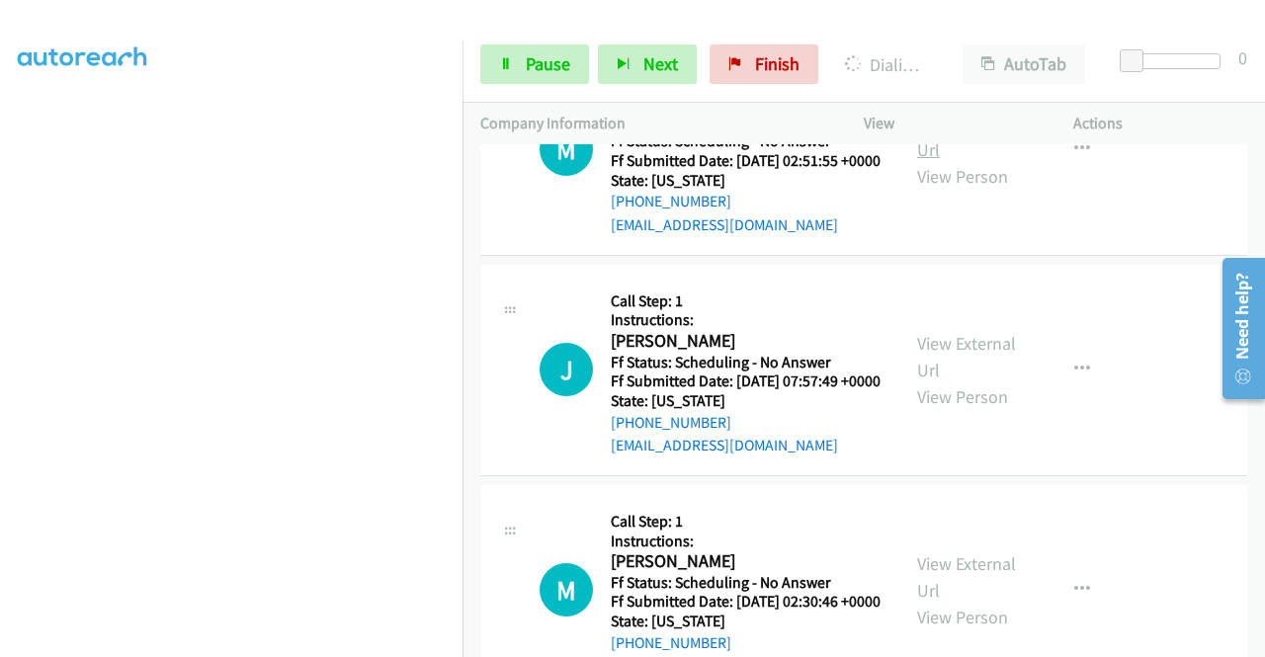
scroll to position [1778, 0]
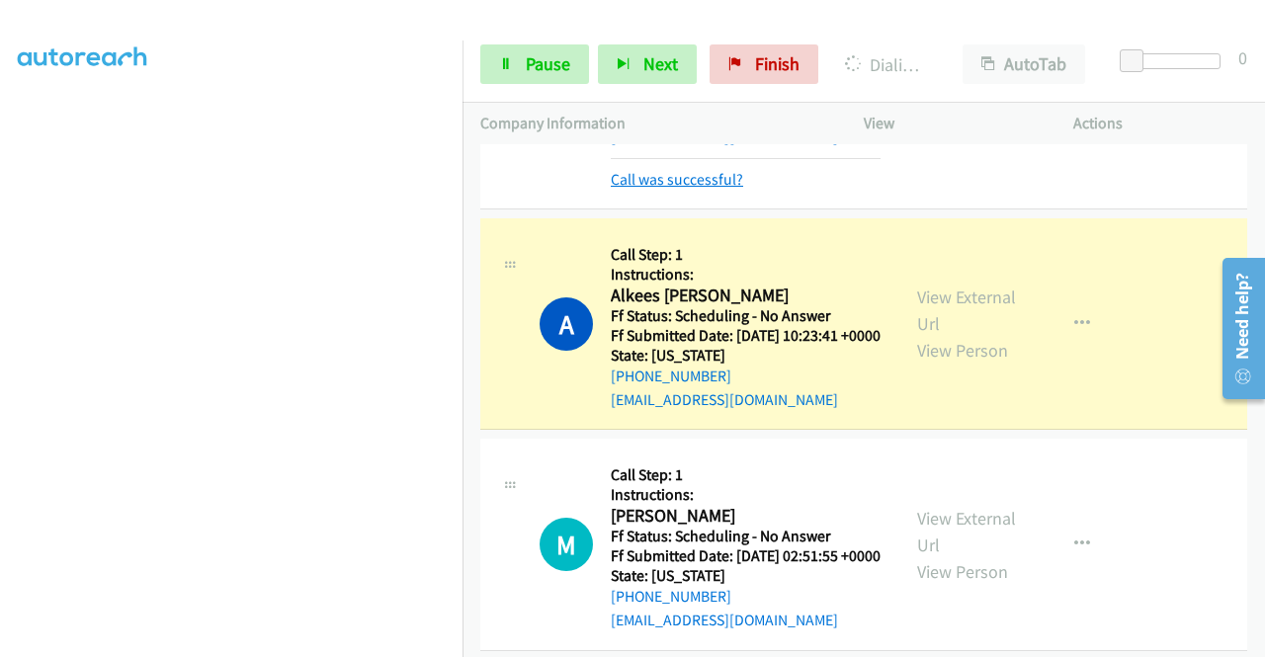
click at [644, 189] on link "Call was successful?" at bounding box center [677, 179] width 132 height 19
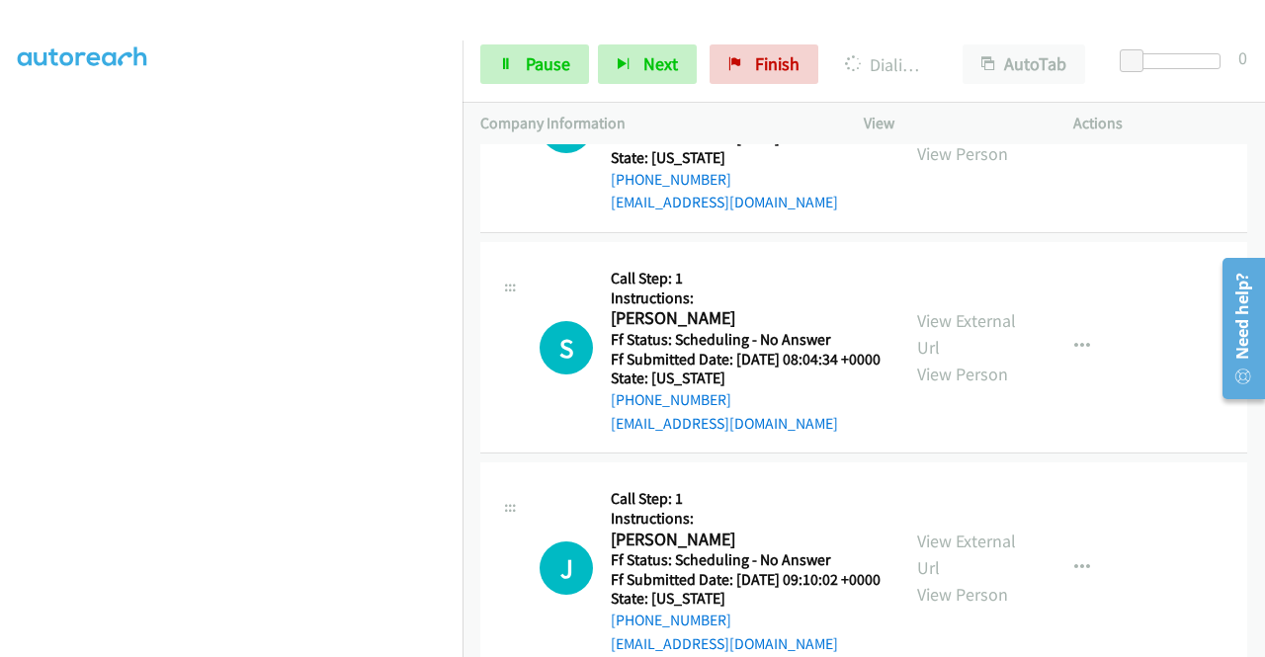
scroll to position [2667, 0]
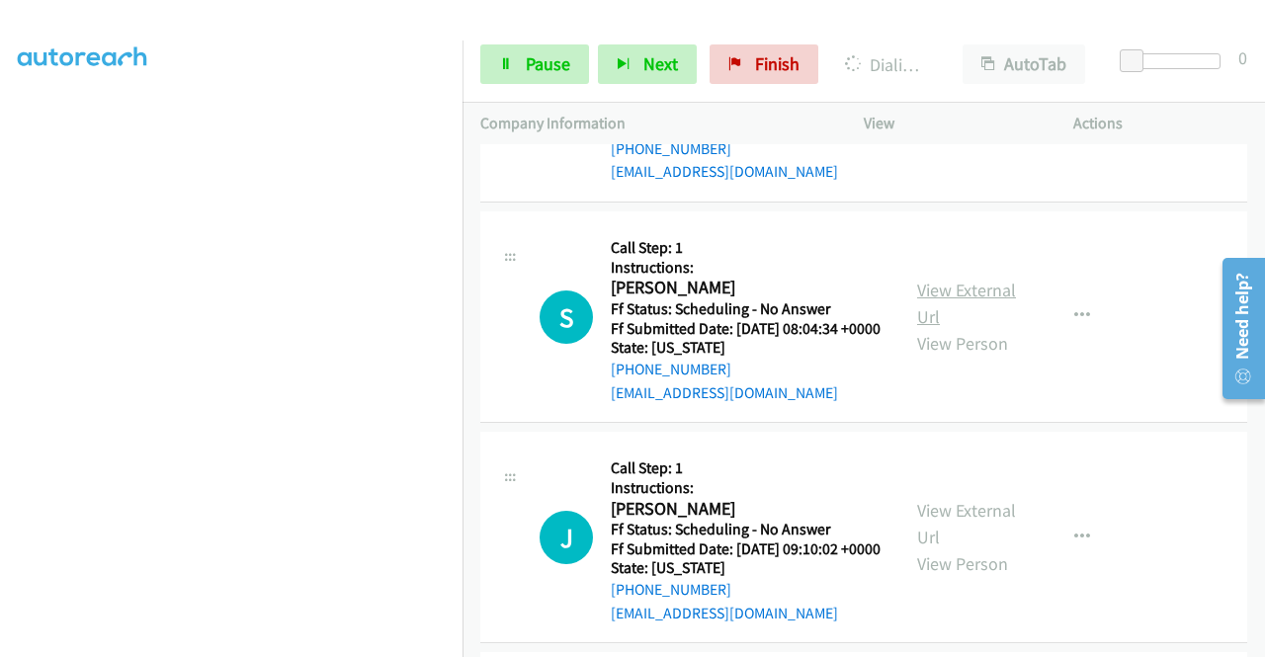
click at [962, 328] on link "View External Url" at bounding box center [966, 303] width 99 height 49
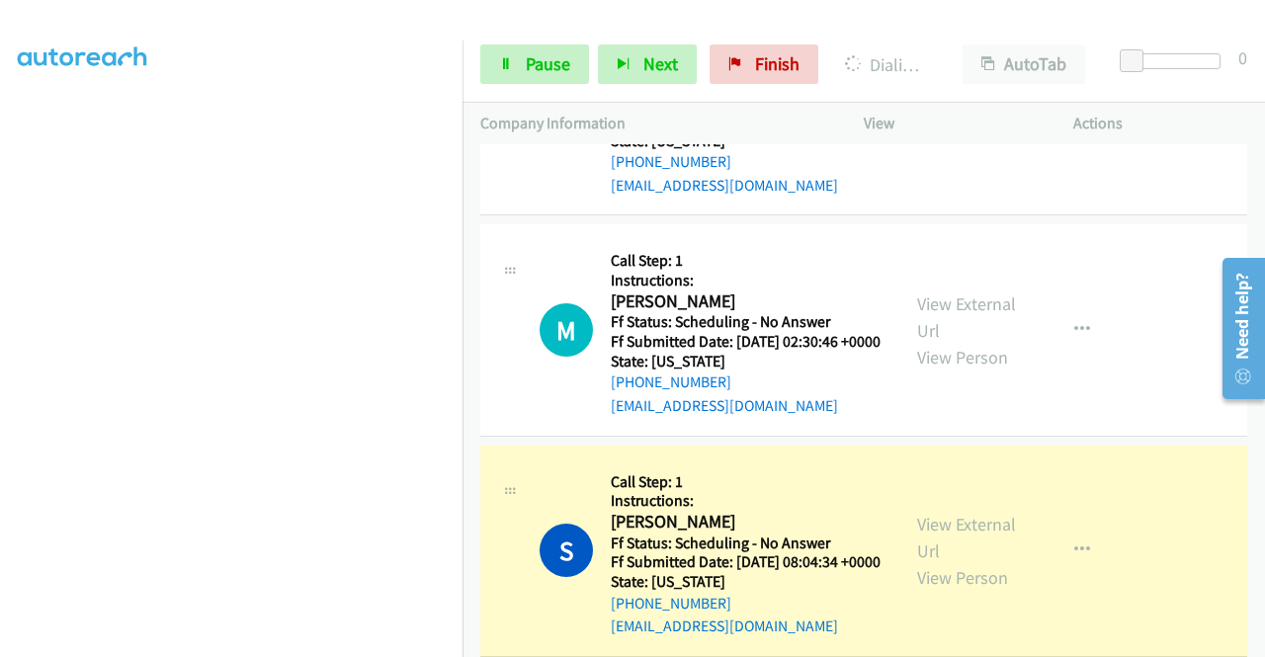
scroll to position [2314, 0]
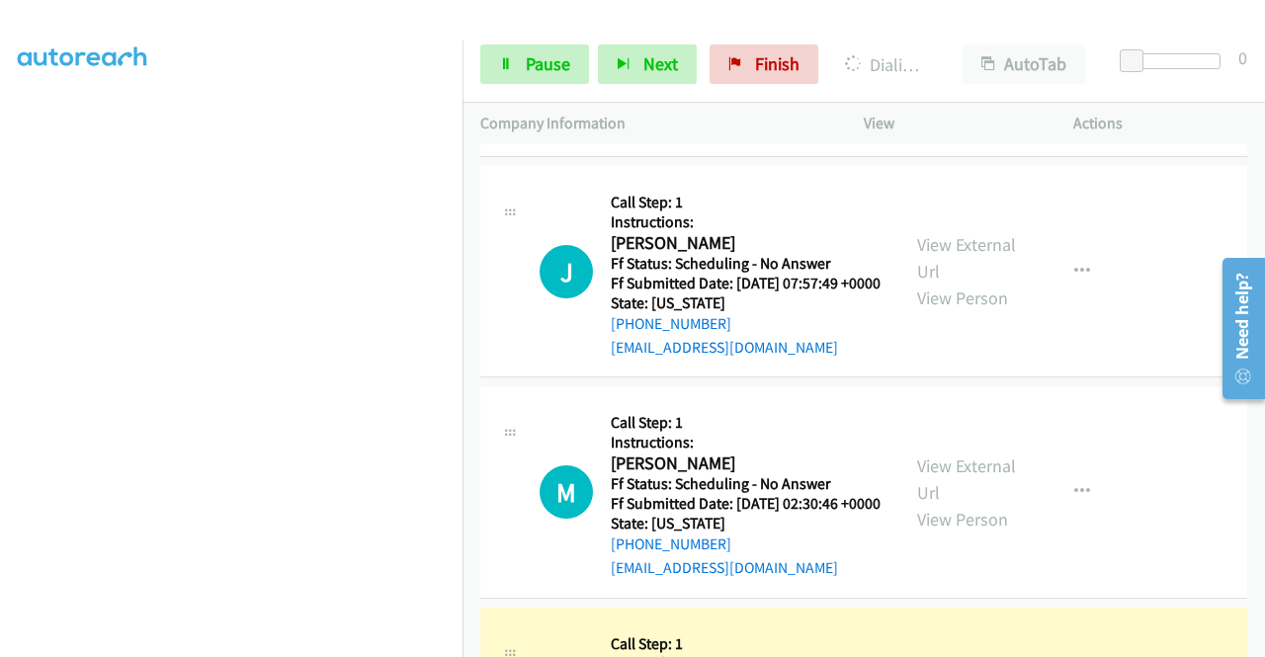
click at [713, 136] on link "Call was successful?" at bounding box center [677, 127] width 132 height 19
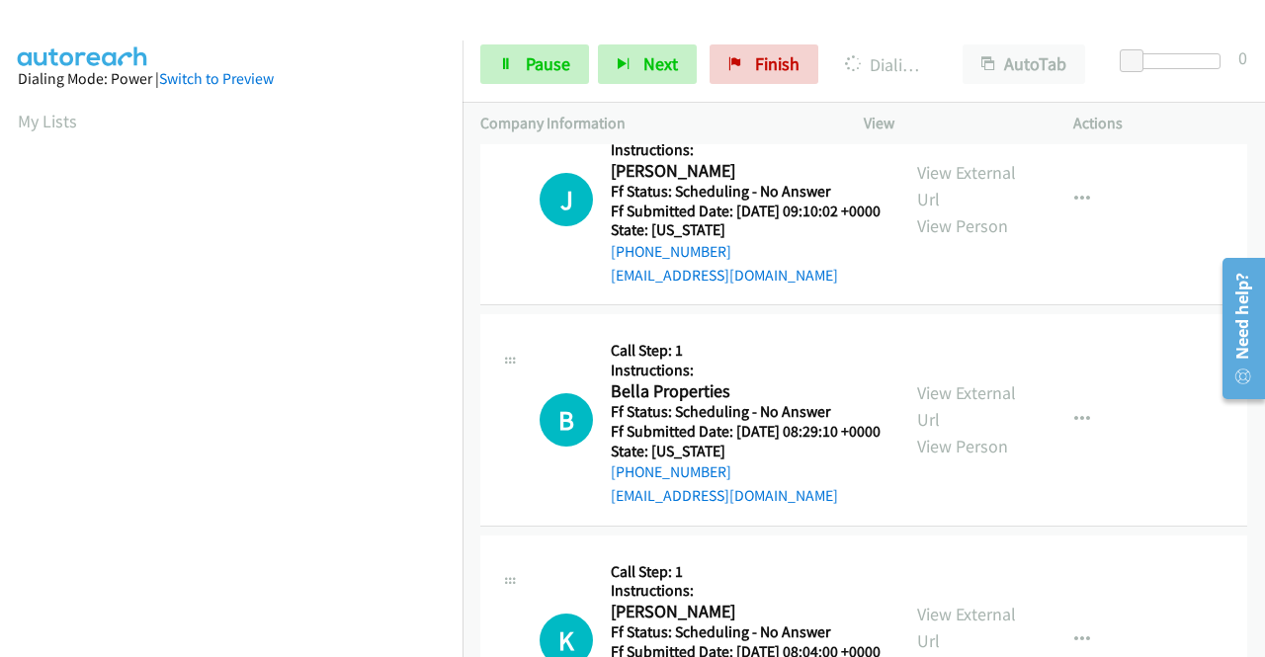
scroll to position [450, 0]
drag, startPoint x: 510, startPoint y: 82, endPoint x: 628, endPoint y: 1, distance: 143.6
click at [512, 80] on link "Pause" at bounding box center [534, 64] width 109 height 40
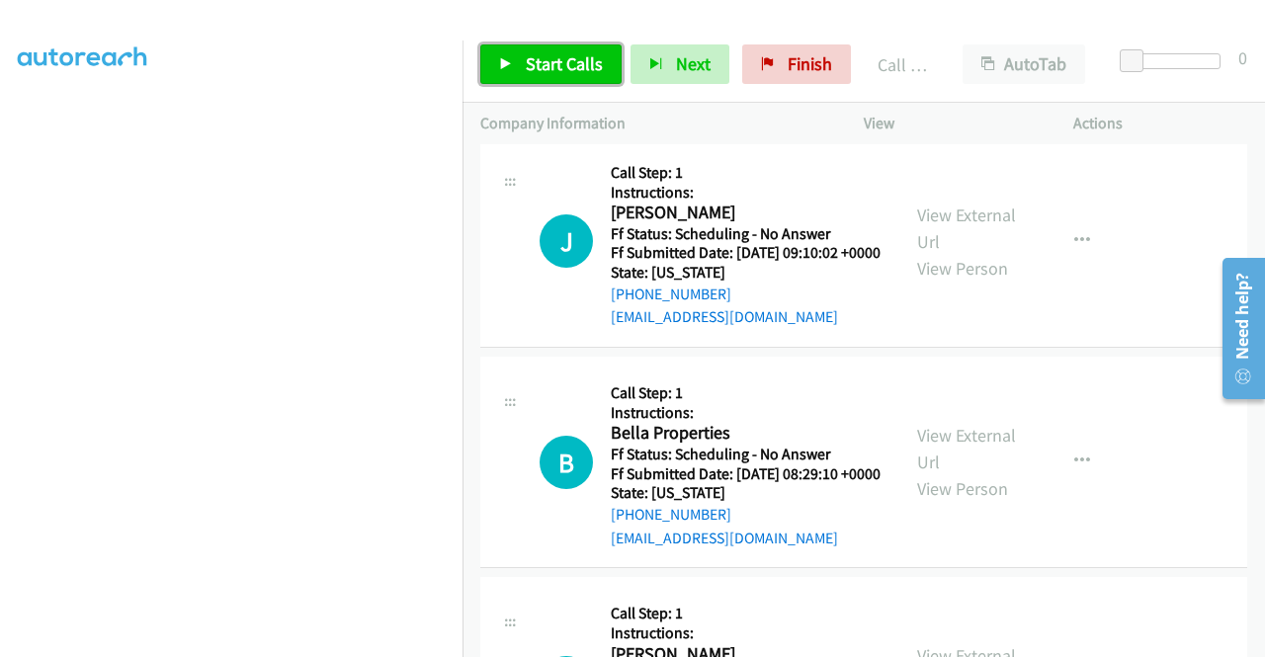
click at [572, 60] on span "Start Calls" at bounding box center [564, 63] width 77 height 23
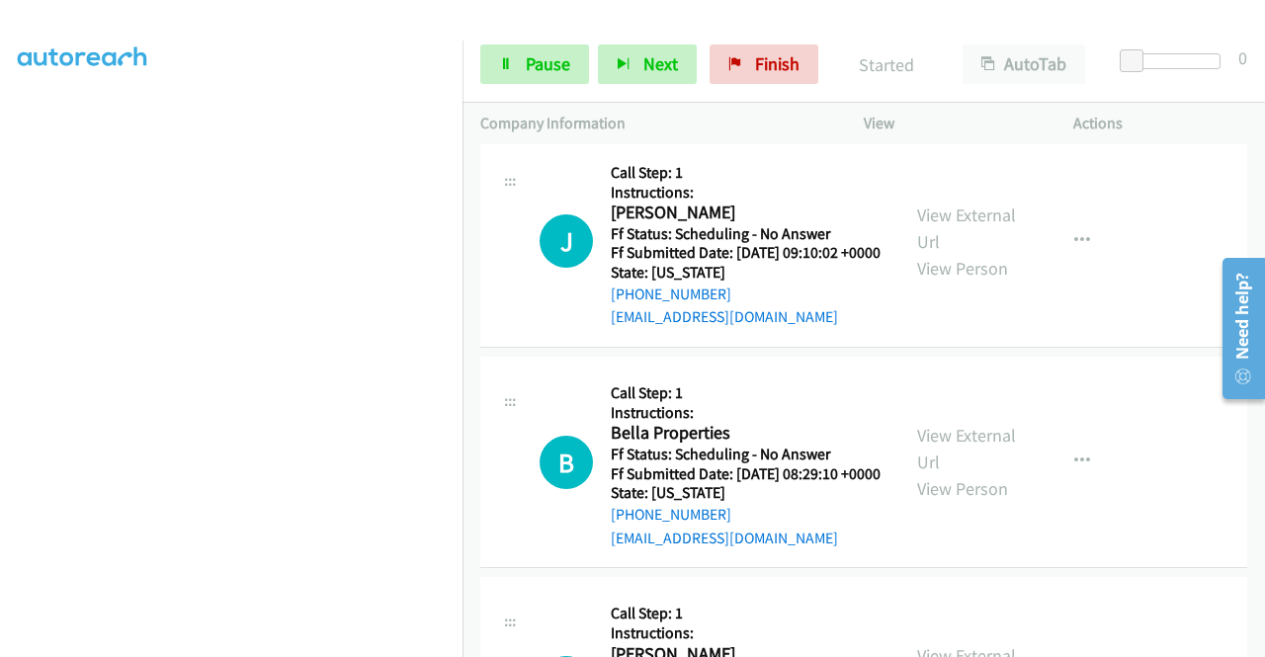
click at [714, 106] on link "Call was successful?" at bounding box center [677, 96] width 132 height 19
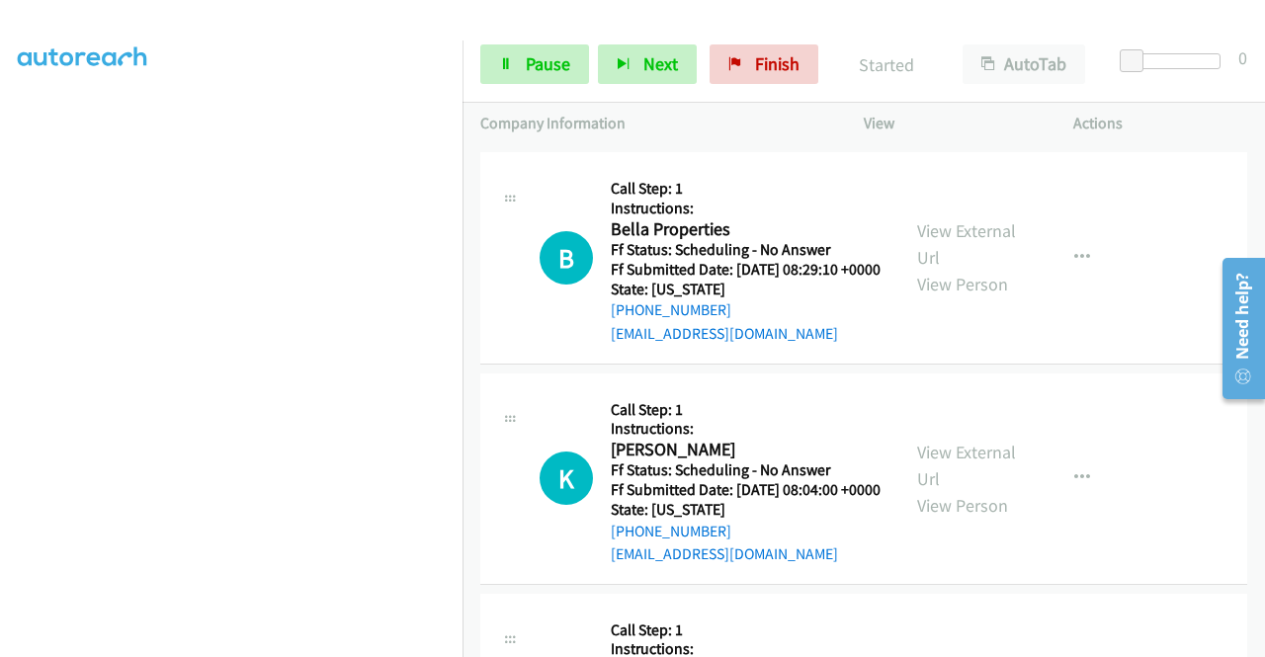
scroll to position [3203, 0]
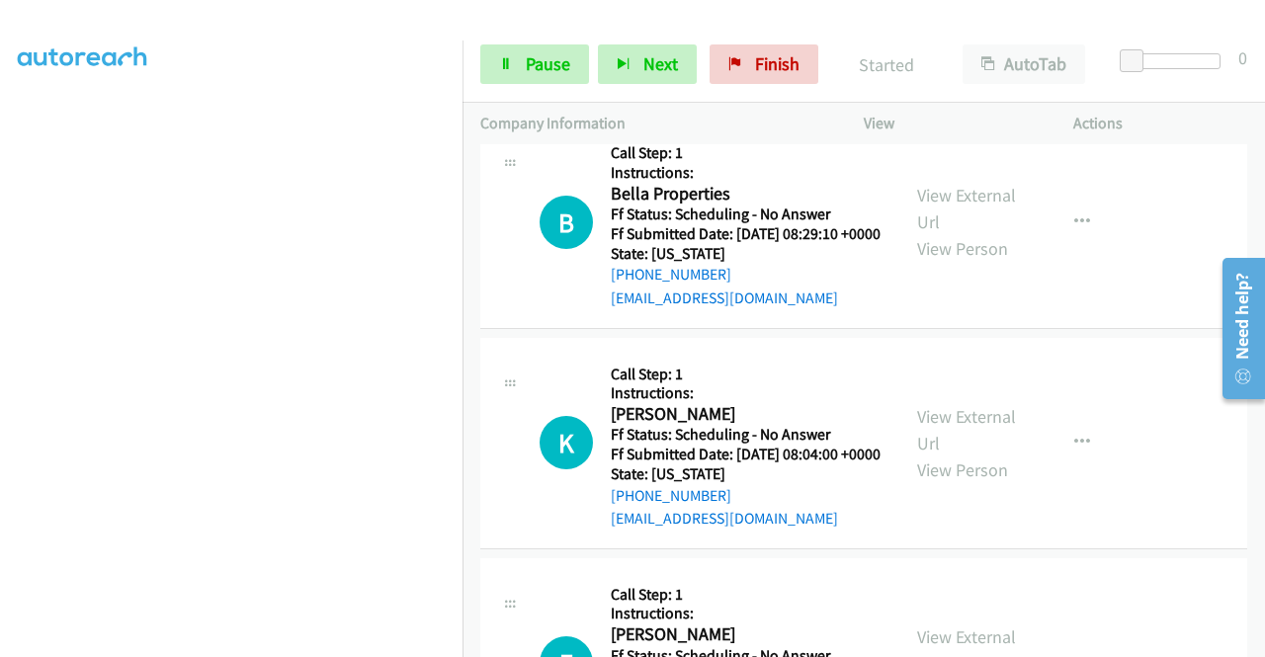
click at [983, 233] on link "View External Url" at bounding box center [966, 208] width 99 height 49
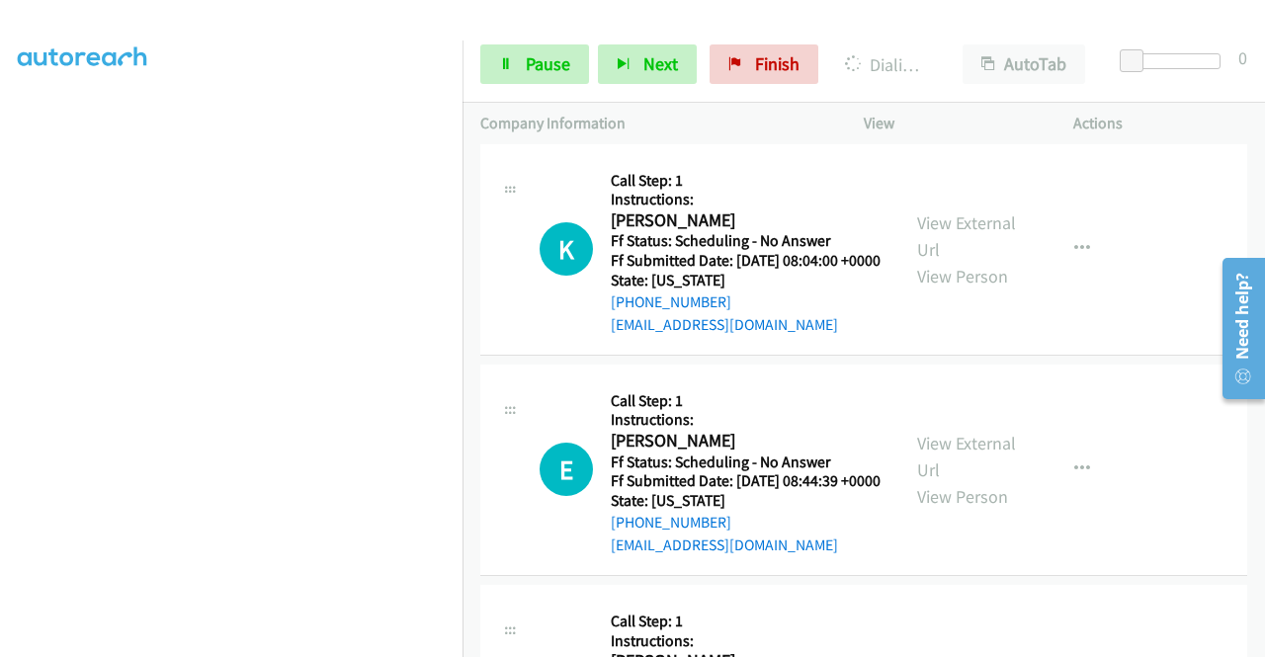
scroll to position [3400, 0]
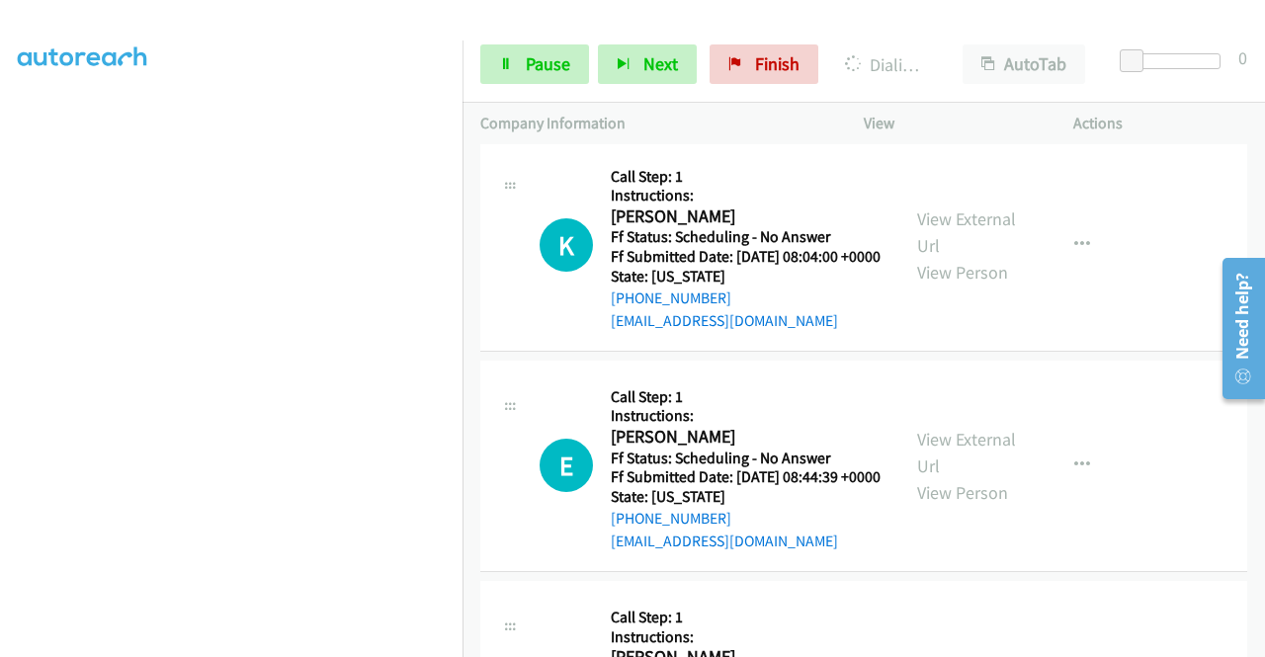
click at [1010, 333] on div "View External Url View Person View External Url Email Schedule/Manage Callback …" at bounding box center [1012, 245] width 227 height 175
click at [1002, 257] on link "View External Url" at bounding box center [966, 231] width 99 height 49
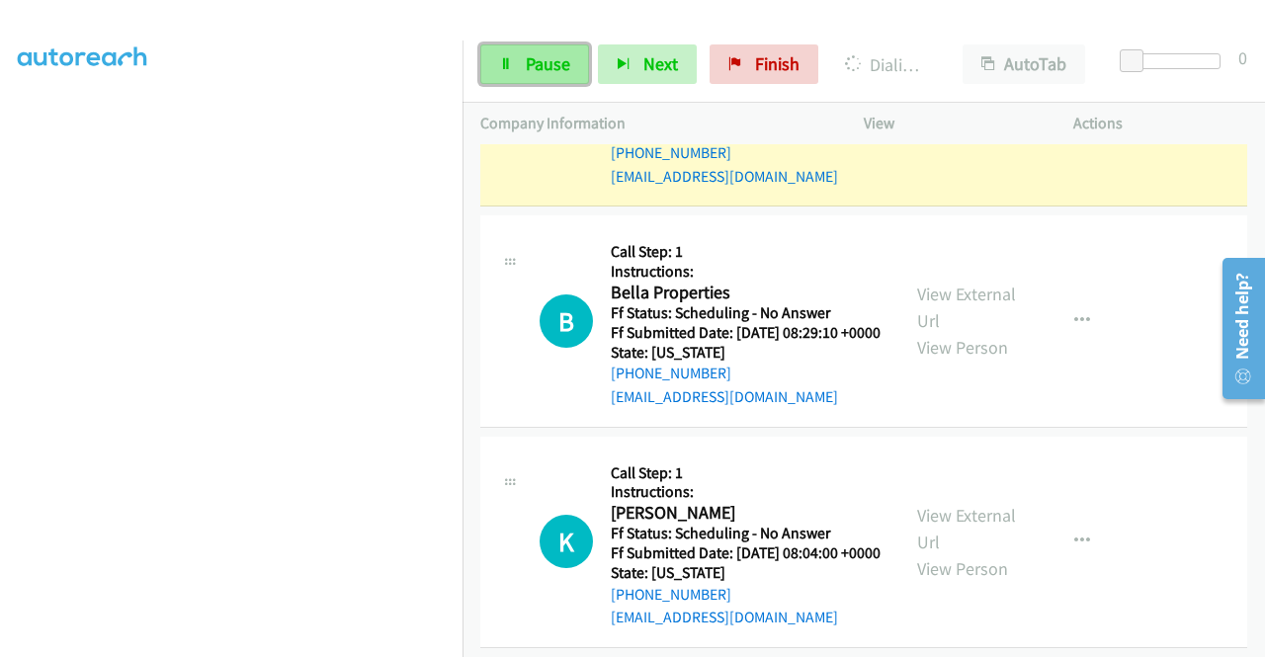
click at [541, 65] on span "Pause" at bounding box center [548, 63] width 44 height 23
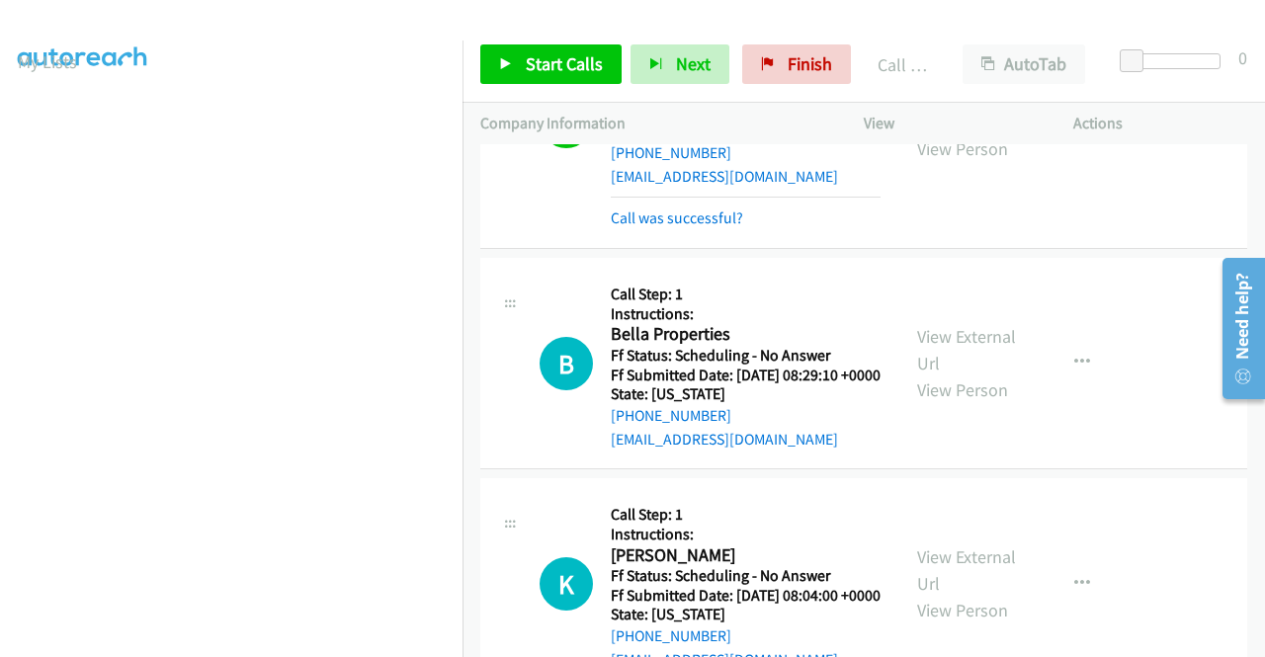
scroll to position [55, 0]
click at [732, 227] on link "Call was successful?" at bounding box center [677, 217] width 132 height 19
click at [719, 227] on link "Call was successful?" at bounding box center [677, 217] width 132 height 19
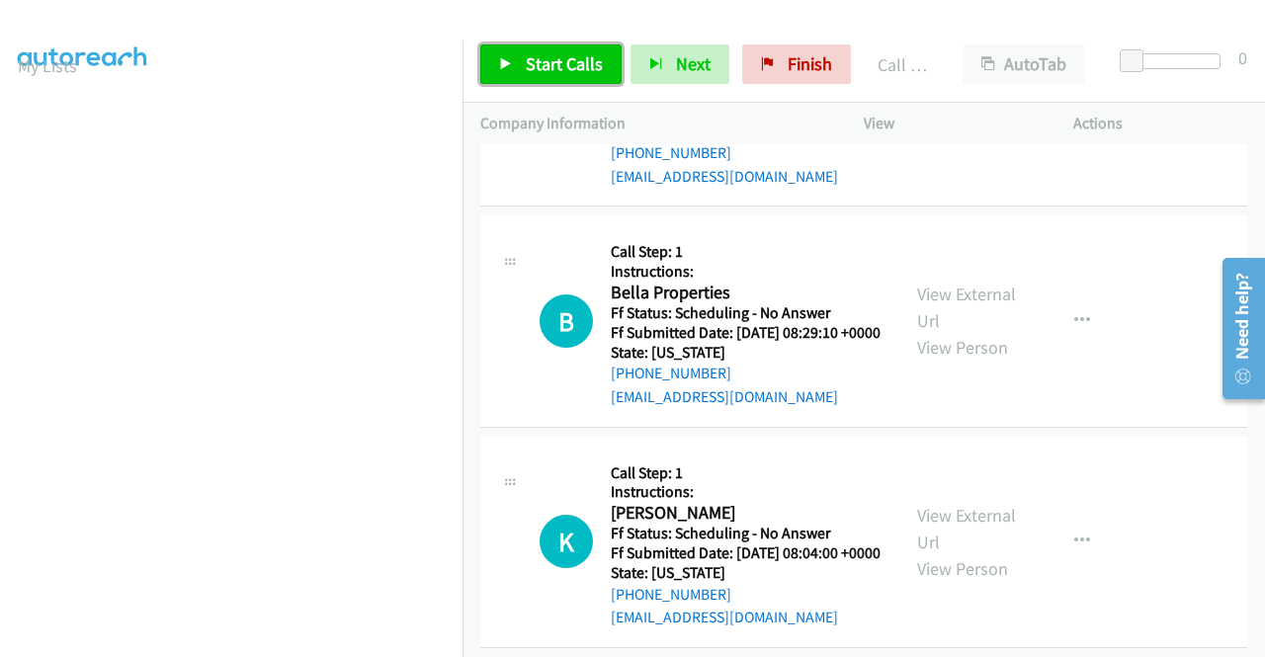
click at [539, 67] on span "Start Calls" at bounding box center [564, 63] width 77 height 23
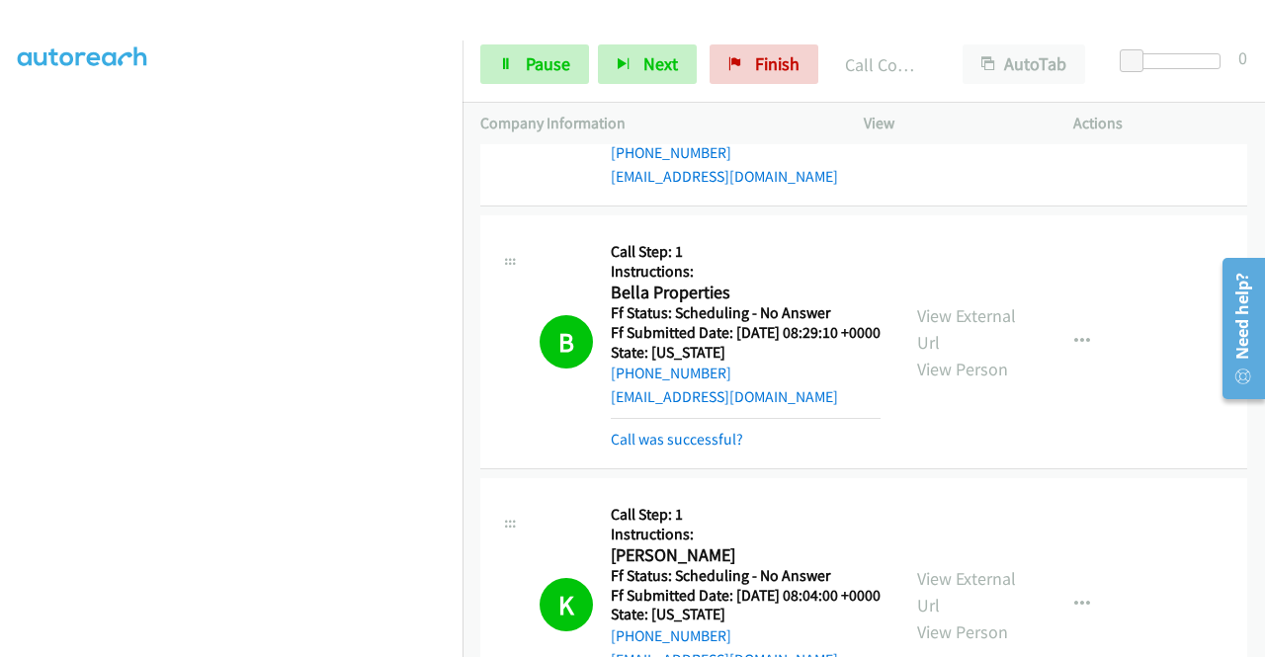
scroll to position [154, 0]
click at [551, 62] on span "Pause" at bounding box center [548, 63] width 44 height 23
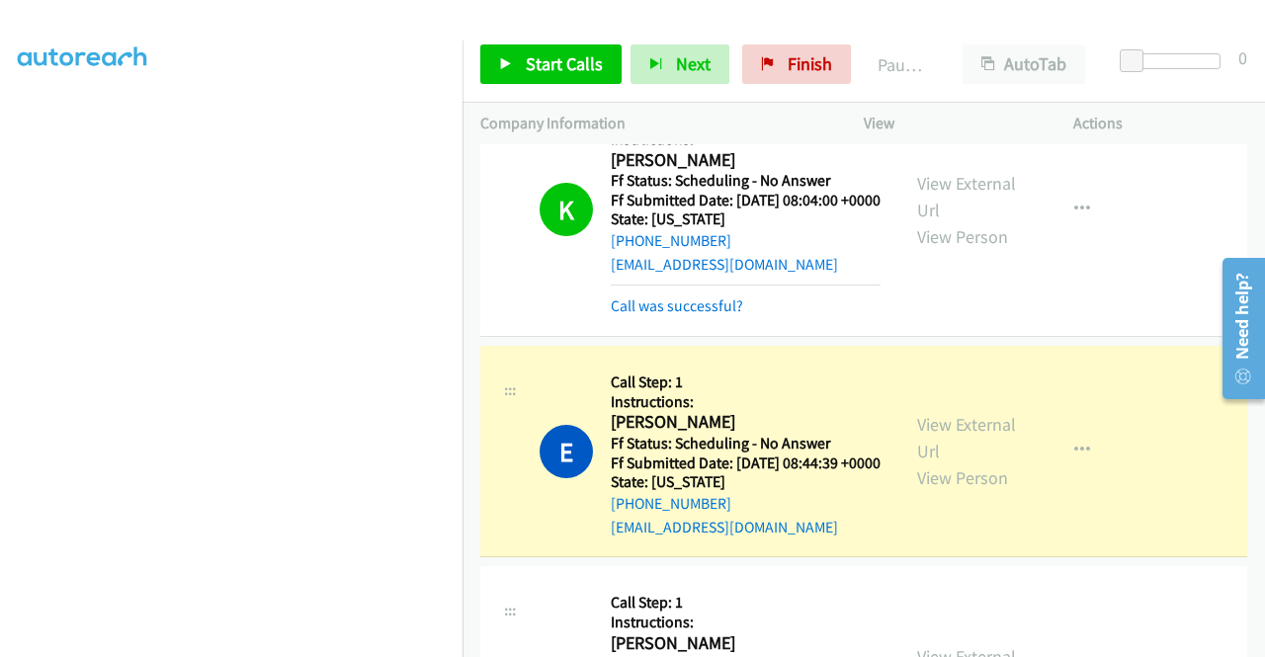
scroll to position [3598, 0]
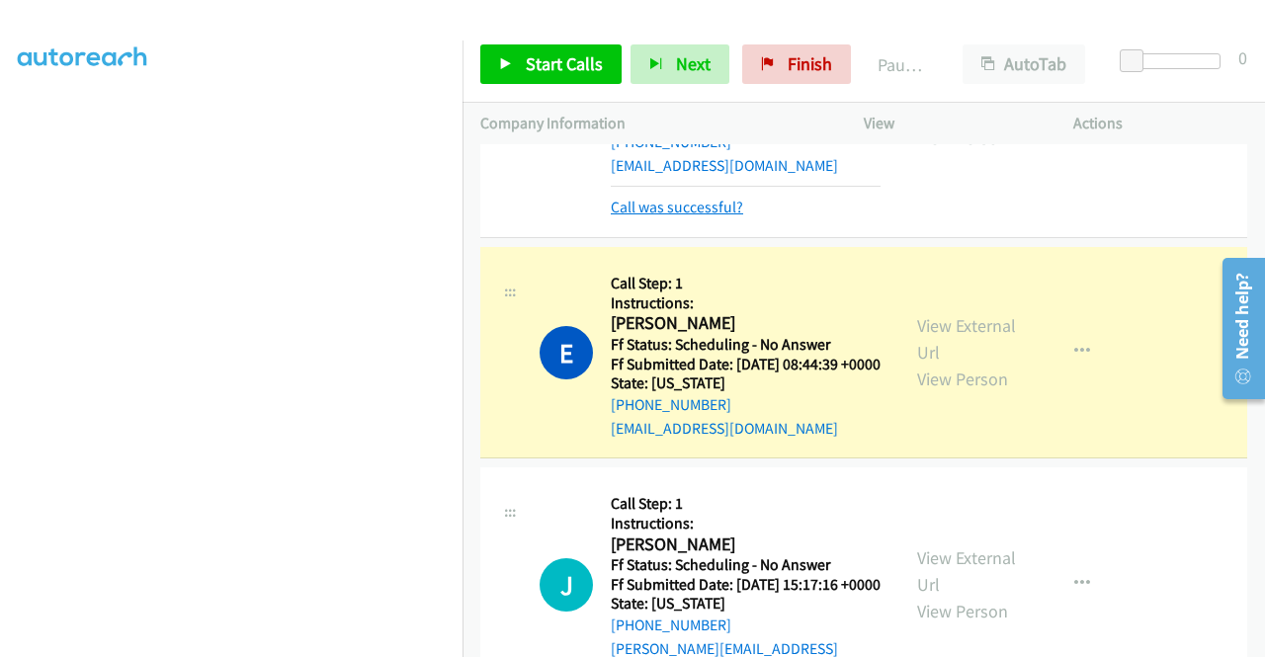
click at [721, 216] on link "Call was successful?" at bounding box center [677, 207] width 132 height 19
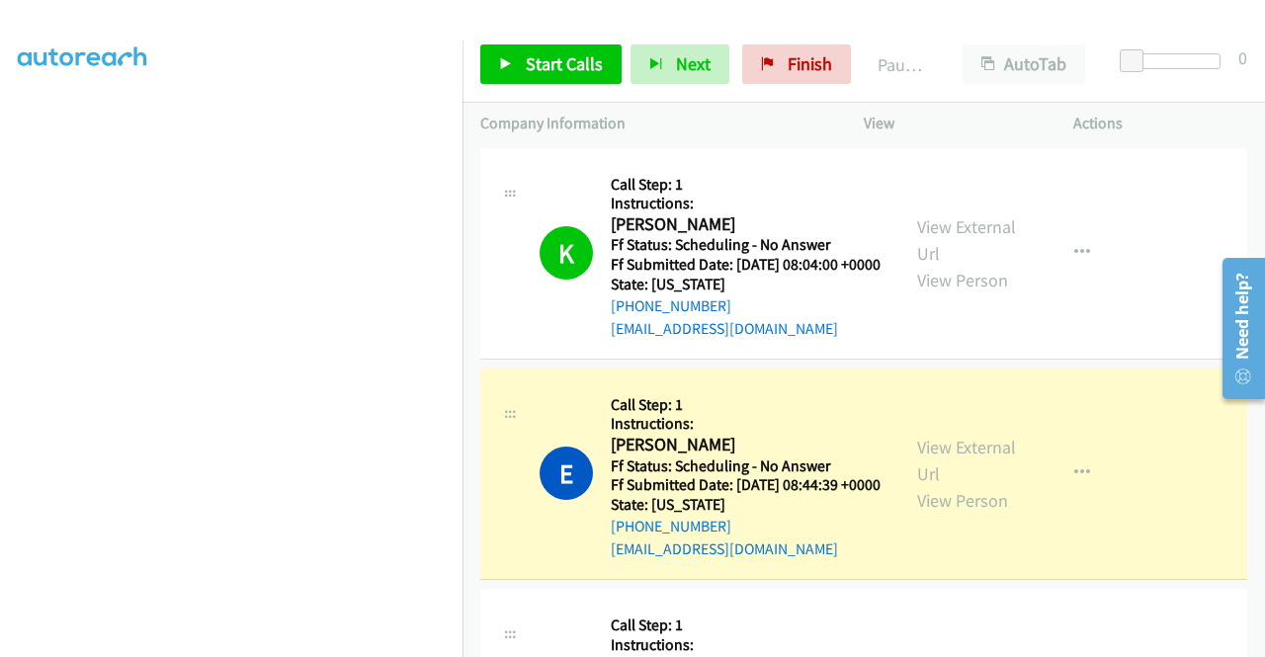
scroll to position [3577, 0]
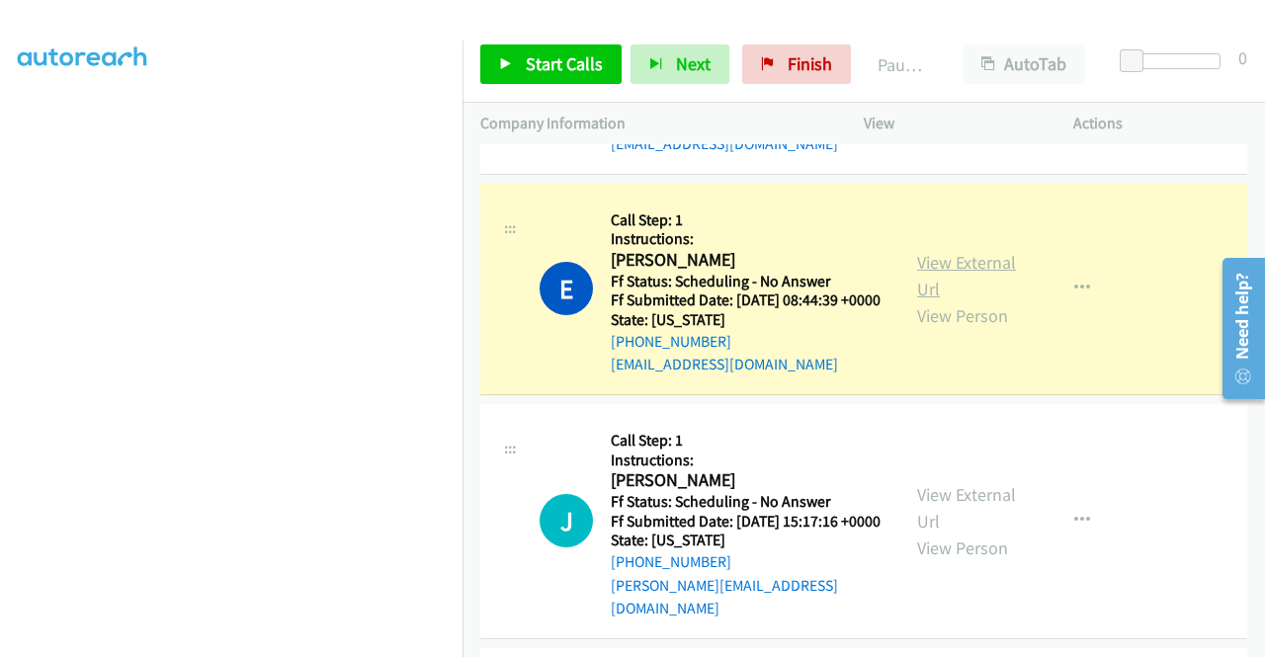
click at [972, 300] on link "View External Url" at bounding box center [966, 275] width 99 height 49
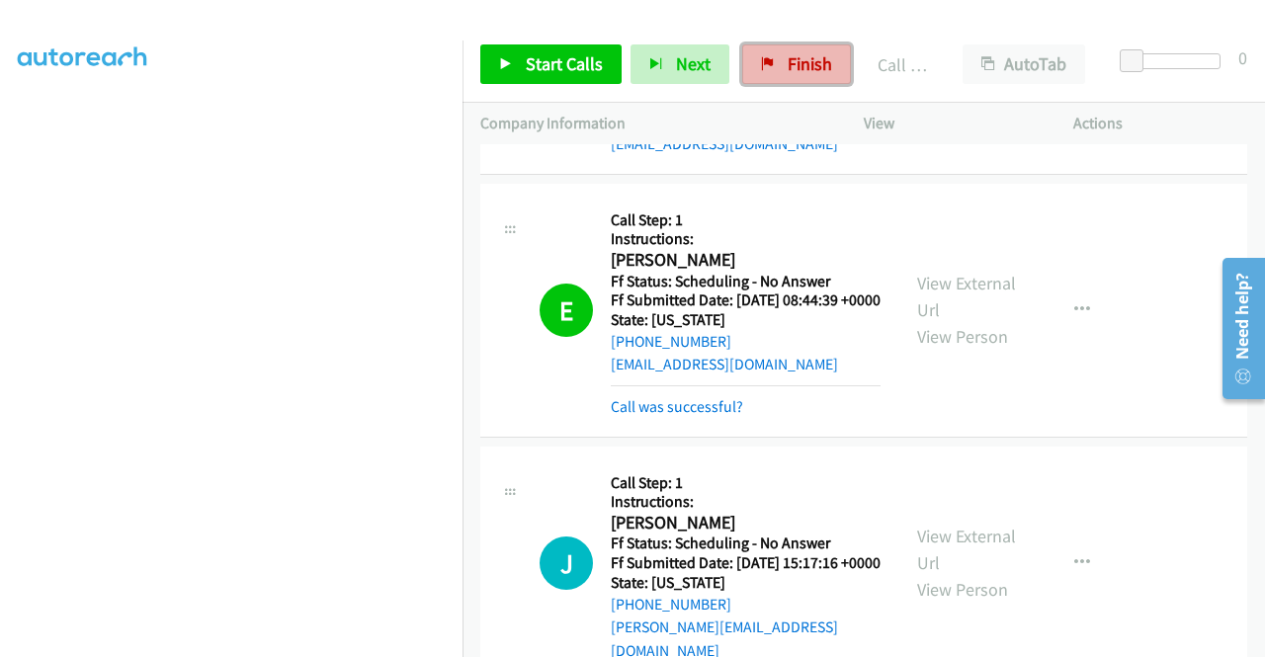
click at [787, 60] on span "Finish" at bounding box center [809, 63] width 44 height 23
